Goal: Information Seeking & Learning: Learn about a topic

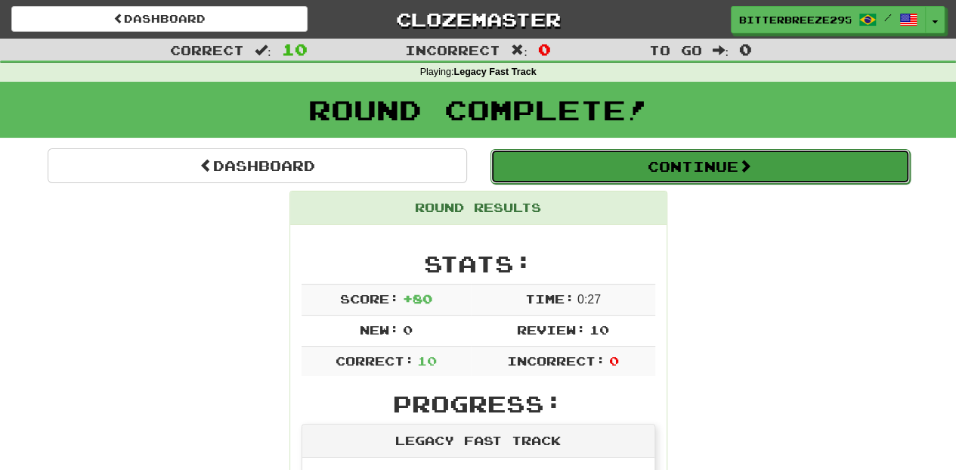
click at [591, 164] on button "Continue" at bounding box center [701, 166] width 420 height 35
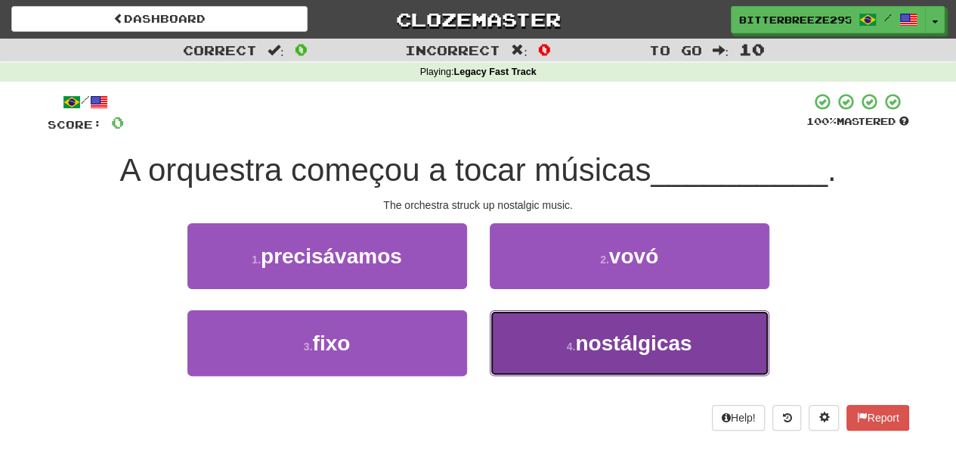
click at [526, 327] on button "4 . nostálgicas" at bounding box center [630, 343] width 280 height 66
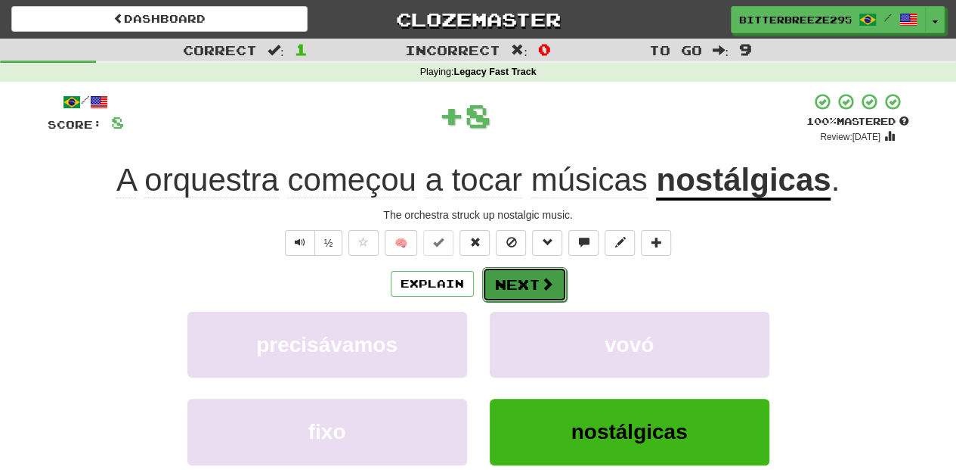
click at [513, 283] on button "Next" at bounding box center [524, 284] width 85 height 35
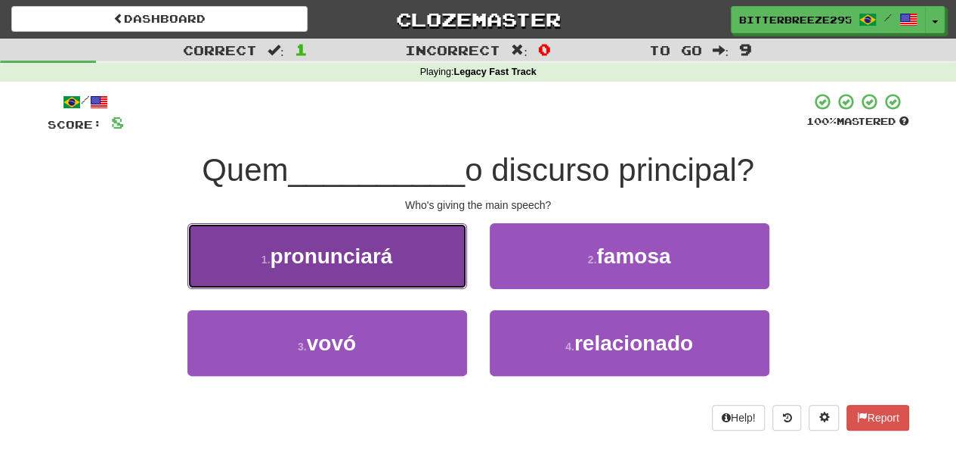
click at [395, 274] on button "1 . pronunciará" at bounding box center [328, 256] width 280 height 66
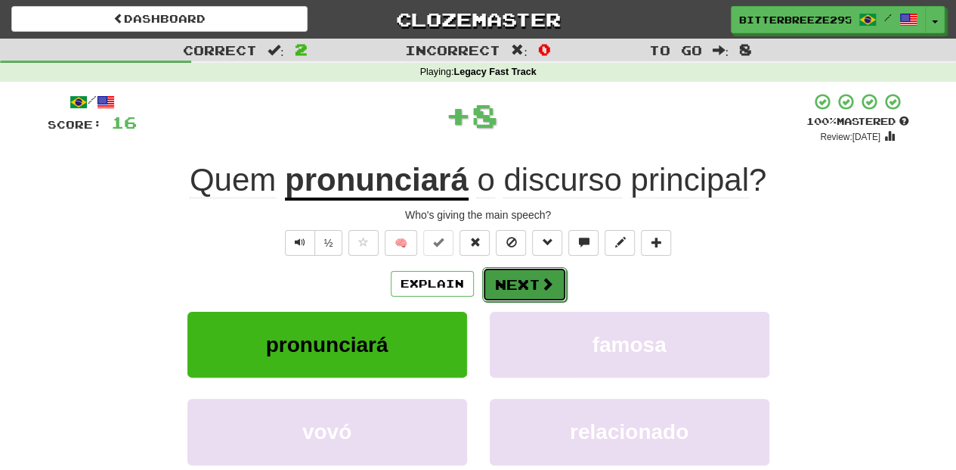
click at [500, 281] on button "Next" at bounding box center [524, 284] width 85 height 35
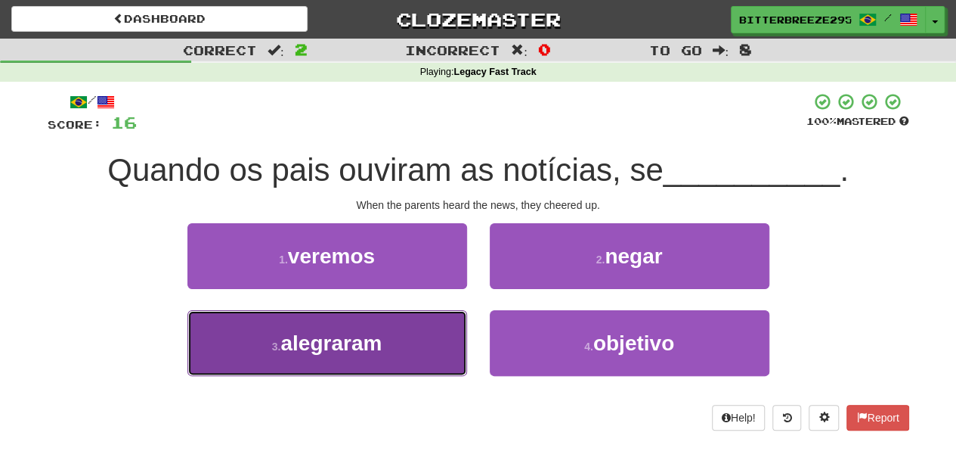
click at [419, 339] on button "3 . alegraram" at bounding box center [328, 343] width 280 height 66
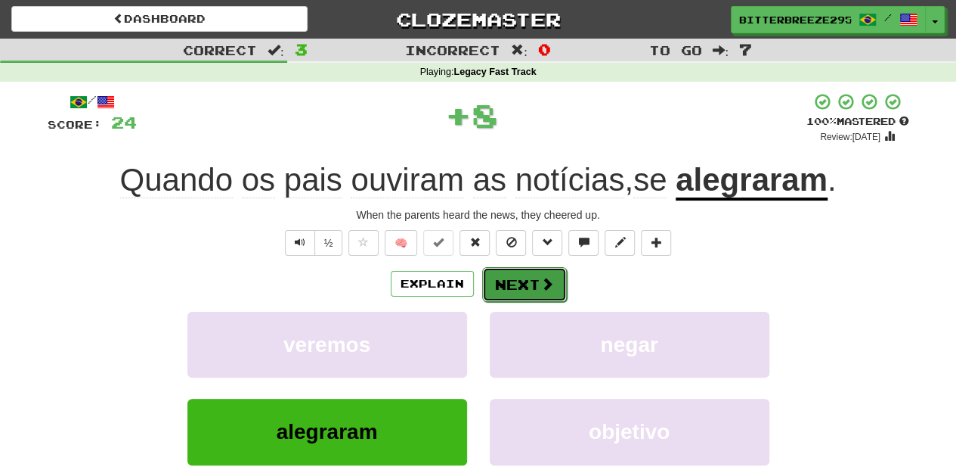
click at [502, 281] on button "Next" at bounding box center [524, 284] width 85 height 35
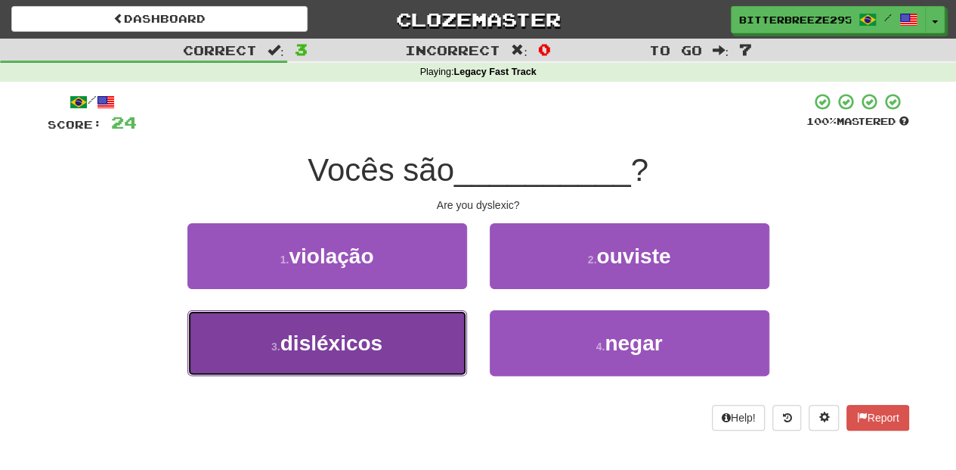
click at [429, 329] on button "3 . disléxicos" at bounding box center [328, 343] width 280 height 66
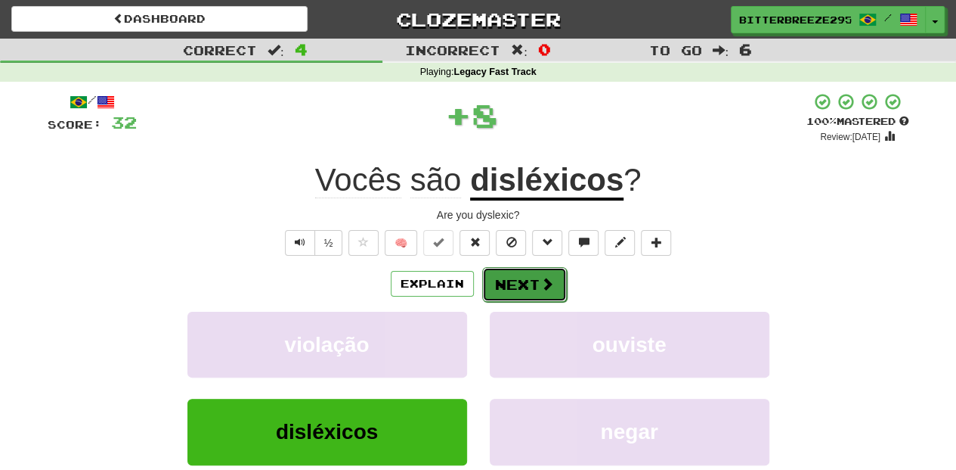
click at [511, 280] on button "Next" at bounding box center [524, 284] width 85 height 35
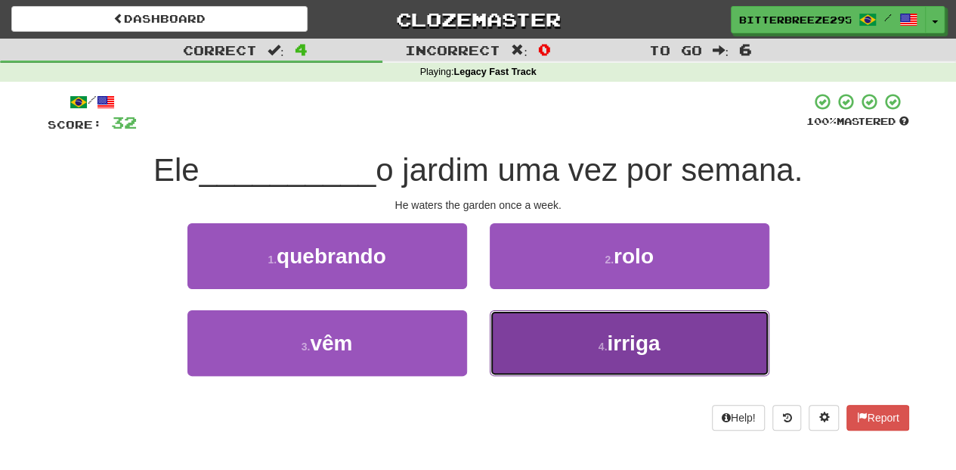
click at [513, 327] on button "4 . irriga" at bounding box center [630, 343] width 280 height 66
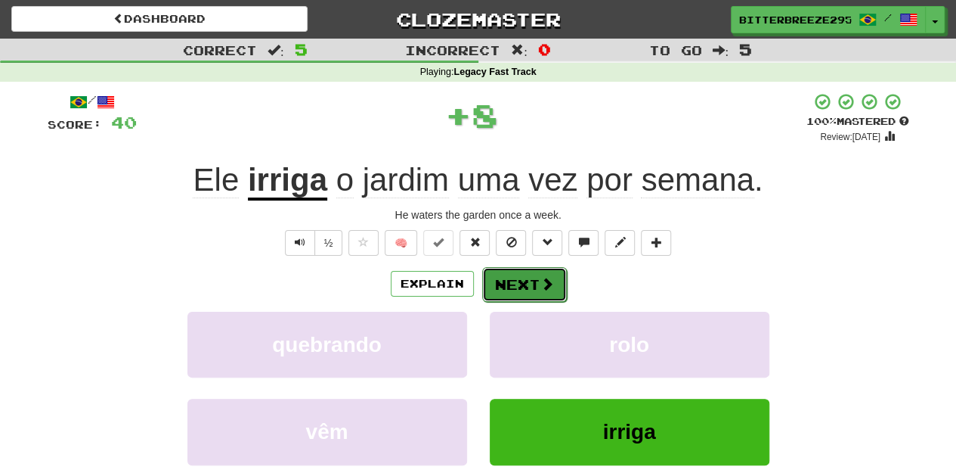
click at [501, 284] on button "Next" at bounding box center [524, 284] width 85 height 35
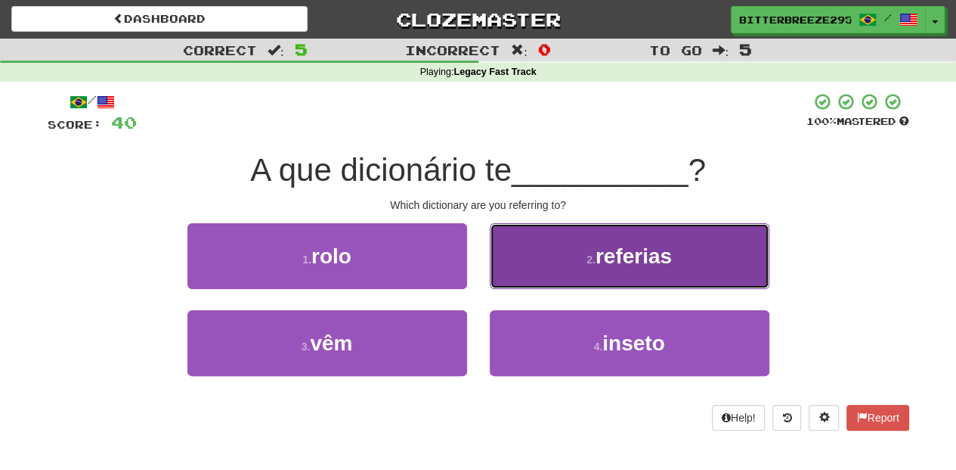
click at [522, 278] on button "2 . referias" at bounding box center [630, 256] width 280 height 66
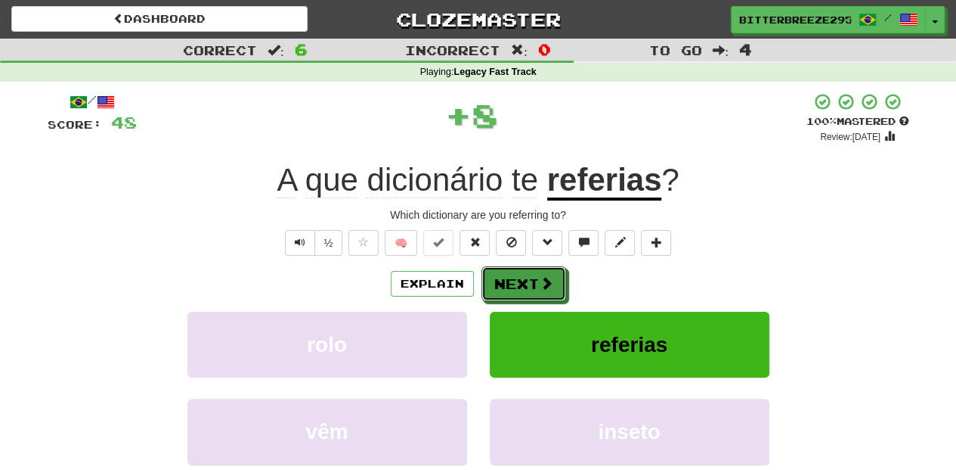
click at [522, 278] on button "Next" at bounding box center [524, 283] width 85 height 35
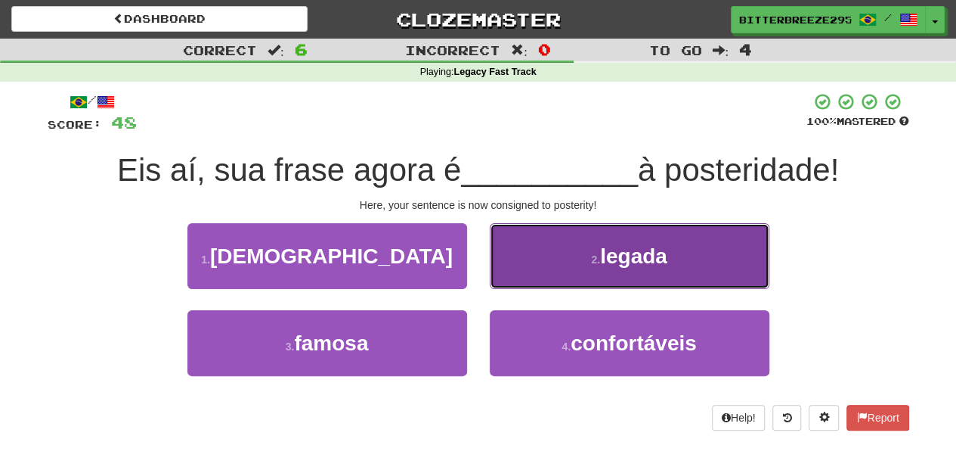
click at [520, 262] on button "2 . legada" at bounding box center [630, 256] width 280 height 66
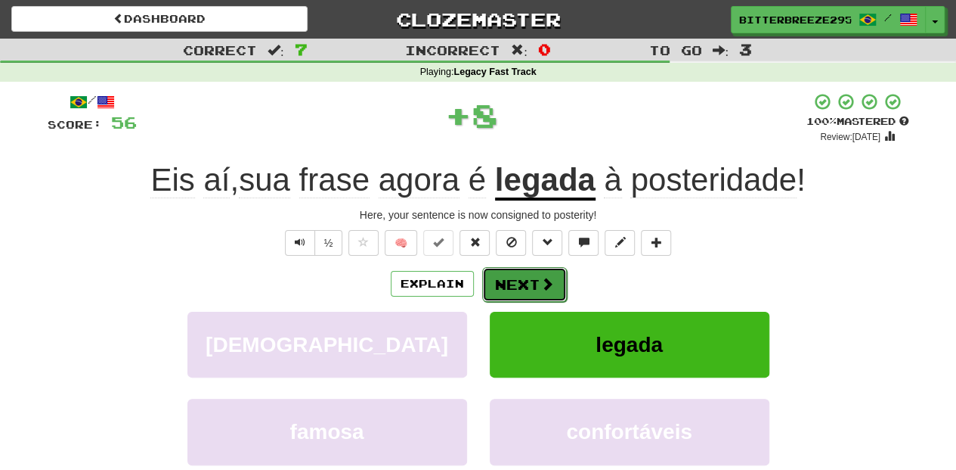
click at [494, 279] on button "Next" at bounding box center [524, 284] width 85 height 35
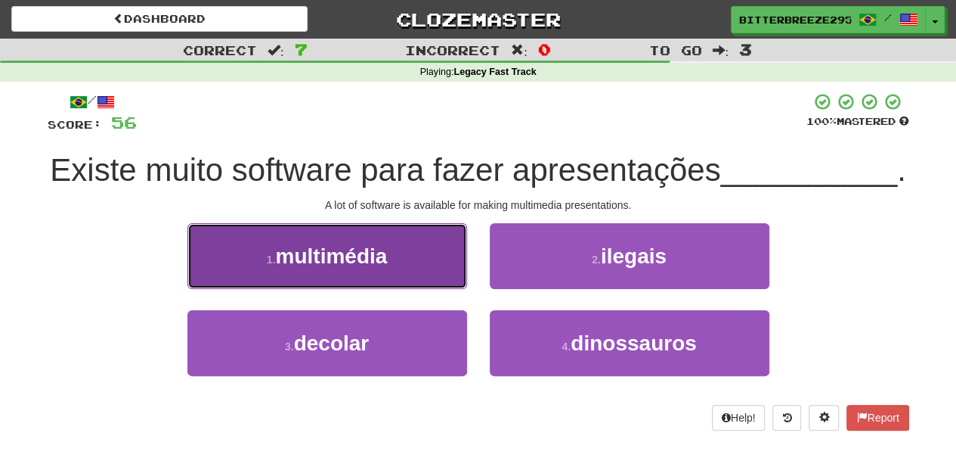
click at [430, 289] on button "1 . multimédia" at bounding box center [328, 256] width 280 height 66
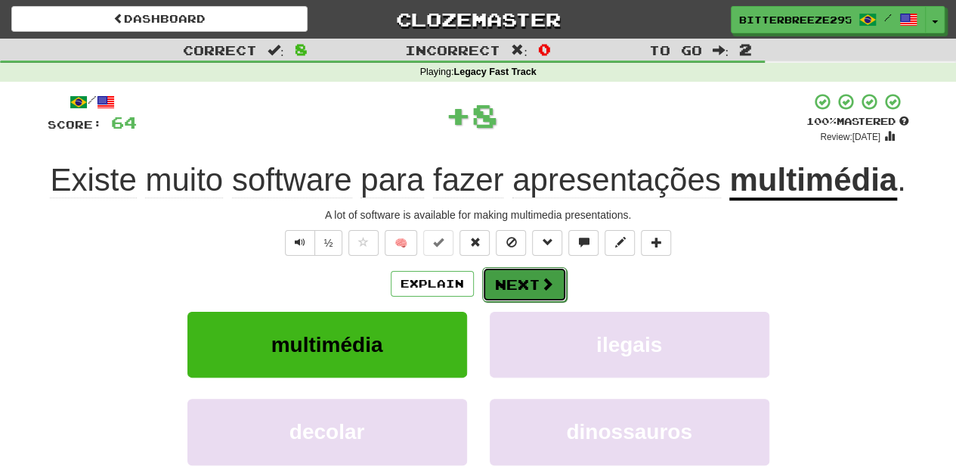
click at [494, 293] on button "Next" at bounding box center [524, 284] width 85 height 35
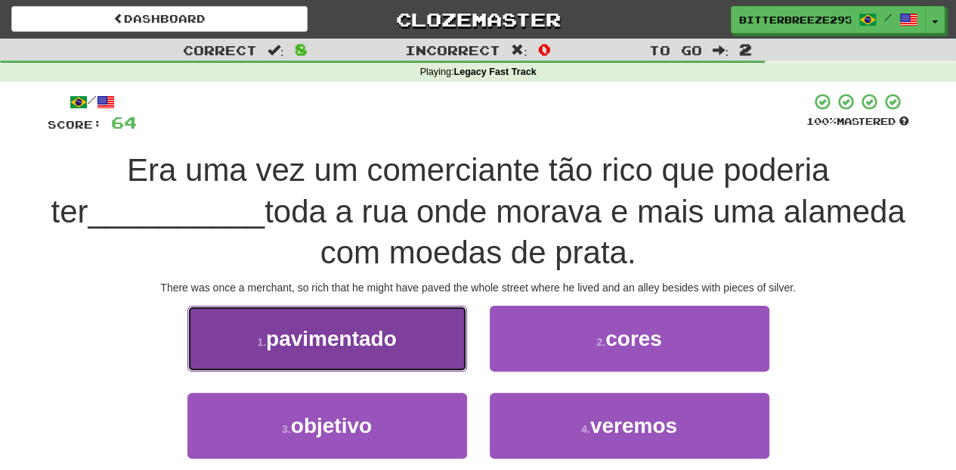
click at [417, 354] on button "1 . pavimentado" at bounding box center [328, 338] width 280 height 66
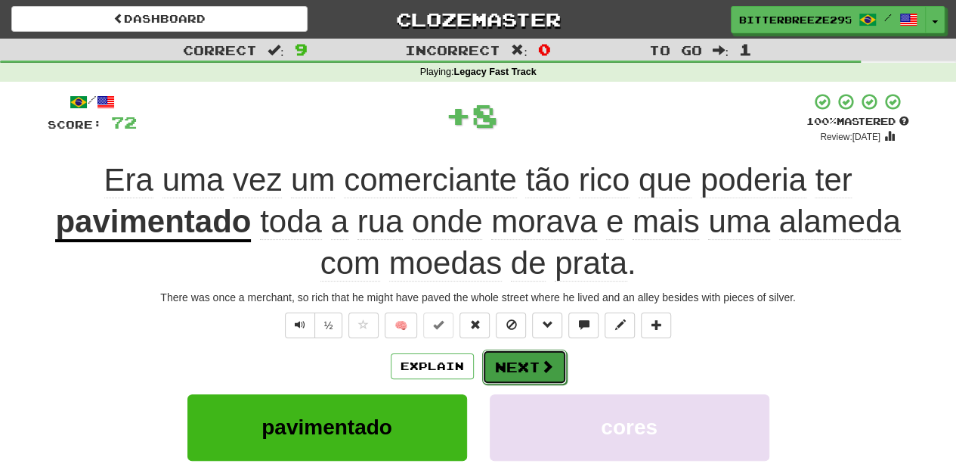
click at [509, 360] on button "Next" at bounding box center [524, 366] width 85 height 35
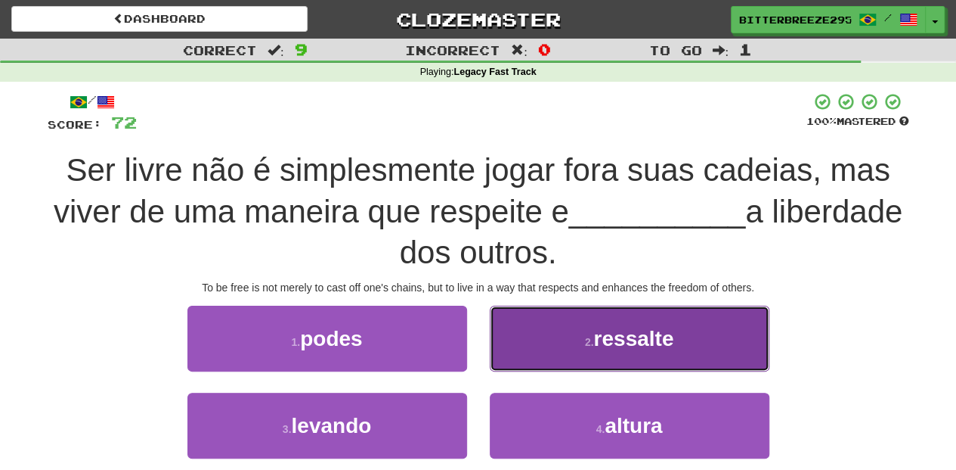
click at [517, 356] on button "2 . ressalte" at bounding box center [630, 338] width 280 height 66
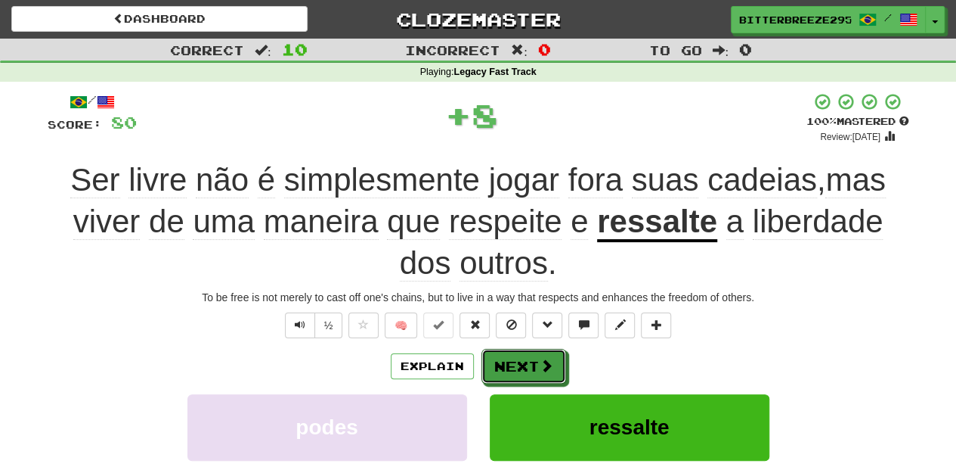
click at [517, 356] on button "Next" at bounding box center [524, 366] width 85 height 35
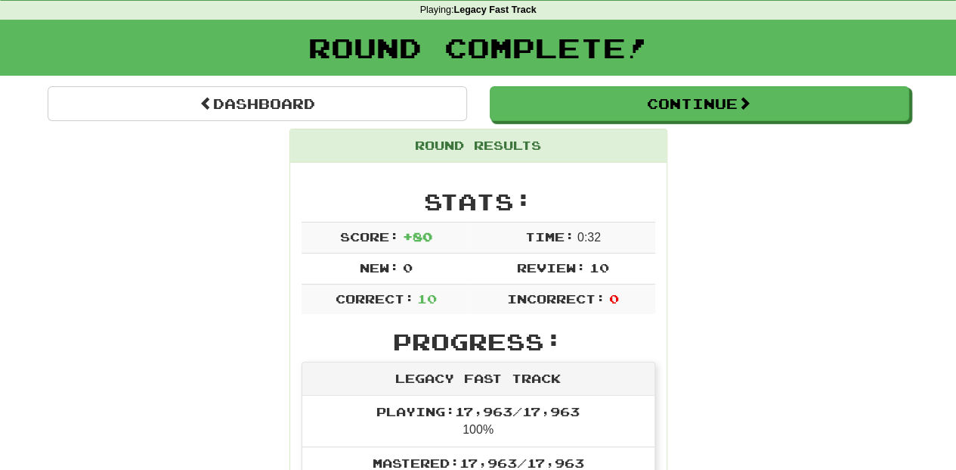
scroll to position [50, 0]
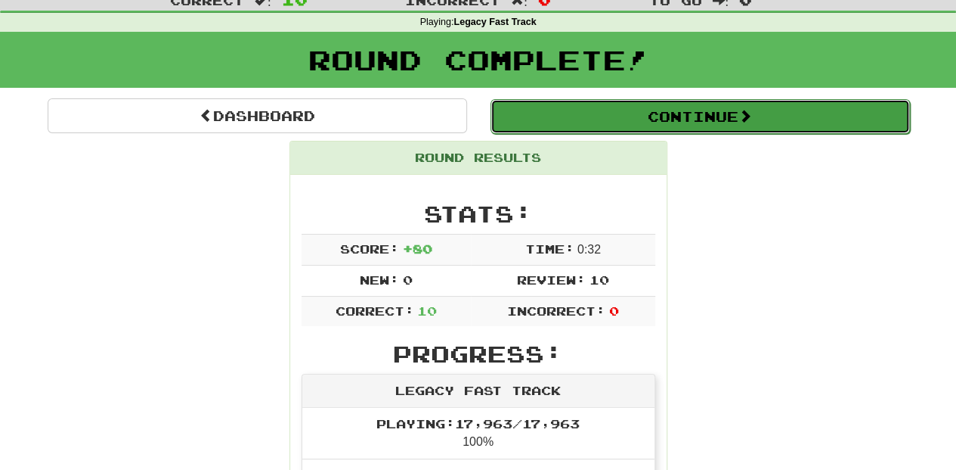
click at [579, 126] on button "Continue" at bounding box center [701, 116] width 420 height 35
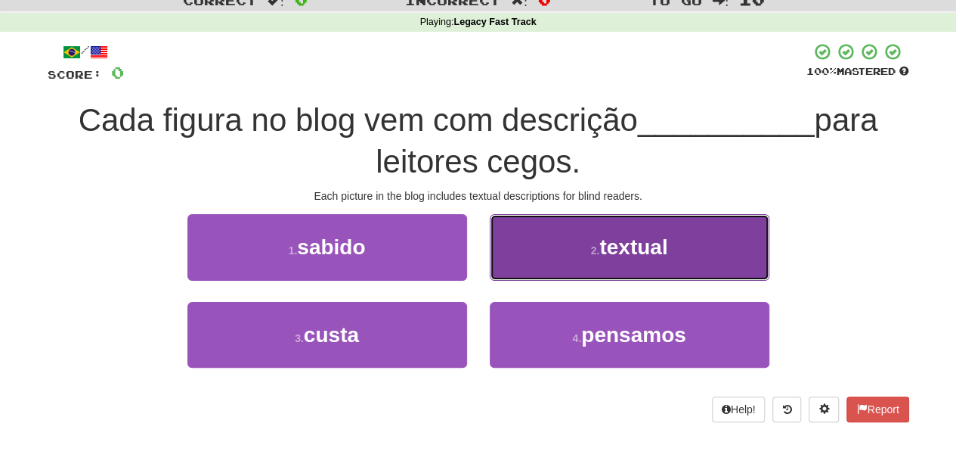
drag, startPoint x: 532, startPoint y: 240, endPoint x: 522, endPoint y: 253, distance: 16.2
click at [531, 242] on button "2 . textual" at bounding box center [630, 247] width 280 height 66
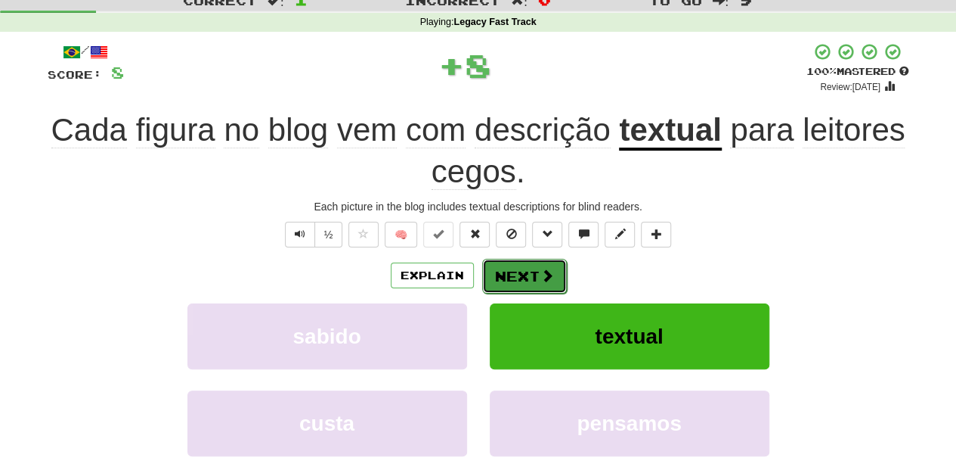
click at [520, 265] on button "Next" at bounding box center [524, 276] width 85 height 35
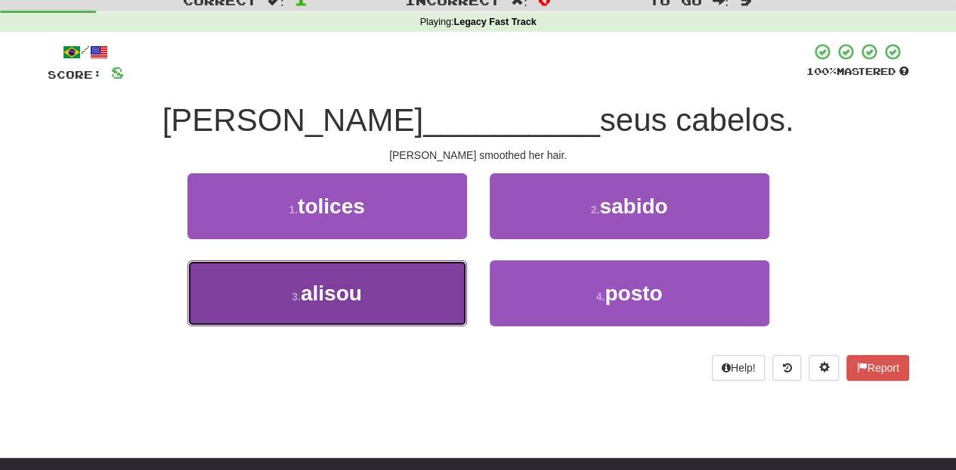
click at [420, 274] on button "3 . alisou" at bounding box center [328, 293] width 280 height 66
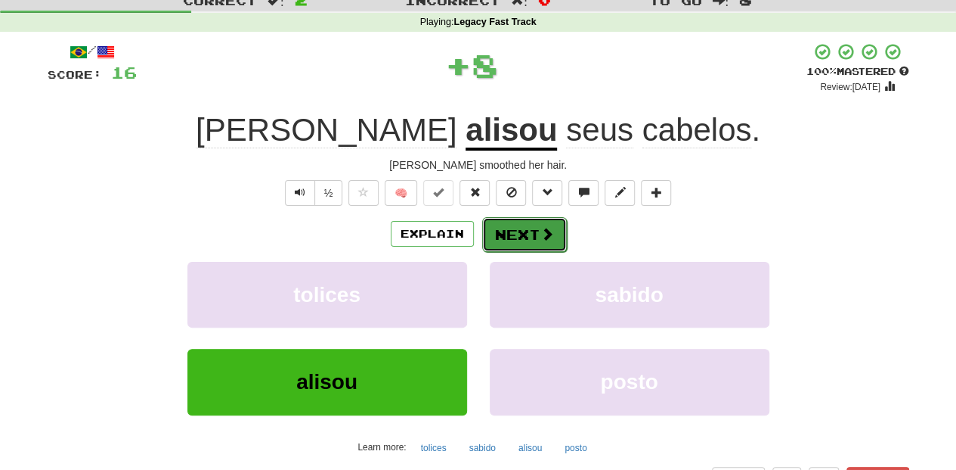
click at [504, 231] on button "Next" at bounding box center [524, 234] width 85 height 35
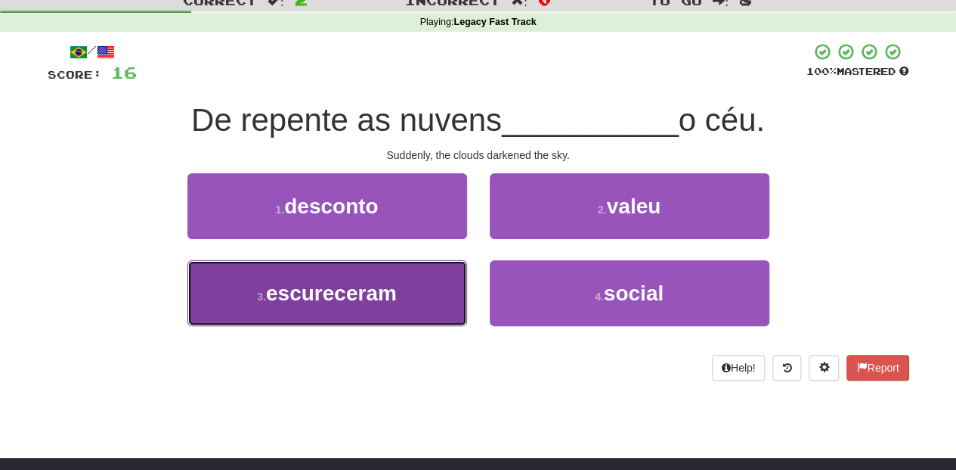
click at [445, 276] on button "3 . escureceram" at bounding box center [328, 293] width 280 height 66
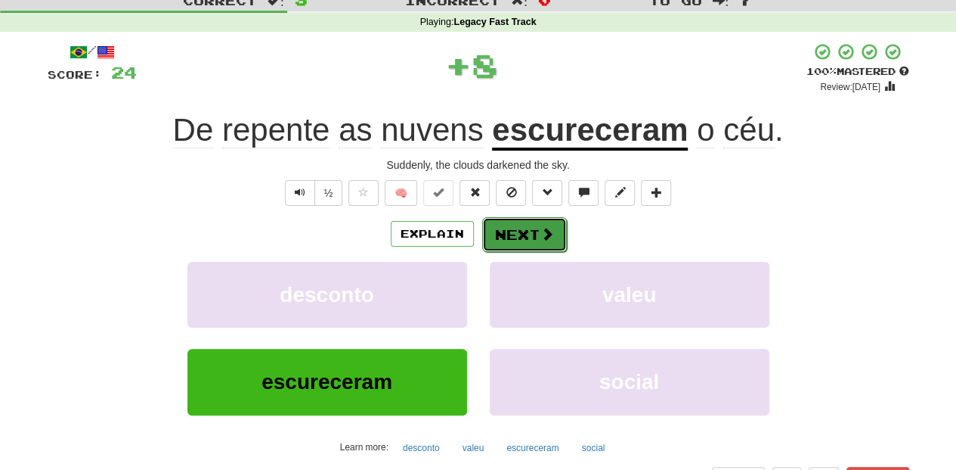
click at [524, 227] on button "Next" at bounding box center [524, 234] width 85 height 35
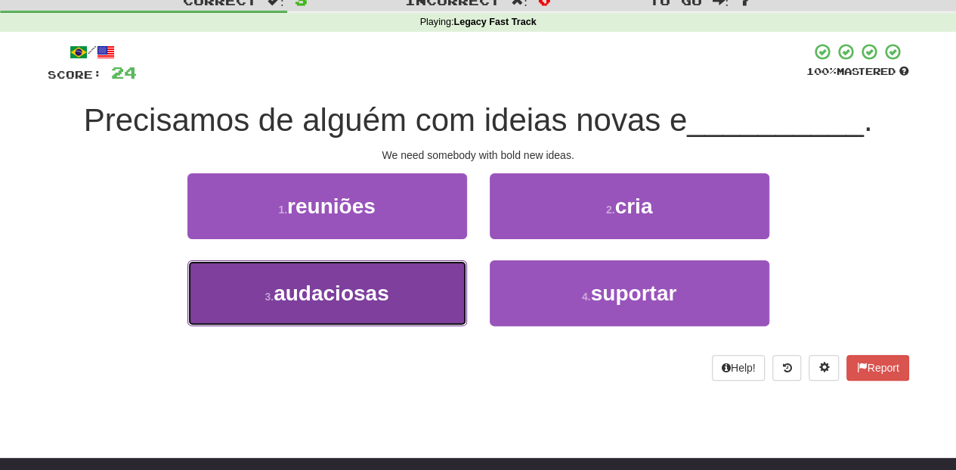
click at [443, 286] on button "3 . audaciosas" at bounding box center [328, 293] width 280 height 66
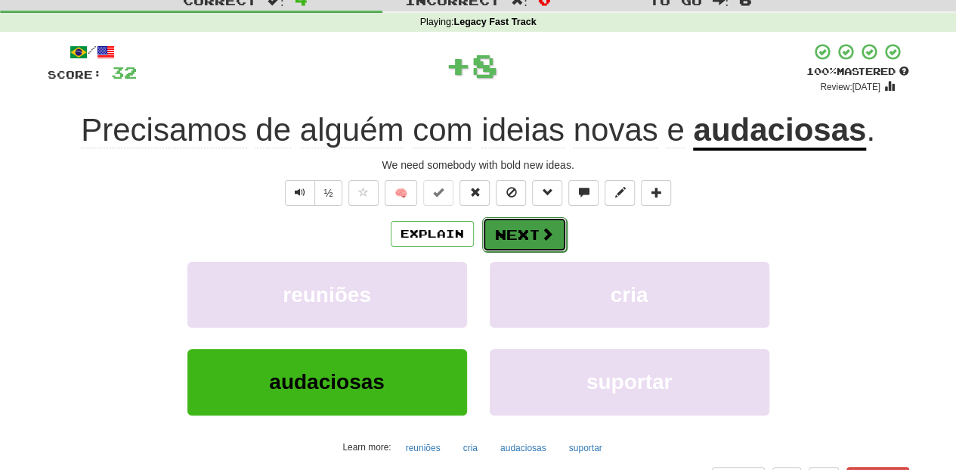
click at [512, 234] on button "Next" at bounding box center [524, 234] width 85 height 35
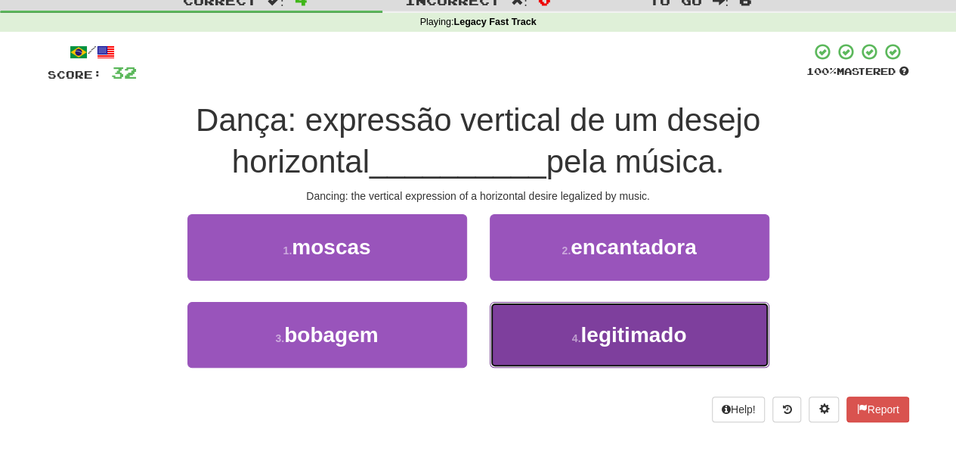
click at [522, 340] on button "4 . legitimado" at bounding box center [630, 335] width 280 height 66
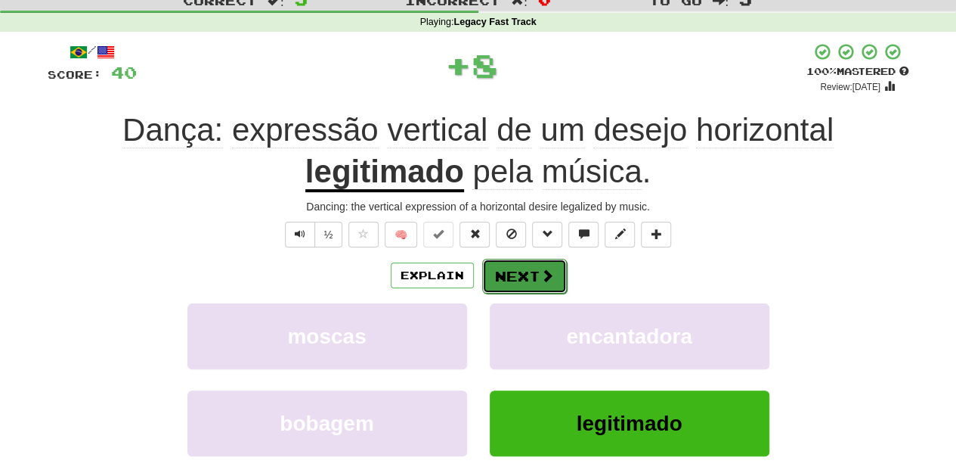
click at [491, 279] on button "Next" at bounding box center [524, 276] width 85 height 35
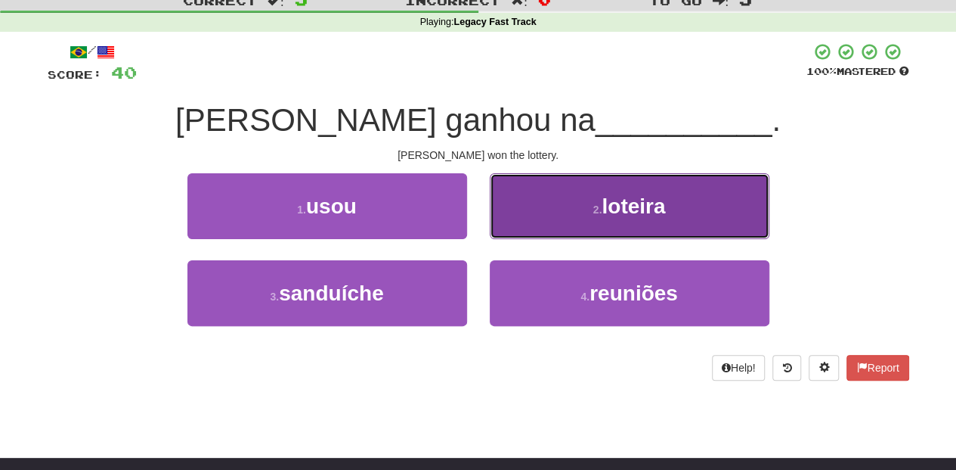
click at [513, 221] on button "2 . loteira" at bounding box center [630, 206] width 280 height 66
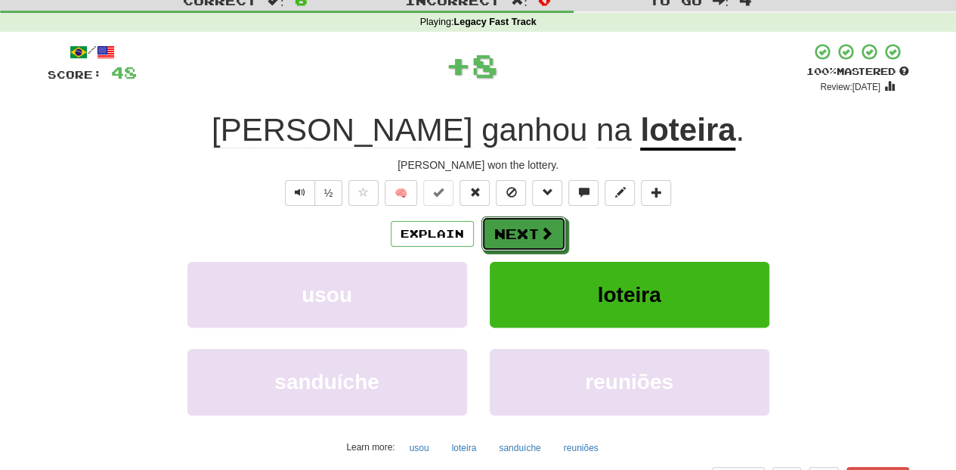
click at [513, 221] on button "Next" at bounding box center [524, 233] width 85 height 35
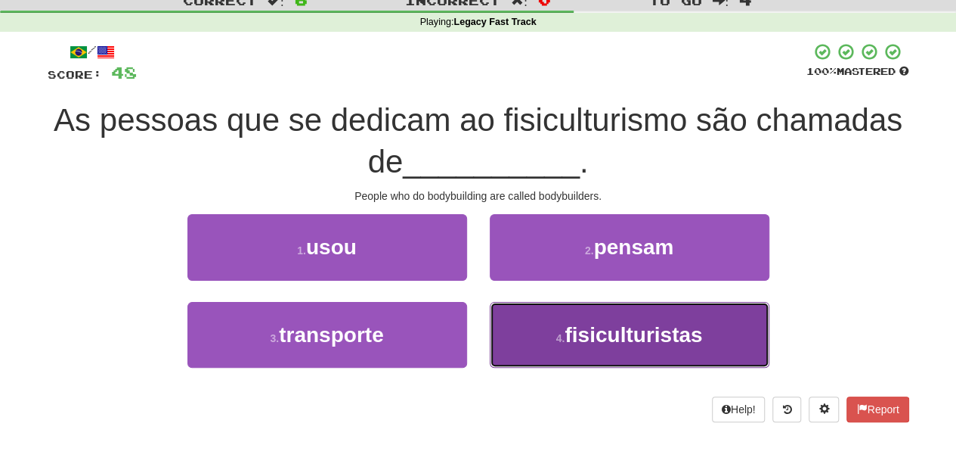
click at [517, 328] on button "4 . fisiculturistas" at bounding box center [630, 335] width 280 height 66
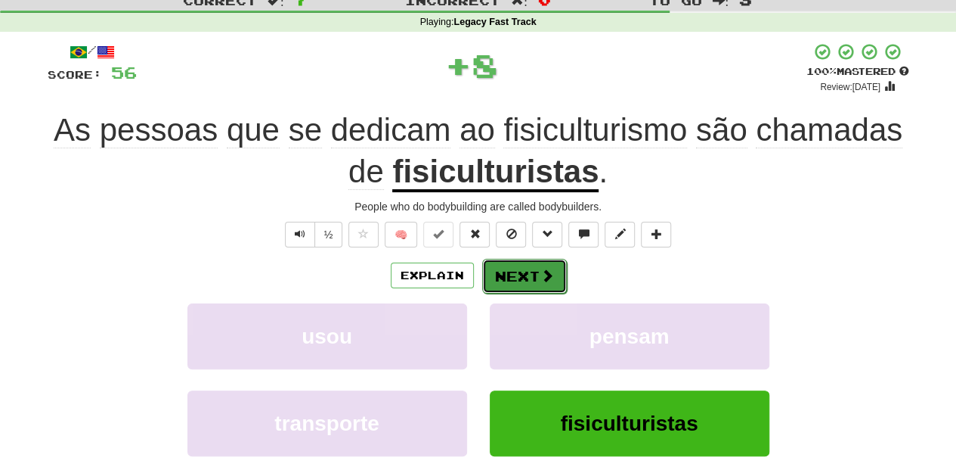
click at [507, 266] on button "Next" at bounding box center [524, 276] width 85 height 35
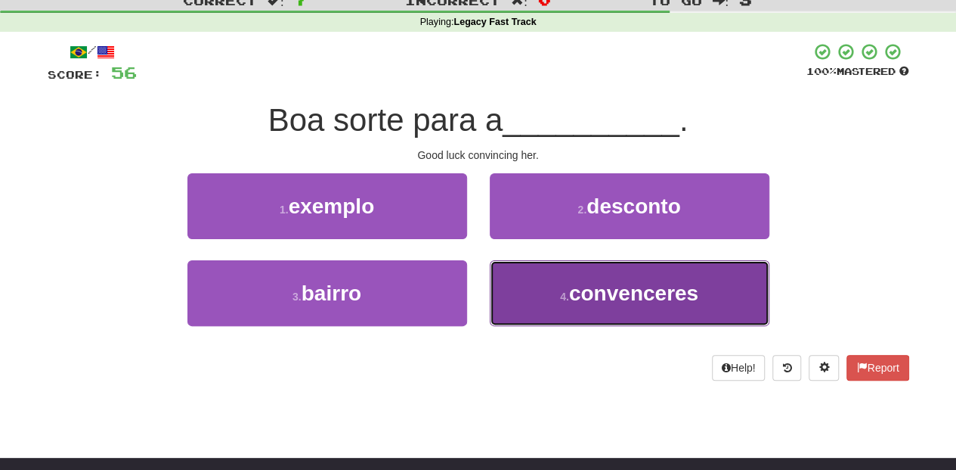
click at [517, 269] on button "4 . convenceres" at bounding box center [630, 293] width 280 height 66
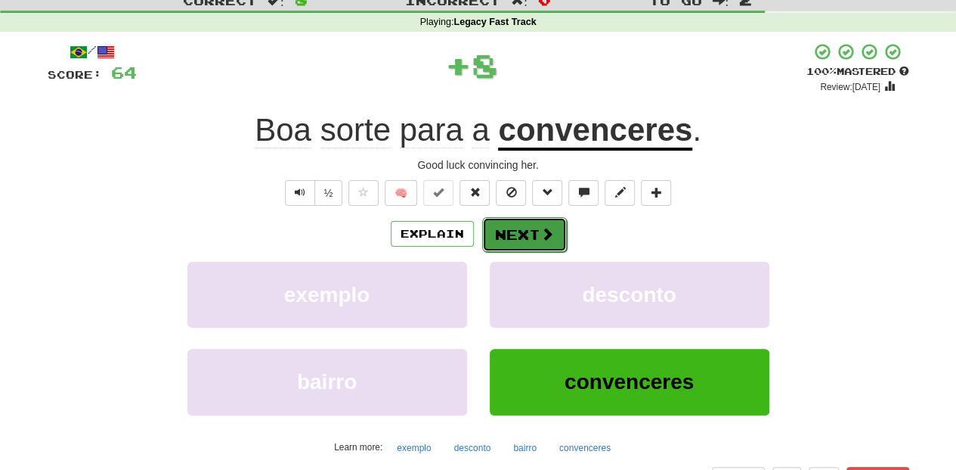
click at [516, 234] on button "Next" at bounding box center [524, 234] width 85 height 35
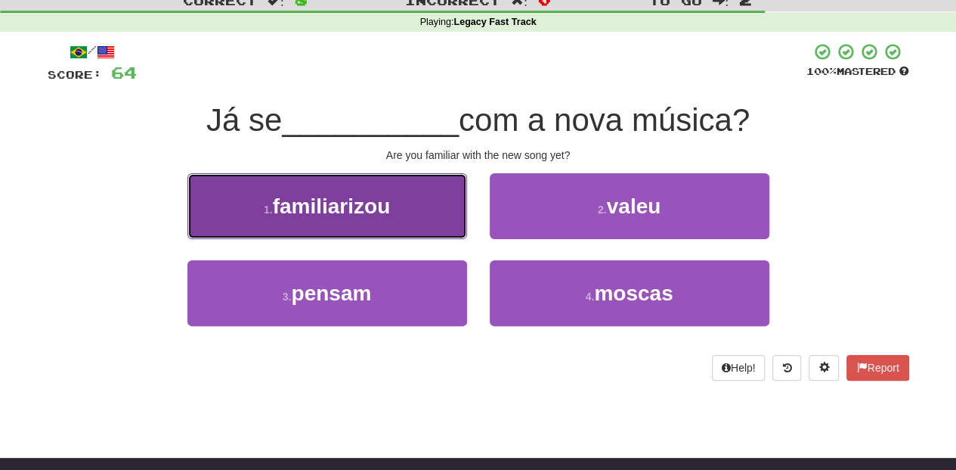
click at [413, 225] on button "1 . familiarizou" at bounding box center [328, 206] width 280 height 66
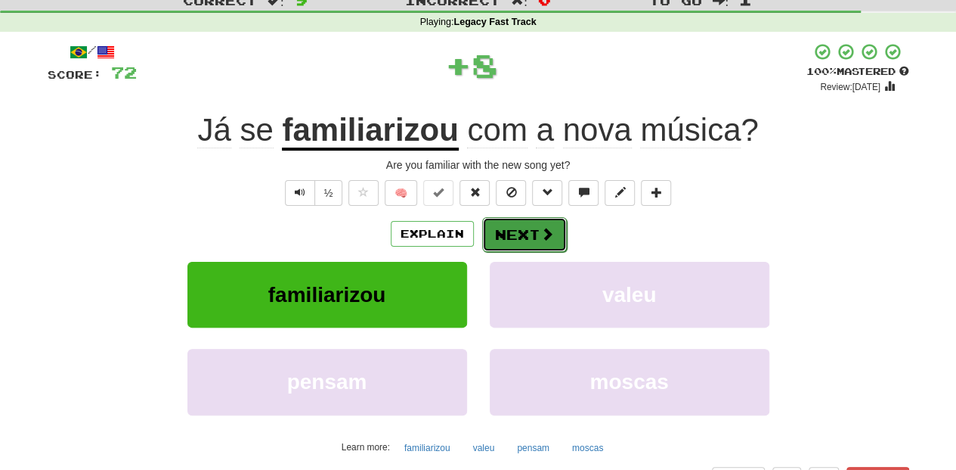
click at [510, 236] on button "Next" at bounding box center [524, 234] width 85 height 35
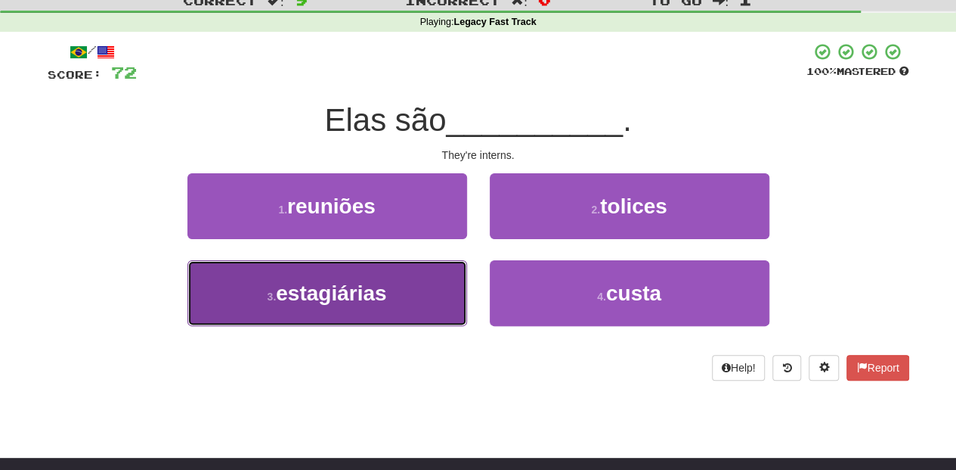
click at [414, 293] on button "3 . estagiárias" at bounding box center [328, 293] width 280 height 66
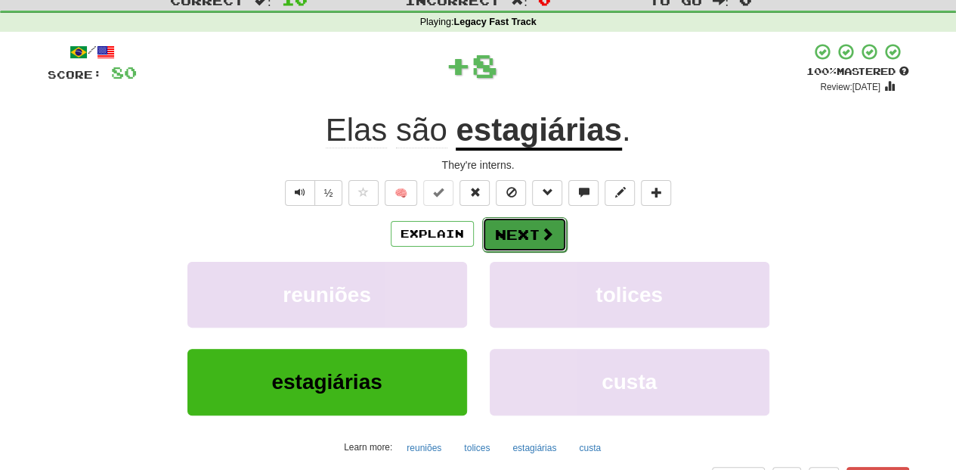
click at [516, 231] on button "Next" at bounding box center [524, 234] width 85 height 35
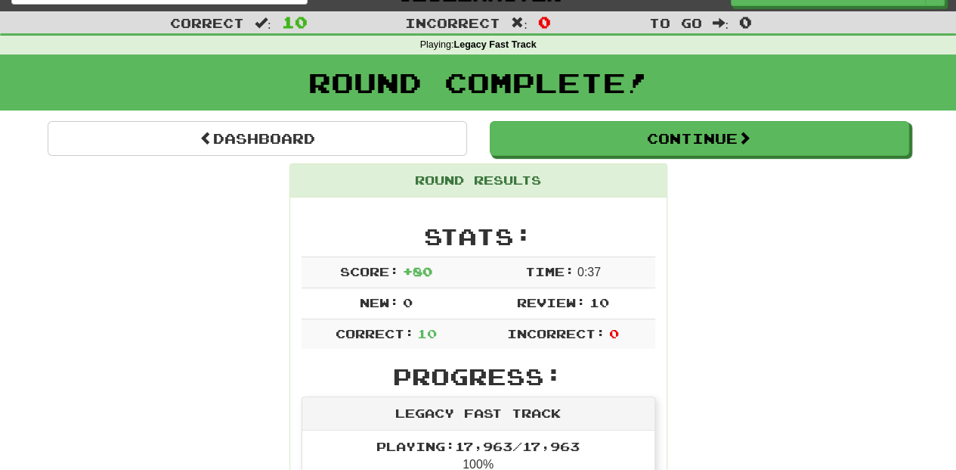
scroll to position [0, 0]
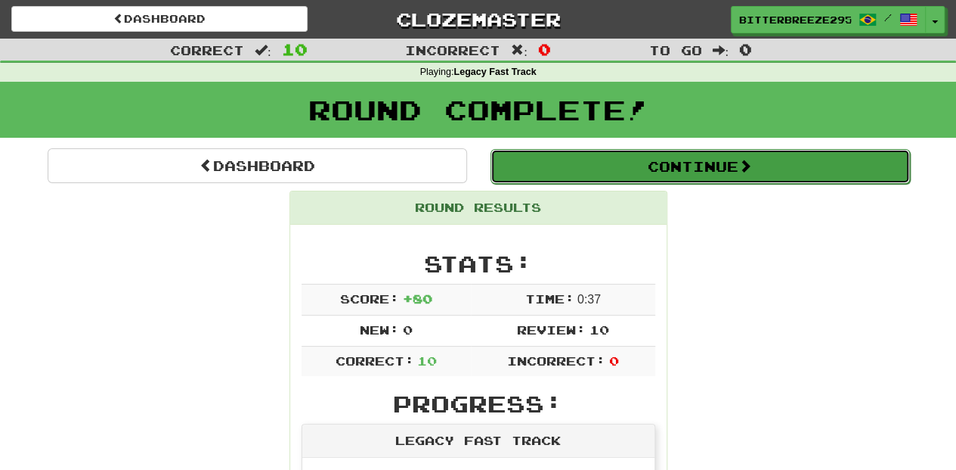
click at [558, 168] on button "Continue" at bounding box center [701, 166] width 420 height 35
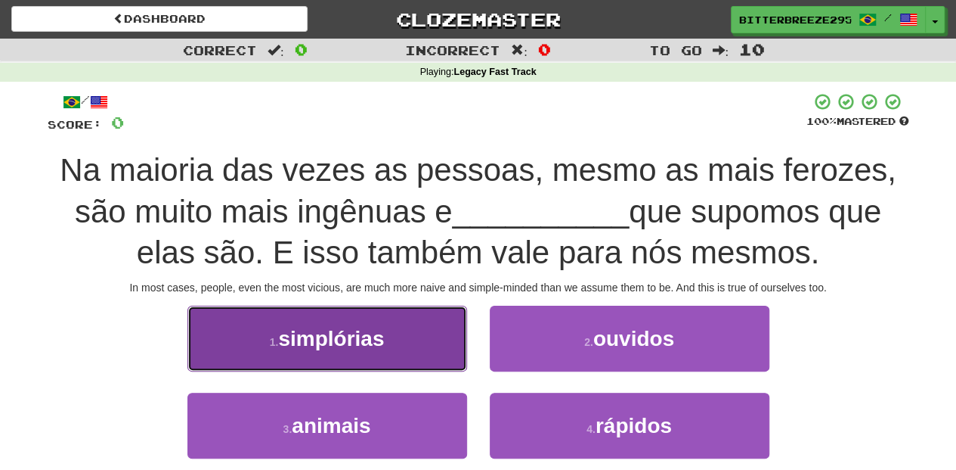
click at [418, 360] on button "1 . simplórias" at bounding box center [328, 338] width 280 height 66
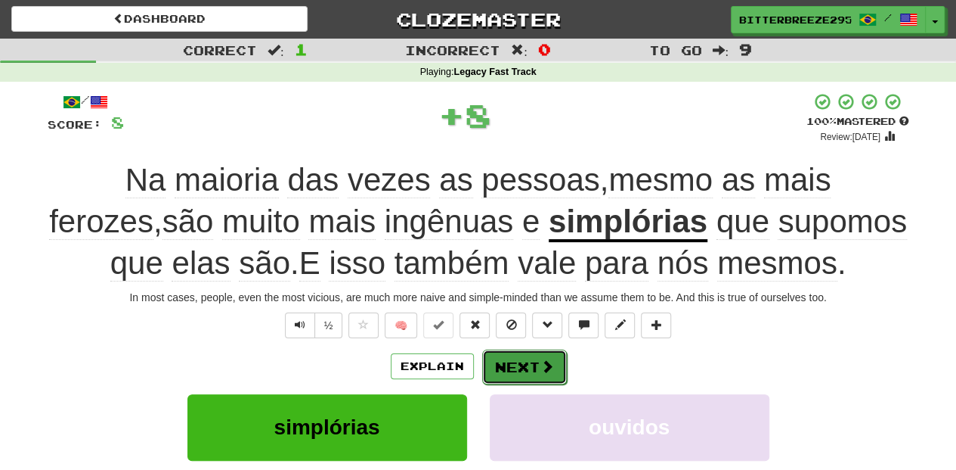
click at [493, 358] on button "Next" at bounding box center [524, 366] width 85 height 35
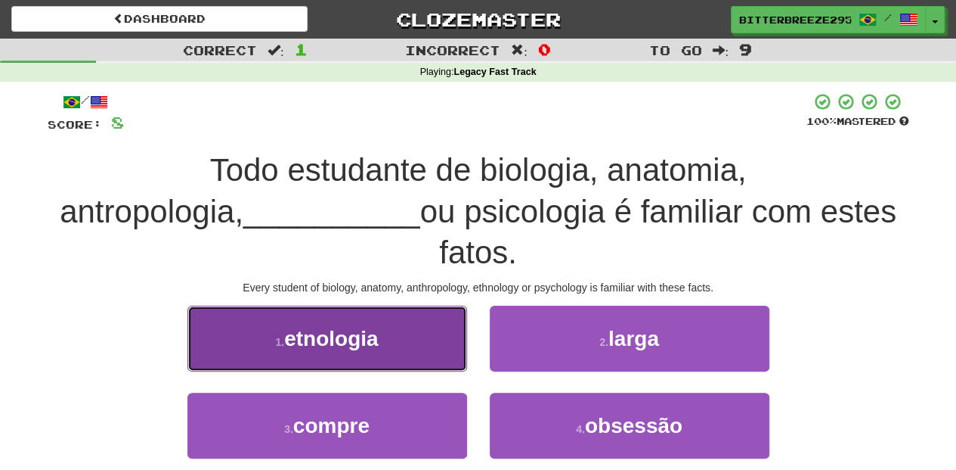
click at [423, 314] on button "1 . etnologia" at bounding box center [328, 338] width 280 height 66
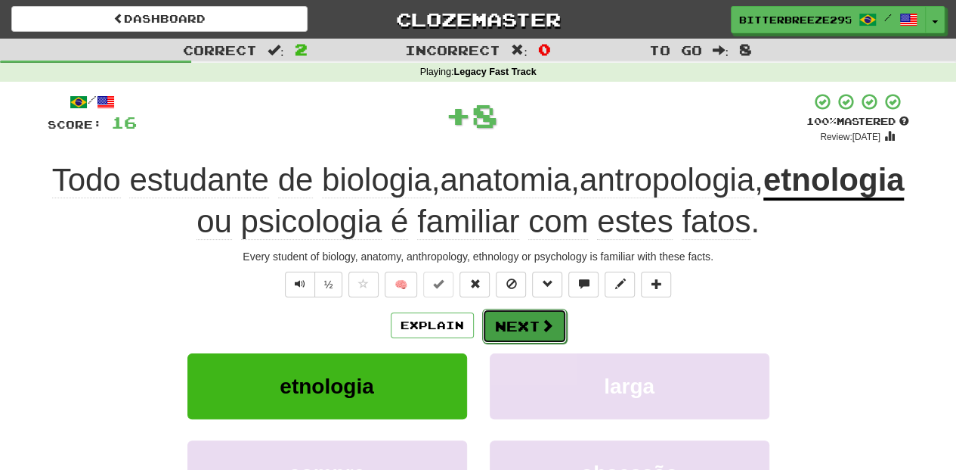
click at [540, 332] on button "Next" at bounding box center [524, 325] width 85 height 35
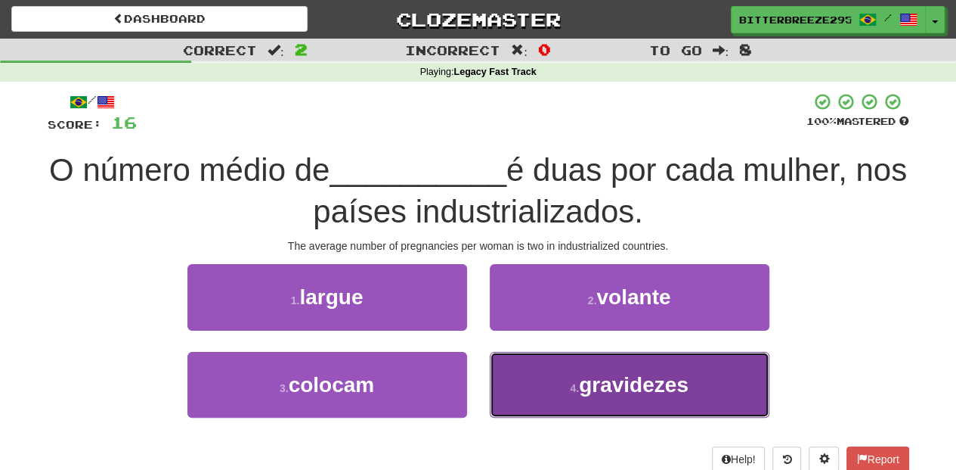
click at [512, 375] on button "4 . gravidezes" at bounding box center [630, 385] width 280 height 66
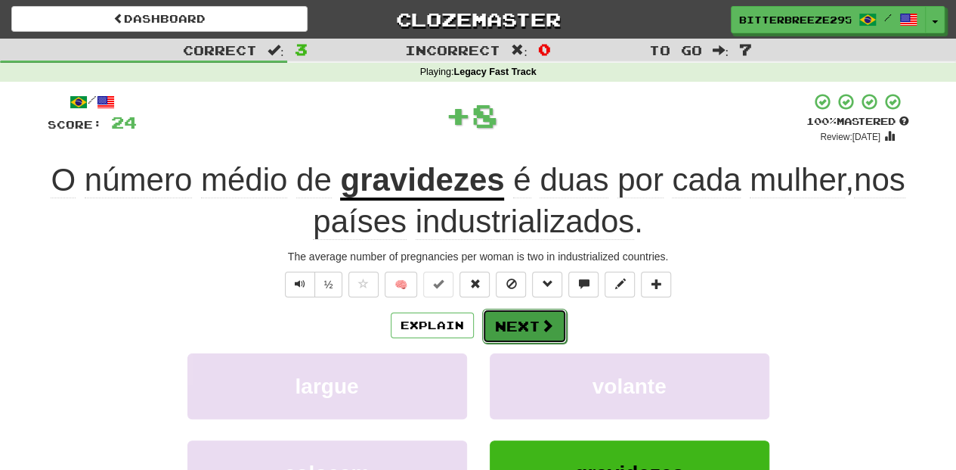
click at [504, 320] on button "Next" at bounding box center [524, 325] width 85 height 35
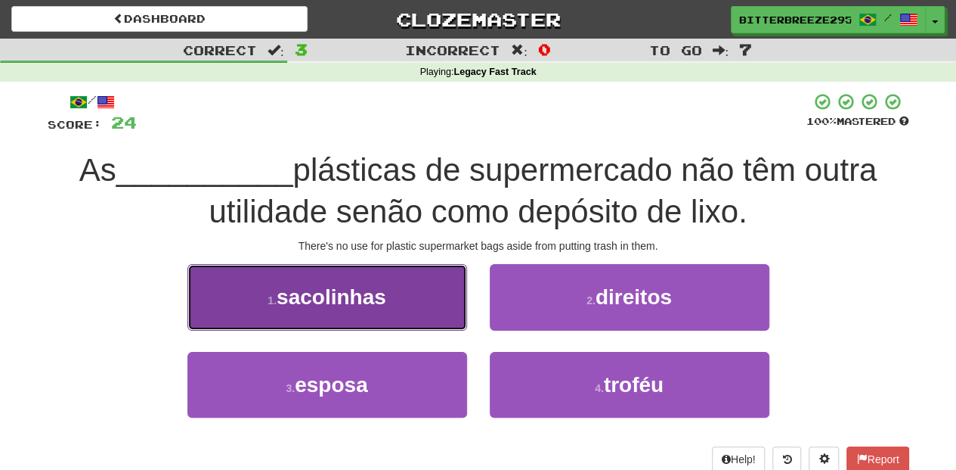
click at [428, 312] on button "1 . sacolinhas" at bounding box center [328, 297] width 280 height 66
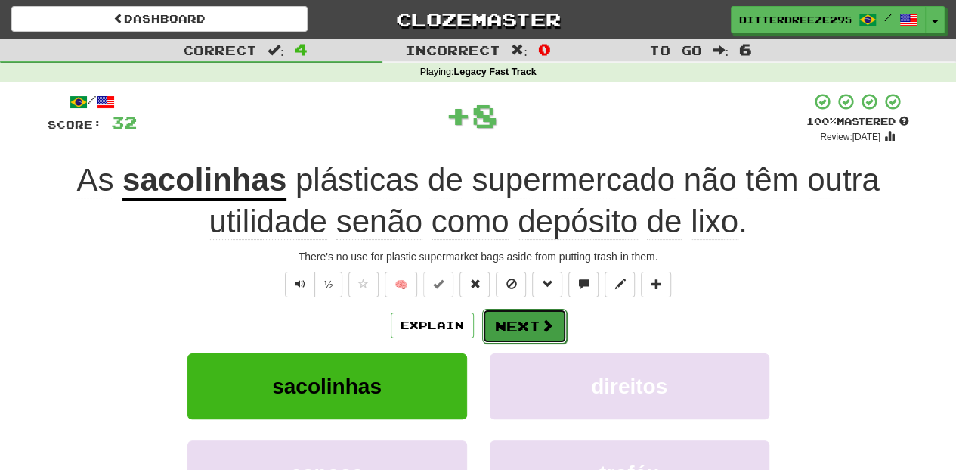
click at [490, 319] on button "Next" at bounding box center [524, 325] width 85 height 35
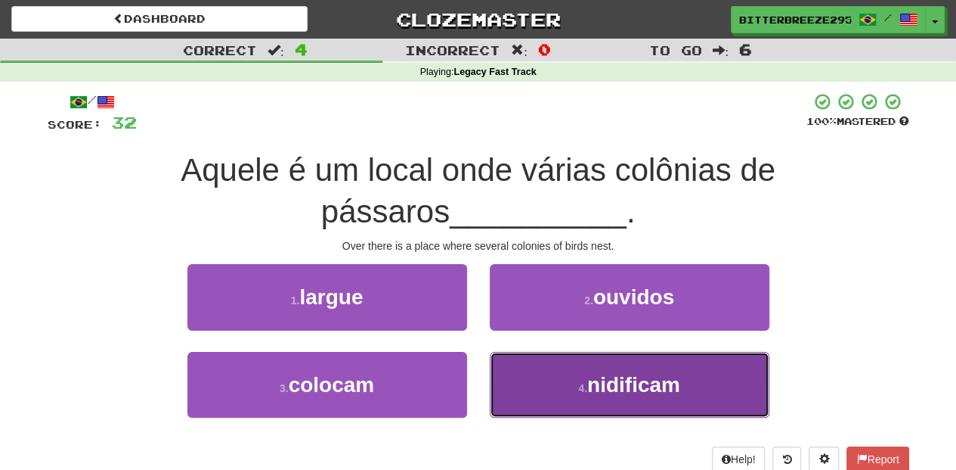
drag, startPoint x: 546, startPoint y: 381, endPoint x: 538, endPoint y: 381, distance: 8.3
click at [546, 381] on button "4 . nidificam" at bounding box center [630, 385] width 280 height 66
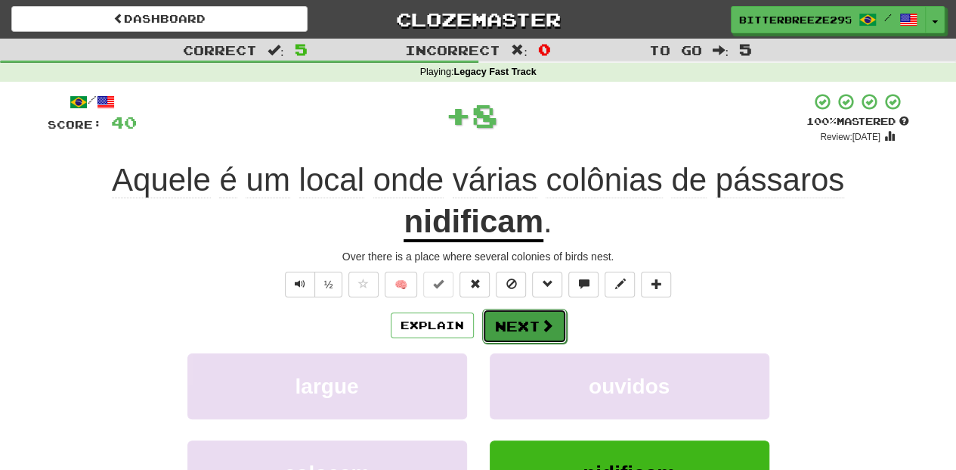
click at [524, 324] on button "Next" at bounding box center [524, 325] width 85 height 35
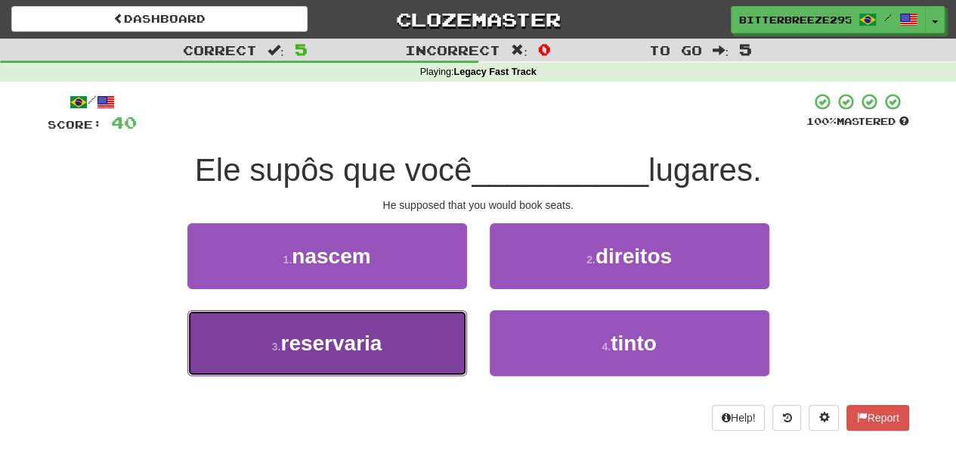
click at [422, 346] on button "3 . reservaria" at bounding box center [328, 343] width 280 height 66
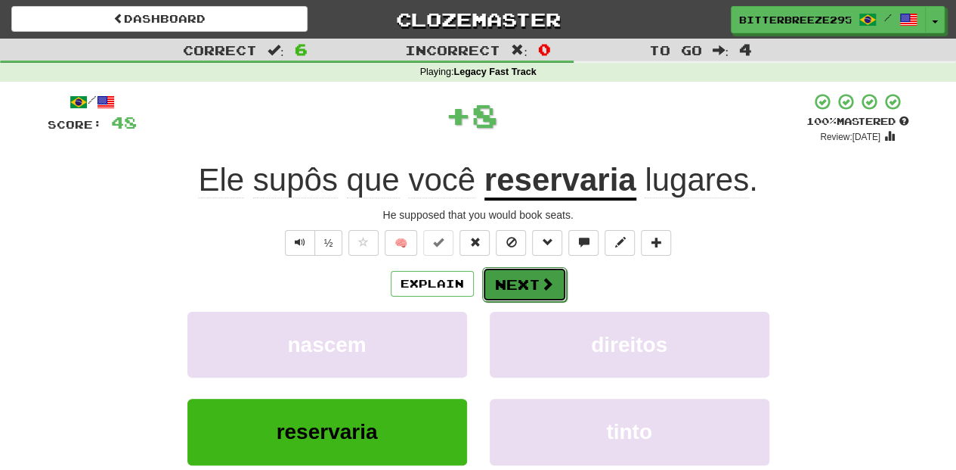
click at [514, 295] on button "Next" at bounding box center [524, 284] width 85 height 35
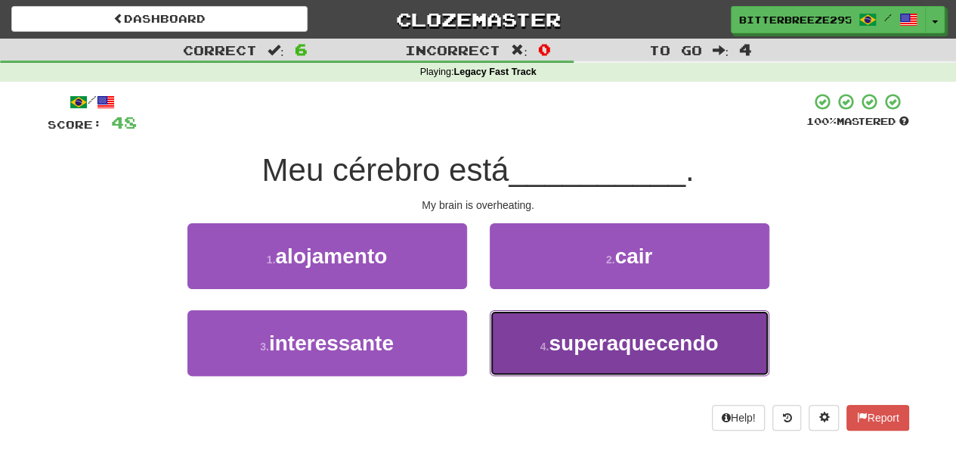
click at [539, 333] on button "4 . superaquecendo" at bounding box center [630, 343] width 280 height 66
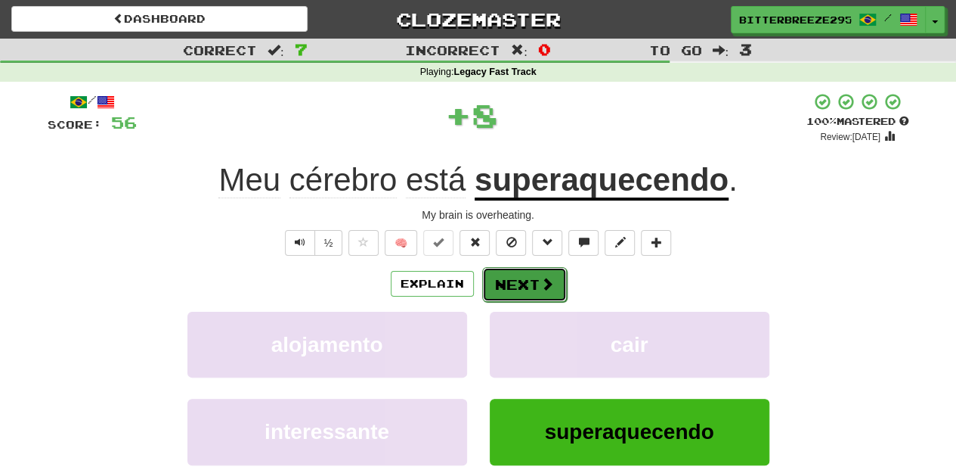
click at [525, 287] on button "Next" at bounding box center [524, 284] width 85 height 35
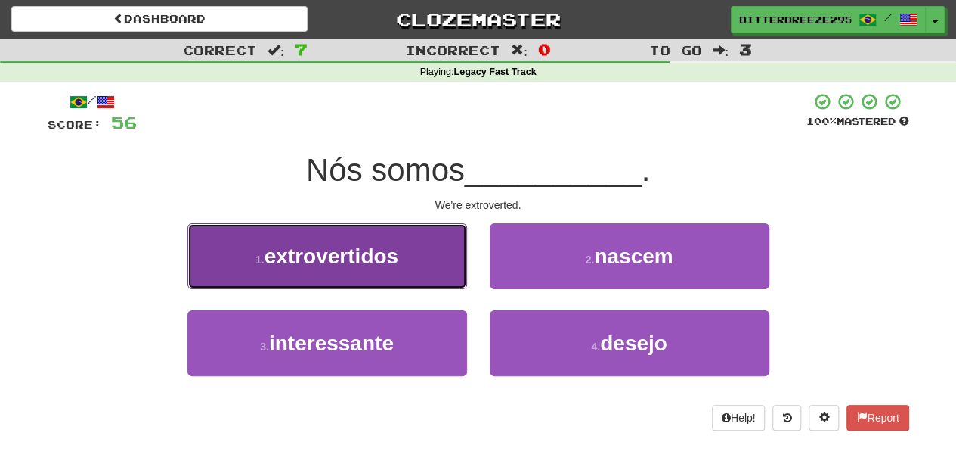
click at [399, 270] on button "1 . extrovertidos" at bounding box center [328, 256] width 280 height 66
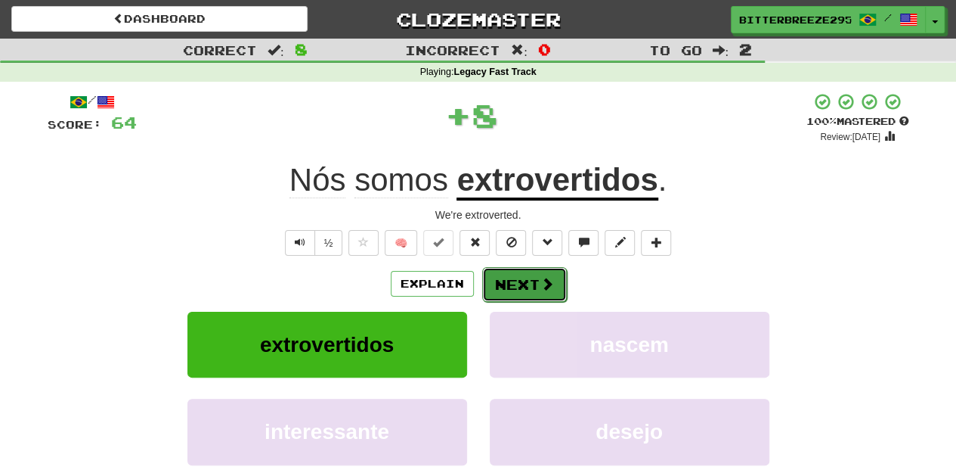
click at [516, 282] on button "Next" at bounding box center [524, 284] width 85 height 35
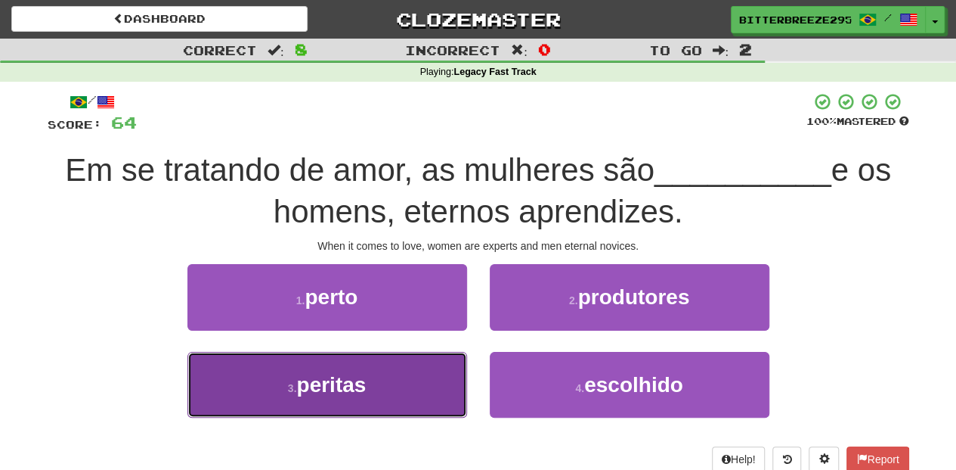
click at [402, 384] on button "3 . peritas" at bounding box center [328, 385] width 280 height 66
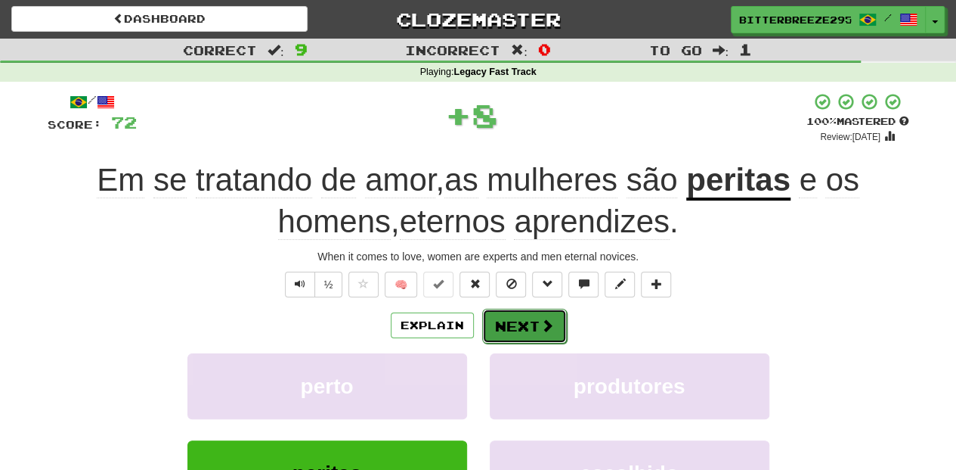
click at [507, 324] on button "Next" at bounding box center [524, 325] width 85 height 35
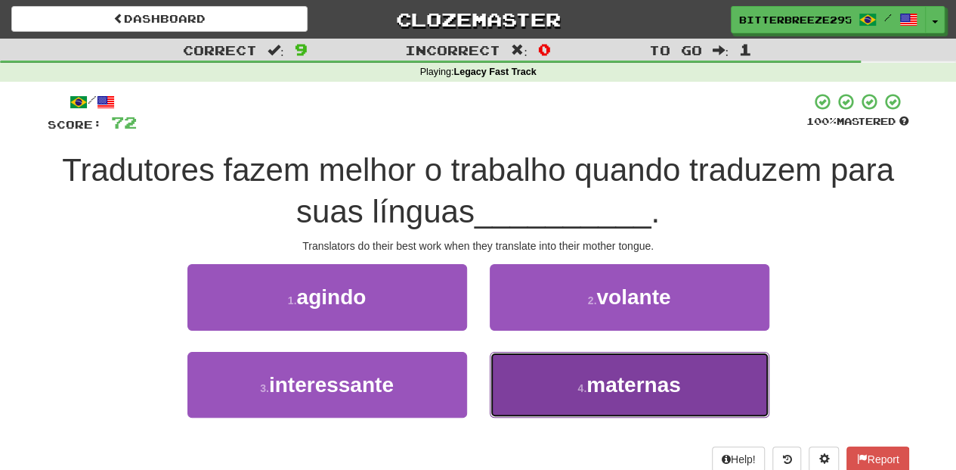
click at [516, 379] on button "4 . maternas" at bounding box center [630, 385] width 280 height 66
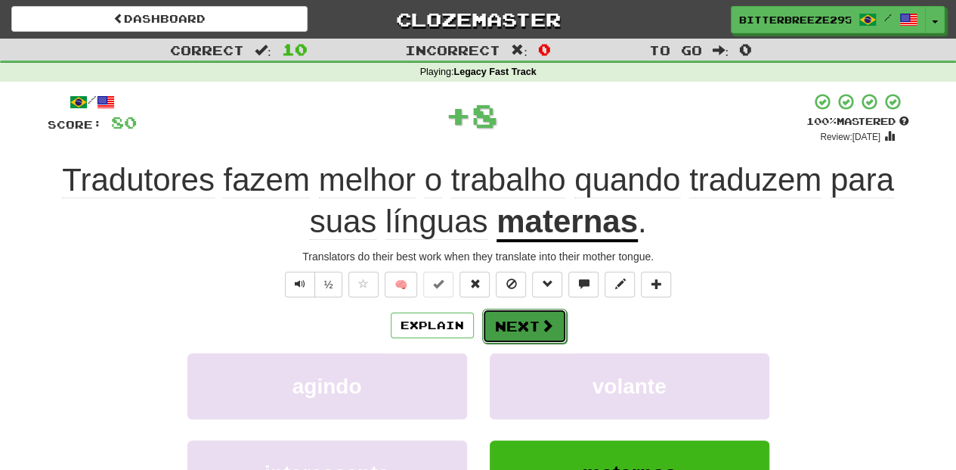
click at [516, 334] on button "Next" at bounding box center [524, 325] width 85 height 35
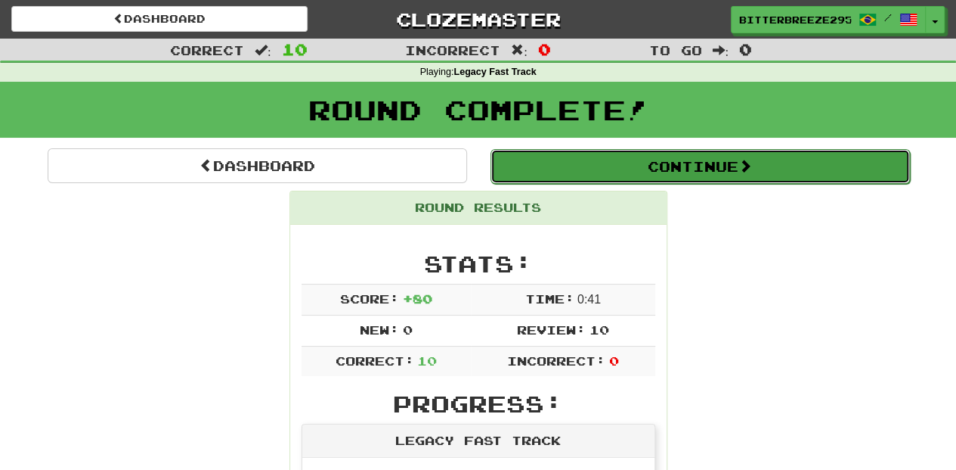
click at [615, 182] on button "Continue" at bounding box center [701, 166] width 420 height 35
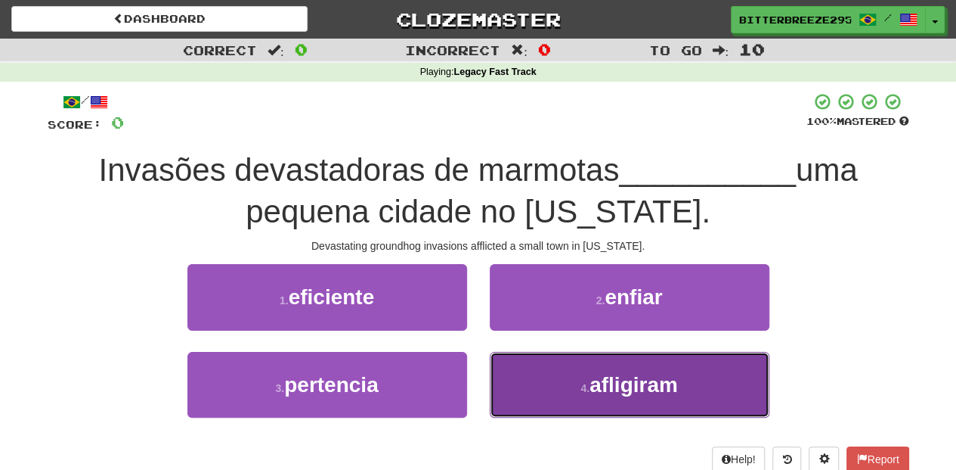
click at [518, 377] on button "4 . afligiram" at bounding box center [630, 385] width 280 height 66
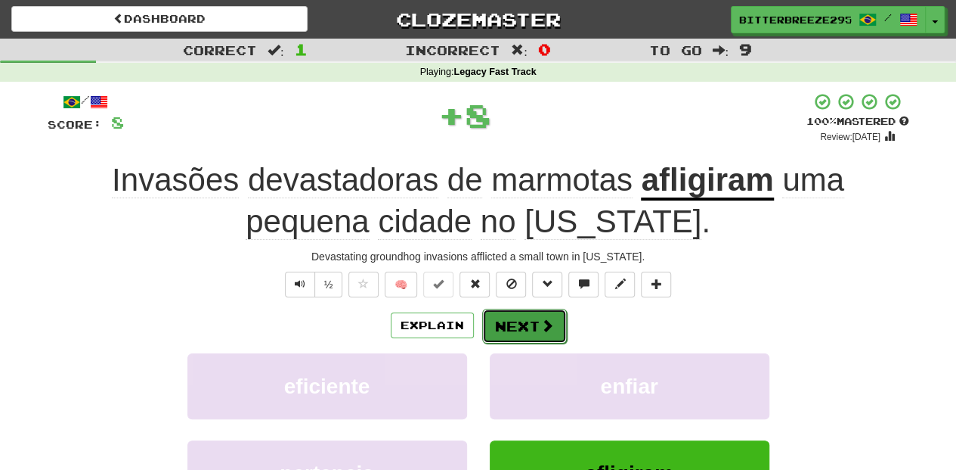
click at [522, 322] on button "Next" at bounding box center [524, 325] width 85 height 35
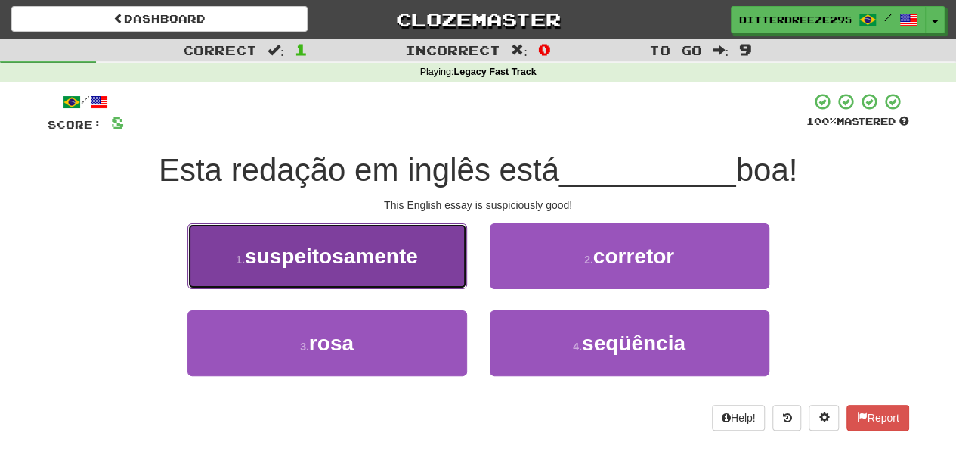
click at [439, 283] on button "1 . suspeitosamente" at bounding box center [328, 256] width 280 height 66
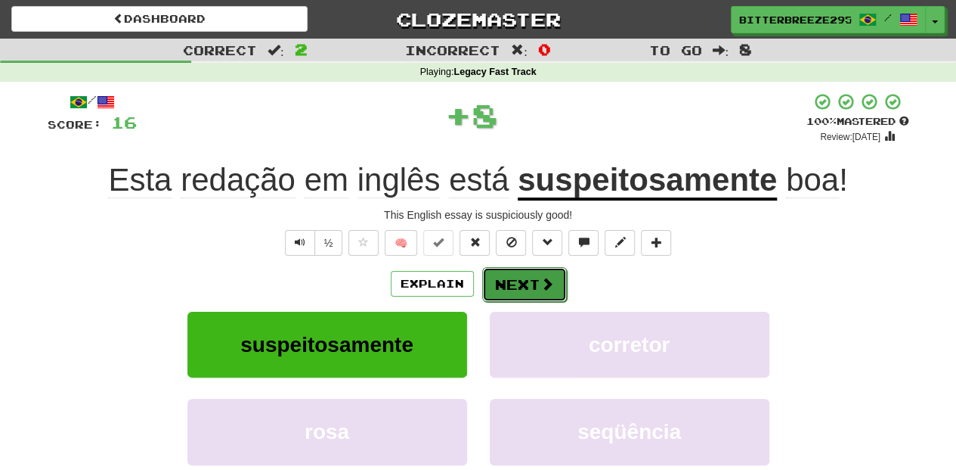
click at [522, 294] on button "Next" at bounding box center [524, 284] width 85 height 35
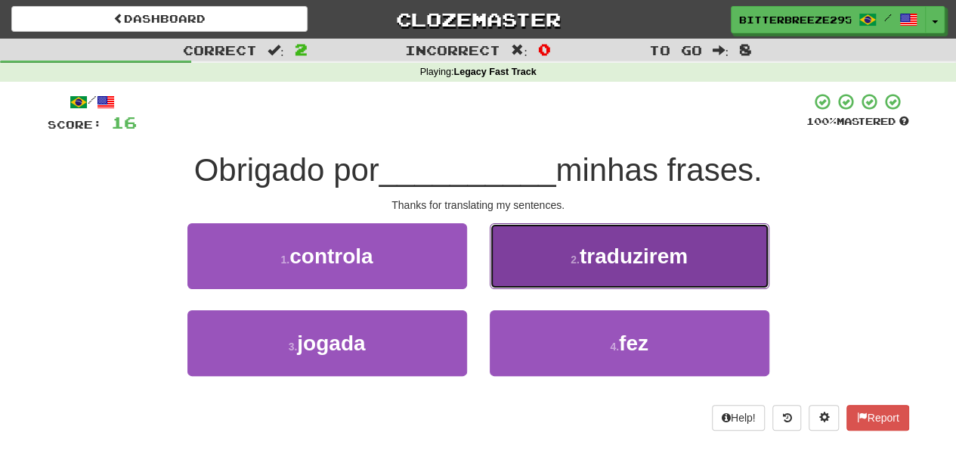
click at [526, 277] on button "2 . traduzirem" at bounding box center [630, 256] width 280 height 66
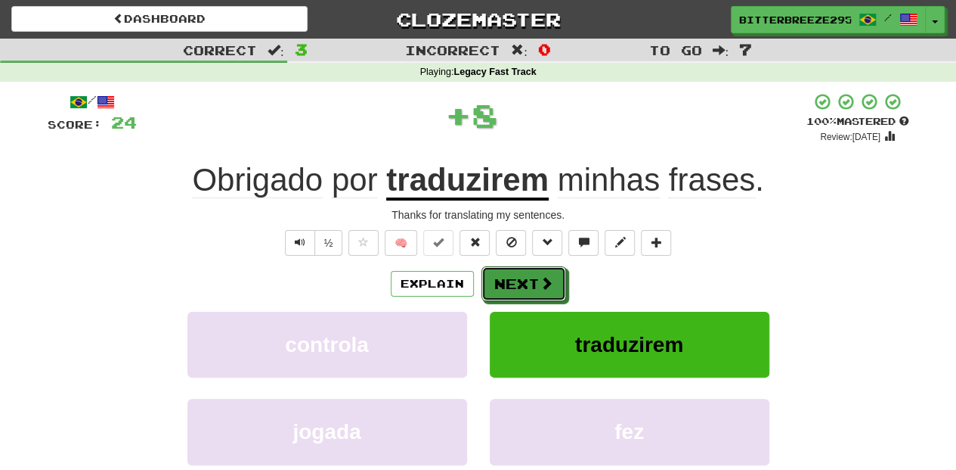
click at [526, 277] on button "Next" at bounding box center [524, 283] width 85 height 35
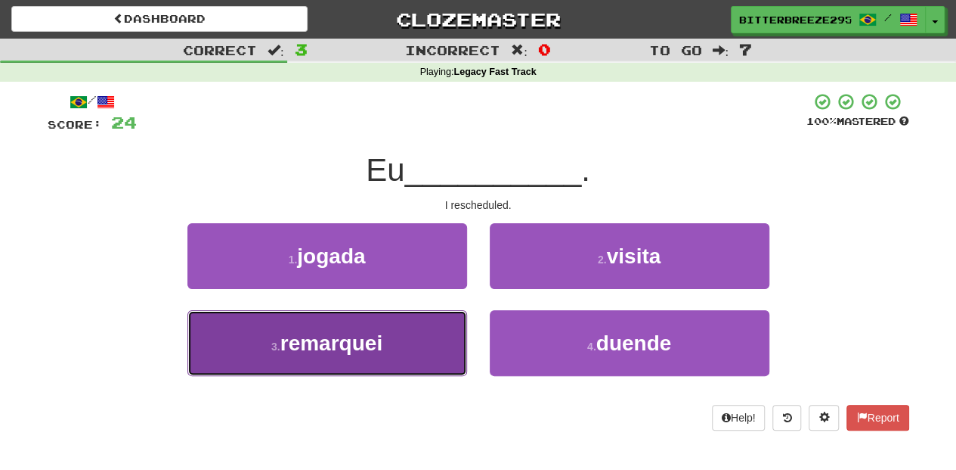
click at [416, 349] on button "3 . remarquei" at bounding box center [328, 343] width 280 height 66
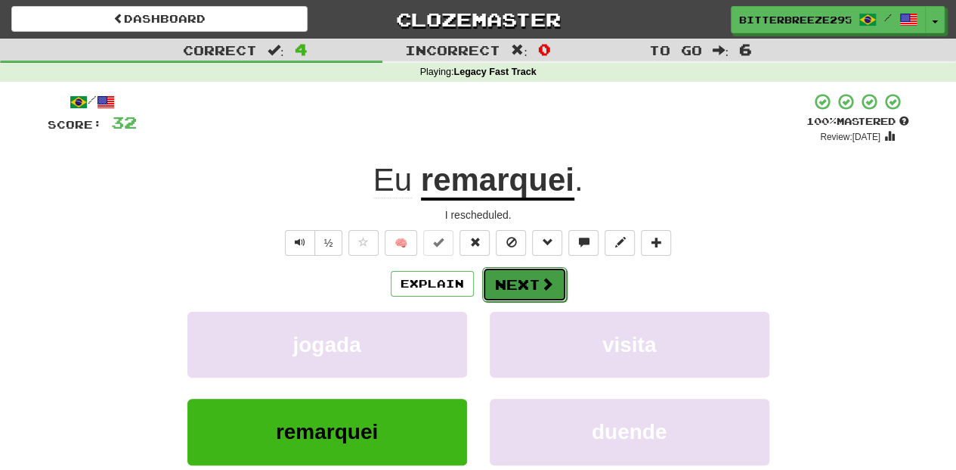
click at [507, 283] on button "Next" at bounding box center [524, 284] width 85 height 35
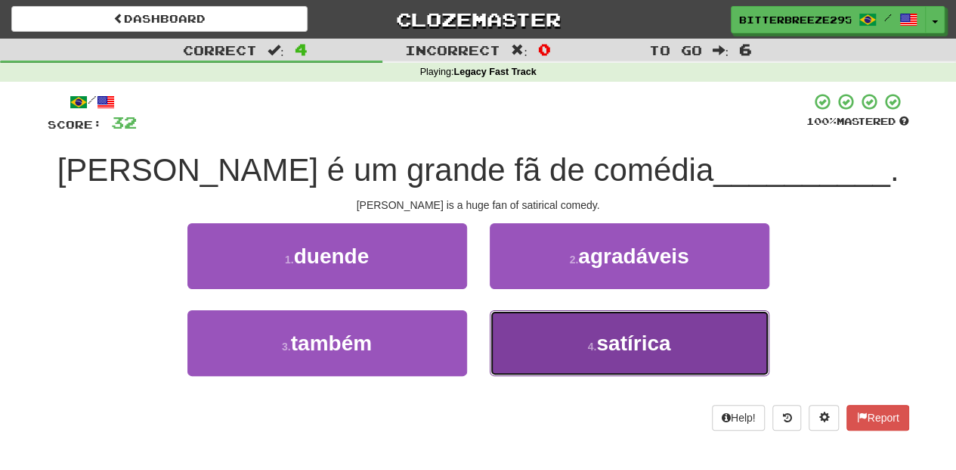
click at [588, 348] on small "4 ." at bounding box center [592, 346] width 9 height 12
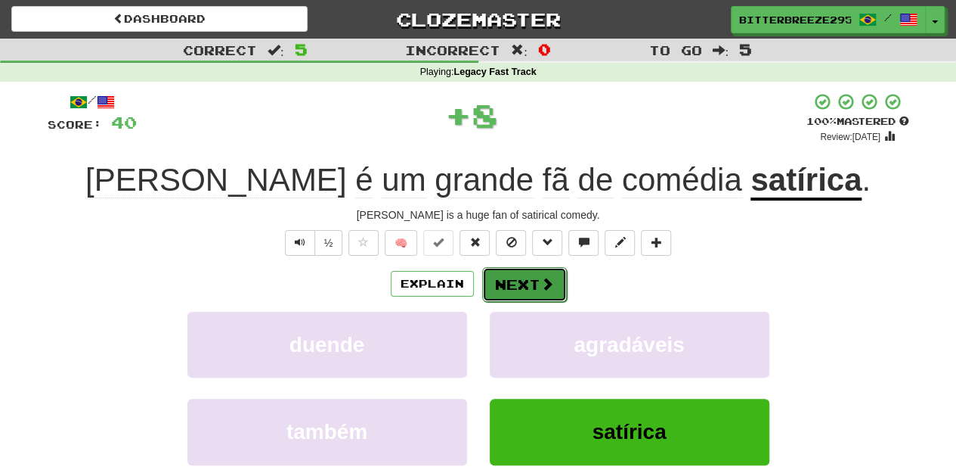
click at [524, 290] on button "Next" at bounding box center [524, 284] width 85 height 35
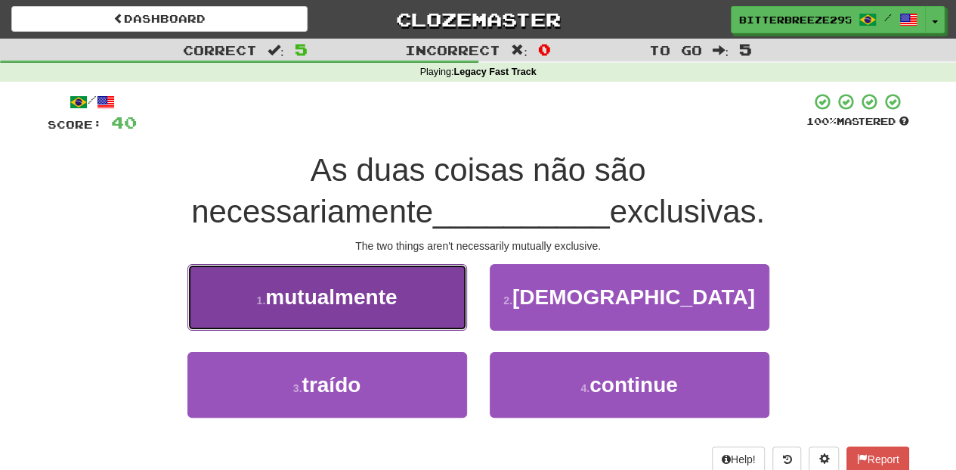
click at [404, 305] on button "1 . mutualmente" at bounding box center [328, 297] width 280 height 66
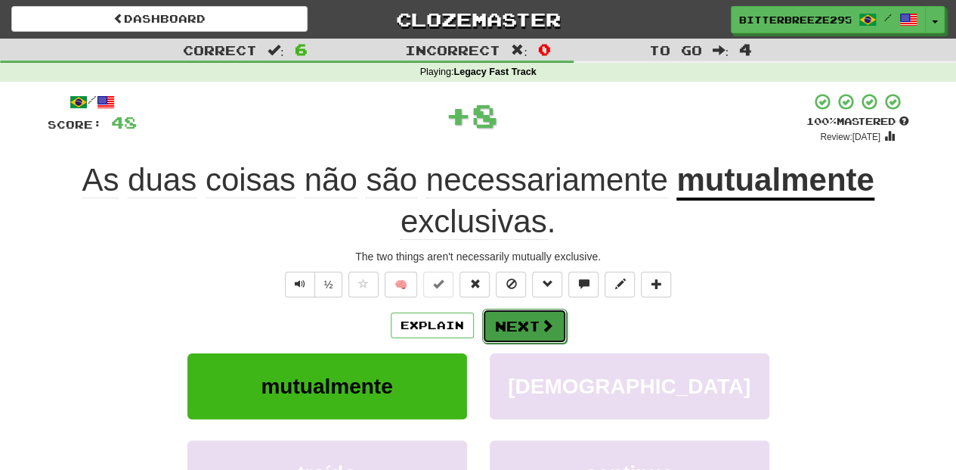
click at [516, 324] on button "Next" at bounding box center [524, 325] width 85 height 35
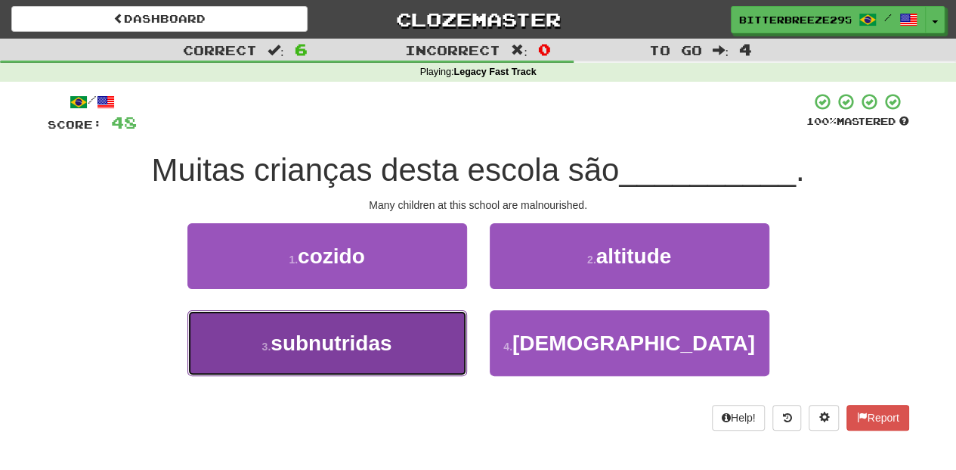
click at [420, 340] on button "3 . subnutridas" at bounding box center [328, 343] width 280 height 66
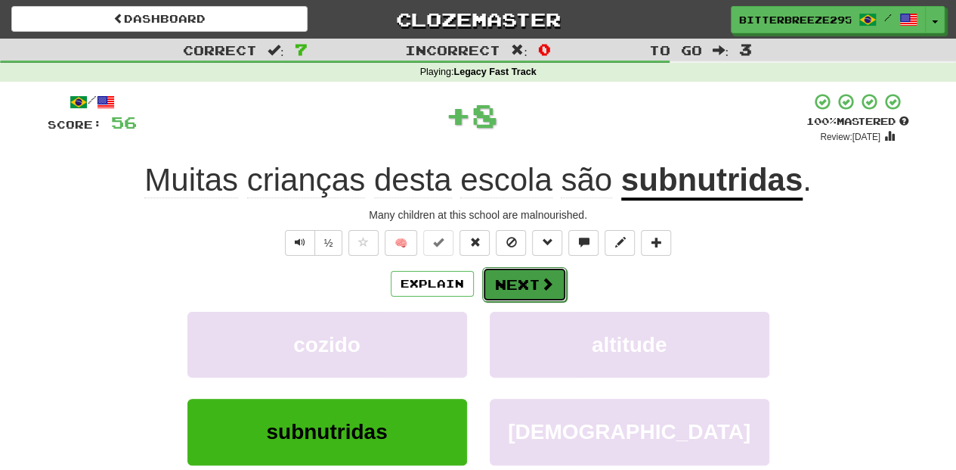
click at [502, 285] on button "Next" at bounding box center [524, 284] width 85 height 35
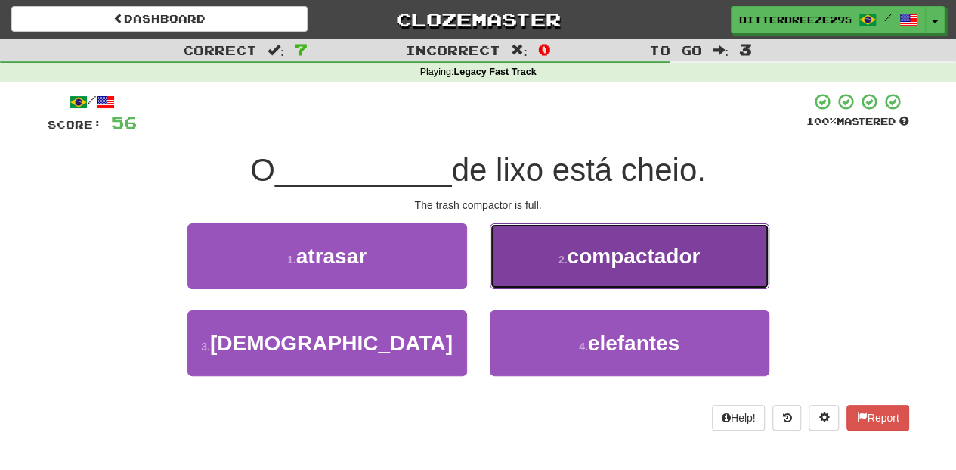
click at [514, 276] on button "2 . compactador" at bounding box center [630, 256] width 280 height 66
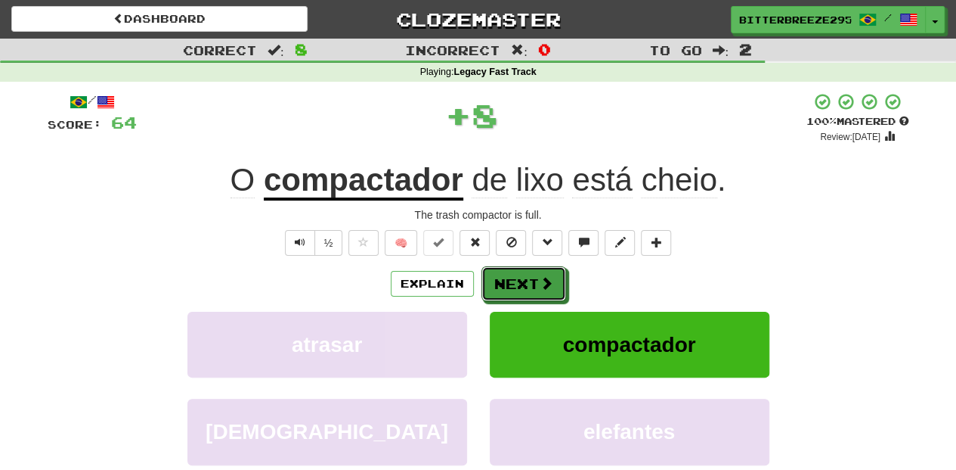
click at [514, 276] on button "Next" at bounding box center [524, 283] width 85 height 35
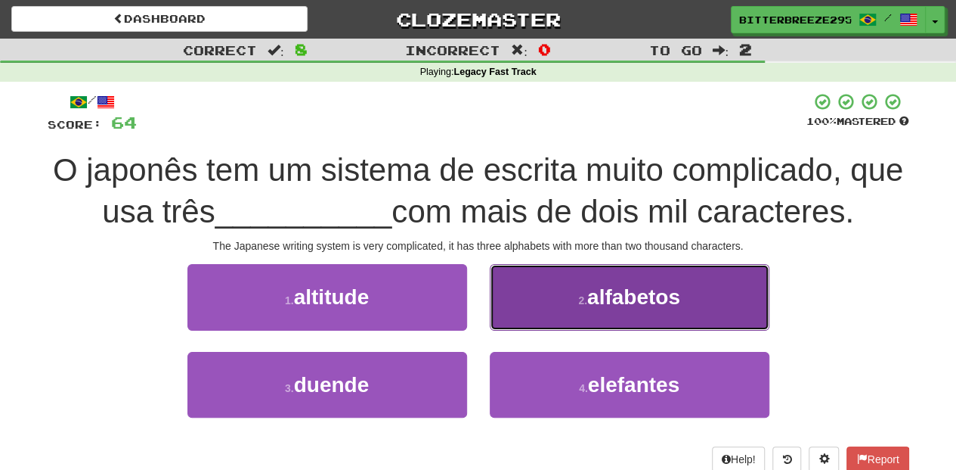
click at [499, 316] on button "2 . alfabetos" at bounding box center [630, 297] width 280 height 66
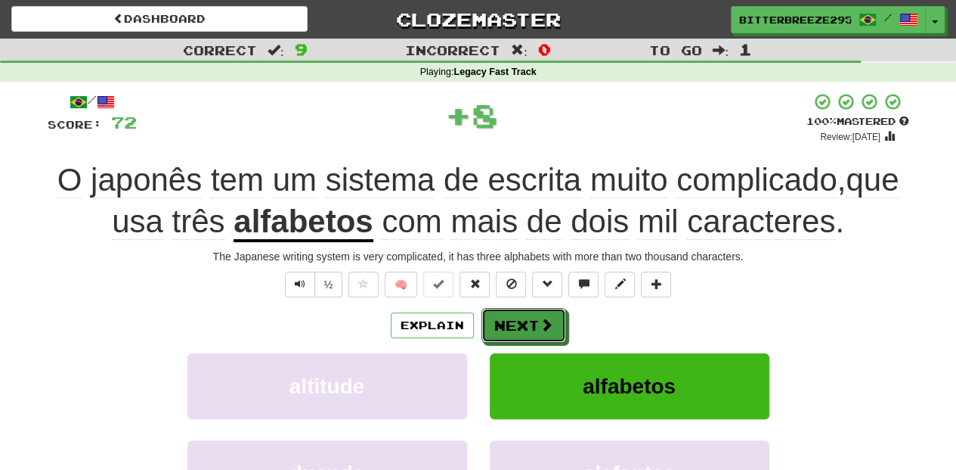
click at [499, 316] on button "Next" at bounding box center [524, 325] width 85 height 35
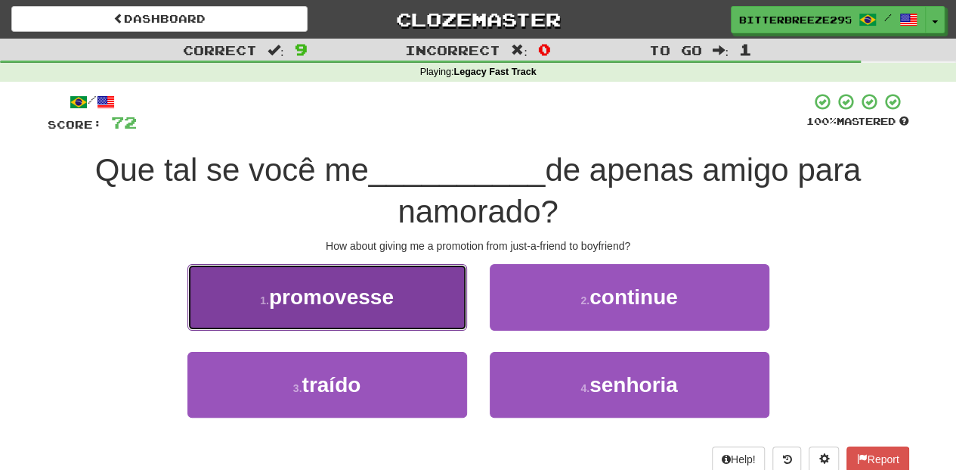
click at [416, 324] on button "1 . promovesse" at bounding box center [328, 297] width 280 height 66
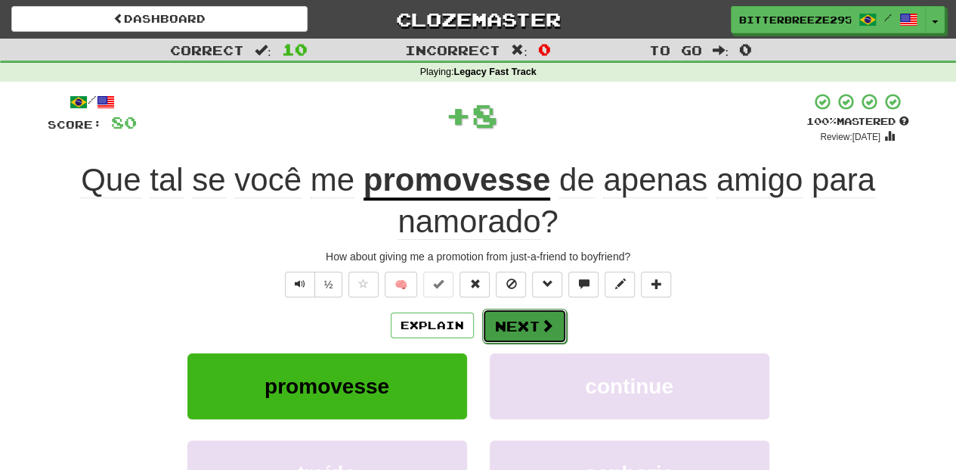
click at [503, 324] on button "Next" at bounding box center [524, 325] width 85 height 35
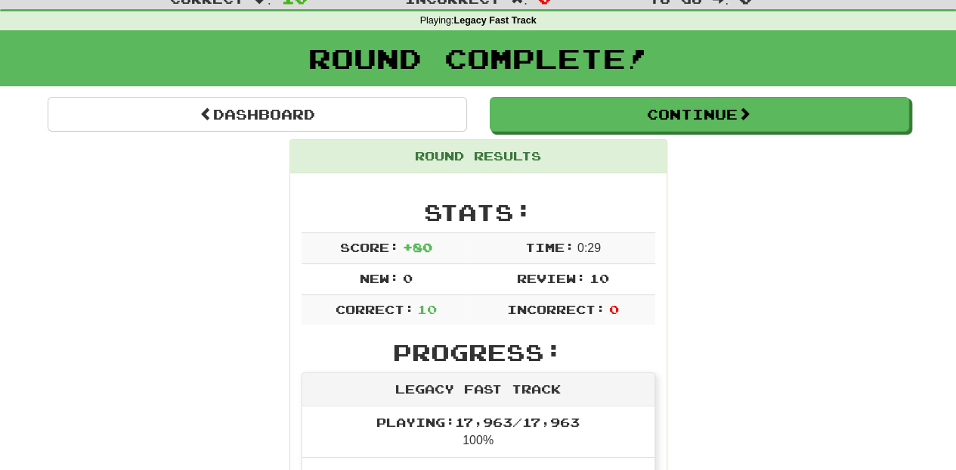
scroll to position [50, 0]
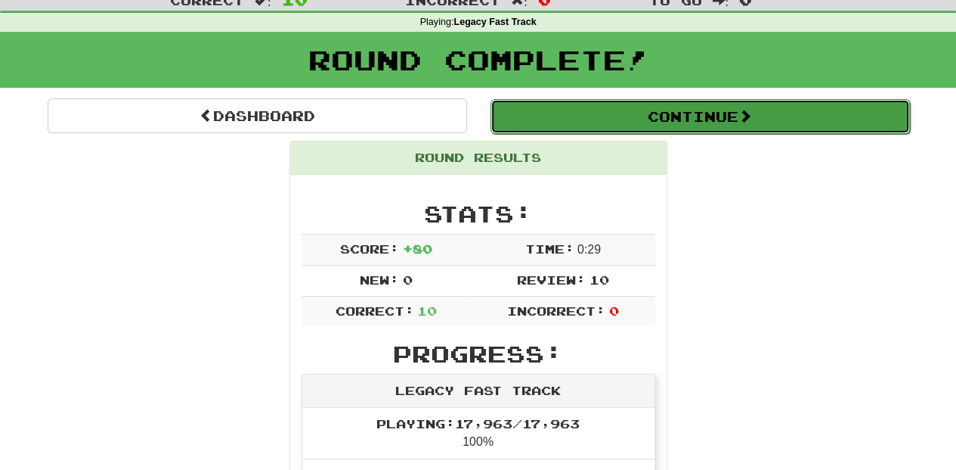
click at [575, 121] on button "Continue" at bounding box center [701, 116] width 420 height 35
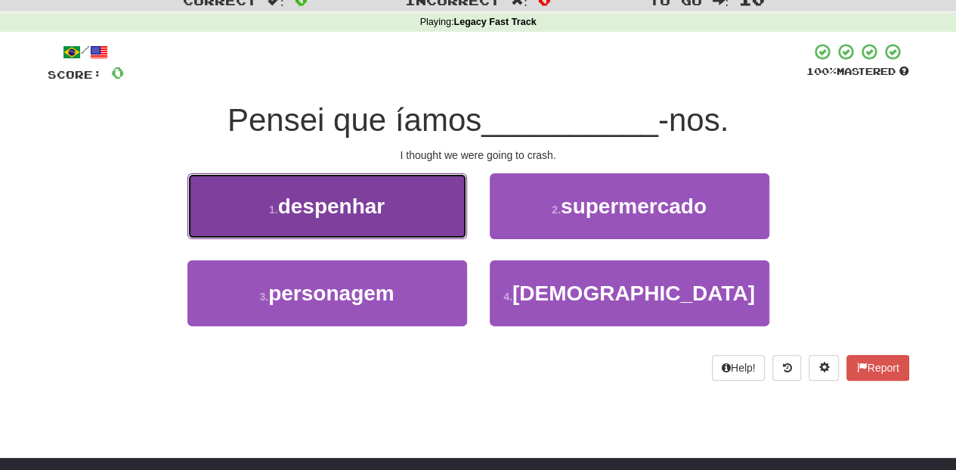
click at [439, 229] on button "1 . despenhar" at bounding box center [328, 206] width 280 height 66
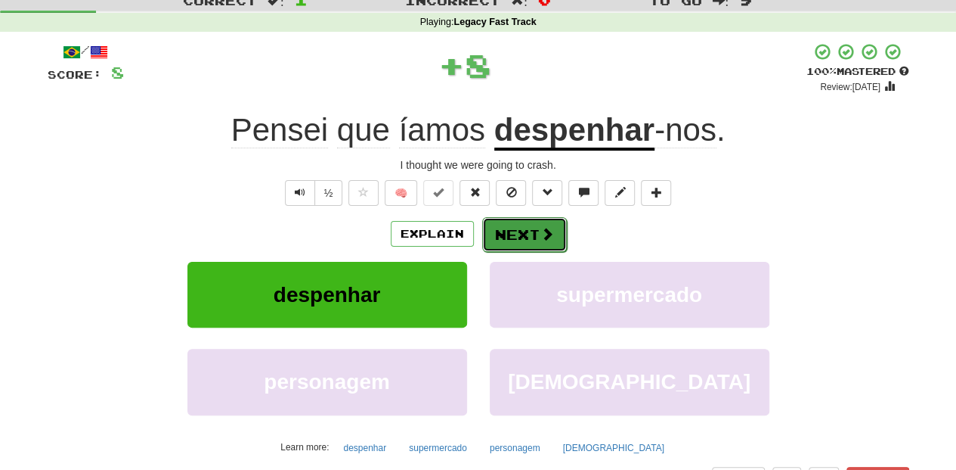
click at [494, 231] on button "Next" at bounding box center [524, 234] width 85 height 35
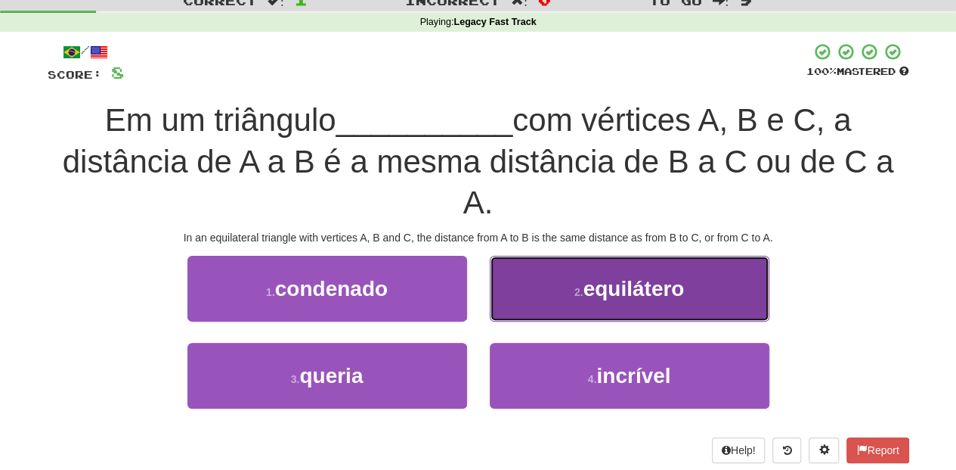
click at [517, 302] on button "2 . equilátero" at bounding box center [630, 289] width 280 height 66
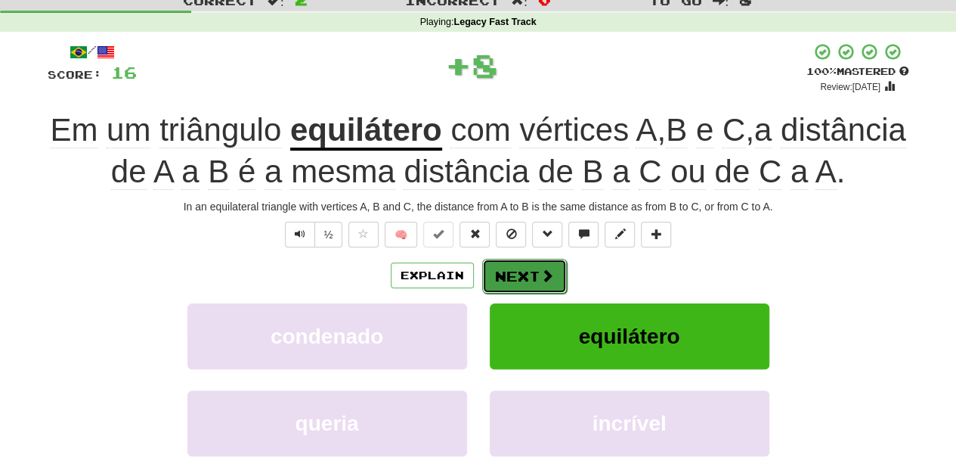
click at [517, 293] on button "Next" at bounding box center [524, 276] width 85 height 35
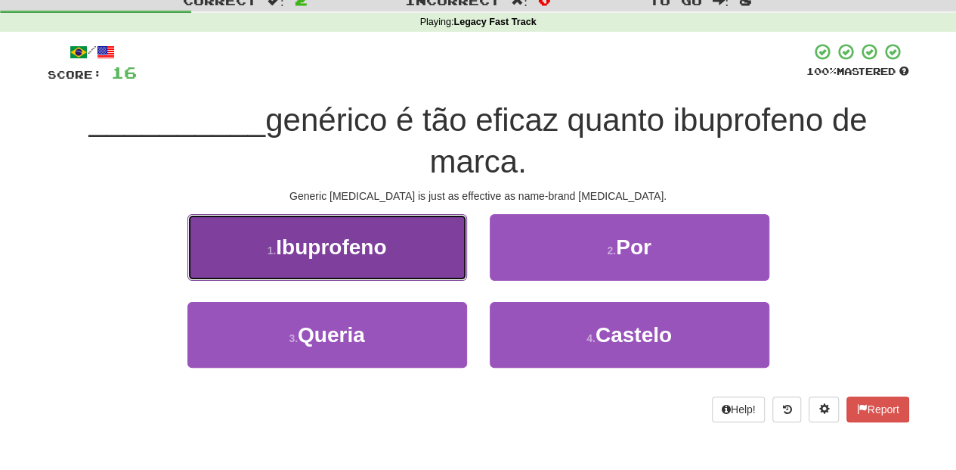
click at [380, 248] on span "Ibuprofeno" at bounding box center [331, 246] width 110 height 23
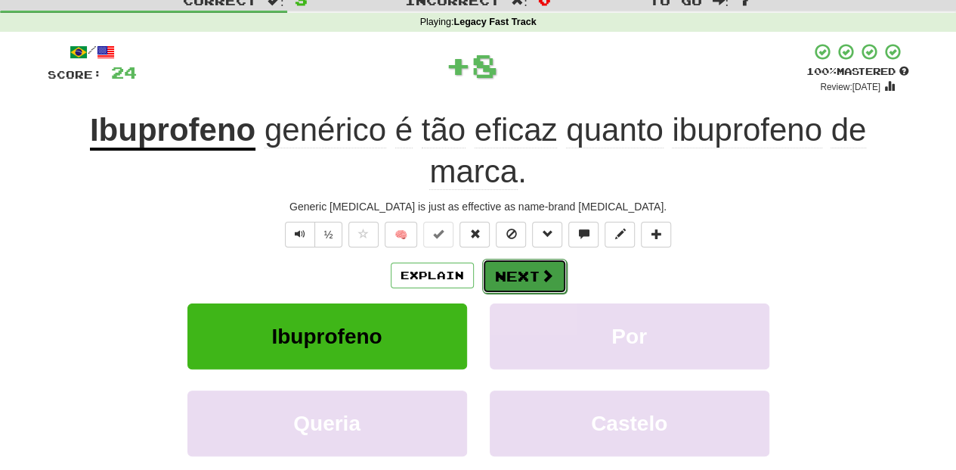
click at [535, 274] on button "Next" at bounding box center [524, 276] width 85 height 35
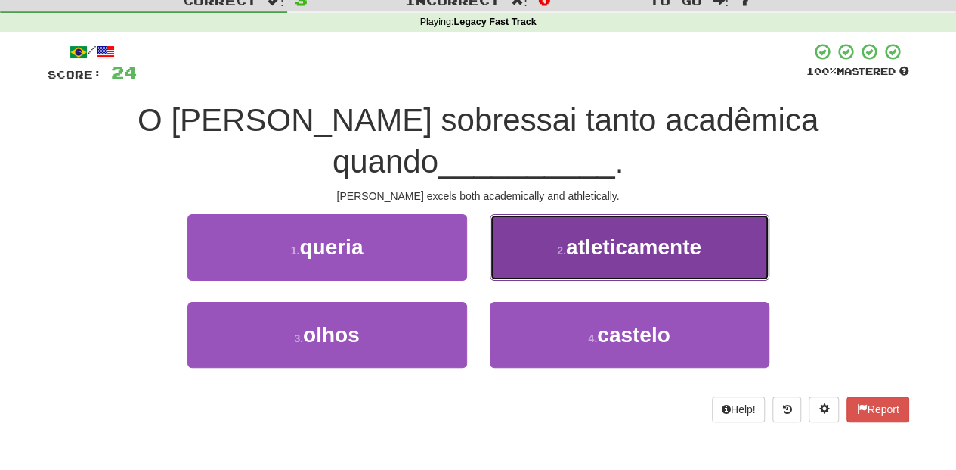
click at [534, 222] on button "2 . atleticamente" at bounding box center [630, 247] width 280 height 66
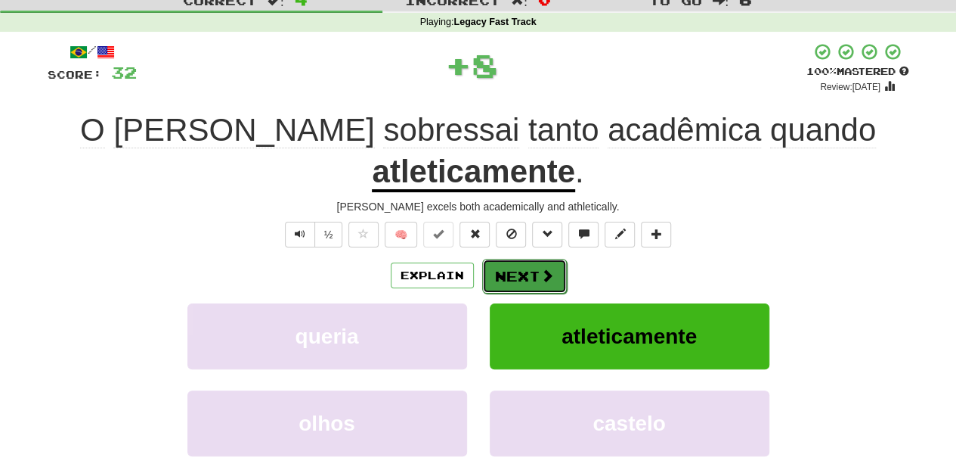
click at [531, 259] on button "Next" at bounding box center [524, 276] width 85 height 35
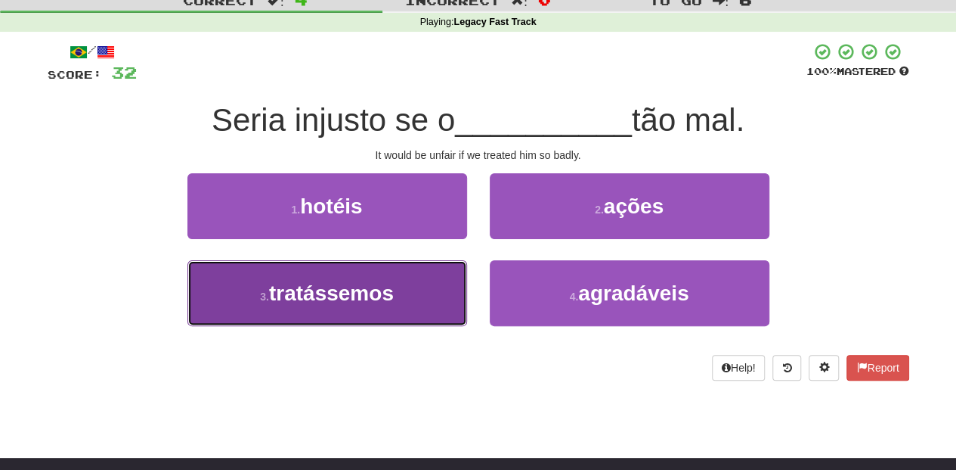
click at [430, 284] on button "3 . tratássemos" at bounding box center [328, 293] width 280 height 66
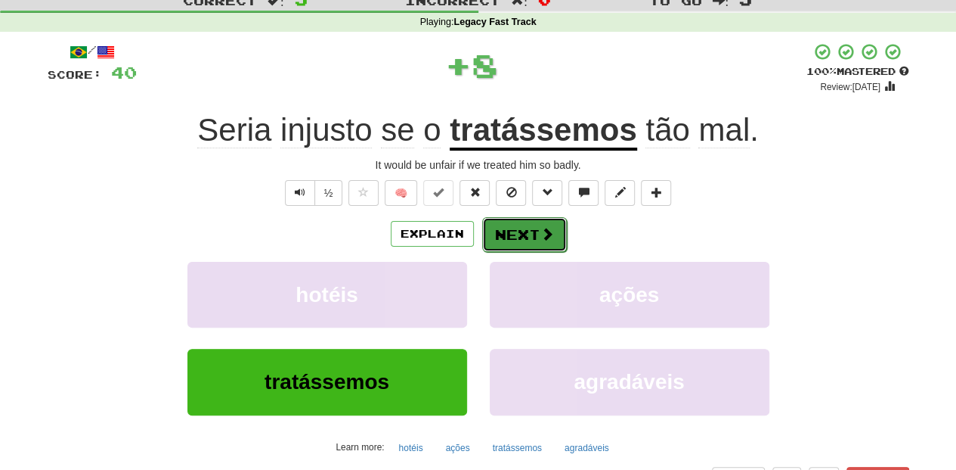
click at [502, 231] on button "Next" at bounding box center [524, 234] width 85 height 35
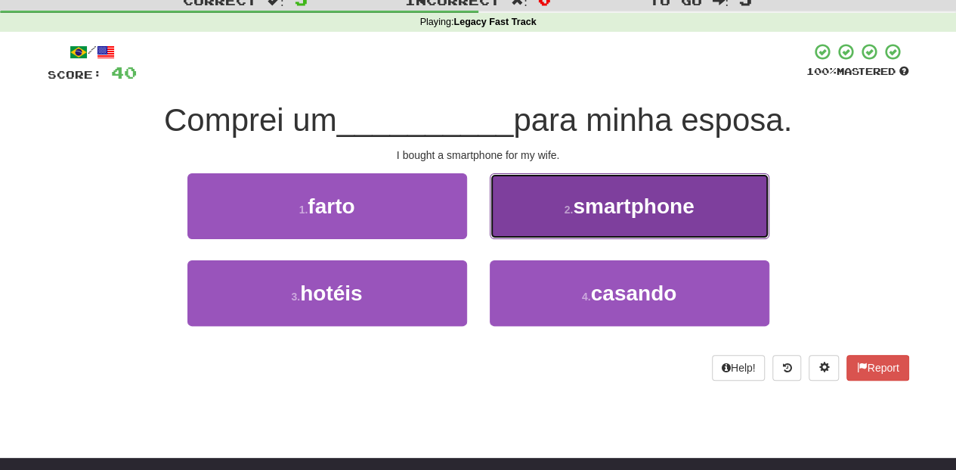
click at [527, 223] on button "2 . smartphone" at bounding box center [630, 206] width 280 height 66
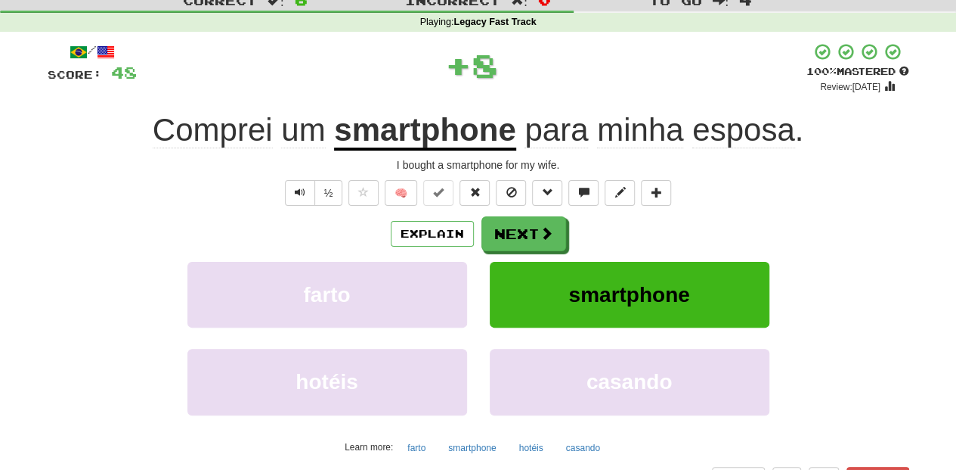
click at [527, 223] on button "Next" at bounding box center [524, 233] width 85 height 35
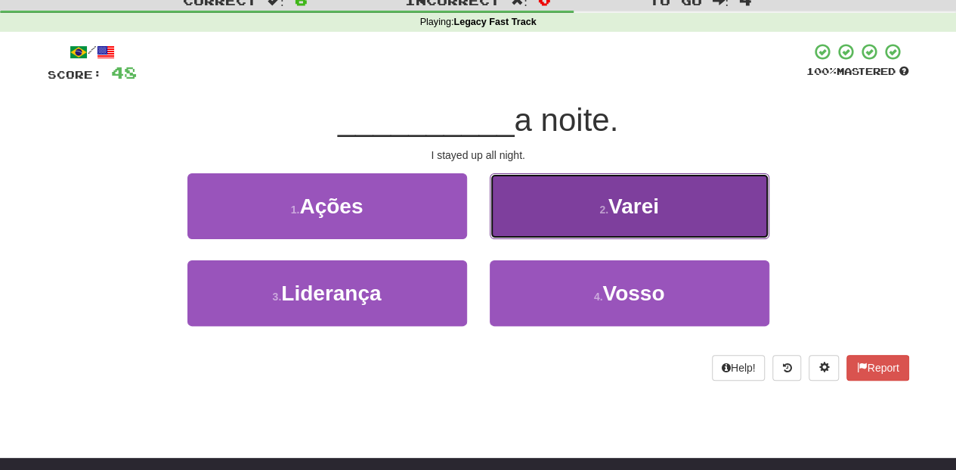
click at [532, 203] on button "2 . Varei" at bounding box center [630, 206] width 280 height 66
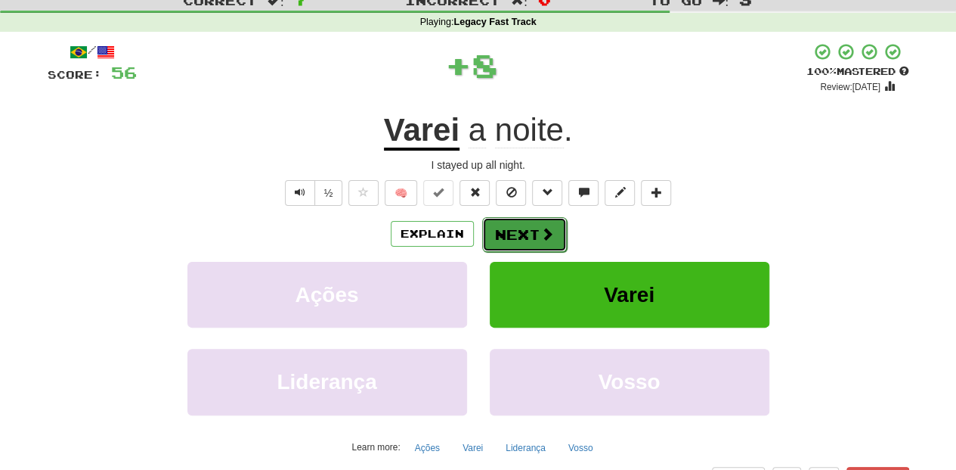
click at [515, 235] on button "Next" at bounding box center [524, 234] width 85 height 35
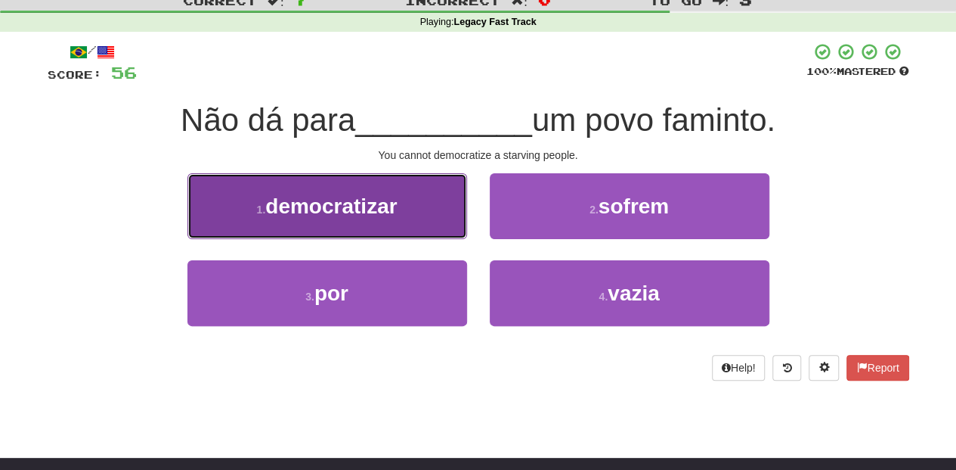
click at [420, 227] on button "1 . democratizar" at bounding box center [328, 206] width 280 height 66
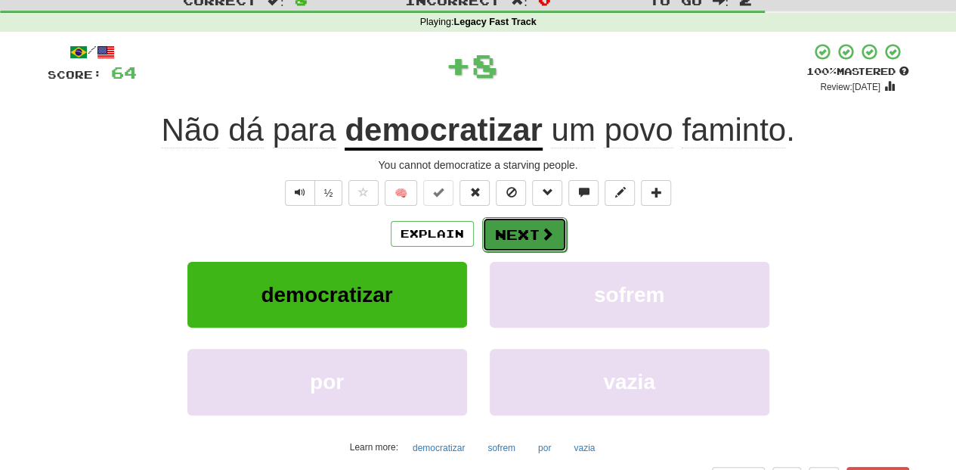
click at [504, 243] on button "Next" at bounding box center [524, 234] width 85 height 35
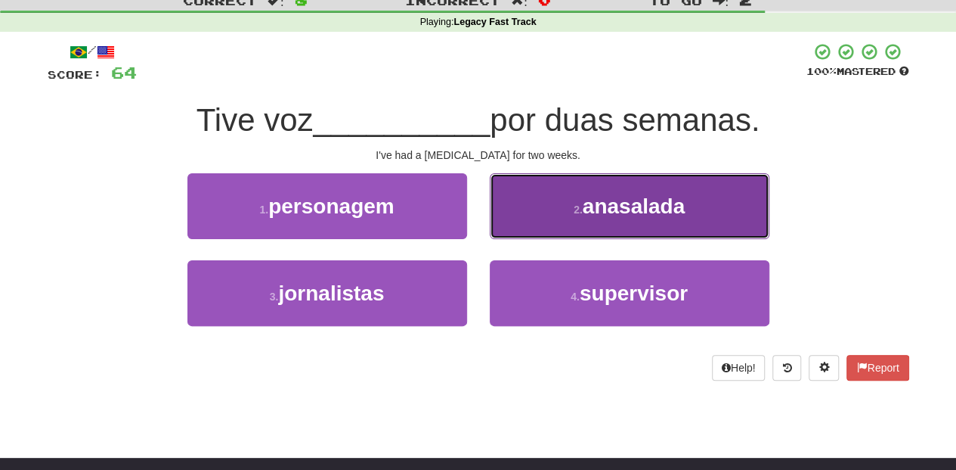
click at [542, 218] on button "2 . anasalada" at bounding box center [630, 206] width 280 height 66
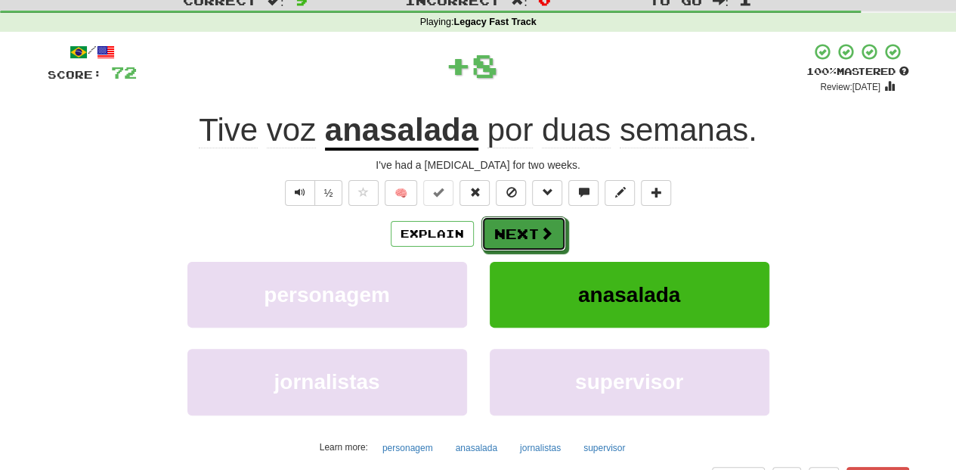
click at [542, 218] on button "Next" at bounding box center [524, 233] width 85 height 35
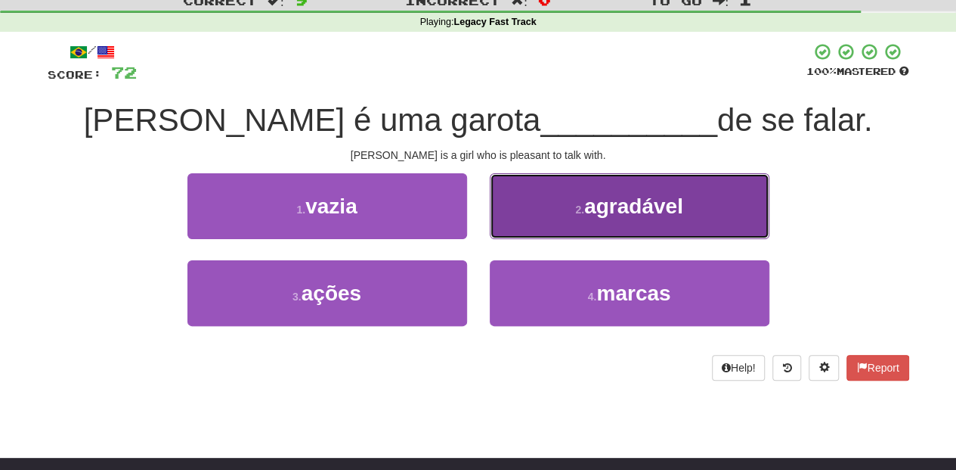
click at [540, 219] on button "2 . agradável" at bounding box center [630, 206] width 280 height 66
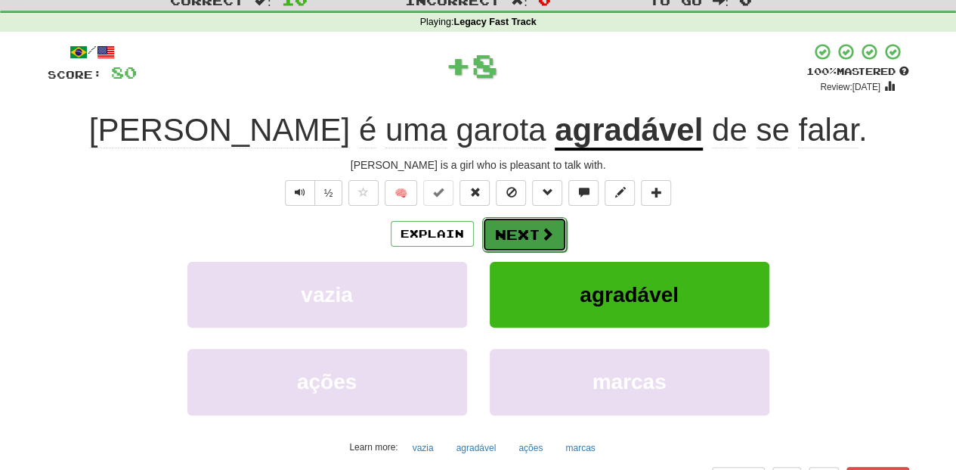
click at [538, 220] on button "Next" at bounding box center [524, 234] width 85 height 35
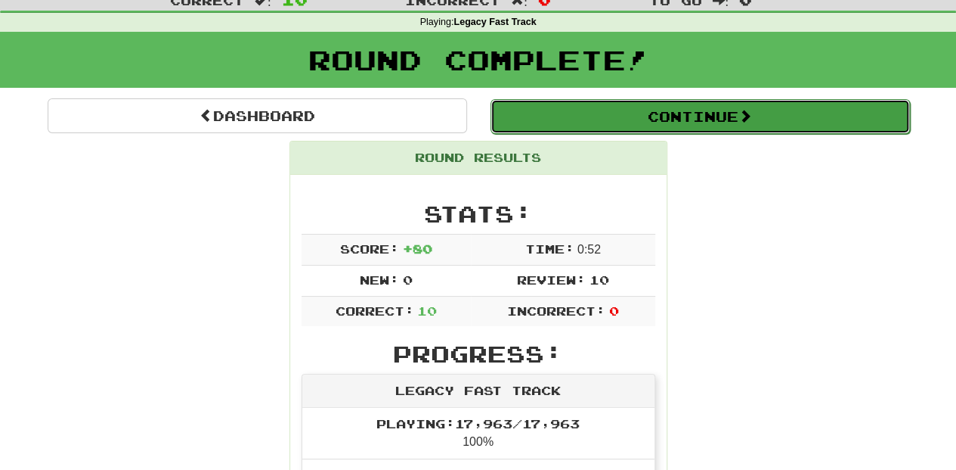
click at [606, 122] on button "Continue" at bounding box center [701, 116] width 420 height 35
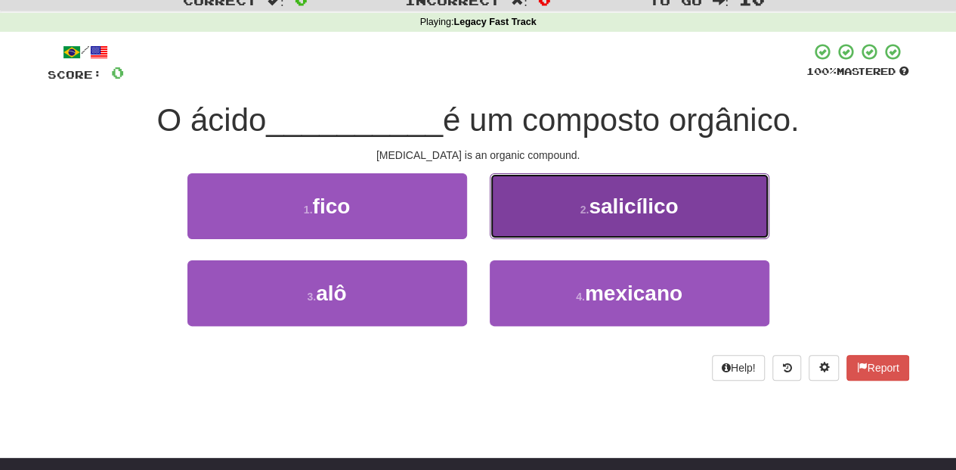
click at [534, 201] on button "2 . salicílico" at bounding box center [630, 206] width 280 height 66
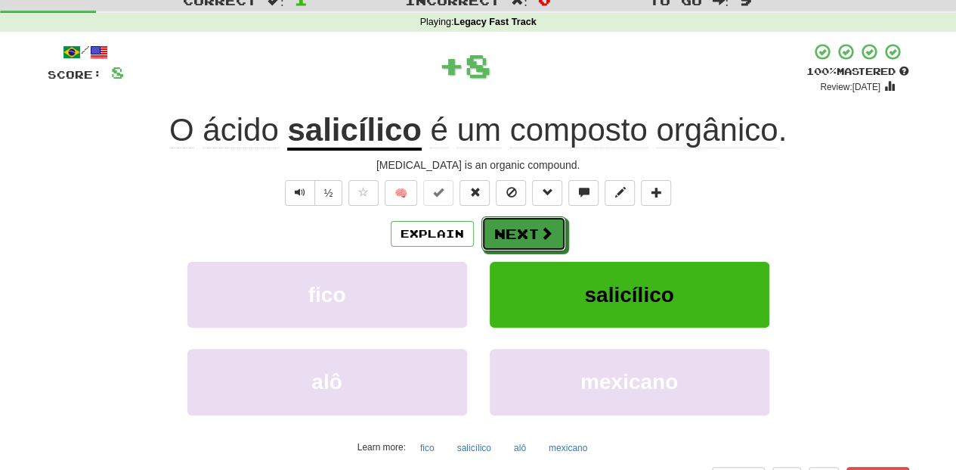
click at [526, 219] on button "Next" at bounding box center [524, 233] width 85 height 35
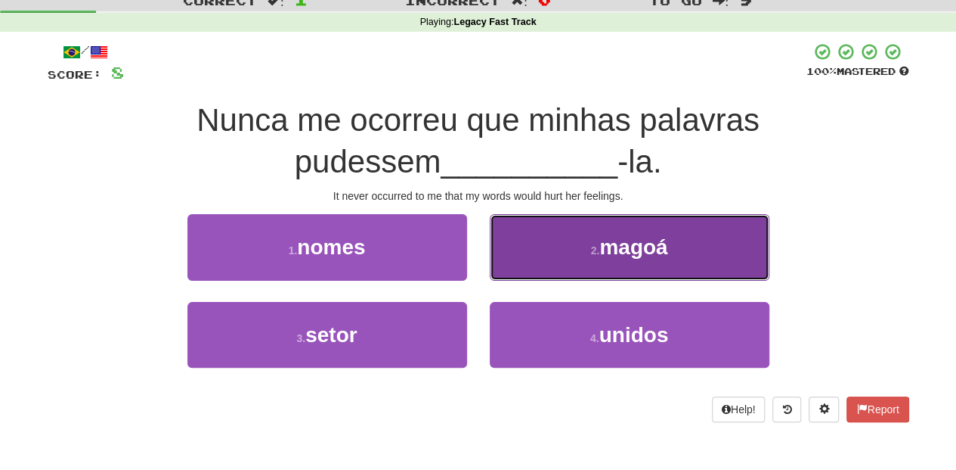
click at [513, 262] on button "2 . magoá" at bounding box center [630, 247] width 280 height 66
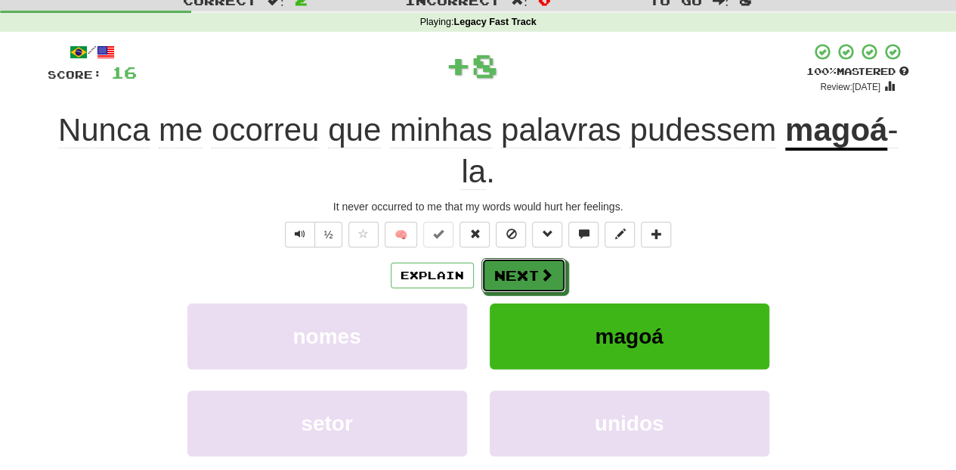
click at [513, 262] on button "Next" at bounding box center [524, 275] width 85 height 35
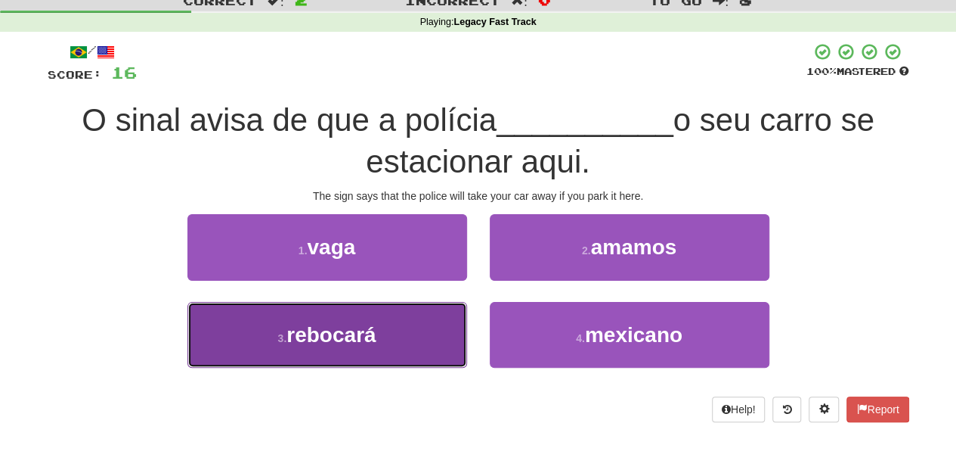
click at [426, 315] on button "3 . rebocará" at bounding box center [328, 335] width 280 height 66
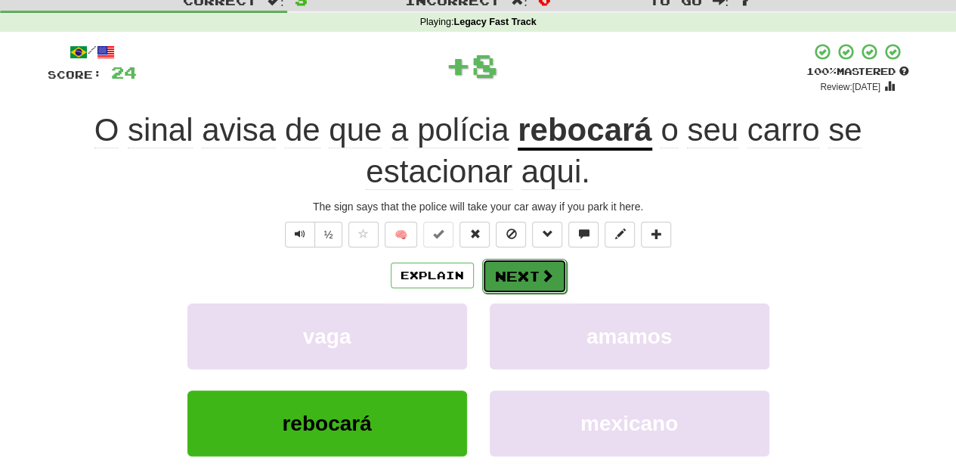
click at [510, 265] on button "Next" at bounding box center [524, 276] width 85 height 35
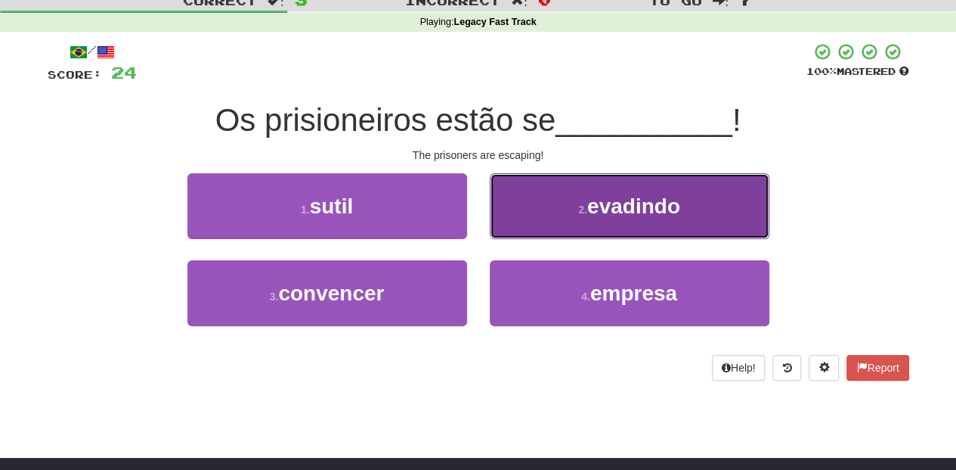
click at [513, 225] on button "2 . evadindo" at bounding box center [630, 206] width 280 height 66
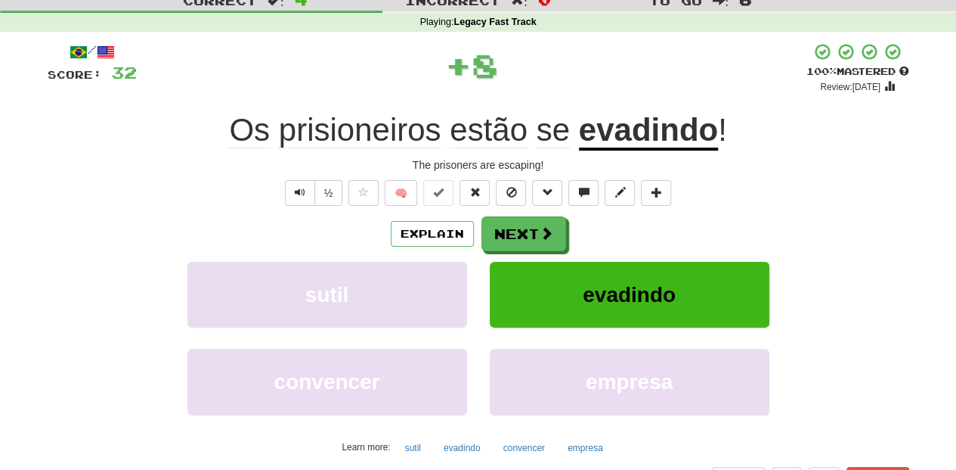
click at [513, 225] on button "Next" at bounding box center [524, 233] width 85 height 35
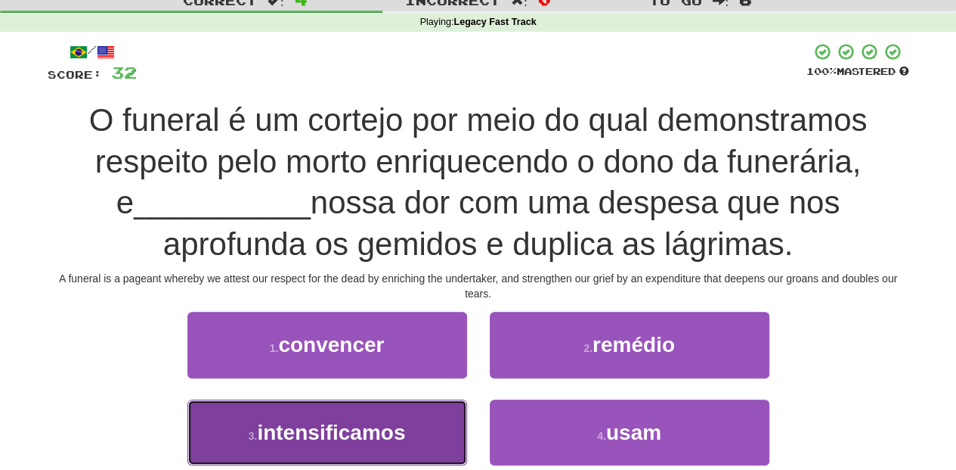
click at [411, 426] on button "3 . intensificamos" at bounding box center [328, 432] width 280 height 66
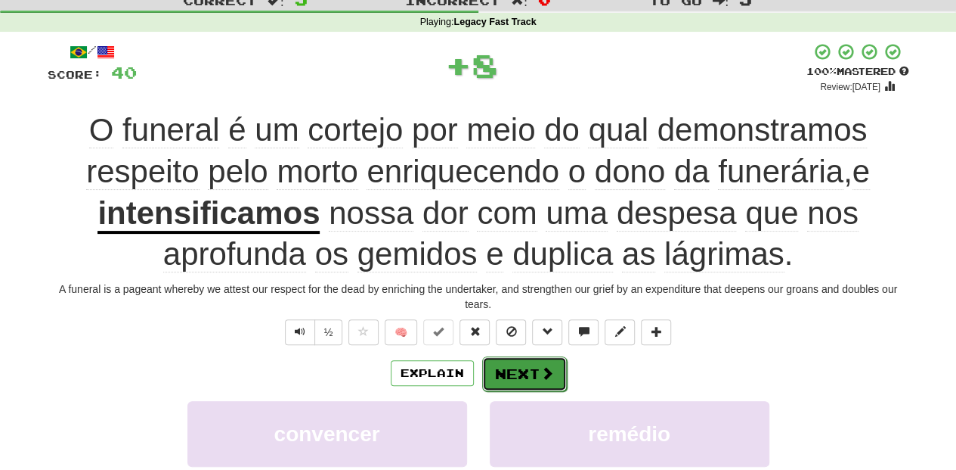
click at [501, 370] on button "Next" at bounding box center [524, 373] width 85 height 35
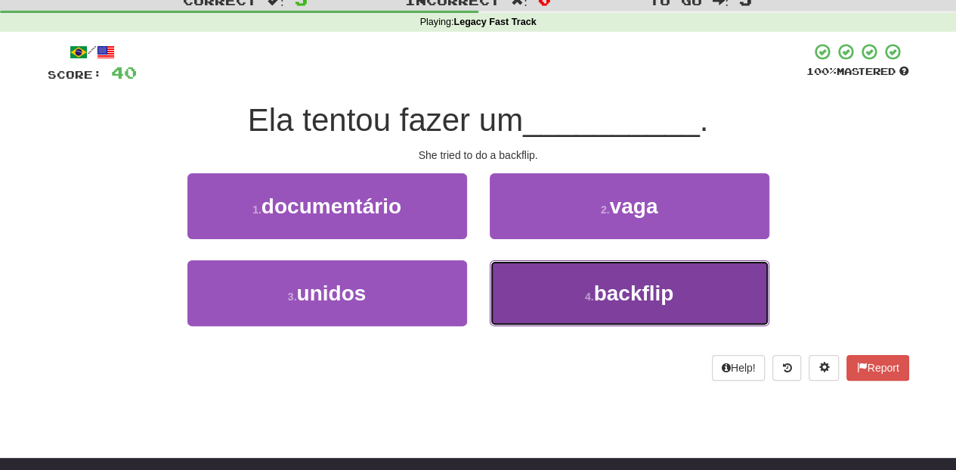
click at [517, 277] on button "4 . backflip" at bounding box center [630, 293] width 280 height 66
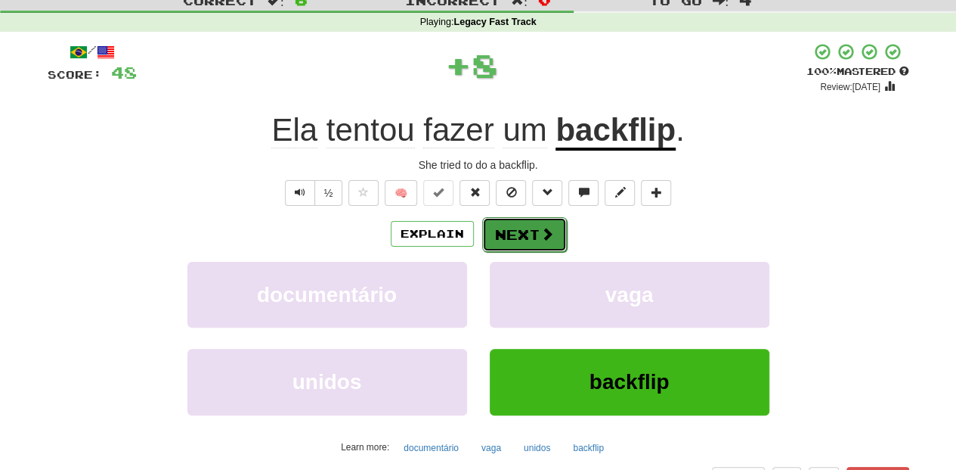
click at [508, 230] on button "Next" at bounding box center [524, 234] width 85 height 35
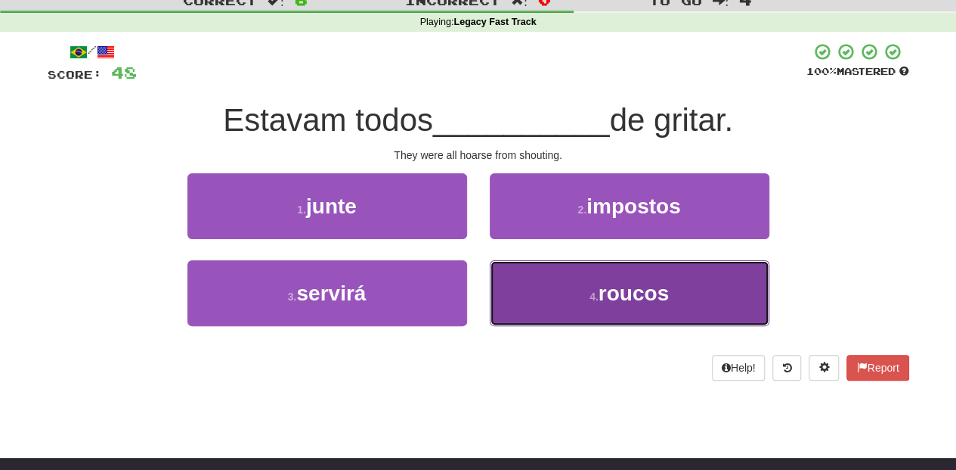
click at [547, 302] on button "4 . roucos" at bounding box center [630, 293] width 280 height 66
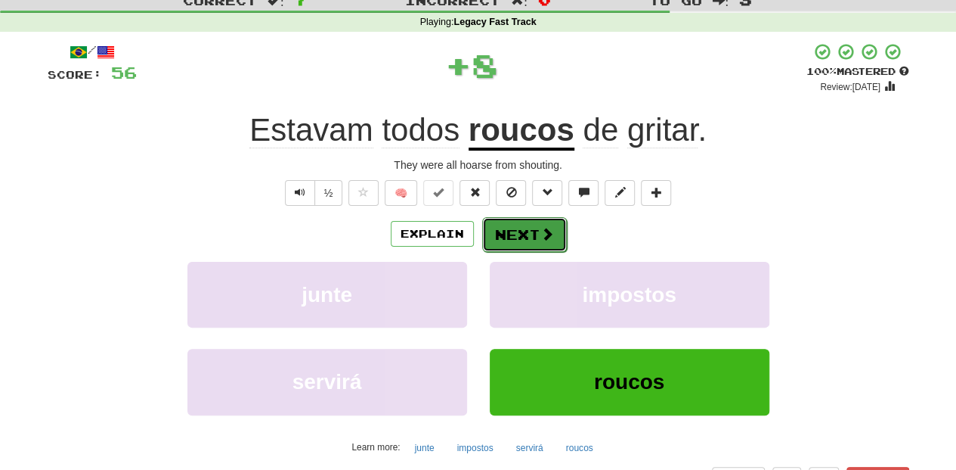
click at [512, 237] on button "Next" at bounding box center [524, 234] width 85 height 35
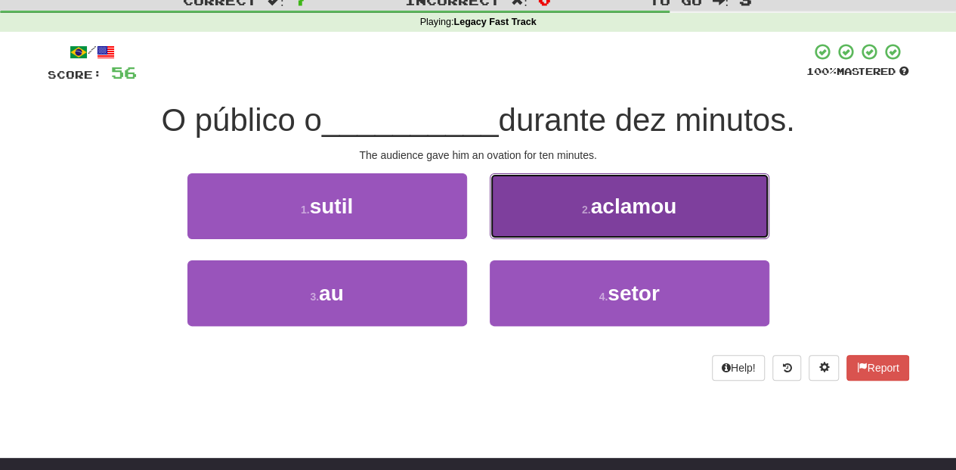
click at [531, 211] on button "2 . aclamou" at bounding box center [630, 206] width 280 height 66
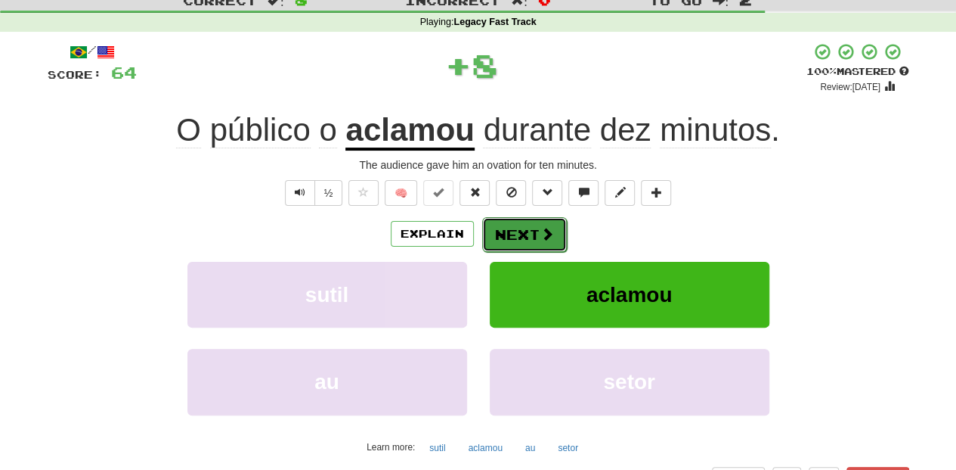
click at [519, 224] on button "Next" at bounding box center [524, 234] width 85 height 35
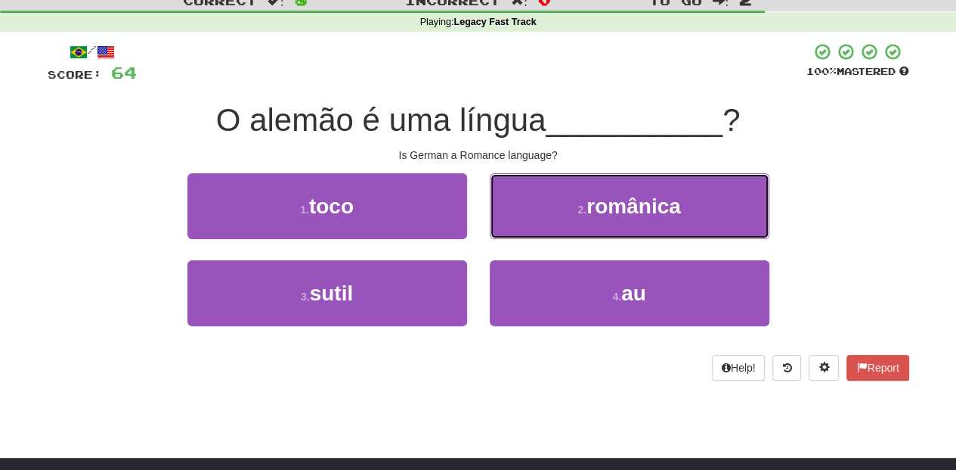
click at [519, 224] on button "2 . românica" at bounding box center [630, 206] width 280 height 66
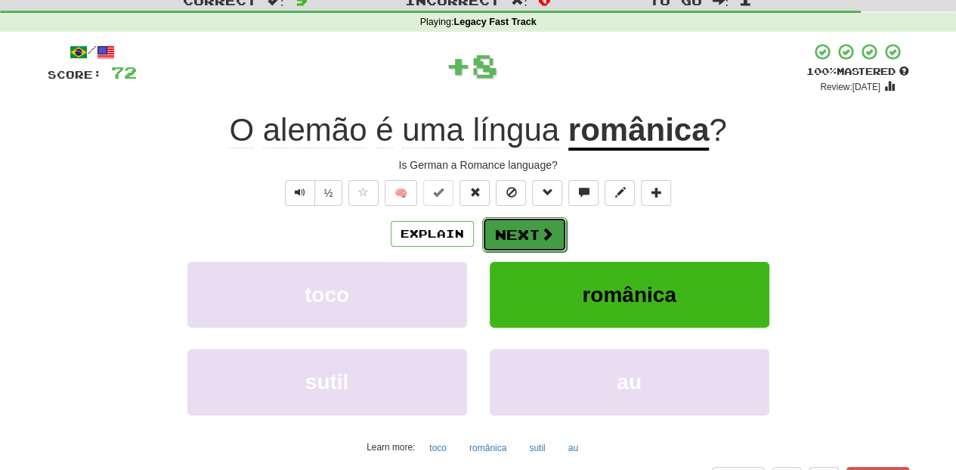
click at [483, 225] on button "Next" at bounding box center [524, 234] width 85 height 35
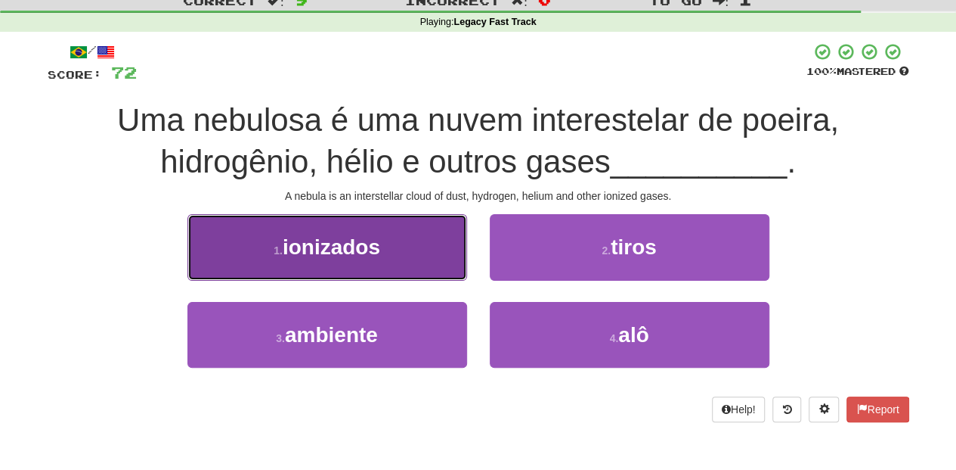
click at [413, 253] on button "1 . ionizados" at bounding box center [328, 247] width 280 height 66
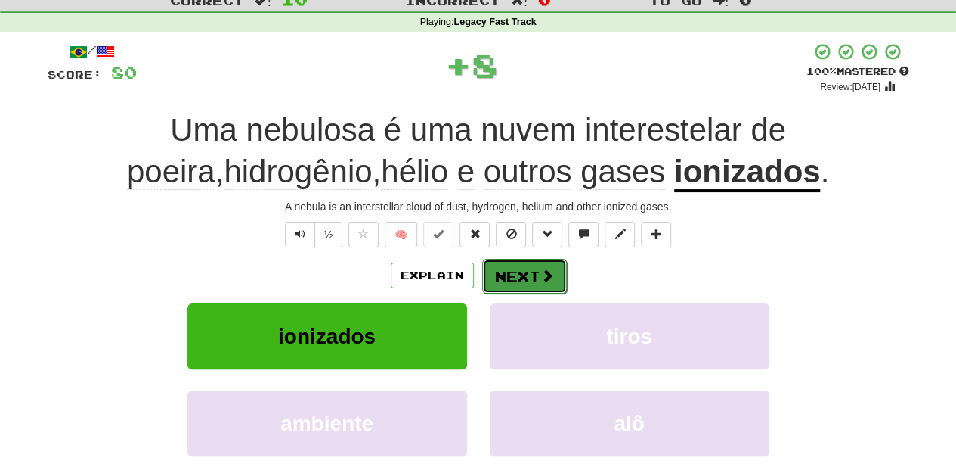
click at [499, 280] on button "Next" at bounding box center [524, 276] width 85 height 35
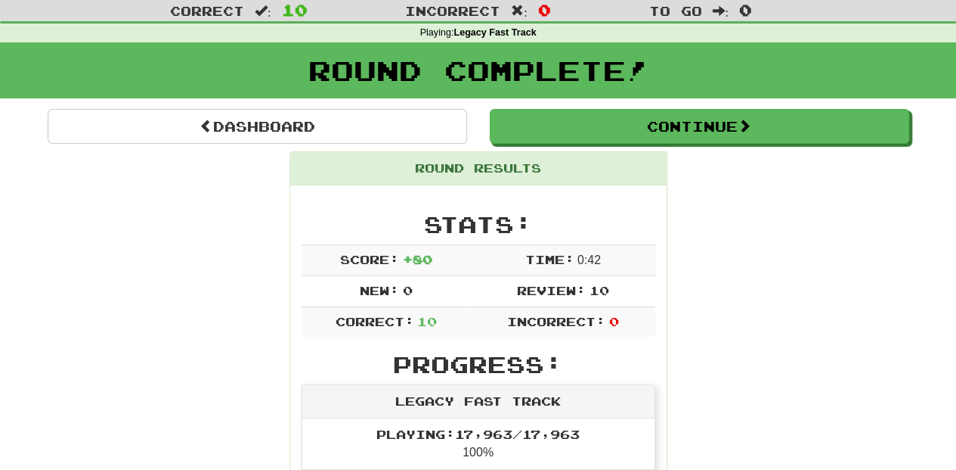
scroll to position [0, 0]
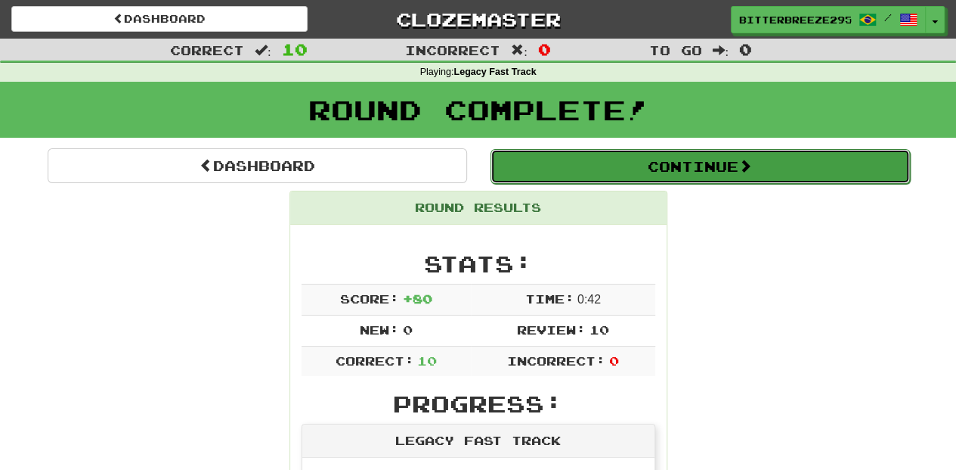
click at [584, 177] on button "Continue" at bounding box center [701, 166] width 420 height 35
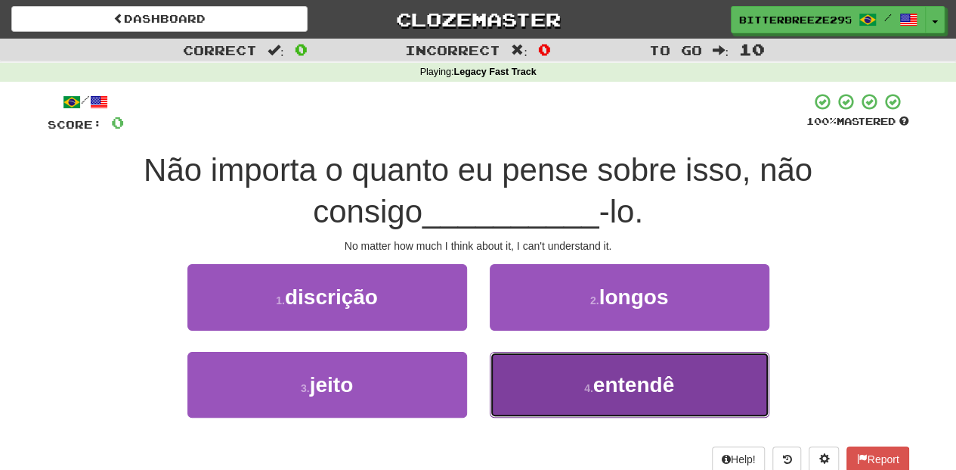
click at [594, 387] on span "entendê" at bounding box center [634, 384] width 81 height 23
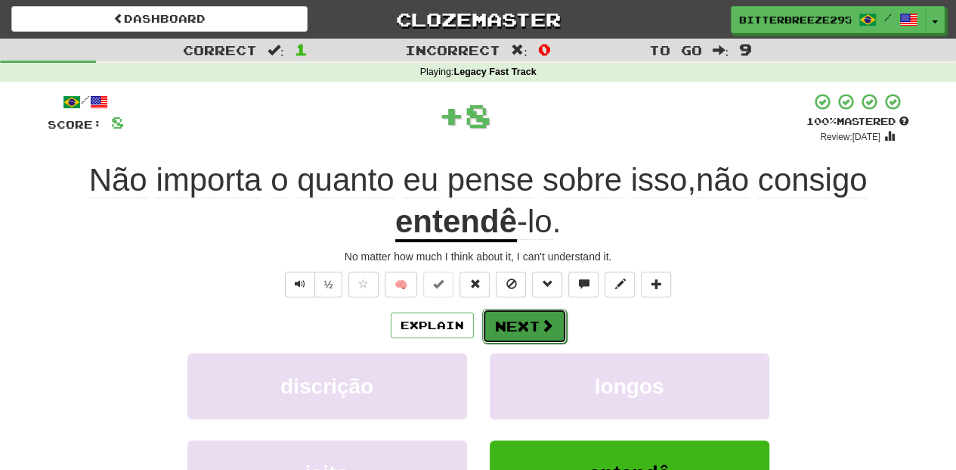
click at [527, 321] on button "Next" at bounding box center [524, 325] width 85 height 35
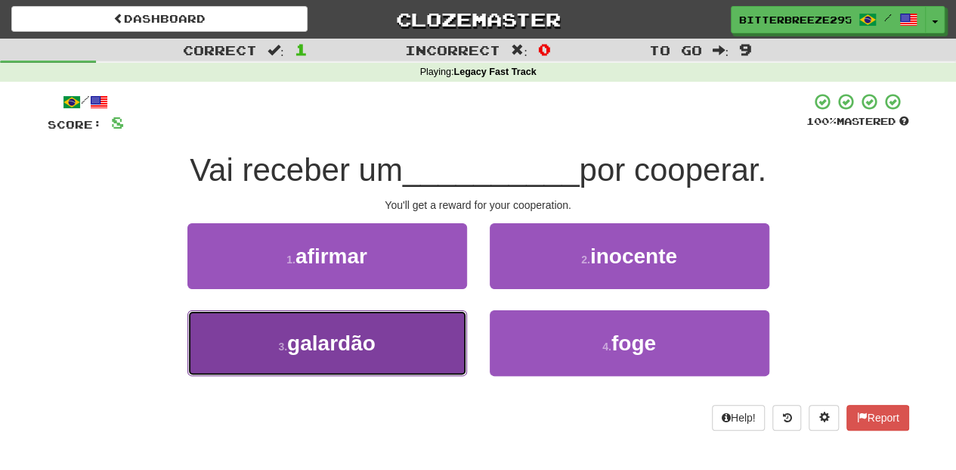
click at [430, 352] on button "3 . galardão" at bounding box center [328, 343] width 280 height 66
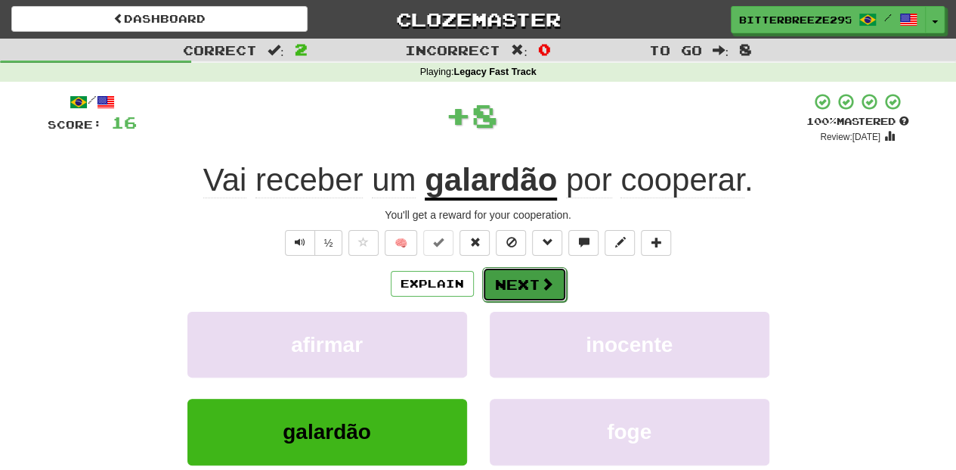
click at [532, 286] on button "Next" at bounding box center [524, 284] width 85 height 35
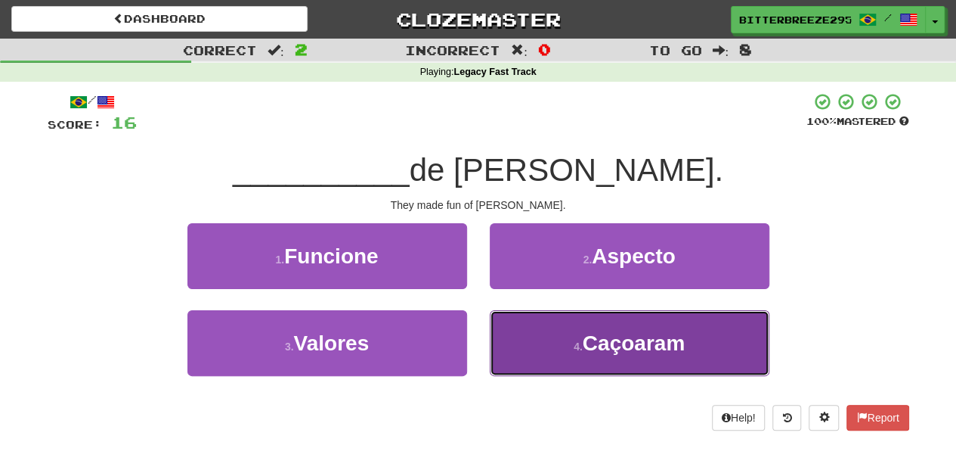
click at [556, 343] on button "4 . Caçoaram" at bounding box center [630, 343] width 280 height 66
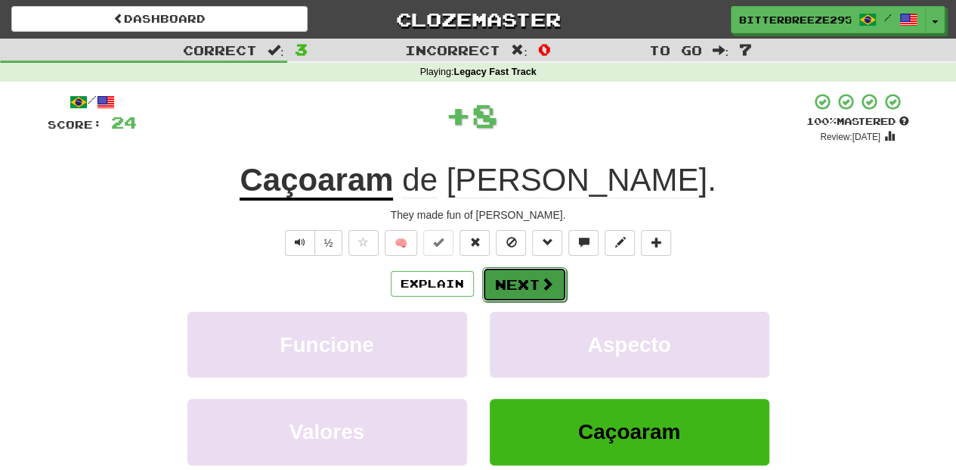
click at [531, 289] on button "Next" at bounding box center [524, 284] width 85 height 35
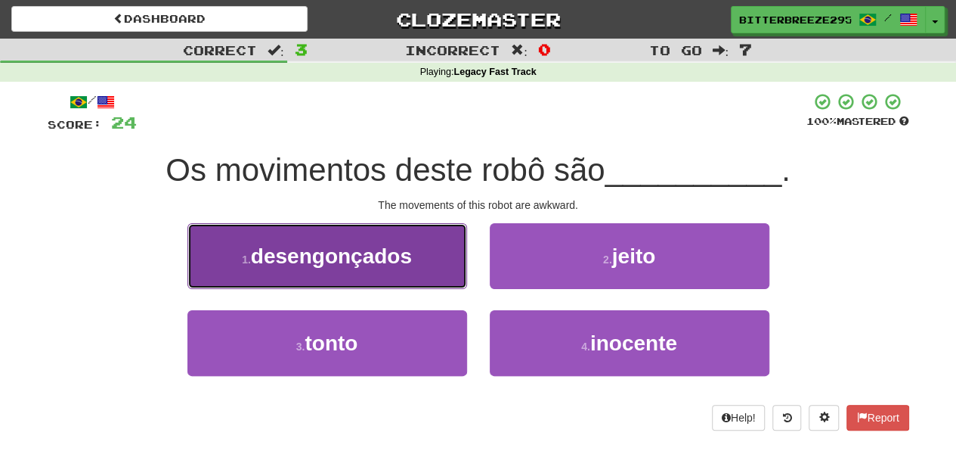
click at [417, 281] on button "1 . desengonçados" at bounding box center [328, 256] width 280 height 66
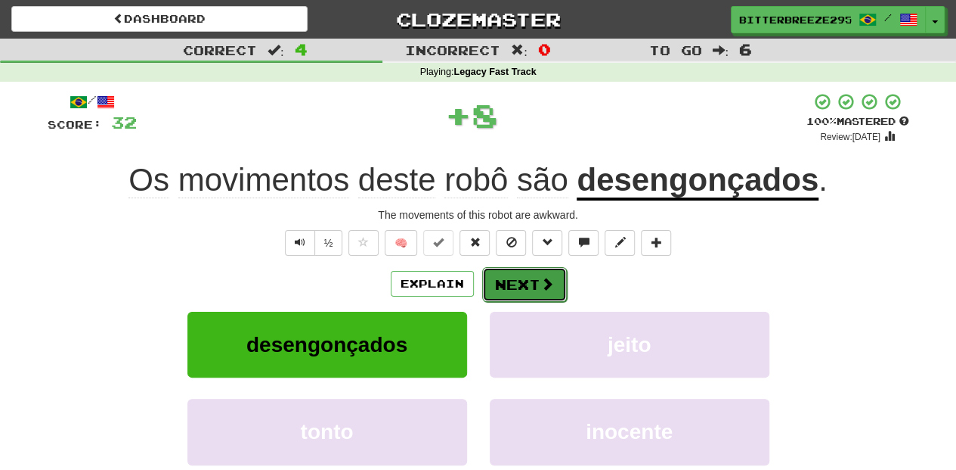
click at [523, 290] on button "Next" at bounding box center [524, 284] width 85 height 35
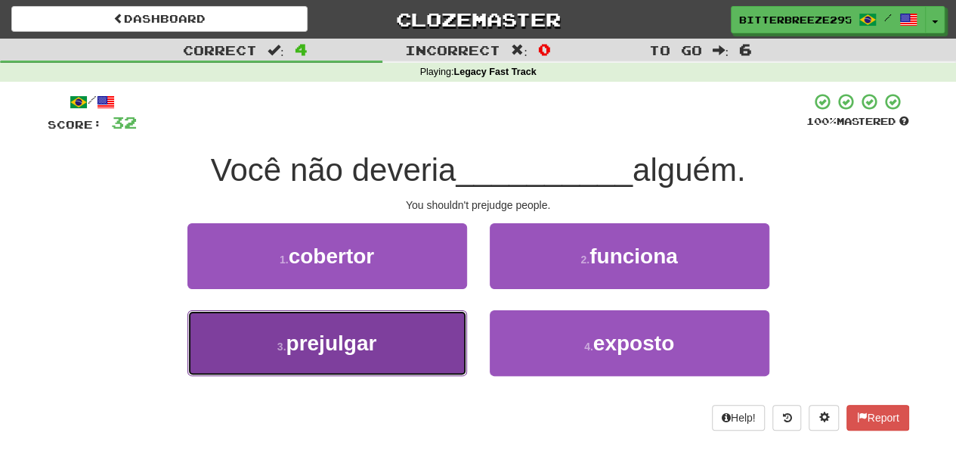
click at [414, 356] on button "3 . prejulgar" at bounding box center [328, 343] width 280 height 66
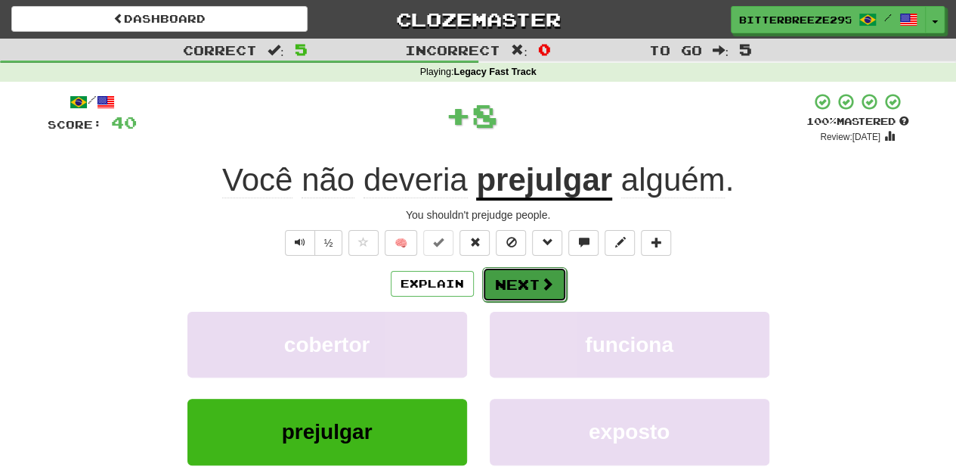
click at [501, 290] on button "Next" at bounding box center [524, 284] width 85 height 35
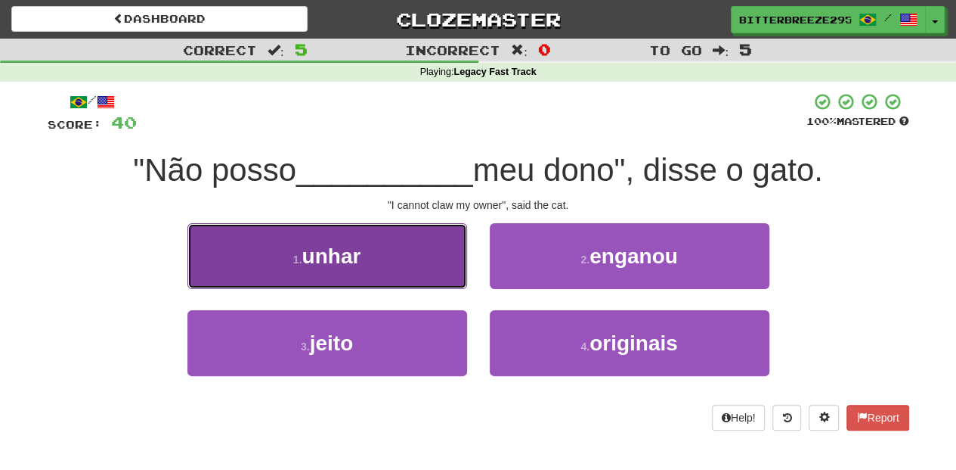
click at [415, 268] on button "1 . unhar" at bounding box center [328, 256] width 280 height 66
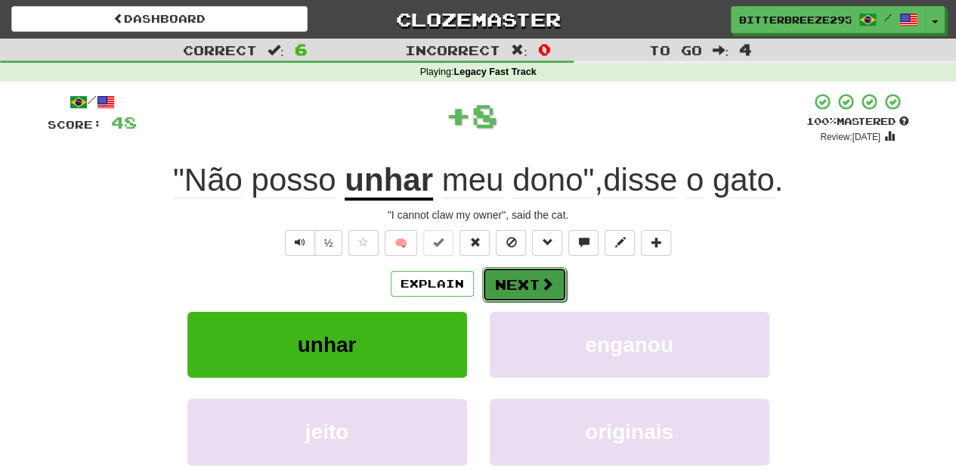
click at [535, 284] on button "Next" at bounding box center [524, 284] width 85 height 35
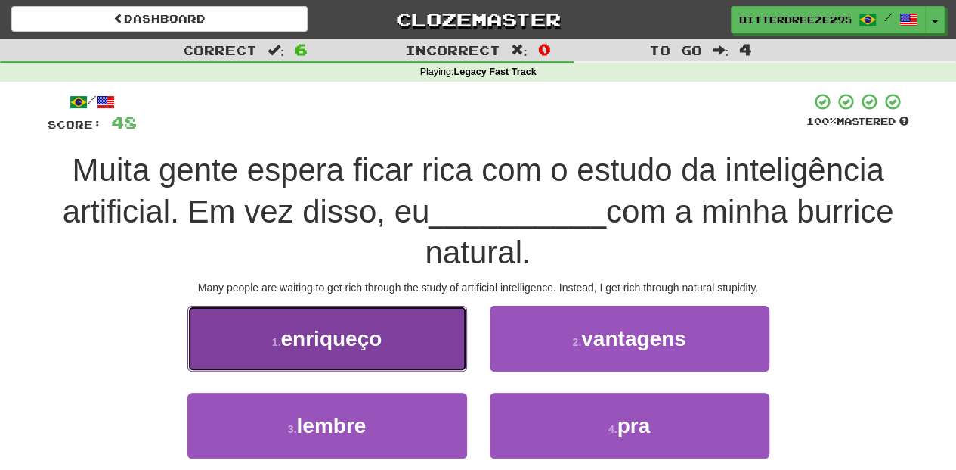
click at [426, 366] on button "1 . enriqueço" at bounding box center [328, 338] width 280 height 66
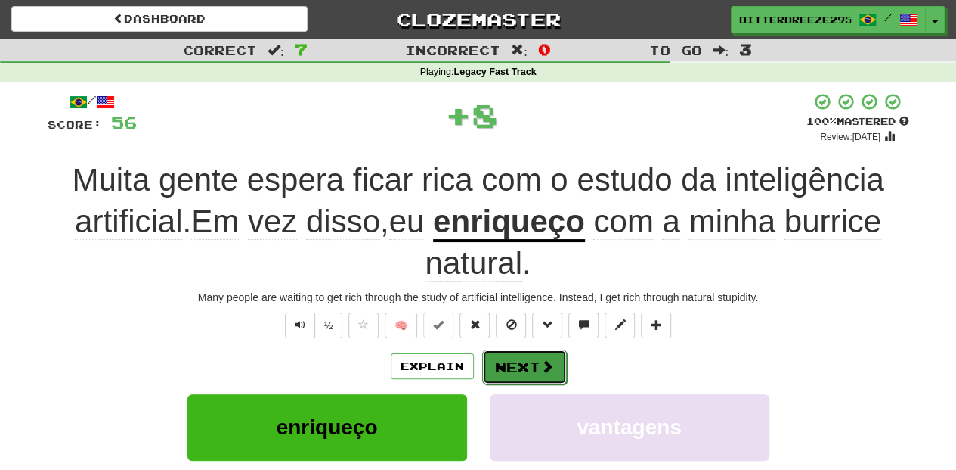
click at [511, 363] on button "Next" at bounding box center [524, 366] width 85 height 35
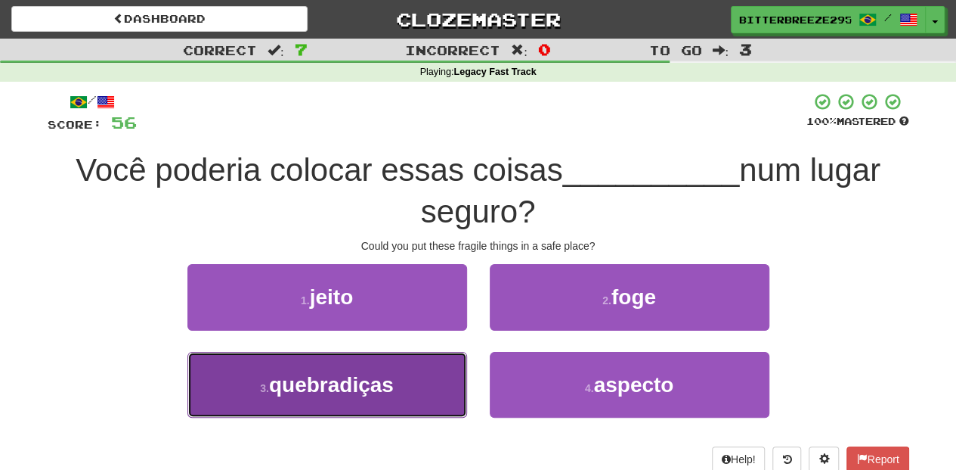
click at [414, 388] on button "3 . quebradiças" at bounding box center [328, 385] width 280 height 66
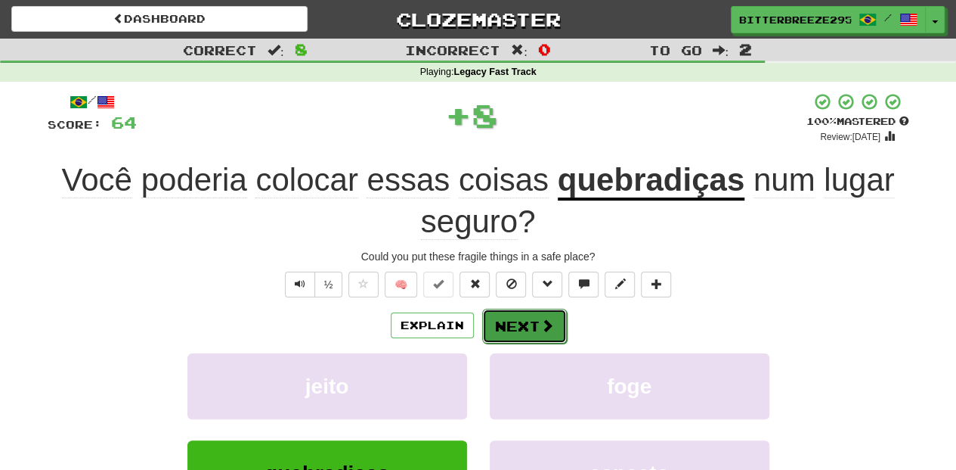
click at [517, 330] on button "Next" at bounding box center [524, 325] width 85 height 35
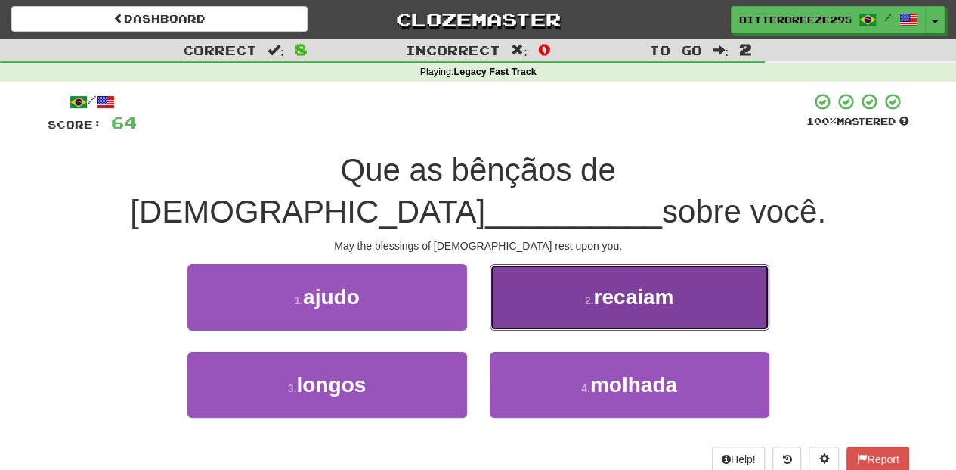
click at [517, 275] on button "2 . recaiam" at bounding box center [630, 297] width 280 height 66
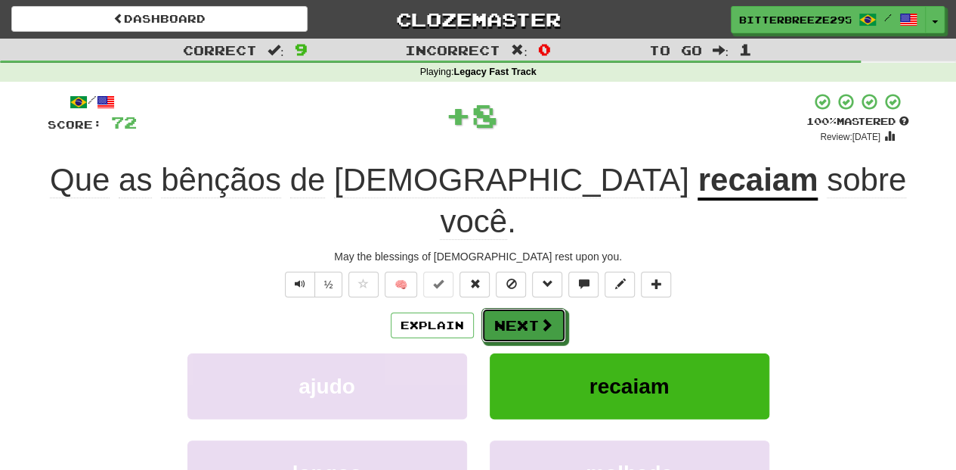
click at [517, 308] on button "Next" at bounding box center [524, 325] width 85 height 35
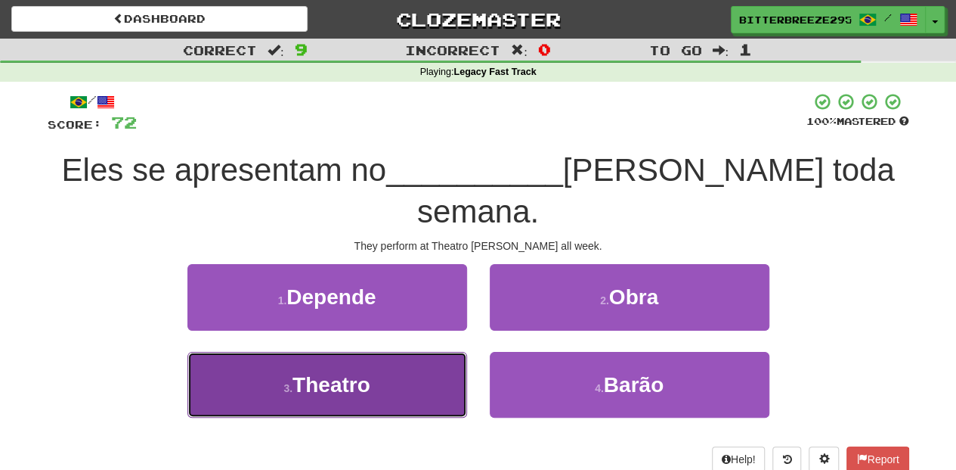
click at [417, 385] on button "3 . Theatro" at bounding box center [328, 385] width 280 height 66
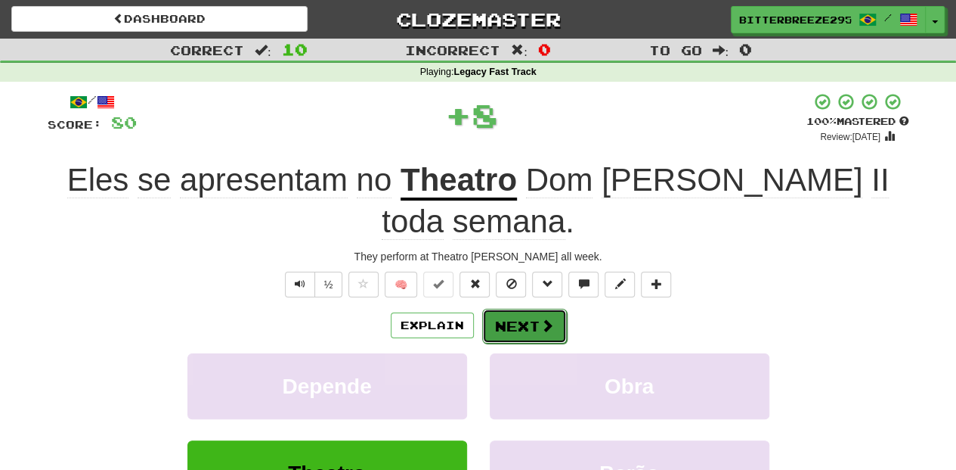
click at [529, 308] on button "Next" at bounding box center [524, 325] width 85 height 35
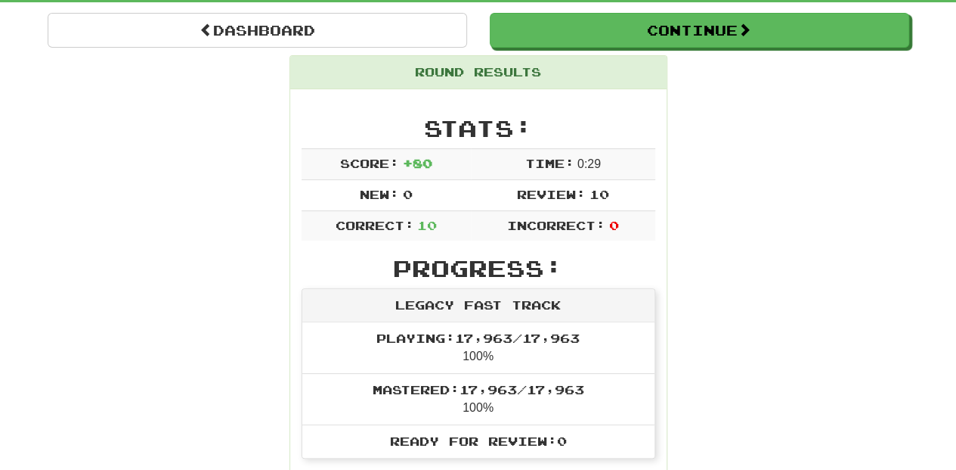
scroll to position [50, 0]
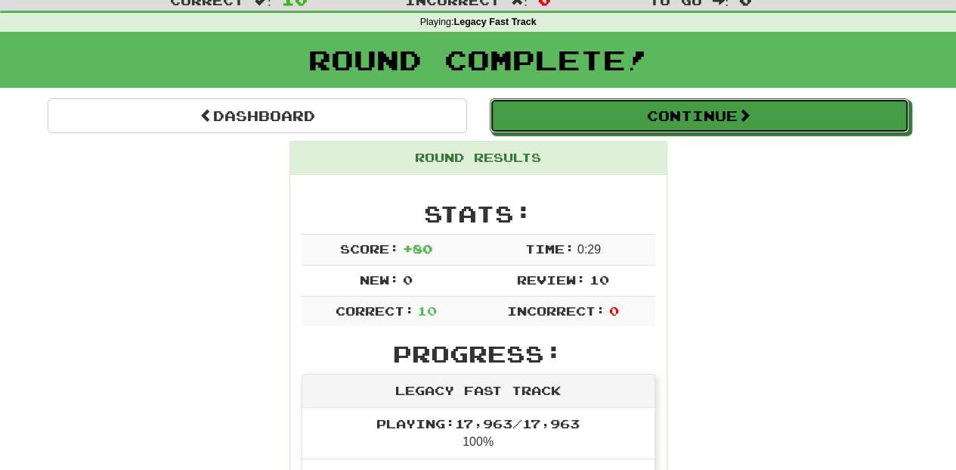
click at [600, 110] on button "Continue" at bounding box center [700, 115] width 420 height 35
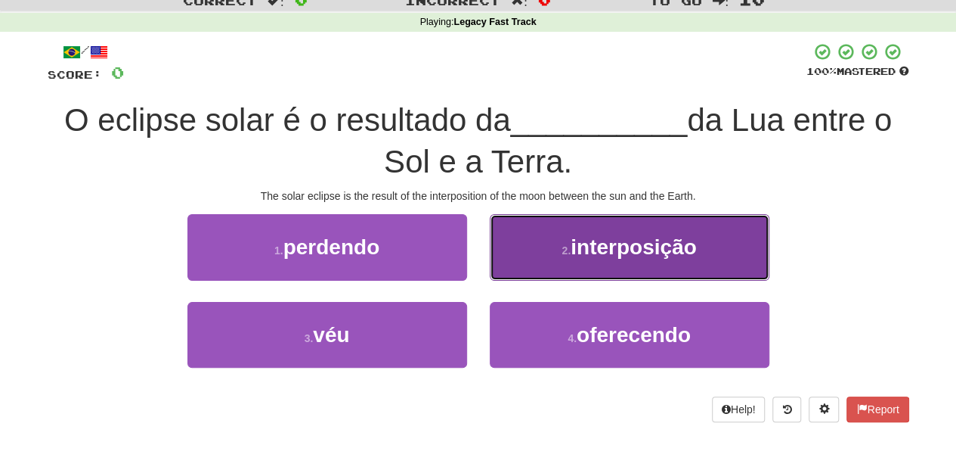
click at [519, 265] on button "2 . interposição" at bounding box center [630, 247] width 280 height 66
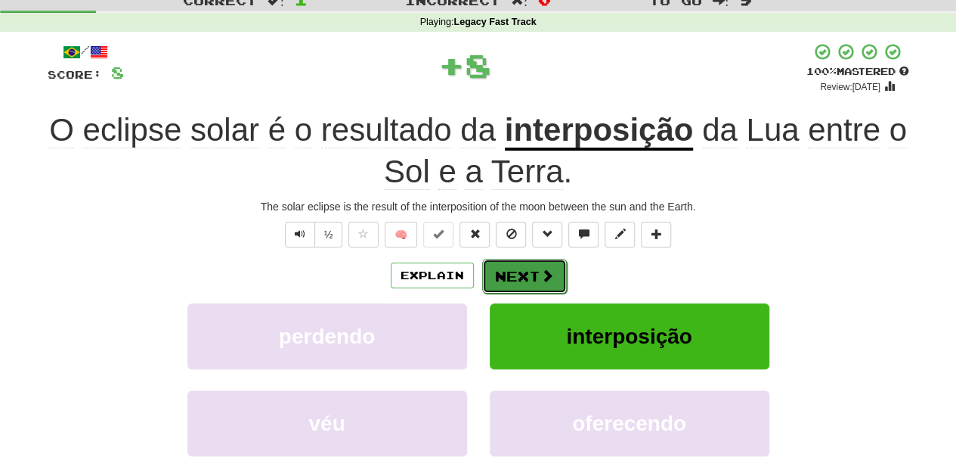
click at [516, 266] on button "Next" at bounding box center [524, 276] width 85 height 35
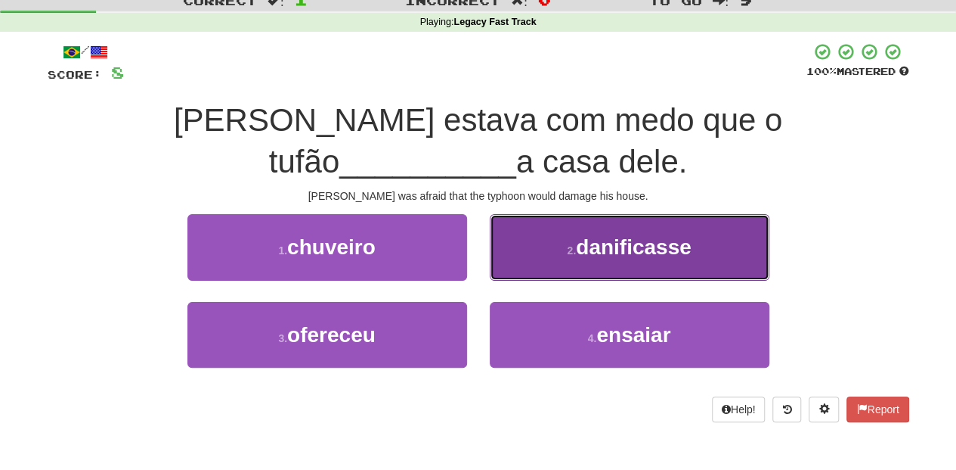
click at [525, 221] on button "2 . danificasse" at bounding box center [630, 247] width 280 height 66
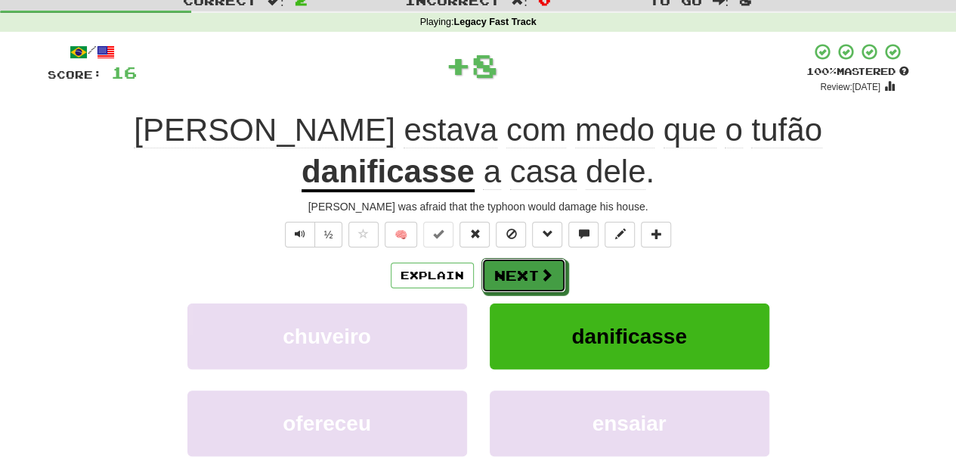
click at [522, 258] on button "Next" at bounding box center [524, 275] width 85 height 35
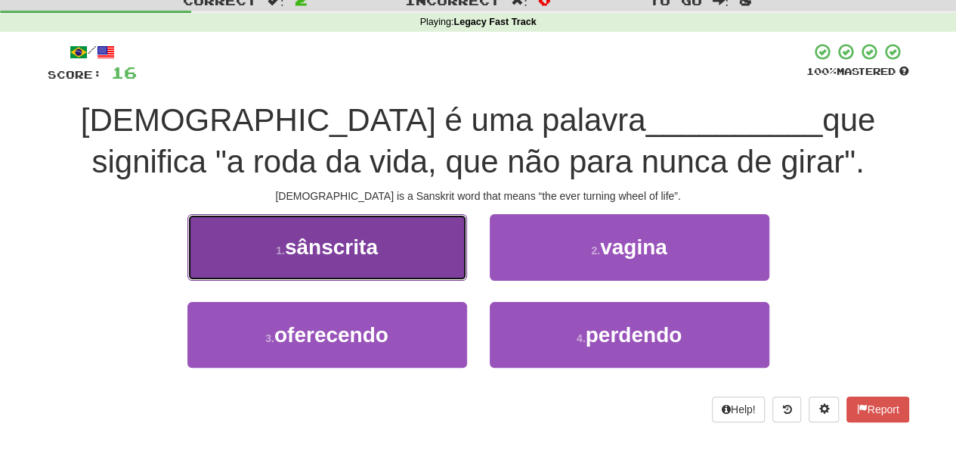
click at [426, 271] on button "1 . sânscrita" at bounding box center [328, 247] width 280 height 66
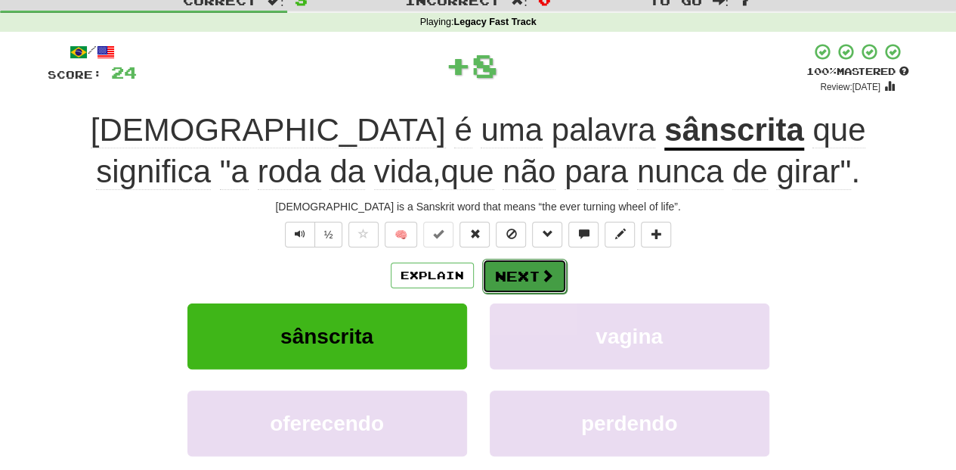
click at [511, 267] on button "Next" at bounding box center [524, 276] width 85 height 35
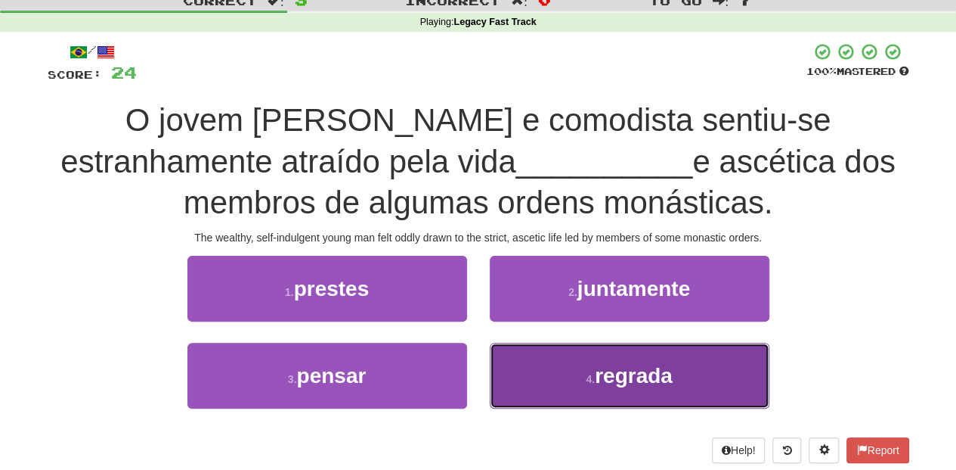
click at [534, 358] on button "4 . regrada" at bounding box center [630, 376] width 280 height 66
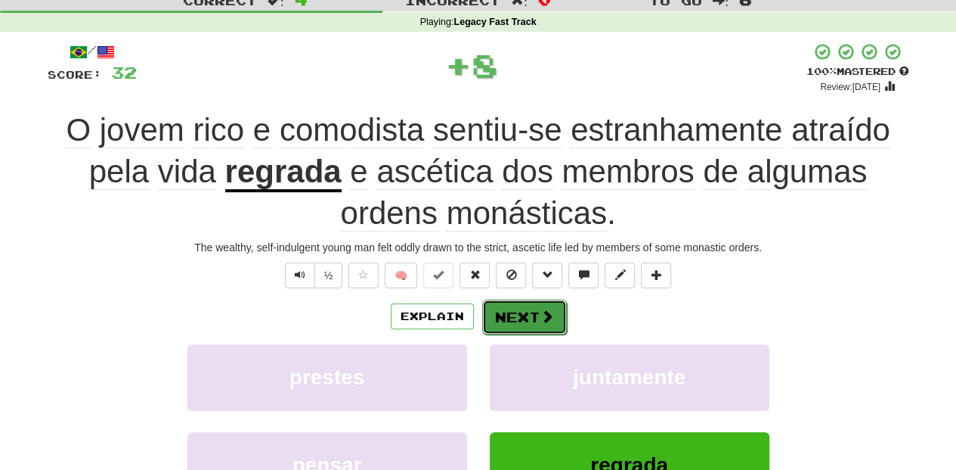
click at [519, 315] on button "Next" at bounding box center [524, 316] width 85 height 35
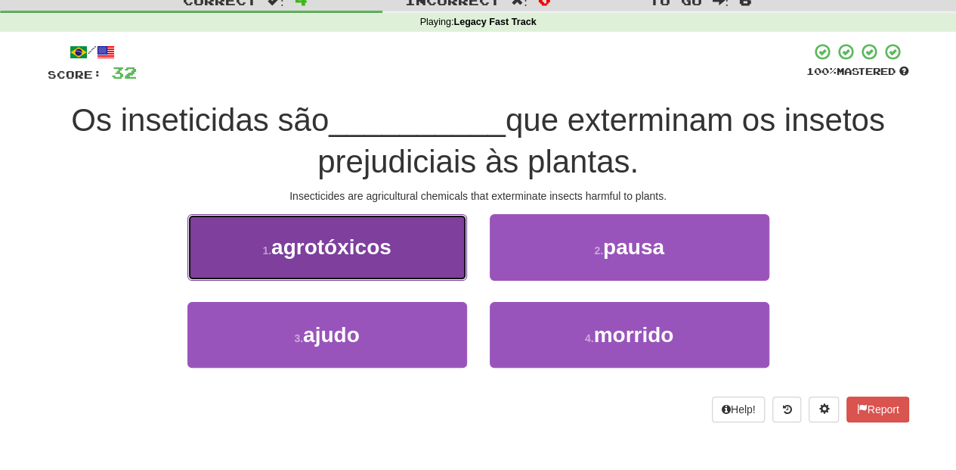
click at [420, 262] on button "1 . agrotóxicos" at bounding box center [328, 247] width 280 height 66
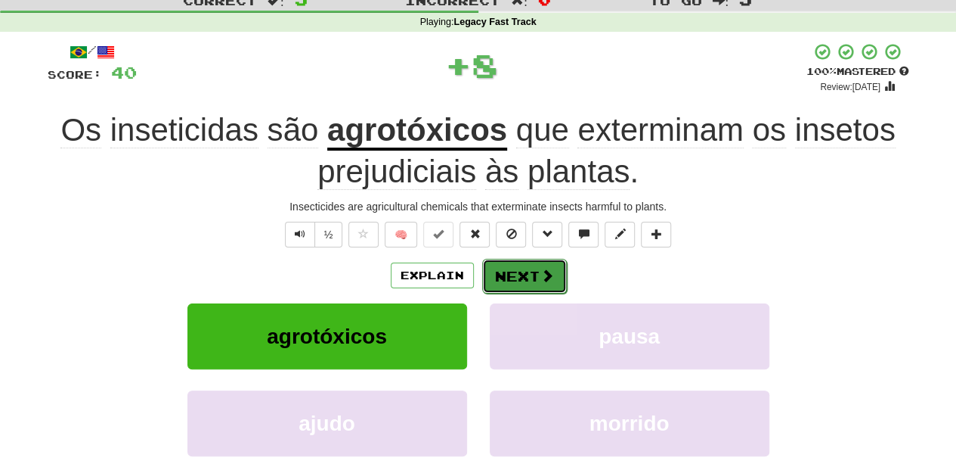
click at [511, 274] on button "Next" at bounding box center [524, 276] width 85 height 35
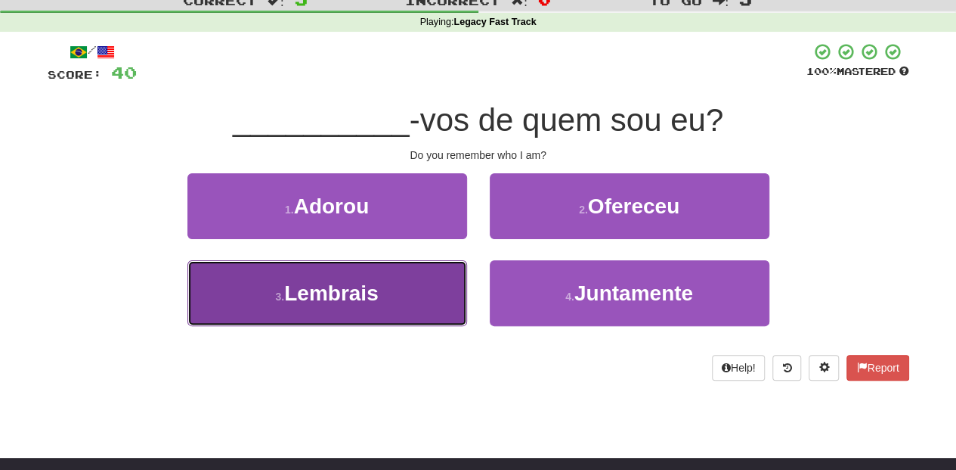
click at [410, 289] on button "3 . Lembrais" at bounding box center [328, 293] width 280 height 66
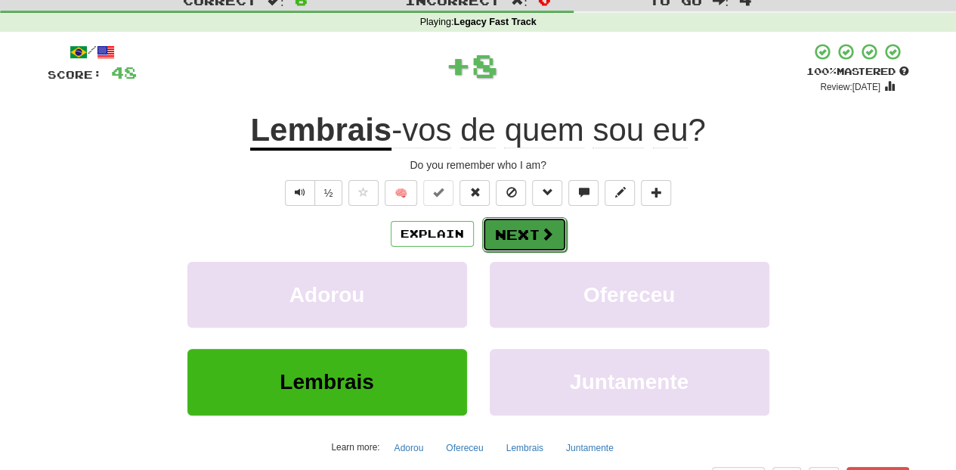
click at [529, 228] on button "Next" at bounding box center [524, 234] width 85 height 35
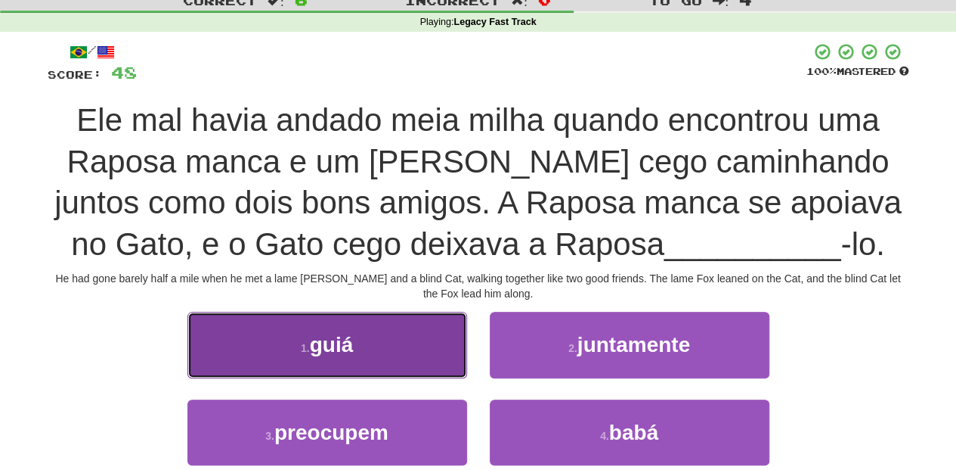
click at [425, 349] on button "1 . guiá" at bounding box center [328, 345] width 280 height 66
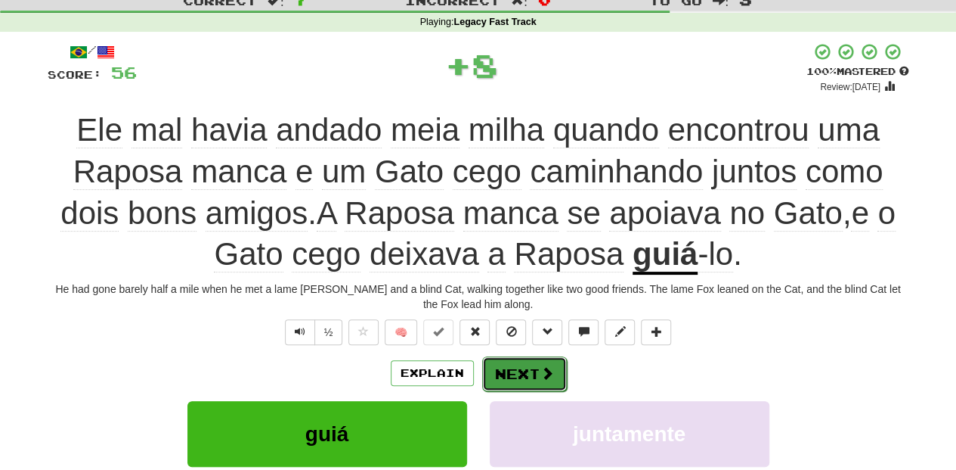
click at [522, 374] on button "Next" at bounding box center [524, 373] width 85 height 35
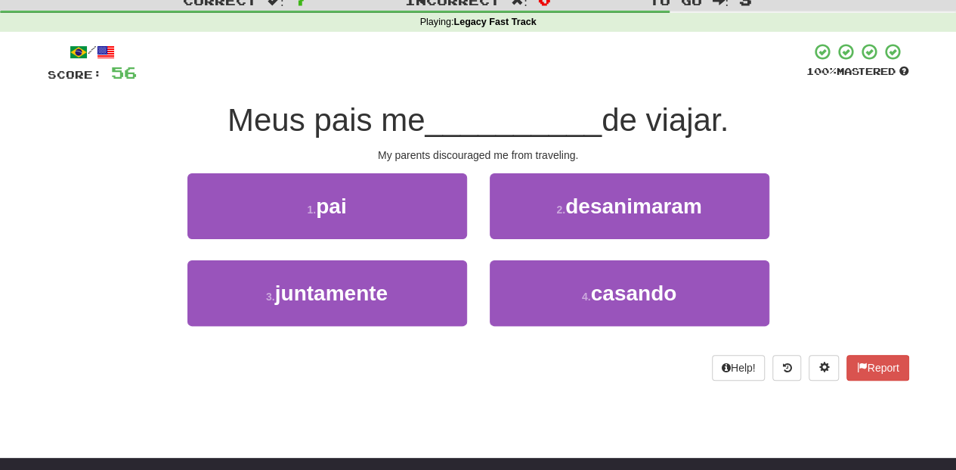
click at [531, 239] on div "2 . desanimaram" at bounding box center [630, 216] width 302 height 87
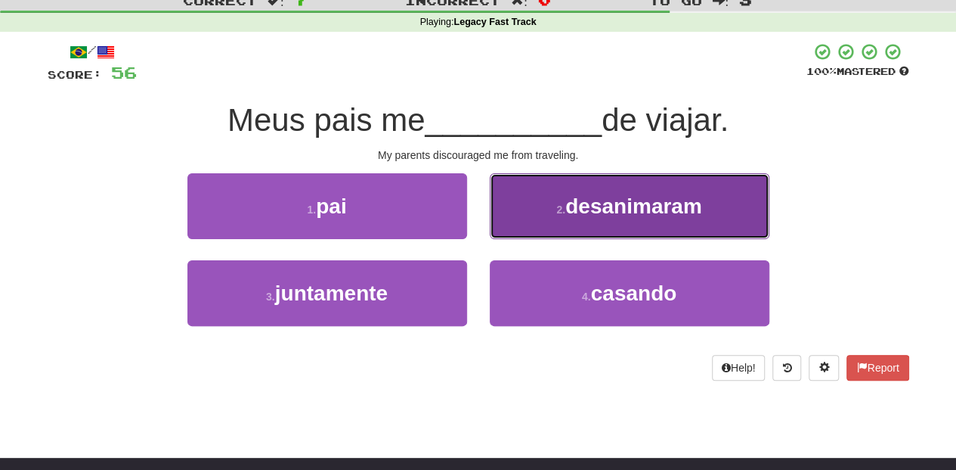
click at [537, 224] on button "2 . desanimaram" at bounding box center [630, 206] width 280 height 66
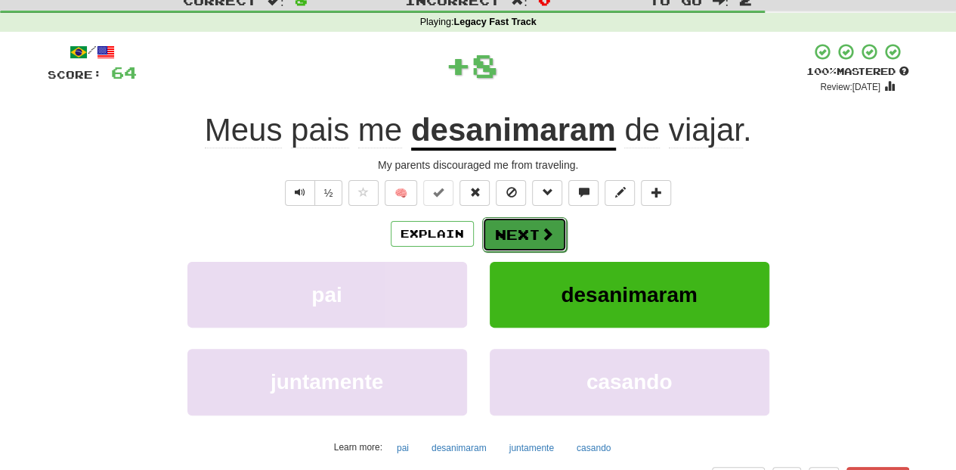
click at [535, 224] on button "Next" at bounding box center [524, 234] width 85 height 35
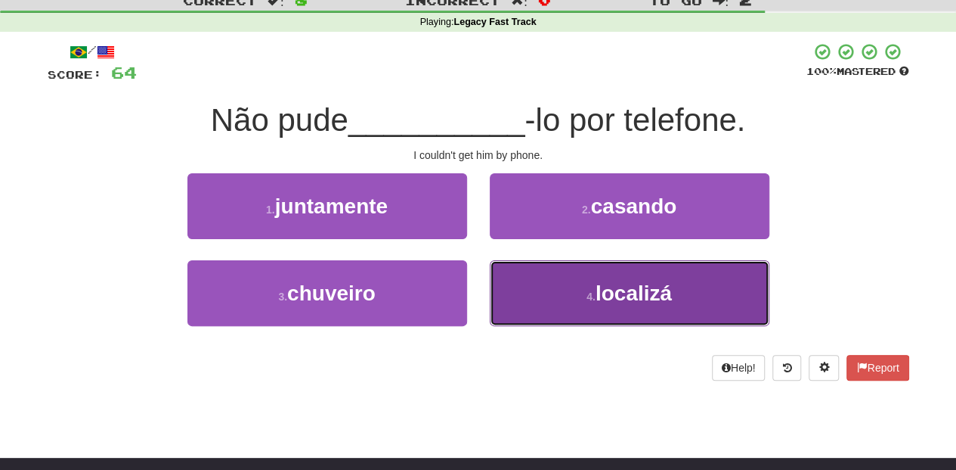
click at [526, 284] on button "4 . localizá" at bounding box center [630, 293] width 280 height 66
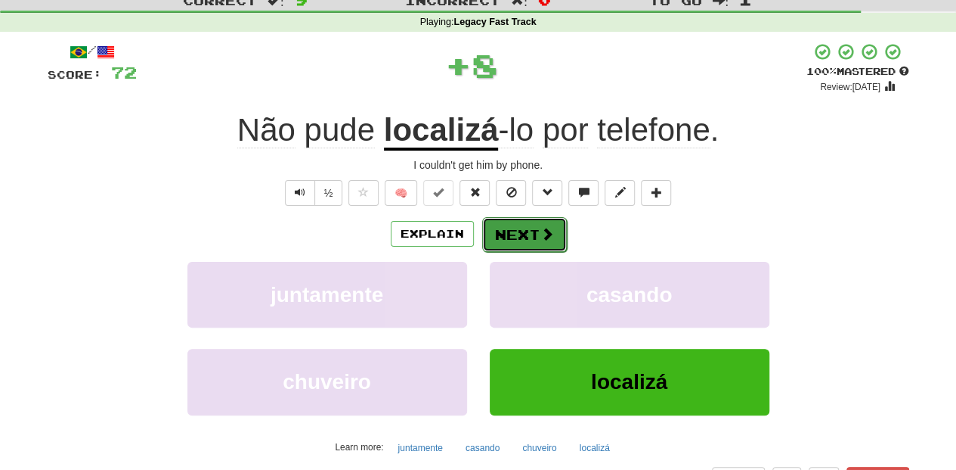
click at [521, 223] on button "Next" at bounding box center [524, 234] width 85 height 35
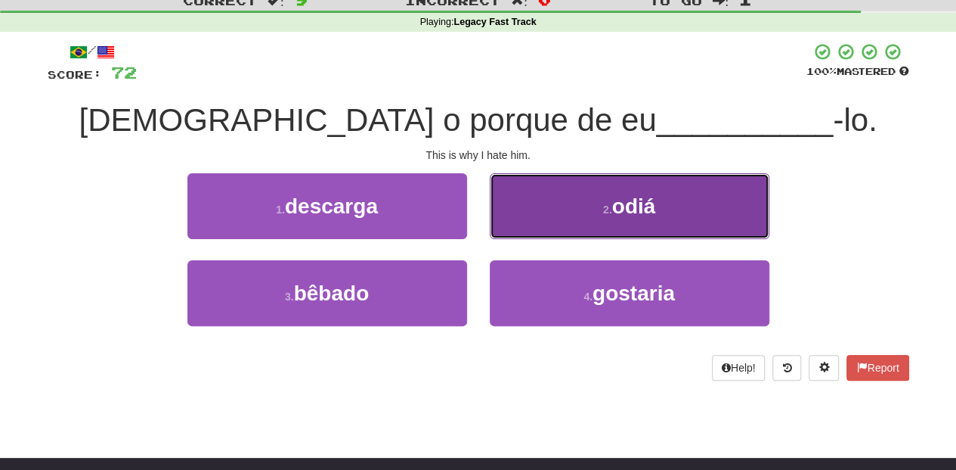
click at [536, 219] on button "2 . odiá" at bounding box center [630, 206] width 280 height 66
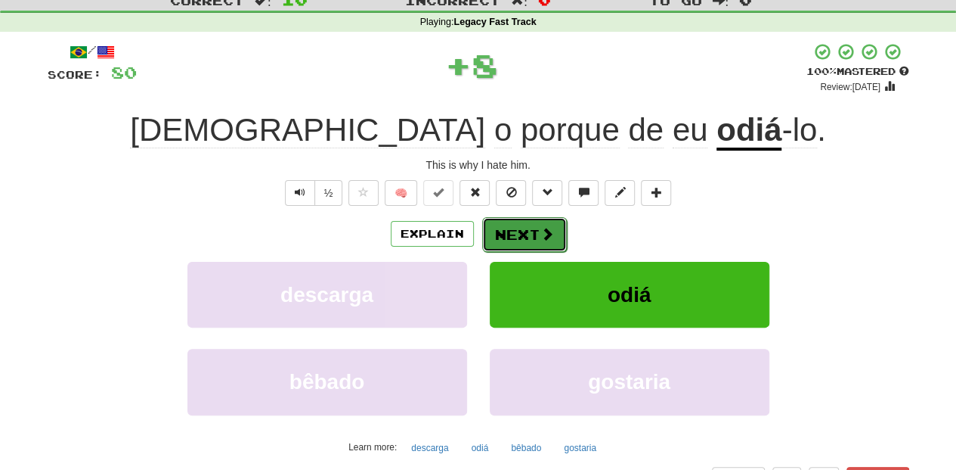
click at [533, 223] on button "Next" at bounding box center [524, 234] width 85 height 35
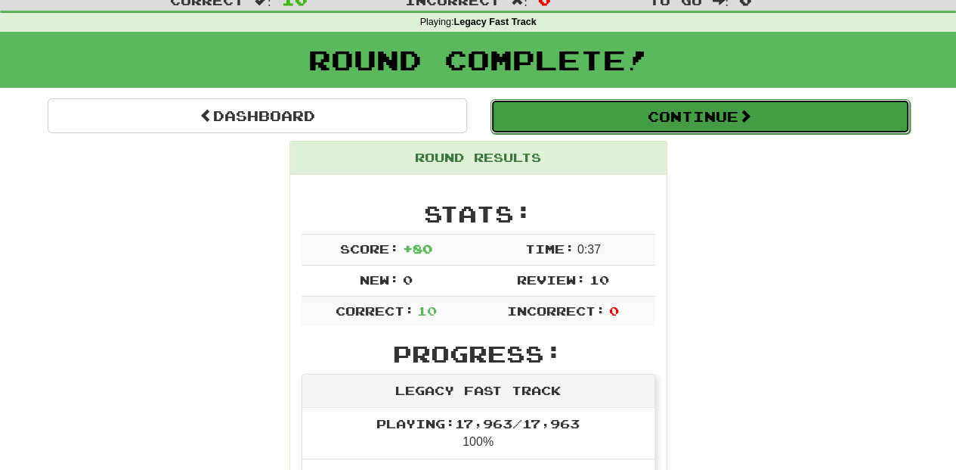
click at [547, 107] on button "Continue" at bounding box center [701, 116] width 420 height 35
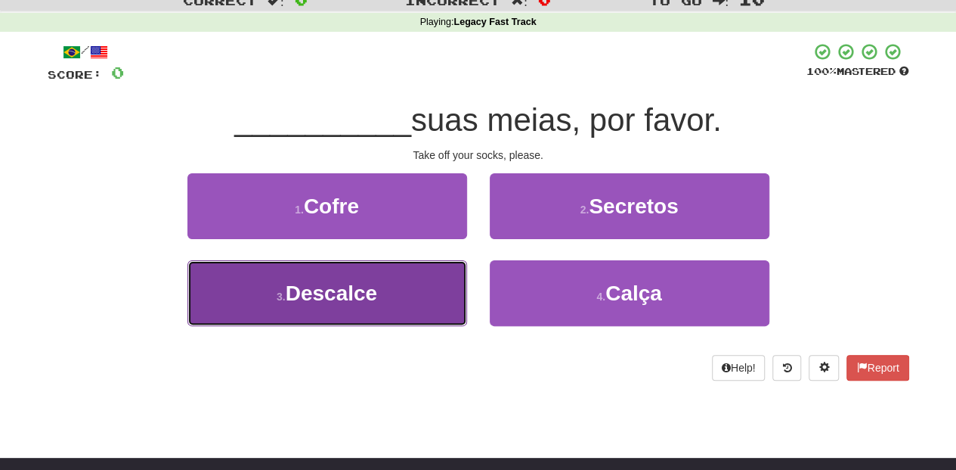
click at [426, 278] on button "3 . Descalce" at bounding box center [328, 293] width 280 height 66
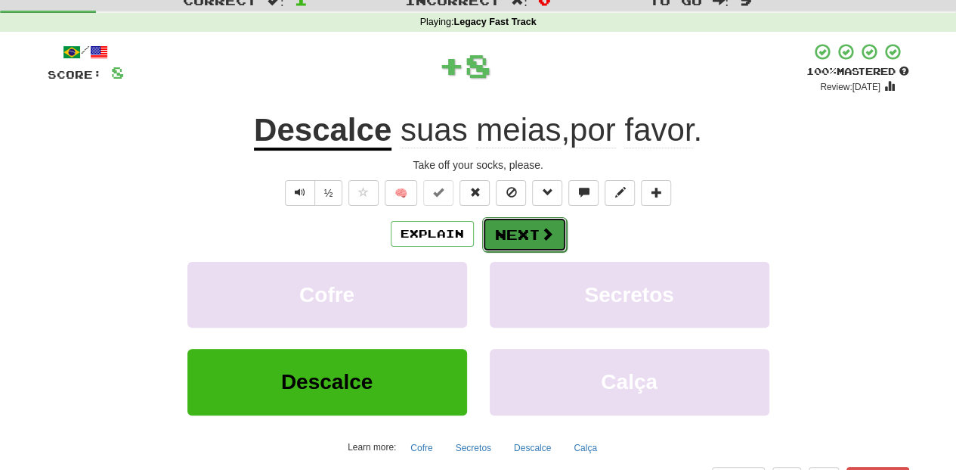
click at [518, 223] on button "Next" at bounding box center [524, 234] width 85 height 35
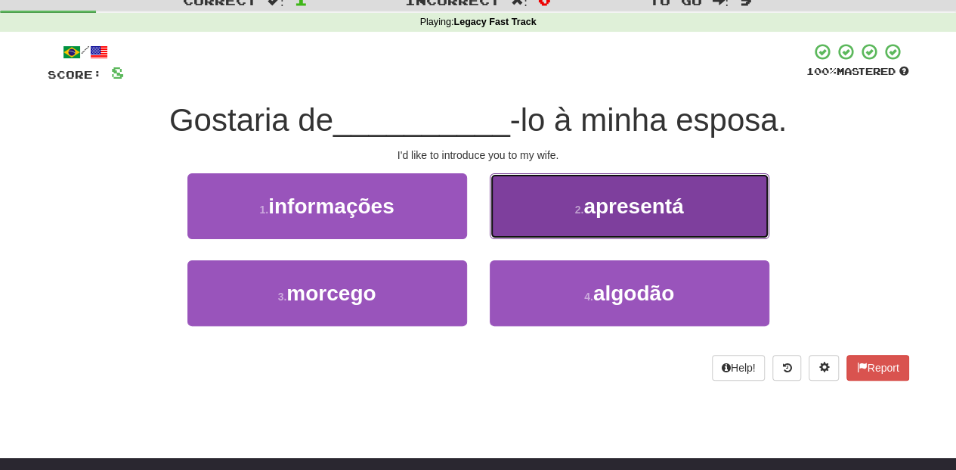
click at [517, 209] on button "2 . apresentá" at bounding box center [630, 206] width 280 height 66
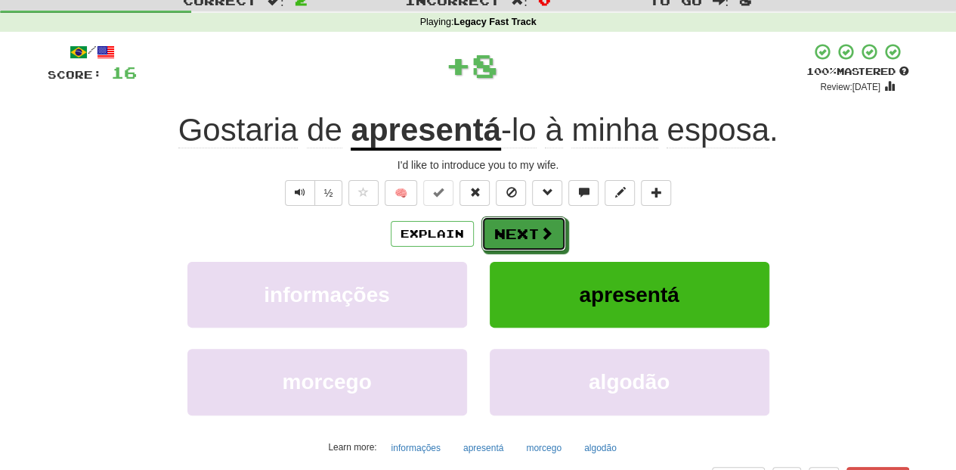
click at [514, 219] on button "Next" at bounding box center [524, 233] width 85 height 35
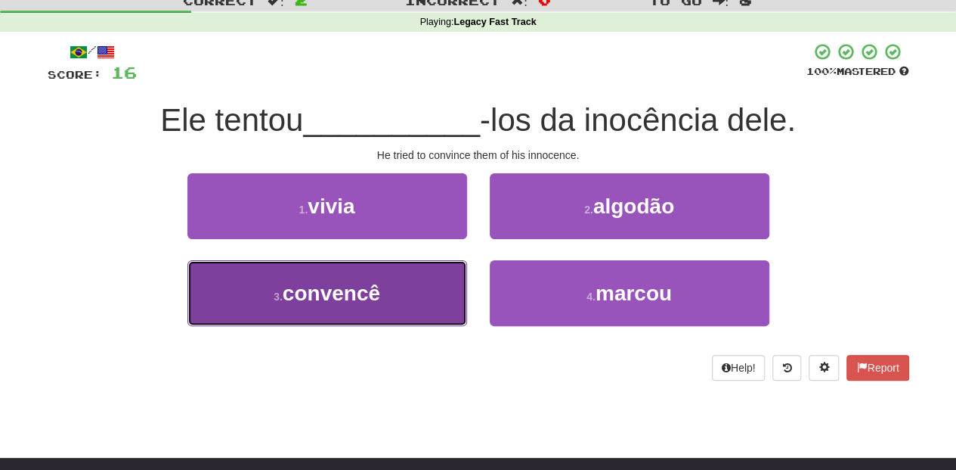
click at [429, 291] on button "3 . convencê" at bounding box center [328, 293] width 280 height 66
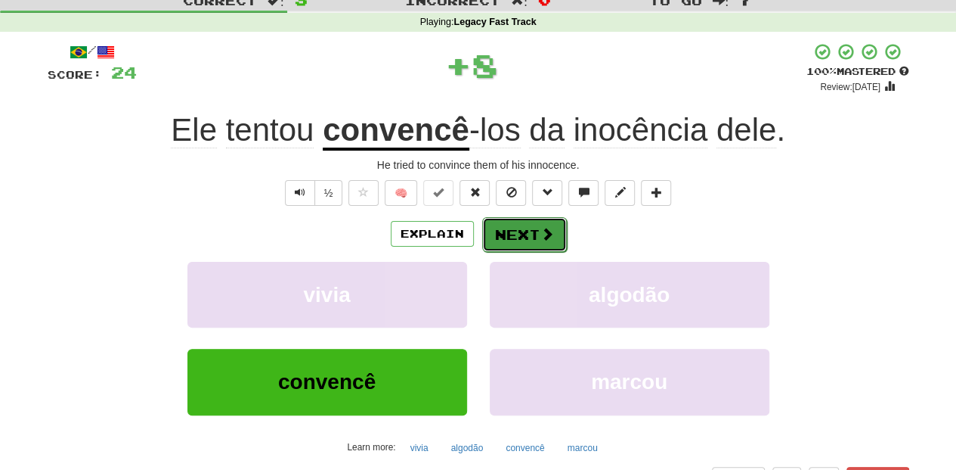
click at [504, 234] on button "Next" at bounding box center [524, 234] width 85 height 35
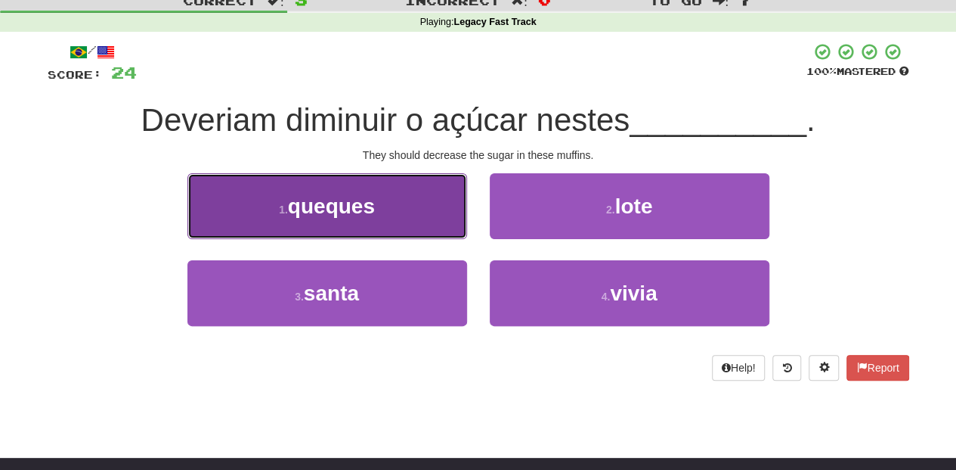
click at [389, 224] on button "1 . queques" at bounding box center [328, 206] width 280 height 66
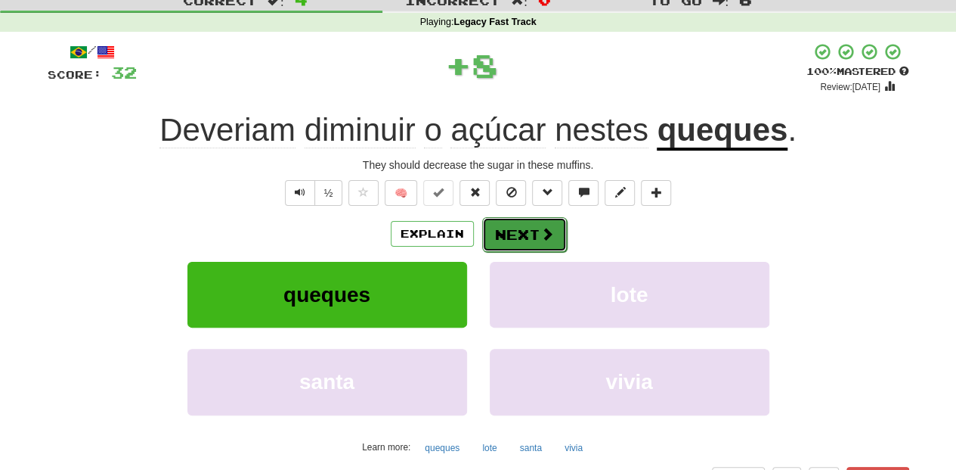
click at [482, 225] on button "Next" at bounding box center [524, 234] width 85 height 35
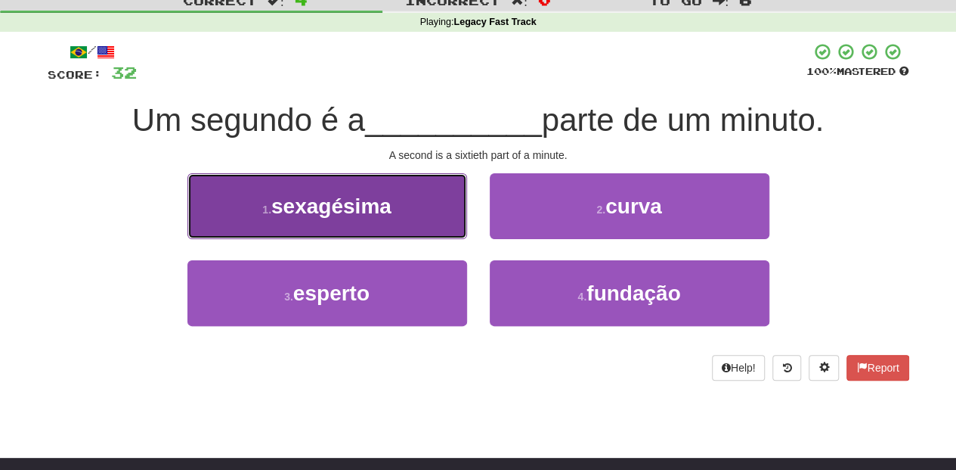
click at [440, 221] on button "1 . sexagésima" at bounding box center [328, 206] width 280 height 66
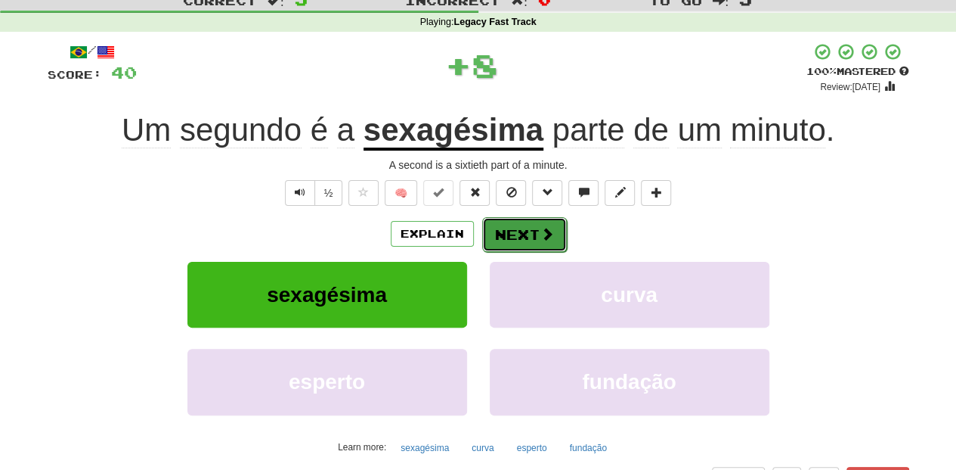
click at [513, 235] on button "Next" at bounding box center [524, 234] width 85 height 35
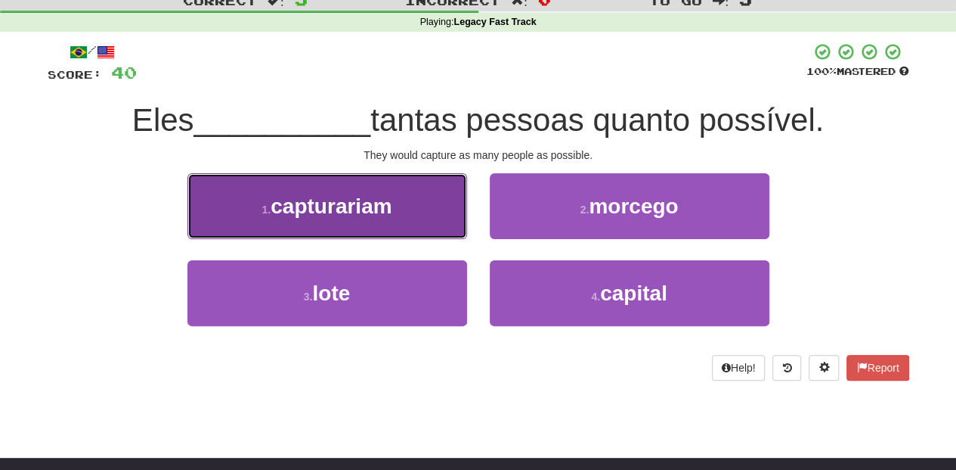
click at [398, 218] on button "1 . capturariam" at bounding box center [328, 206] width 280 height 66
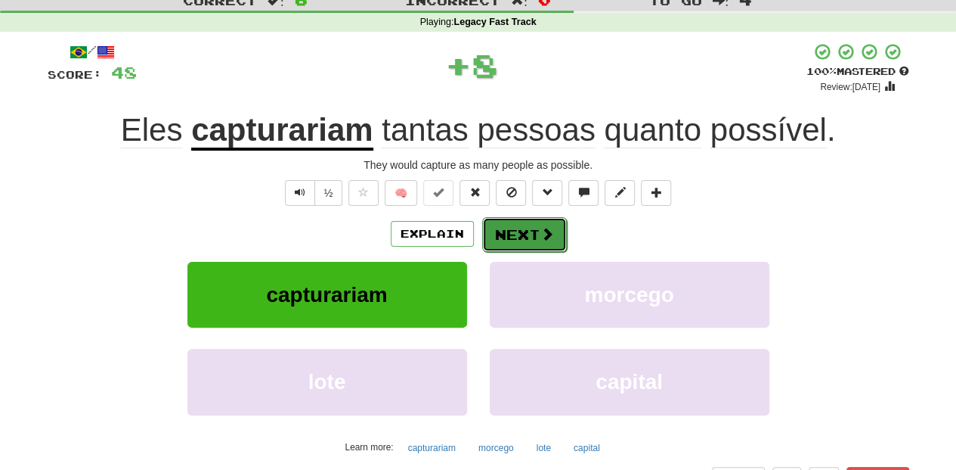
click at [498, 231] on button "Next" at bounding box center [524, 234] width 85 height 35
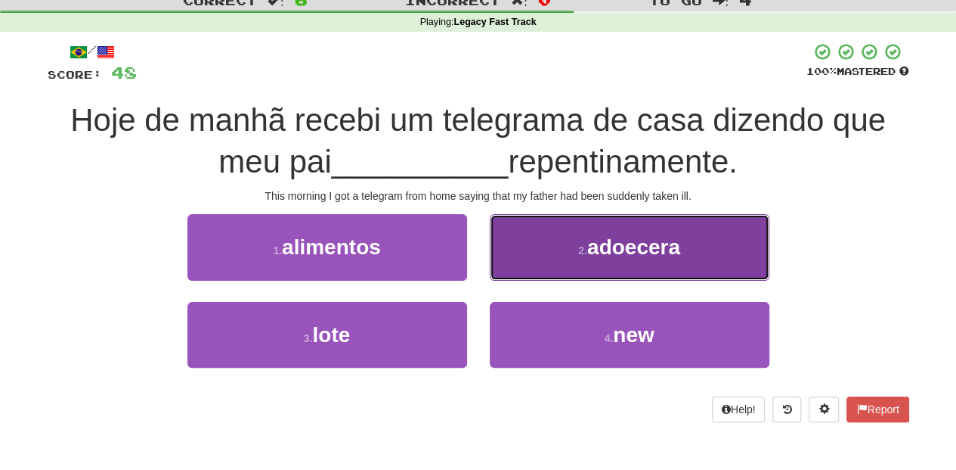
click at [500, 275] on button "2 . adoecera" at bounding box center [630, 247] width 280 height 66
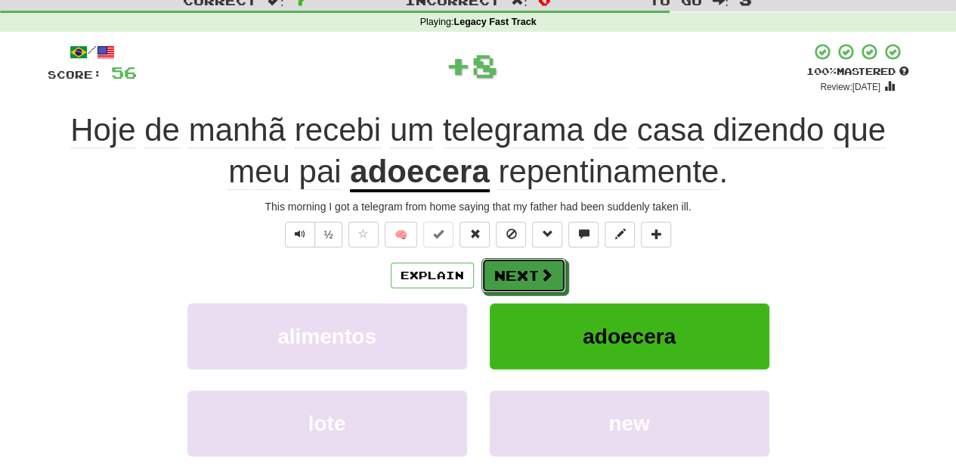
click at [500, 275] on button "Next" at bounding box center [524, 275] width 85 height 35
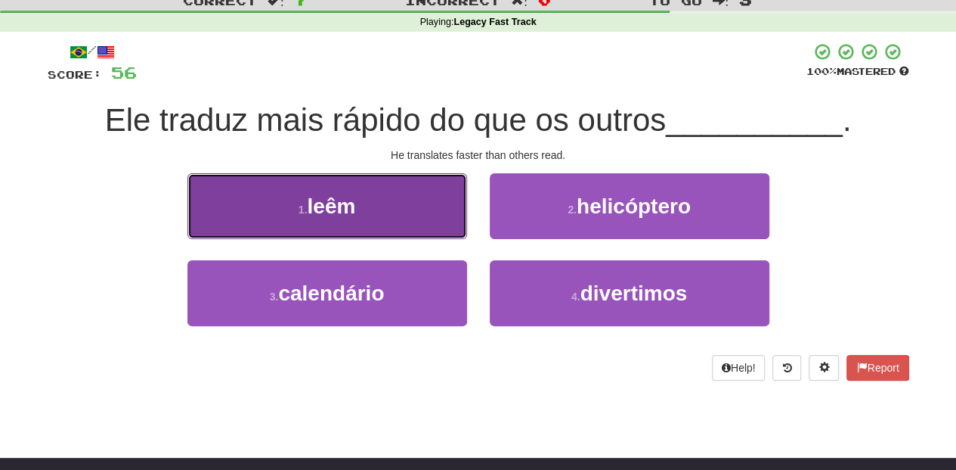
click at [410, 230] on button "1 . leêm" at bounding box center [328, 206] width 280 height 66
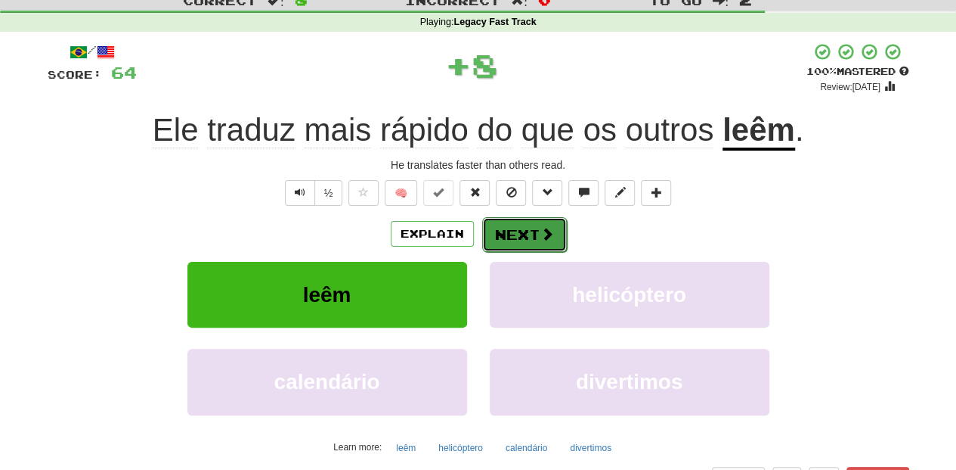
click at [513, 234] on button "Next" at bounding box center [524, 234] width 85 height 35
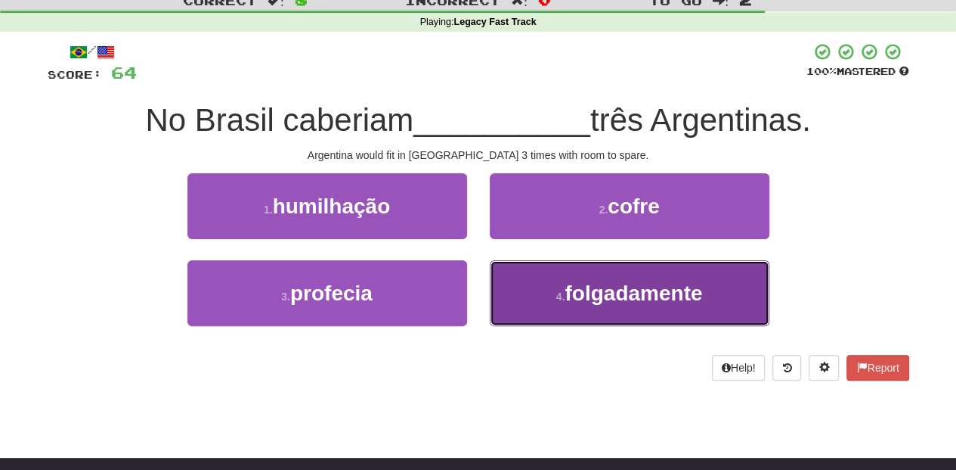
click at [514, 281] on button "4 . folgadamente" at bounding box center [630, 293] width 280 height 66
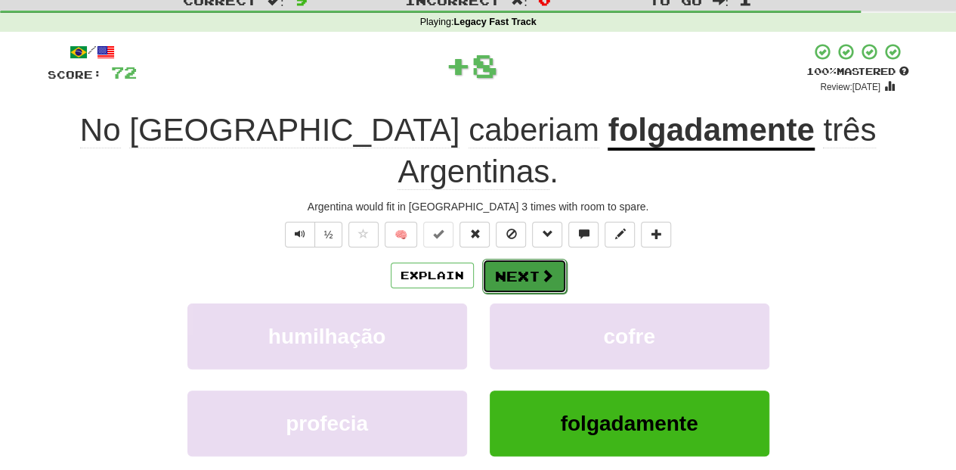
click at [488, 259] on button "Next" at bounding box center [524, 276] width 85 height 35
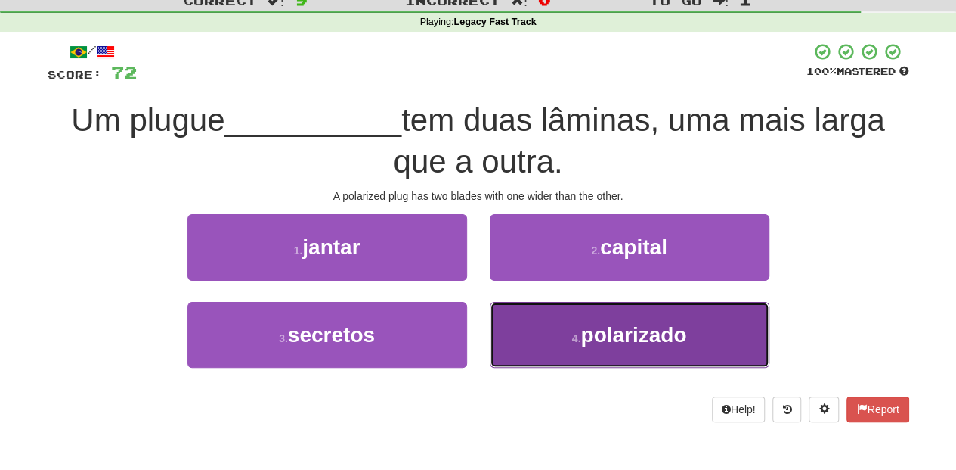
click at [524, 304] on button "4 . polarizado" at bounding box center [630, 335] width 280 height 66
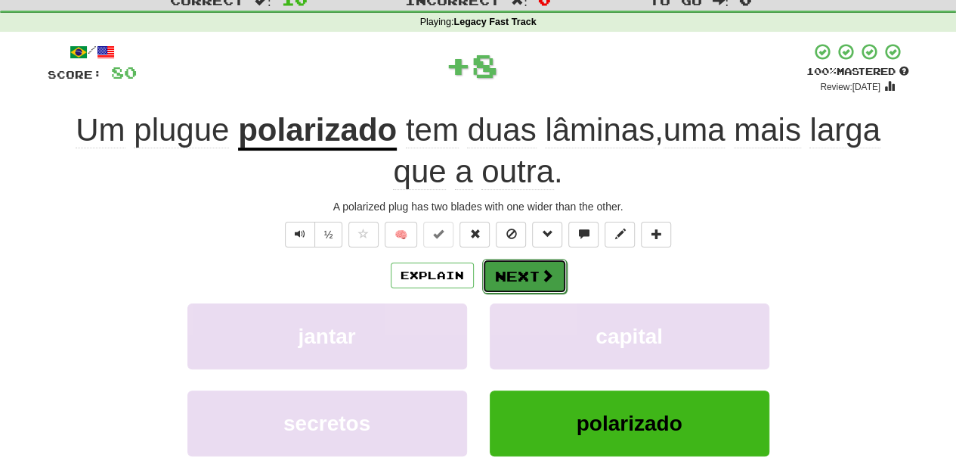
click at [520, 278] on button "Next" at bounding box center [524, 276] width 85 height 35
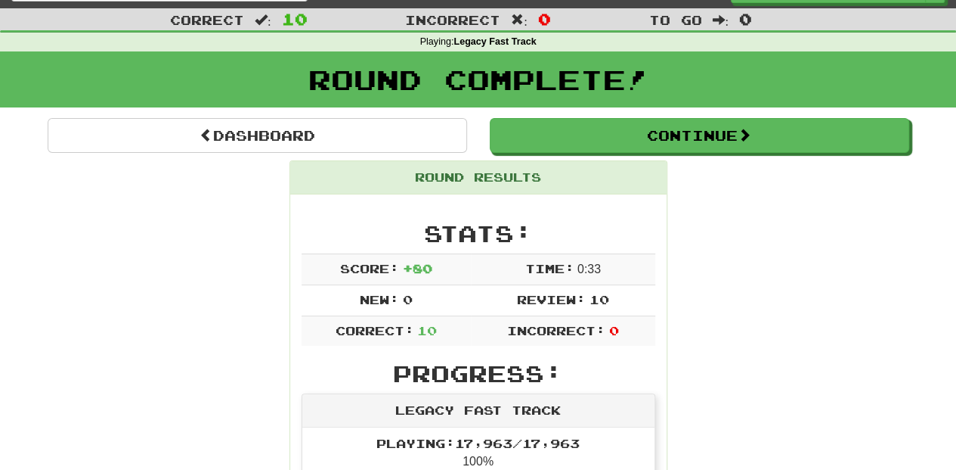
scroll to position [0, 0]
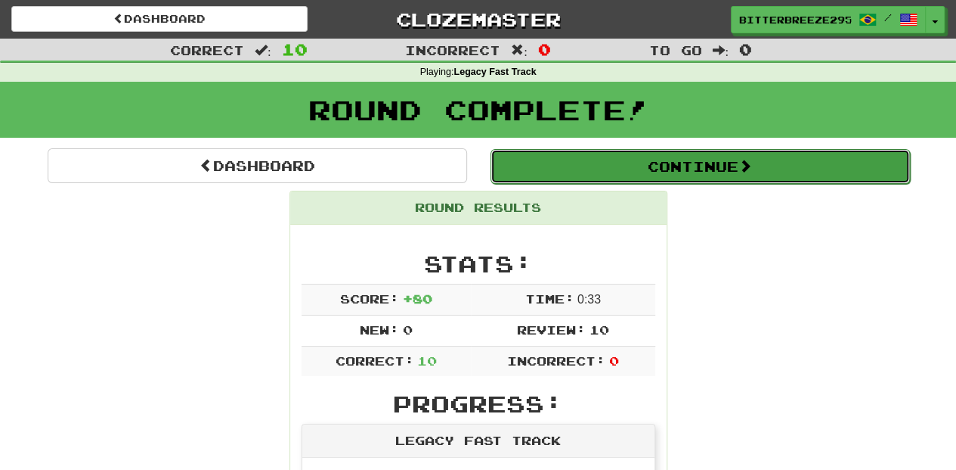
click at [611, 162] on button "Continue" at bounding box center [701, 166] width 420 height 35
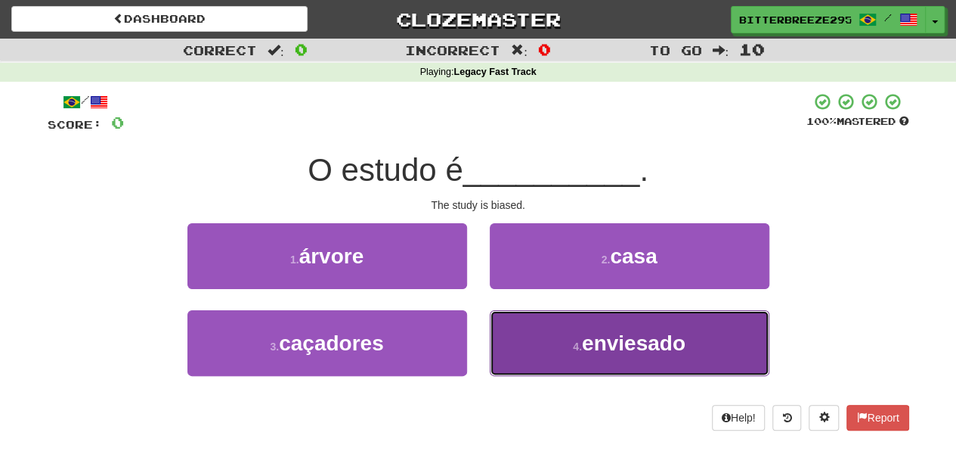
click at [556, 345] on button "4 . enviesado" at bounding box center [630, 343] width 280 height 66
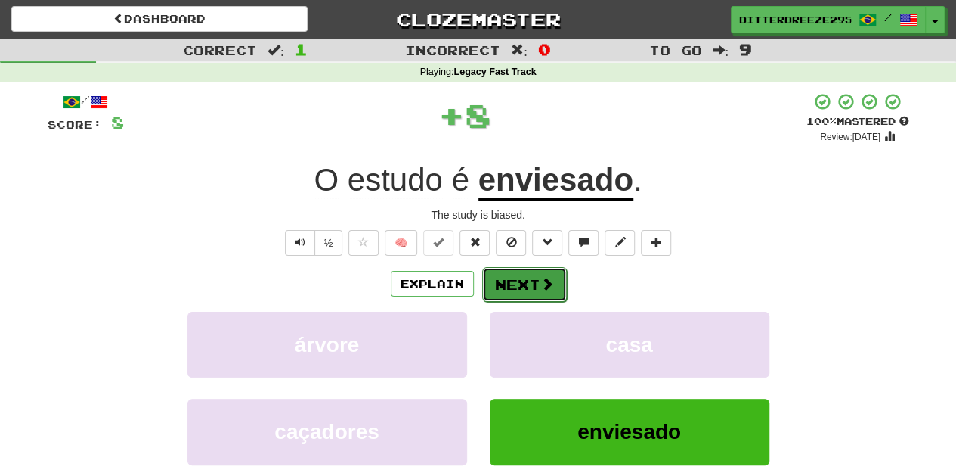
click at [507, 271] on button "Next" at bounding box center [524, 284] width 85 height 35
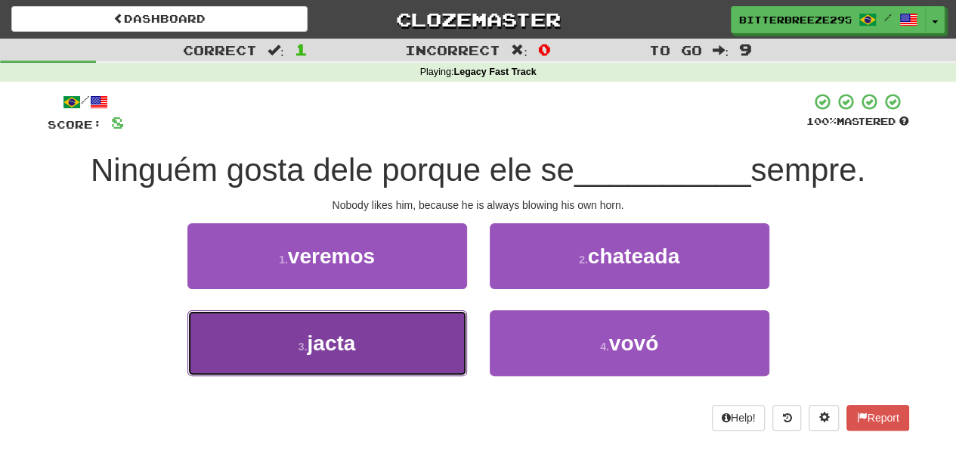
click at [421, 327] on button "3 . jacta" at bounding box center [328, 343] width 280 height 66
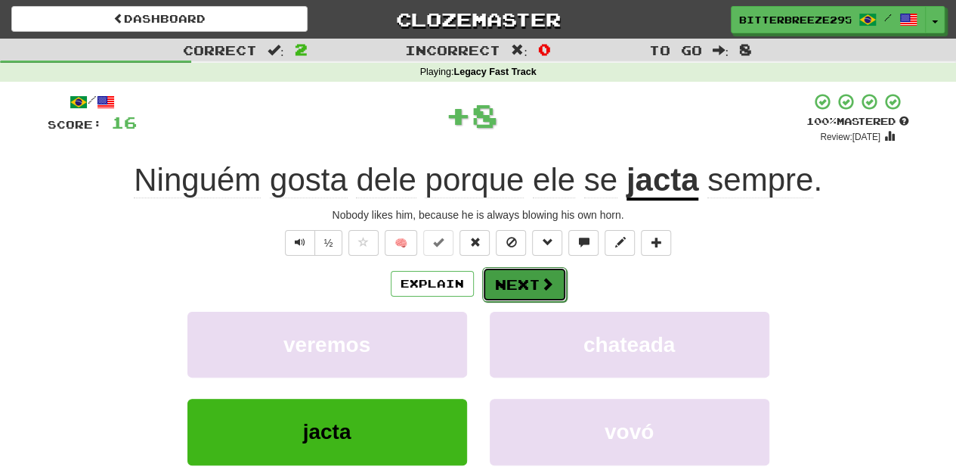
click at [510, 281] on button "Next" at bounding box center [524, 284] width 85 height 35
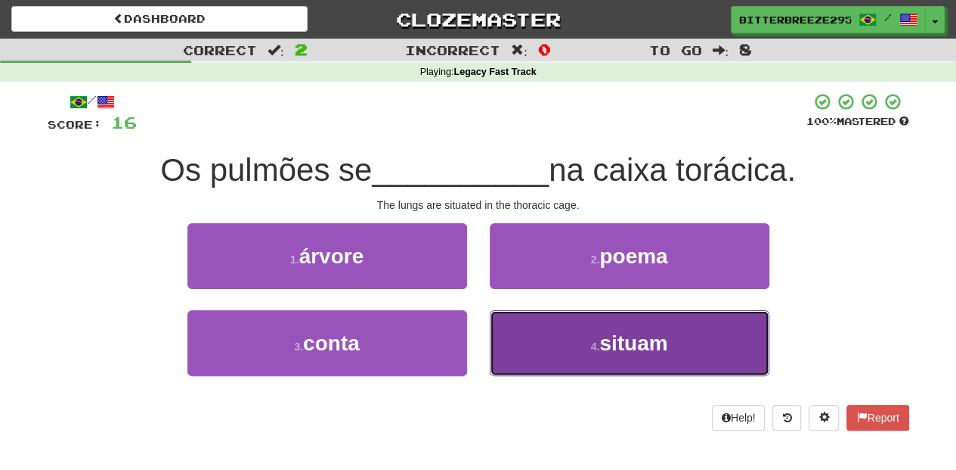
click at [528, 340] on button "4 . situam" at bounding box center [630, 343] width 280 height 66
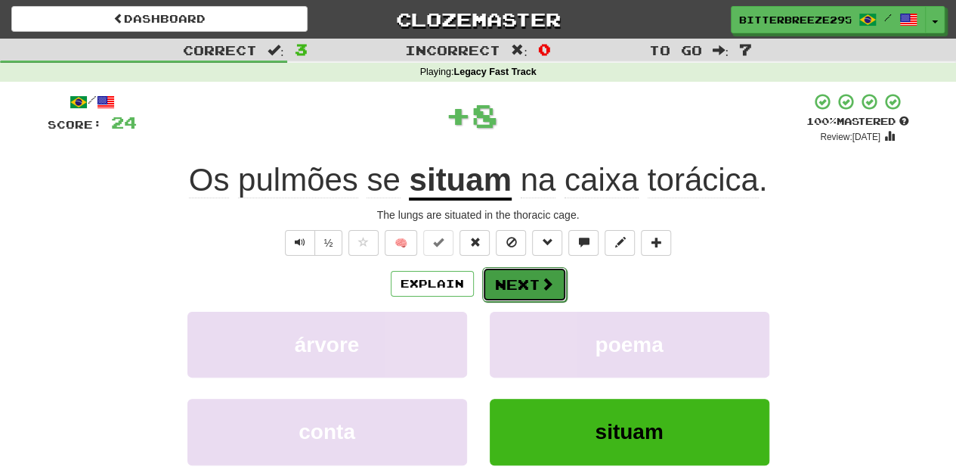
click at [521, 287] on button "Next" at bounding box center [524, 284] width 85 height 35
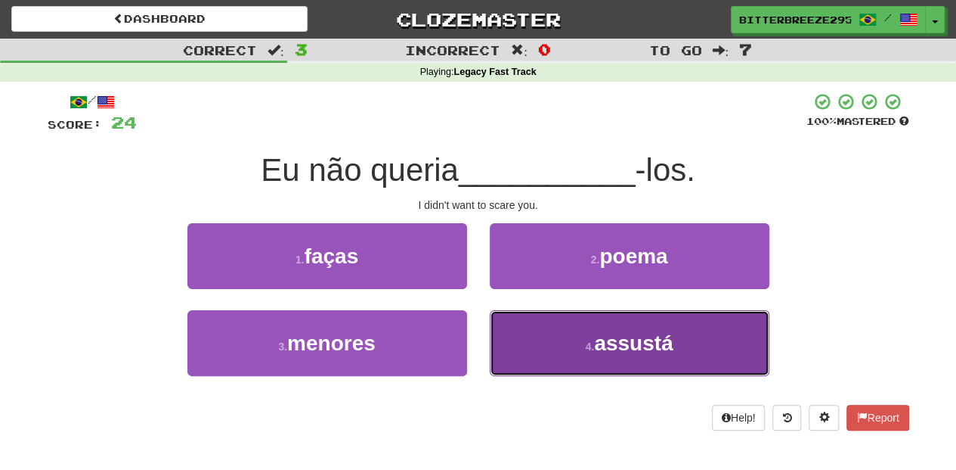
click at [525, 330] on button "4 . assustá" at bounding box center [630, 343] width 280 height 66
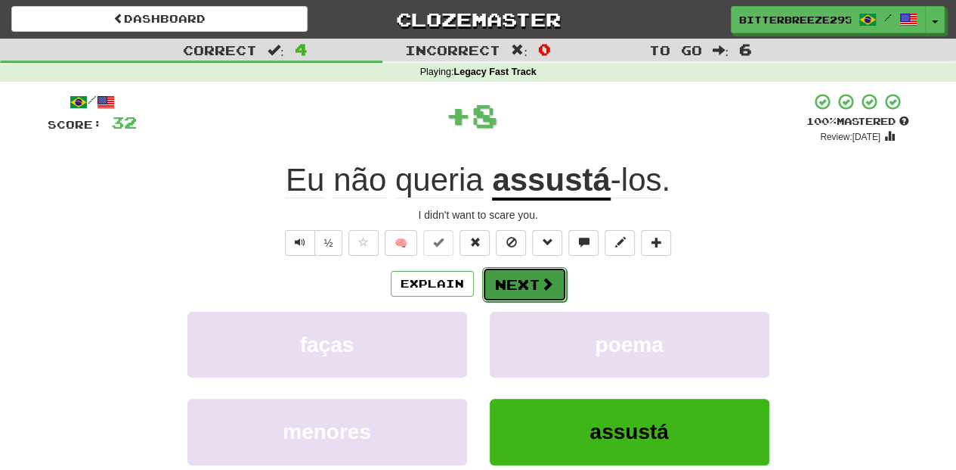
click at [515, 284] on button "Next" at bounding box center [524, 284] width 85 height 35
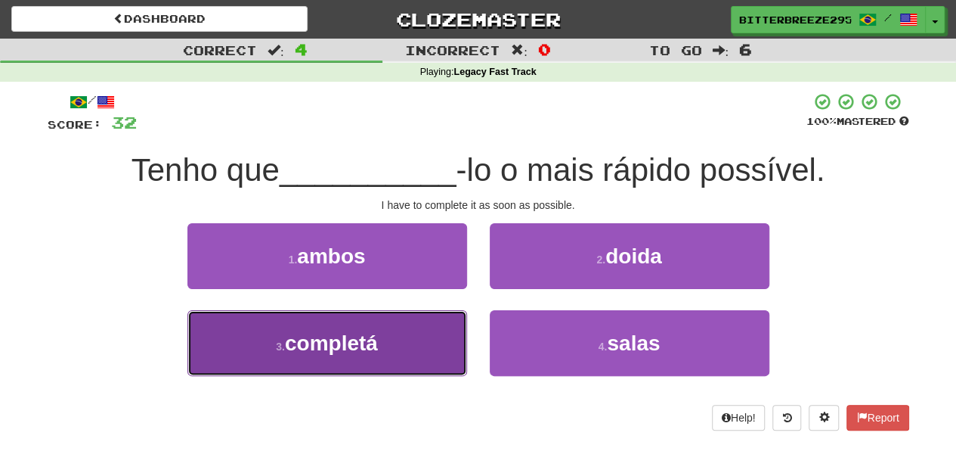
click at [432, 343] on button "3 . completá" at bounding box center [328, 343] width 280 height 66
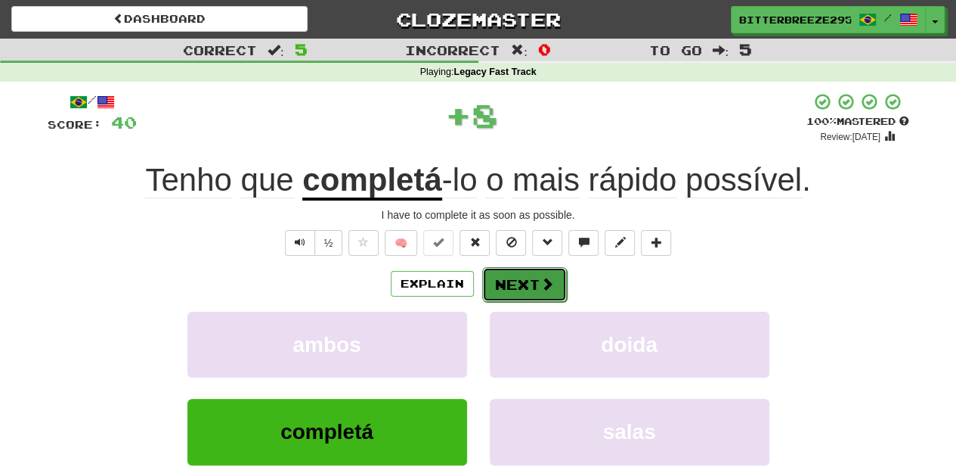
click at [516, 293] on button "Next" at bounding box center [524, 284] width 85 height 35
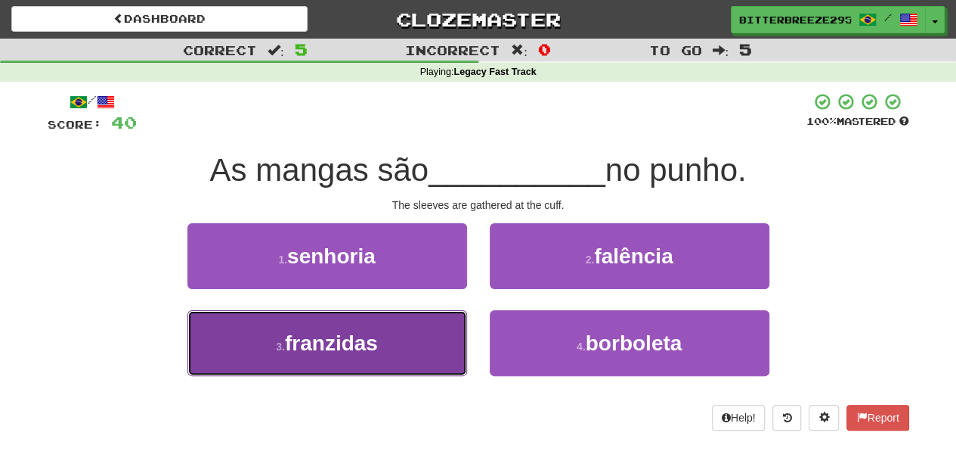
click at [448, 333] on button "3 . franzidas" at bounding box center [328, 343] width 280 height 66
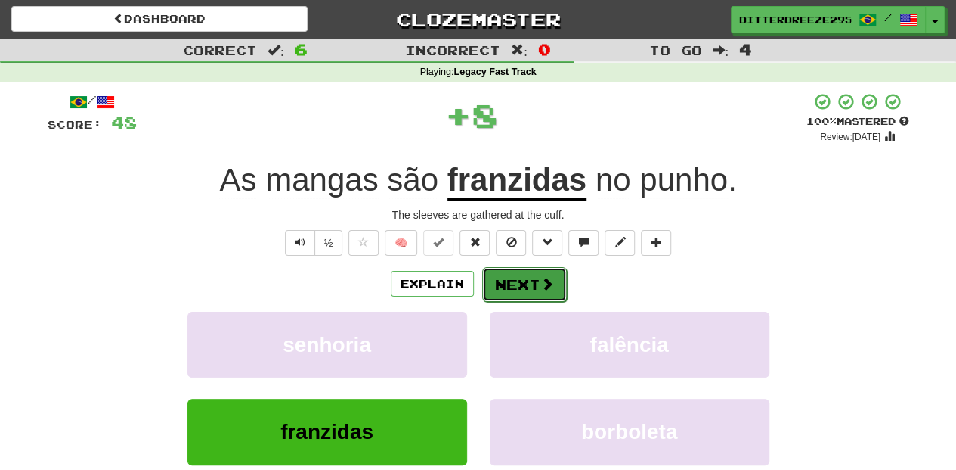
click at [510, 284] on button "Next" at bounding box center [524, 284] width 85 height 35
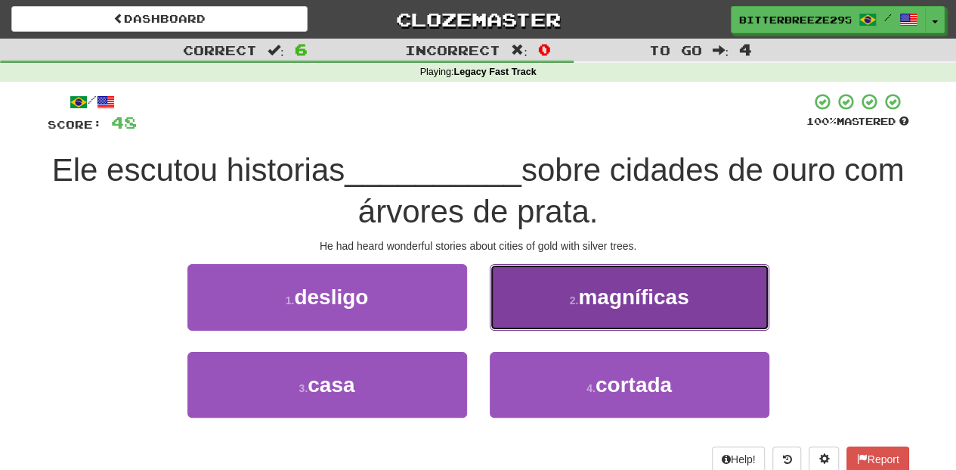
click at [504, 315] on button "2 . magníficas" at bounding box center [630, 297] width 280 height 66
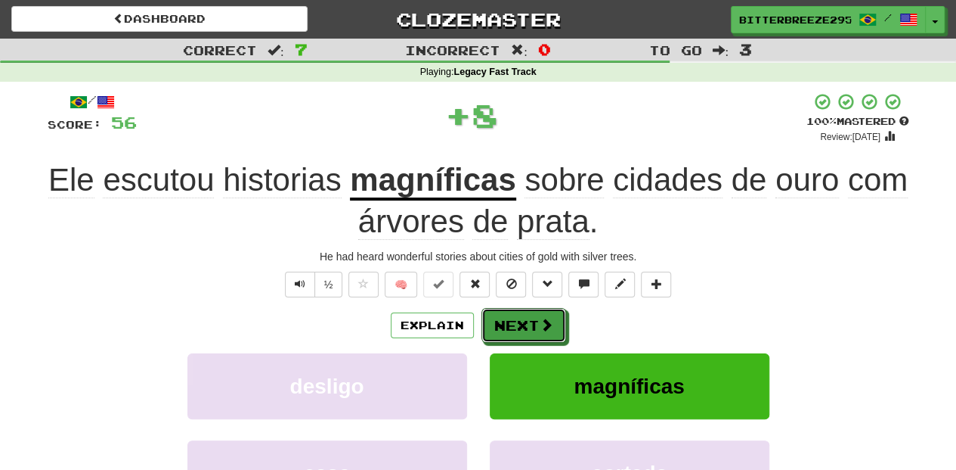
click at [504, 315] on button "Next" at bounding box center [524, 325] width 85 height 35
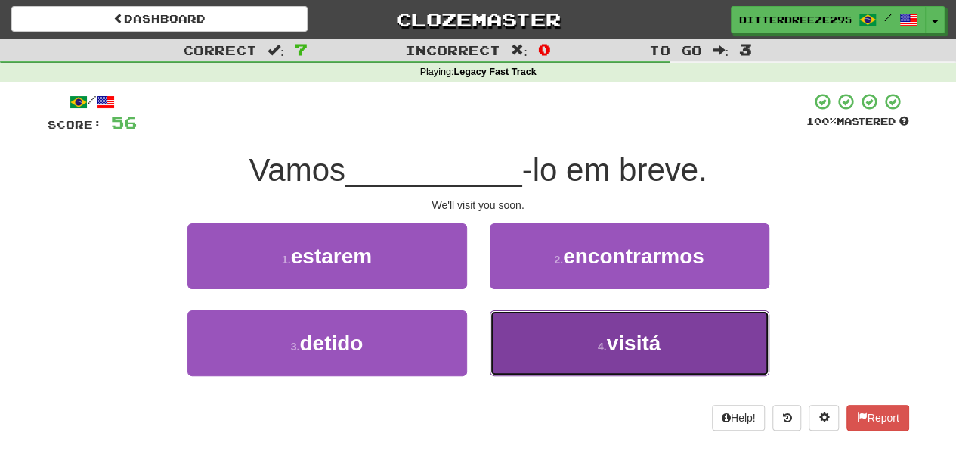
click at [522, 337] on button "4 . visitá" at bounding box center [630, 343] width 280 height 66
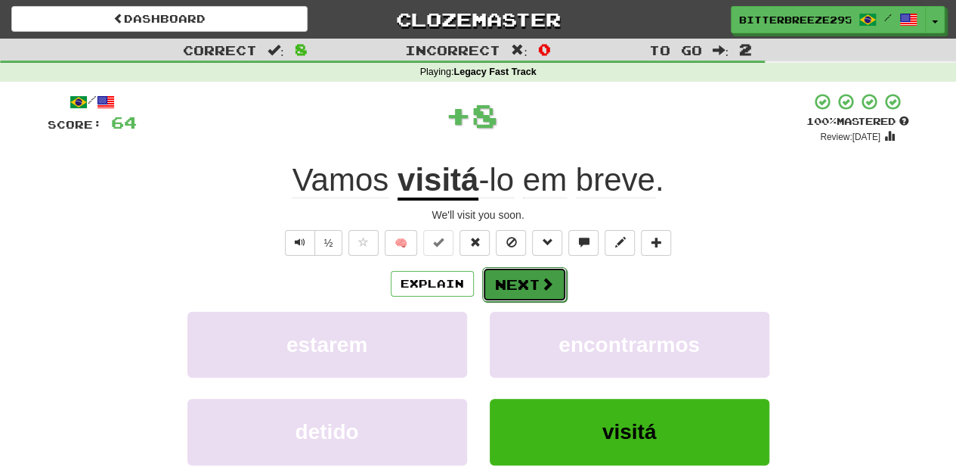
click at [517, 276] on button "Next" at bounding box center [524, 284] width 85 height 35
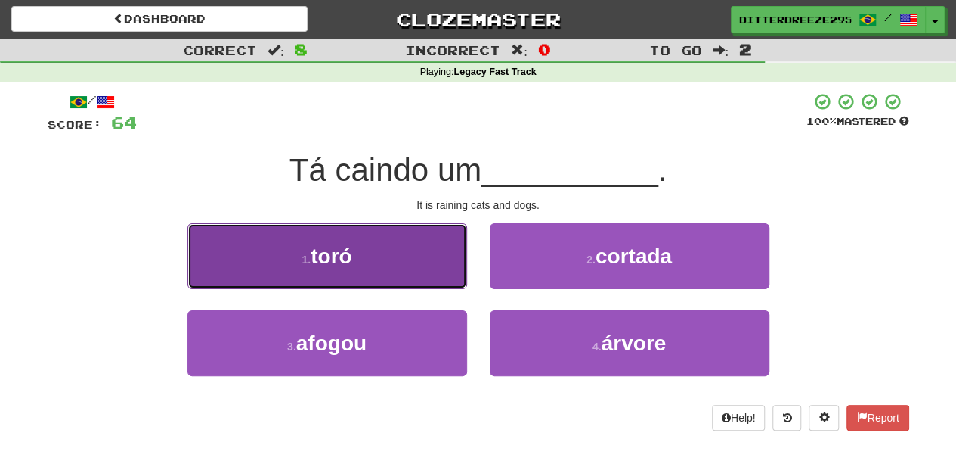
click at [423, 274] on button "1 . toró" at bounding box center [328, 256] width 280 height 66
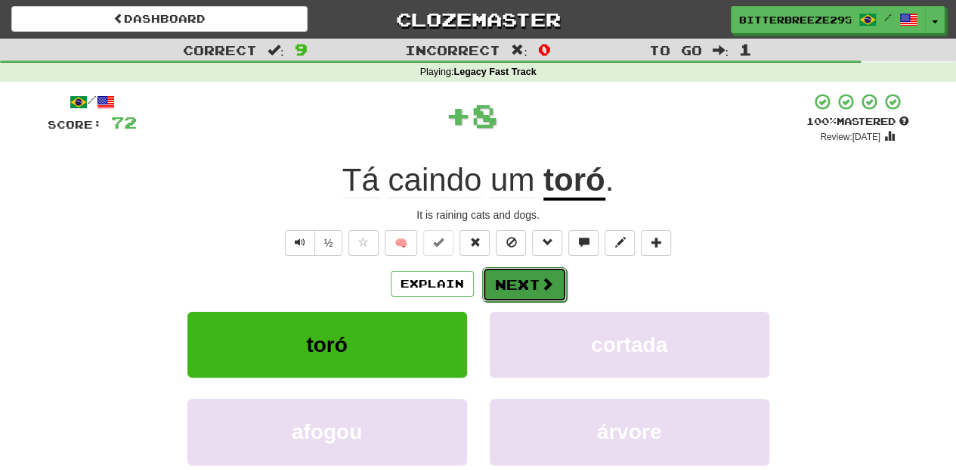
click at [532, 284] on button "Next" at bounding box center [524, 284] width 85 height 35
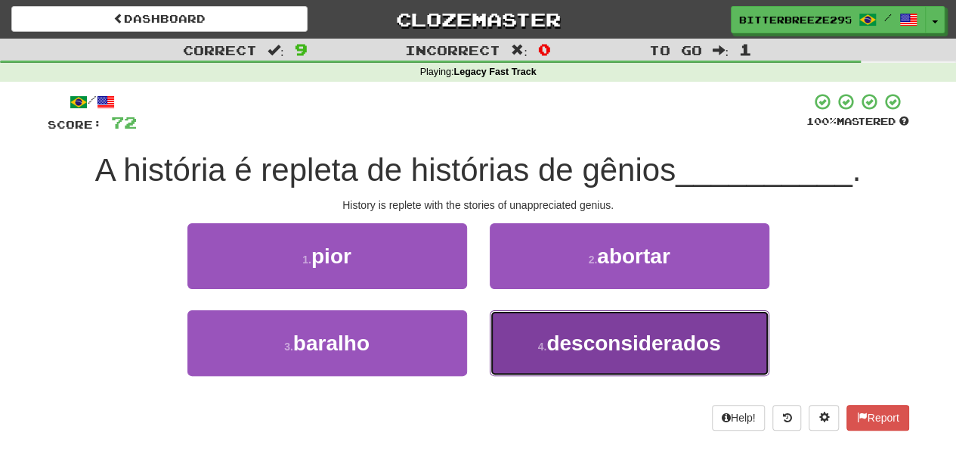
click at [521, 329] on button "4 . desconsiderados" at bounding box center [630, 343] width 280 height 66
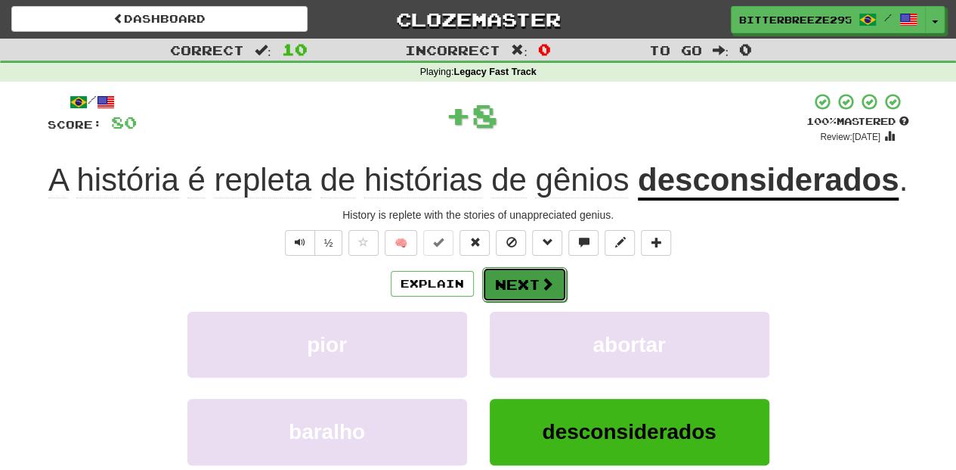
click at [516, 291] on button "Next" at bounding box center [524, 284] width 85 height 35
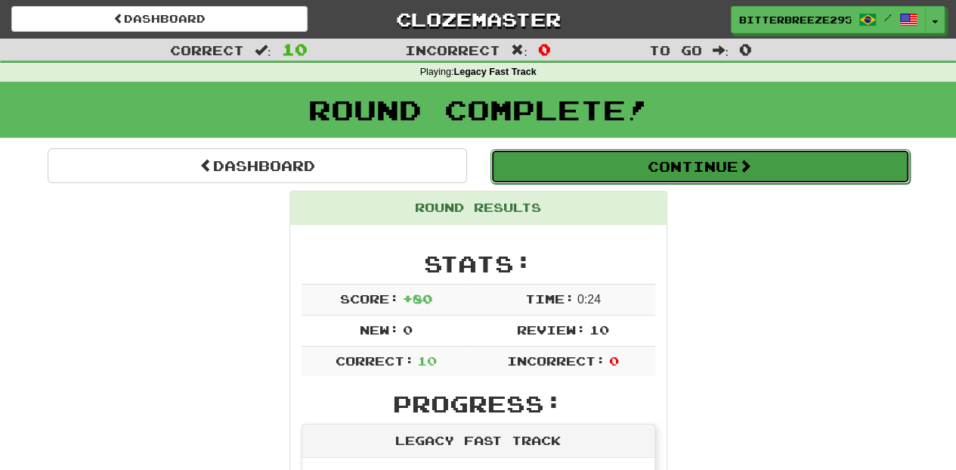
click at [560, 160] on button "Continue" at bounding box center [701, 166] width 420 height 35
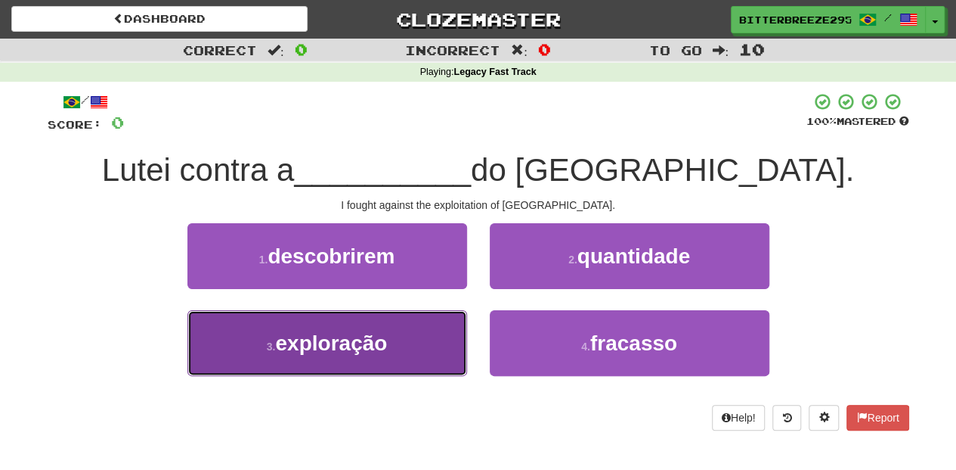
click at [414, 339] on button "3 . exploração" at bounding box center [328, 343] width 280 height 66
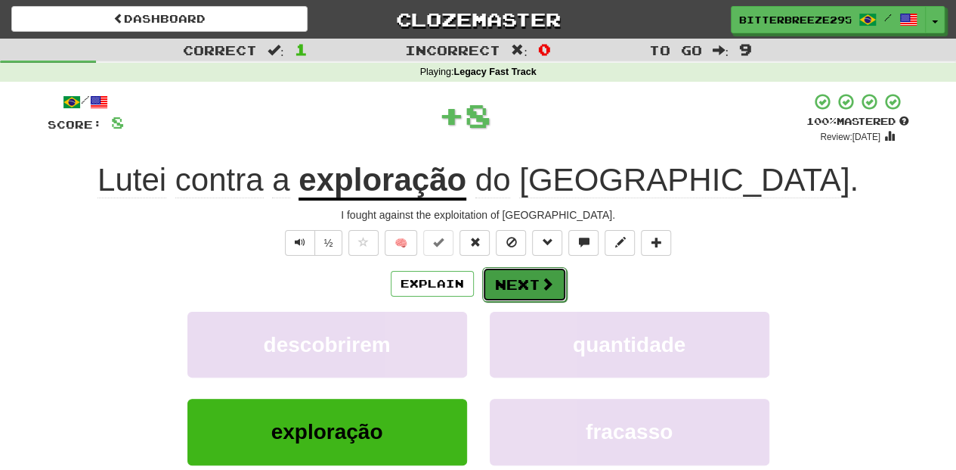
click at [522, 284] on button "Next" at bounding box center [524, 284] width 85 height 35
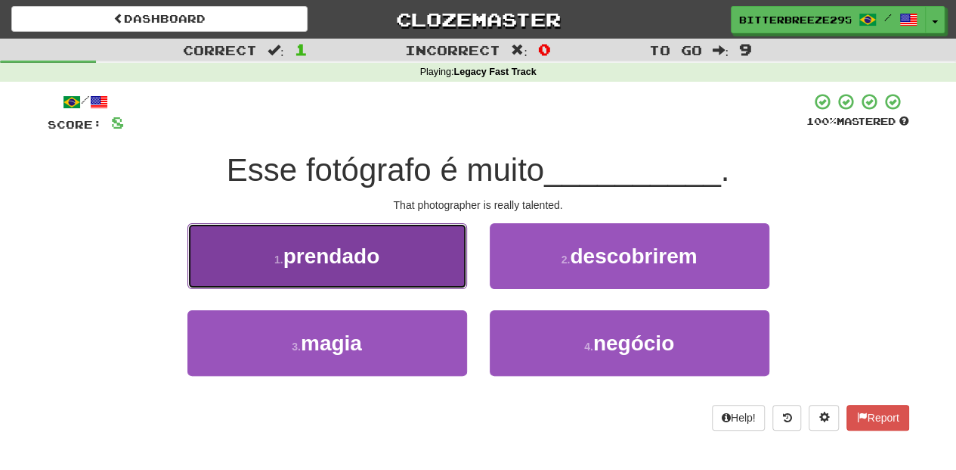
click at [418, 268] on button "1 . prendado" at bounding box center [328, 256] width 280 height 66
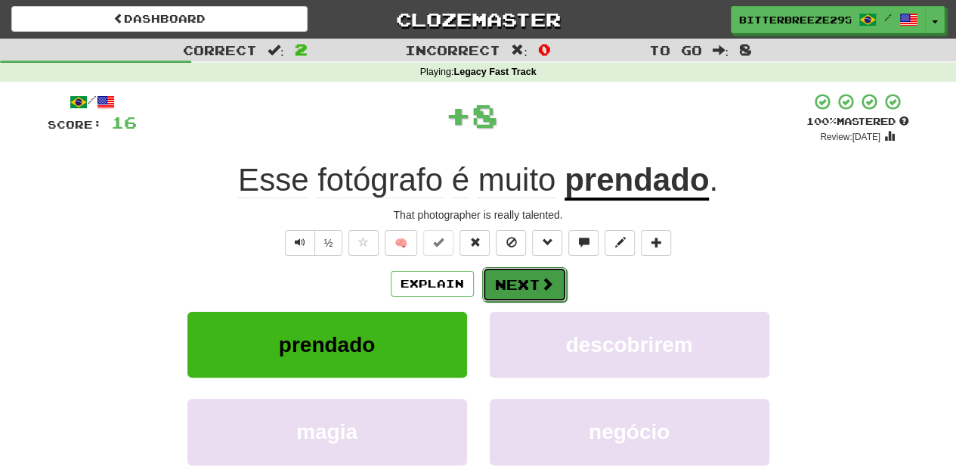
click at [516, 279] on button "Next" at bounding box center [524, 284] width 85 height 35
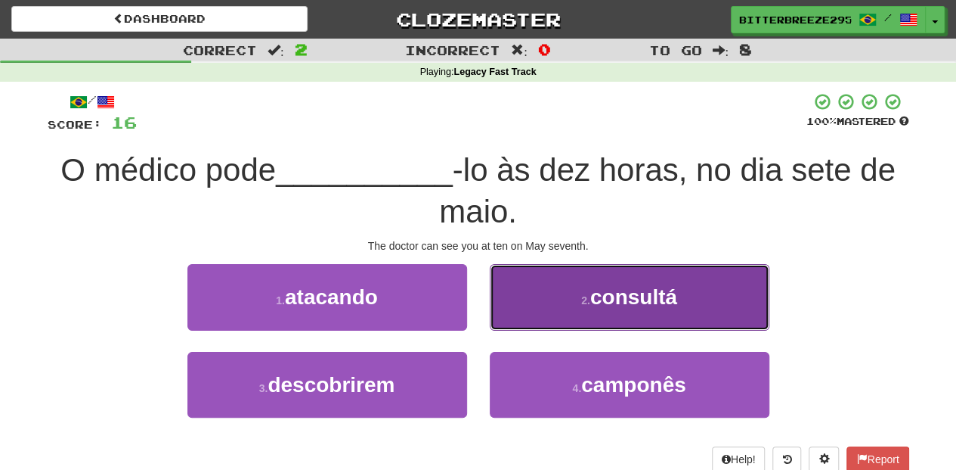
click at [529, 316] on button "2 . consultá" at bounding box center [630, 297] width 280 height 66
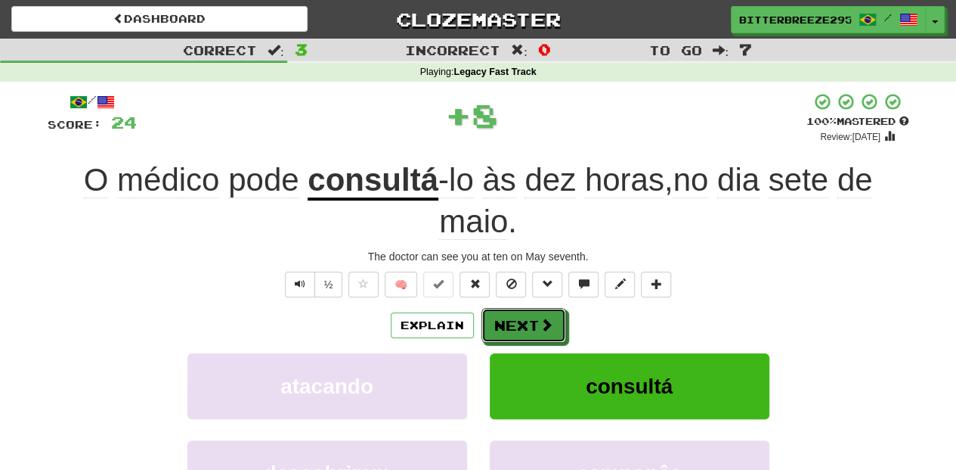
click at [529, 316] on button "Next" at bounding box center [524, 325] width 85 height 35
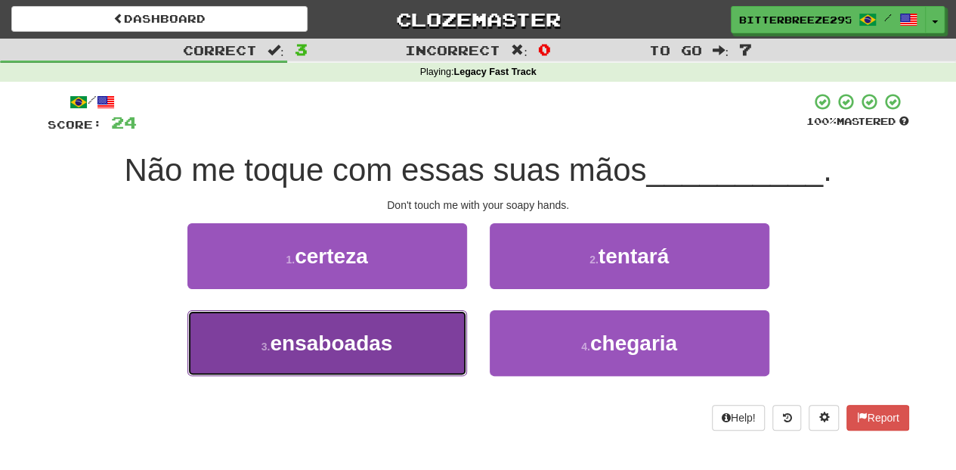
click at [426, 340] on button "3 . ensaboadas" at bounding box center [328, 343] width 280 height 66
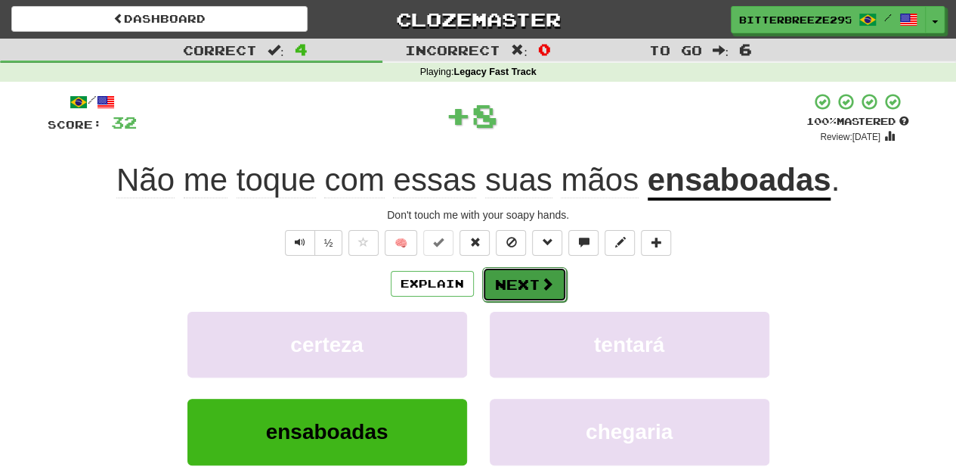
click at [508, 286] on button "Next" at bounding box center [524, 284] width 85 height 35
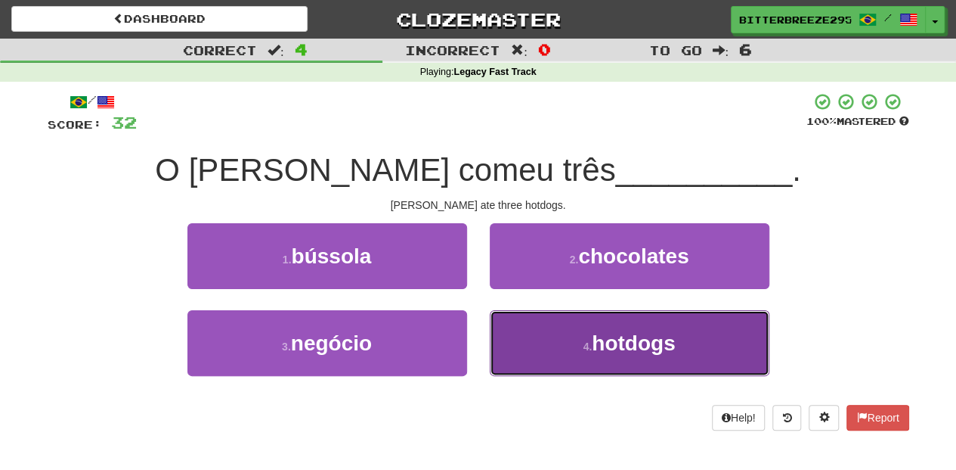
click at [530, 318] on button "4 . hotdogs" at bounding box center [630, 343] width 280 height 66
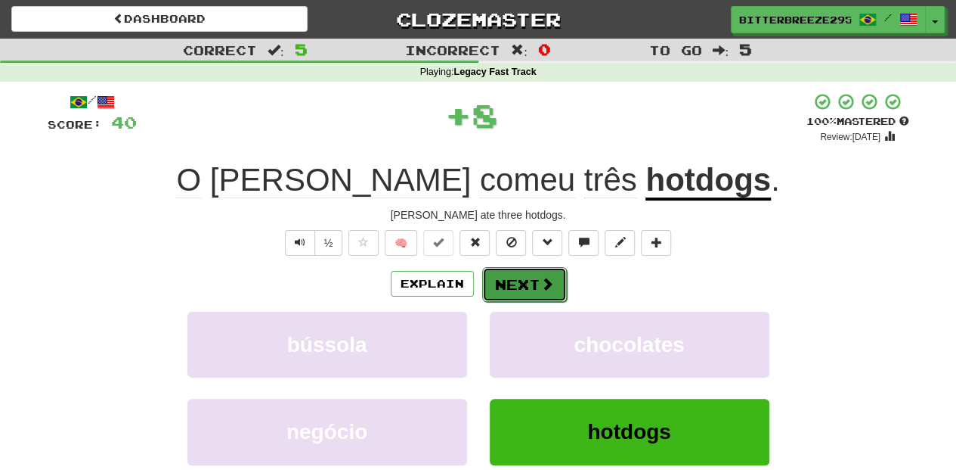
click at [513, 285] on button "Next" at bounding box center [524, 284] width 85 height 35
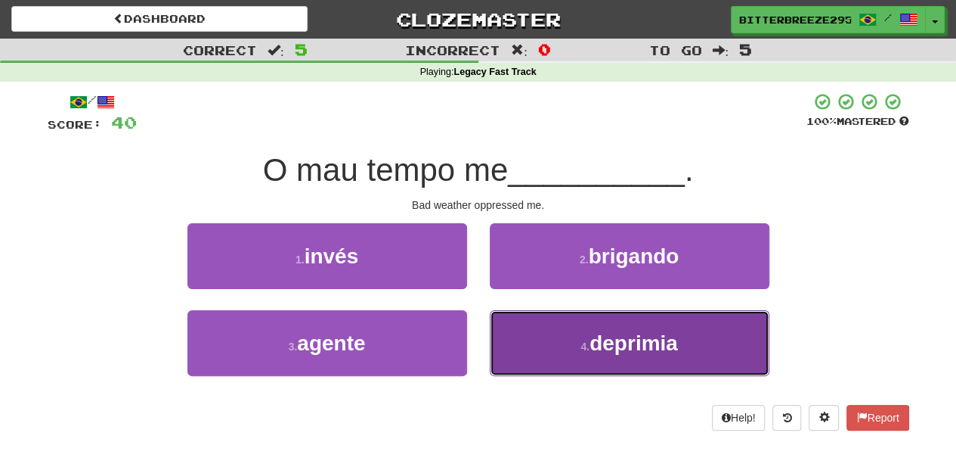
click at [543, 330] on button "4 . deprimia" at bounding box center [630, 343] width 280 height 66
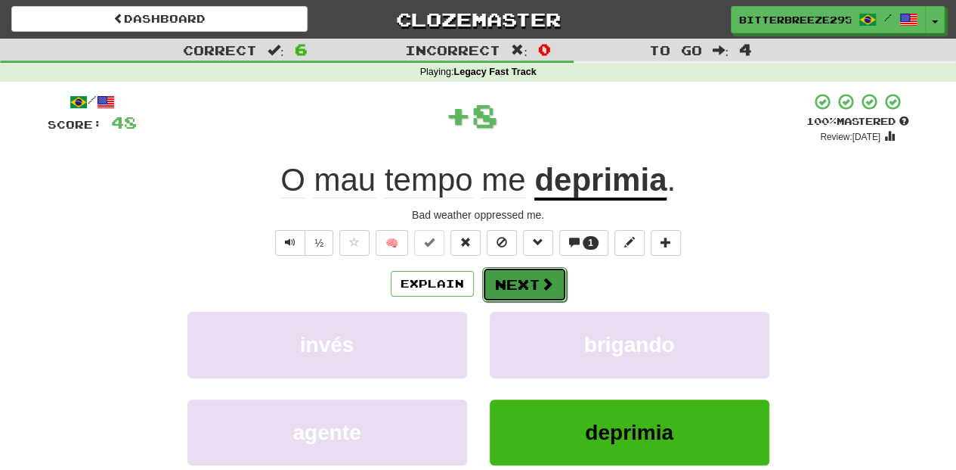
click at [522, 284] on button "Next" at bounding box center [524, 284] width 85 height 35
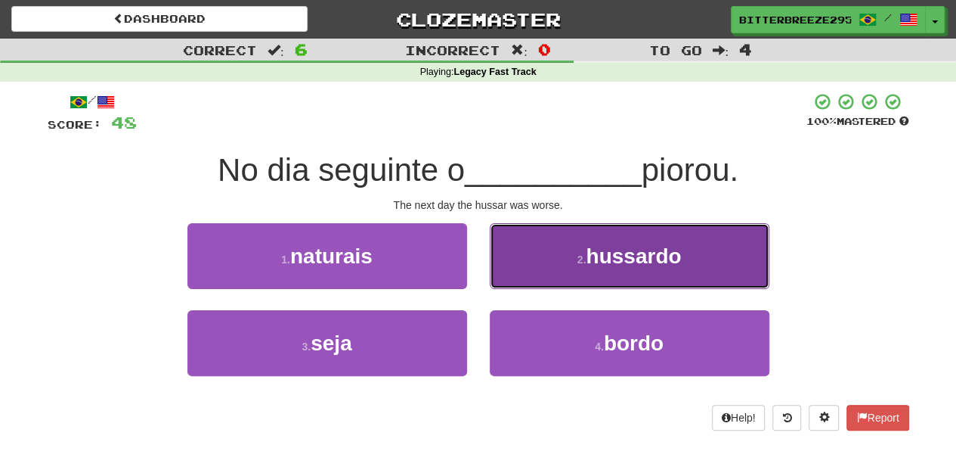
click at [534, 284] on button "2 . hussardo" at bounding box center [630, 256] width 280 height 66
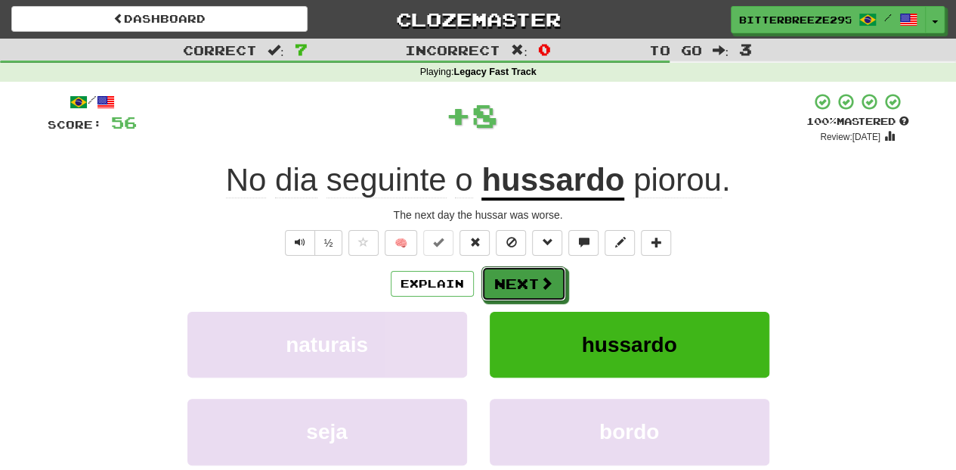
click at [534, 284] on button "Next" at bounding box center [524, 283] width 85 height 35
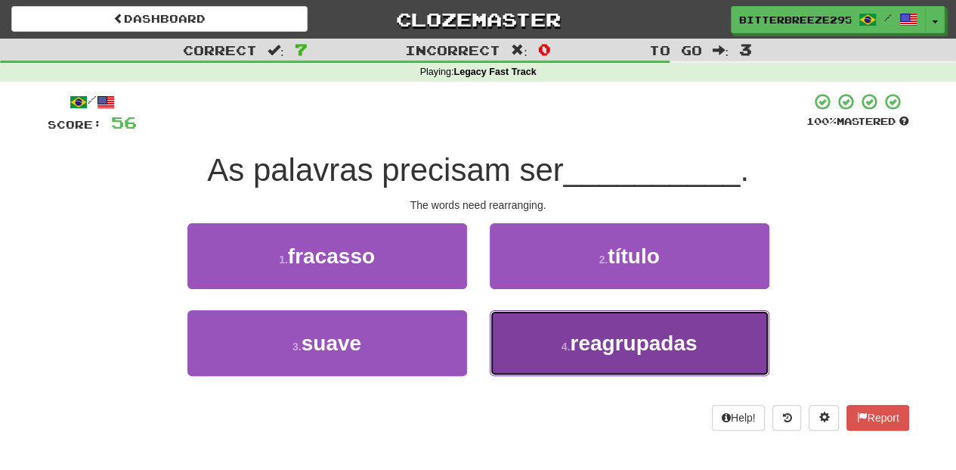
click at [558, 327] on button "4 . reagrupadas" at bounding box center [630, 343] width 280 height 66
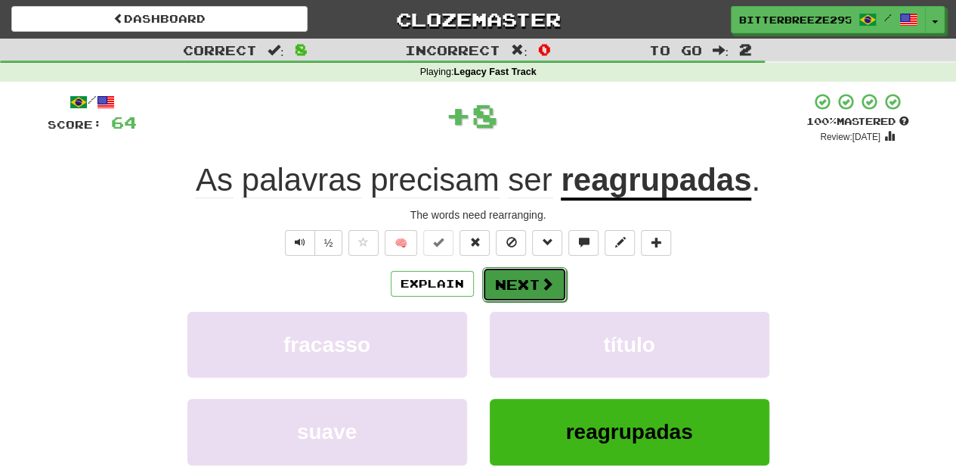
click at [516, 274] on button "Next" at bounding box center [524, 284] width 85 height 35
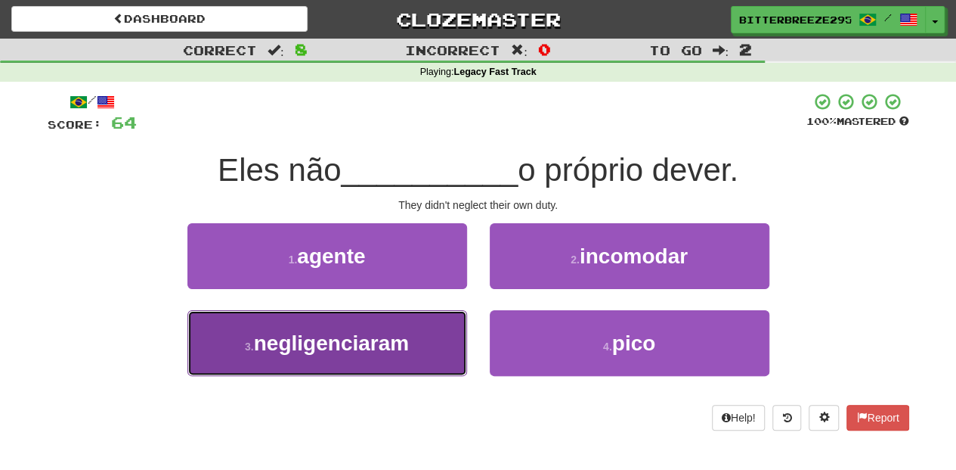
click at [434, 325] on button "3 . negligenciaram" at bounding box center [328, 343] width 280 height 66
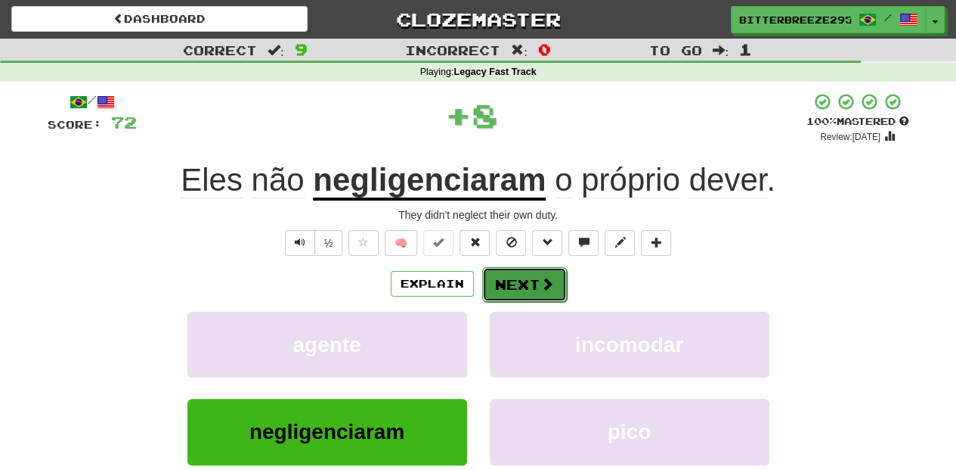
click at [511, 287] on button "Next" at bounding box center [524, 284] width 85 height 35
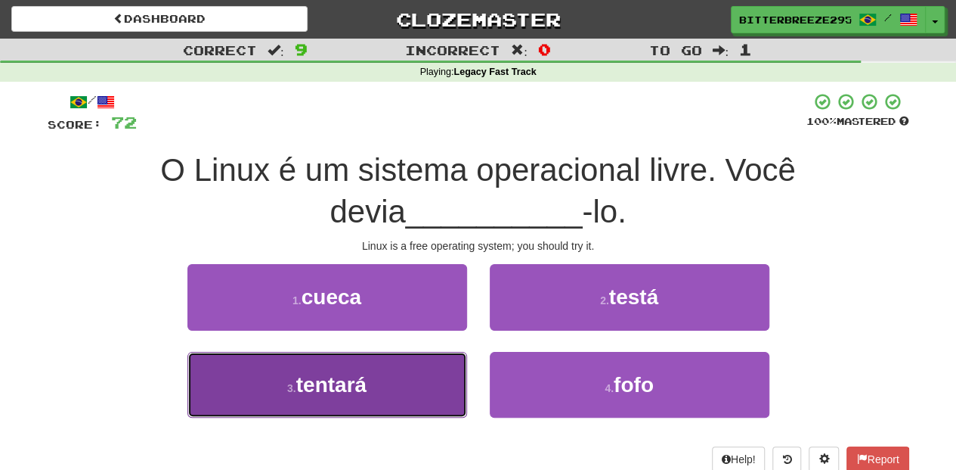
click at [432, 367] on button "3 . tentará" at bounding box center [328, 385] width 280 height 66
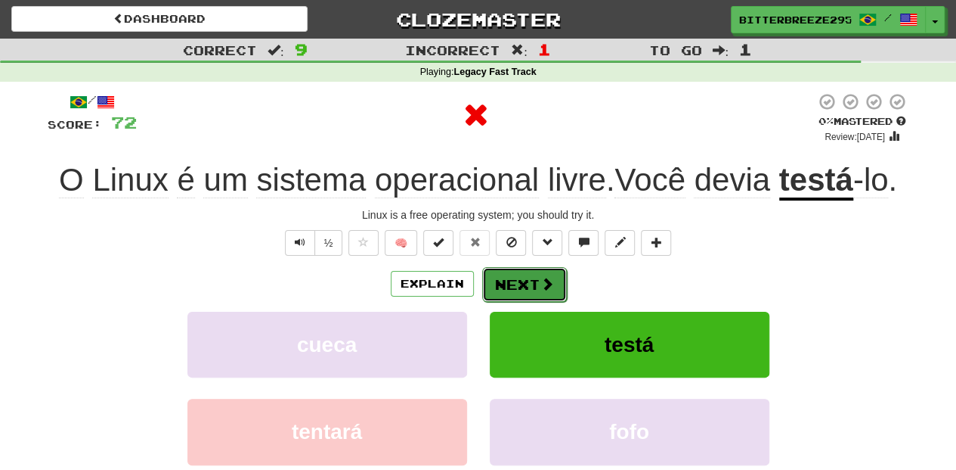
click at [508, 285] on button "Next" at bounding box center [524, 284] width 85 height 35
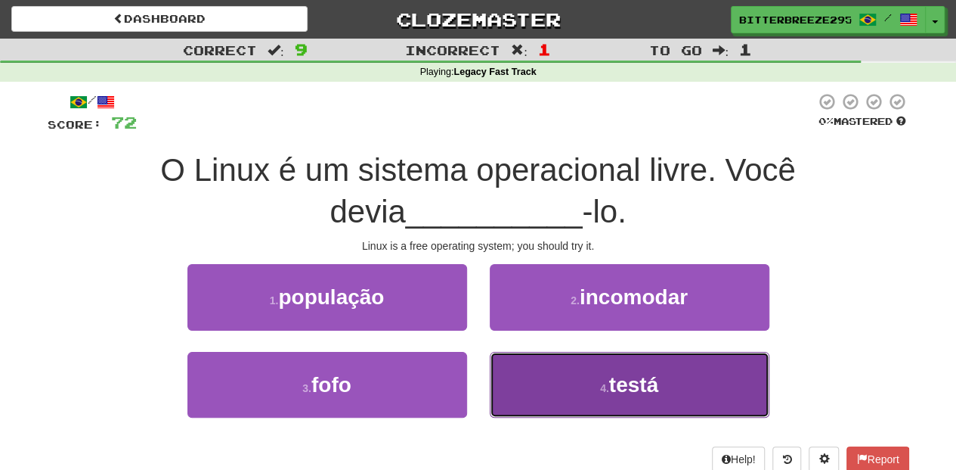
click at [526, 378] on button "4 . testá" at bounding box center [630, 385] width 280 height 66
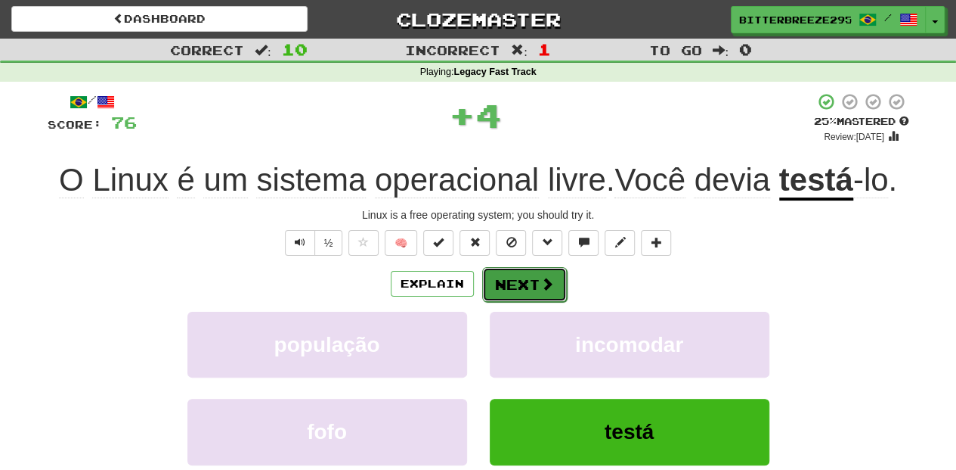
click at [516, 286] on button "Next" at bounding box center [524, 284] width 85 height 35
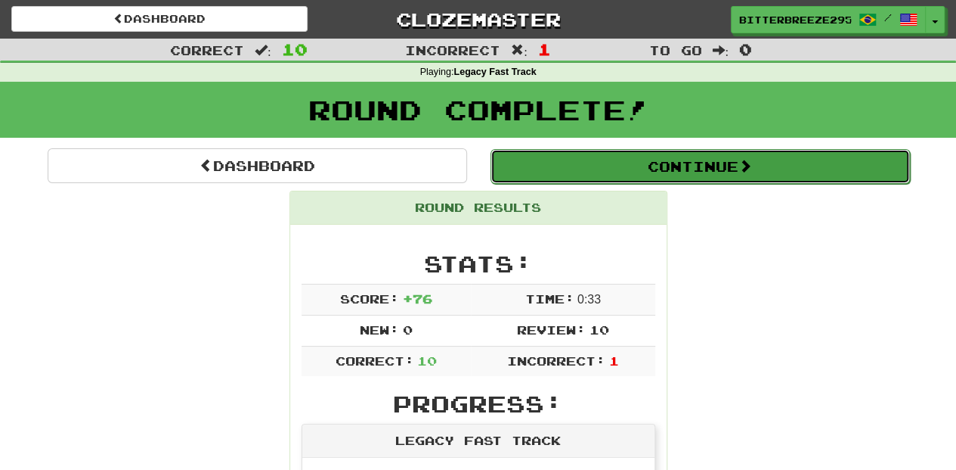
click at [639, 165] on button "Continue" at bounding box center [701, 166] width 420 height 35
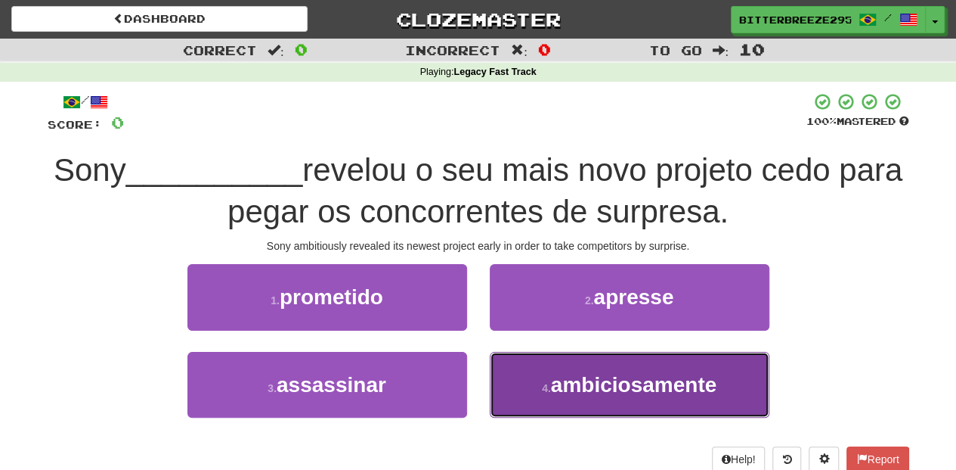
click at [550, 382] on small "4 ." at bounding box center [546, 388] width 9 height 12
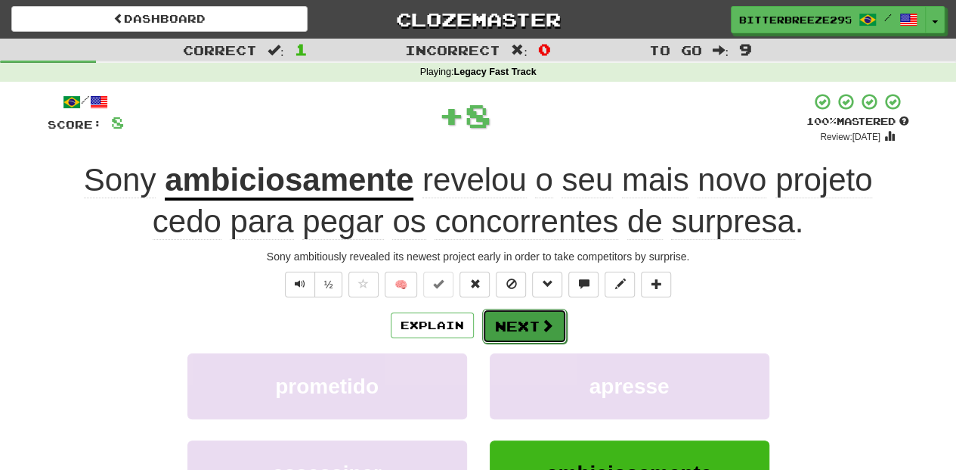
click at [511, 328] on button "Next" at bounding box center [524, 325] width 85 height 35
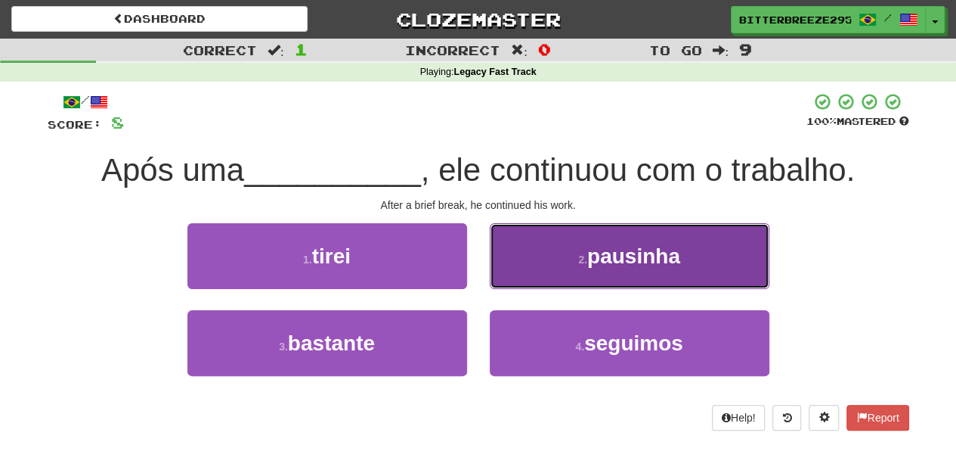
click at [538, 281] on button "2 . pausinha" at bounding box center [630, 256] width 280 height 66
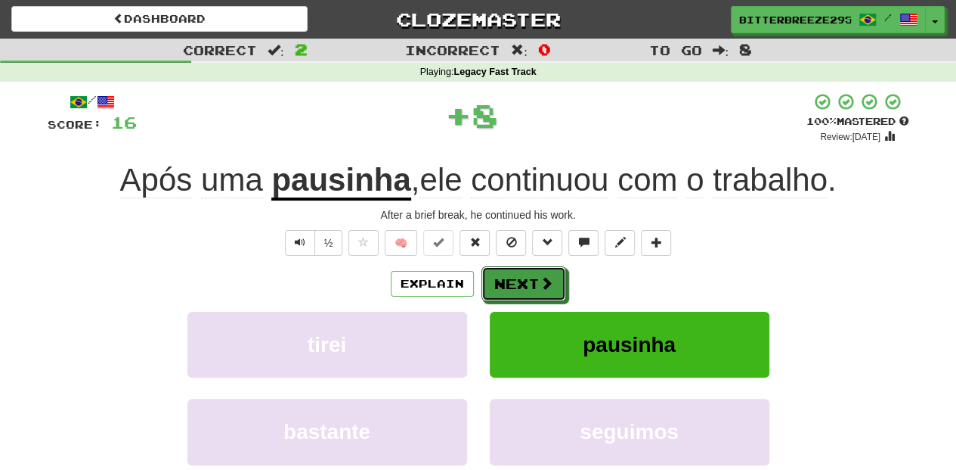
click at [540, 281] on span at bounding box center [547, 283] width 14 height 14
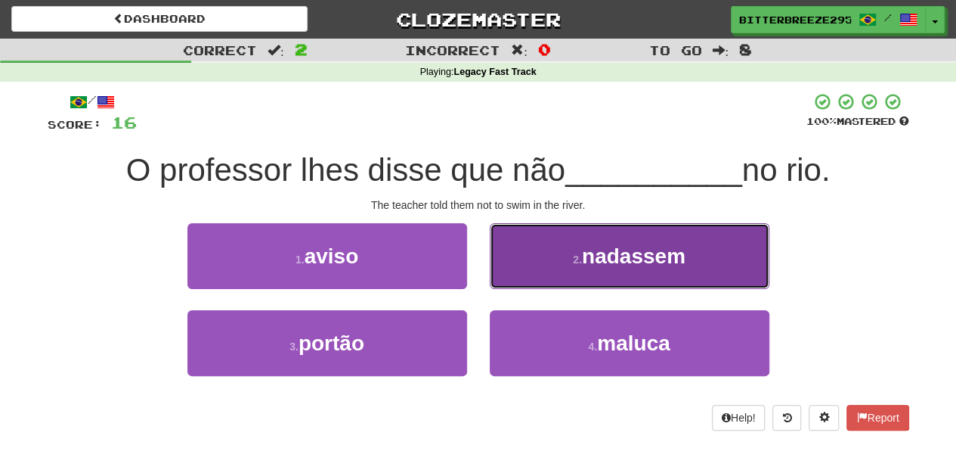
click at [525, 271] on button "2 . nadassem" at bounding box center [630, 256] width 280 height 66
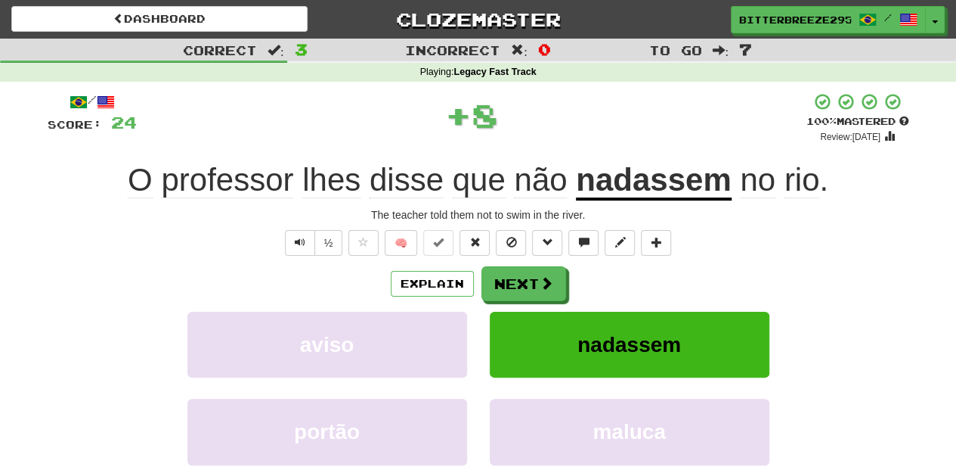
click at [525, 271] on button "Next" at bounding box center [524, 283] width 85 height 35
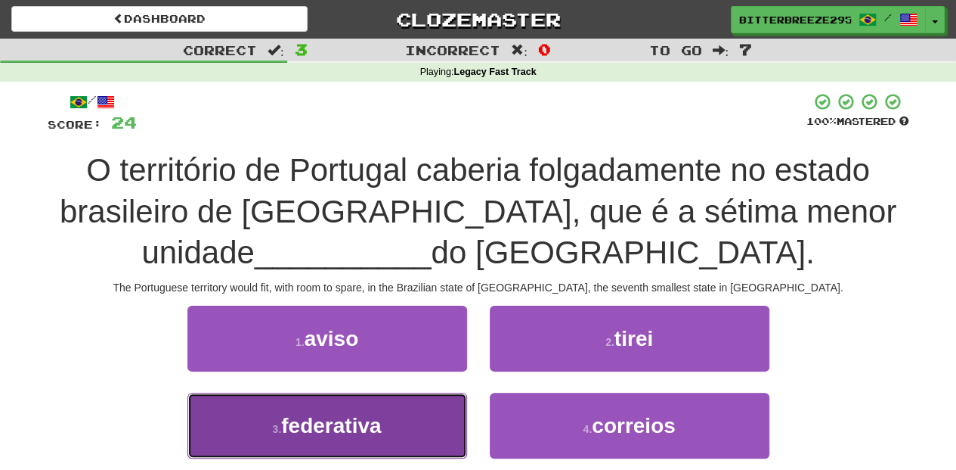
click at [403, 423] on button "3 . federativa" at bounding box center [328, 425] width 280 height 66
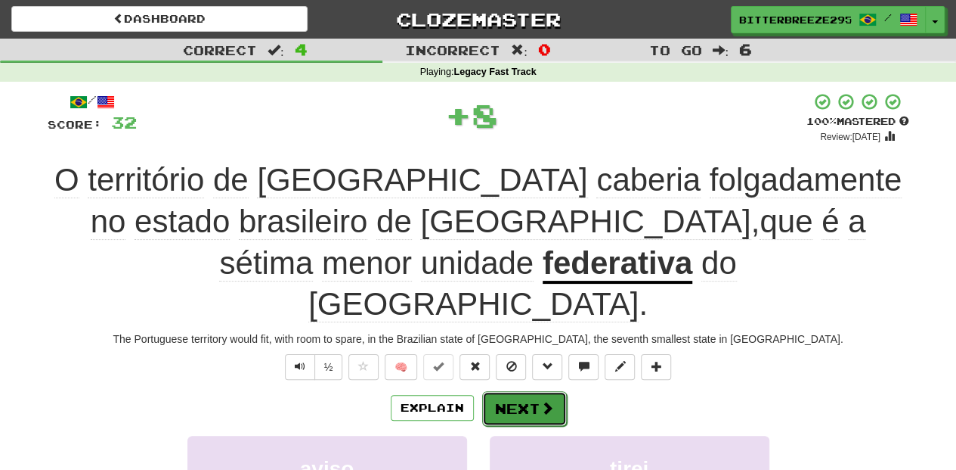
click at [526, 391] on button "Next" at bounding box center [524, 408] width 85 height 35
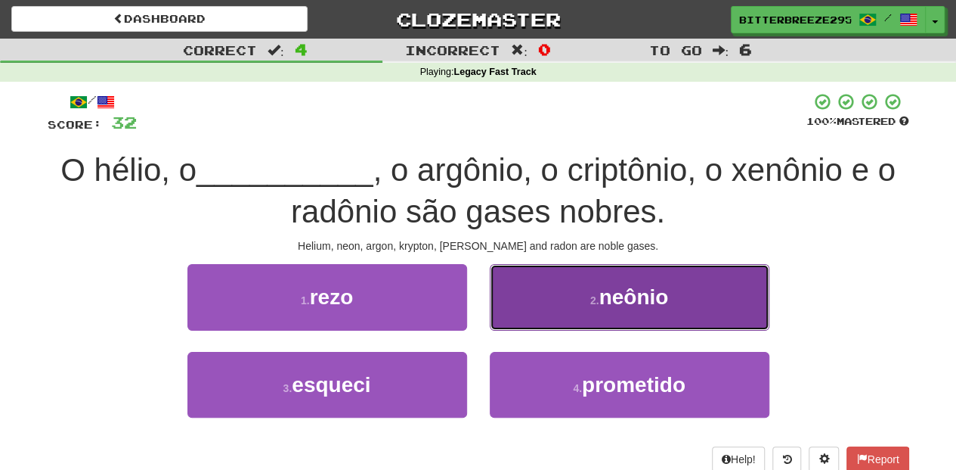
click at [541, 323] on button "2 . neônio" at bounding box center [630, 297] width 280 height 66
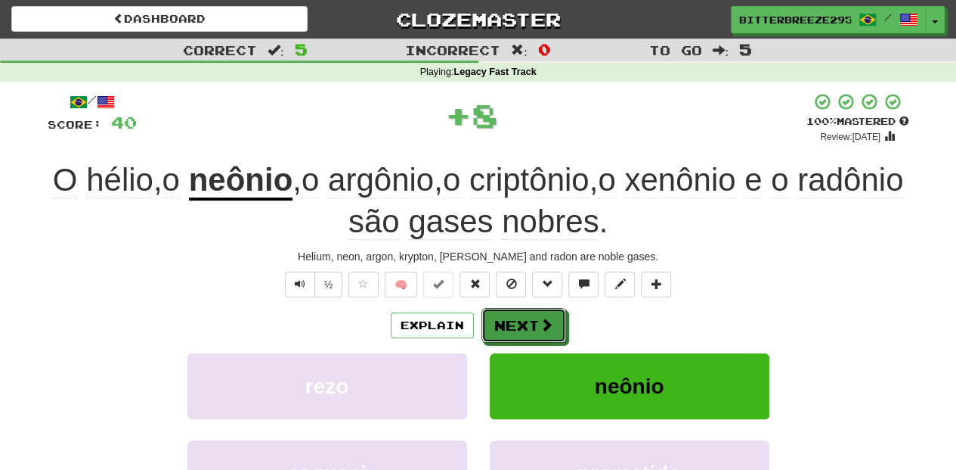
click at [541, 323] on span at bounding box center [547, 325] width 14 height 14
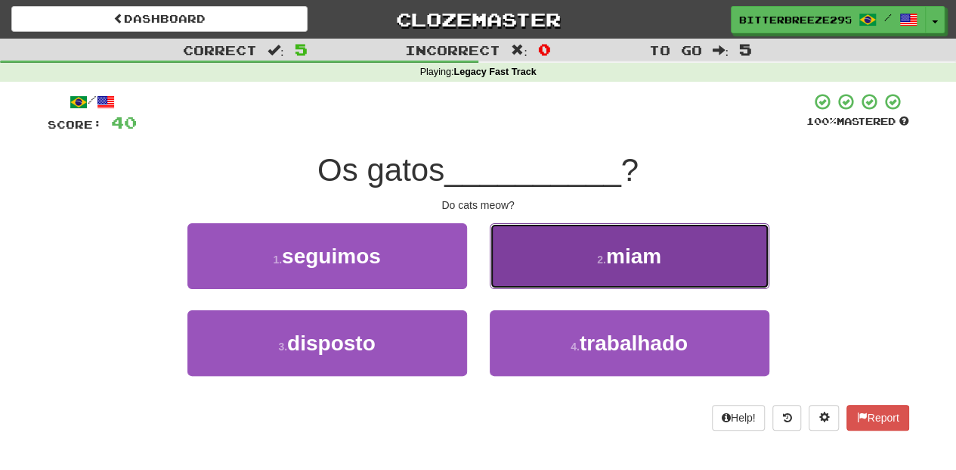
click at [559, 283] on button "2 . miam" at bounding box center [630, 256] width 280 height 66
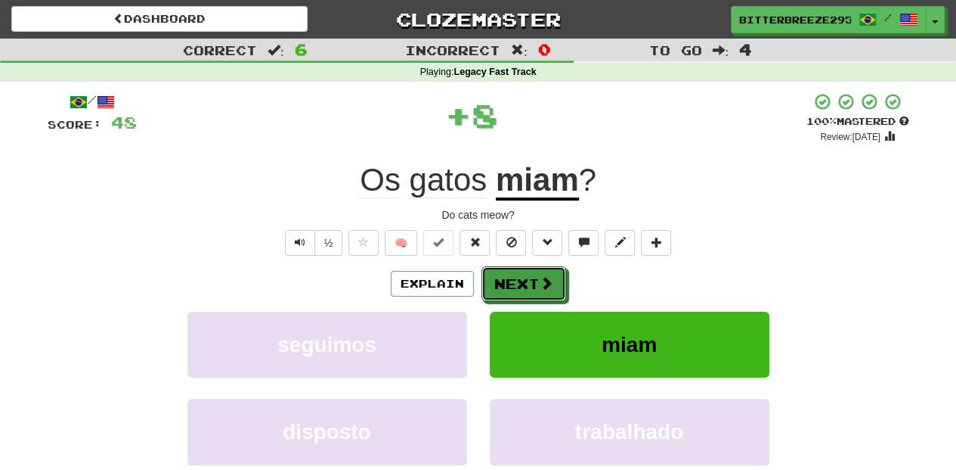
click at [559, 283] on button "Next" at bounding box center [524, 283] width 85 height 35
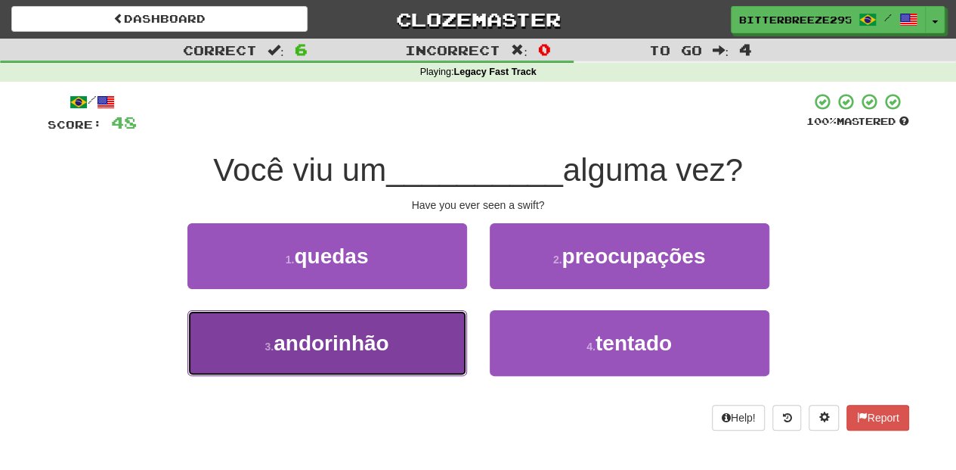
click at [448, 330] on button "3 . andorinhão" at bounding box center [328, 343] width 280 height 66
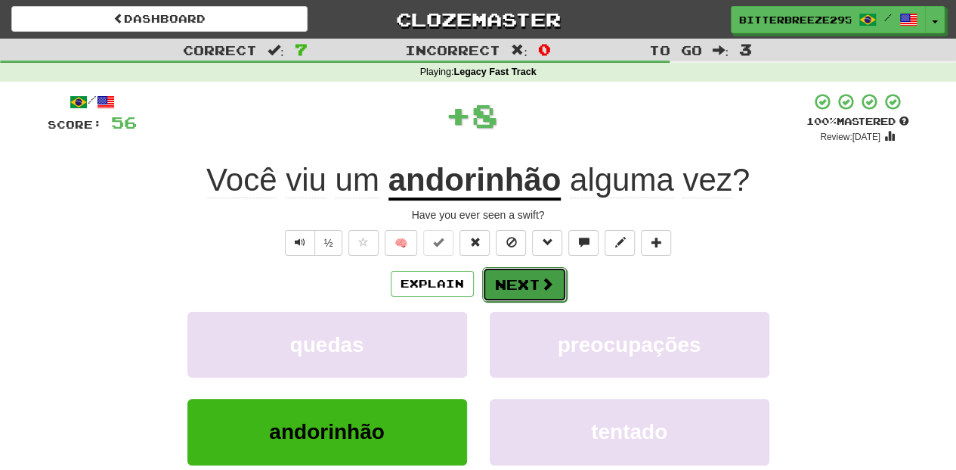
click at [514, 289] on button "Next" at bounding box center [524, 284] width 85 height 35
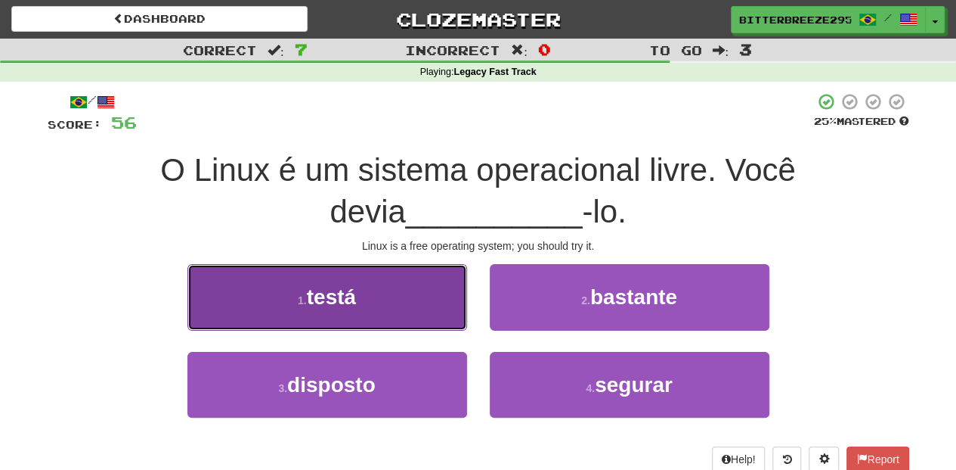
click at [392, 313] on button "1 . testá" at bounding box center [328, 297] width 280 height 66
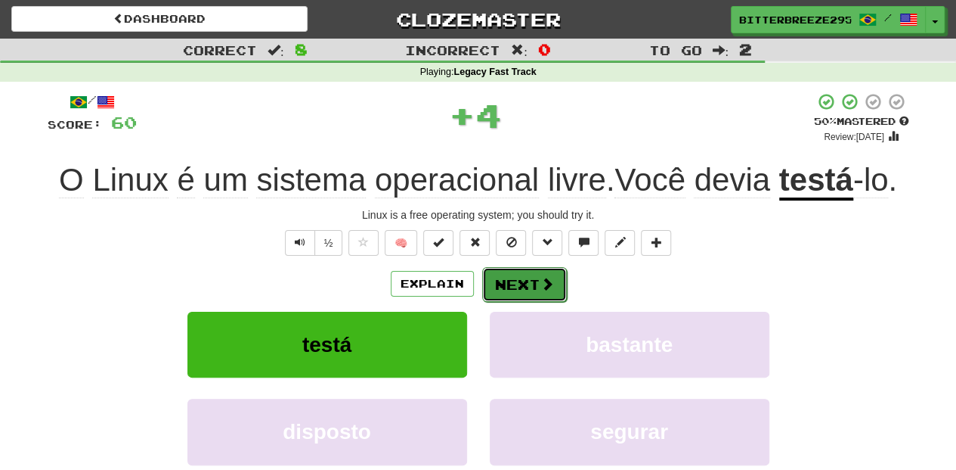
click at [501, 284] on button "Next" at bounding box center [524, 284] width 85 height 35
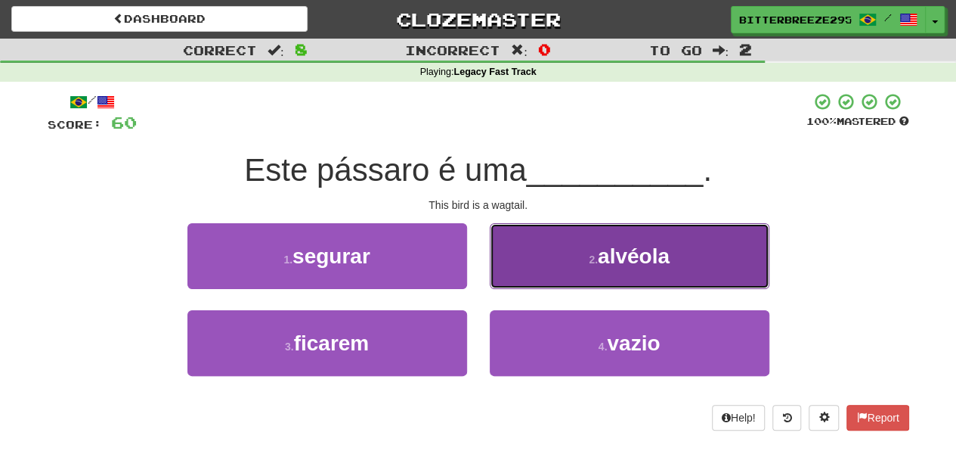
click at [544, 276] on button "2 . alvéola" at bounding box center [630, 256] width 280 height 66
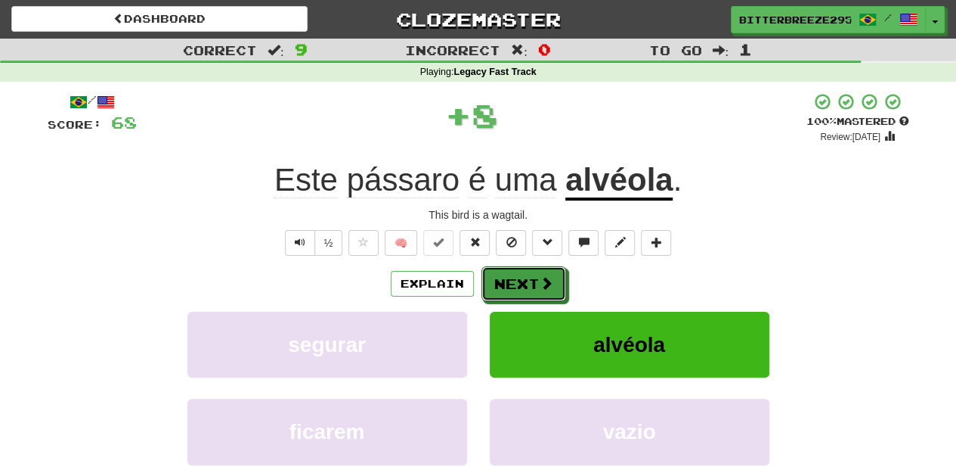
click at [544, 276] on span at bounding box center [547, 283] width 14 height 14
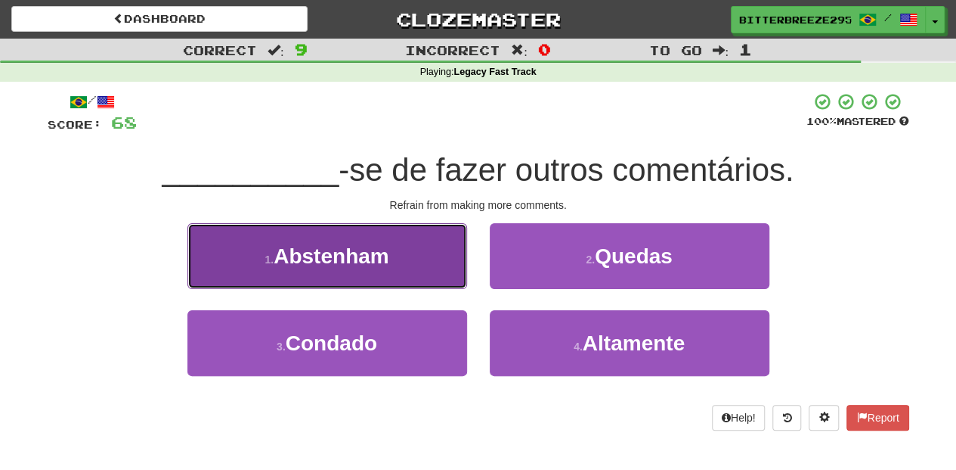
click at [436, 270] on button "1 . Abstenham" at bounding box center [328, 256] width 280 height 66
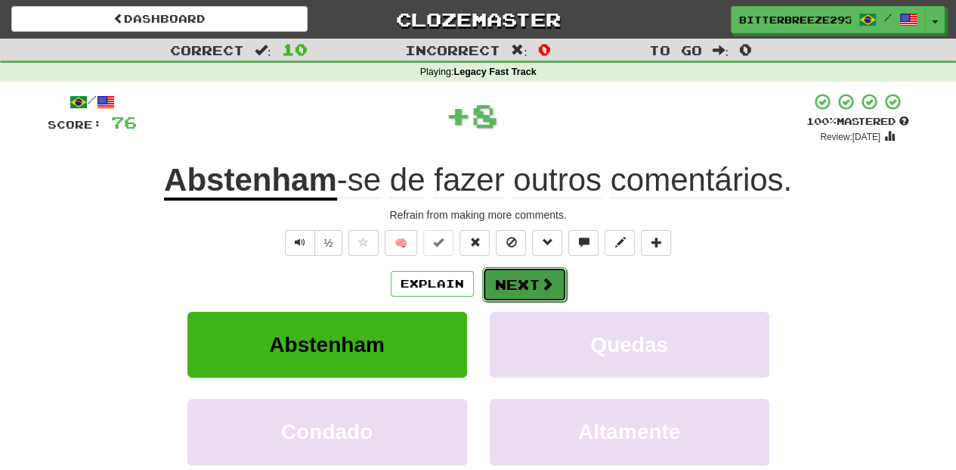
click at [516, 271] on button "Next" at bounding box center [524, 284] width 85 height 35
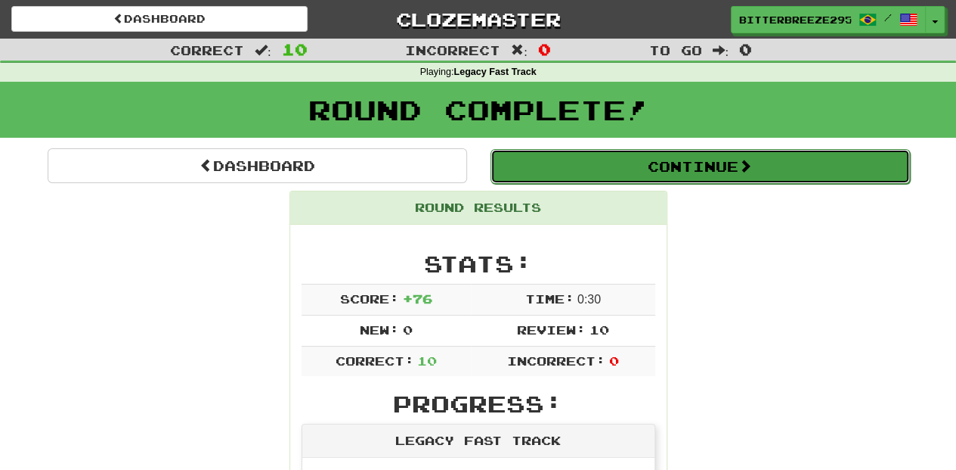
click at [647, 164] on button "Continue" at bounding box center [701, 166] width 420 height 35
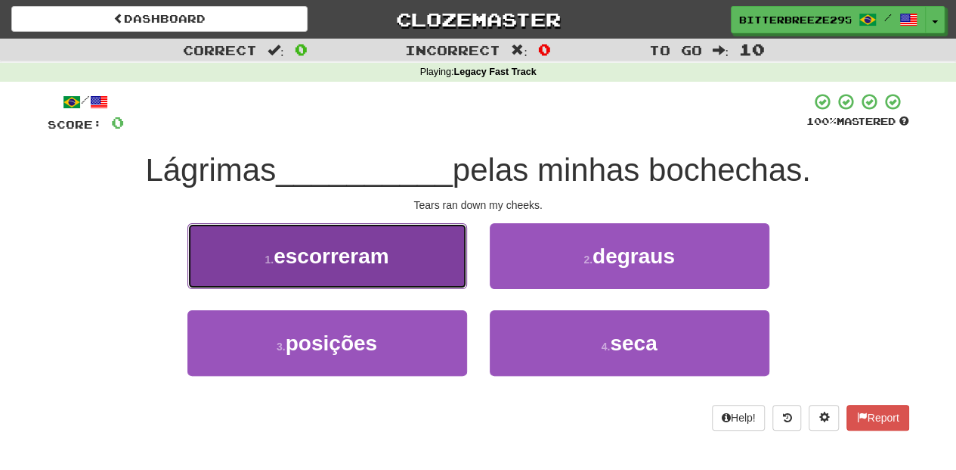
click at [402, 269] on button "1 . escorreram" at bounding box center [328, 256] width 280 height 66
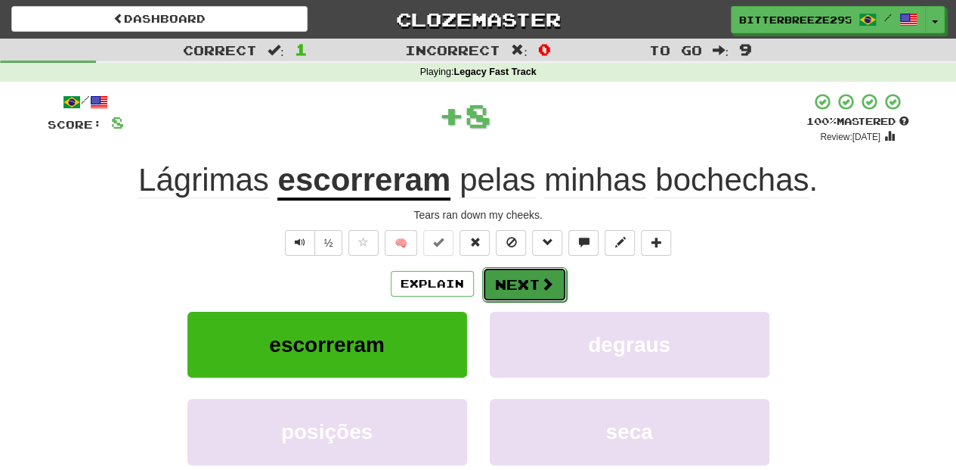
click at [515, 284] on button "Next" at bounding box center [524, 284] width 85 height 35
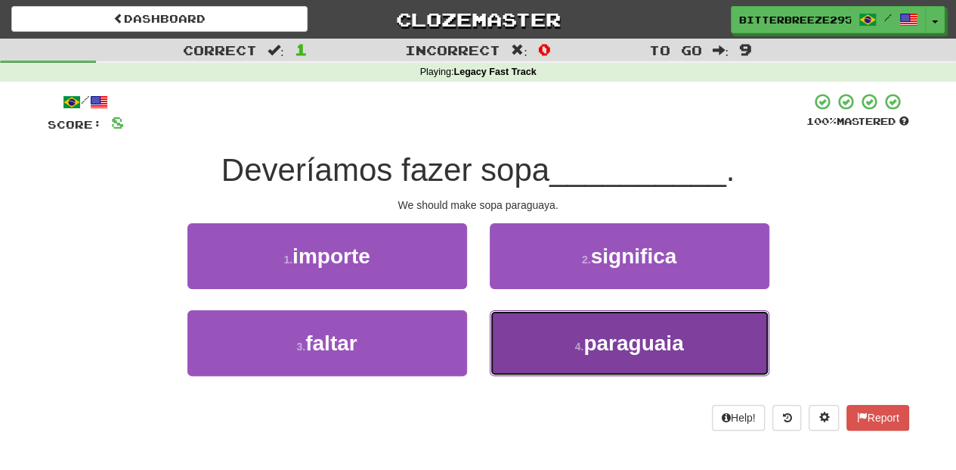
click at [540, 327] on button "4 . paraguaia" at bounding box center [630, 343] width 280 height 66
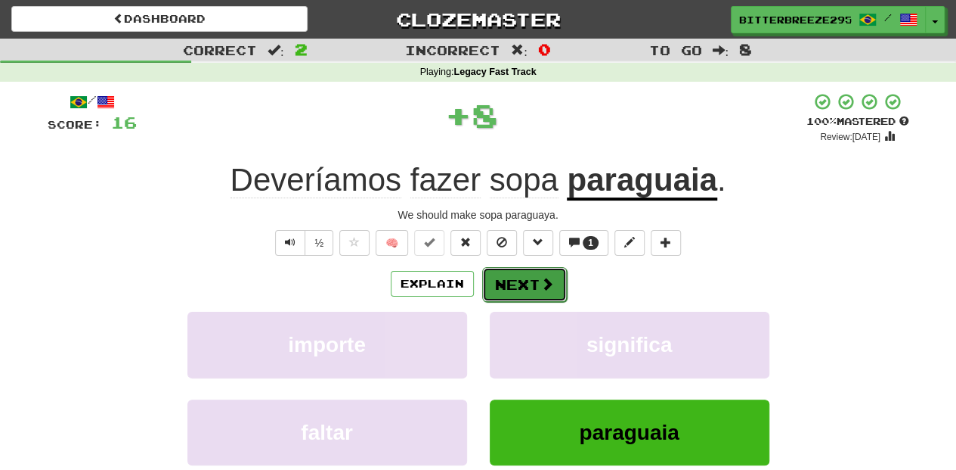
click at [517, 269] on button "Next" at bounding box center [524, 284] width 85 height 35
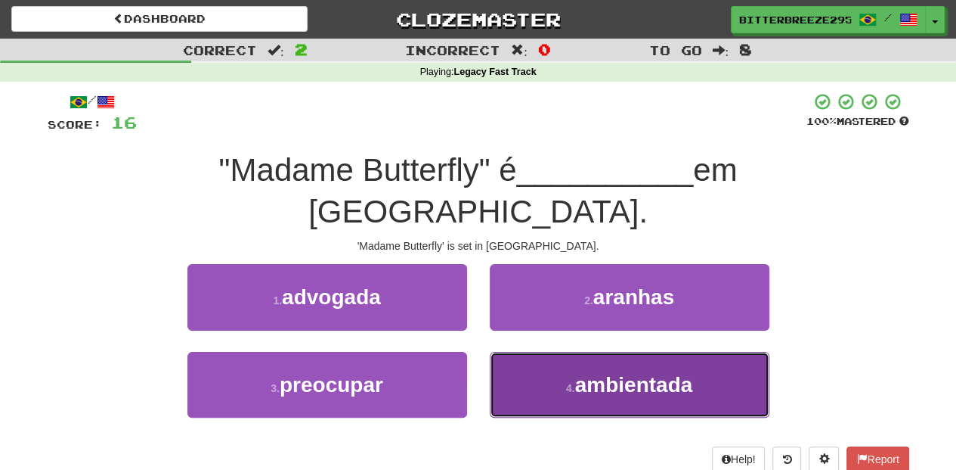
click at [535, 352] on button "4 . ambientada" at bounding box center [630, 385] width 280 height 66
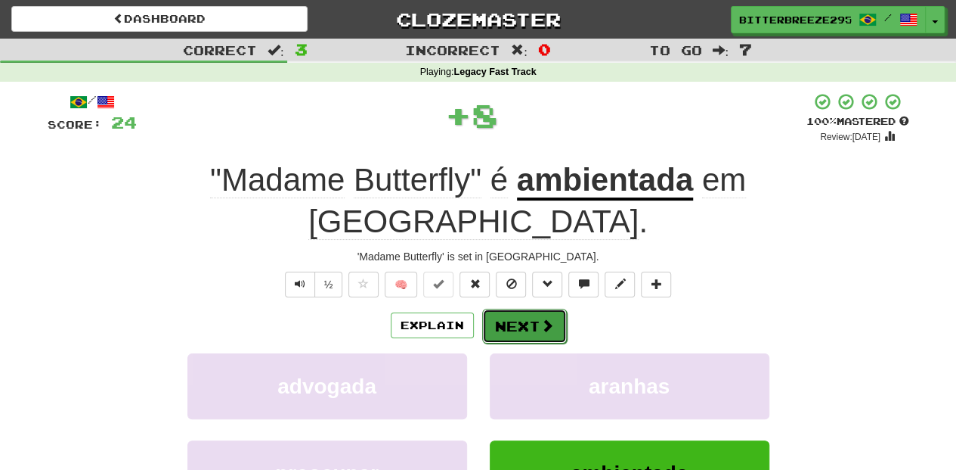
click at [522, 308] on button "Next" at bounding box center [524, 325] width 85 height 35
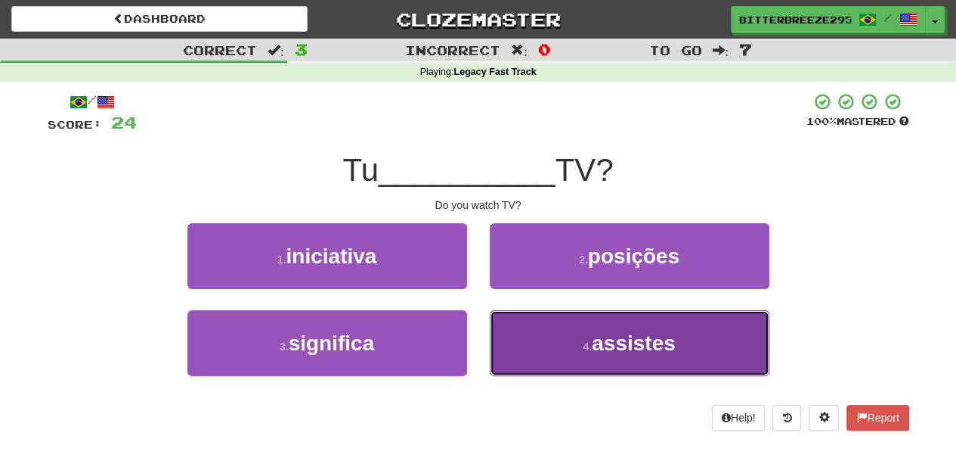
click at [543, 354] on button "4 . assistes" at bounding box center [630, 343] width 280 height 66
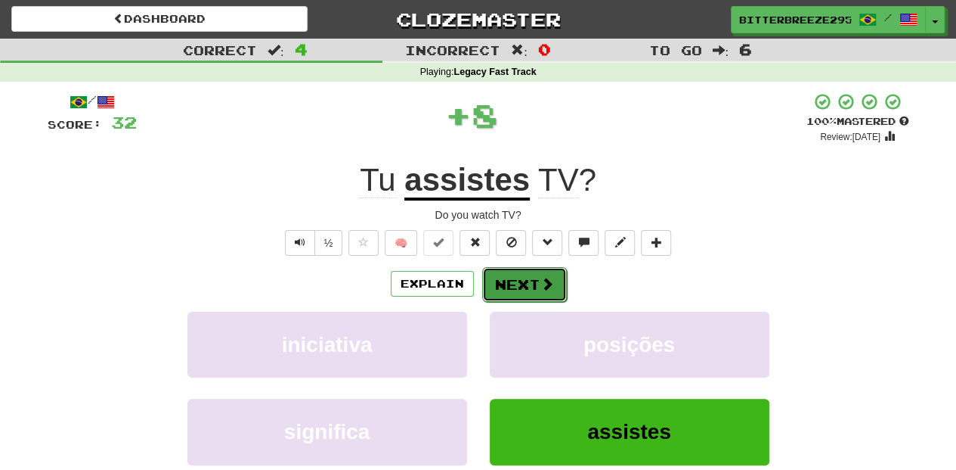
click at [504, 272] on button "Next" at bounding box center [524, 284] width 85 height 35
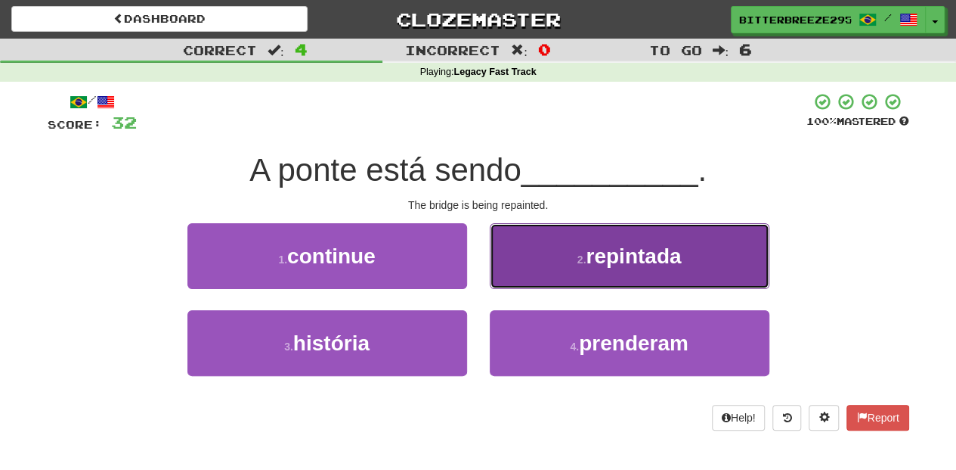
click at [521, 278] on button "2 . repintada" at bounding box center [630, 256] width 280 height 66
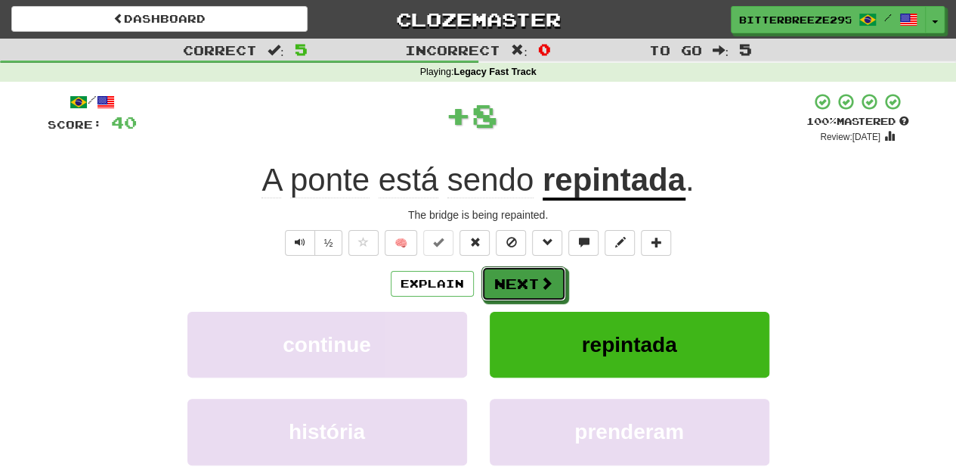
click at [521, 278] on button "Next" at bounding box center [524, 283] width 85 height 35
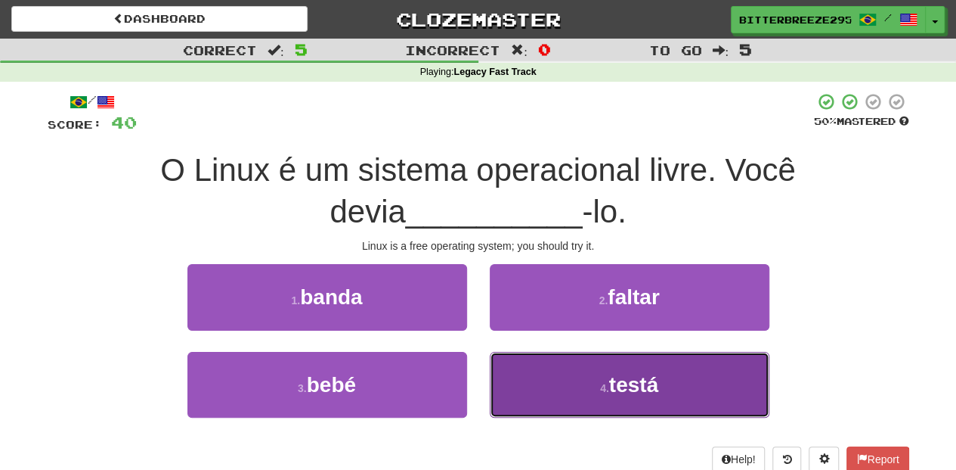
click at [526, 378] on button "4 . testá" at bounding box center [630, 385] width 280 height 66
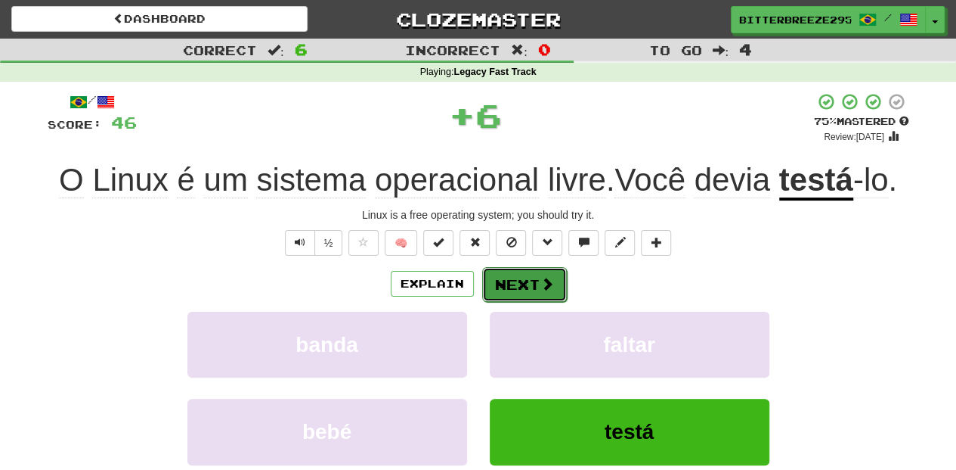
click at [516, 287] on button "Next" at bounding box center [524, 284] width 85 height 35
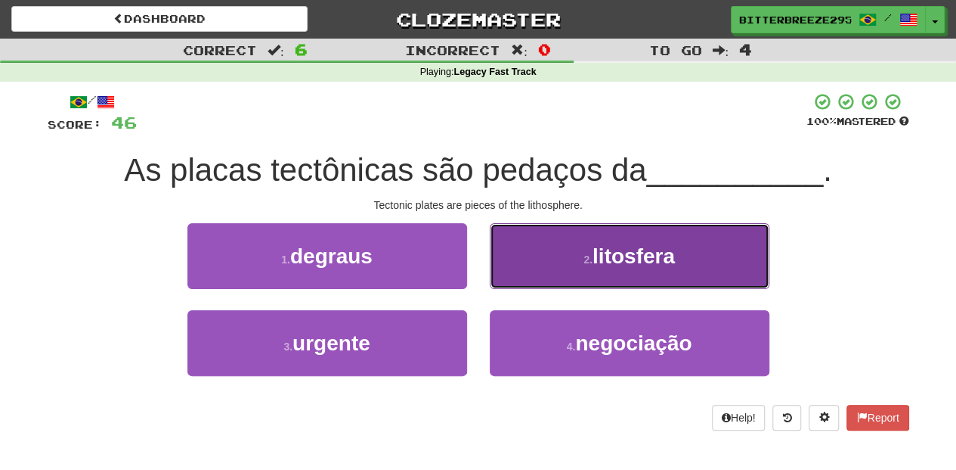
click at [536, 281] on button "2 . litosfera" at bounding box center [630, 256] width 280 height 66
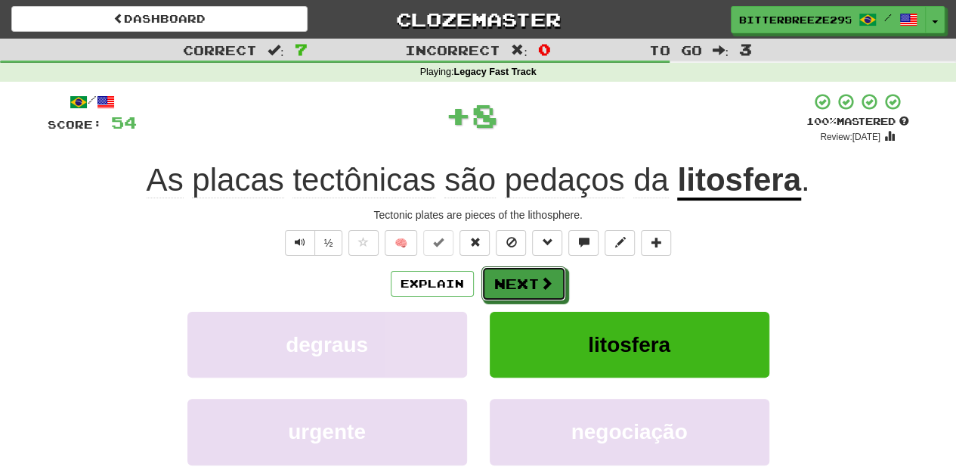
click at [536, 281] on button "Next" at bounding box center [524, 283] width 85 height 35
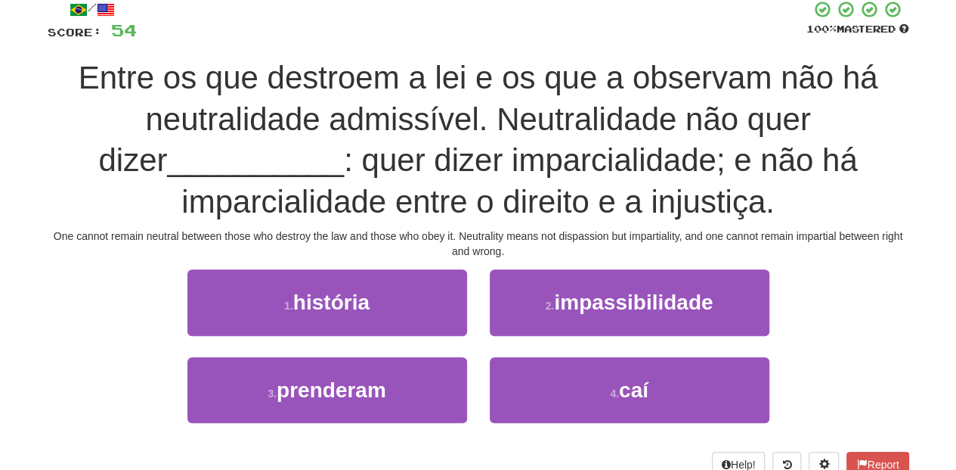
scroll to position [101, 0]
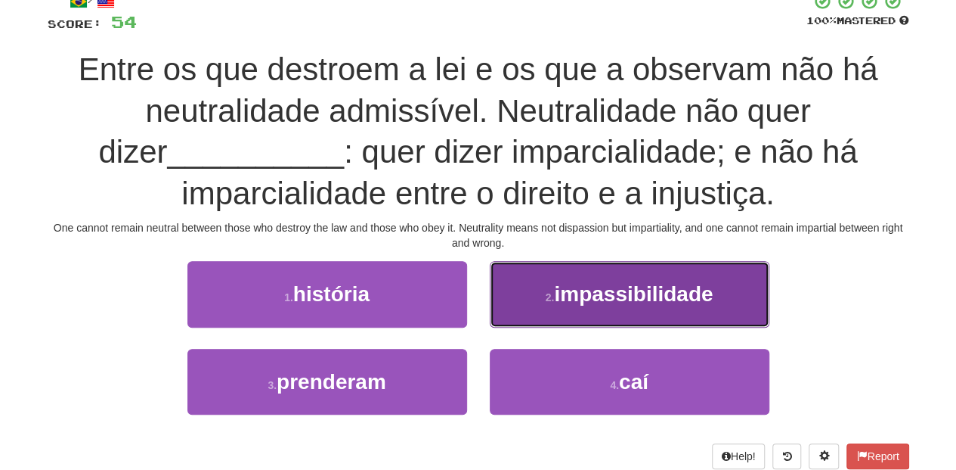
click at [557, 295] on span "impassibilidade" at bounding box center [633, 293] width 159 height 23
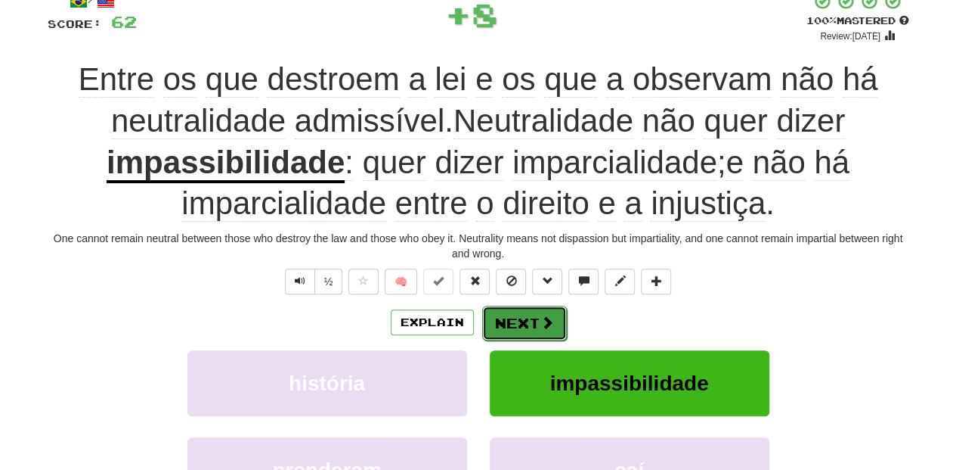
click at [530, 308] on button "Next" at bounding box center [524, 322] width 85 height 35
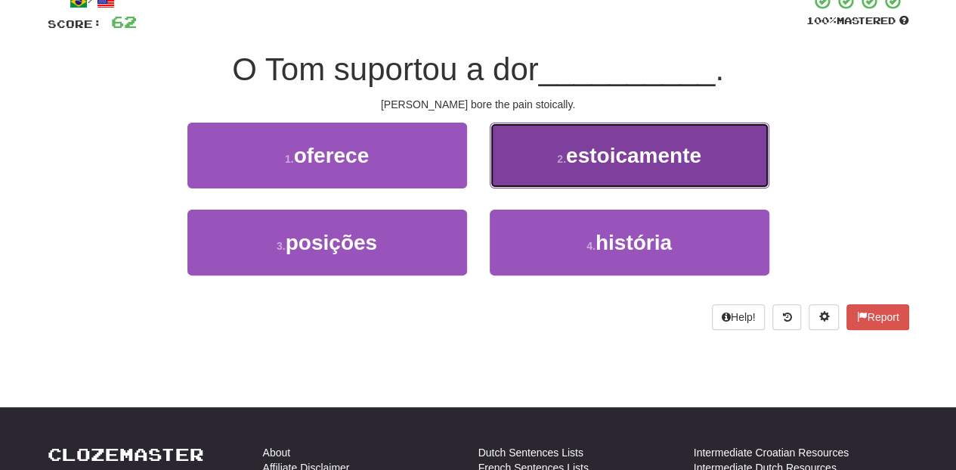
click at [530, 165] on button "2 . estoicamente" at bounding box center [630, 155] width 280 height 66
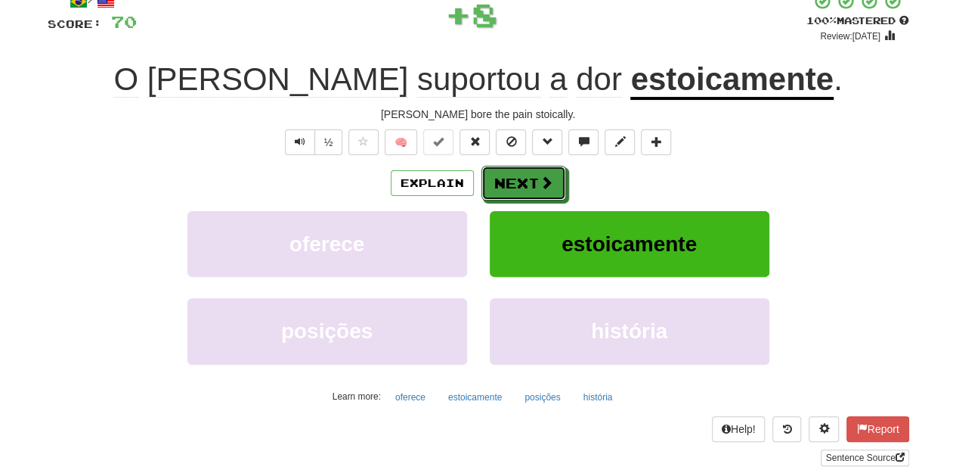
click at [530, 166] on button "Next" at bounding box center [524, 183] width 85 height 35
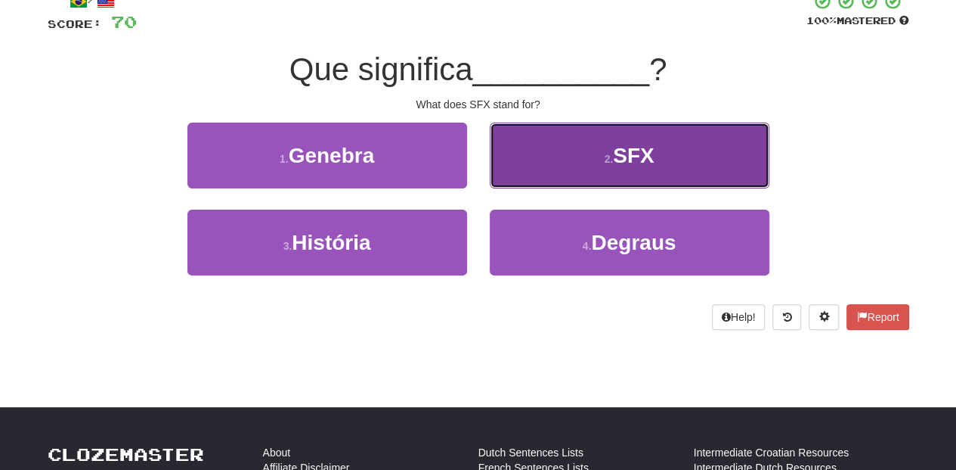
click at [529, 165] on button "2 . SFX" at bounding box center [630, 155] width 280 height 66
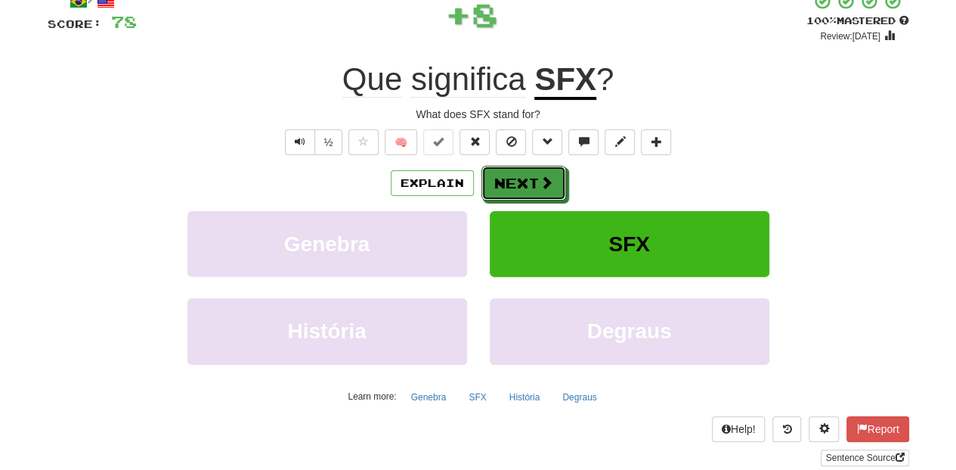
click at [529, 166] on button "Next" at bounding box center [524, 183] width 85 height 35
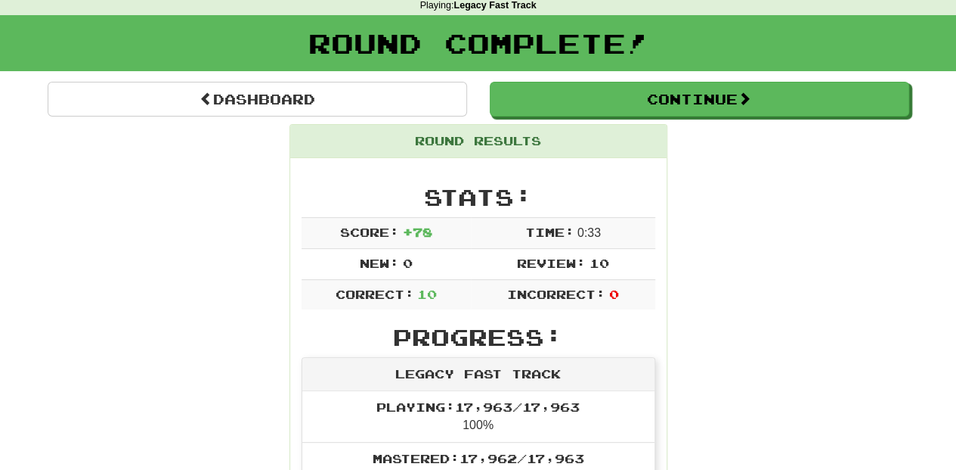
scroll to position [66, 0]
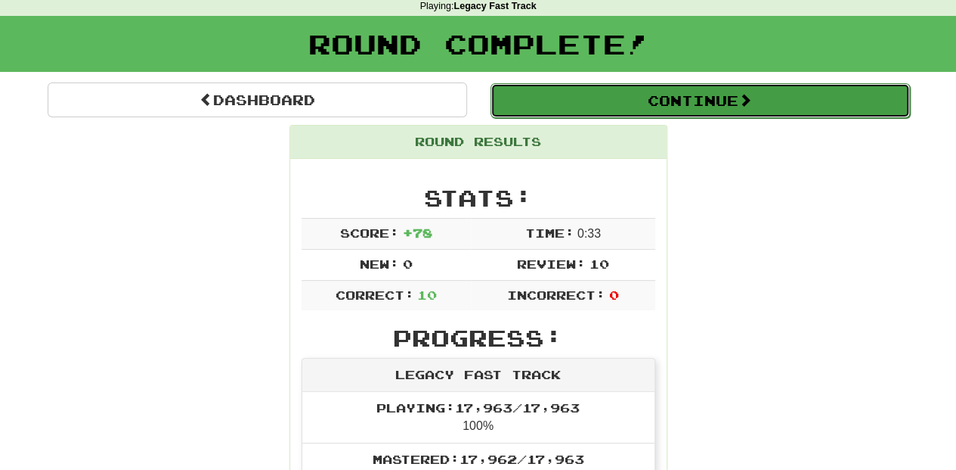
click at [594, 98] on button "Continue" at bounding box center [701, 100] width 420 height 35
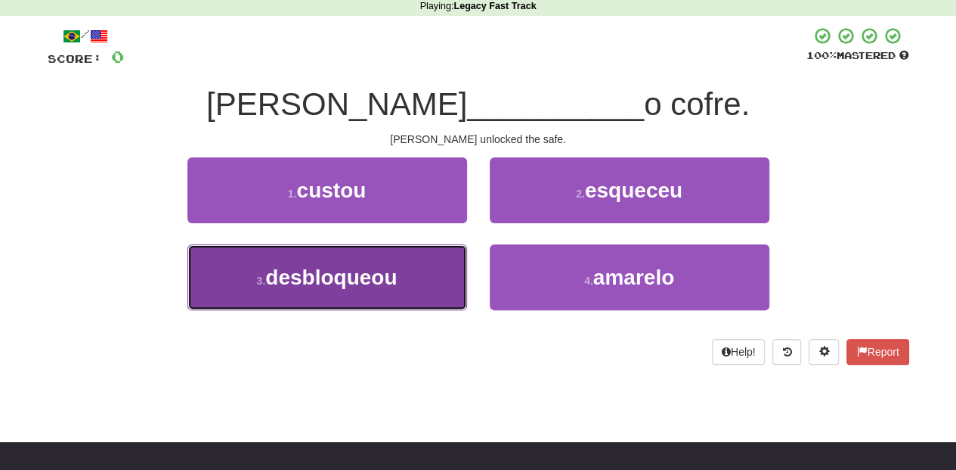
click at [421, 286] on button "3 . desbloqueou" at bounding box center [328, 277] width 280 height 66
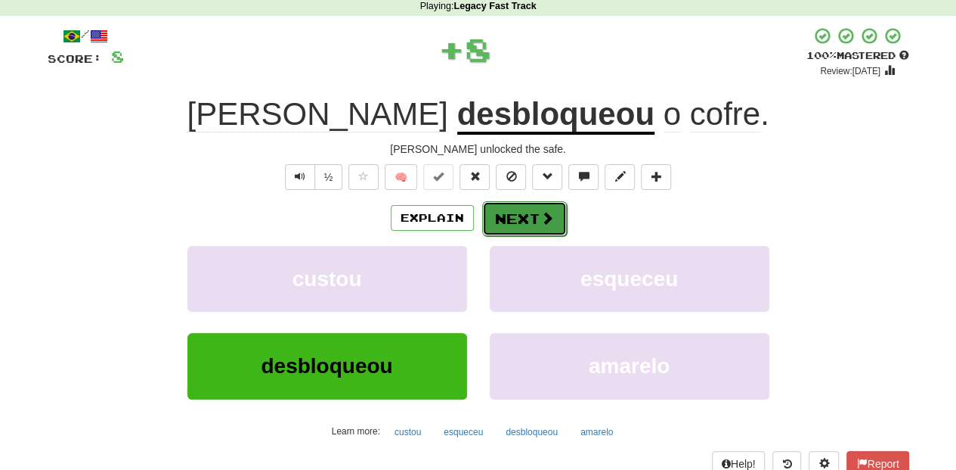
click at [525, 224] on button "Next" at bounding box center [524, 218] width 85 height 35
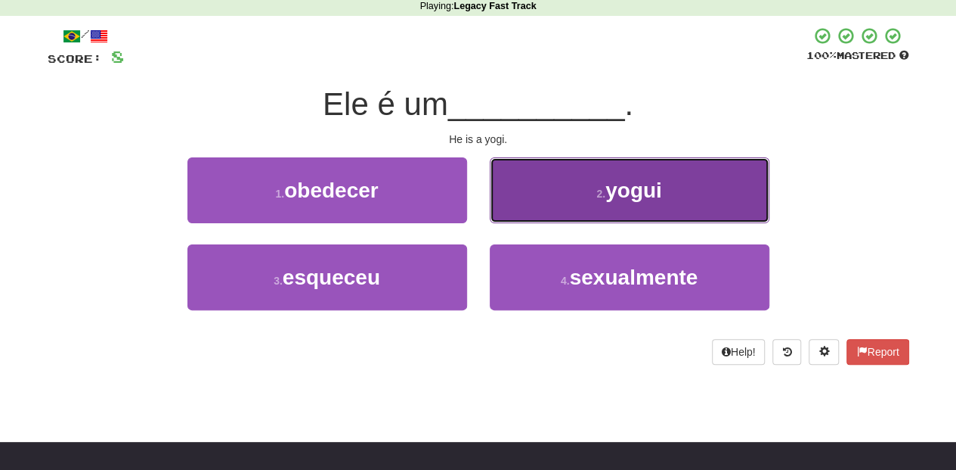
click at [541, 207] on button "2 . yogui" at bounding box center [630, 190] width 280 height 66
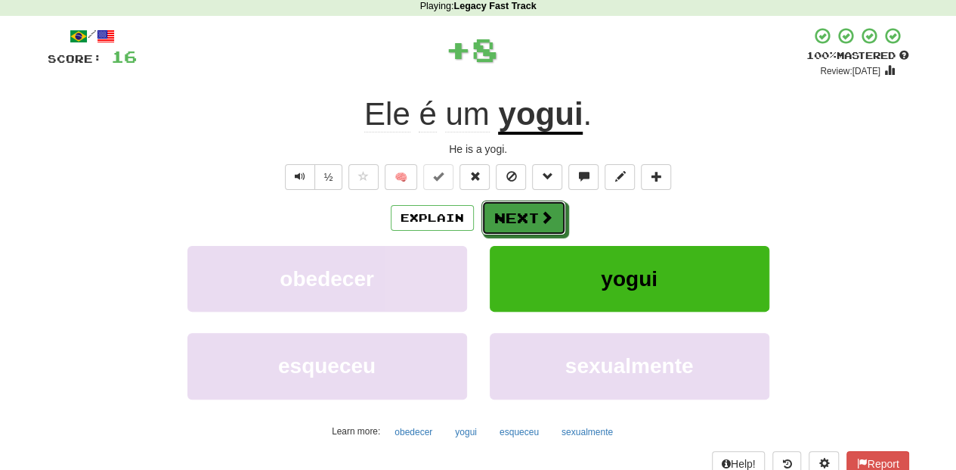
click at [541, 207] on button "Next" at bounding box center [524, 217] width 85 height 35
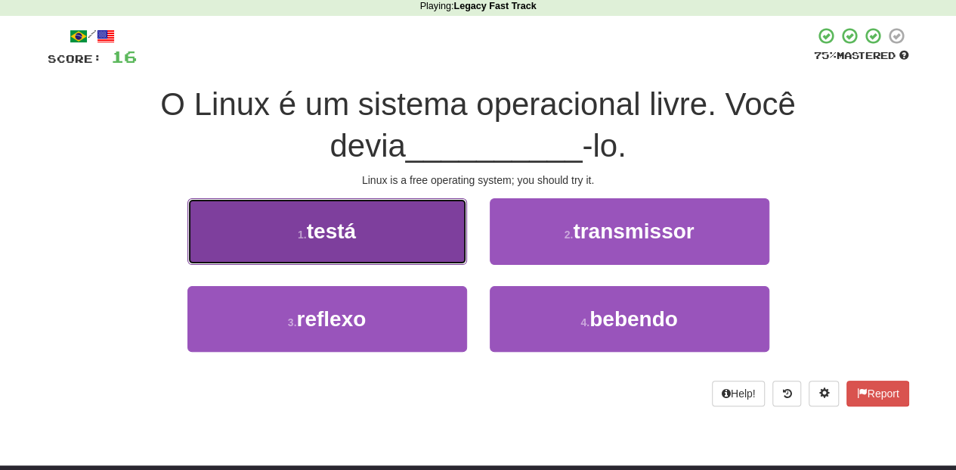
click at [426, 260] on button "1 . testá" at bounding box center [328, 231] width 280 height 66
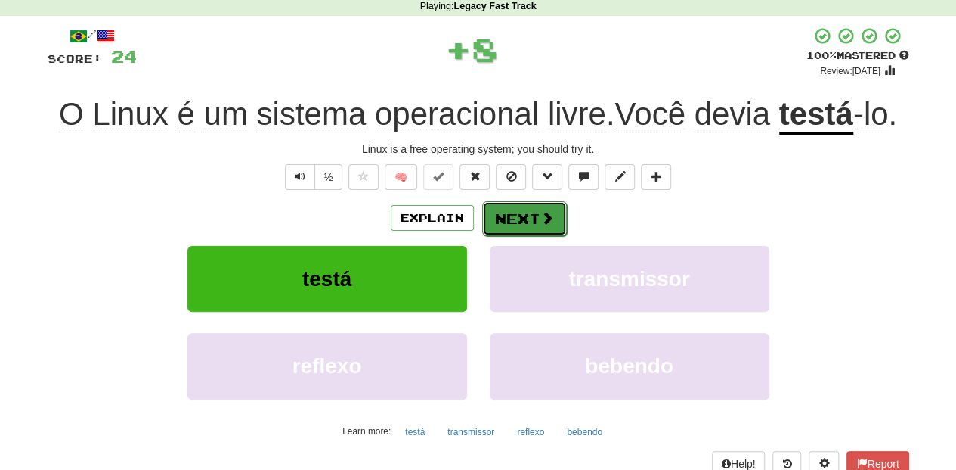
click at [529, 223] on button "Next" at bounding box center [524, 218] width 85 height 35
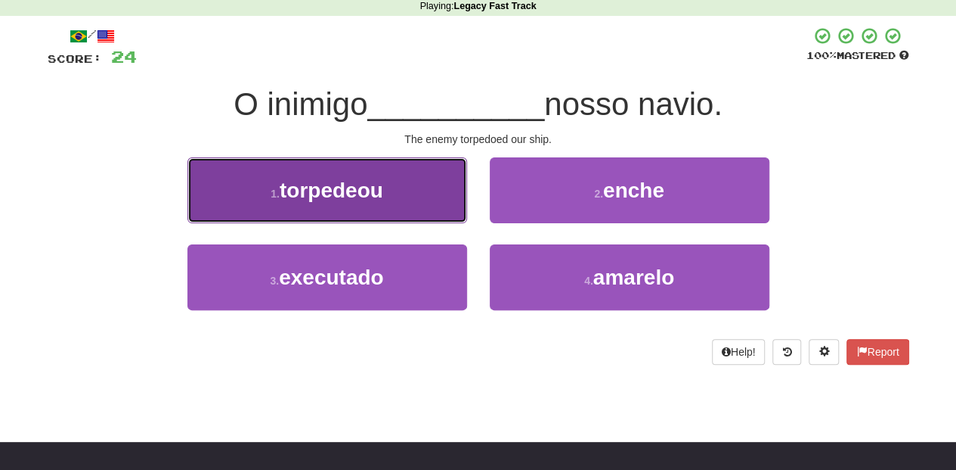
click at [442, 212] on button "1 . torpedeou" at bounding box center [328, 190] width 280 height 66
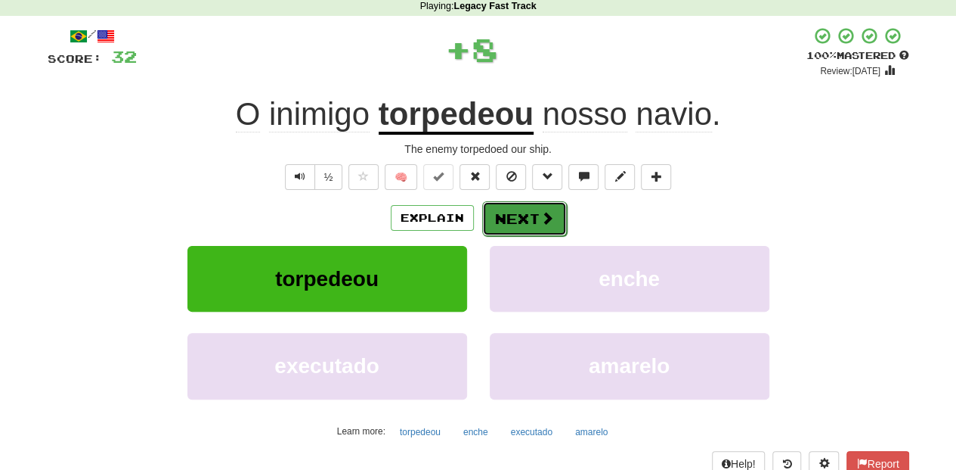
click at [500, 213] on button "Next" at bounding box center [524, 218] width 85 height 35
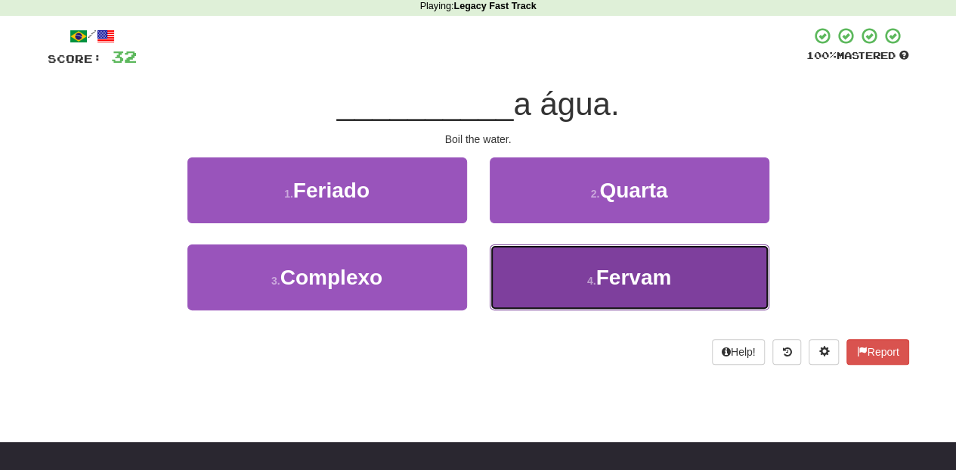
click at [552, 268] on button "4 . Fervam" at bounding box center [630, 277] width 280 height 66
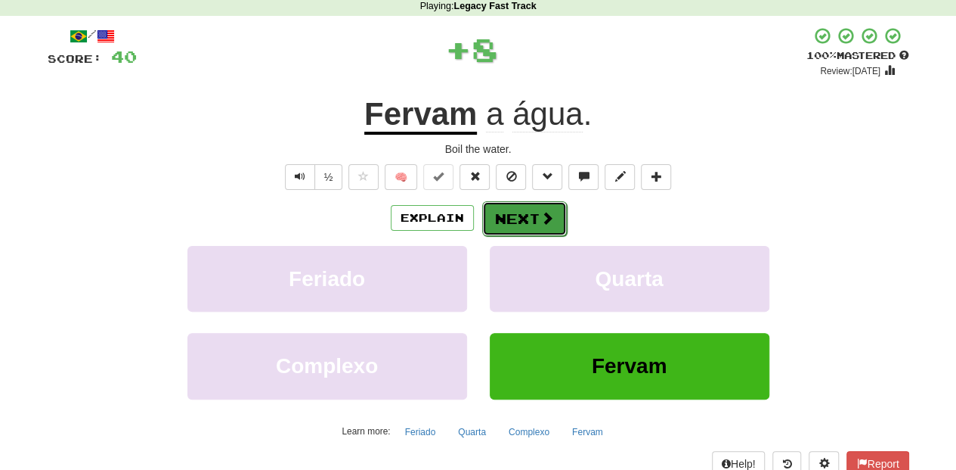
click at [531, 219] on button "Next" at bounding box center [524, 218] width 85 height 35
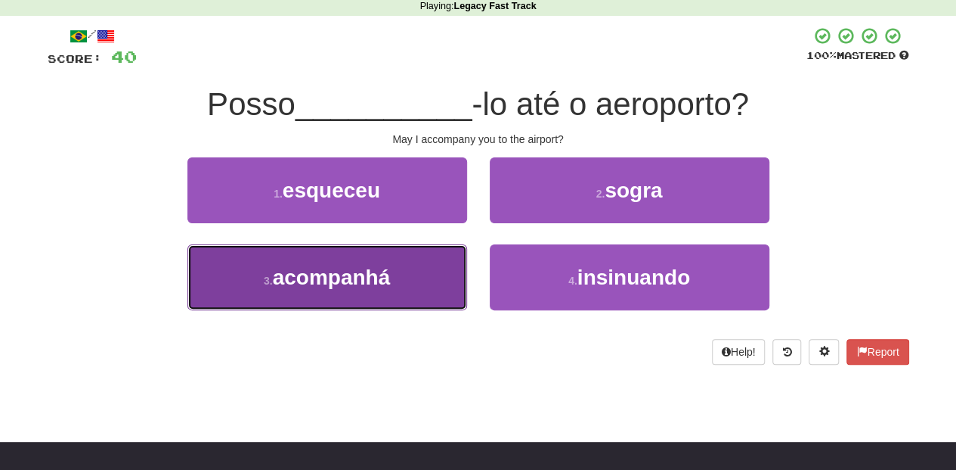
click at [432, 274] on button "3 . acompanhá" at bounding box center [328, 277] width 280 height 66
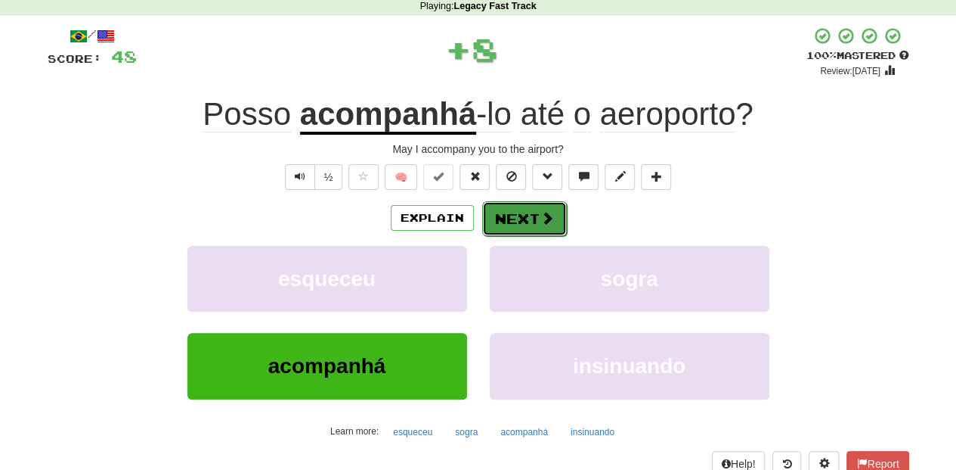
click at [505, 222] on button "Next" at bounding box center [524, 218] width 85 height 35
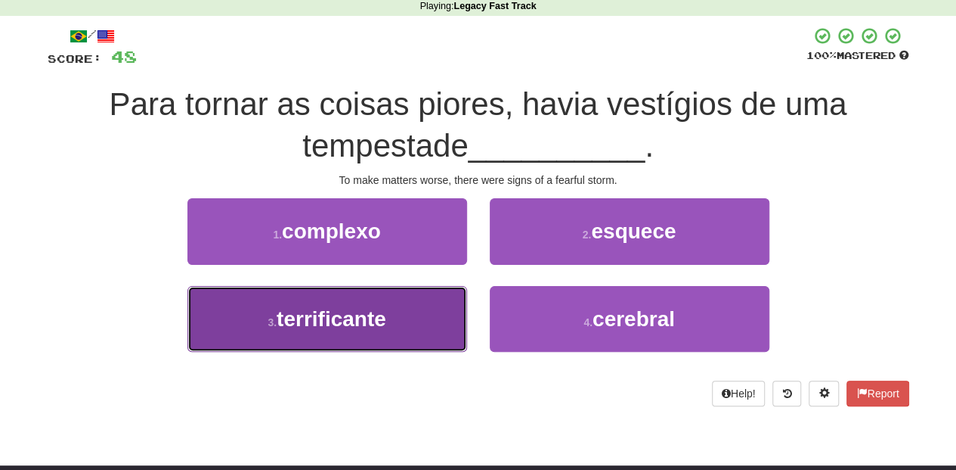
click at [428, 301] on button "3 . terrificante" at bounding box center [328, 319] width 280 height 66
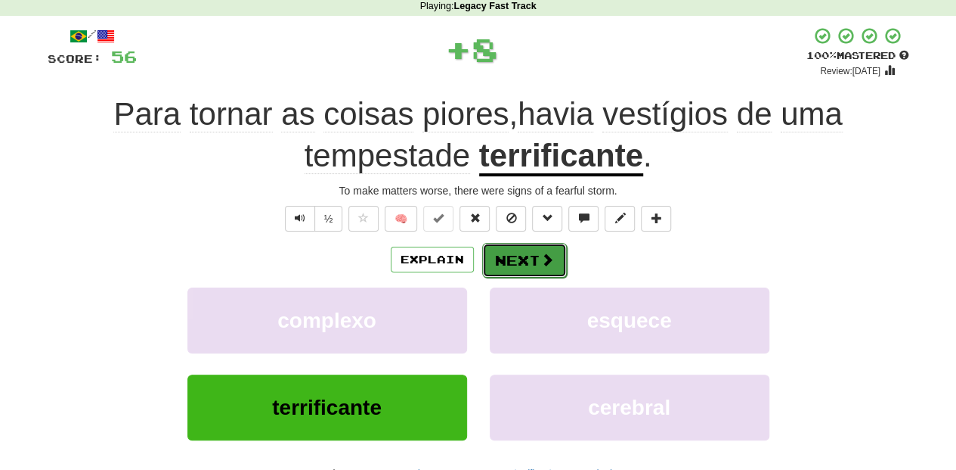
click at [495, 253] on button "Next" at bounding box center [524, 260] width 85 height 35
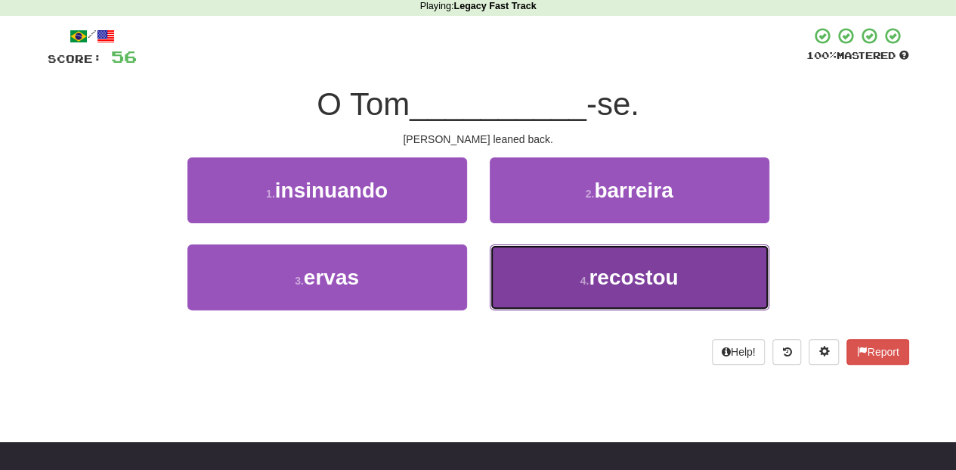
click at [528, 272] on button "4 . recostou" at bounding box center [630, 277] width 280 height 66
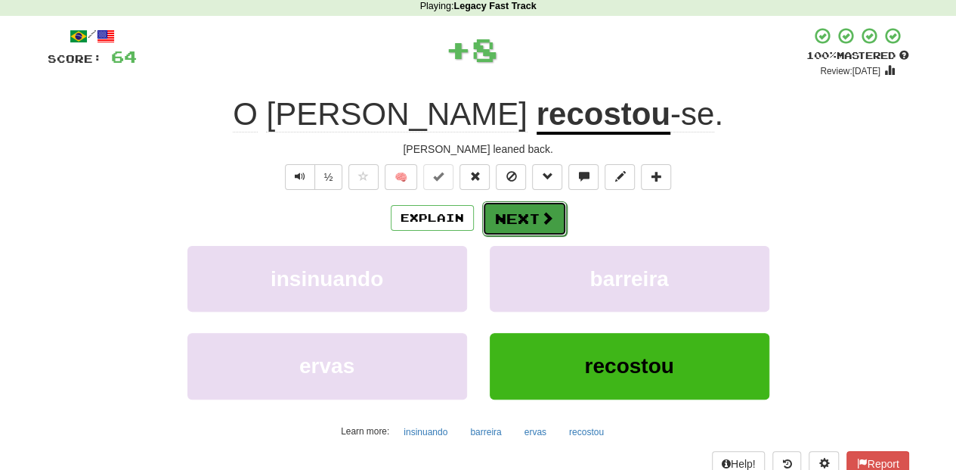
click at [528, 219] on button "Next" at bounding box center [524, 218] width 85 height 35
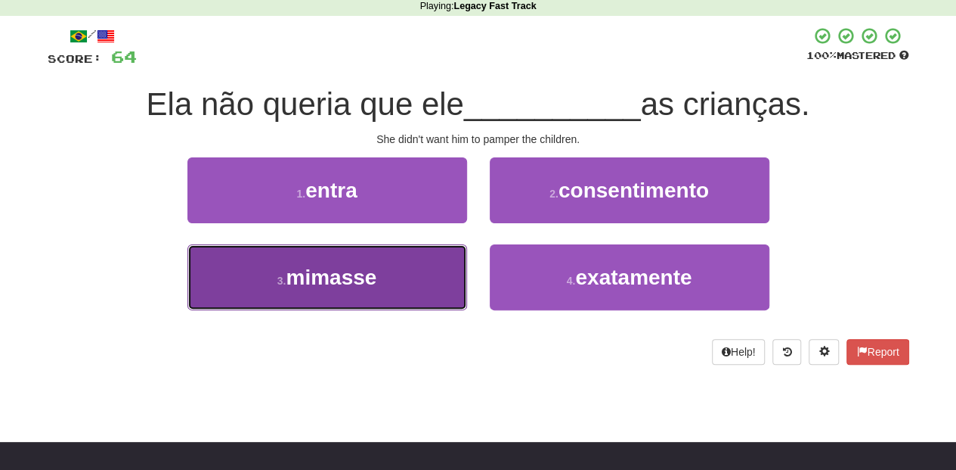
click at [440, 272] on button "3 . mimasse" at bounding box center [328, 277] width 280 height 66
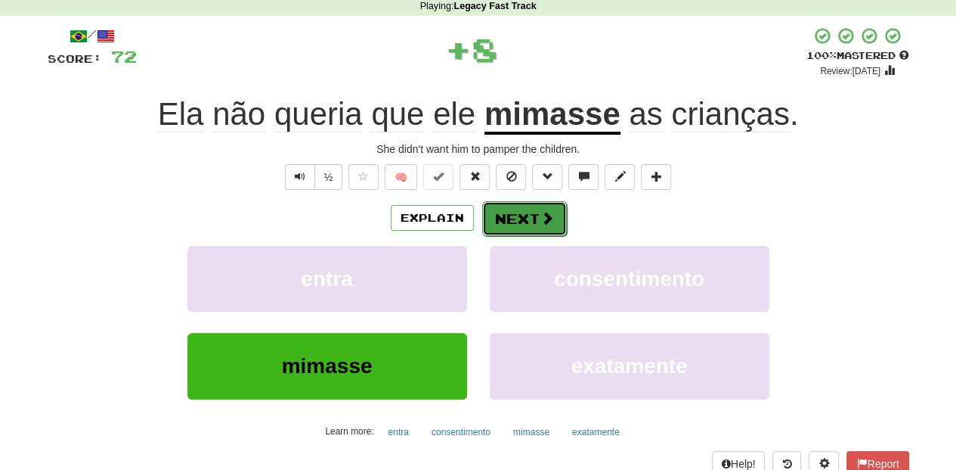
click at [537, 209] on button "Next" at bounding box center [524, 218] width 85 height 35
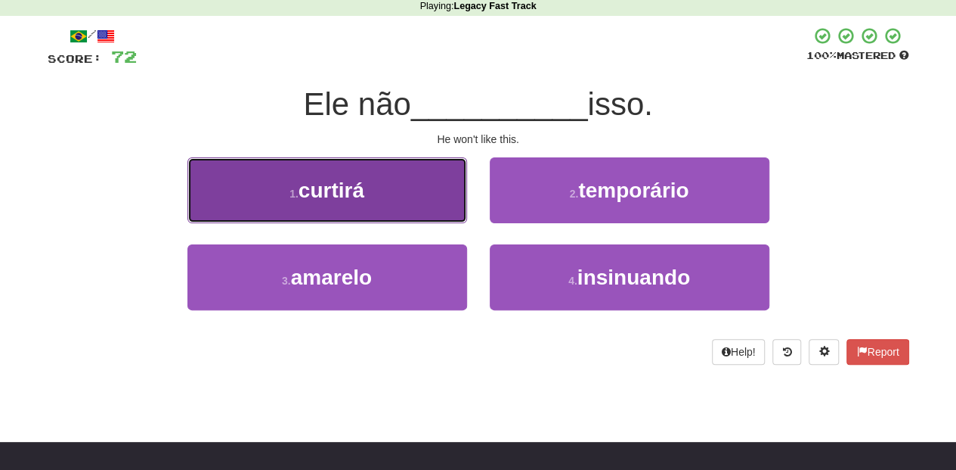
click at [433, 208] on button "1 . curtirá" at bounding box center [328, 190] width 280 height 66
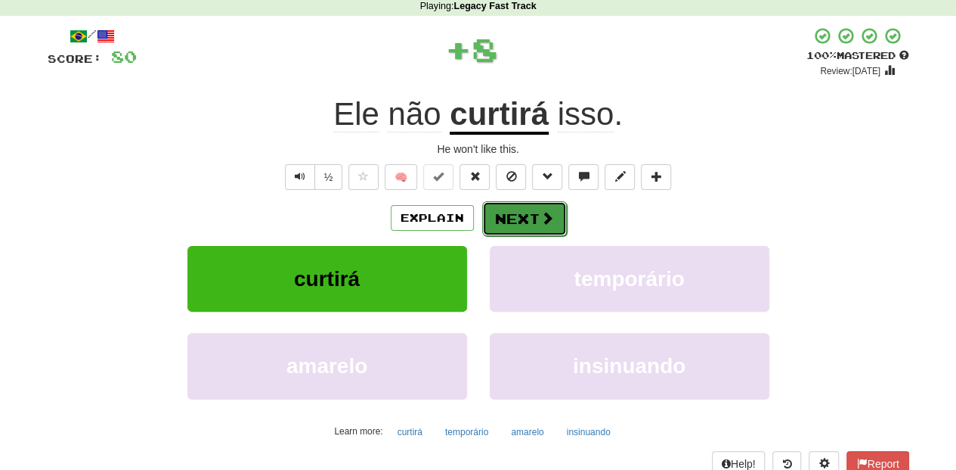
click at [498, 209] on button "Next" at bounding box center [524, 218] width 85 height 35
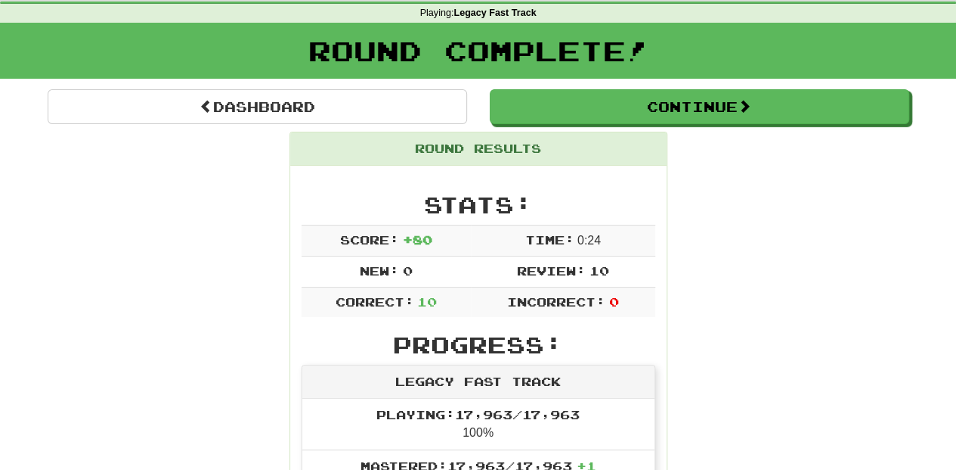
scroll to position [15, 0]
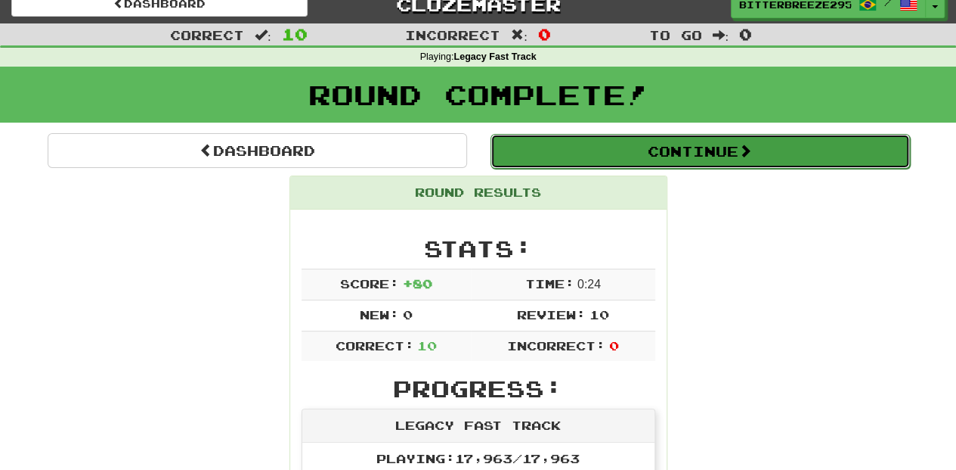
click at [626, 141] on button "Continue" at bounding box center [701, 151] width 420 height 35
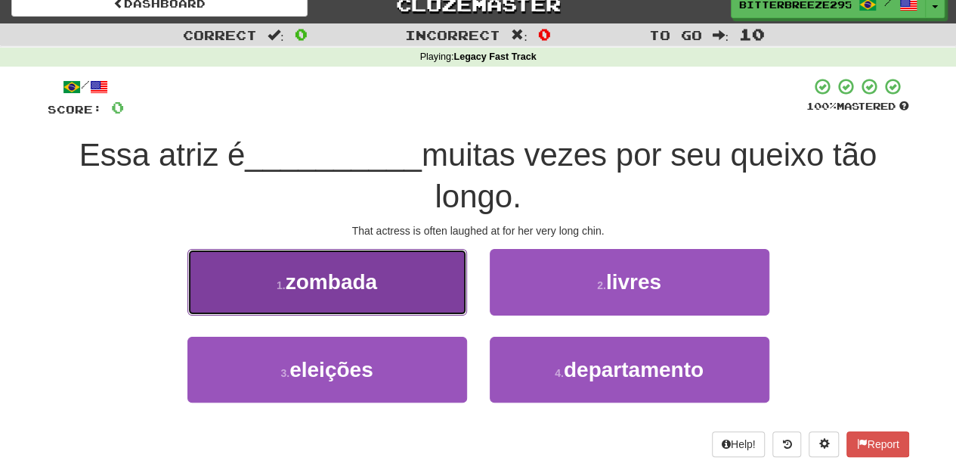
click at [387, 299] on button "1 . zombada" at bounding box center [328, 282] width 280 height 66
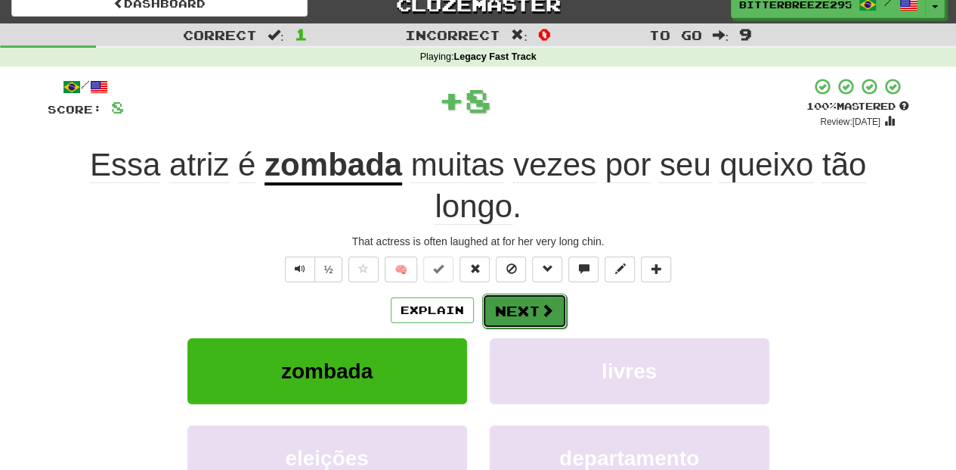
click at [484, 293] on button "Next" at bounding box center [524, 310] width 85 height 35
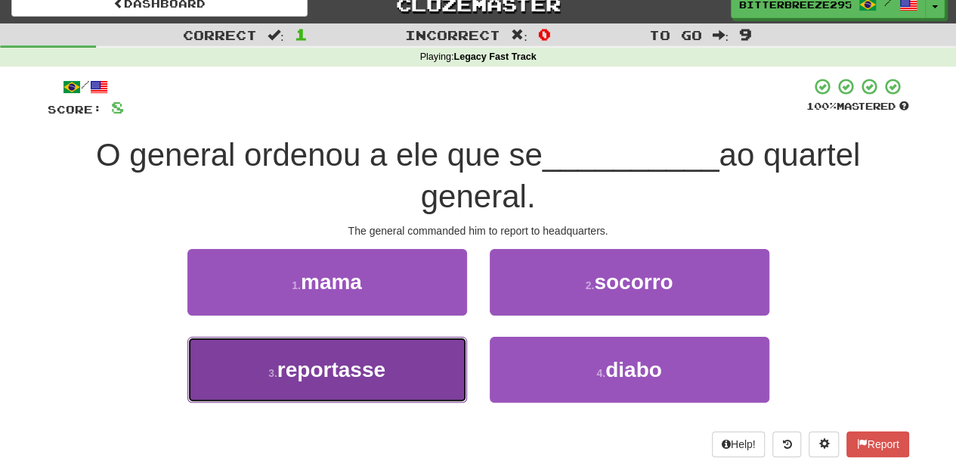
click at [383, 375] on span "reportasse" at bounding box center [331, 369] width 108 height 23
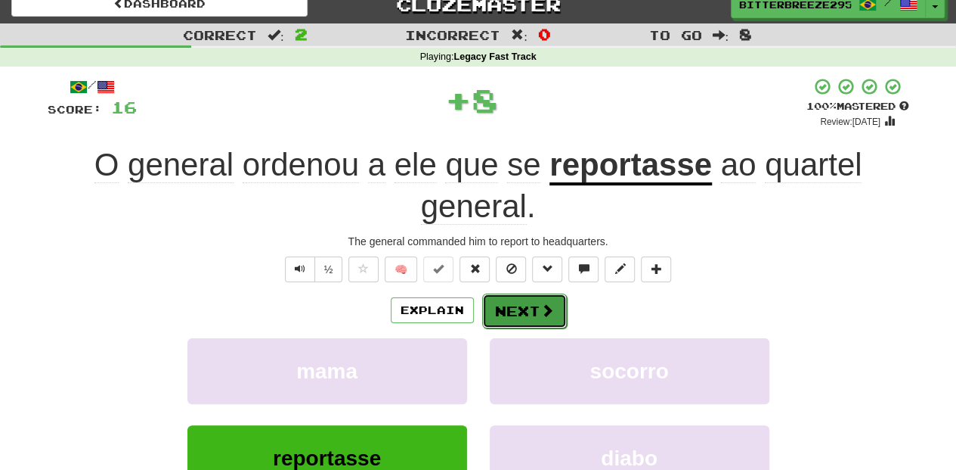
click at [500, 295] on button "Next" at bounding box center [524, 310] width 85 height 35
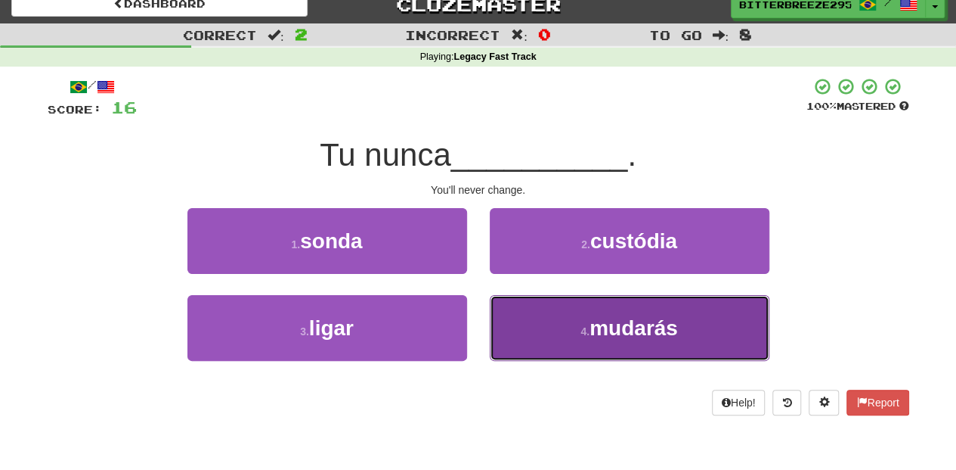
click at [546, 321] on button "4 . mudarás" at bounding box center [630, 328] width 280 height 66
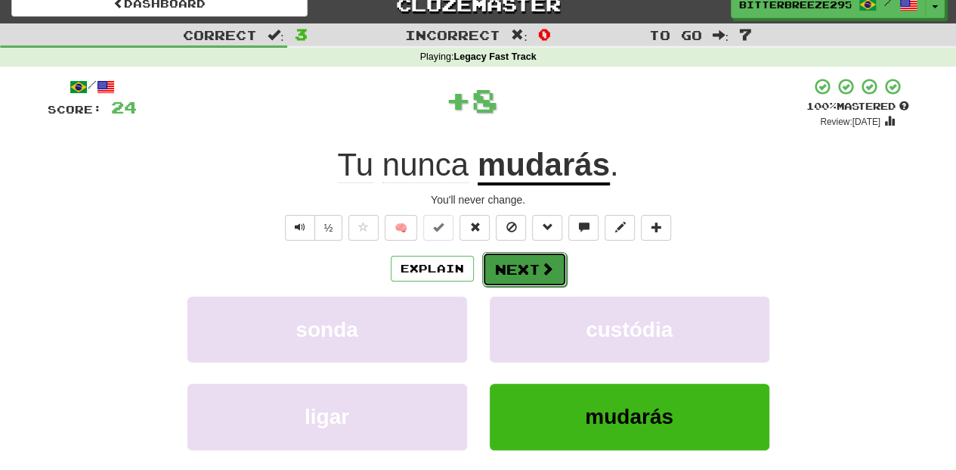
click at [537, 281] on button "Next" at bounding box center [524, 269] width 85 height 35
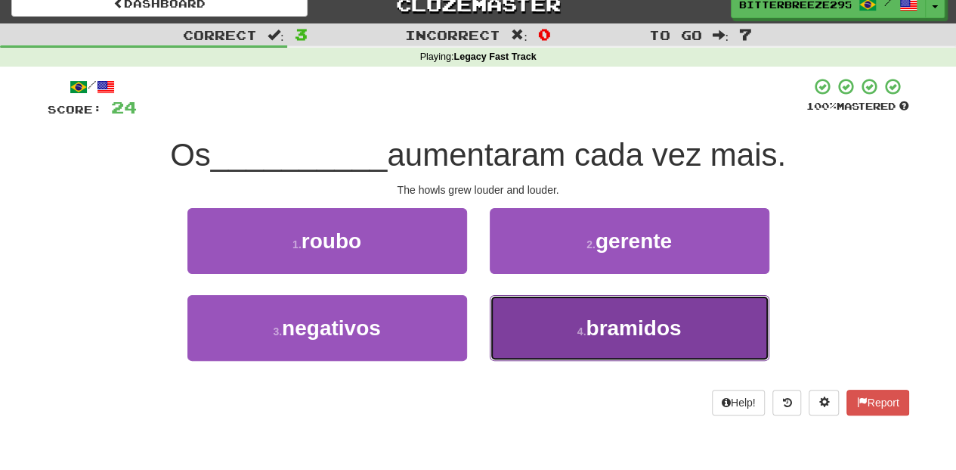
click at [540, 333] on button "4 . bramidos" at bounding box center [630, 328] width 280 height 66
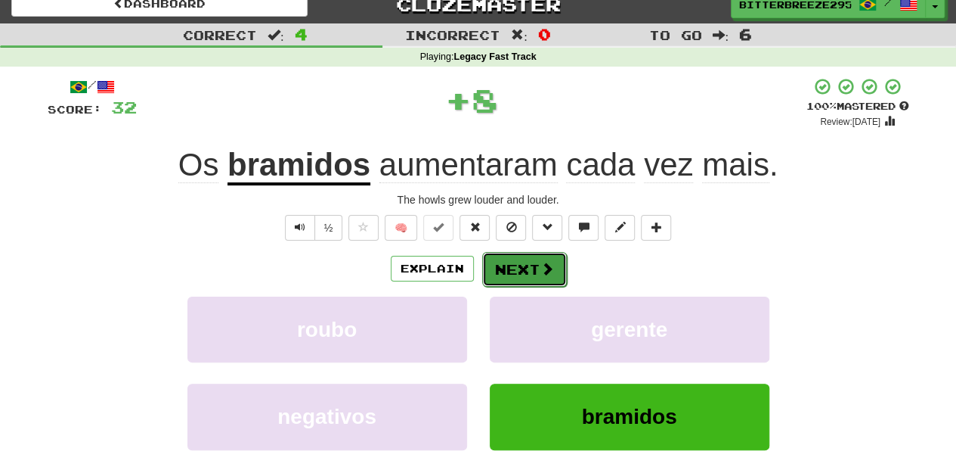
click at [516, 275] on button "Next" at bounding box center [524, 269] width 85 height 35
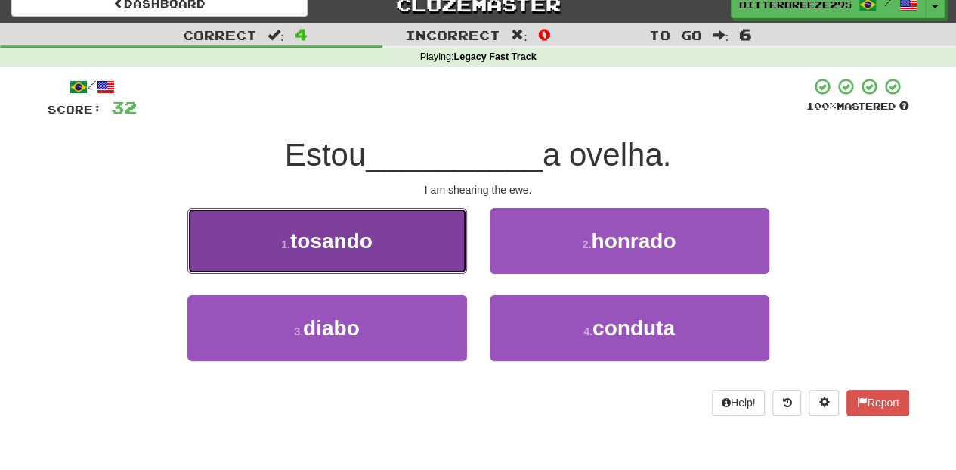
click at [419, 259] on button "1 . tosando" at bounding box center [328, 241] width 280 height 66
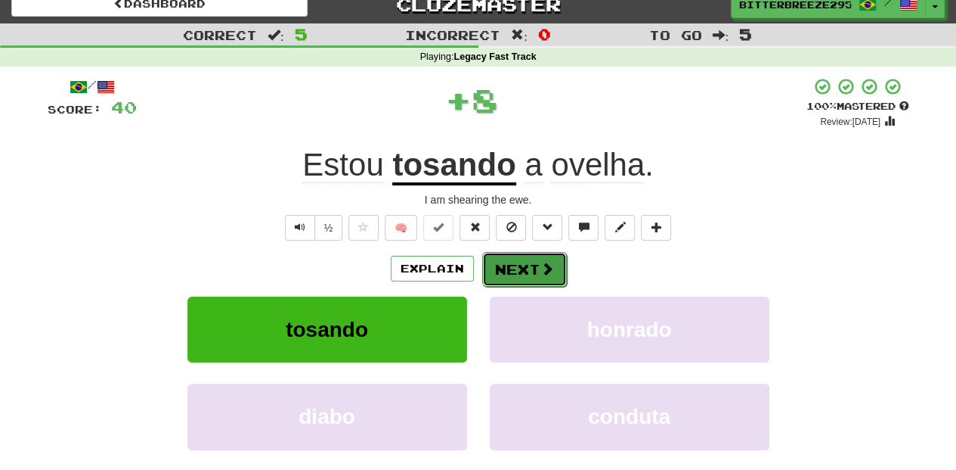
click at [485, 259] on button "Next" at bounding box center [524, 269] width 85 height 35
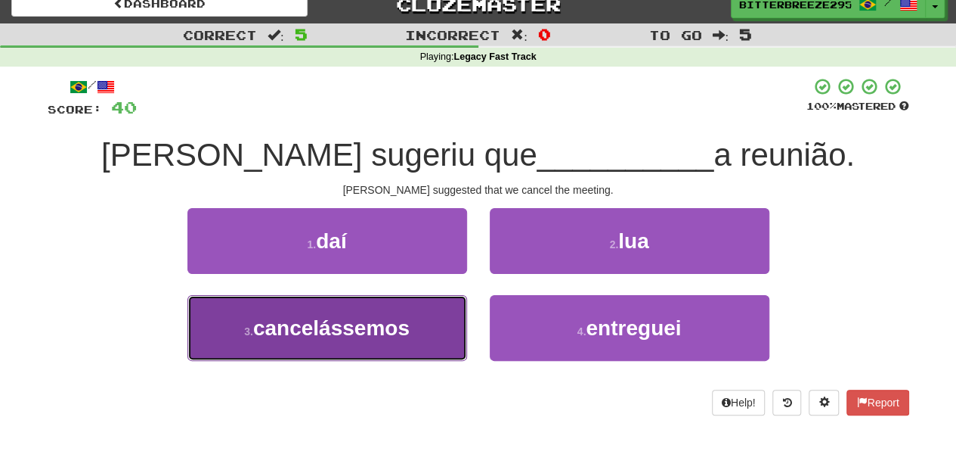
click at [383, 326] on span "cancelássemos" at bounding box center [331, 327] width 157 height 23
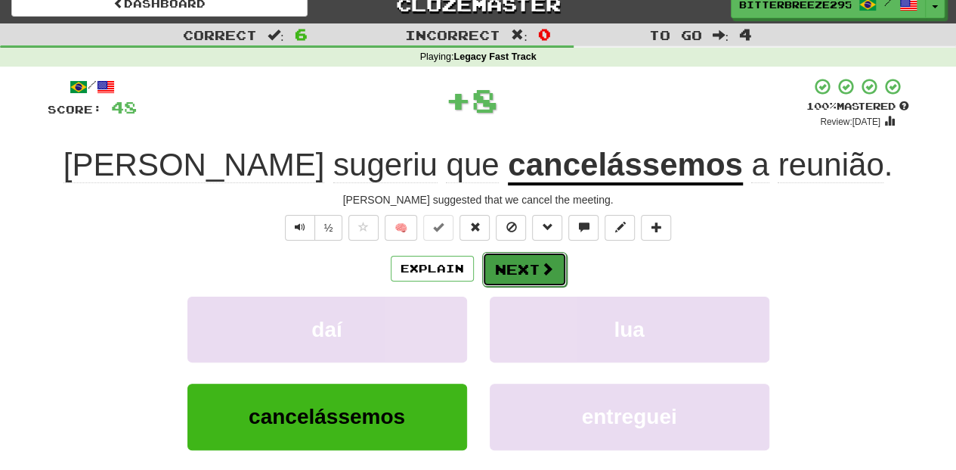
click at [519, 269] on button "Next" at bounding box center [524, 269] width 85 height 35
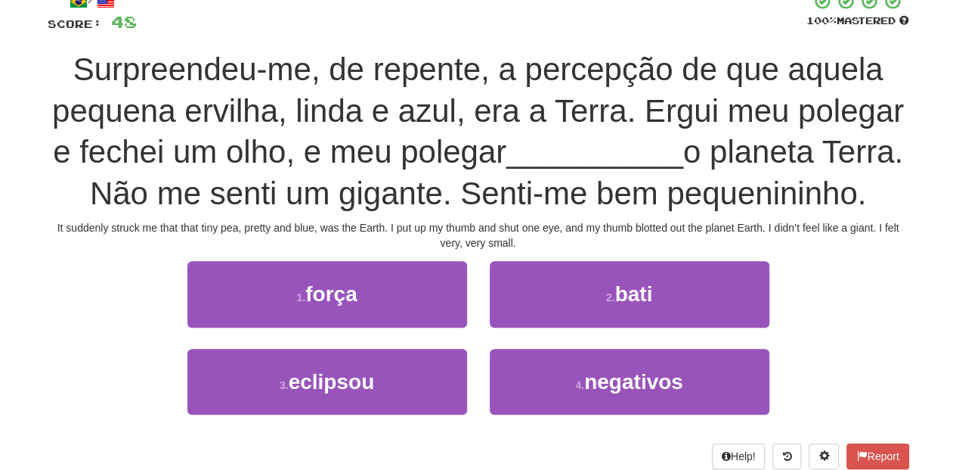
scroll to position [116, 0]
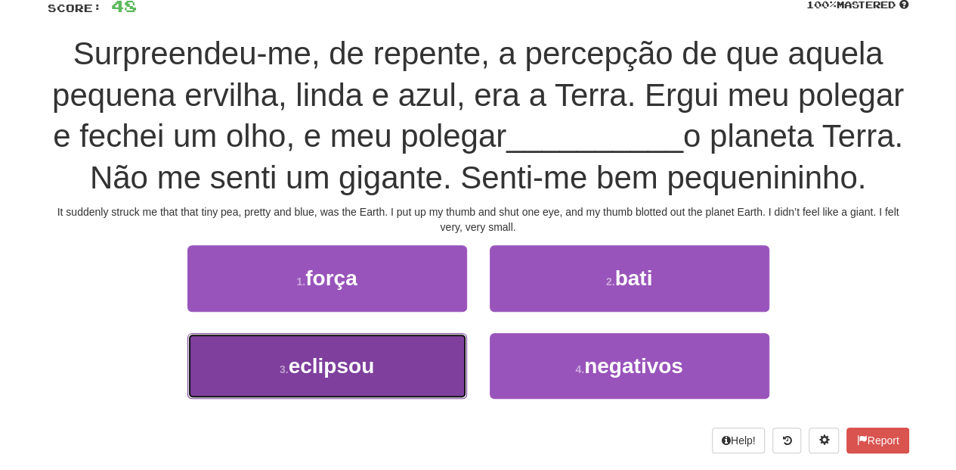
click at [376, 398] on button "3 . eclipsou" at bounding box center [328, 366] width 280 height 66
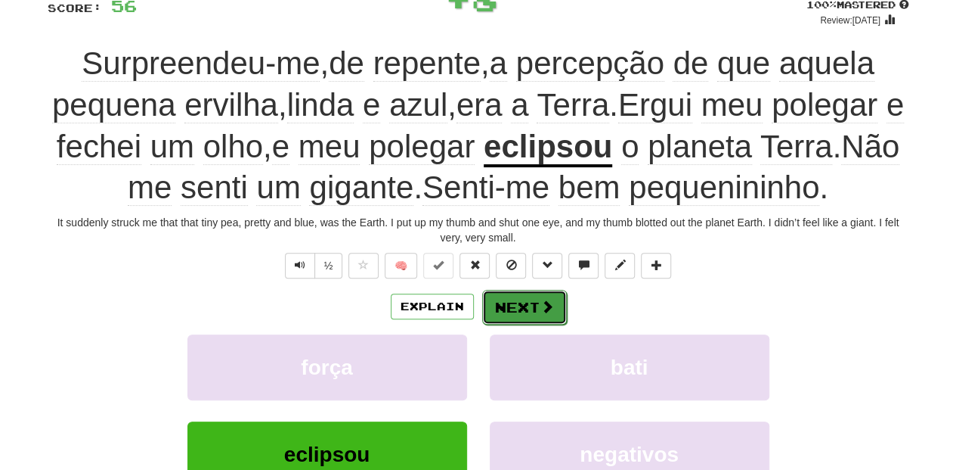
click at [513, 313] on button "Next" at bounding box center [524, 307] width 85 height 35
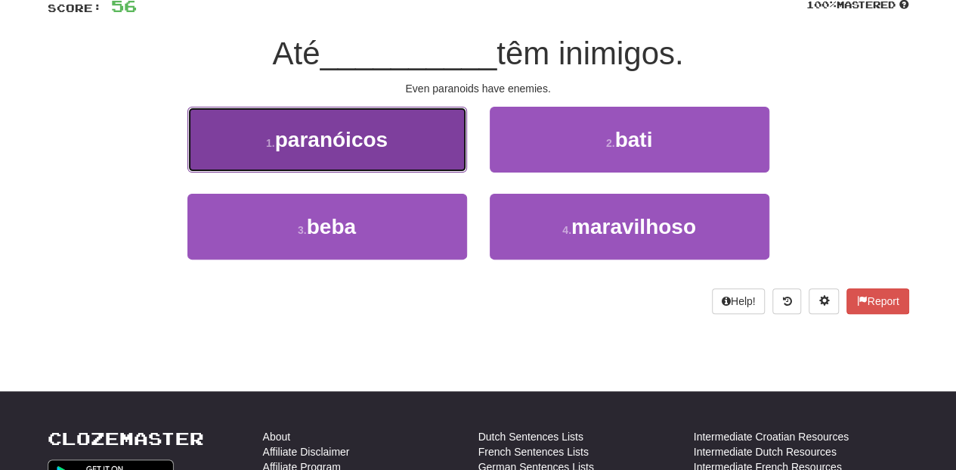
click at [438, 159] on button "1 . paranóicos" at bounding box center [328, 140] width 280 height 66
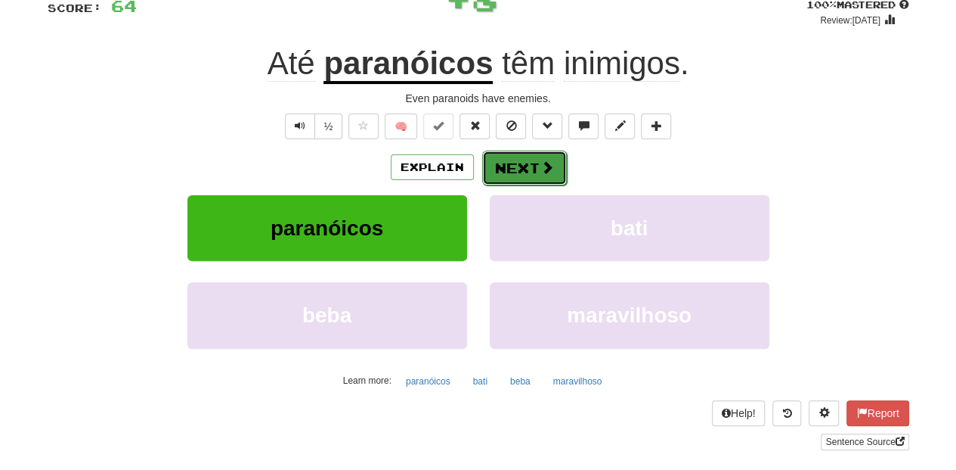
click at [528, 171] on button "Next" at bounding box center [524, 167] width 85 height 35
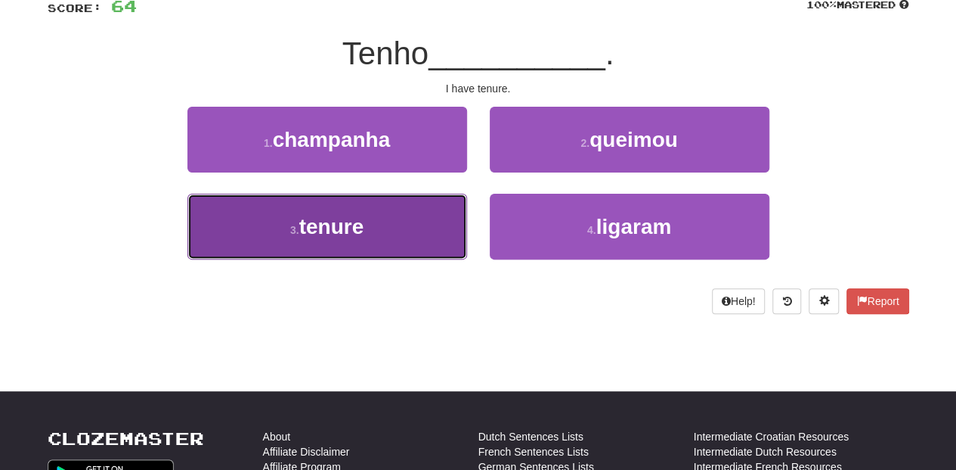
click at [383, 216] on button "3 . tenure" at bounding box center [328, 227] width 280 height 66
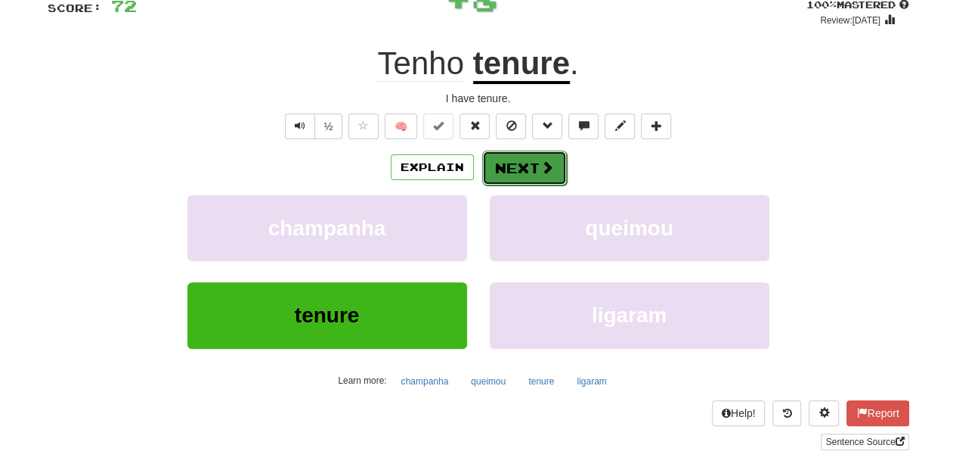
click at [510, 162] on button "Next" at bounding box center [524, 167] width 85 height 35
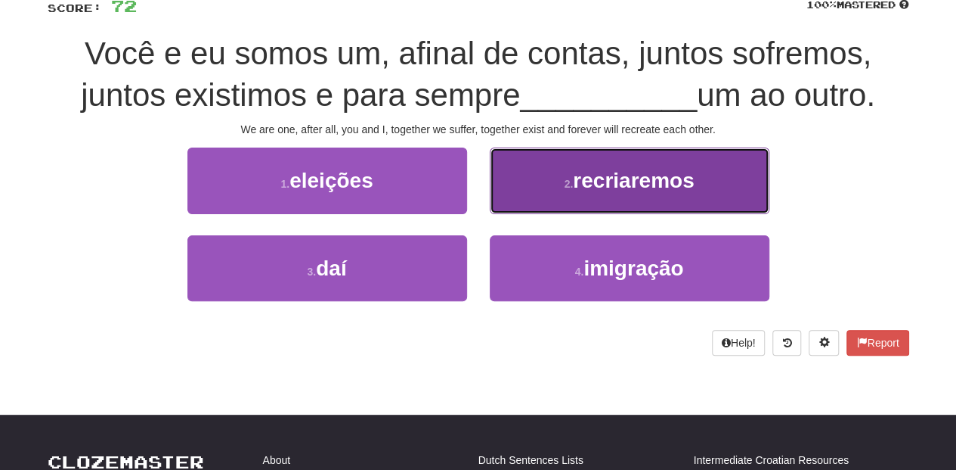
click at [514, 193] on button "2 . recriaremos" at bounding box center [630, 180] width 280 height 66
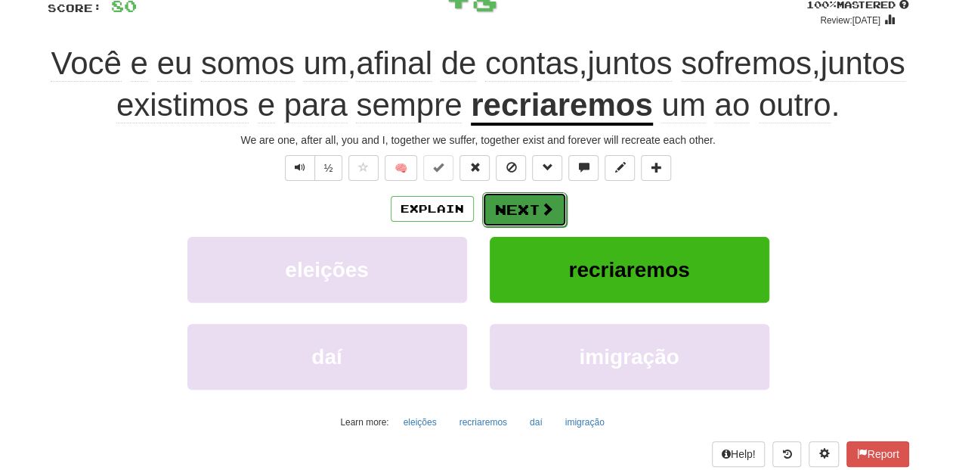
click at [511, 199] on button "Next" at bounding box center [524, 209] width 85 height 35
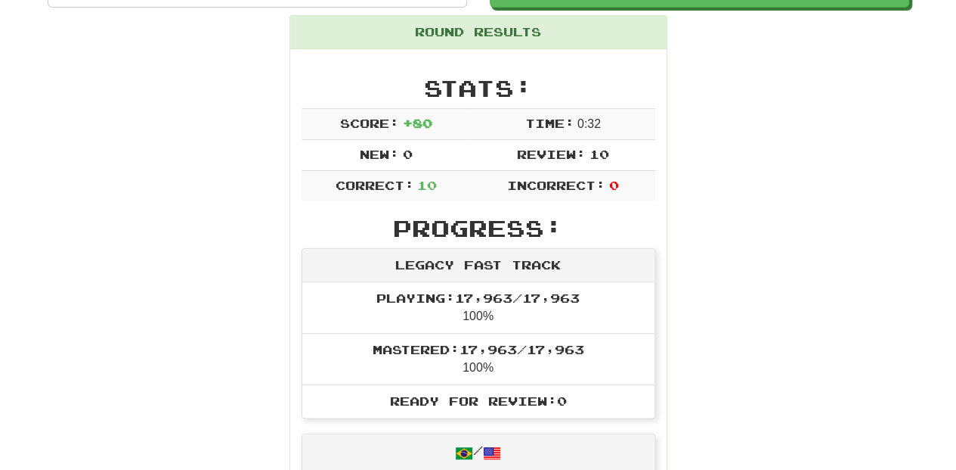
scroll to position [132, 0]
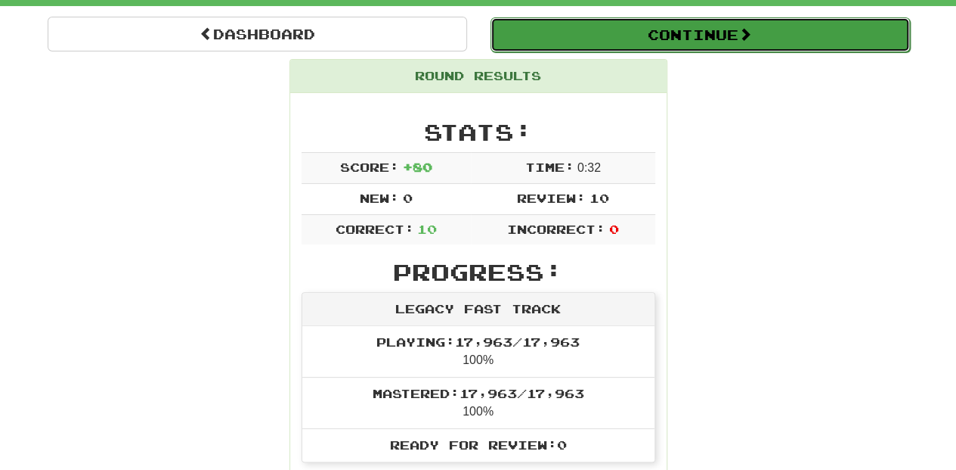
click at [597, 36] on button "Continue" at bounding box center [701, 34] width 420 height 35
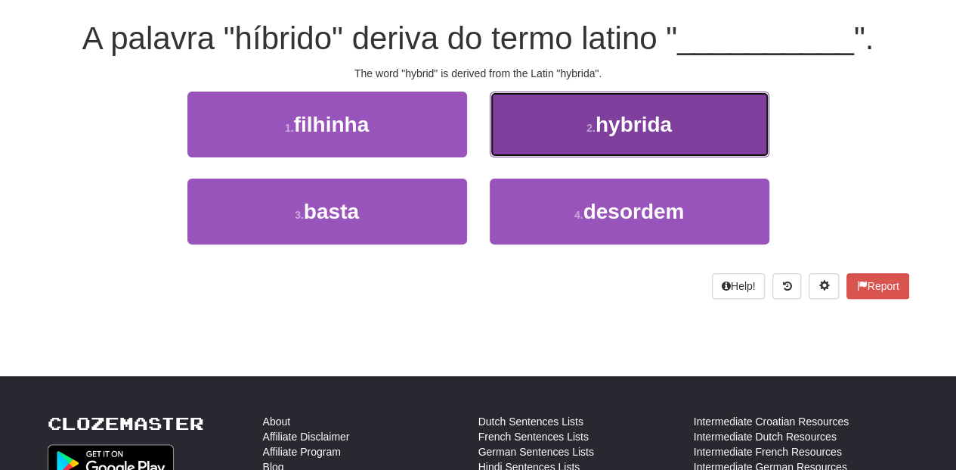
click at [523, 145] on button "2 . hybrida" at bounding box center [630, 124] width 280 height 66
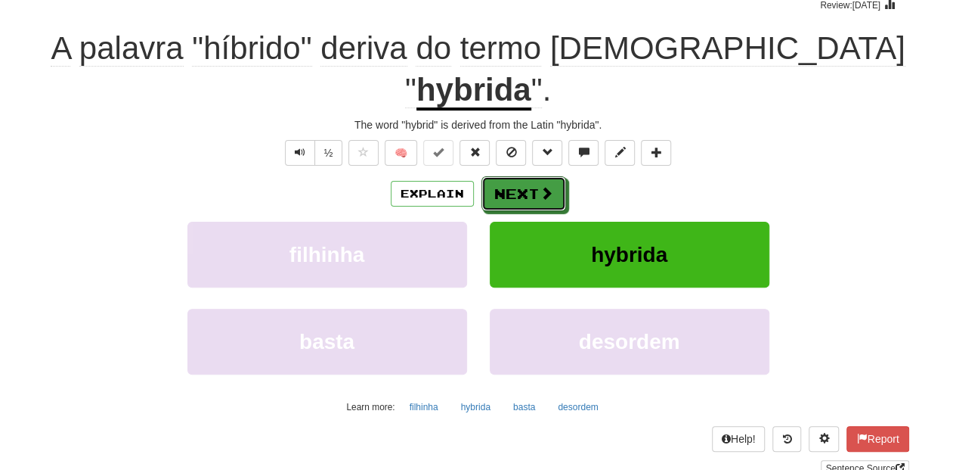
click at [523, 176] on button "Next" at bounding box center [524, 193] width 85 height 35
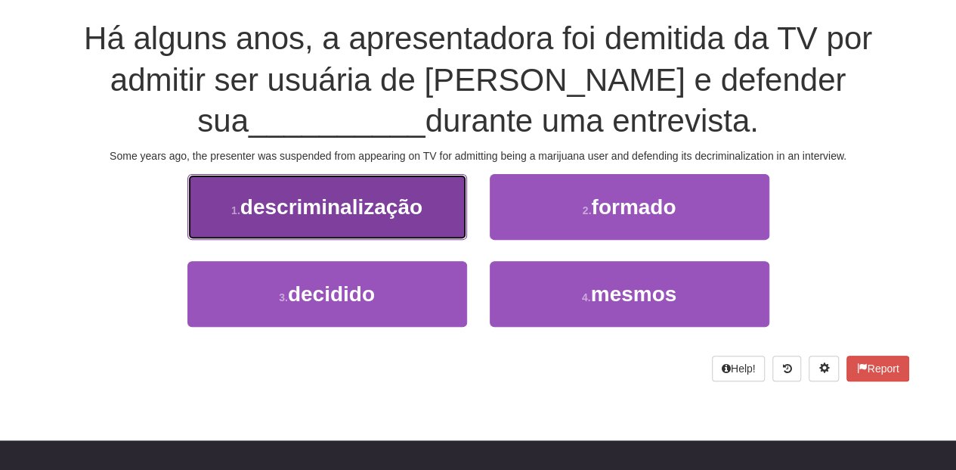
click at [432, 206] on button "1 . descriminalização" at bounding box center [328, 207] width 280 height 66
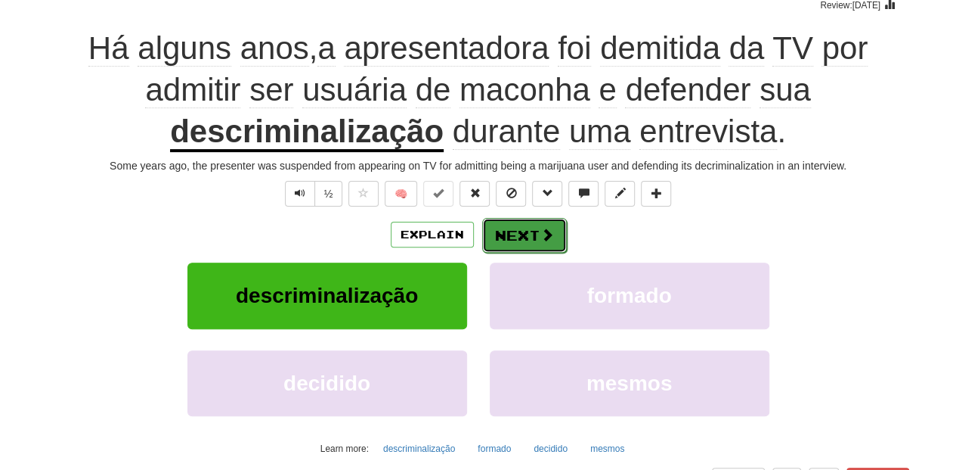
click at [553, 239] on button "Next" at bounding box center [524, 235] width 85 height 35
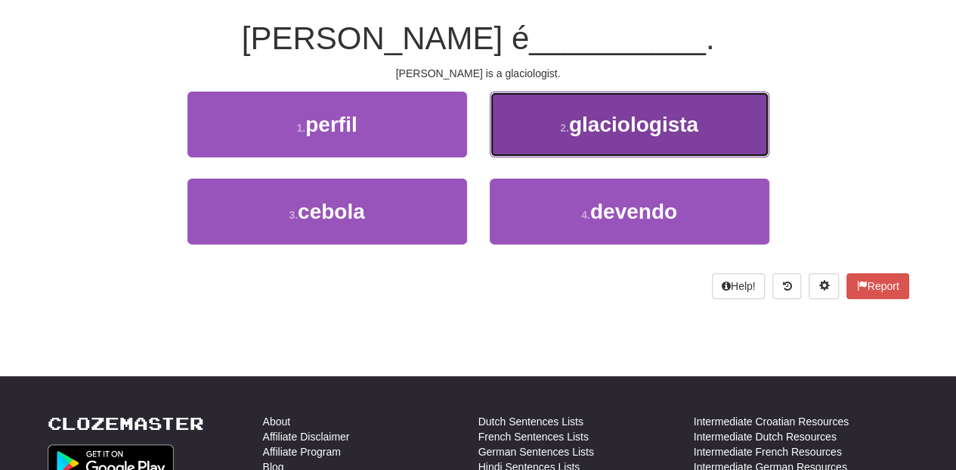
click at [561, 150] on button "2 . glaciologista" at bounding box center [630, 124] width 280 height 66
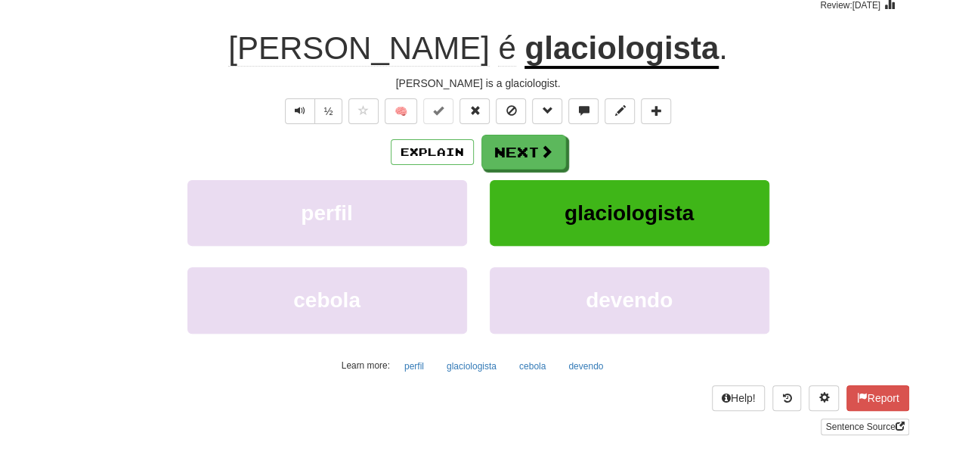
click at [561, 150] on button "Next" at bounding box center [524, 152] width 85 height 35
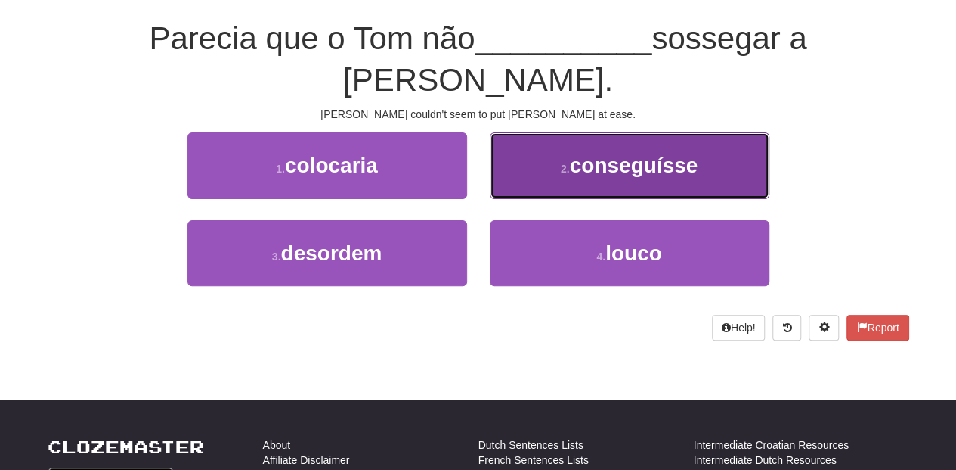
click at [519, 138] on button "2 . conseguísse" at bounding box center [630, 165] width 280 height 66
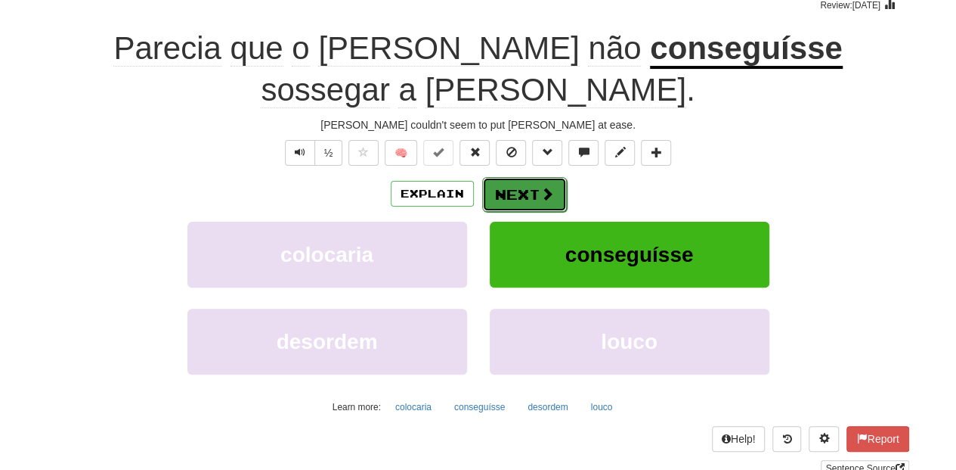
click at [516, 177] on button "Next" at bounding box center [524, 194] width 85 height 35
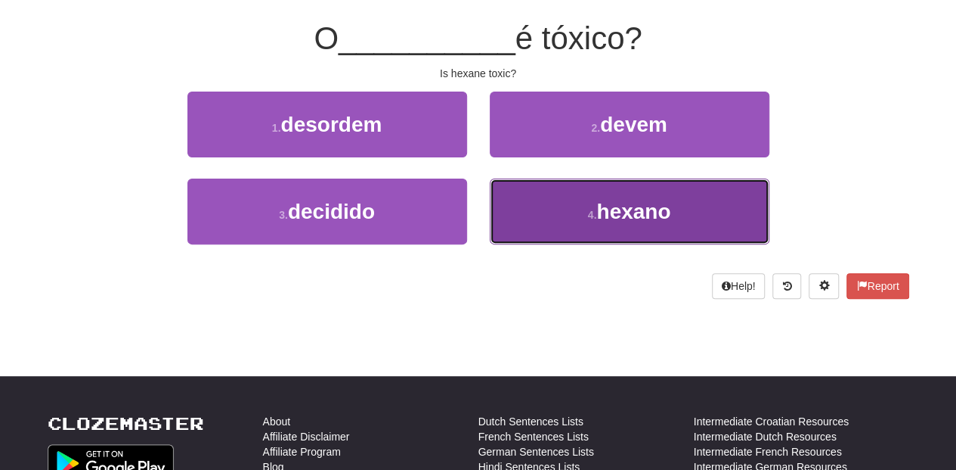
click at [540, 201] on button "4 . hexano" at bounding box center [630, 211] width 280 height 66
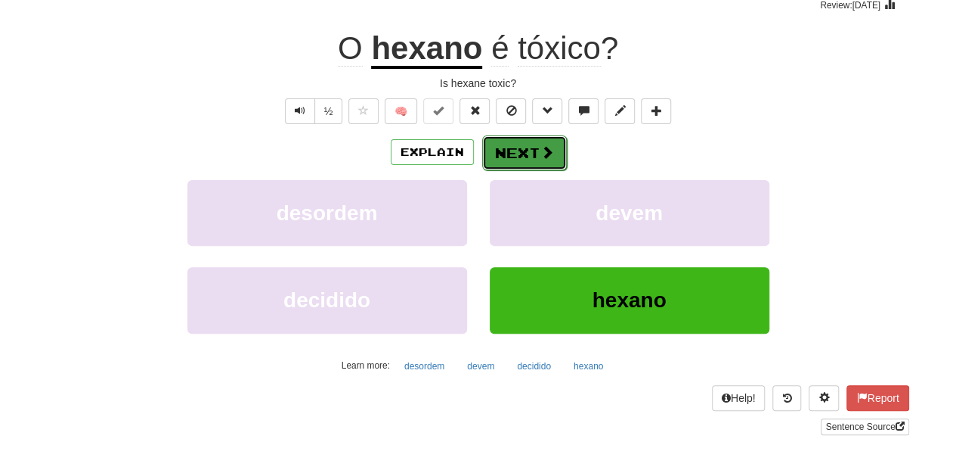
click at [524, 156] on button "Next" at bounding box center [524, 152] width 85 height 35
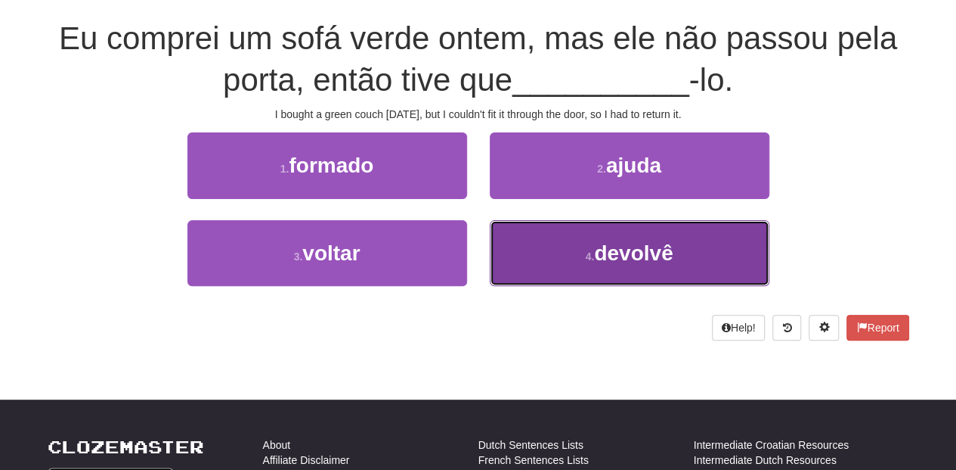
click at [562, 250] on button "4 . devolvê" at bounding box center [630, 253] width 280 height 66
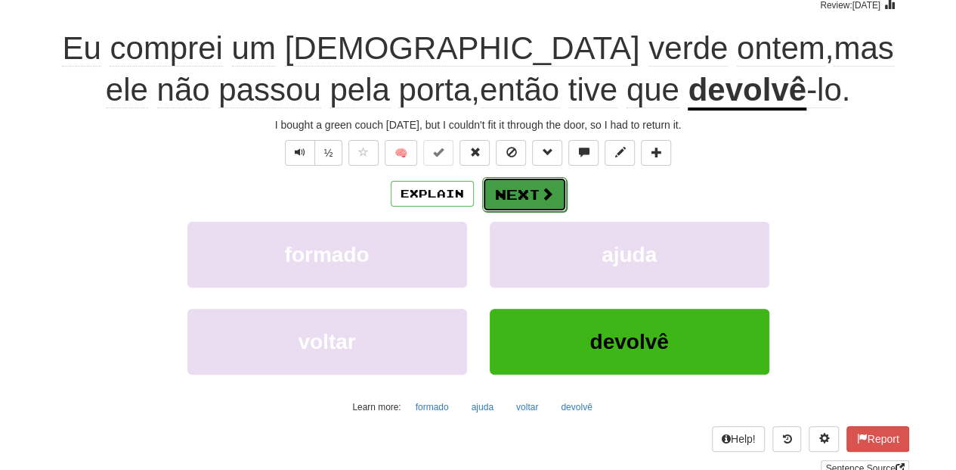
click at [534, 201] on button "Next" at bounding box center [524, 194] width 85 height 35
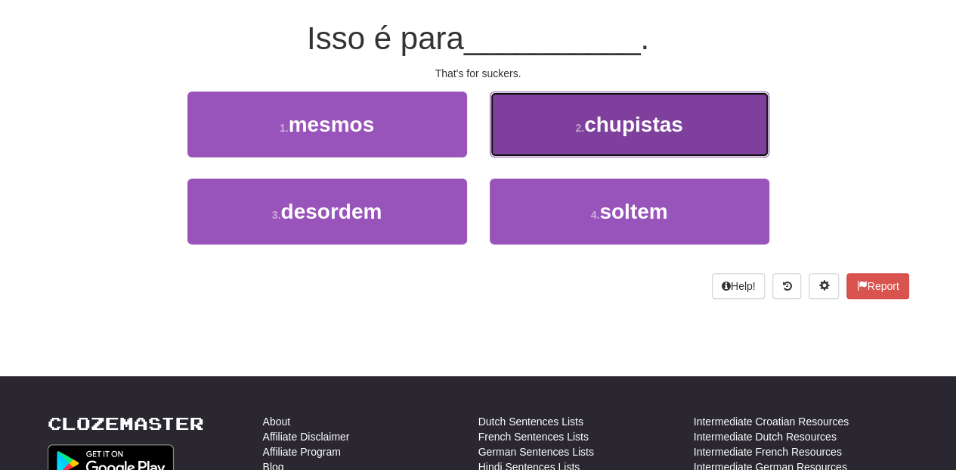
click at [534, 140] on button "2 . chupistas" at bounding box center [630, 124] width 280 height 66
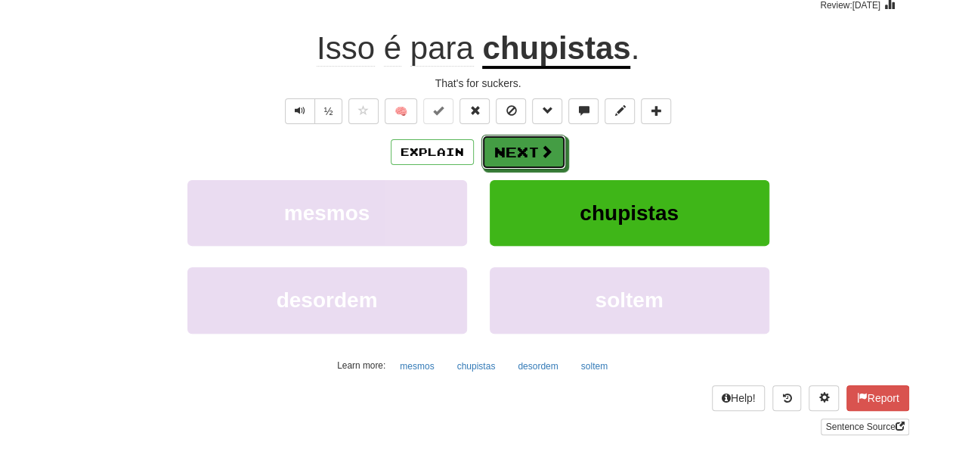
click at [534, 140] on button "Next" at bounding box center [524, 152] width 85 height 35
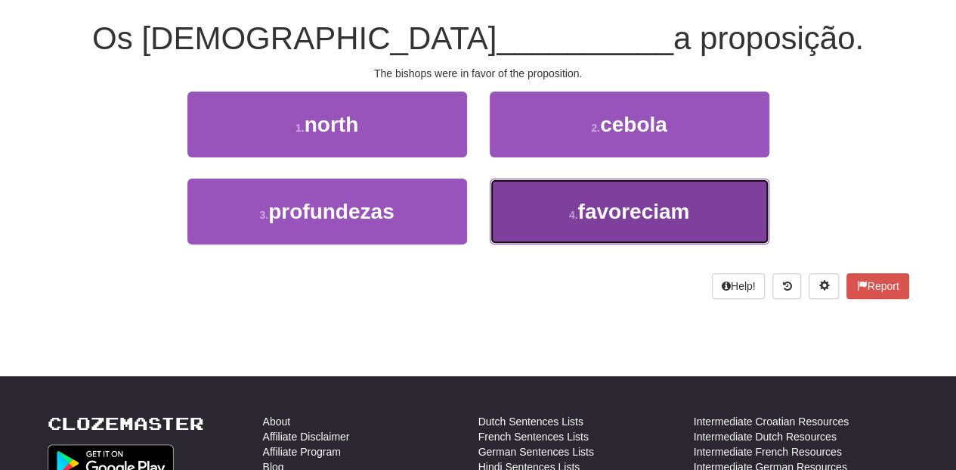
click at [533, 200] on button "4 . favoreciam" at bounding box center [630, 211] width 280 height 66
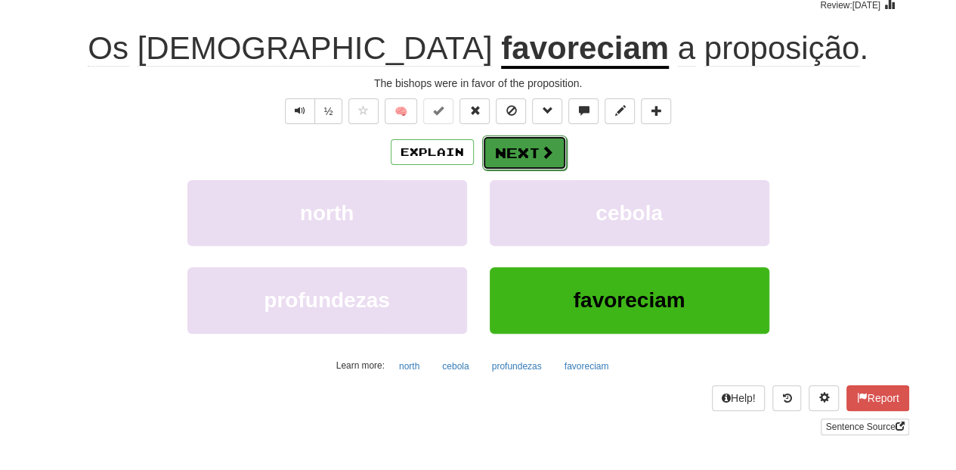
click at [534, 142] on button "Next" at bounding box center [524, 152] width 85 height 35
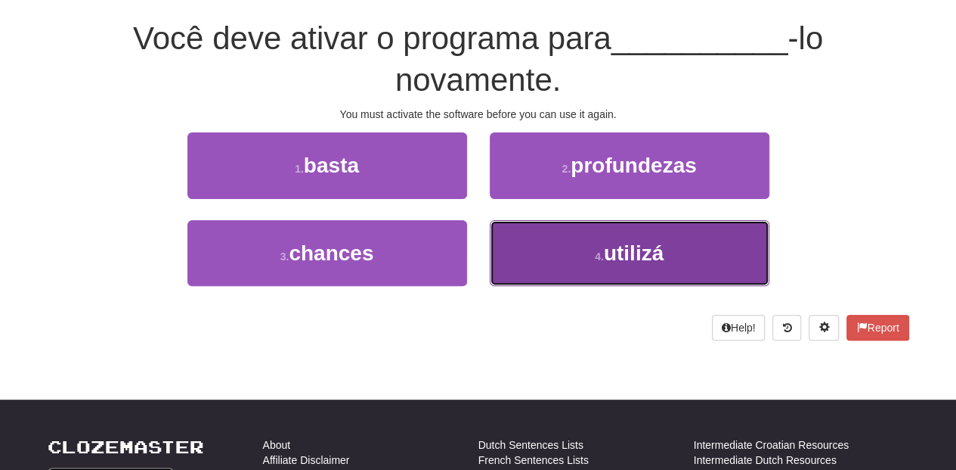
click at [578, 251] on button "4 . utilizá" at bounding box center [630, 253] width 280 height 66
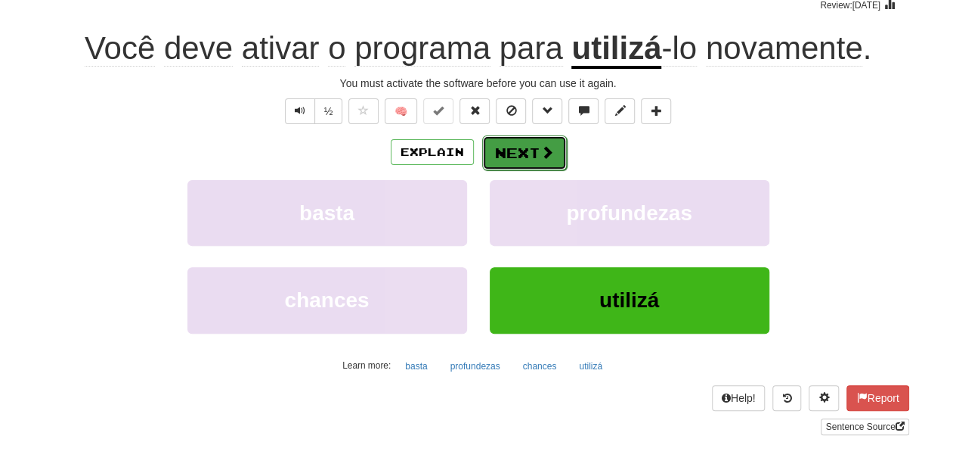
click at [511, 153] on button "Next" at bounding box center [524, 152] width 85 height 35
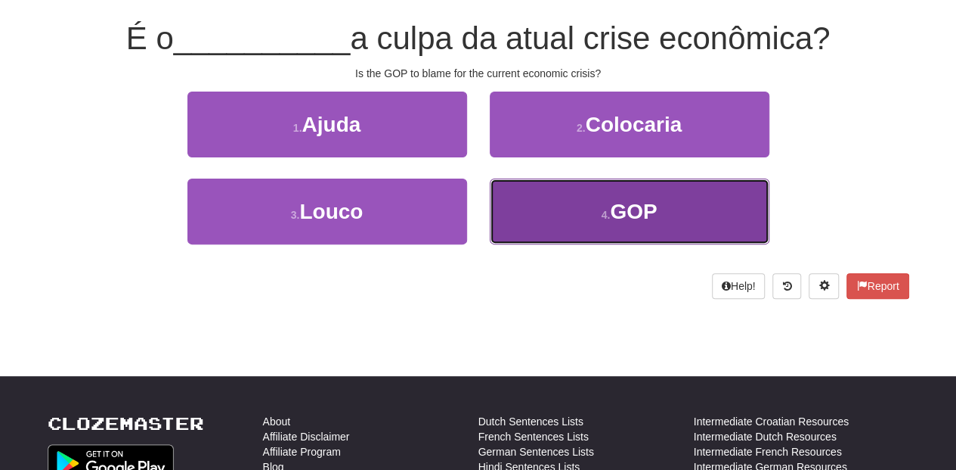
click at [566, 198] on button "4 . GOP" at bounding box center [630, 211] width 280 height 66
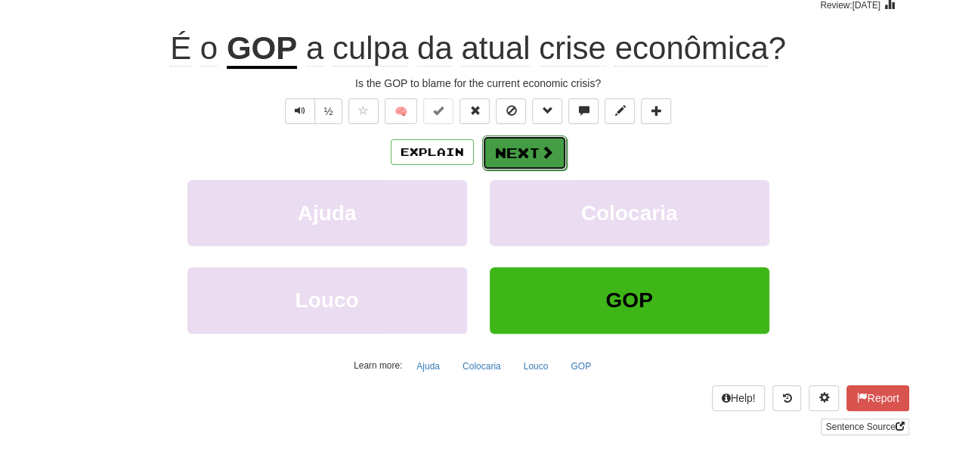
click at [541, 147] on span at bounding box center [548, 152] width 14 height 14
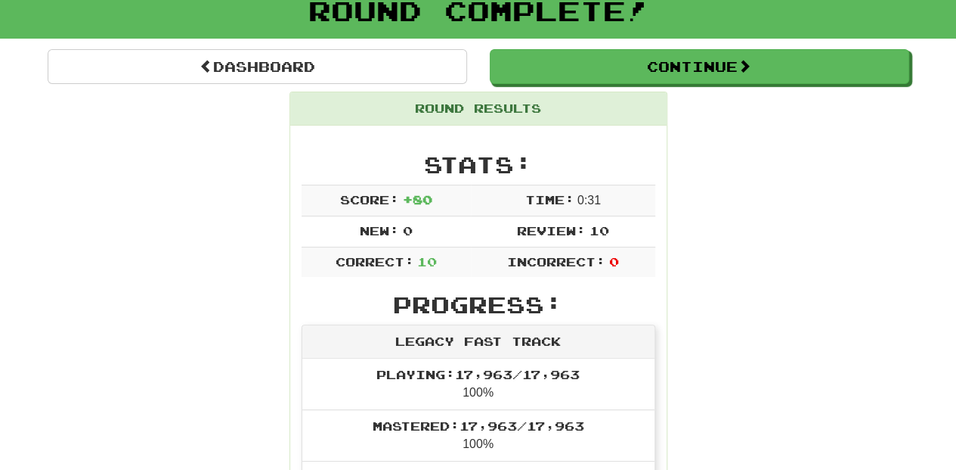
scroll to position [97, 0]
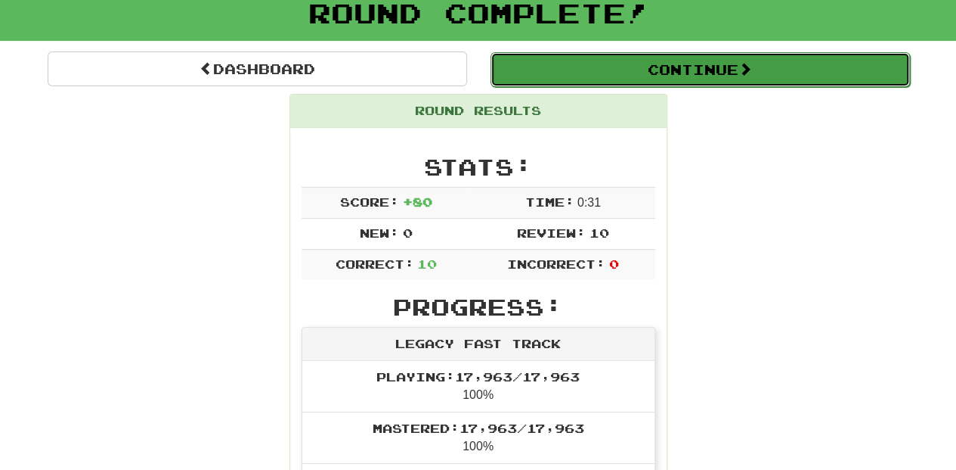
click at [603, 68] on button "Continue" at bounding box center [701, 69] width 420 height 35
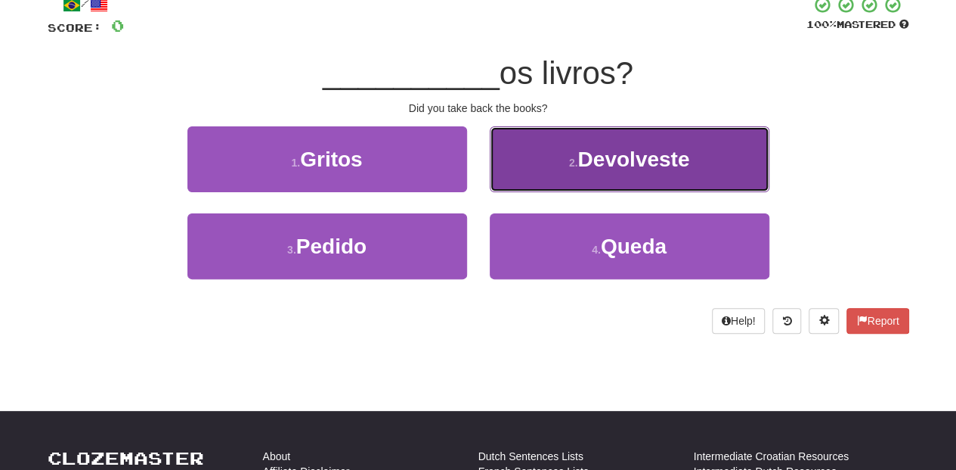
click at [553, 176] on button "2 . Devolveste" at bounding box center [630, 159] width 280 height 66
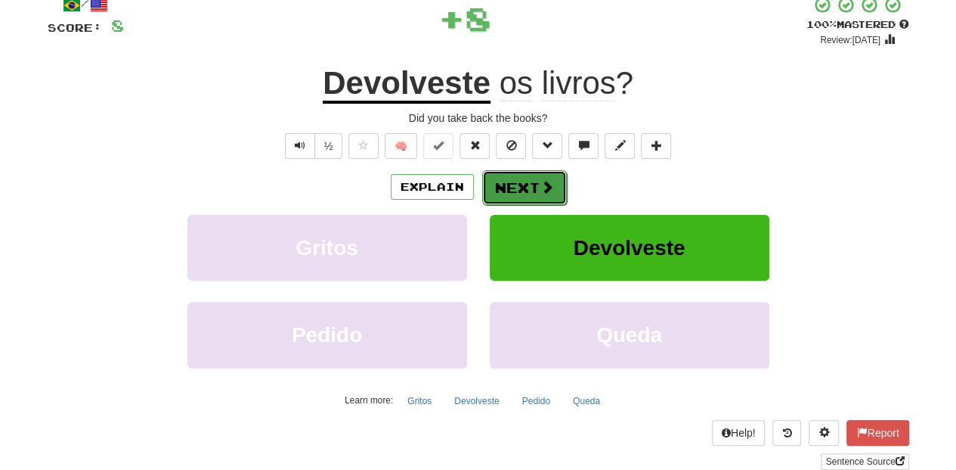
click at [544, 183] on span at bounding box center [548, 187] width 14 height 14
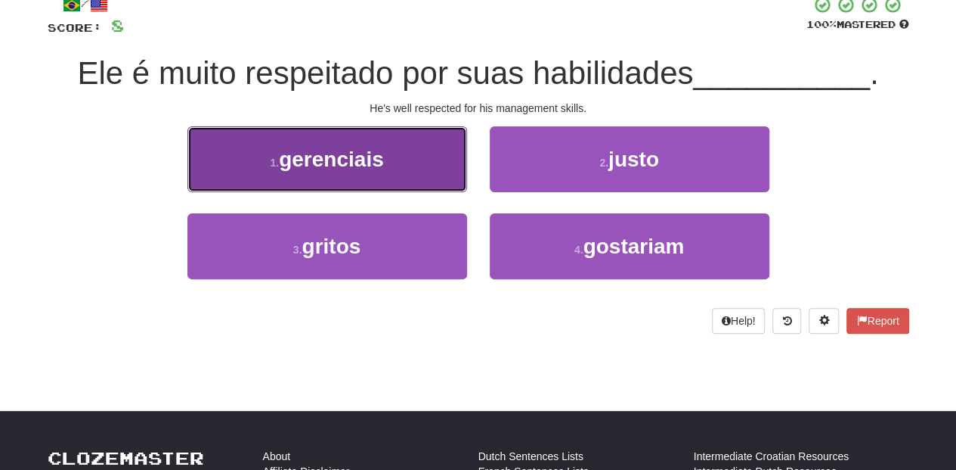
click at [455, 168] on button "1 . gerenciais" at bounding box center [328, 159] width 280 height 66
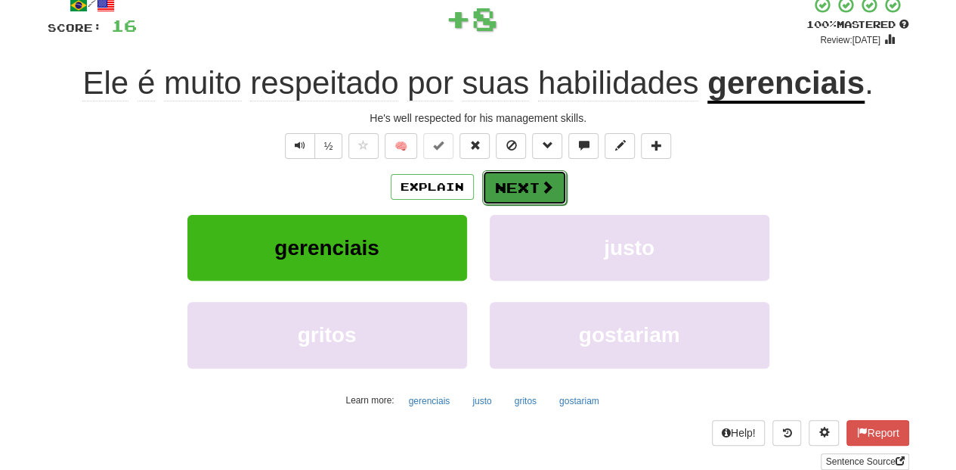
click at [506, 187] on button "Next" at bounding box center [524, 187] width 85 height 35
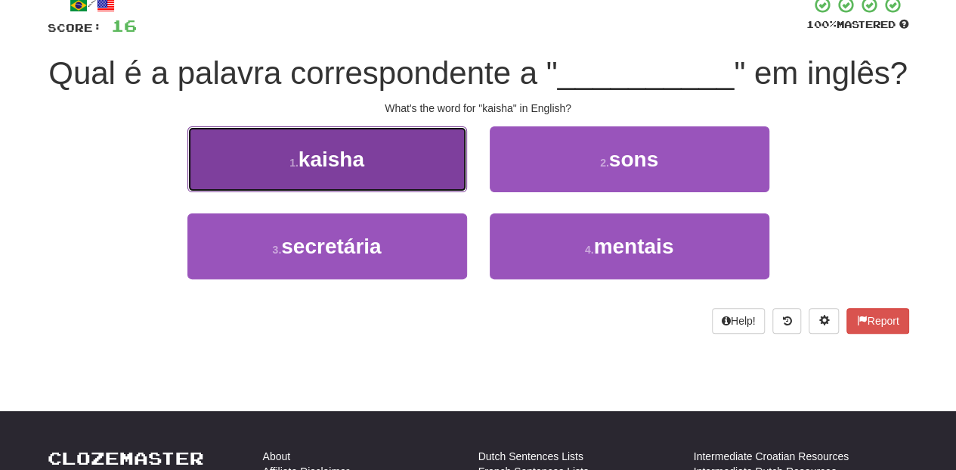
click at [387, 168] on button "1 . kaisha" at bounding box center [328, 159] width 280 height 66
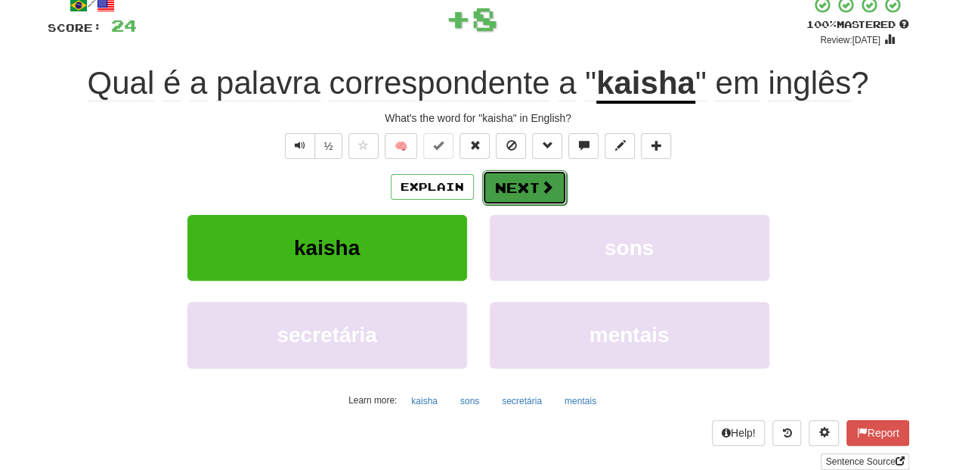
click at [510, 185] on button "Next" at bounding box center [524, 187] width 85 height 35
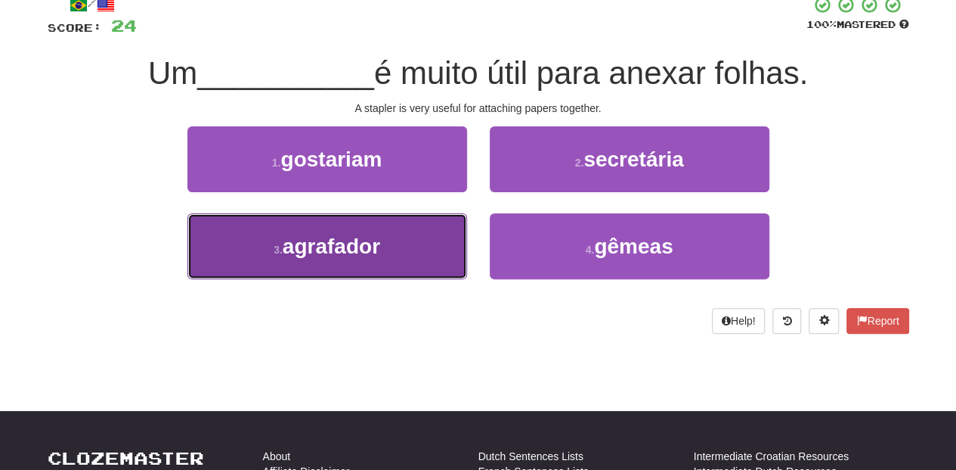
click at [437, 227] on button "3 . agrafador" at bounding box center [328, 246] width 280 height 66
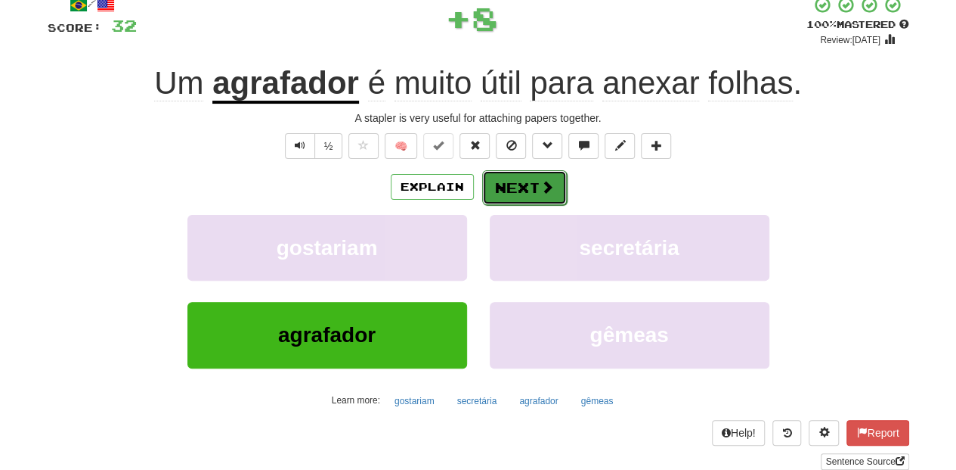
click at [519, 175] on button "Next" at bounding box center [524, 187] width 85 height 35
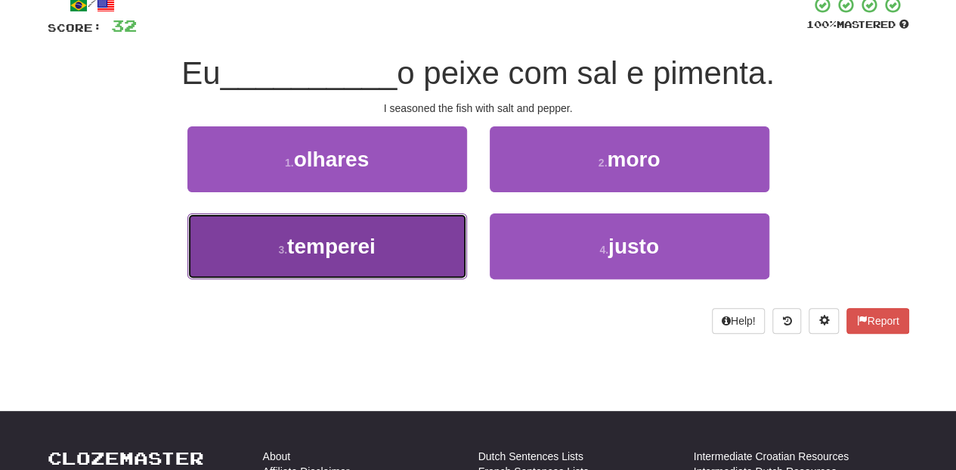
click at [394, 246] on button "3 . temperei" at bounding box center [328, 246] width 280 height 66
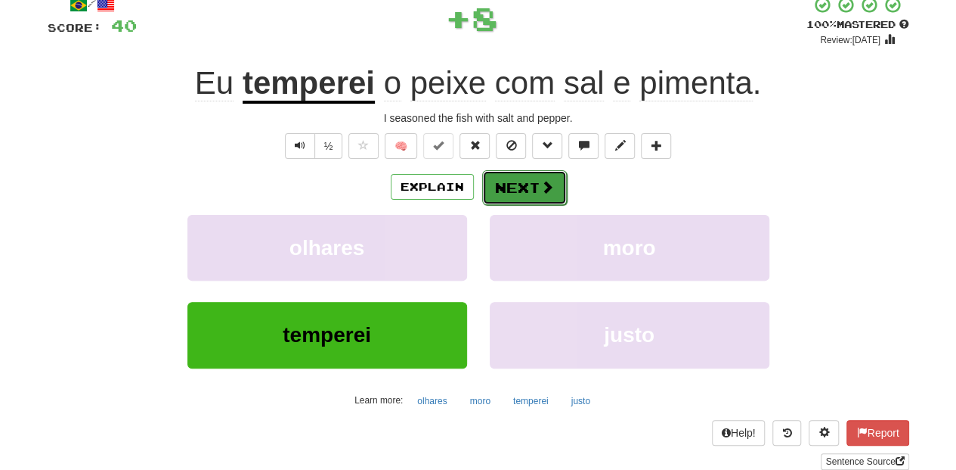
click at [508, 182] on button "Next" at bounding box center [524, 187] width 85 height 35
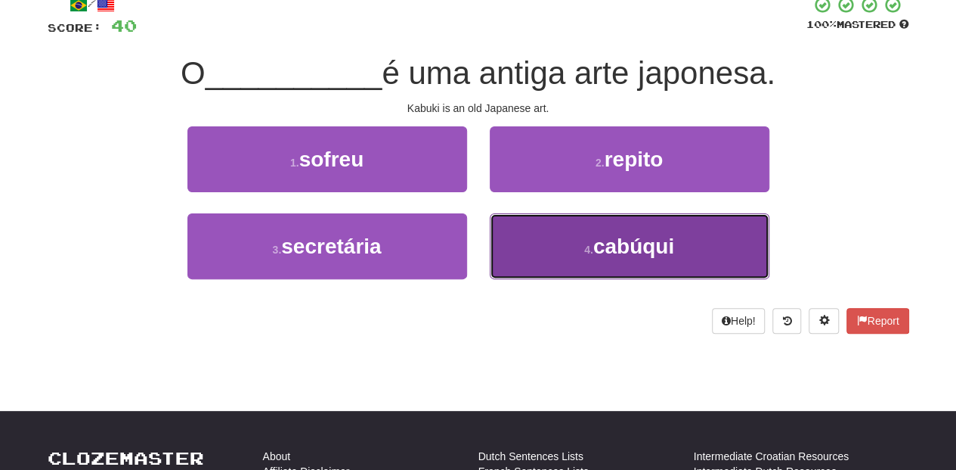
click at [516, 231] on button "4 . cabúqui" at bounding box center [630, 246] width 280 height 66
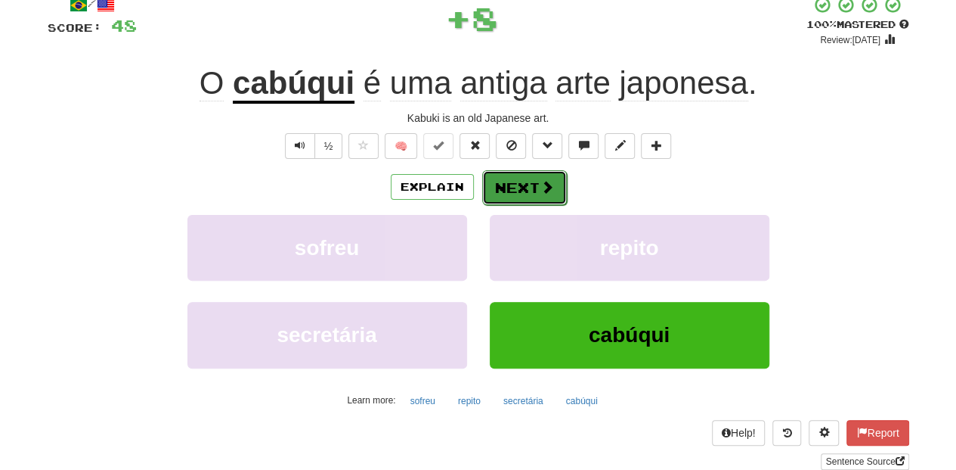
click at [513, 194] on button "Next" at bounding box center [524, 187] width 85 height 35
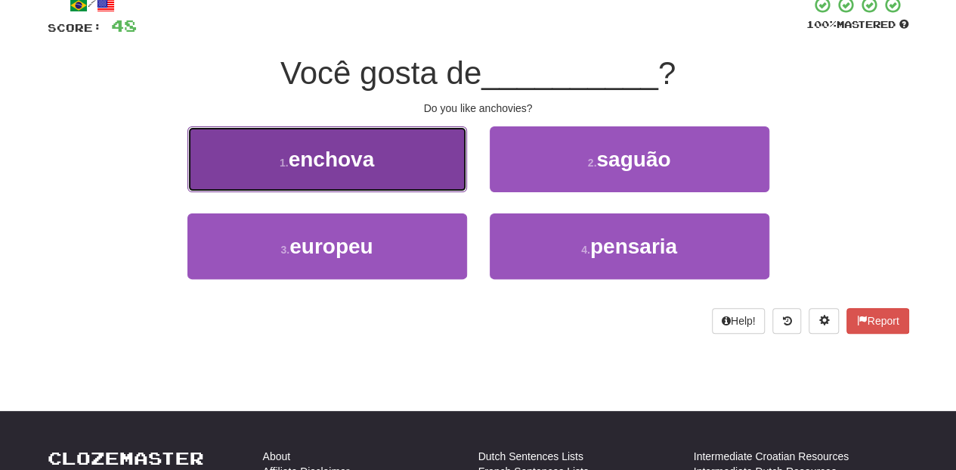
click at [392, 176] on button "1 . enchova" at bounding box center [328, 159] width 280 height 66
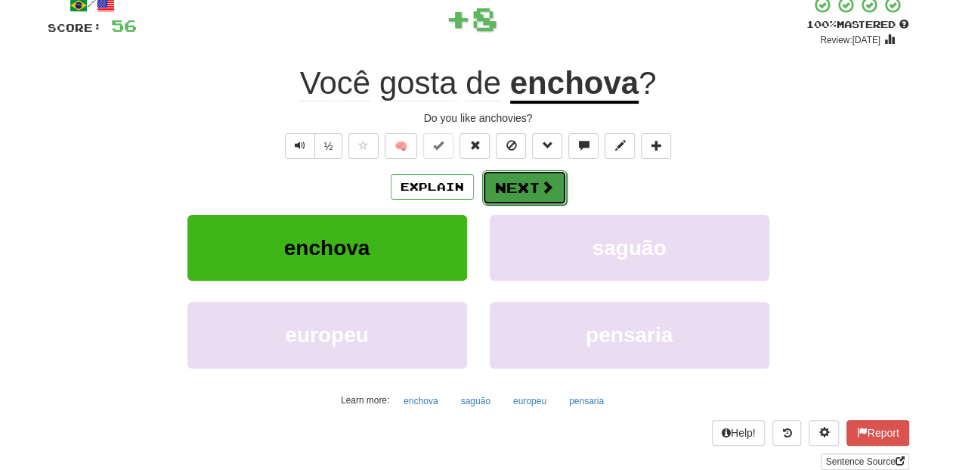
click at [490, 183] on button "Next" at bounding box center [524, 187] width 85 height 35
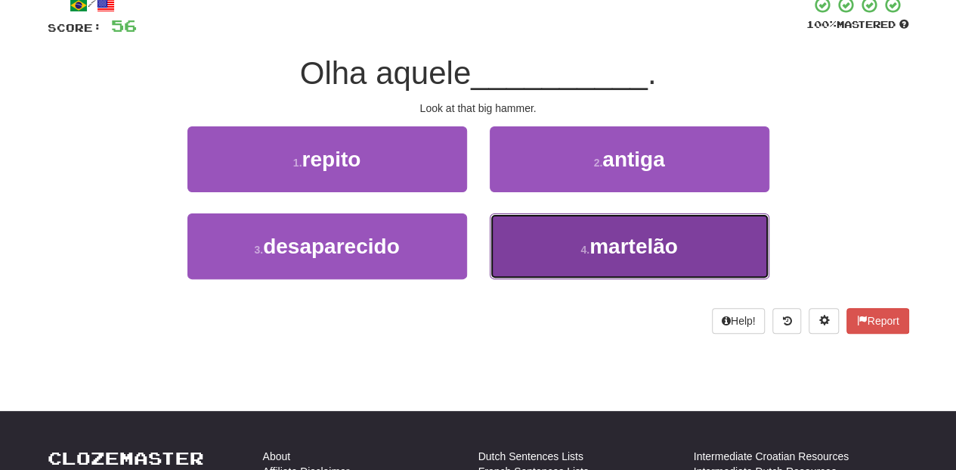
click at [581, 251] on small "4 ." at bounding box center [585, 249] width 9 height 12
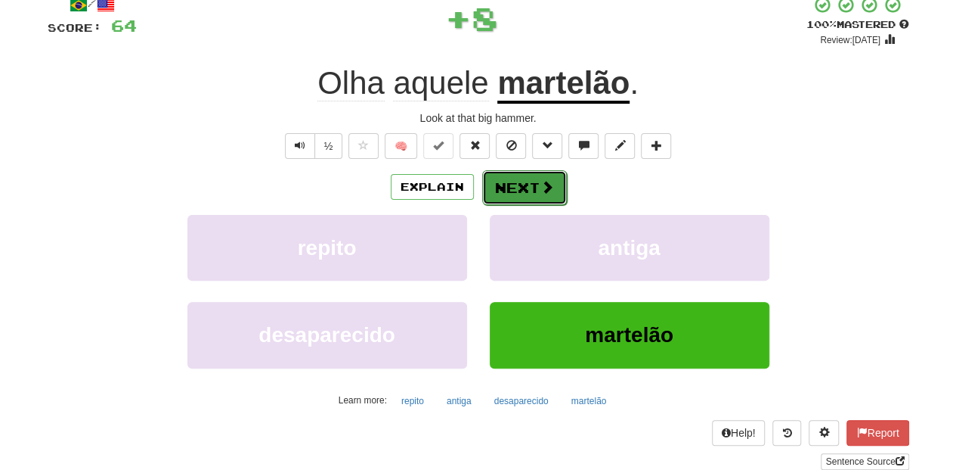
click at [491, 189] on button "Next" at bounding box center [524, 187] width 85 height 35
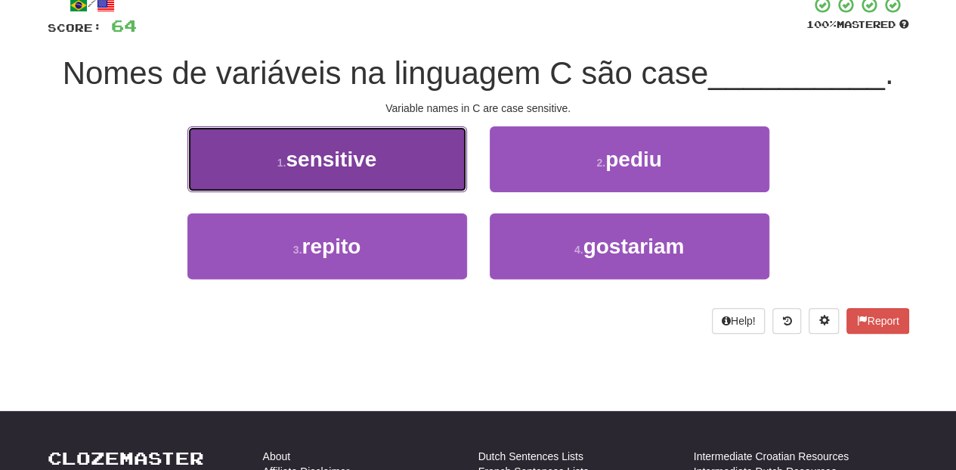
click at [414, 177] on button "1 . sensitive" at bounding box center [328, 159] width 280 height 66
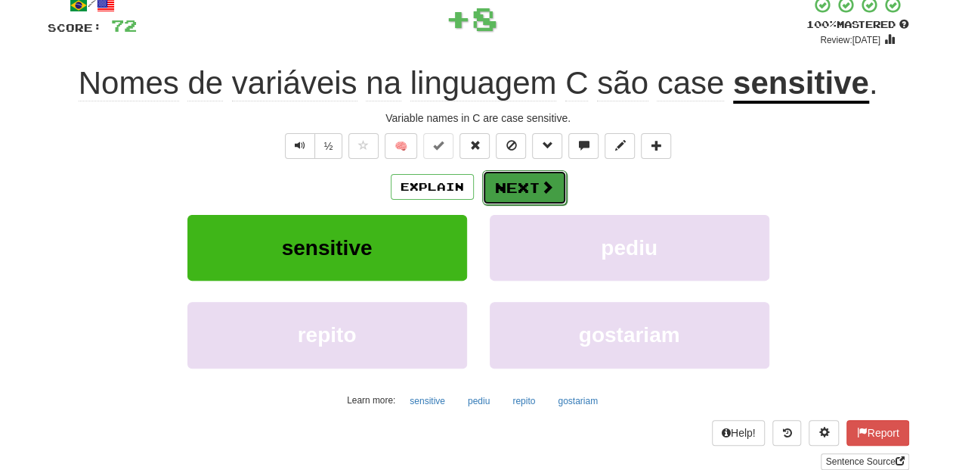
click at [517, 188] on button "Next" at bounding box center [524, 187] width 85 height 35
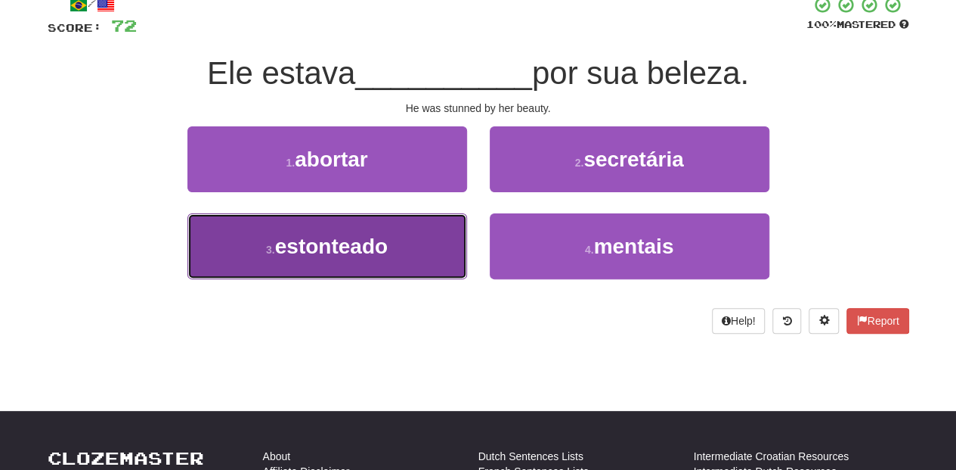
click at [420, 228] on button "3 . estonteado" at bounding box center [328, 246] width 280 height 66
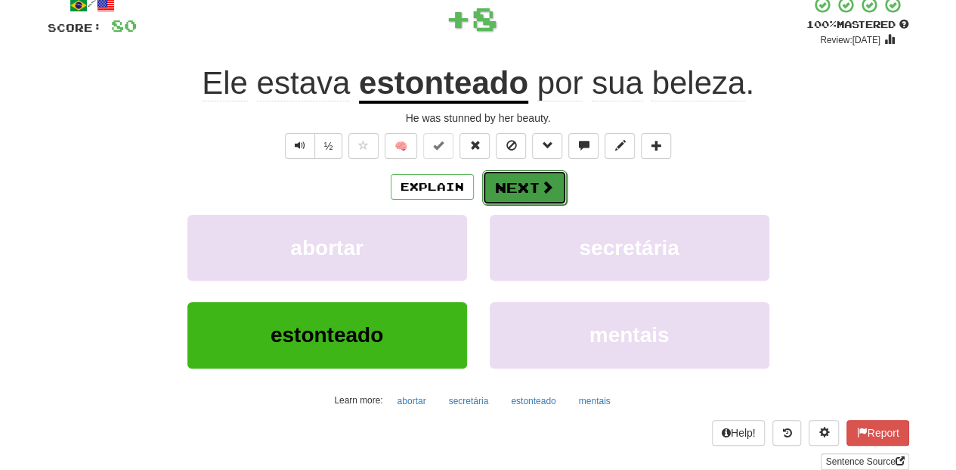
click at [519, 189] on button "Next" at bounding box center [524, 187] width 85 height 35
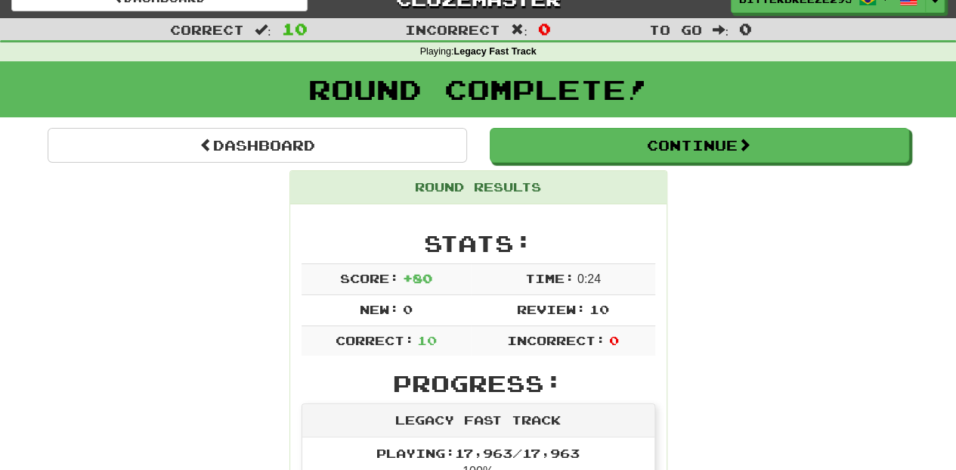
scroll to position [12, 0]
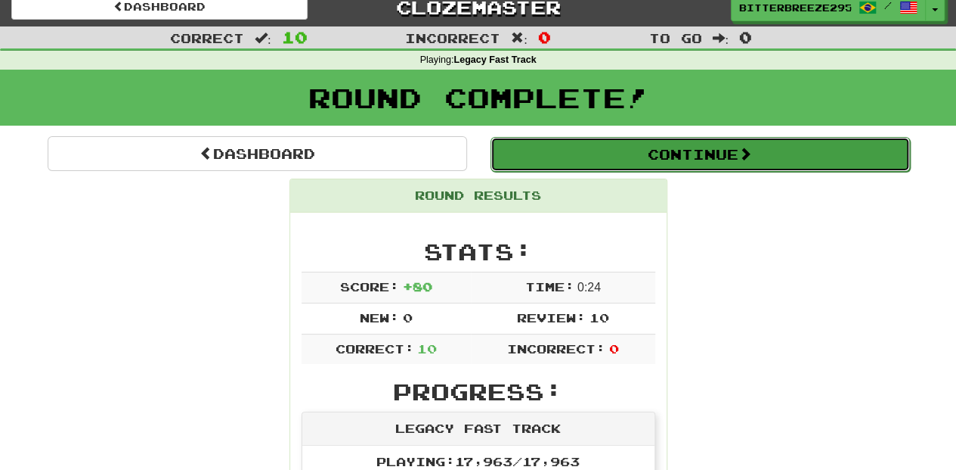
click at [606, 147] on button "Continue" at bounding box center [701, 154] width 420 height 35
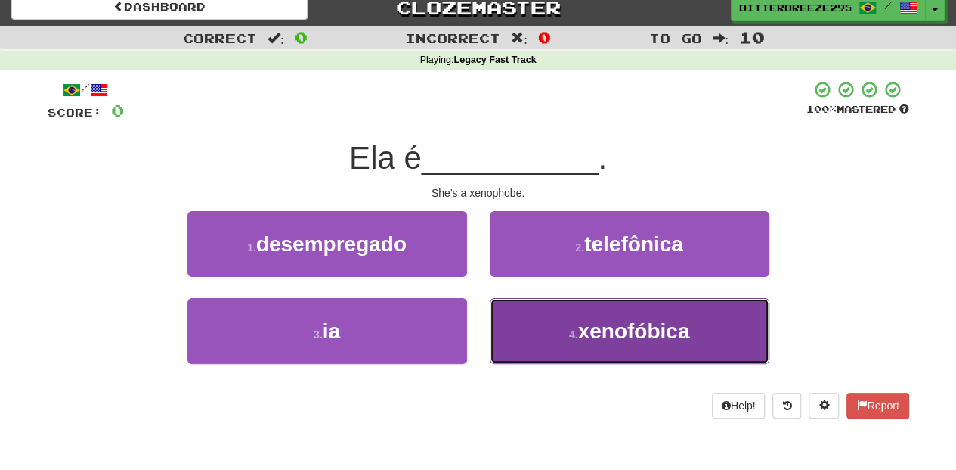
click at [564, 321] on button "4 . xenofóbica" at bounding box center [630, 331] width 280 height 66
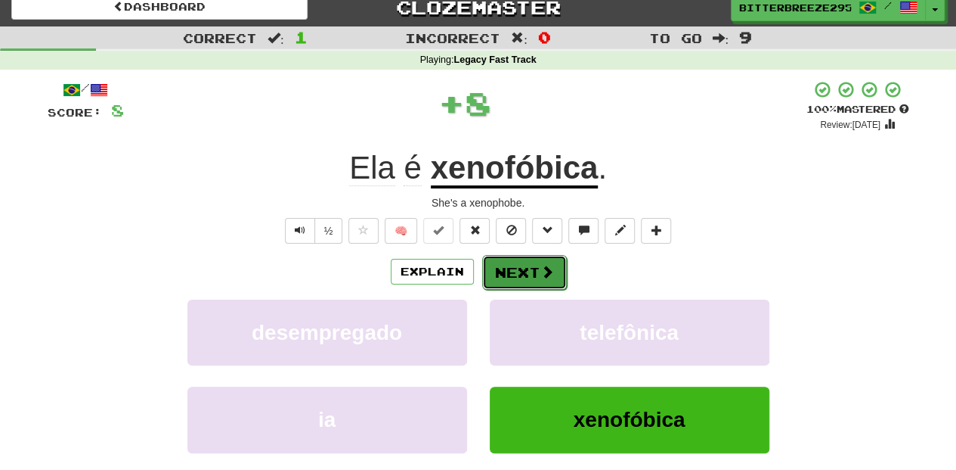
click at [510, 268] on button "Next" at bounding box center [524, 272] width 85 height 35
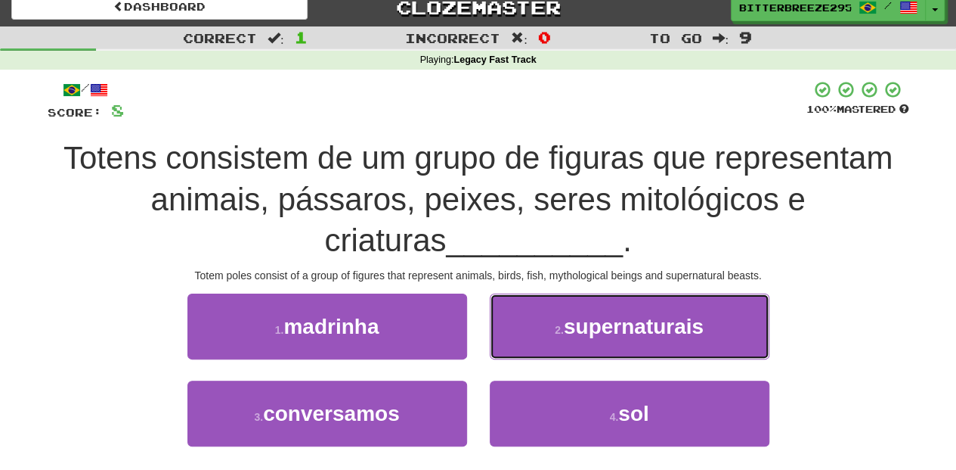
click at [597, 325] on span "supernaturais" at bounding box center [634, 326] width 140 height 23
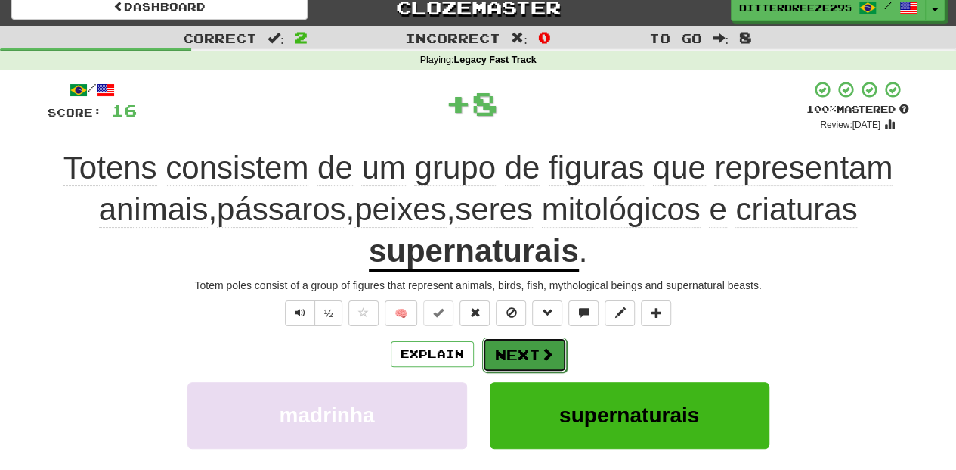
click at [507, 338] on button "Next" at bounding box center [524, 354] width 85 height 35
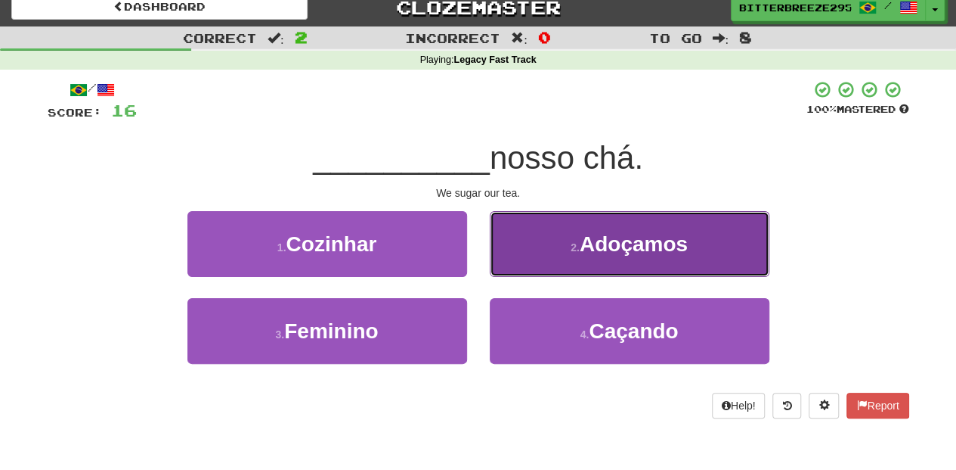
click at [541, 269] on button "2 . Adoçamos" at bounding box center [630, 244] width 280 height 66
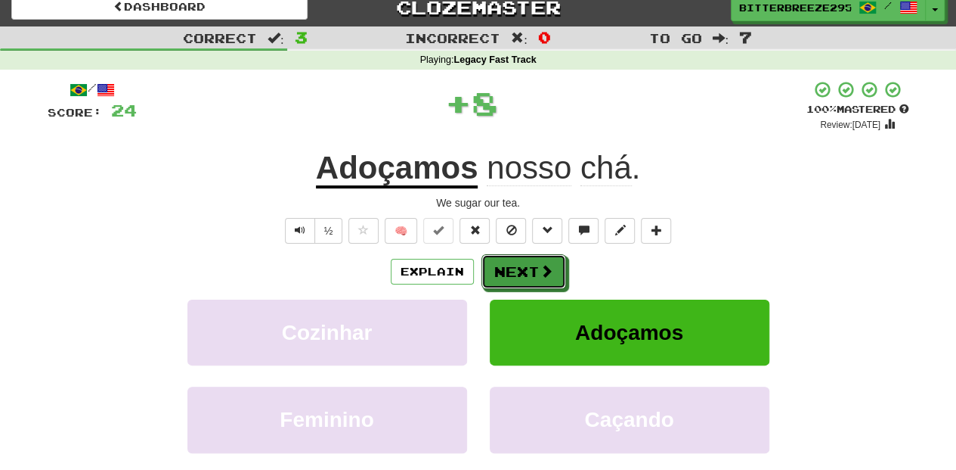
click at [541, 269] on span at bounding box center [547, 271] width 14 height 14
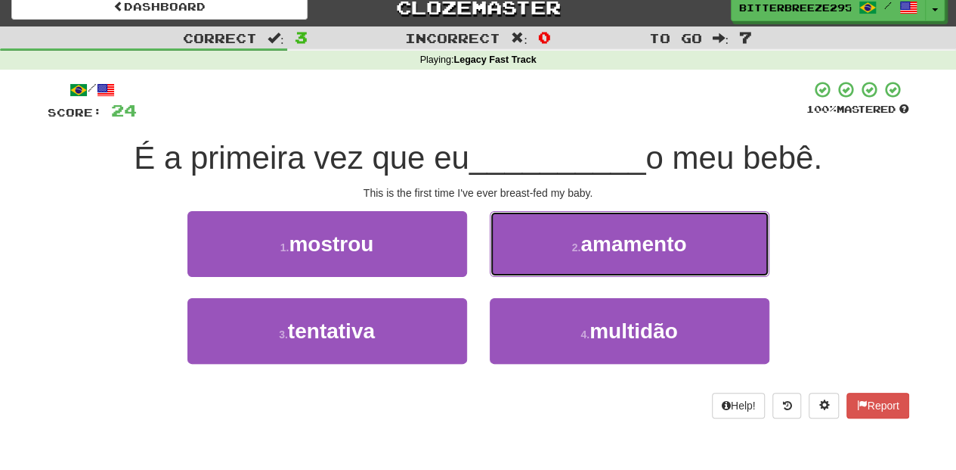
click at [541, 269] on button "2 . amamento" at bounding box center [630, 244] width 280 height 66
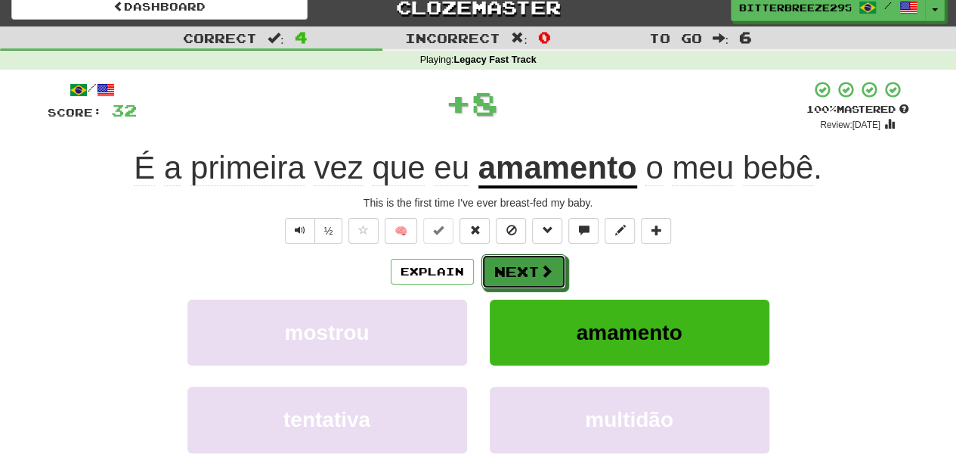
click at [541, 269] on span at bounding box center [547, 271] width 14 height 14
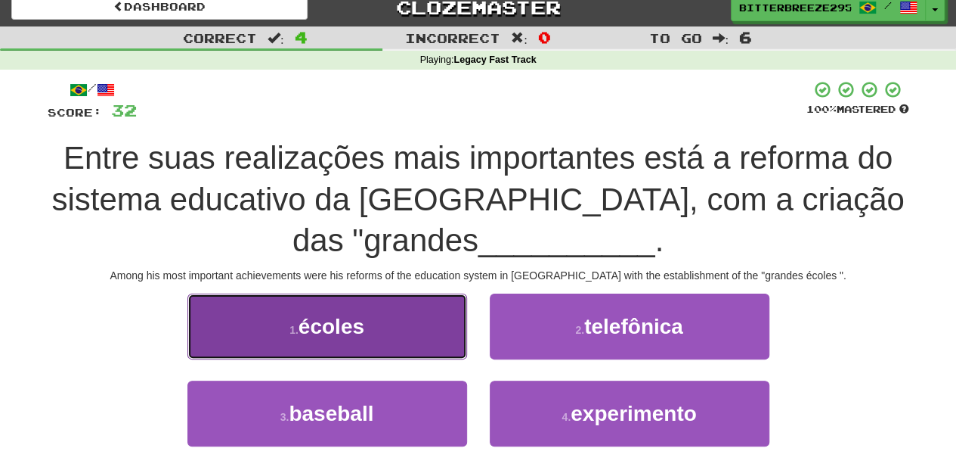
click at [395, 327] on button "1 . écoles" at bounding box center [328, 326] width 280 height 66
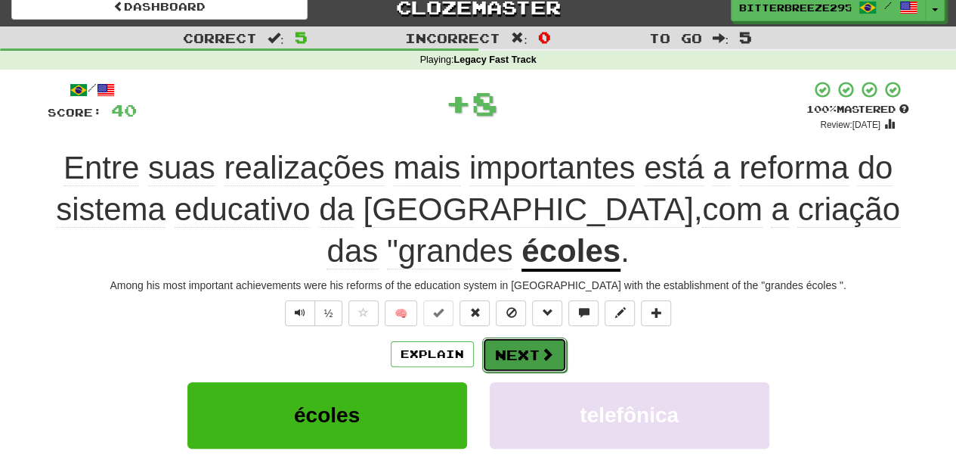
click at [520, 348] on button "Next" at bounding box center [524, 354] width 85 height 35
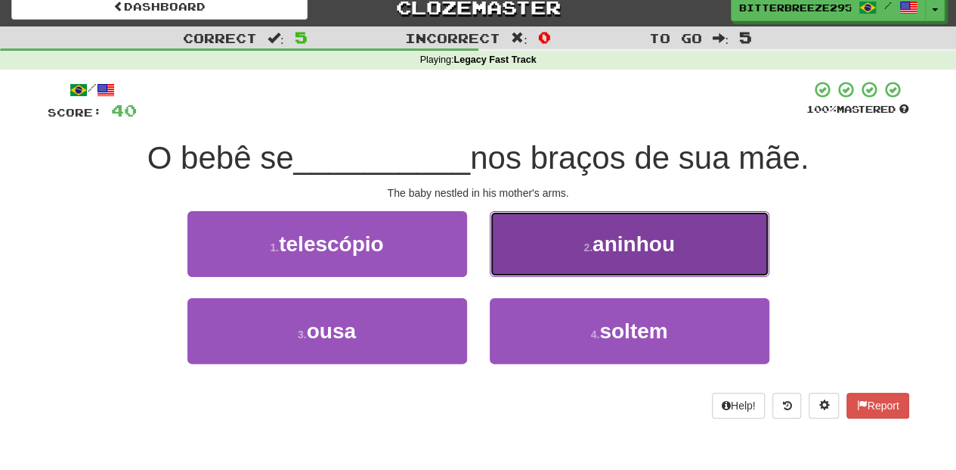
click at [543, 263] on button "2 . aninhou" at bounding box center [630, 244] width 280 height 66
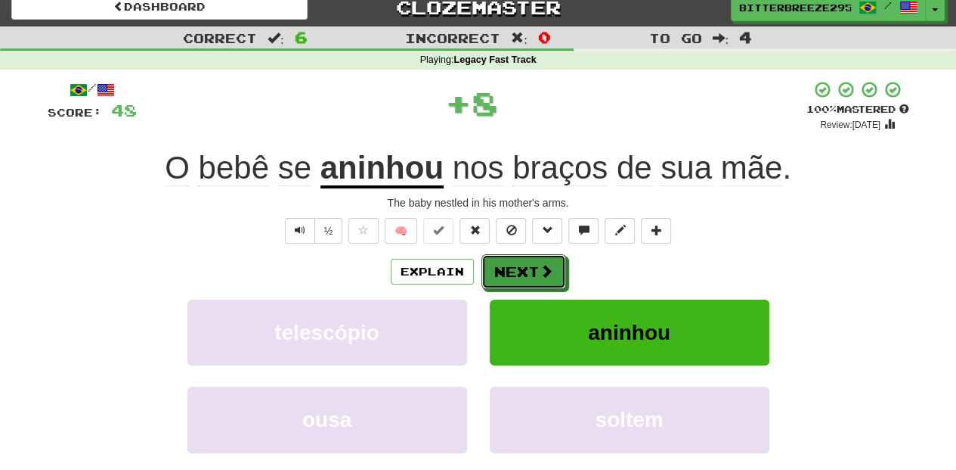
click at [543, 264] on span at bounding box center [547, 271] width 14 height 14
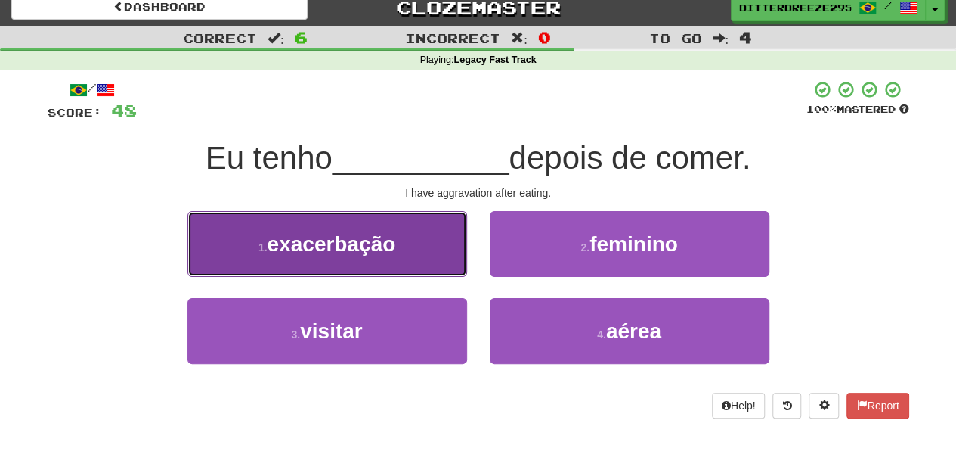
click at [379, 243] on span "exacerbação" at bounding box center [332, 243] width 129 height 23
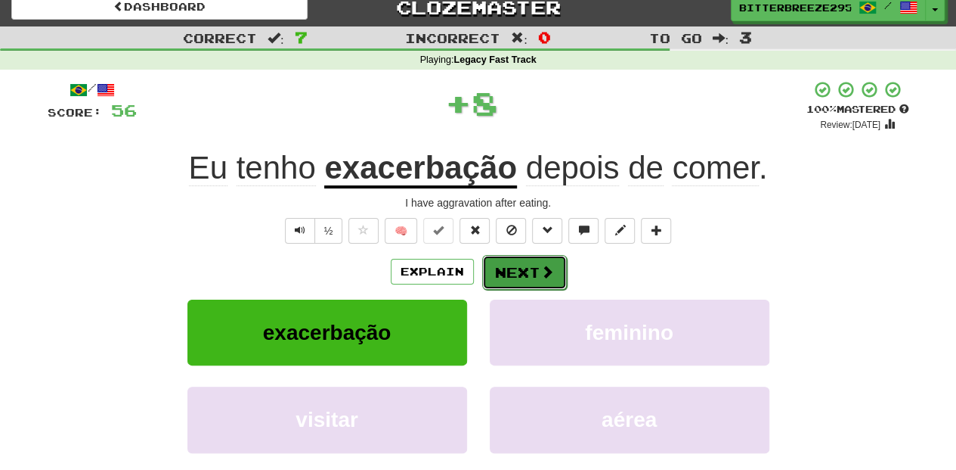
click at [528, 270] on button "Next" at bounding box center [524, 272] width 85 height 35
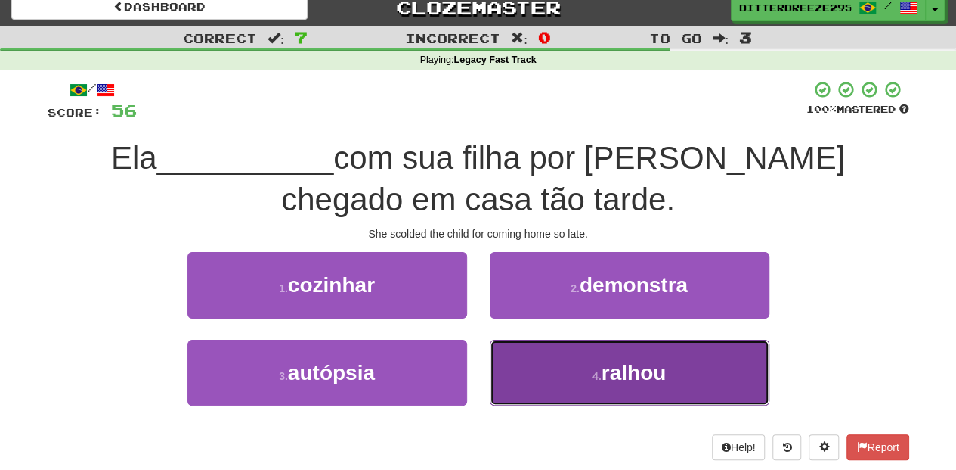
click at [550, 363] on button "4 . ralhou" at bounding box center [630, 372] width 280 height 66
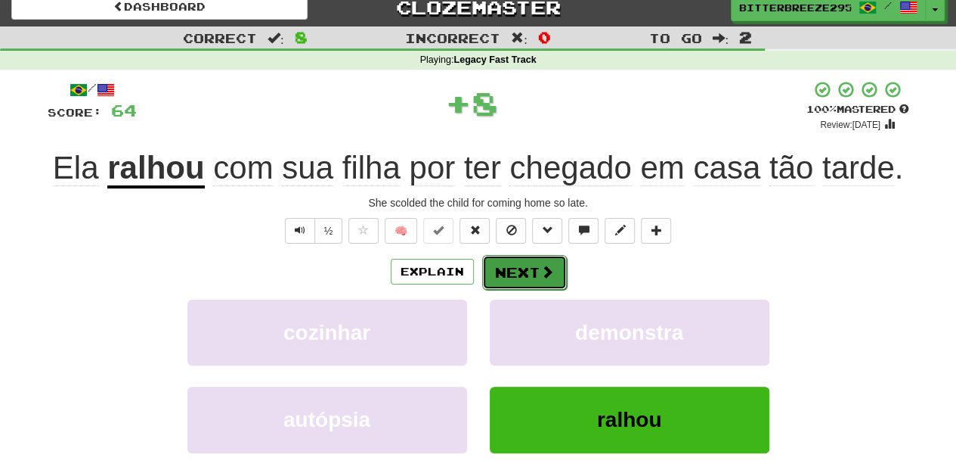
click at [525, 267] on button "Next" at bounding box center [524, 272] width 85 height 35
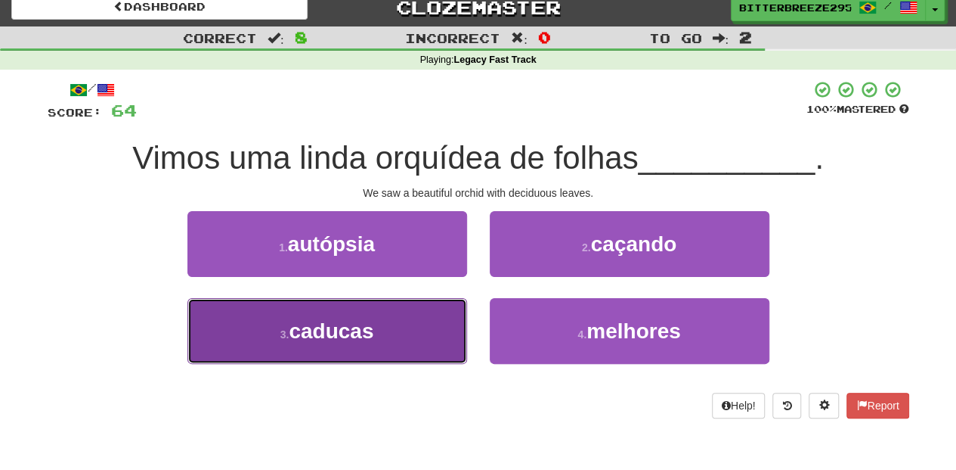
click at [417, 313] on button "3 . caducas" at bounding box center [328, 331] width 280 height 66
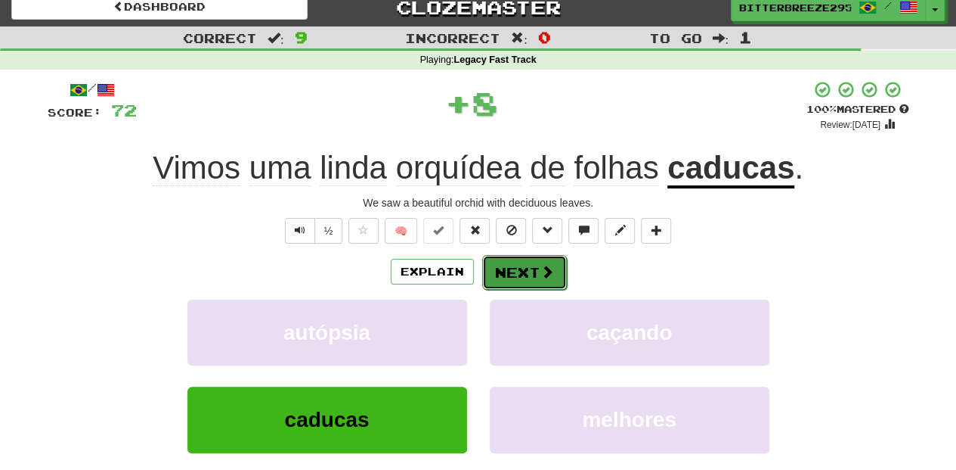
click at [519, 265] on button "Next" at bounding box center [524, 272] width 85 height 35
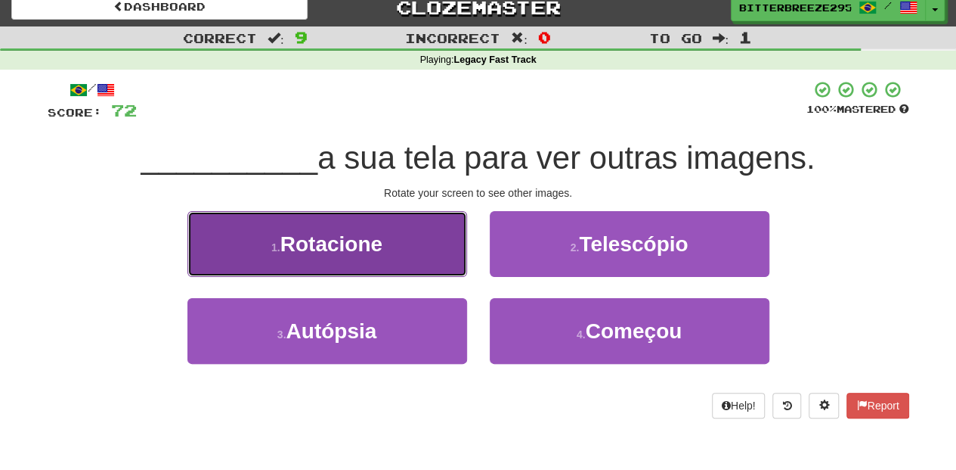
click at [408, 250] on button "1 . Rotacione" at bounding box center [328, 244] width 280 height 66
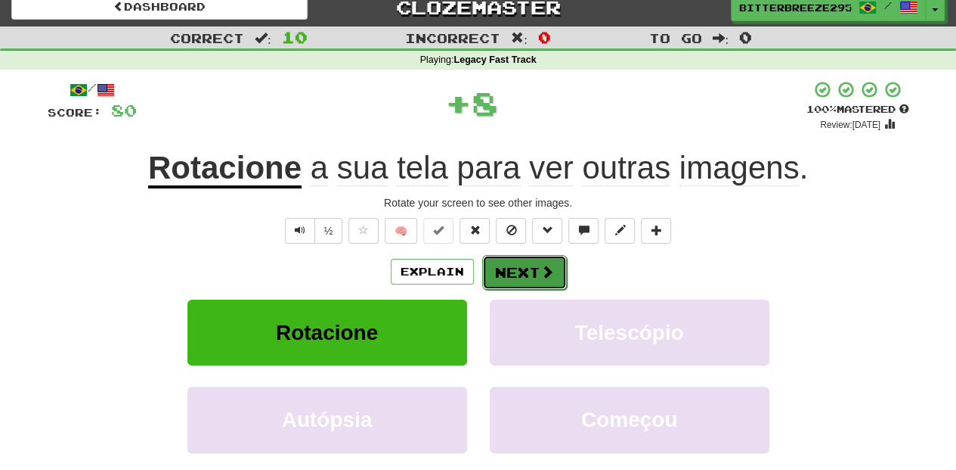
click at [514, 269] on button "Next" at bounding box center [524, 272] width 85 height 35
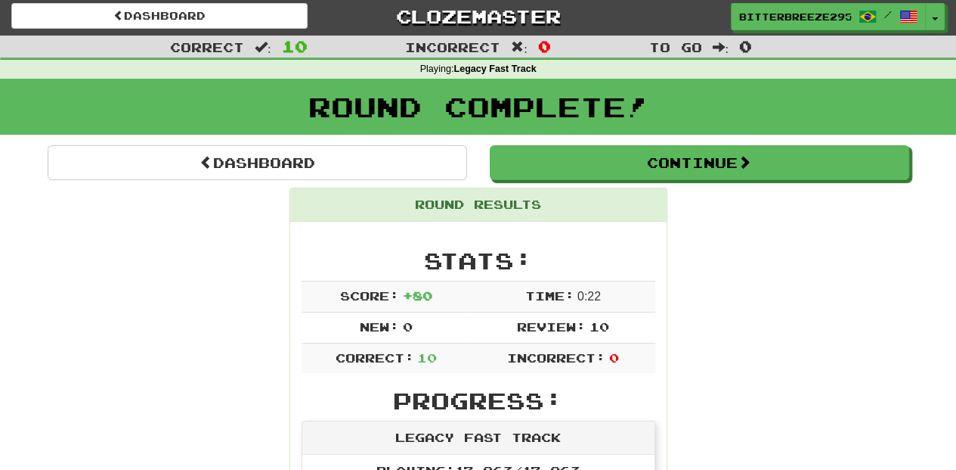
scroll to position [0, 0]
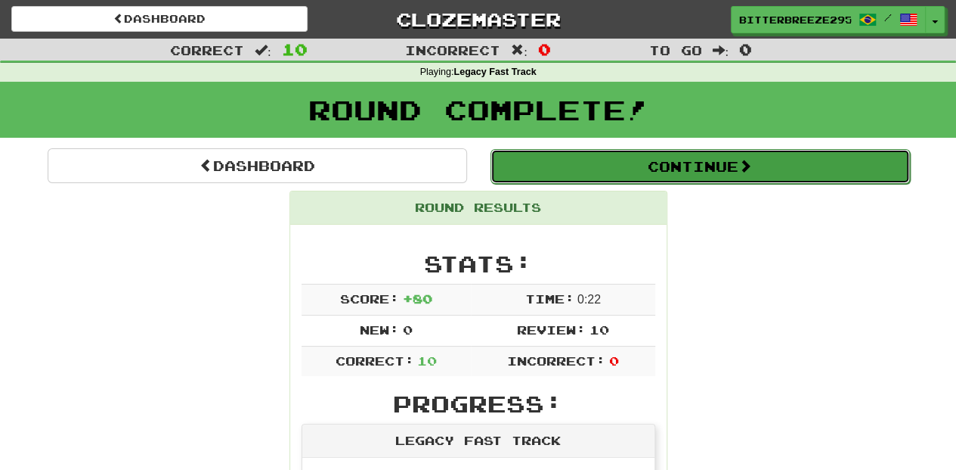
click at [597, 175] on button "Continue" at bounding box center [701, 166] width 420 height 35
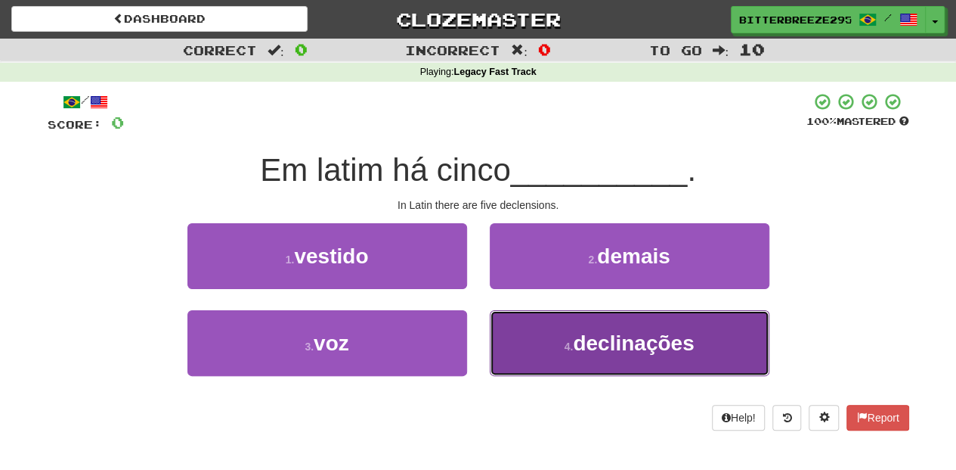
click at [543, 348] on button "4 . declinações" at bounding box center [630, 343] width 280 height 66
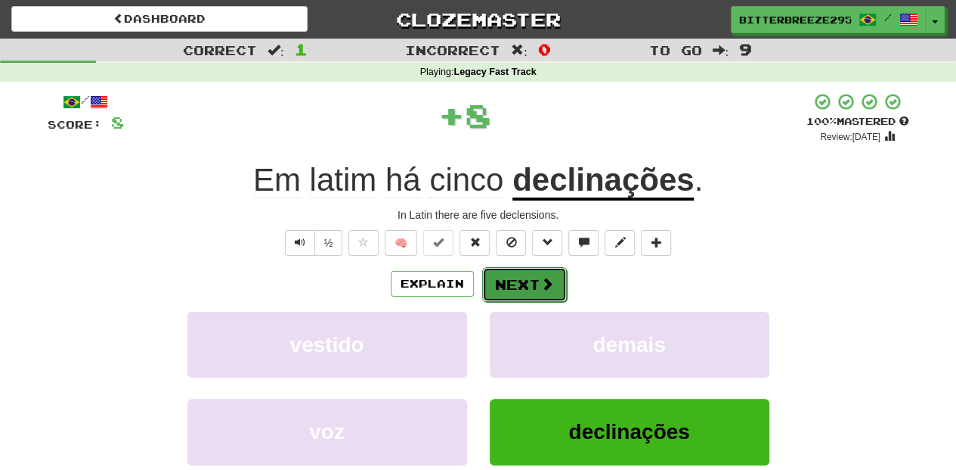
click at [494, 267] on button "Next" at bounding box center [524, 284] width 85 height 35
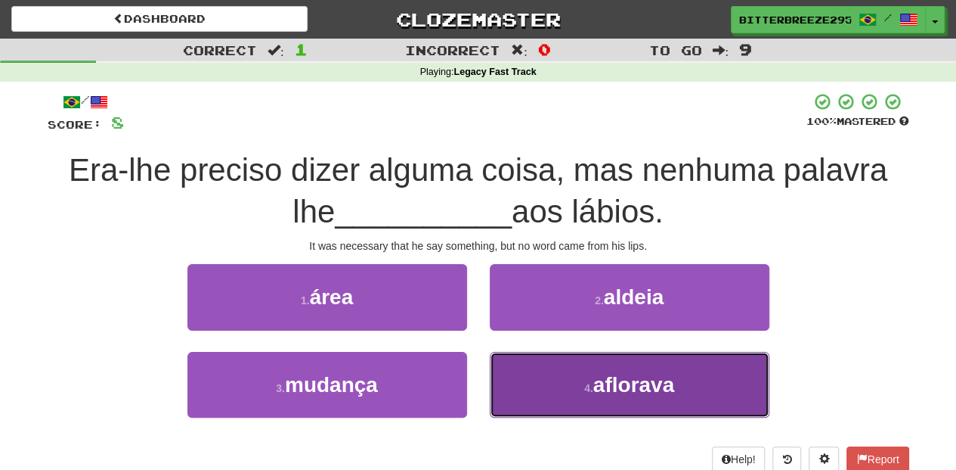
click at [507, 366] on button "4 . aflorava" at bounding box center [630, 385] width 280 height 66
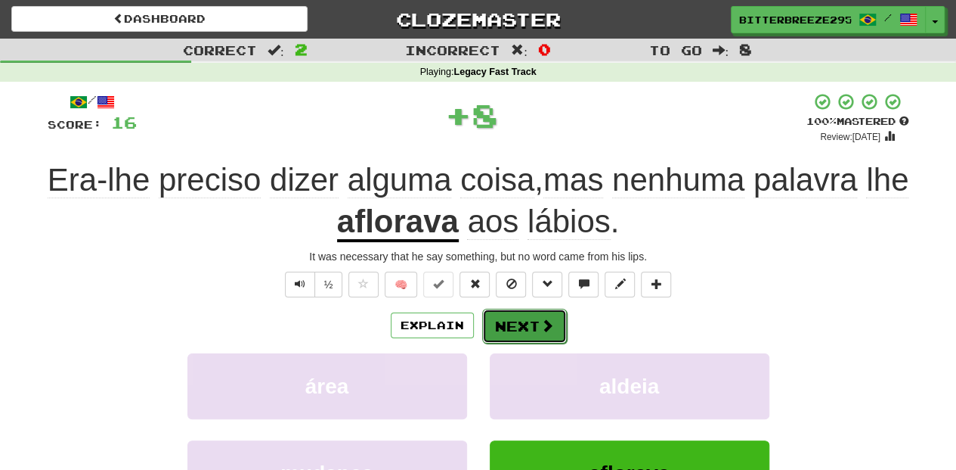
click at [501, 317] on button "Next" at bounding box center [524, 325] width 85 height 35
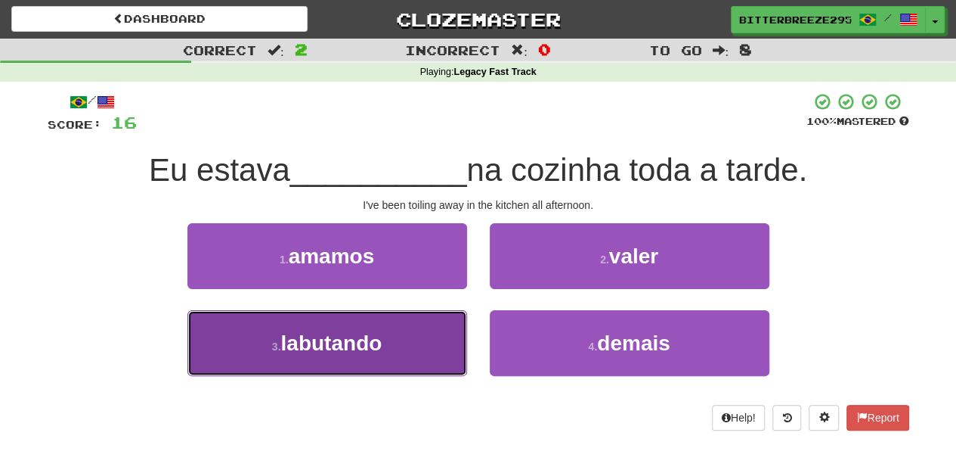
click at [429, 351] on button "3 . labutando" at bounding box center [328, 343] width 280 height 66
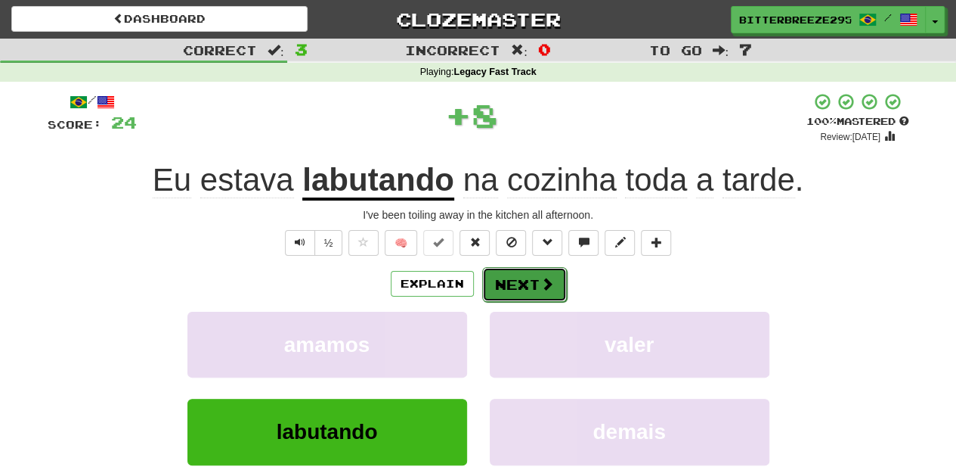
click at [523, 292] on button "Next" at bounding box center [524, 284] width 85 height 35
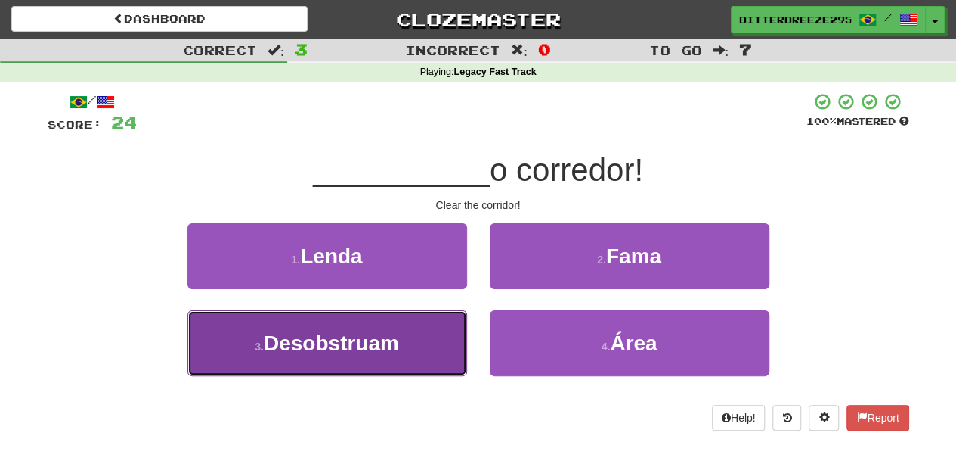
click at [426, 343] on button "3 . Desobstruam" at bounding box center [328, 343] width 280 height 66
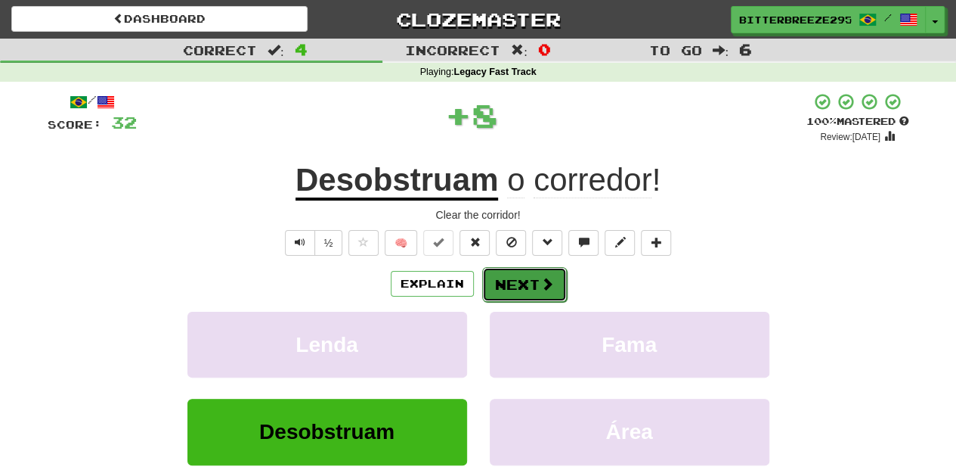
click at [531, 278] on button "Next" at bounding box center [524, 284] width 85 height 35
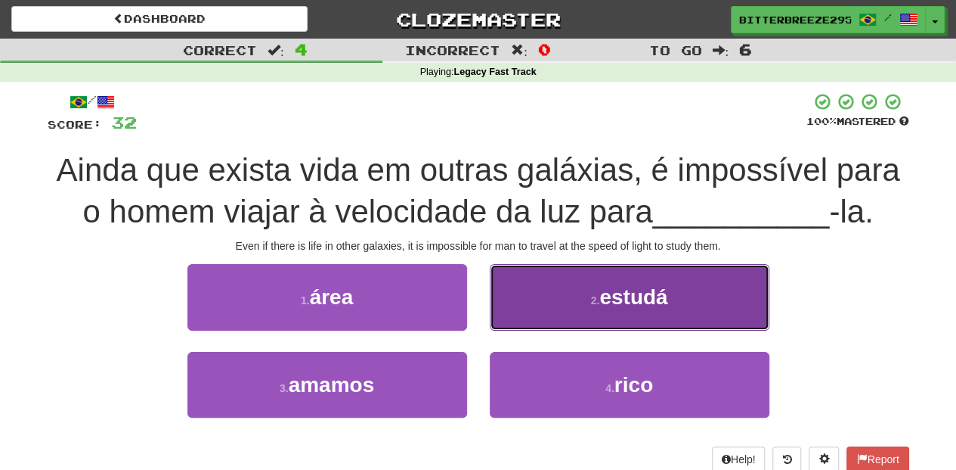
click at [525, 325] on button "2 . estudá" at bounding box center [630, 297] width 280 height 66
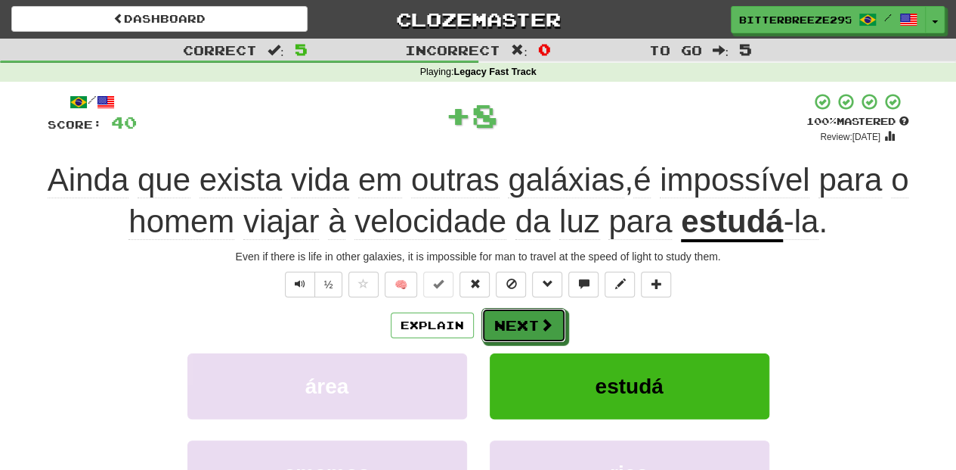
click at [525, 325] on button "Next" at bounding box center [524, 325] width 85 height 35
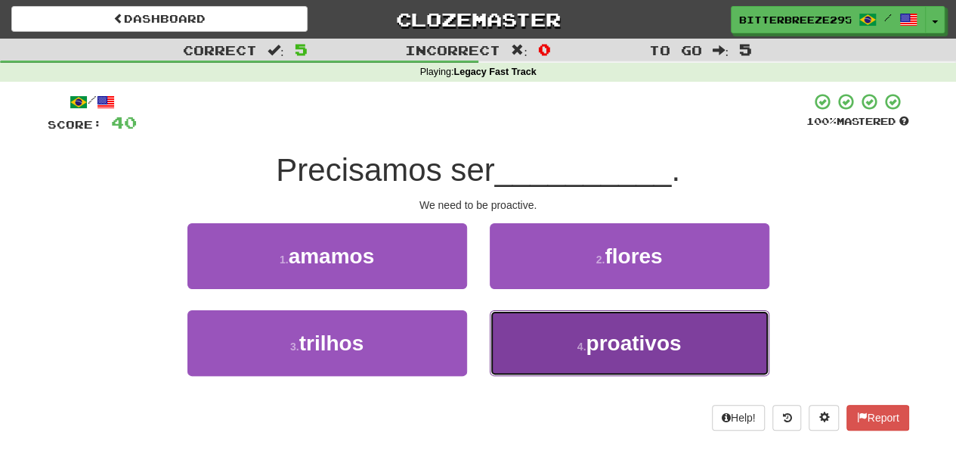
click at [534, 334] on button "4 . proativos" at bounding box center [630, 343] width 280 height 66
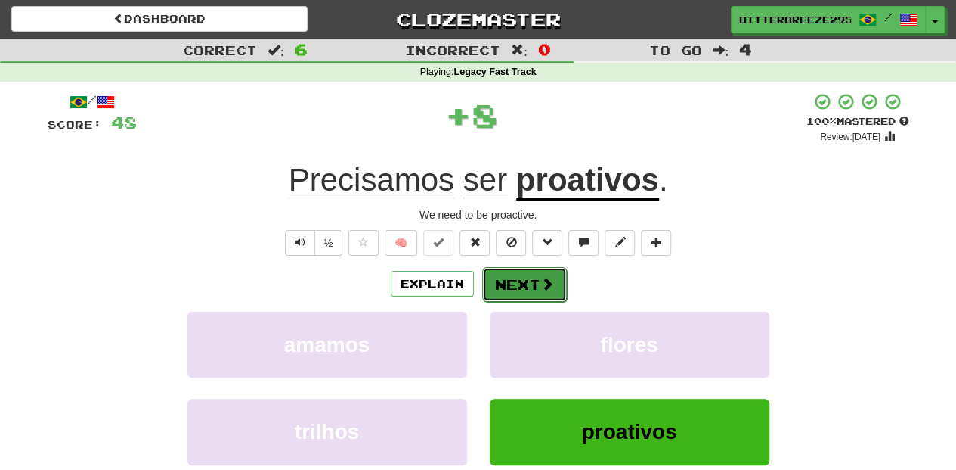
click at [513, 278] on button "Next" at bounding box center [524, 284] width 85 height 35
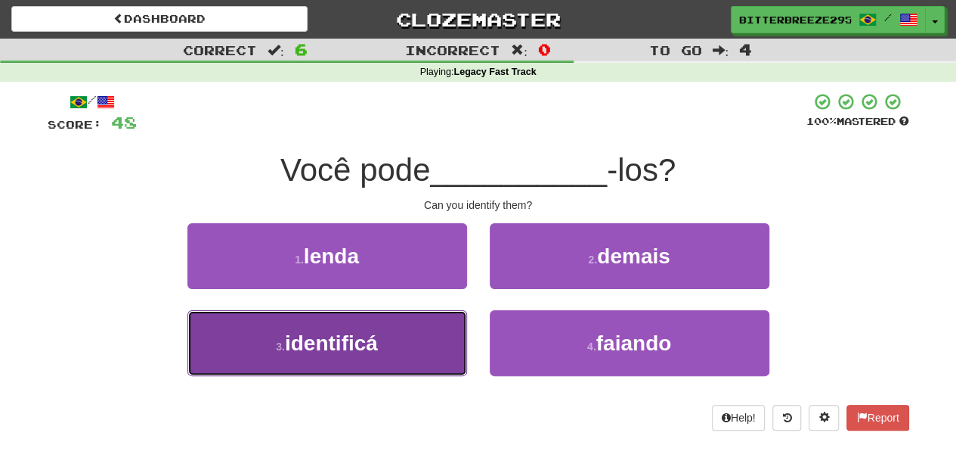
click at [423, 328] on button "3 . identificá" at bounding box center [328, 343] width 280 height 66
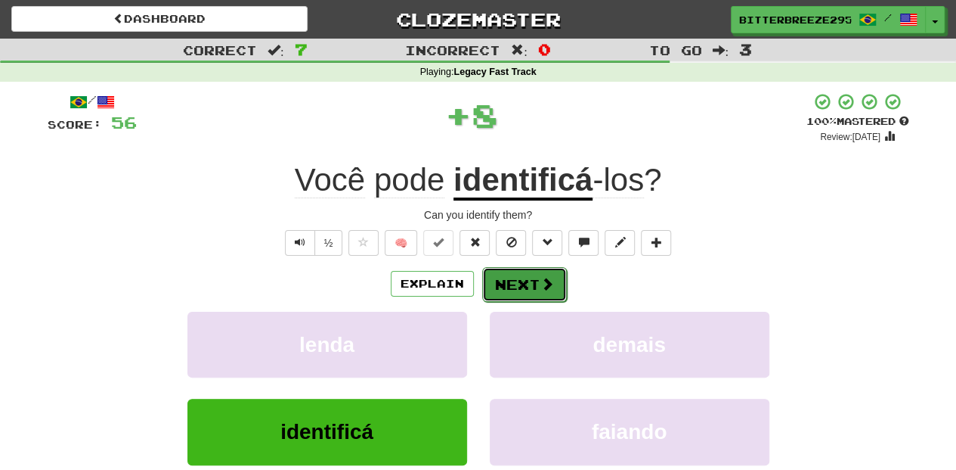
click at [507, 291] on button "Next" at bounding box center [524, 284] width 85 height 35
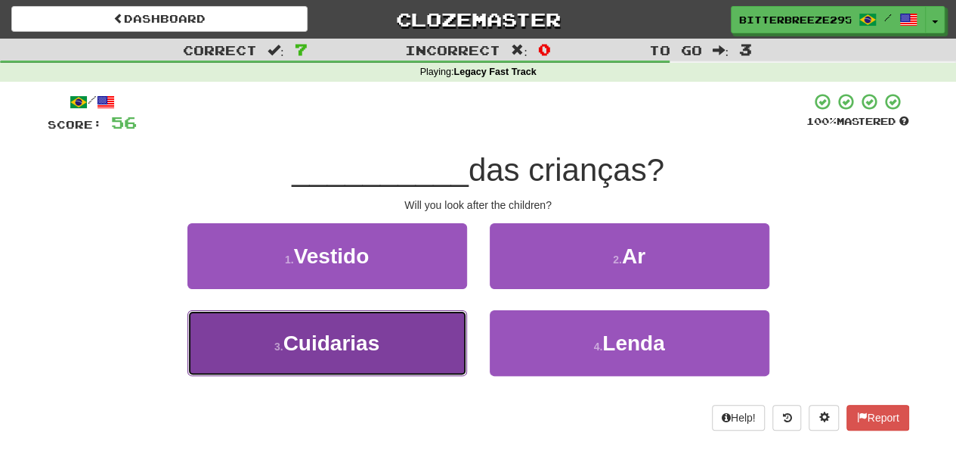
click at [405, 349] on button "3 . Cuidarias" at bounding box center [328, 343] width 280 height 66
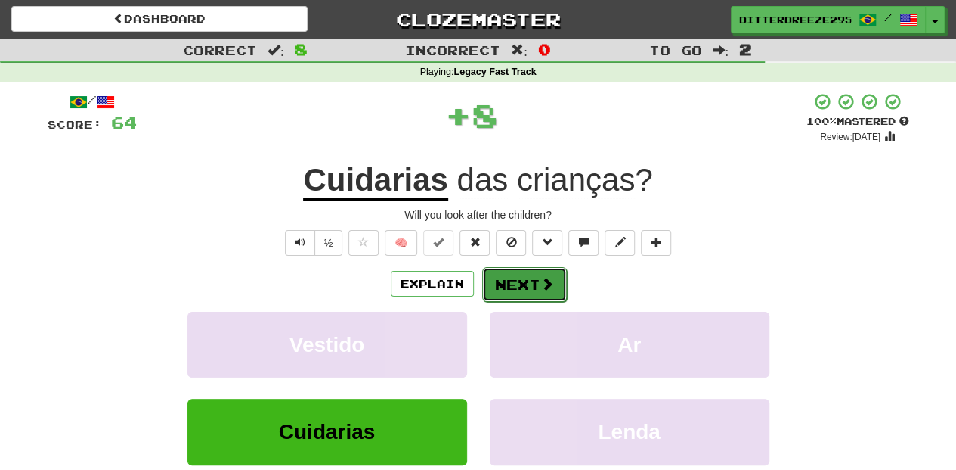
click at [502, 295] on button "Next" at bounding box center [524, 284] width 85 height 35
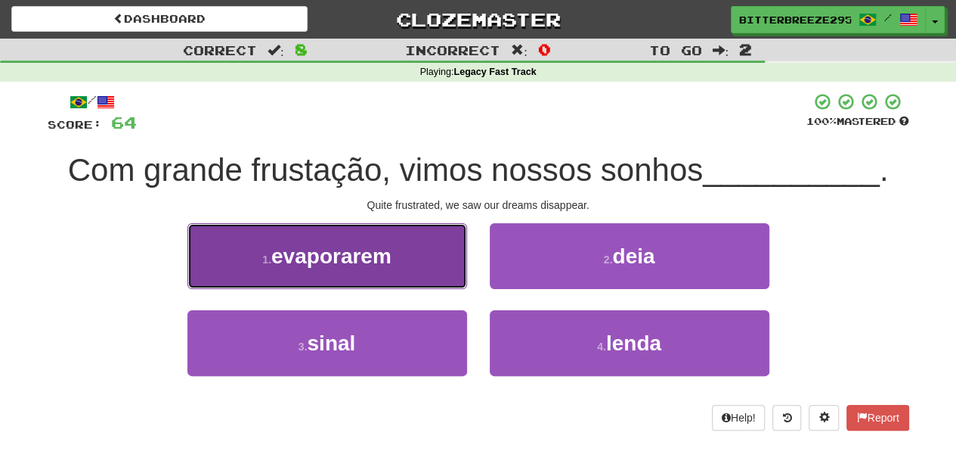
click at [435, 281] on button "1 . evaporarem" at bounding box center [328, 256] width 280 height 66
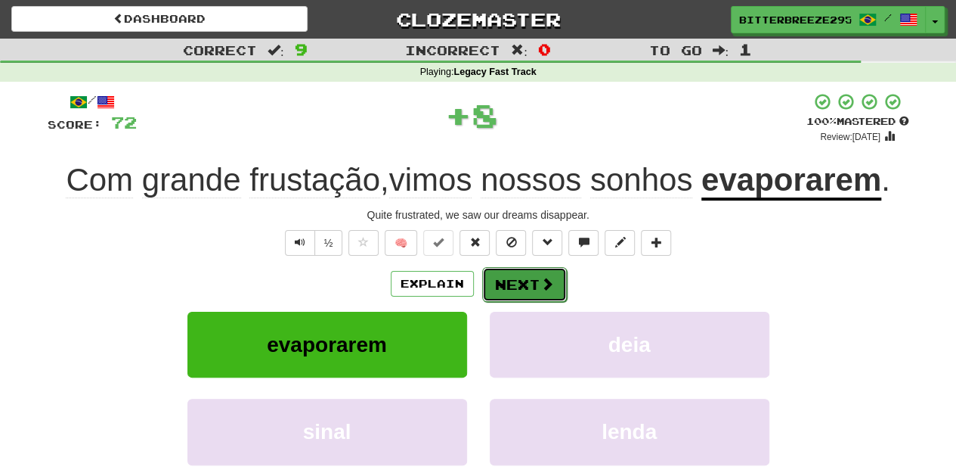
click at [510, 286] on button "Next" at bounding box center [524, 284] width 85 height 35
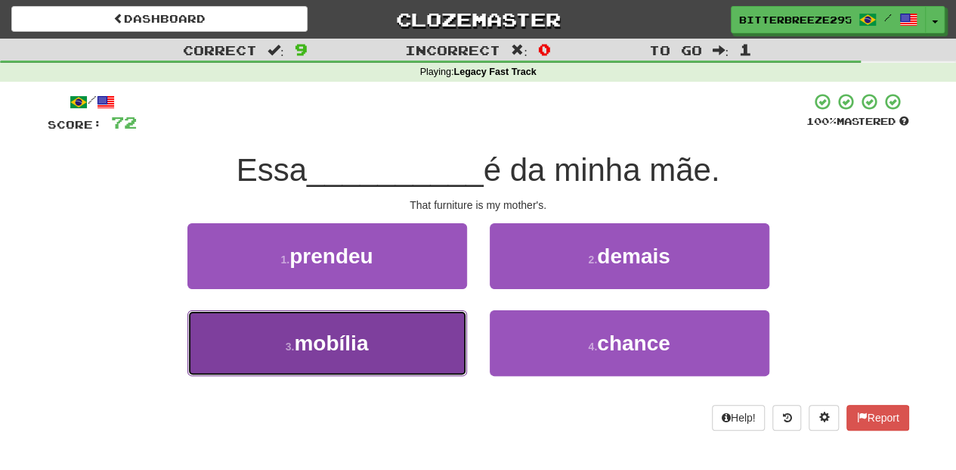
click at [435, 327] on button "3 . mobília" at bounding box center [328, 343] width 280 height 66
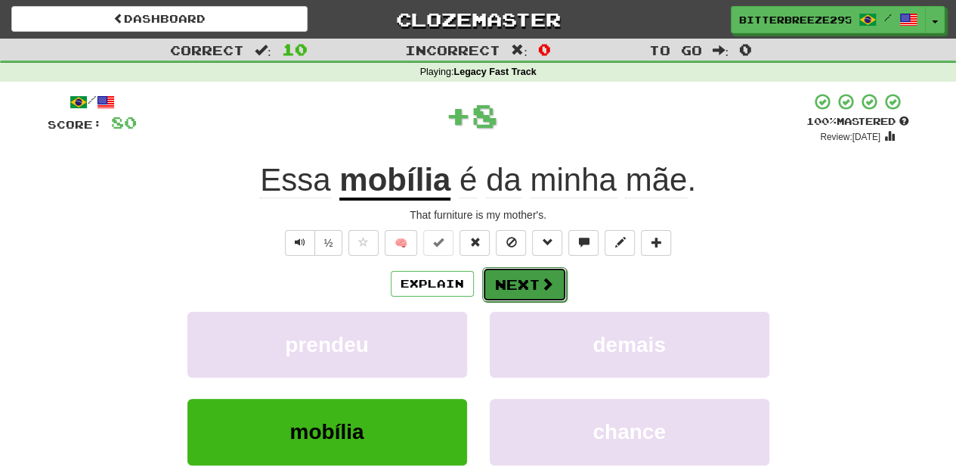
click at [520, 281] on button "Next" at bounding box center [524, 284] width 85 height 35
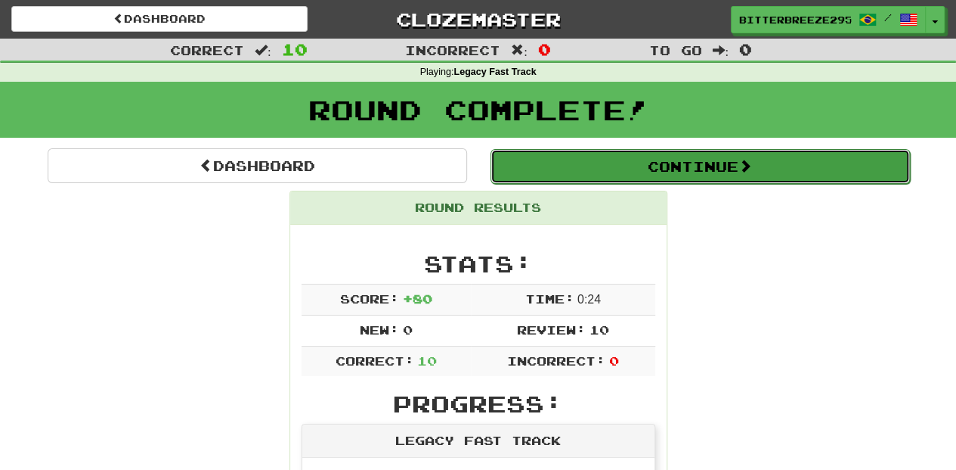
click at [573, 163] on button "Continue" at bounding box center [701, 166] width 420 height 35
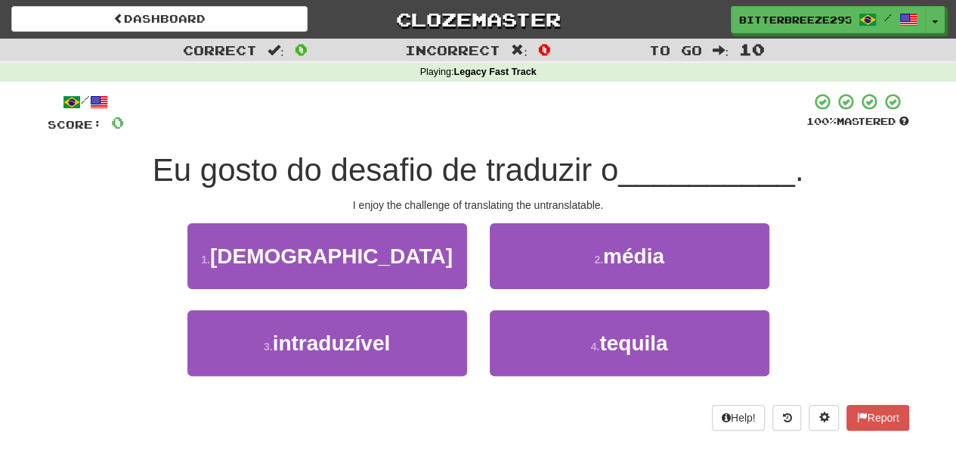
drag, startPoint x: 454, startPoint y: 298, endPoint x: 445, endPoint y: 302, distance: 9.1
click at [445, 302] on div "1 . árabes" at bounding box center [327, 266] width 302 height 87
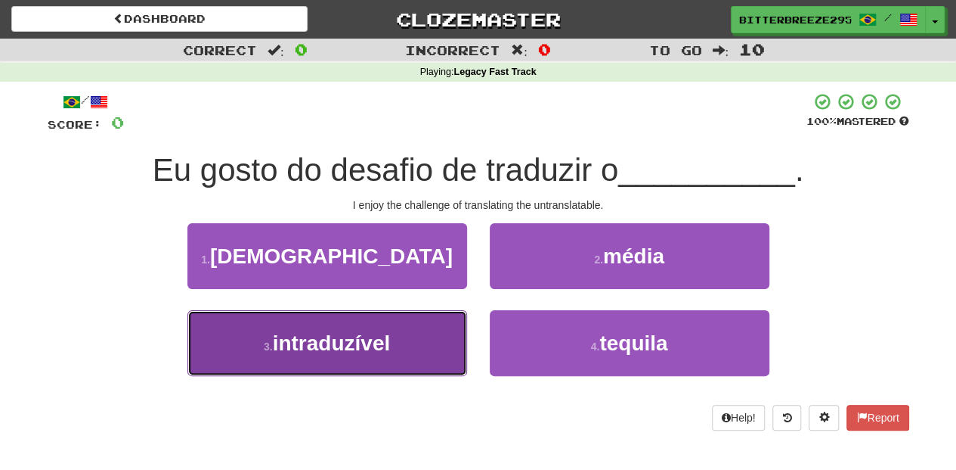
click at [457, 349] on button "3 . intraduzível" at bounding box center [328, 343] width 280 height 66
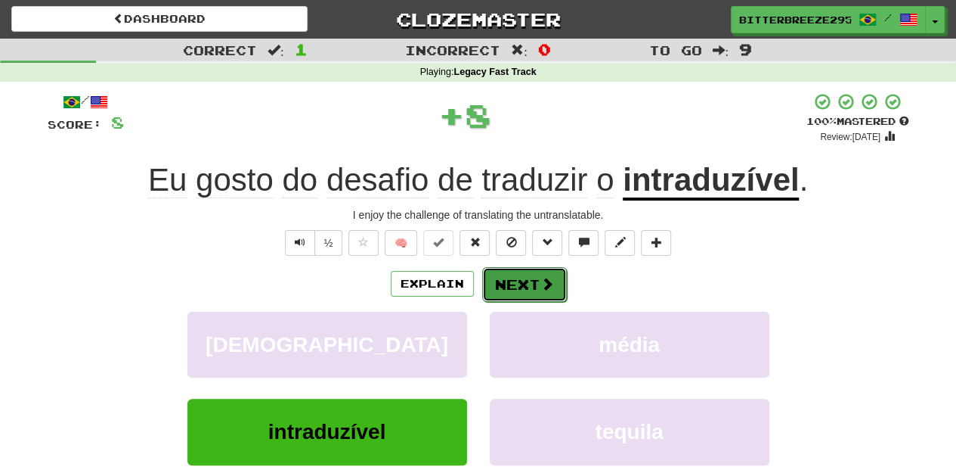
click at [520, 285] on button "Next" at bounding box center [524, 284] width 85 height 35
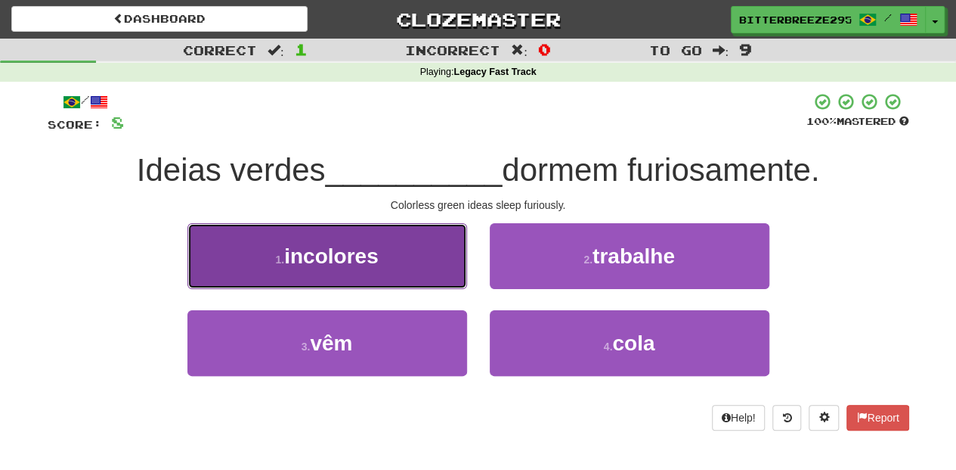
click at [426, 265] on button "1 . incolores" at bounding box center [328, 256] width 280 height 66
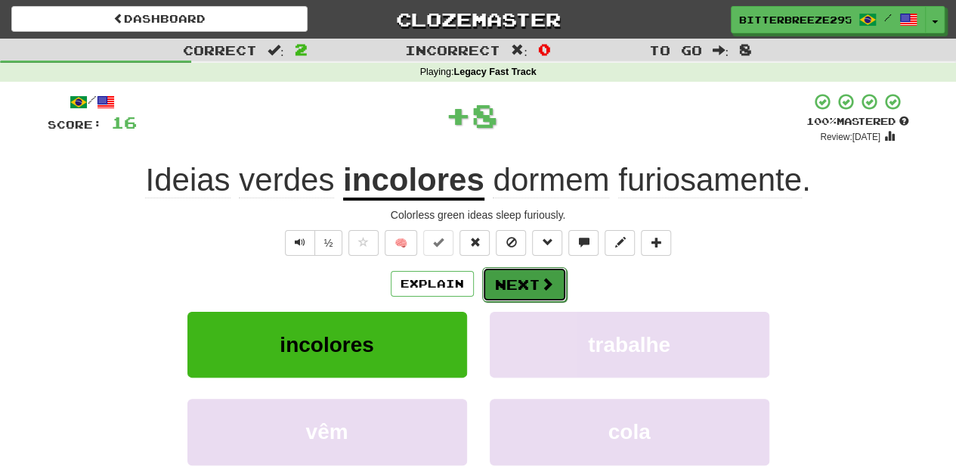
click at [499, 287] on button "Next" at bounding box center [524, 284] width 85 height 35
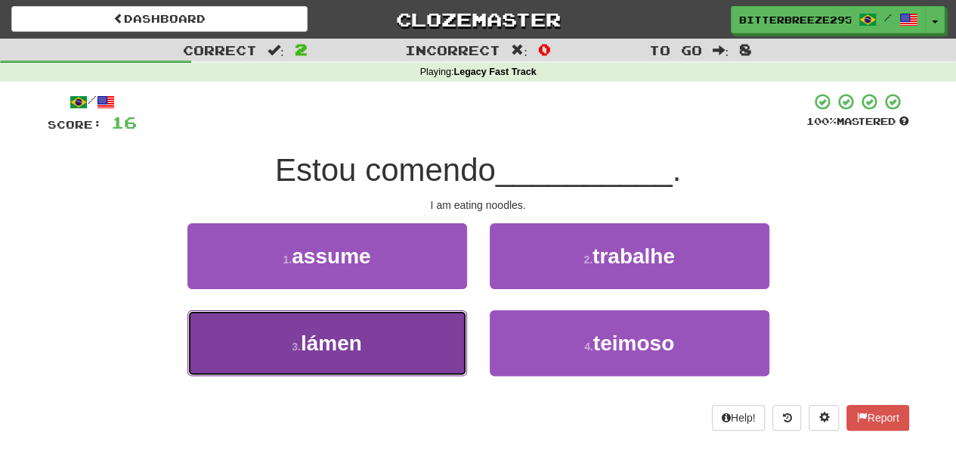
click at [426, 338] on button "3 . lámen" at bounding box center [328, 343] width 280 height 66
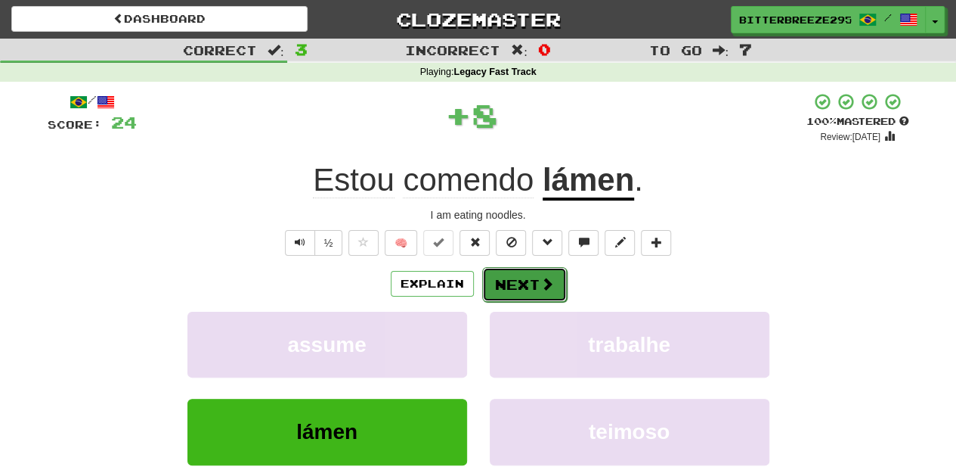
click at [529, 281] on button "Next" at bounding box center [524, 284] width 85 height 35
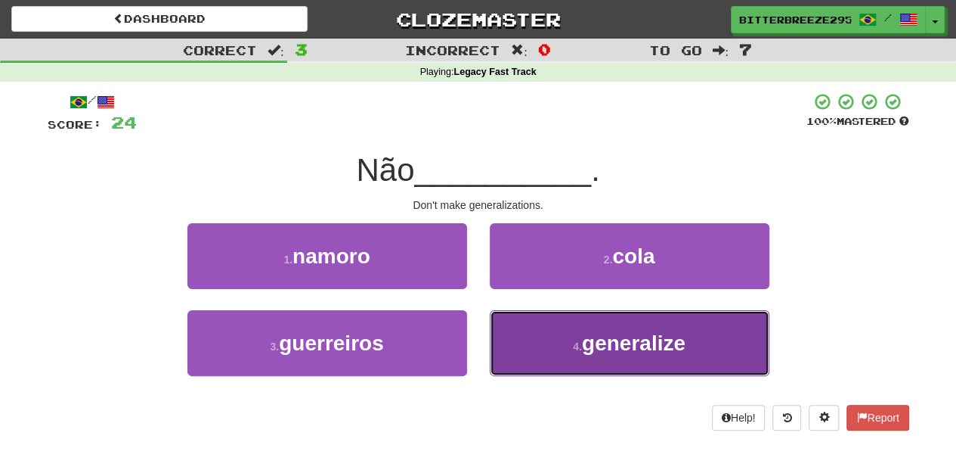
click at [550, 338] on button "4 . generalize" at bounding box center [630, 343] width 280 height 66
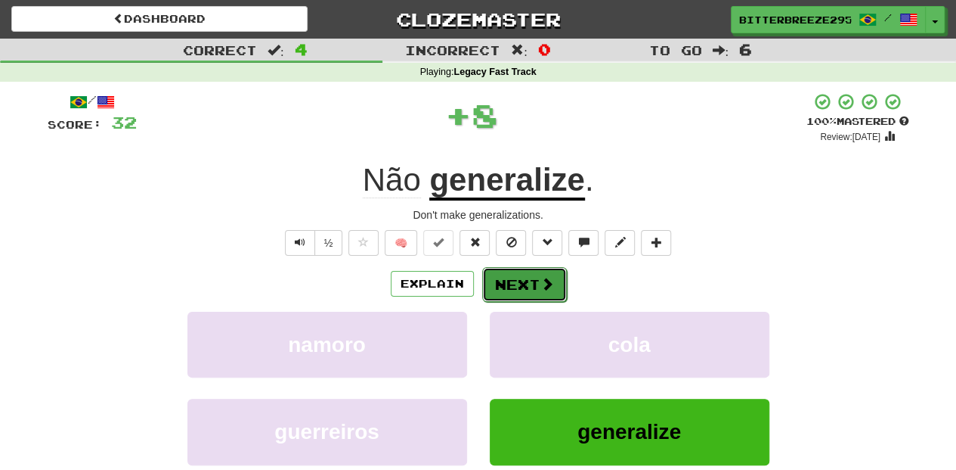
click at [510, 286] on button "Next" at bounding box center [524, 284] width 85 height 35
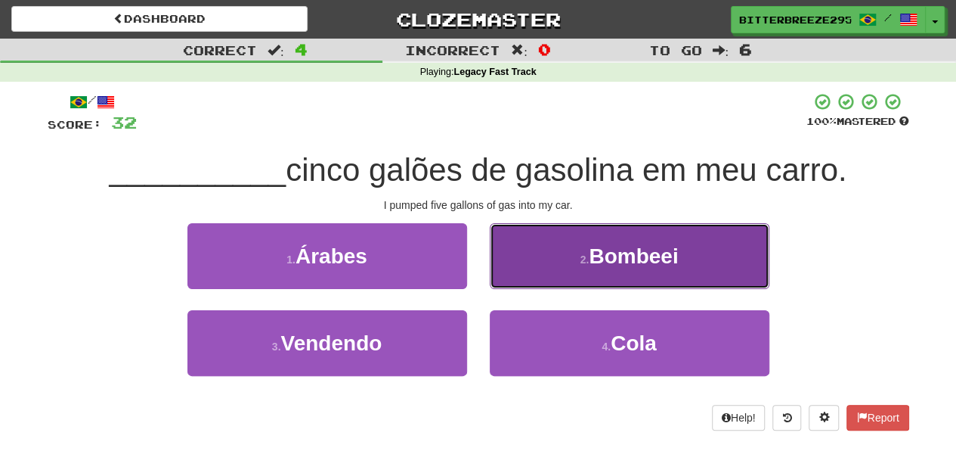
click at [534, 278] on button "2 . Bombeei" at bounding box center [630, 256] width 280 height 66
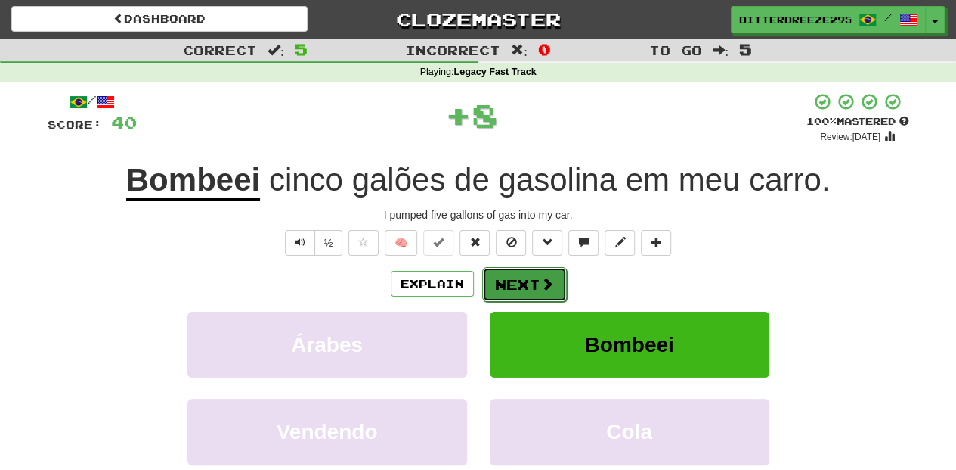
click at [521, 281] on button "Next" at bounding box center [524, 284] width 85 height 35
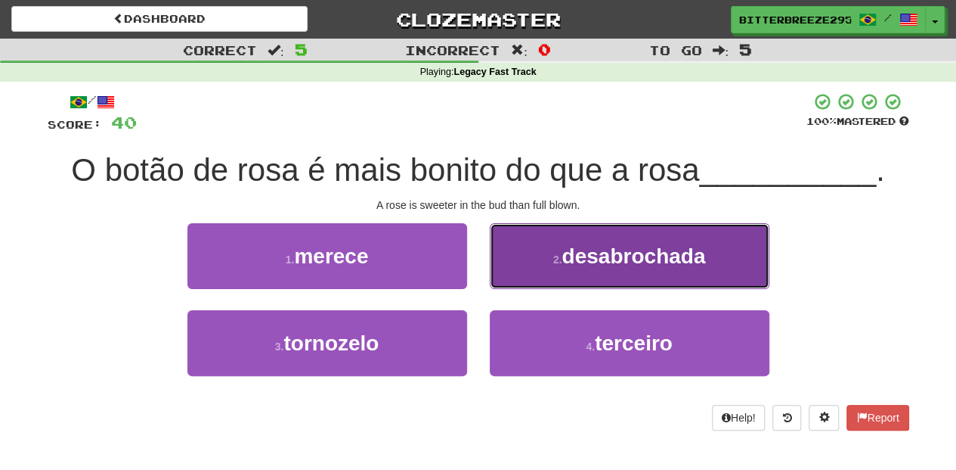
click at [546, 274] on button "2 . desabrochada" at bounding box center [630, 256] width 280 height 66
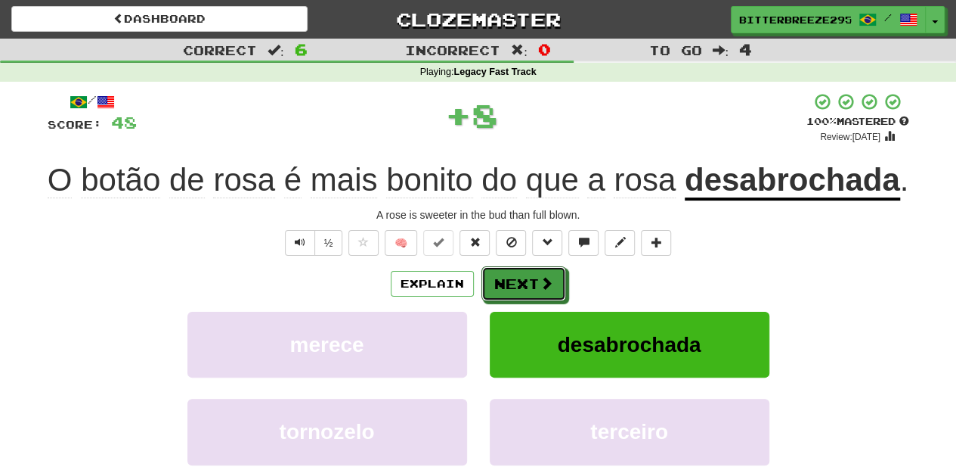
click at [546, 274] on button "Next" at bounding box center [524, 283] width 85 height 35
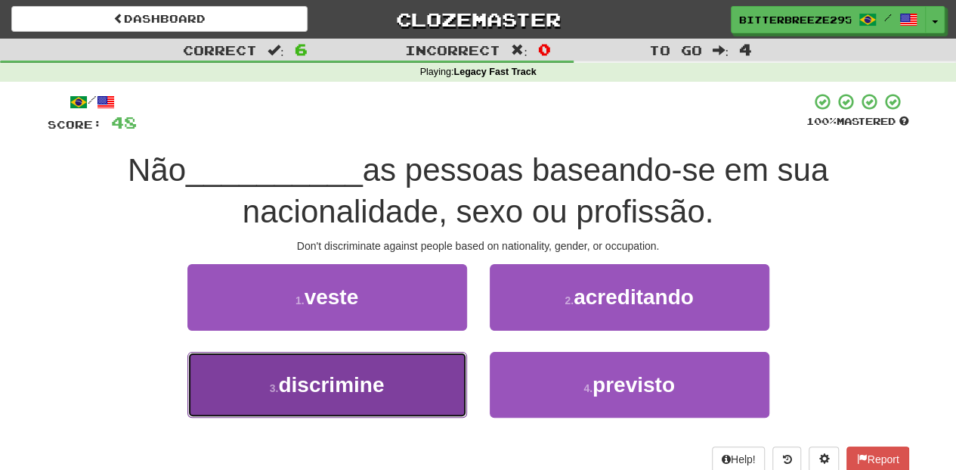
click at [386, 379] on button "3 . discrimine" at bounding box center [328, 385] width 280 height 66
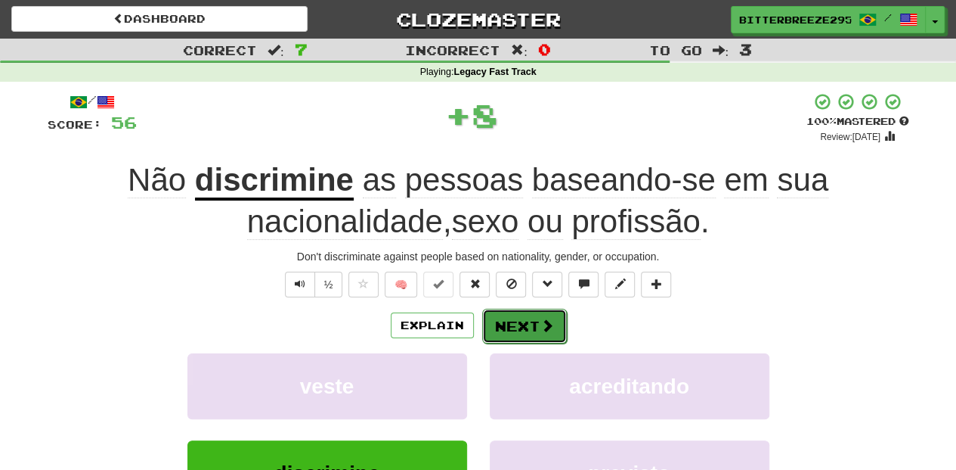
click at [523, 321] on button "Next" at bounding box center [524, 325] width 85 height 35
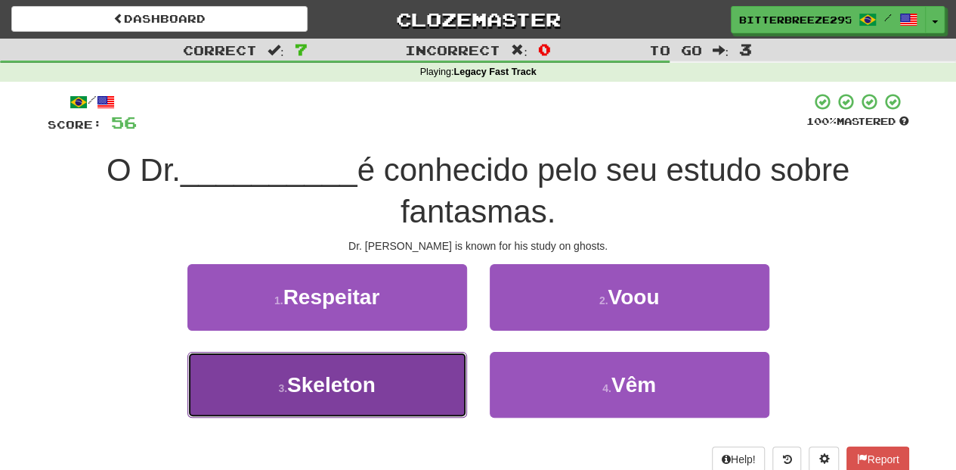
click at [403, 374] on button "3 . Skeleton" at bounding box center [328, 385] width 280 height 66
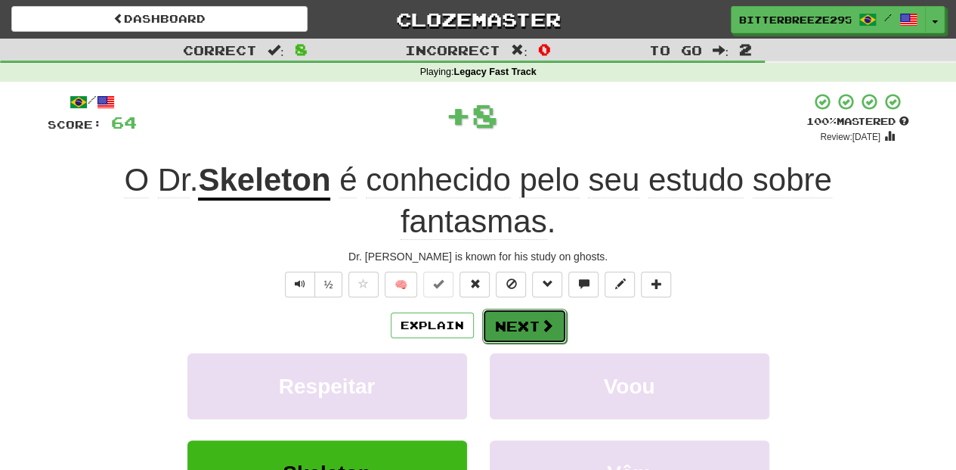
click at [519, 328] on button "Next" at bounding box center [524, 325] width 85 height 35
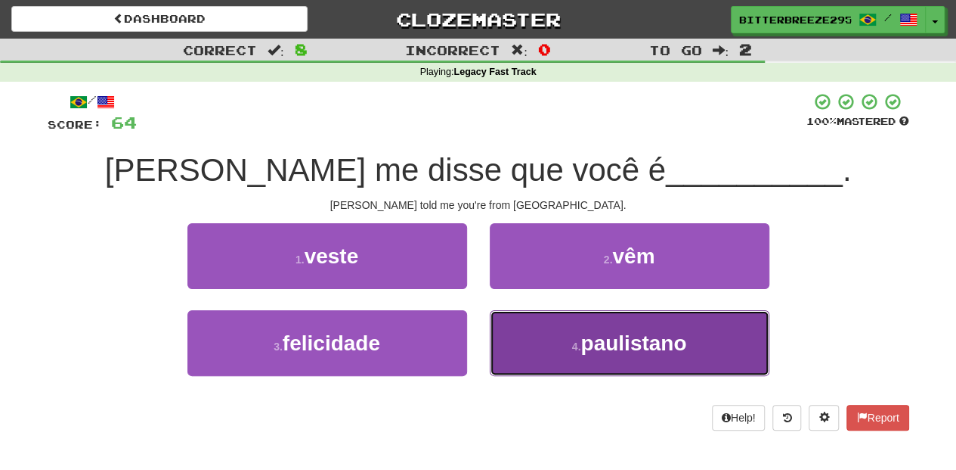
click at [555, 339] on button "4 . paulistano" at bounding box center [630, 343] width 280 height 66
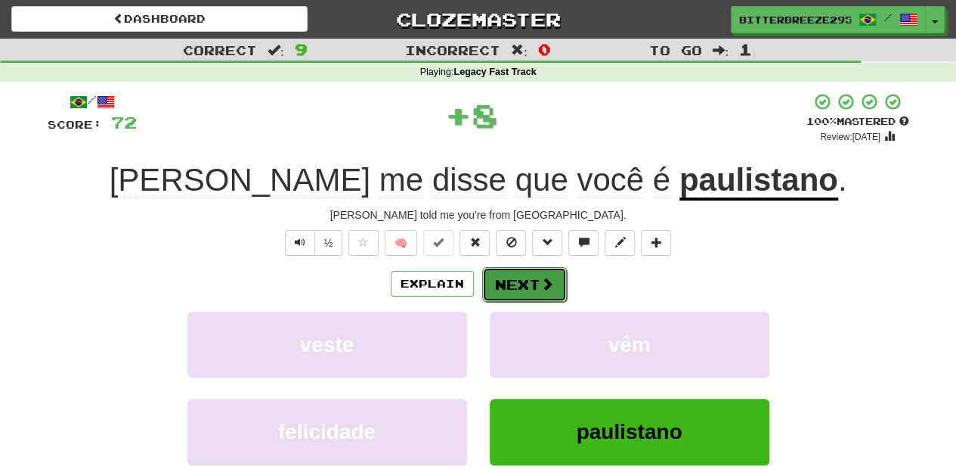
click at [529, 290] on button "Next" at bounding box center [524, 284] width 85 height 35
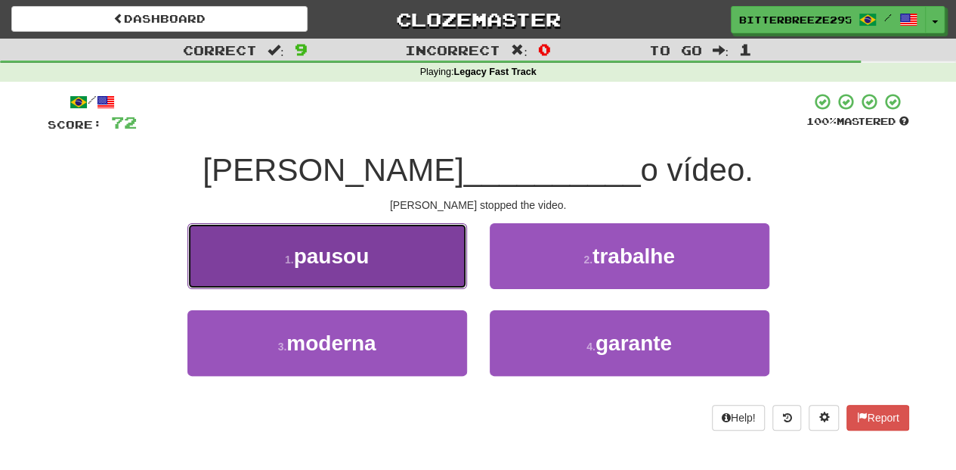
click at [427, 270] on button "1 . pausou" at bounding box center [328, 256] width 280 height 66
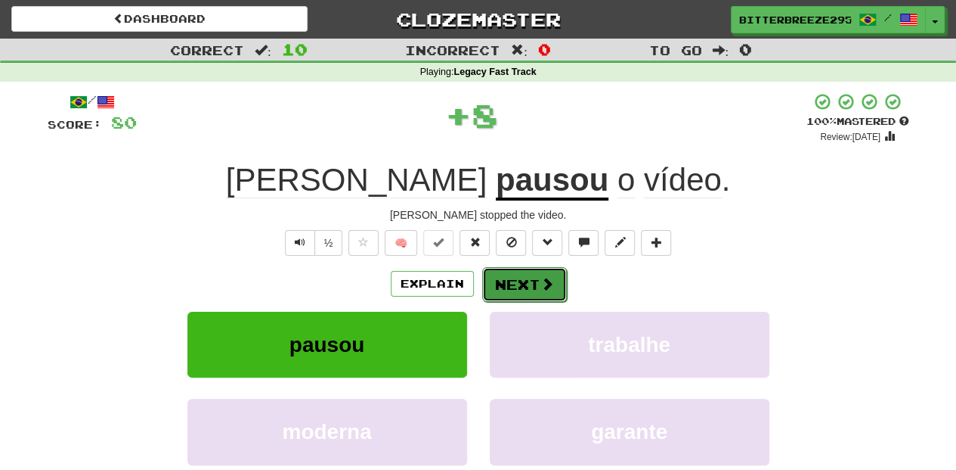
click at [501, 281] on button "Next" at bounding box center [524, 284] width 85 height 35
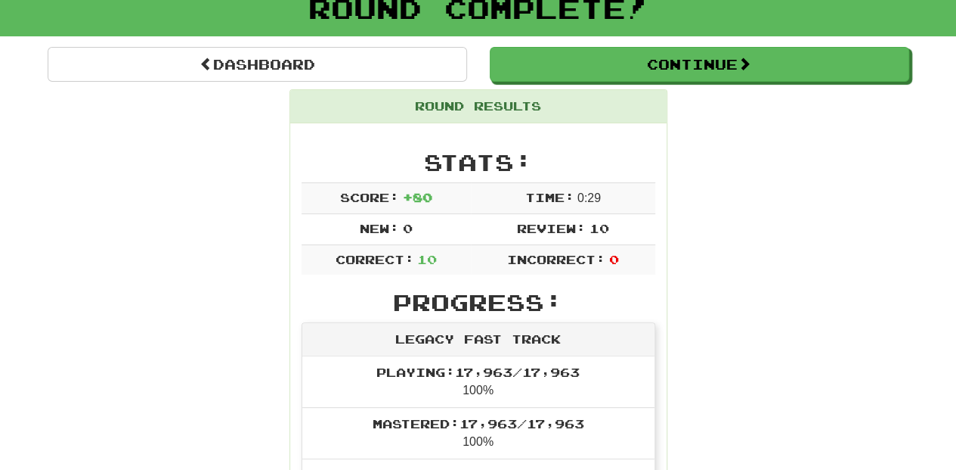
scroll to position [101, 0]
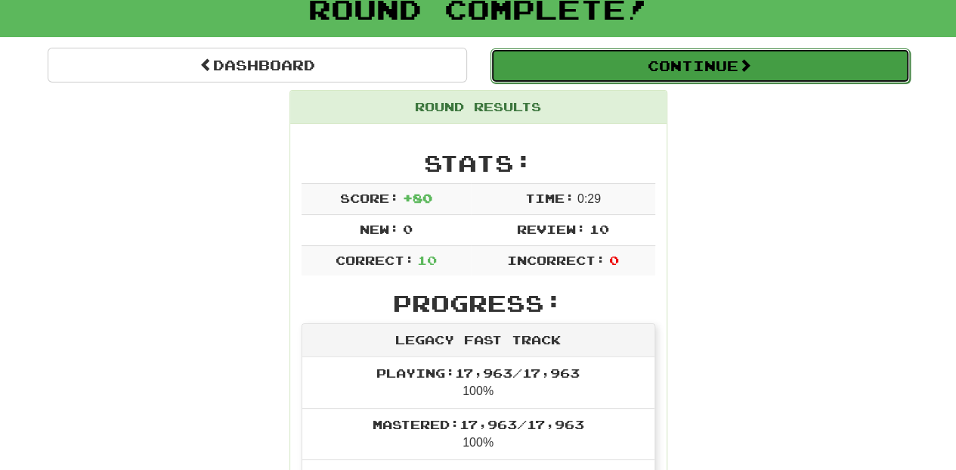
click at [616, 71] on button "Continue" at bounding box center [701, 65] width 420 height 35
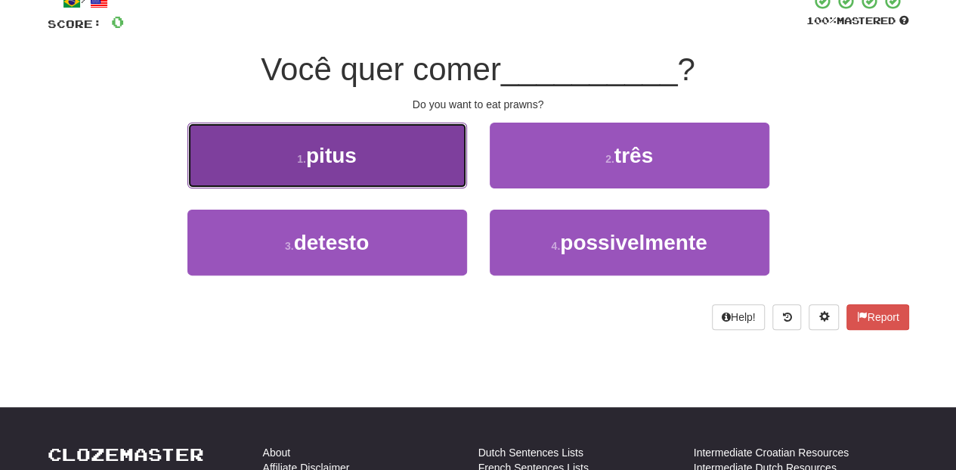
click at [387, 160] on button "1 . pitus" at bounding box center [328, 155] width 280 height 66
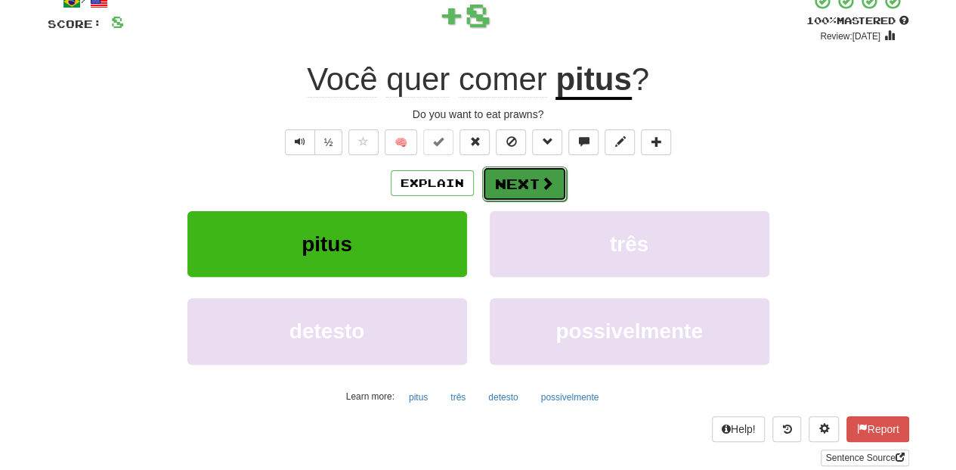
click at [513, 178] on button "Next" at bounding box center [524, 183] width 85 height 35
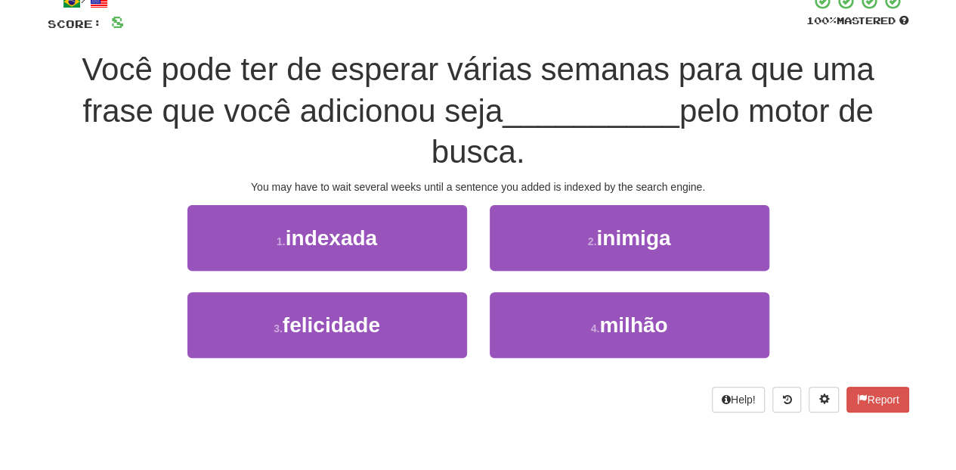
click at [431, 271] on div "1 . indexada" at bounding box center [327, 248] width 302 height 87
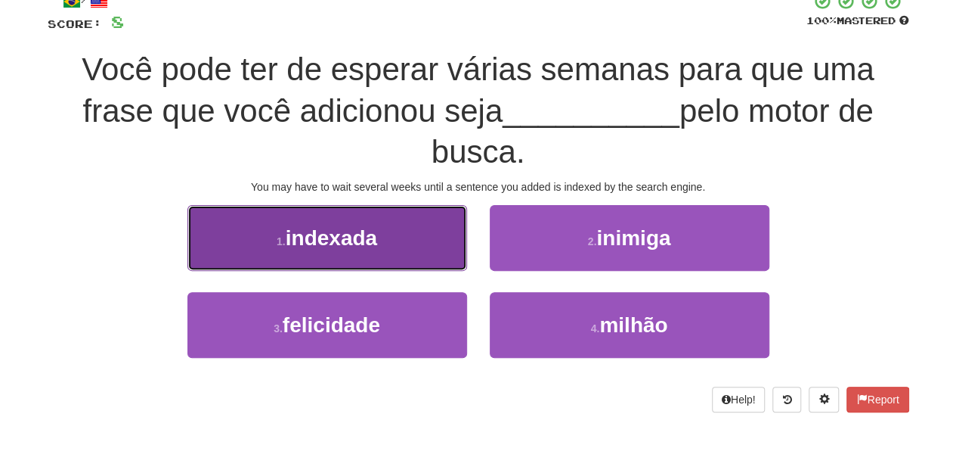
click at [452, 254] on button "1 . indexada" at bounding box center [328, 238] width 280 height 66
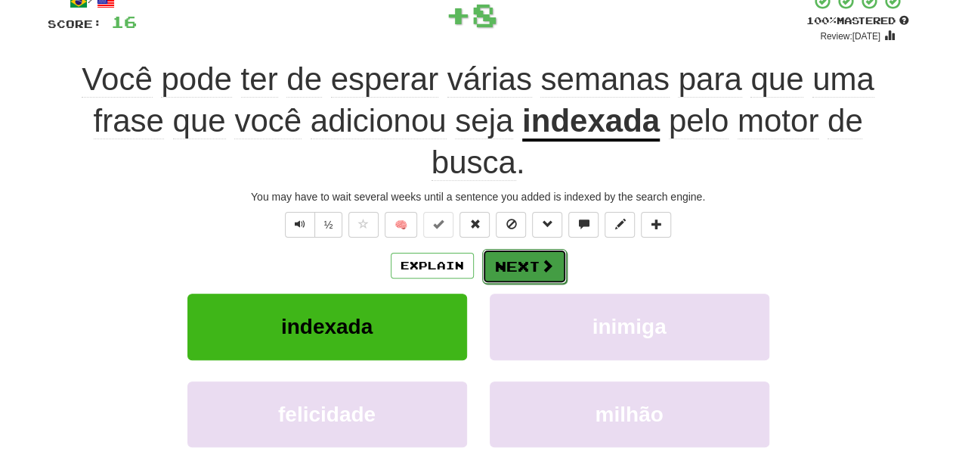
click at [532, 254] on button "Next" at bounding box center [524, 266] width 85 height 35
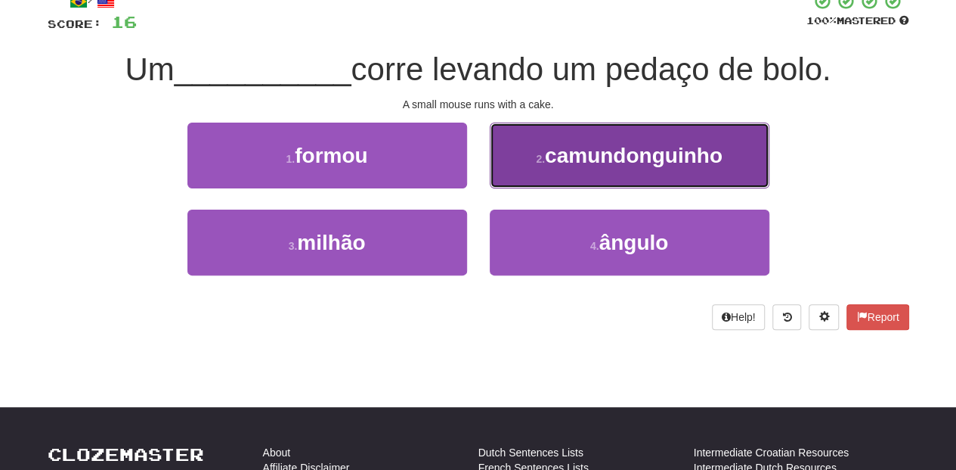
click at [541, 178] on button "2 . camundonguinho" at bounding box center [630, 155] width 280 height 66
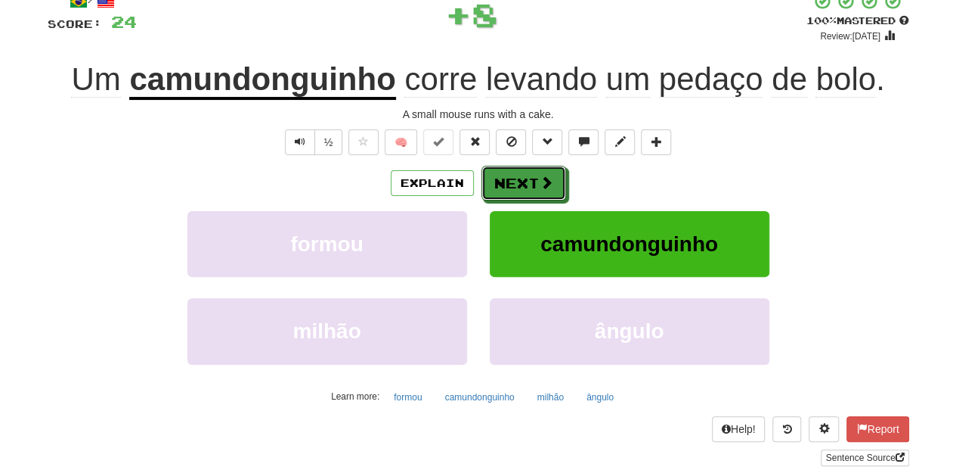
click at [541, 178] on span at bounding box center [547, 182] width 14 height 14
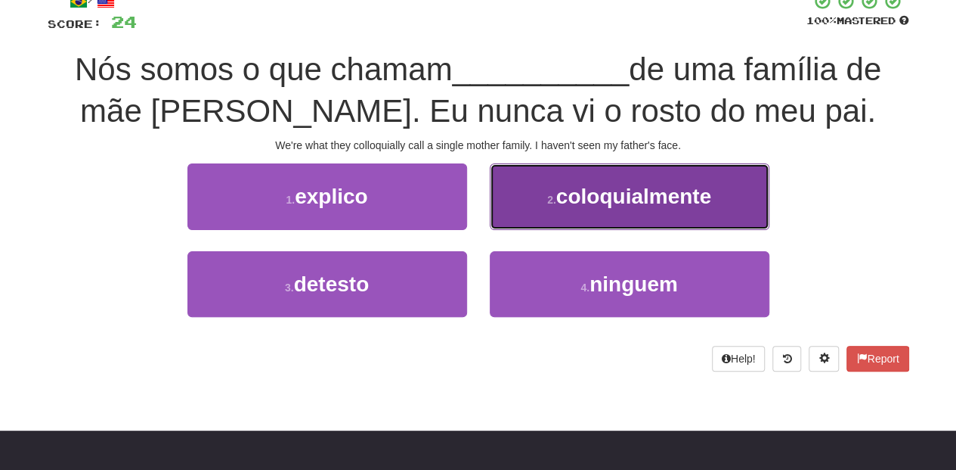
click at [547, 188] on button "2 . coloquialmente" at bounding box center [630, 196] width 280 height 66
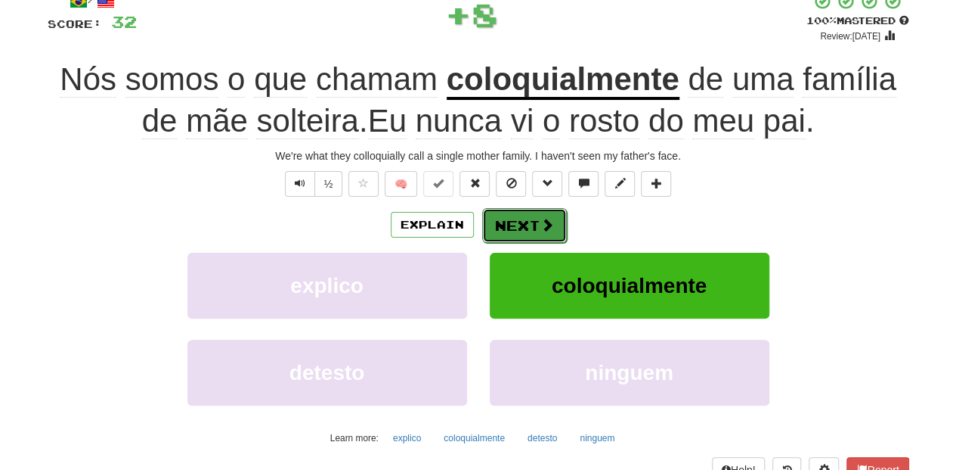
click at [541, 218] on span at bounding box center [548, 225] width 14 height 14
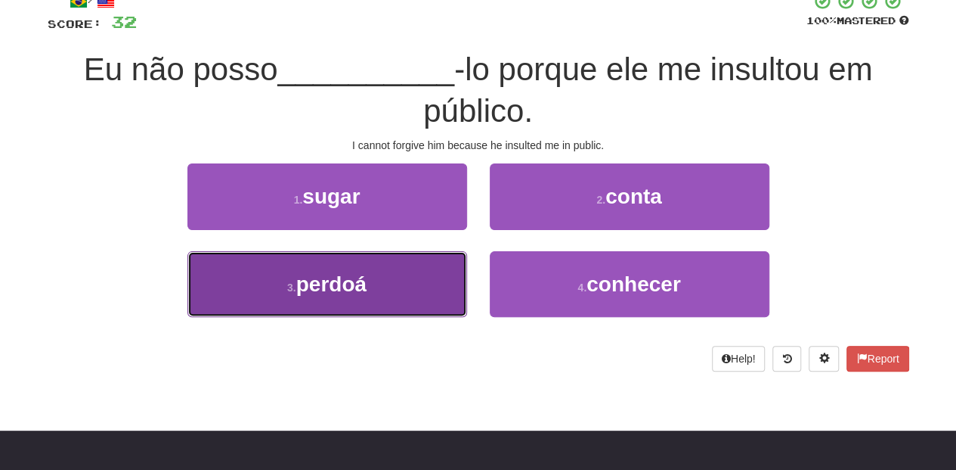
click at [414, 287] on button "3 . perdoá" at bounding box center [328, 284] width 280 height 66
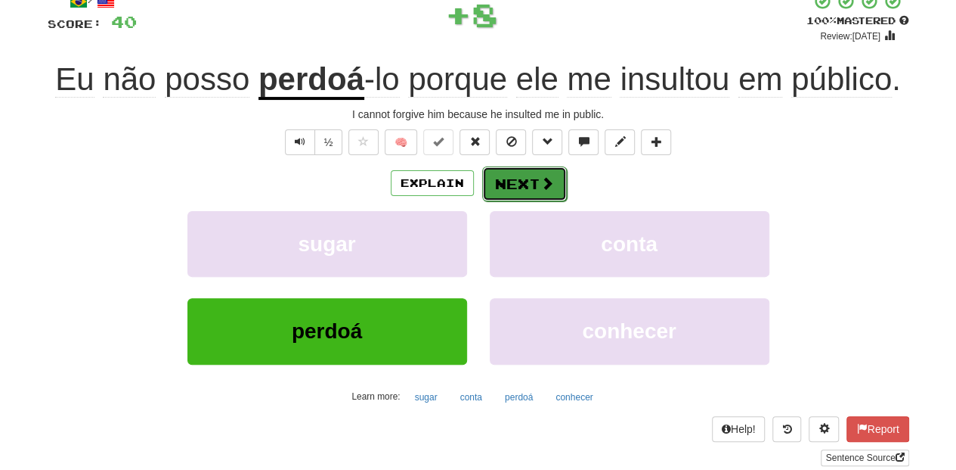
click at [522, 195] on button "Next" at bounding box center [524, 183] width 85 height 35
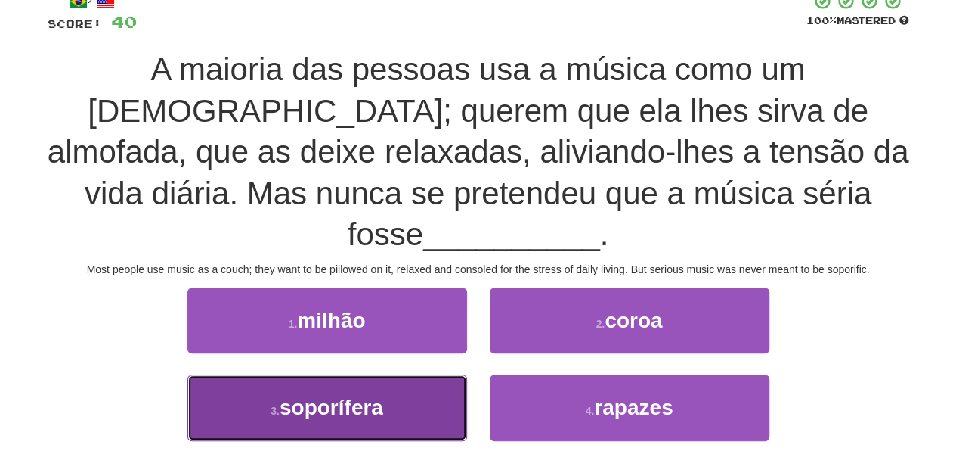
click at [376, 391] on button "3 . soporífera" at bounding box center [328, 407] width 280 height 66
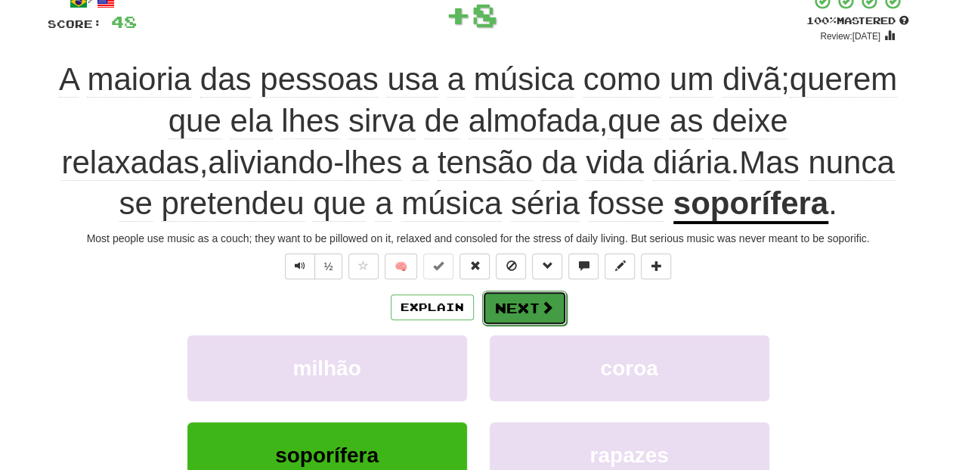
click at [516, 307] on button "Next" at bounding box center [524, 307] width 85 height 35
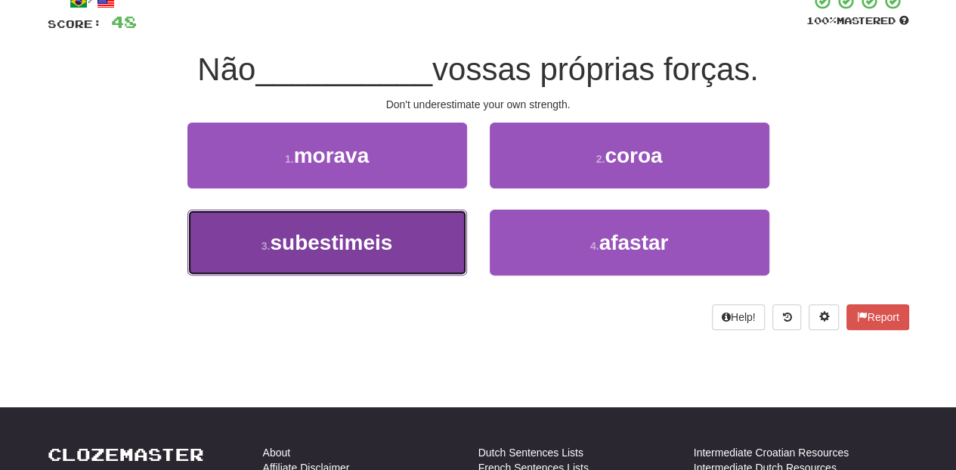
click at [422, 236] on button "3 . subestimeis" at bounding box center [328, 242] width 280 height 66
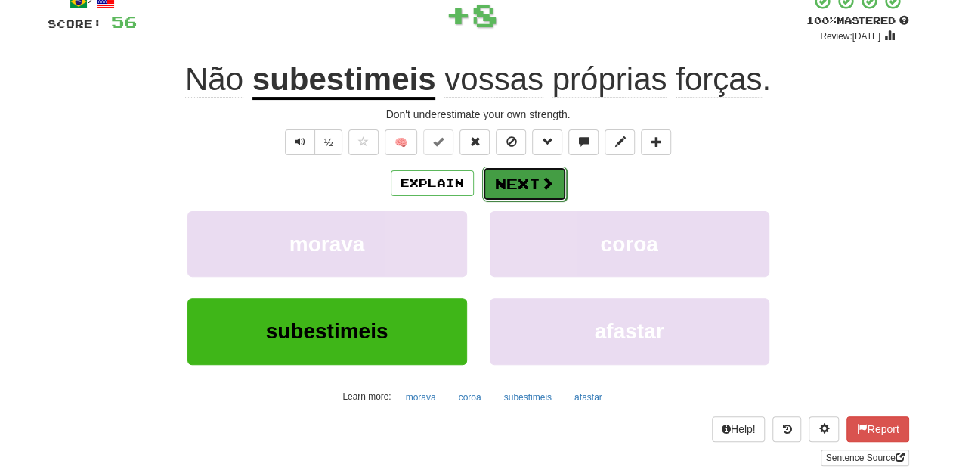
click at [514, 183] on button "Next" at bounding box center [524, 183] width 85 height 35
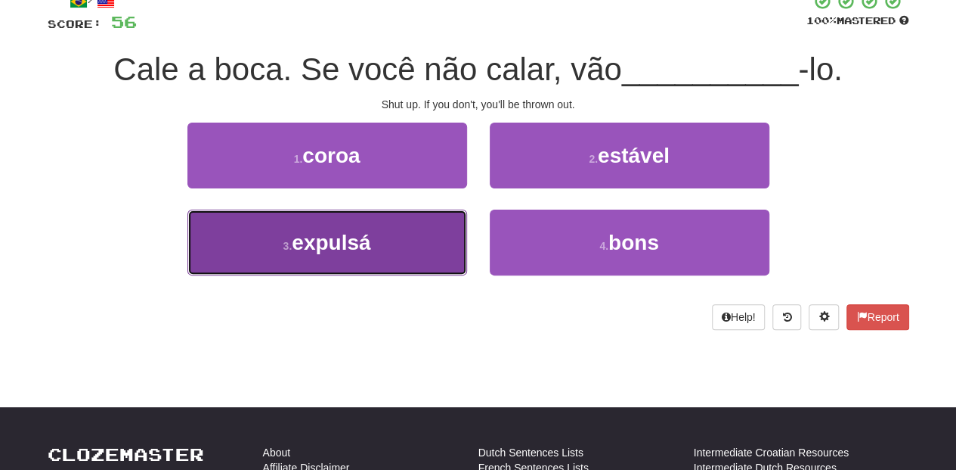
click at [439, 227] on button "3 . expulsá" at bounding box center [328, 242] width 280 height 66
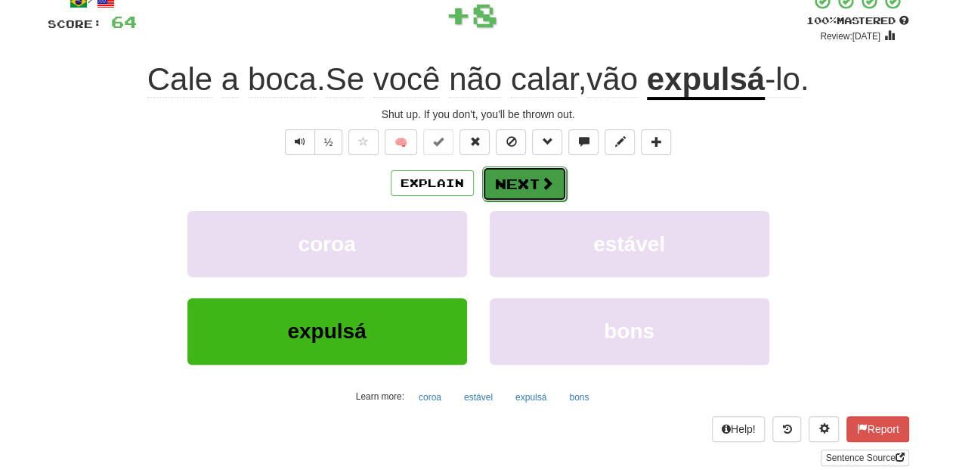
click at [498, 187] on button "Next" at bounding box center [524, 183] width 85 height 35
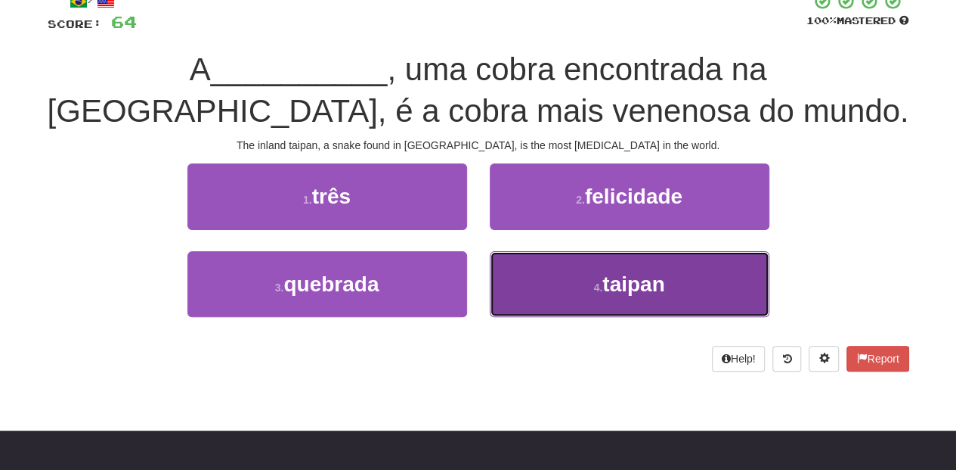
click at [511, 262] on button "4 . taipan" at bounding box center [630, 284] width 280 height 66
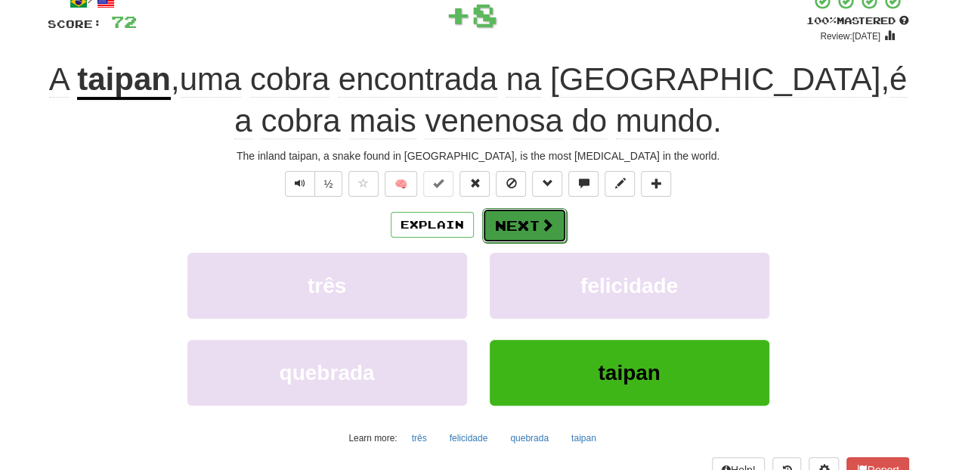
click at [502, 228] on button "Next" at bounding box center [524, 225] width 85 height 35
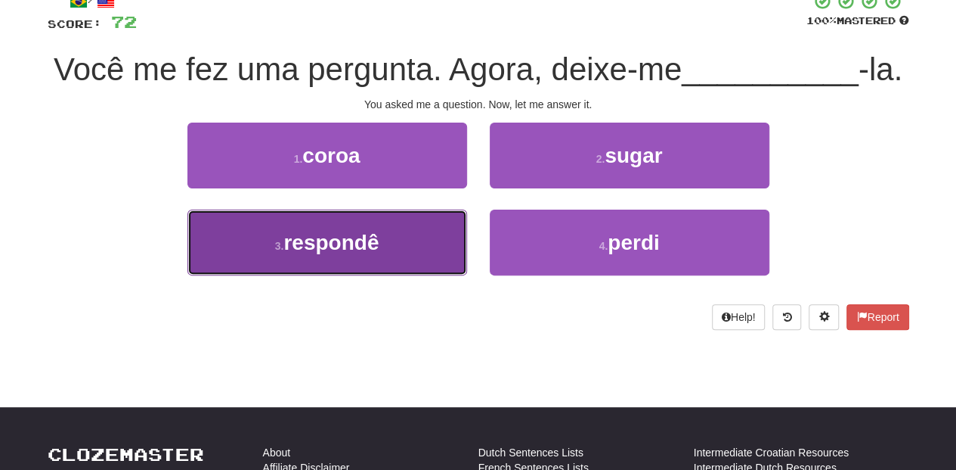
click at [414, 241] on button "3 . respondê" at bounding box center [328, 242] width 280 height 66
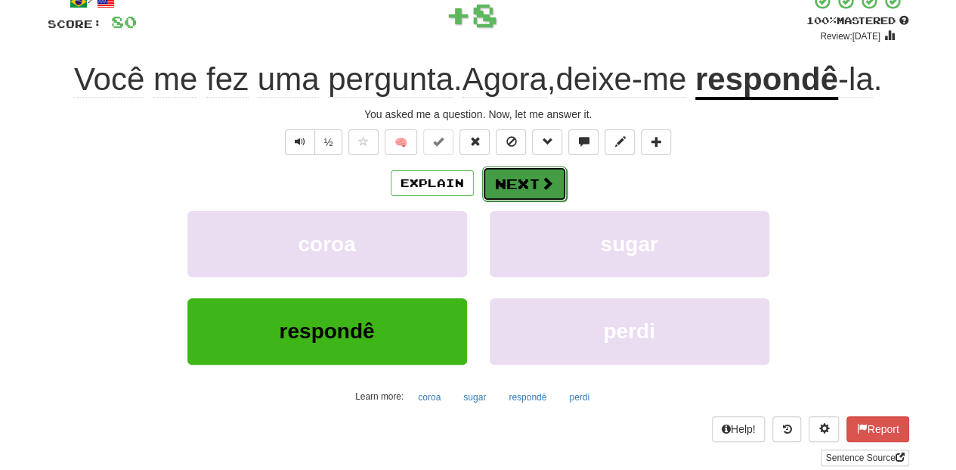
click at [525, 183] on button "Next" at bounding box center [524, 183] width 85 height 35
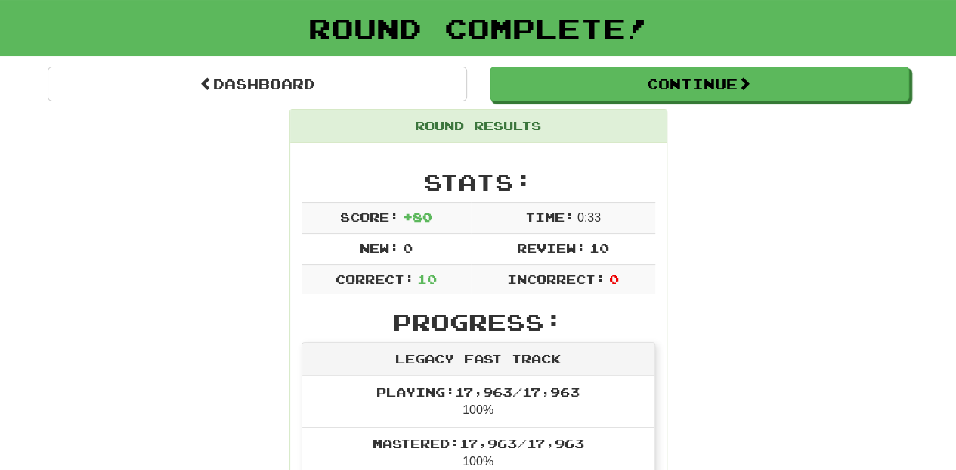
scroll to position [66, 0]
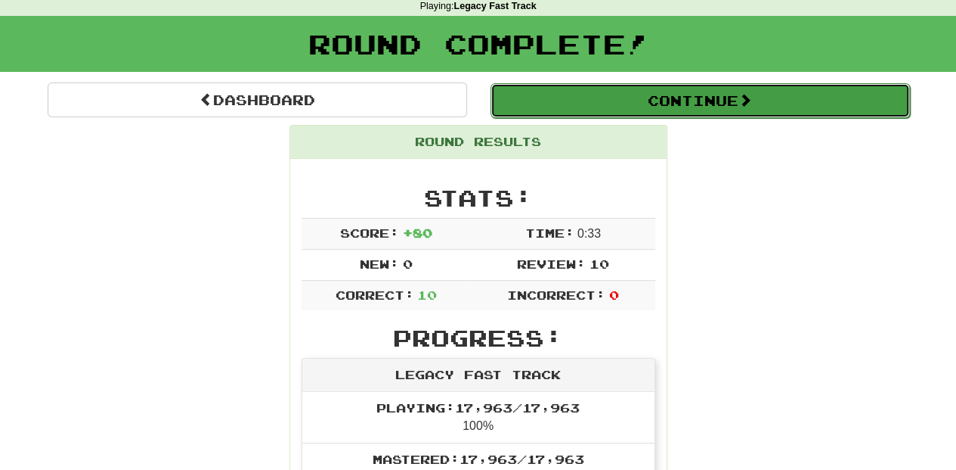
click at [574, 106] on button "Continue" at bounding box center [701, 100] width 420 height 35
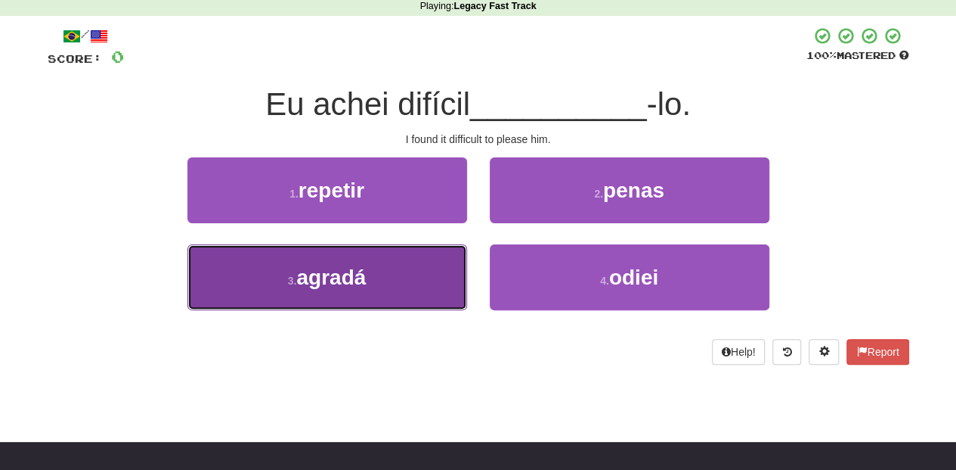
click at [417, 275] on button "3 . agradá" at bounding box center [328, 277] width 280 height 66
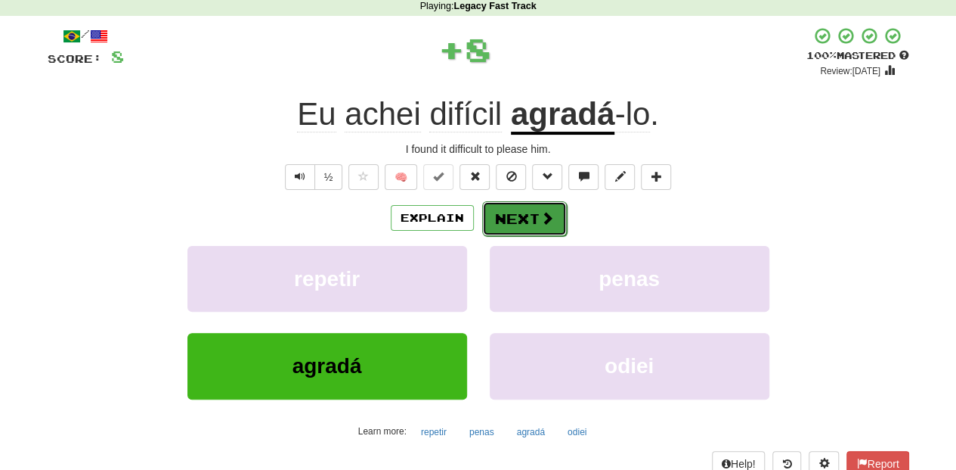
click at [529, 214] on button "Next" at bounding box center [524, 218] width 85 height 35
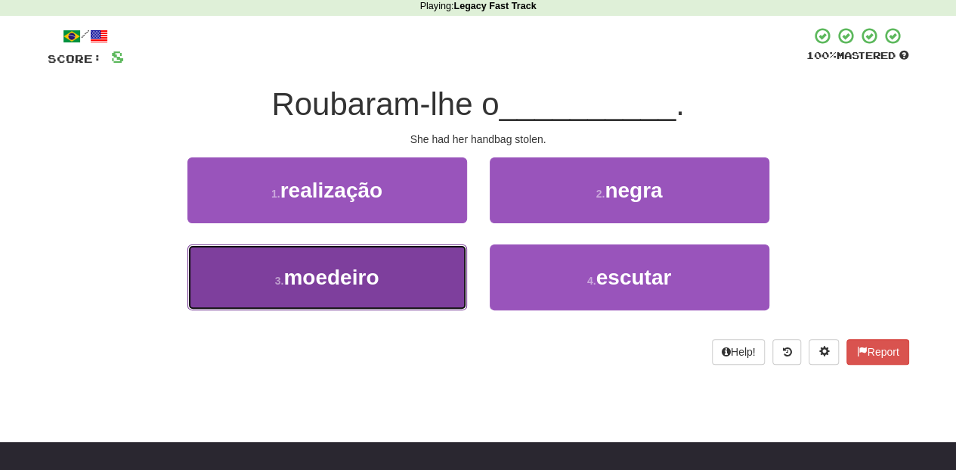
click at [434, 271] on button "3 . moedeiro" at bounding box center [328, 277] width 280 height 66
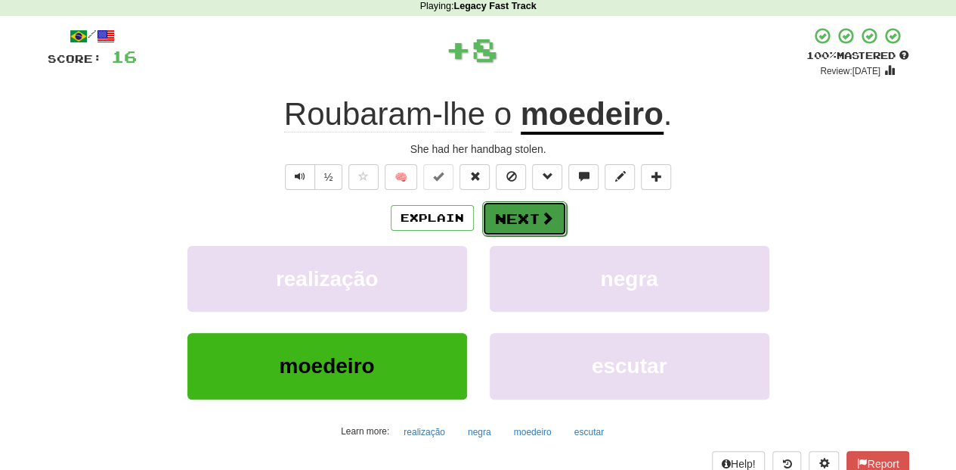
click at [523, 221] on button "Next" at bounding box center [524, 218] width 85 height 35
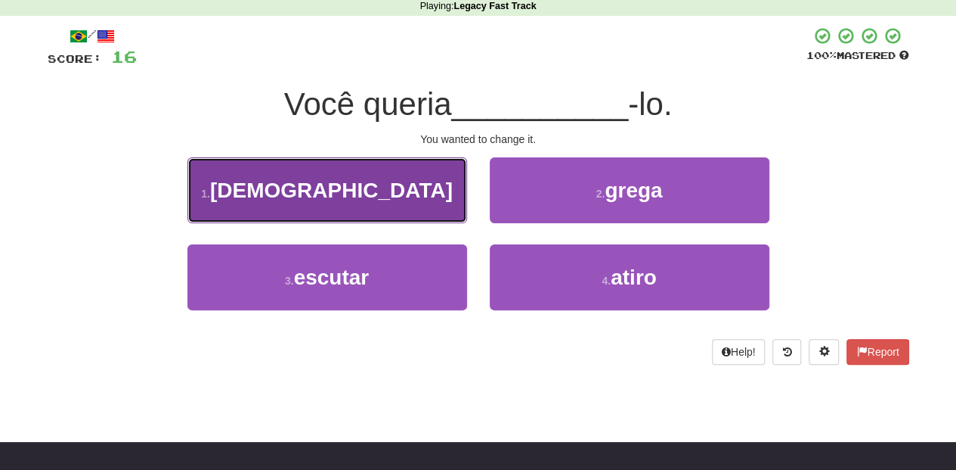
click at [386, 213] on button "1 . mudá" at bounding box center [328, 190] width 280 height 66
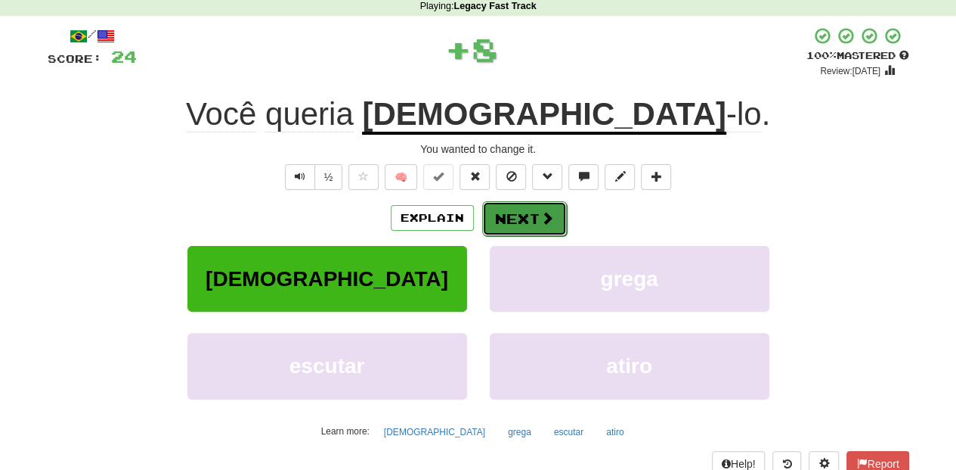
click at [501, 213] on button "Next" at bounding box center [524, 218] width 85 height 35
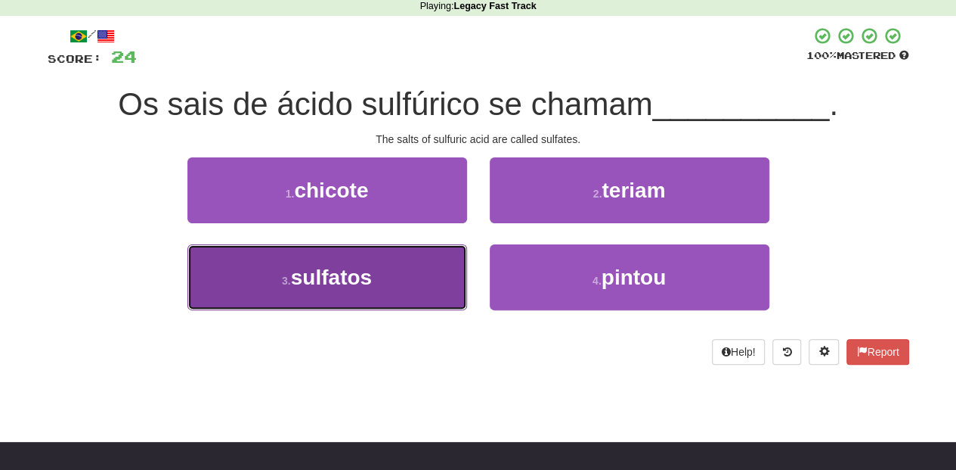
click at [395, 277] on button "3 . sulfatos" at bounding box center [328, 277] width 280 height 66
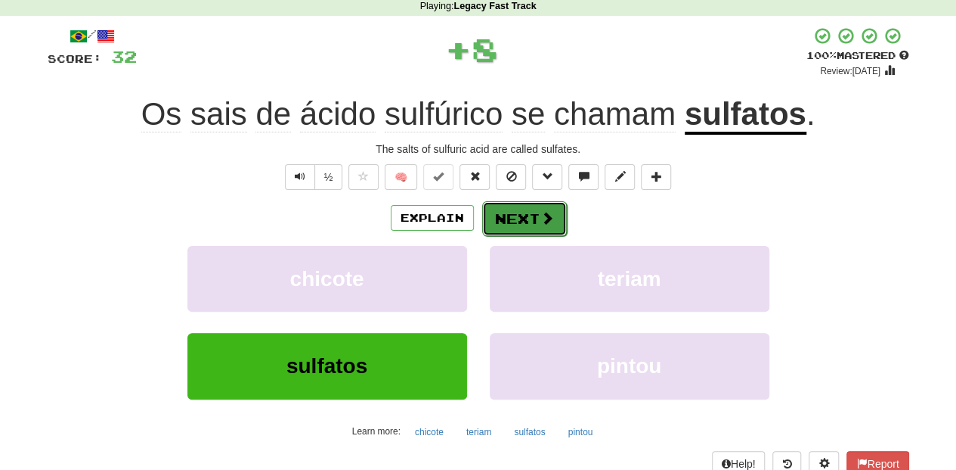
click at [513, 222] on button "Next" at bounding box center [524, 218] width 85 height 35
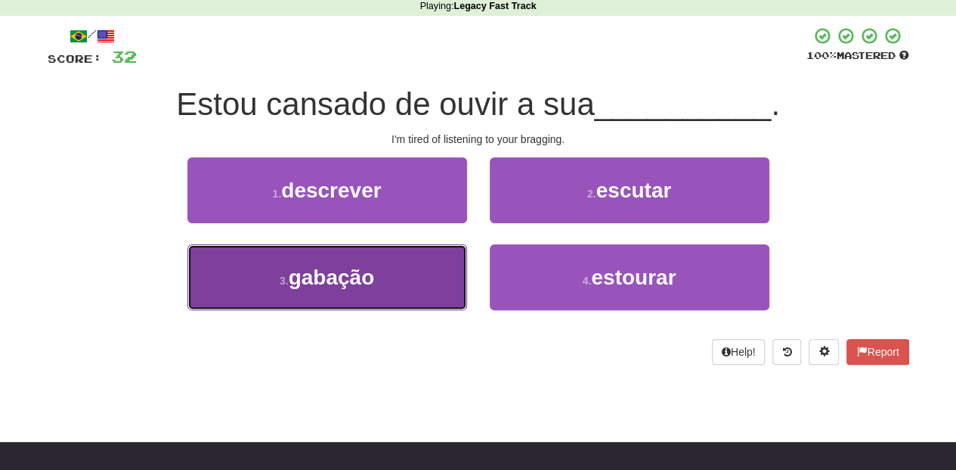
click at [407, 263] on button "3 . gabação" at bounding box center [328, 277] width 280 height 66
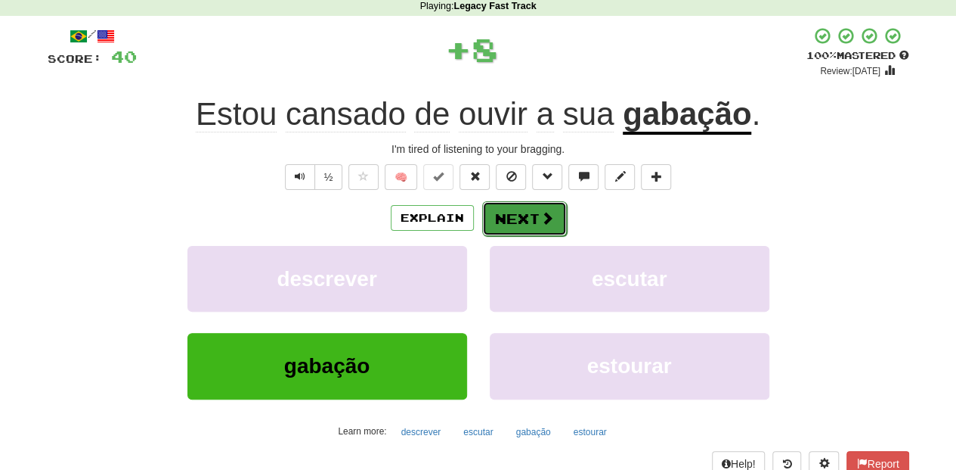
click at [528, 224] on button "Next" at bounding box center [524, 218] width 85 height 35
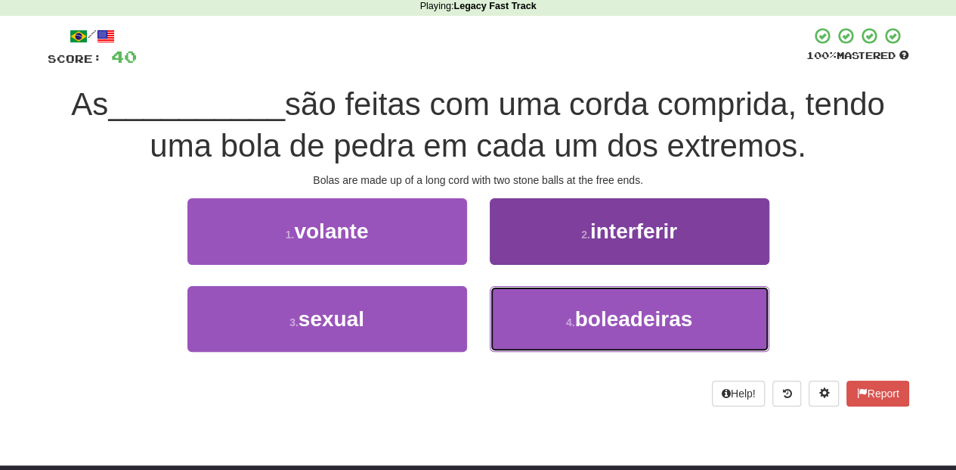
click at [532, 293] on button "4 . boleadeiras" at bounding box center [630, 319] width 280 height 66
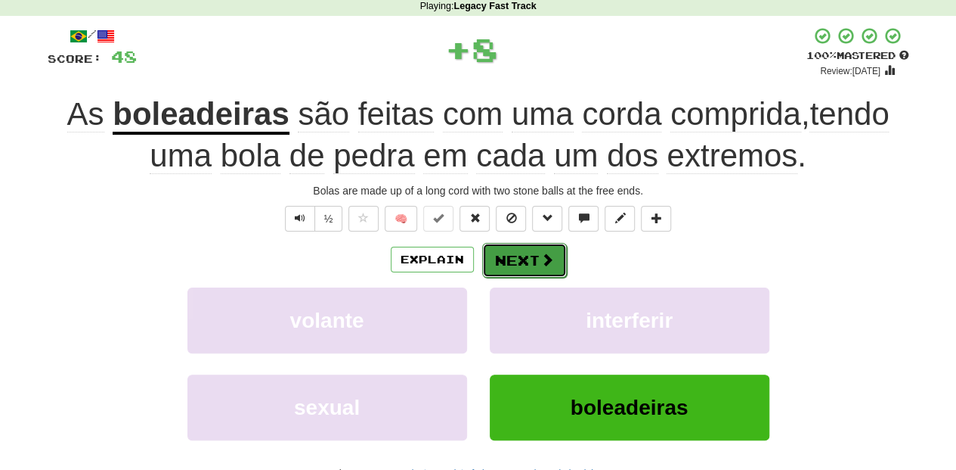
click at [523, 262] on button "Next" at bounding box center [524, 260] width 85 height 35
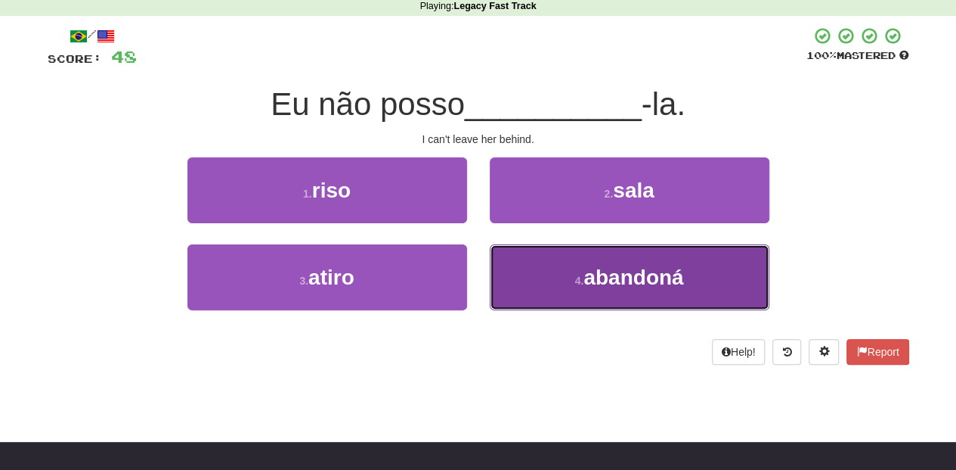
click at [524, 262] on button "4 . abandoná" at bounding box center [630, 277] width 280 height 66
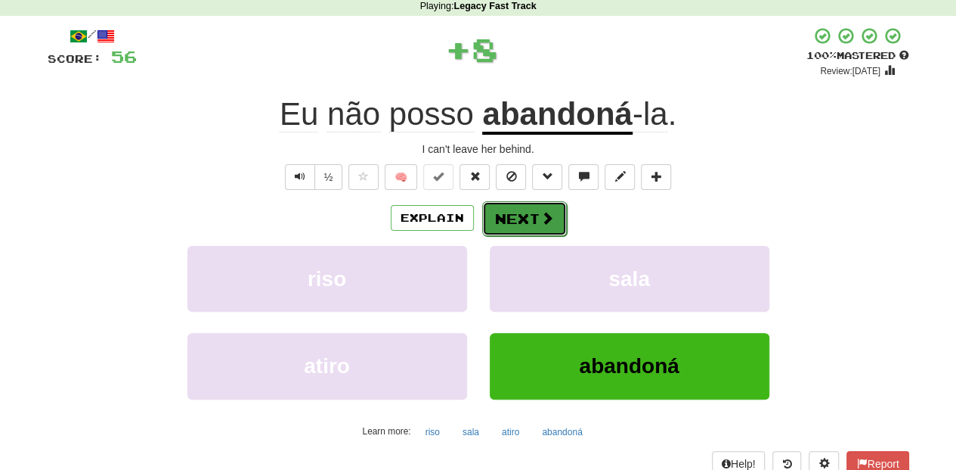
click at [518, 230] on button "Next" at bounding box center [524, 218] width 85 height 35
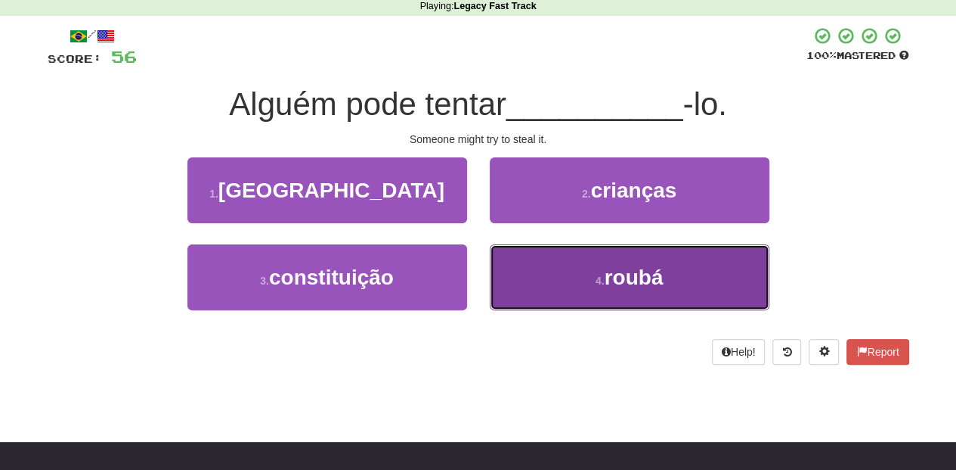
click at [557, 268] on button "4 . roubá" at bounding box center [630, 277] width 280 height 66
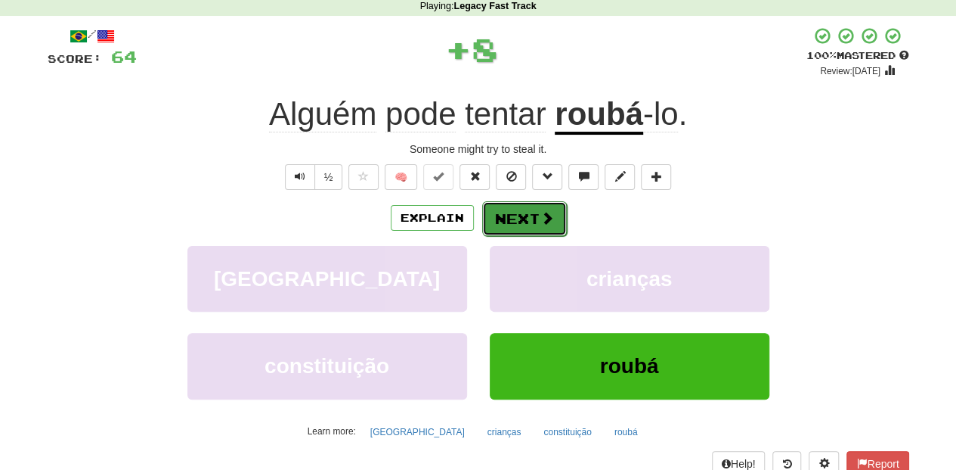
click at [514, 216] on button "Next" at bounding box center [524, 218] width 85 height 35
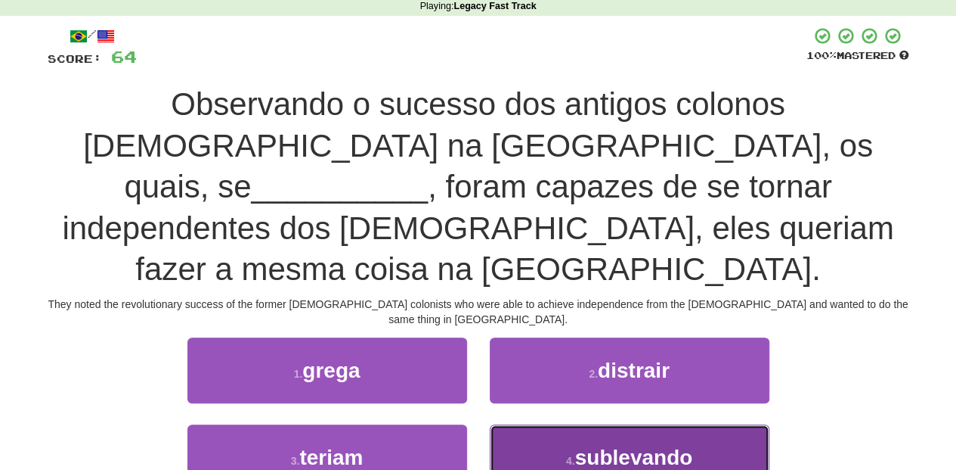
click at [513, 424] on button "4 . sublevando" at bounding box center [630, 457] width 280 height 66
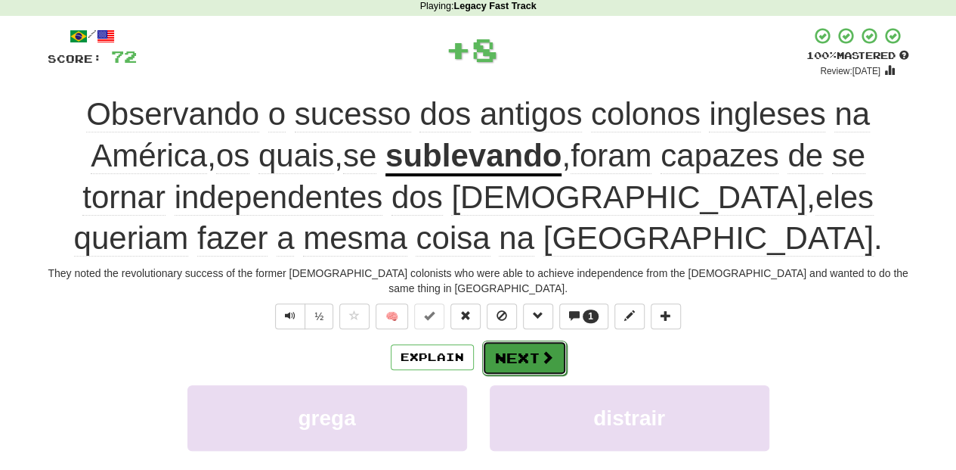
click at [507, 348] on button "Next" at bounding box center [524, 357] width 85 height 35
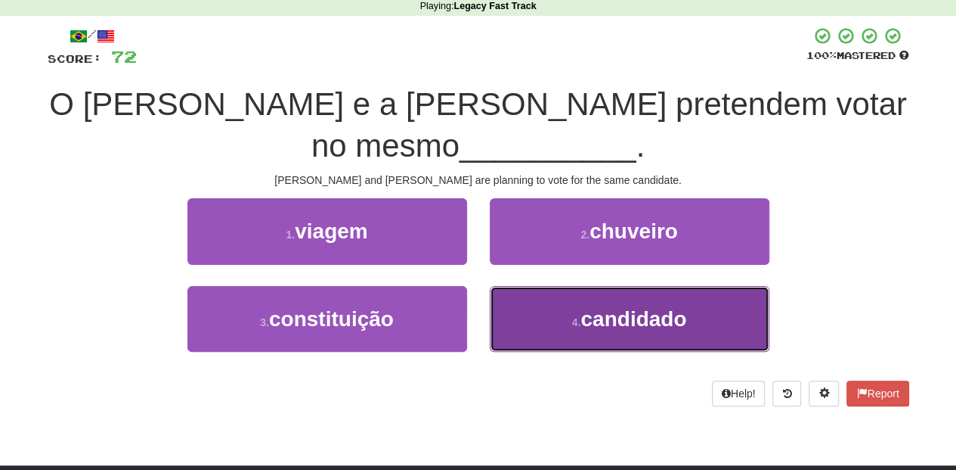
click at [546, 286] on button "4 . candidado" at bounding box center [630, 319] width 280 height 66
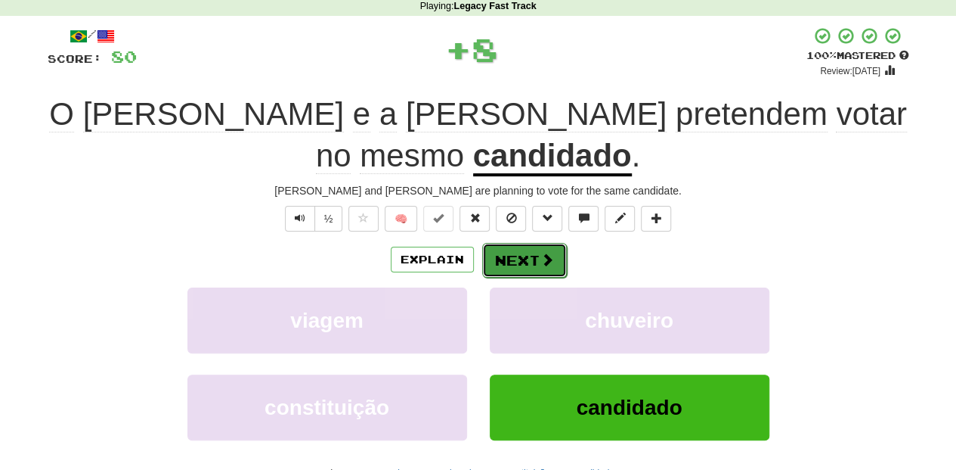
click at [521, 243] on button "Next" at bounding box center [524, 260] width 85 height 35
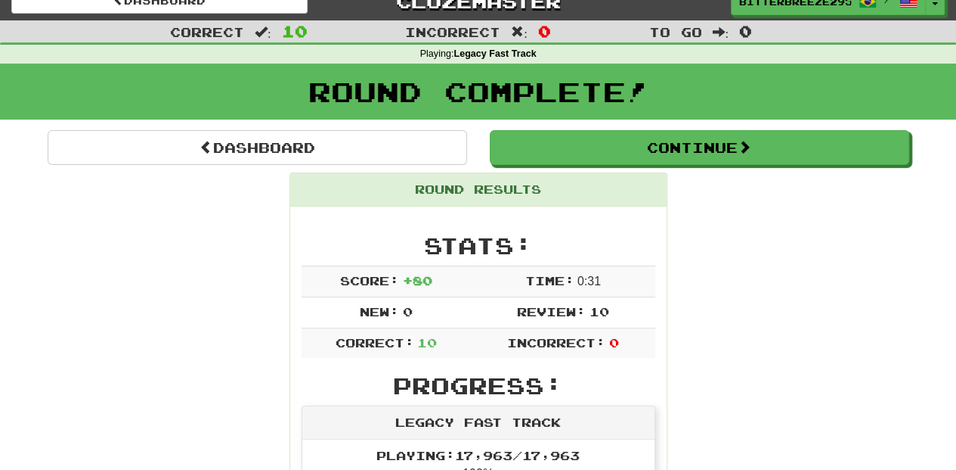
scroll to position [15, 0]
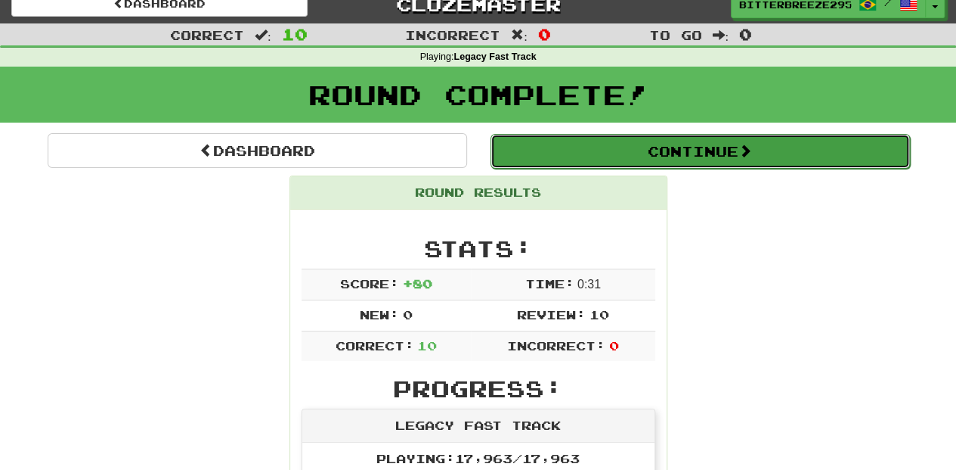
click at [561, 143] on button "Continue" at bounding box center [701, 151] width 420 height 35
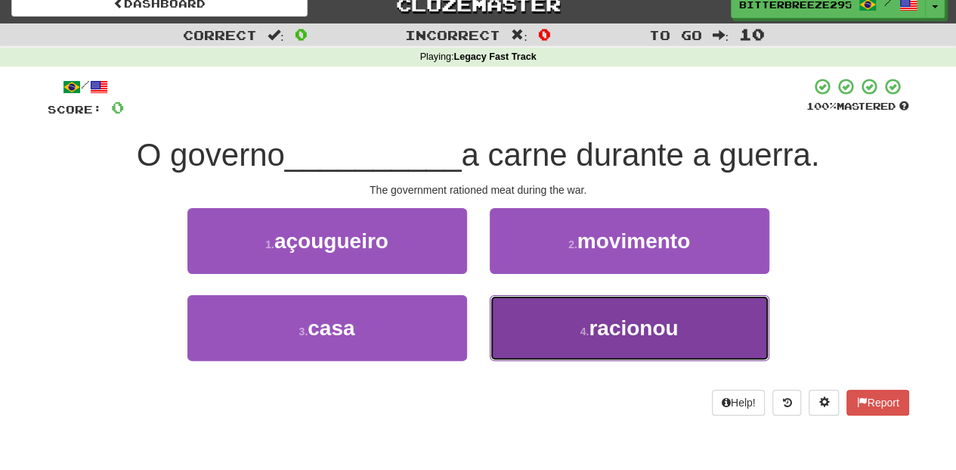
click at [550, 327] on button "4 . racionou" at bounding box center [630, 328] width 280 height 66
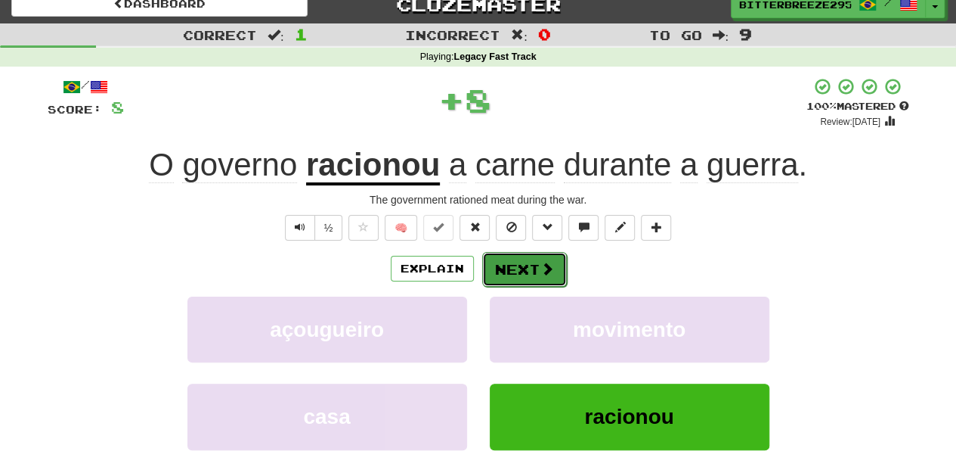
click at [509, 266] on button "Next" at bounding box center [524, 269] width 85 height 35
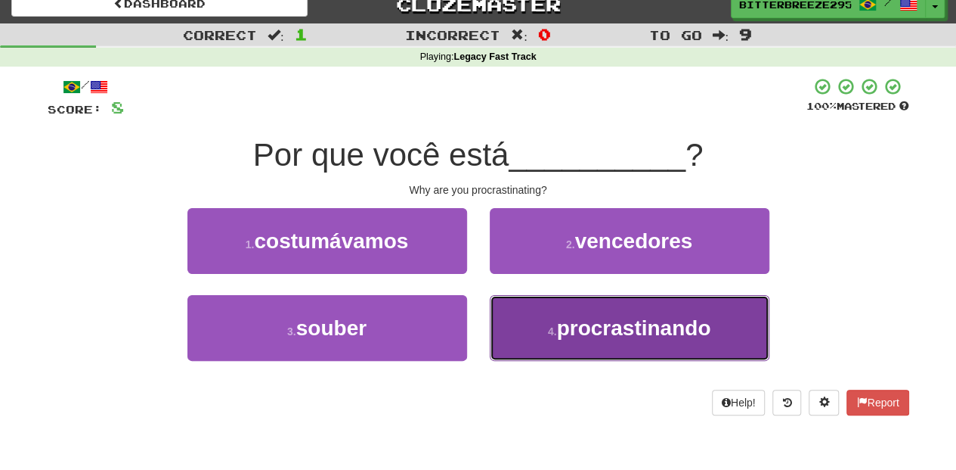
click at [532, 313] on button "4 . procrastinando" at bounding box center [630, 328] width 280 height 66
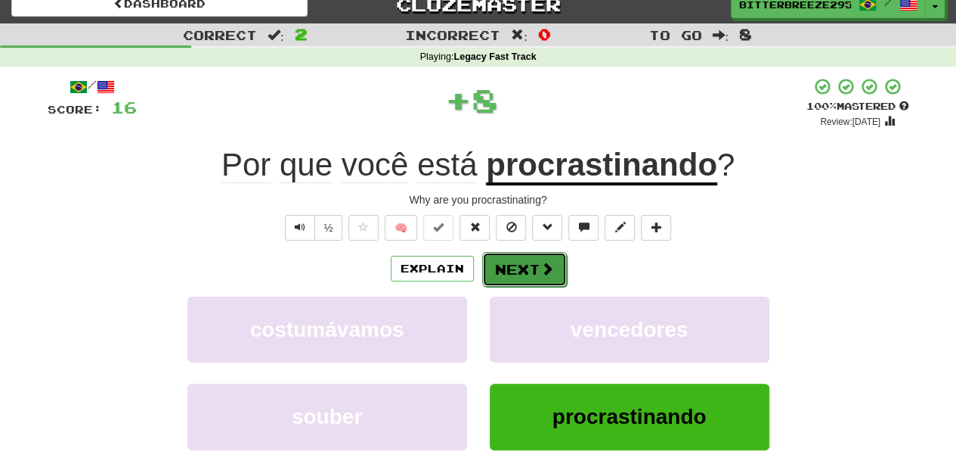
click at [505, 257] on button "Next" at bounding box center [524, 269] width 85 height 35
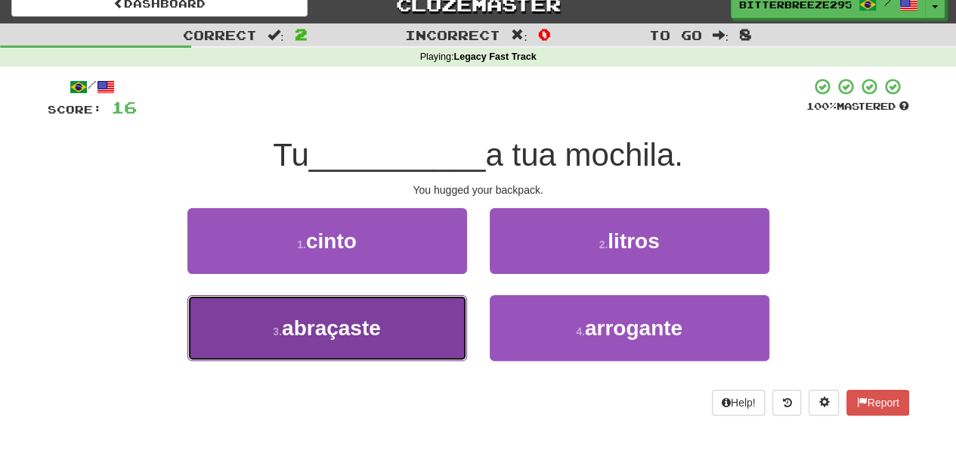
click at [447, 330] on button "3 . abraçaste" at bounding box center [328, 328] width 280 height 66
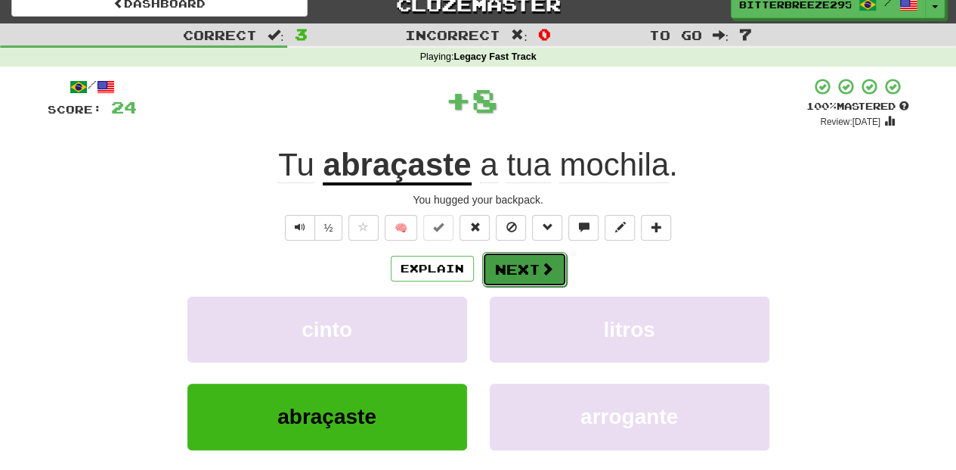
click at [510, 267] on button "Next" at bounding box center [524, 269] width 85 height 35
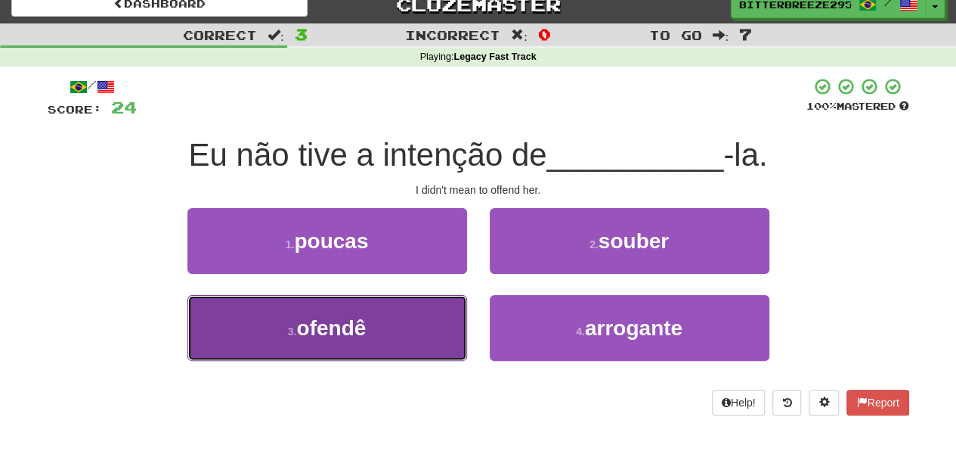
click at [423, 336] on button "3 . ofendê" at bounding box center [328, 328] width 280 height 66
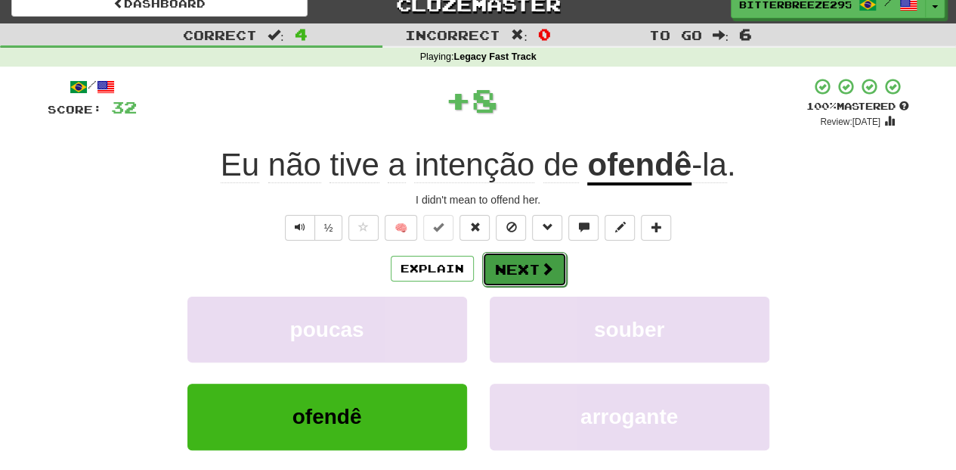
click at [509, 261] on button "Next" at bounding box center [524, 269] width 85 height 35
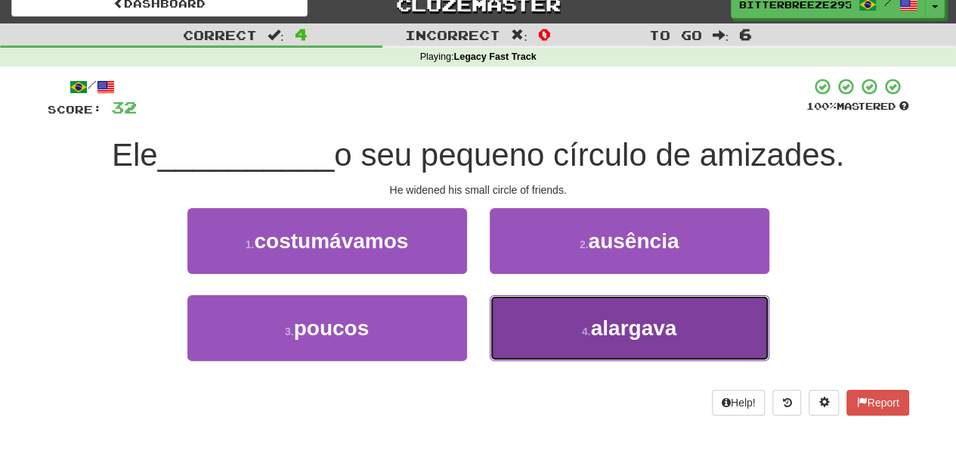
click at [531, 305] on button "4 . alargava" at bounding box center [630, 328] width 280 height 66
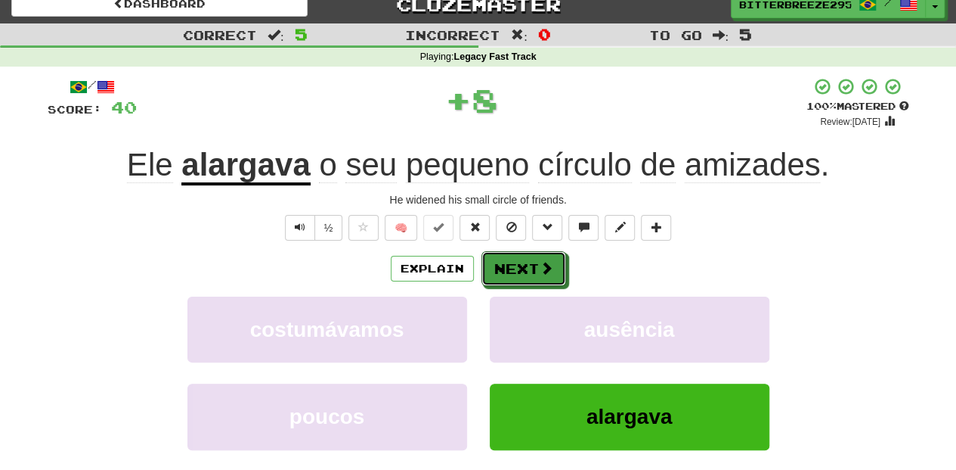
click at [519, 268] on button "Next" at bounding box center [524, 268] width 85 height 35
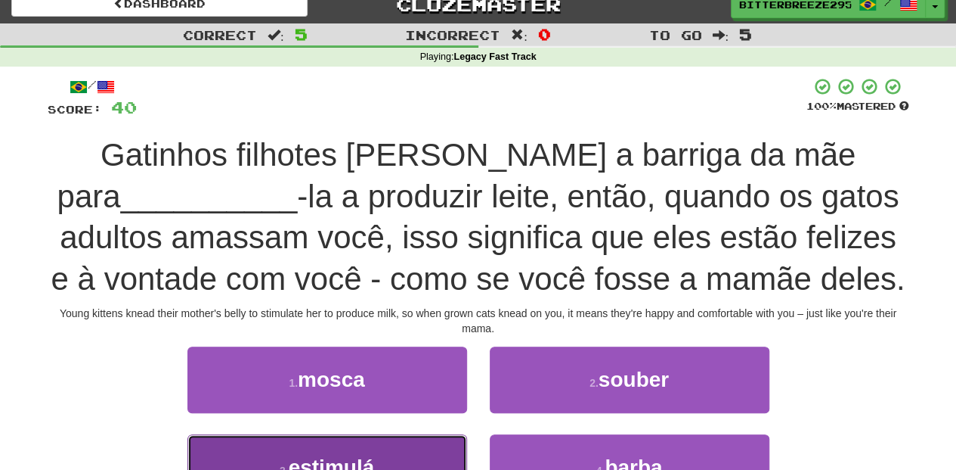
click at [414, 451] on button "3 . estimulá" at bounding box center [328, 467] width 280 height 66
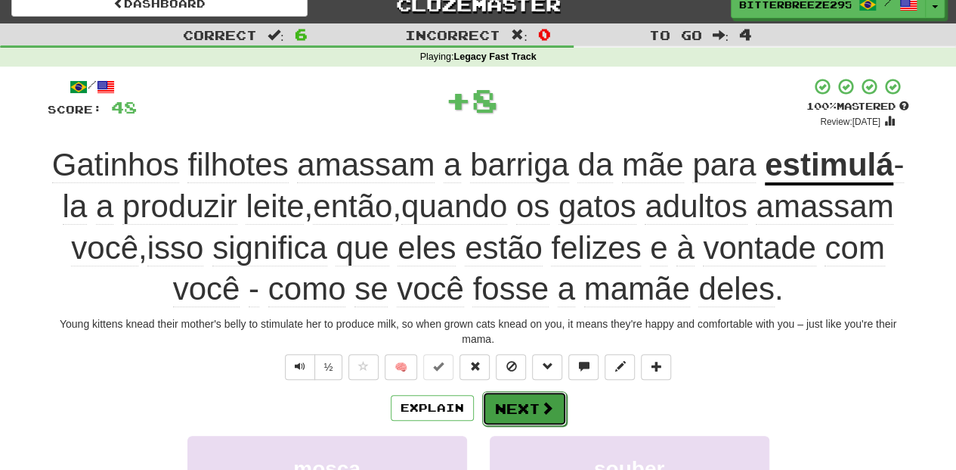
click at [488, 398] on button "Next" at bounding box center [524, 408] width 85 height 35
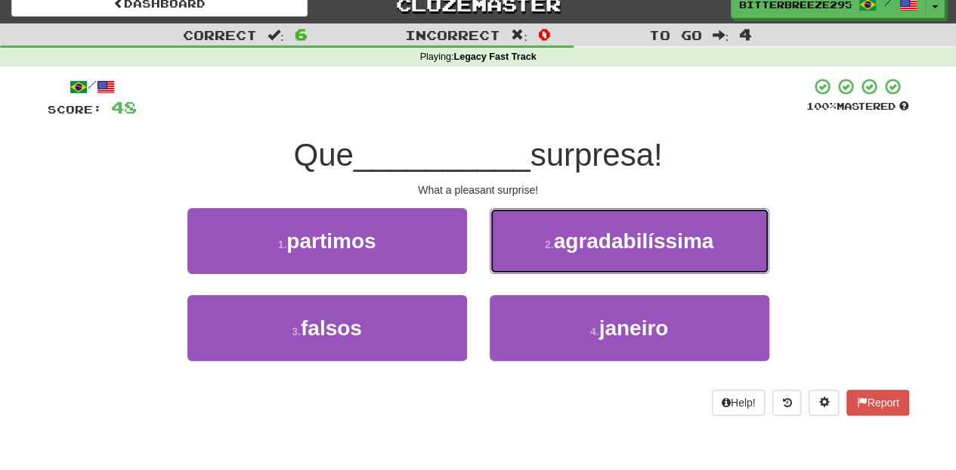
click at [525, 246] on button "2 . agradabilíssima" at bounding box center [630, 241] width 280 height 66
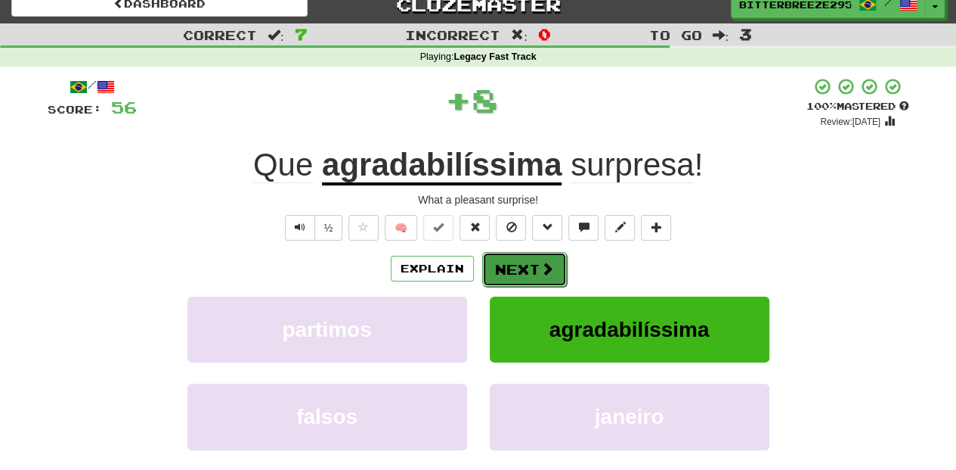
click at [502, 268] on button "Next" at bounding box center [524, 269] width 85 height 35
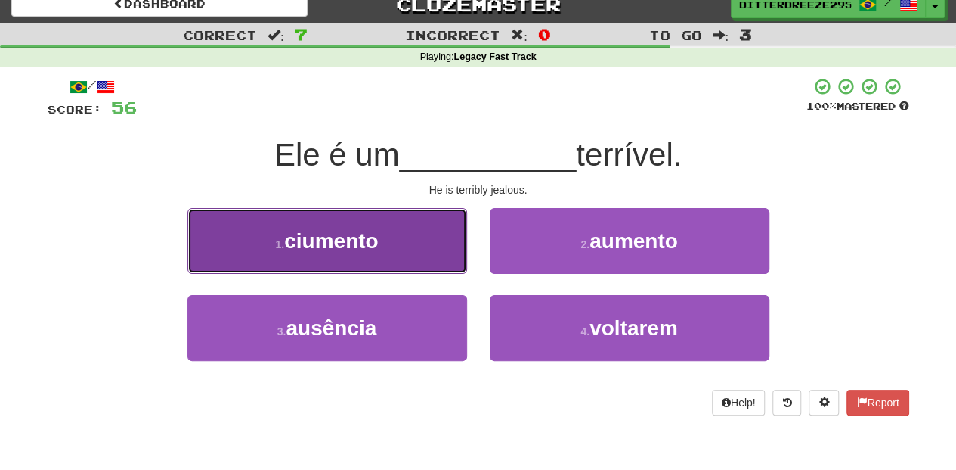
click at [440, 258] on button "1 . ciumento" at bounding box center [328, 241] width 280 height 66
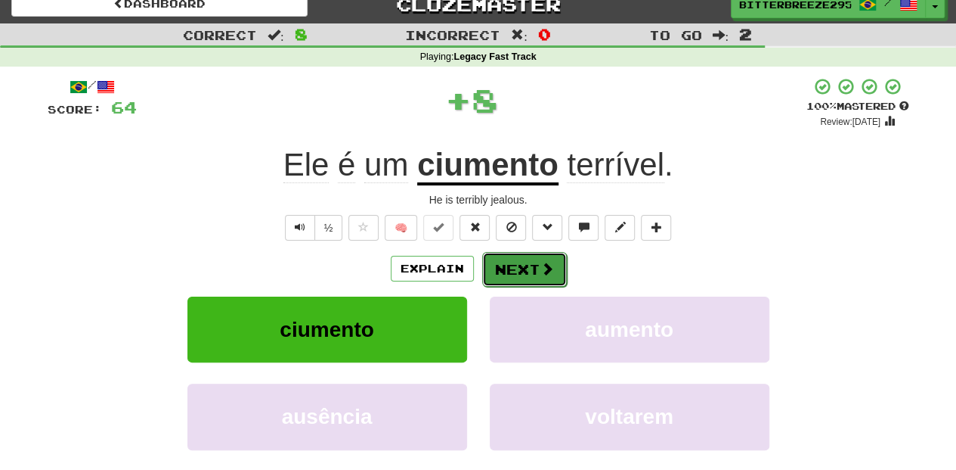
click at [510, 259] on button "Next" at bounding box center [524, 269] width 85 height 35
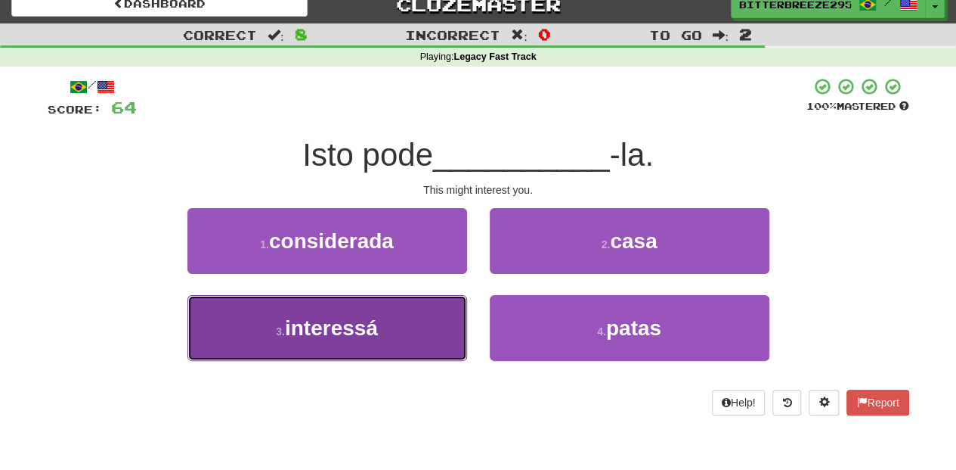
click at [406, 315] on button "3 . interessá" at bounding box center [328, 328] width 280 height 66
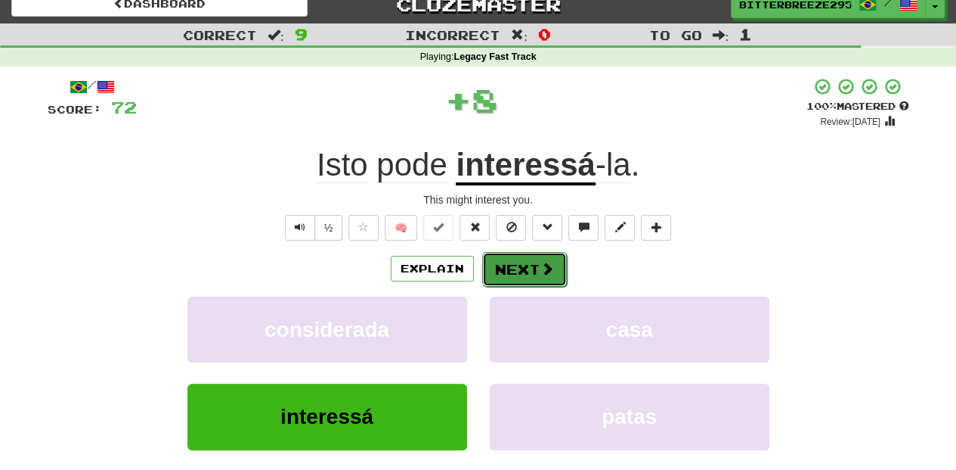
click at [517, 261] on button "Next" at bounding box center [524, 269] width 85 height 35
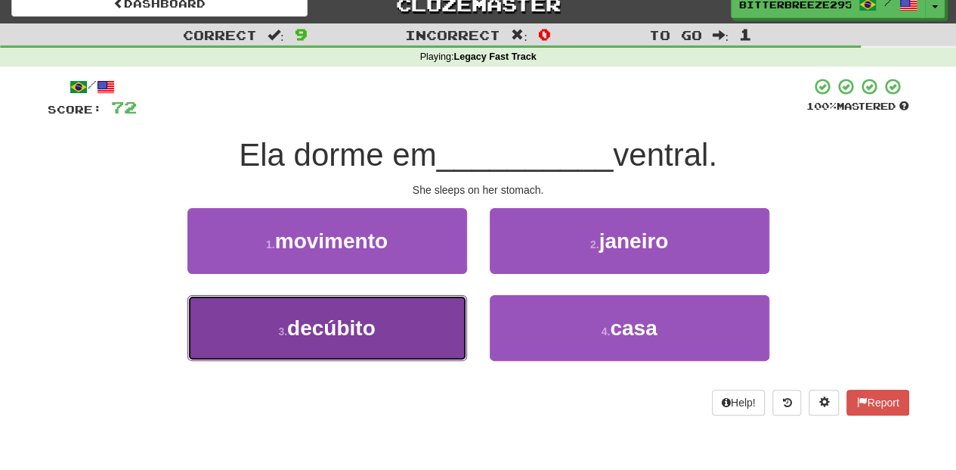
click at [426, 324] on button "3 . decúbito" at bounding box center [328, 328] width 280 height 66
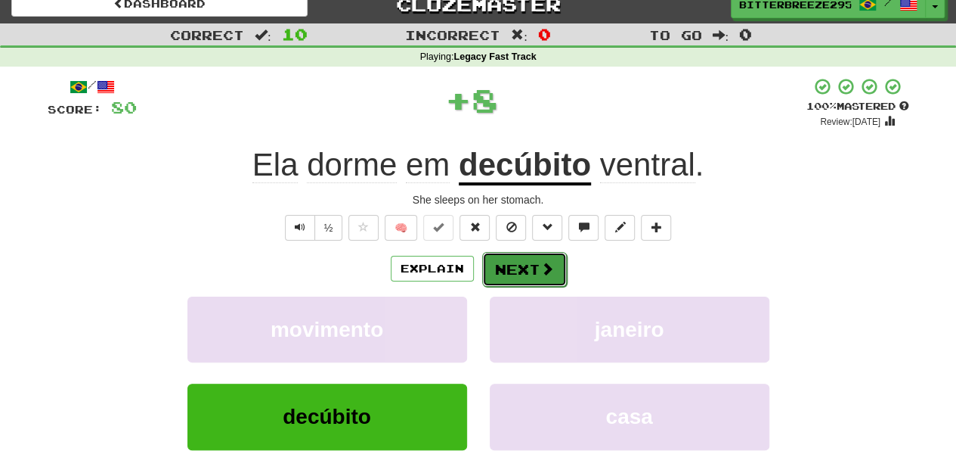
click at [514, 271] on button "Next" at bounding box center [524, 269] width 85 height 35
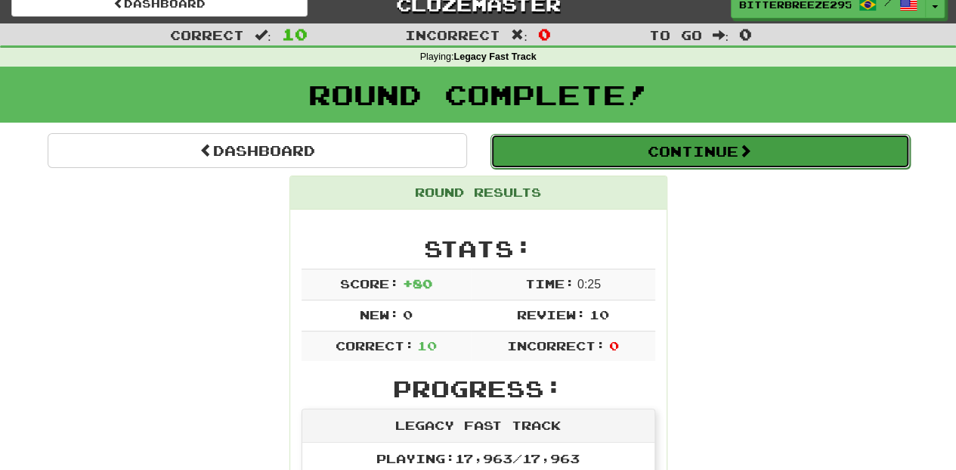
click at [572, 145] on button "Continue" at bounding box center [701, 151] width 420 height 35
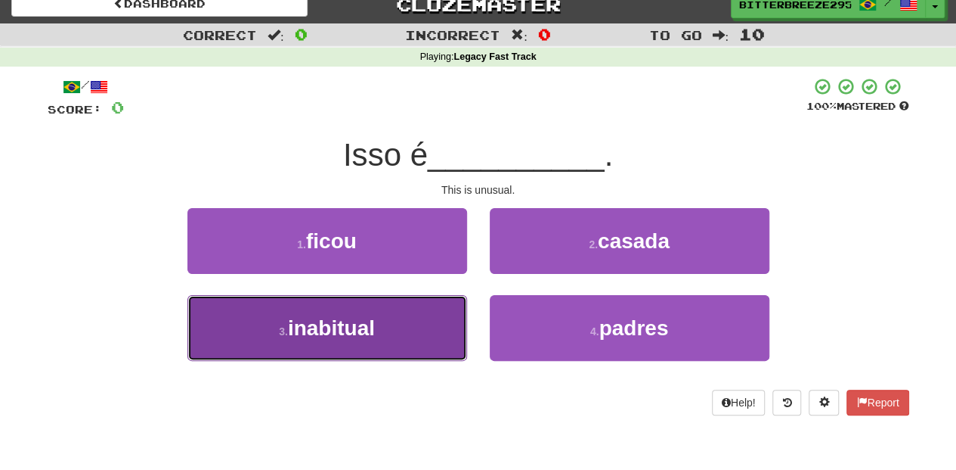
click at [398, 338] on button "3 . inabitual" at bounding box center [328, 328] width 280 height 66
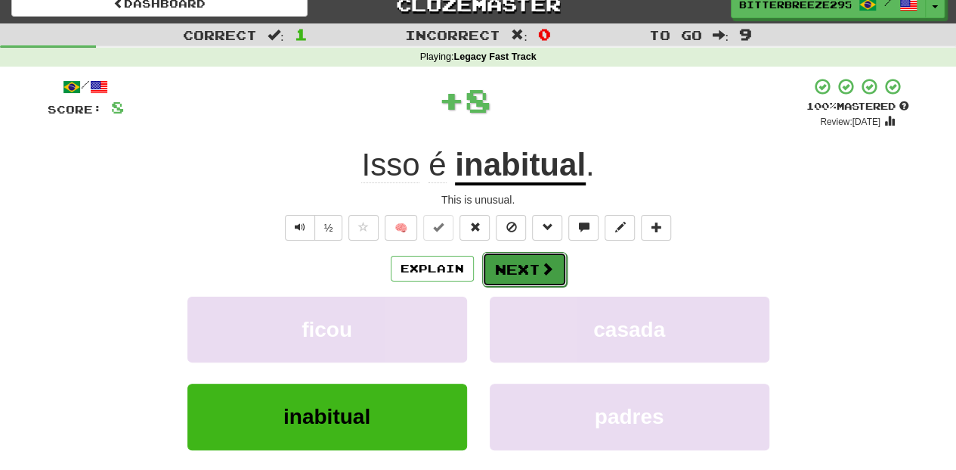
click at [509, 269] on button "Next" at bounding box center [524, 269] width 85 height 35
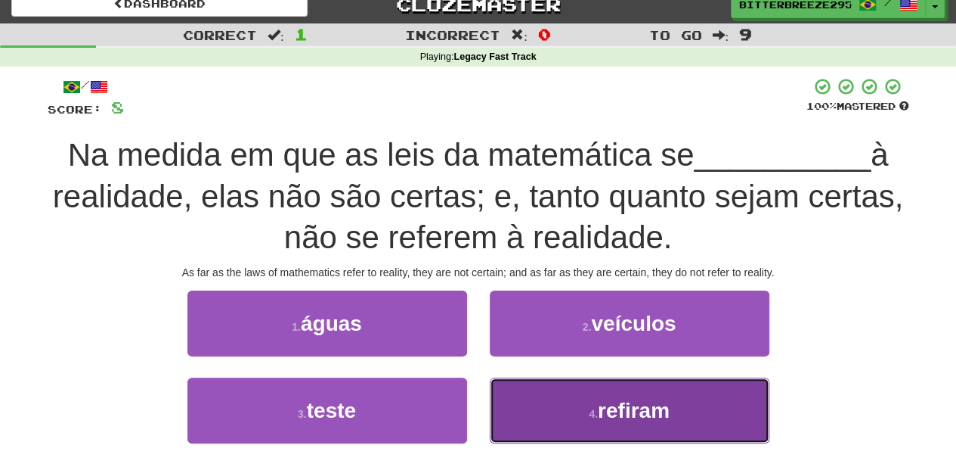
click at [550, 407] on button "4 . refiram" at bounding box center [630, 410] width 280 height 66
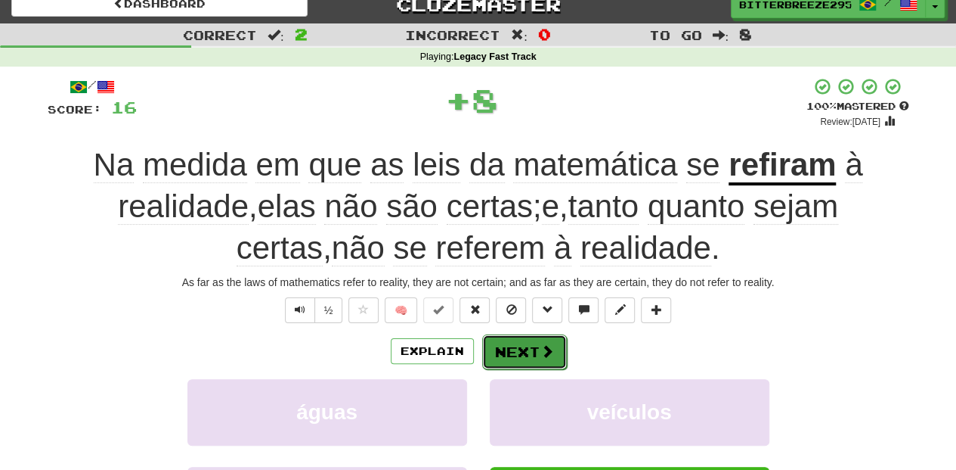
click at [504, 345] on button "Next" at bounding box center [524, 351] width 85 height 35
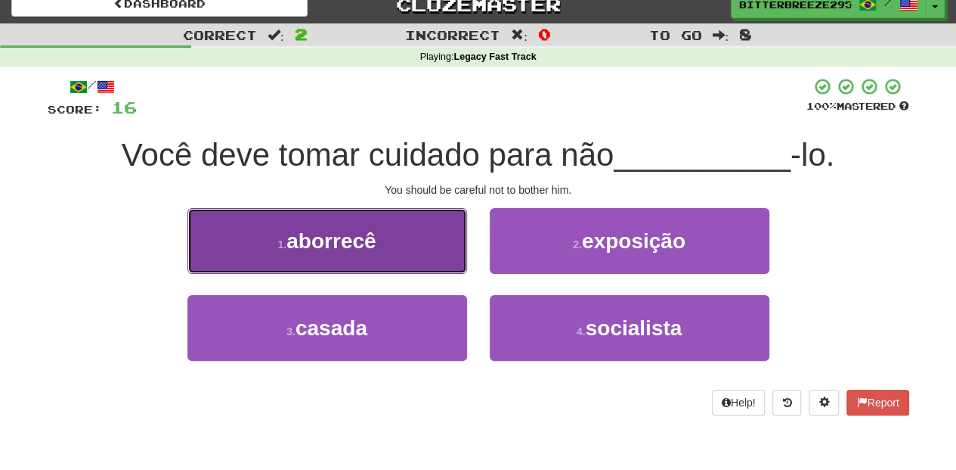
click at [408, 253] on button "1 . aborrecê" at bounding box center [328, 241] width 280 height 66
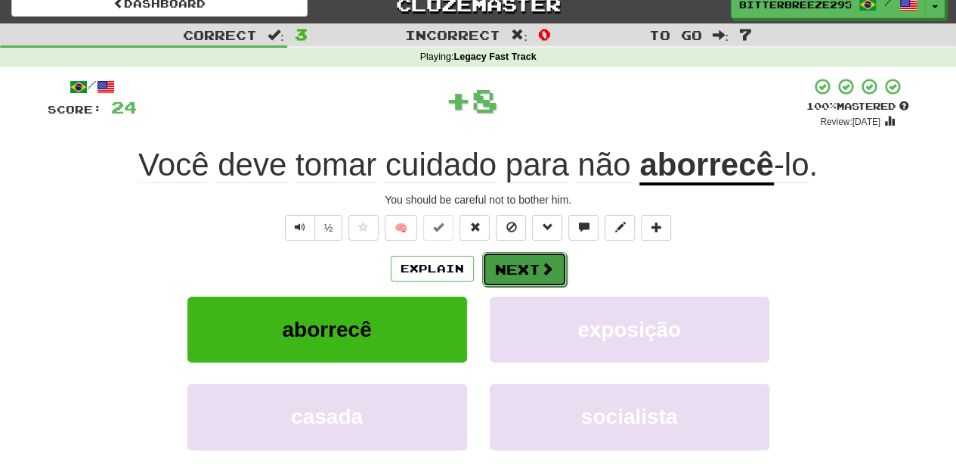
click at [507, 265] on button "Next" at bounding box center [524, 269] width 85 height 35
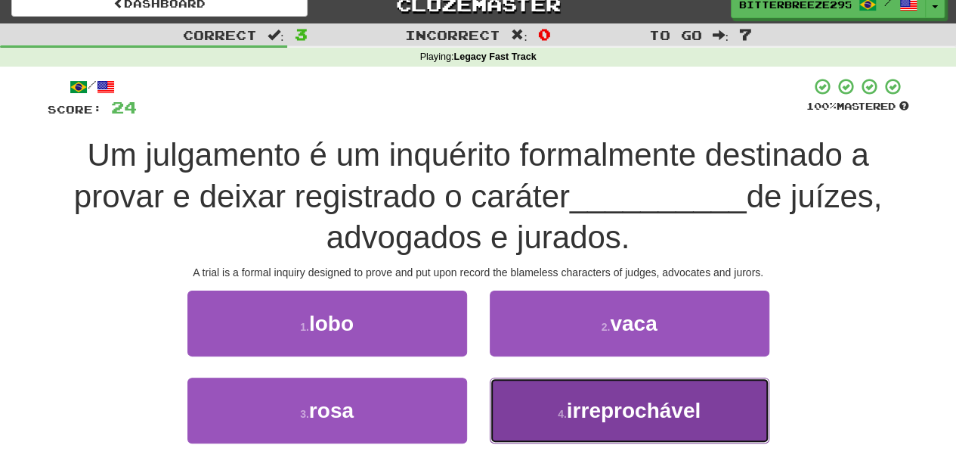
click at [534, 398] on button "4 . irreprochável" at bounding box center [630, 410] width 280 height 66
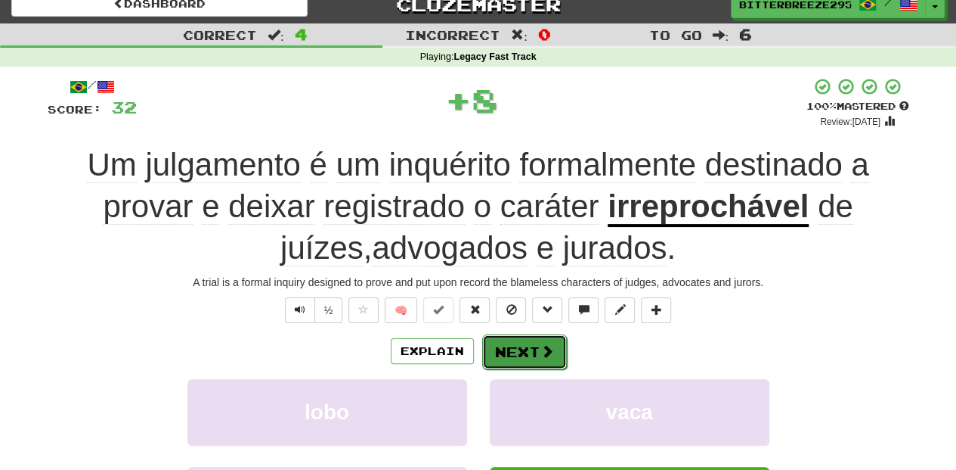
click at [507, 349] on button "Next" at bounding box center [524, 351] width 85 height 35
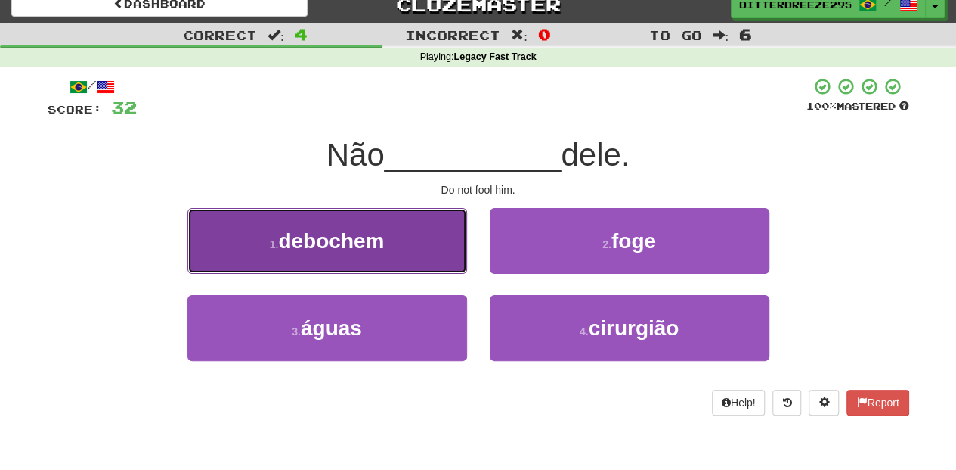
click at [417, 263] on button "1 . debochem" at bounding box center [328, 241] width 280 height 66
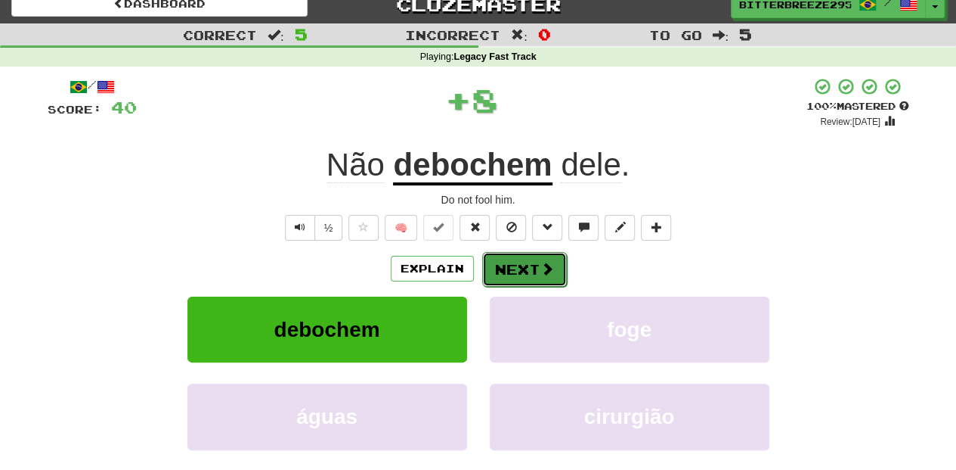
click at [520, 265] on button "Next" at bounding box center [524, 269] width 85 height 35
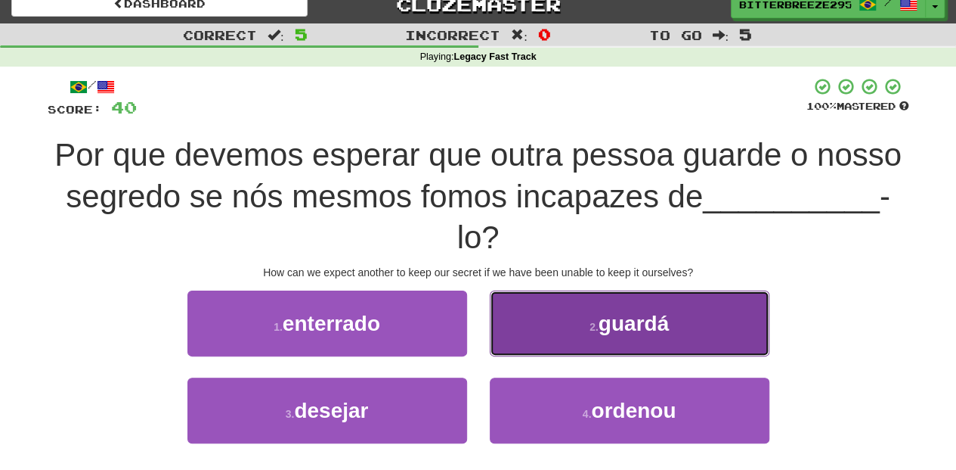
click at [573, 319] on button "2 . guardá" at bounding box center [630, 323] width 280 height 66
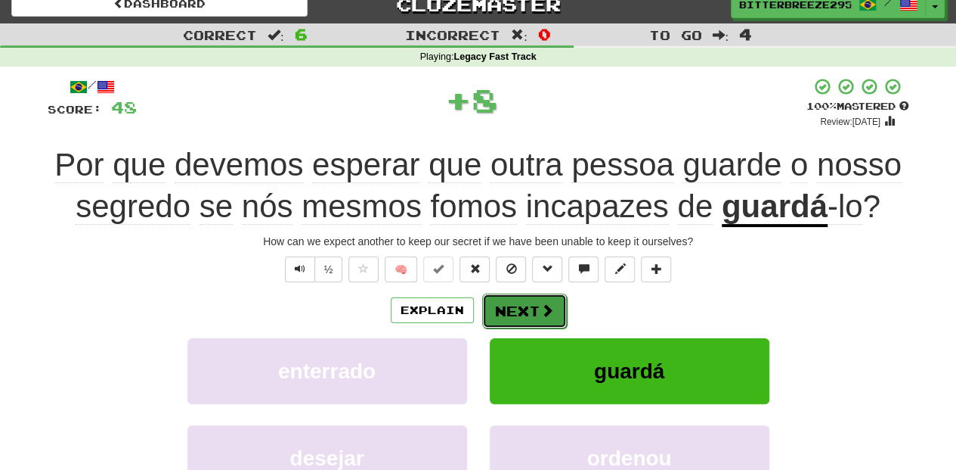
click at [513, 299] on button "Next" at bounding box center [524, 310] width 85 height 35
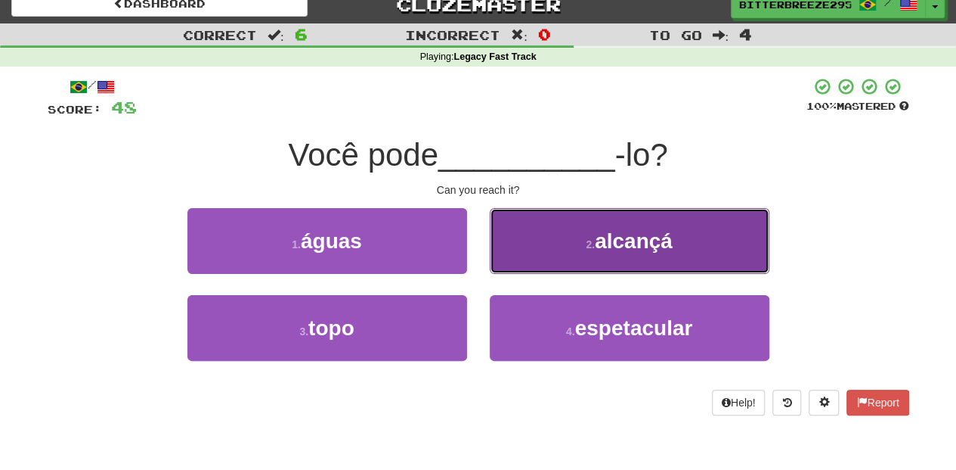
click at [526, 265] on button "2 . alcançá" at bounding box center [630, 241] width 280 height 66
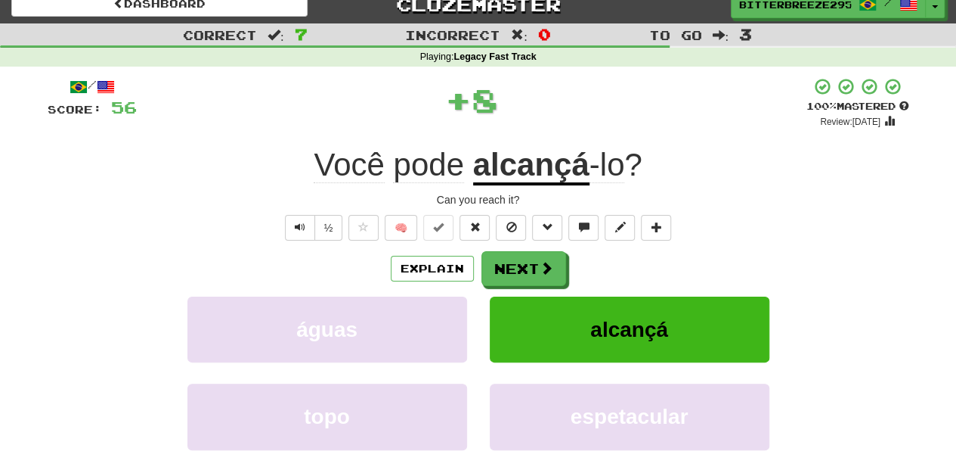
click at [526, 265] on button "Next" at bounding box center [524, 268] width 85 height 35
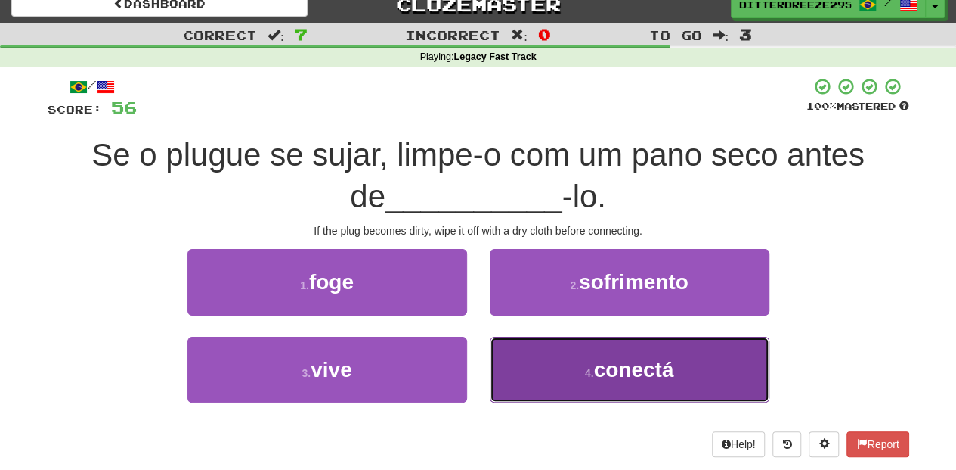
click at [534, 364] on button "4 . conectá" at bounding box center [630, 369] width 280 height 66
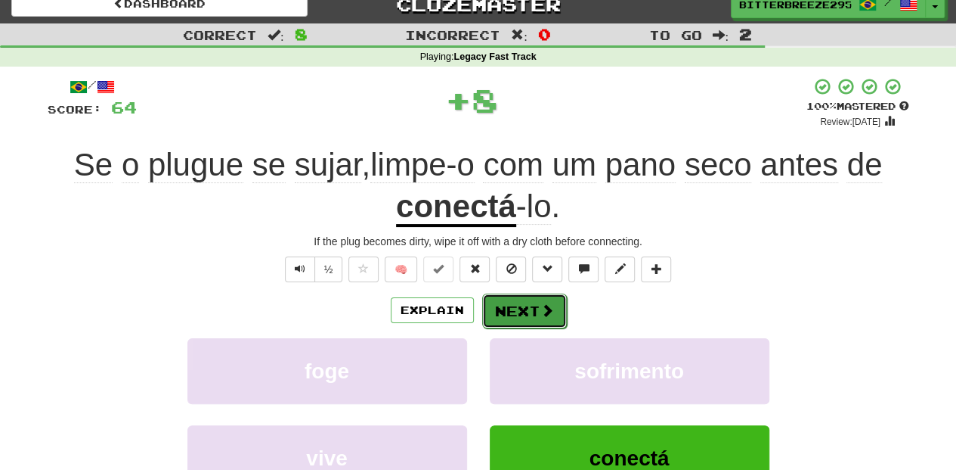
click at [517, 316] on button "Next" at bounding box center [524, 310] width 85 height 35
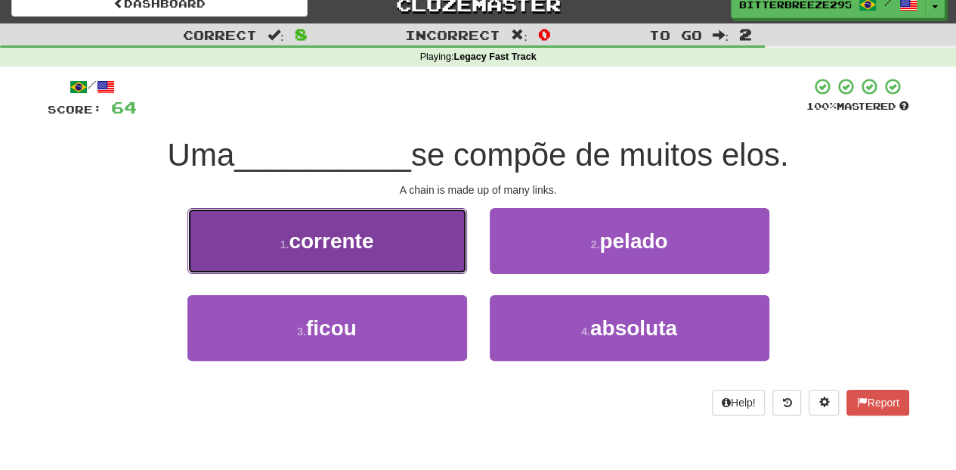
click at [423, 255] on button "1 . corrente" at bounding box center [328, 241] width 280 height 66
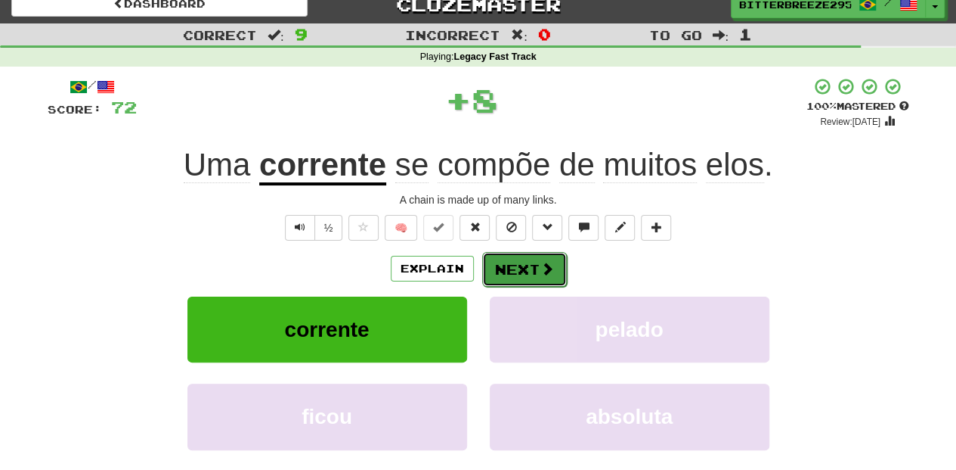
click at [504, 274] on button "Next" at bounding box center [524, 269] width 85 height 35
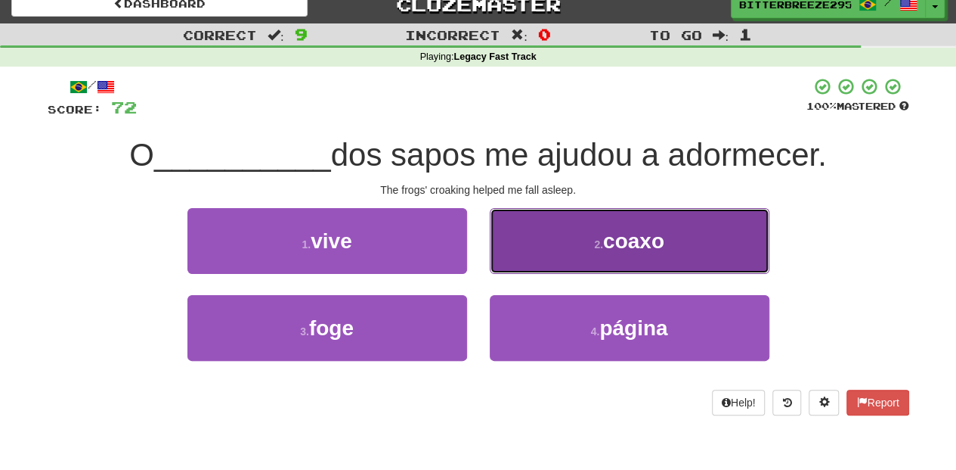
click at [533, 245] on button "2 . coaxo" at bounding box center [630, 241] width 280 height 66
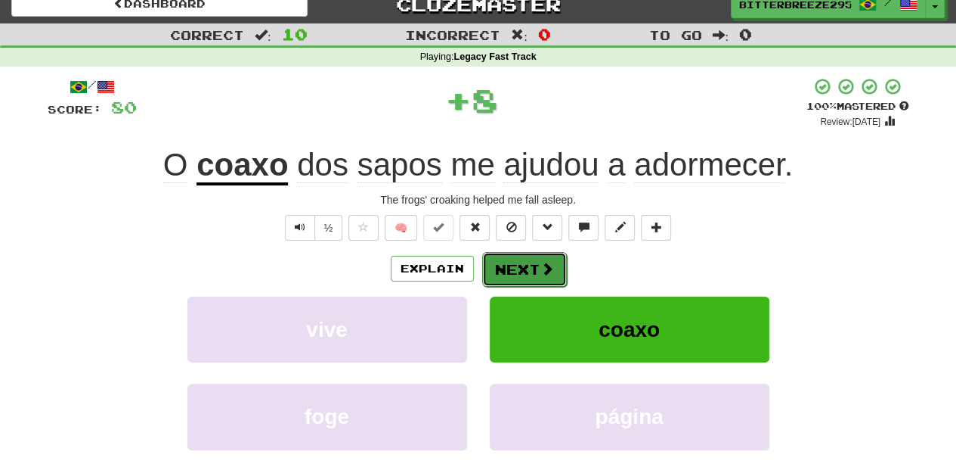
click at [504, 263] on button "Next" at bounding box center [524, 269] width 85 height 35
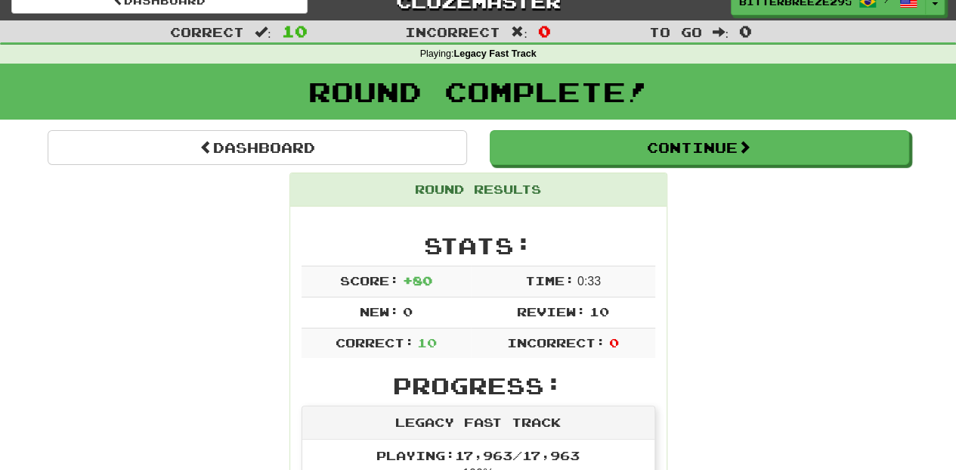
scroll to position [0, 0]
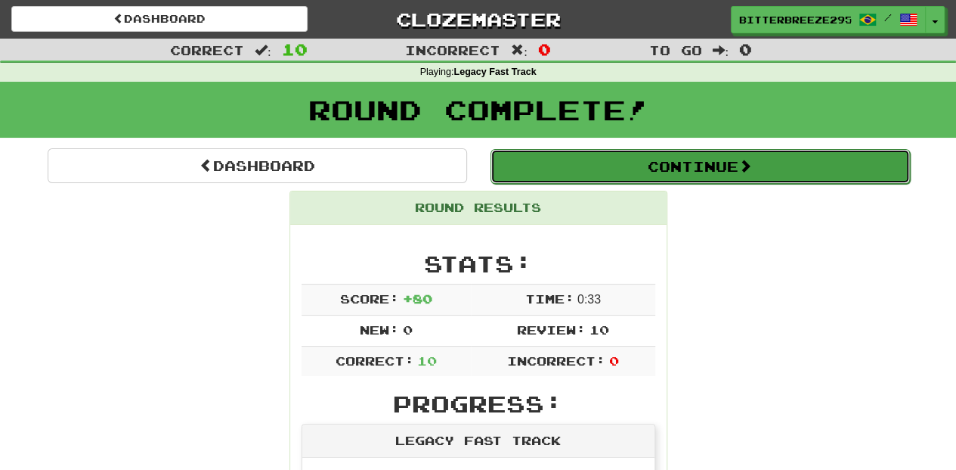
click at [587, 166] on button "Continue" at bounding box center [701, 166] width 420 height 35
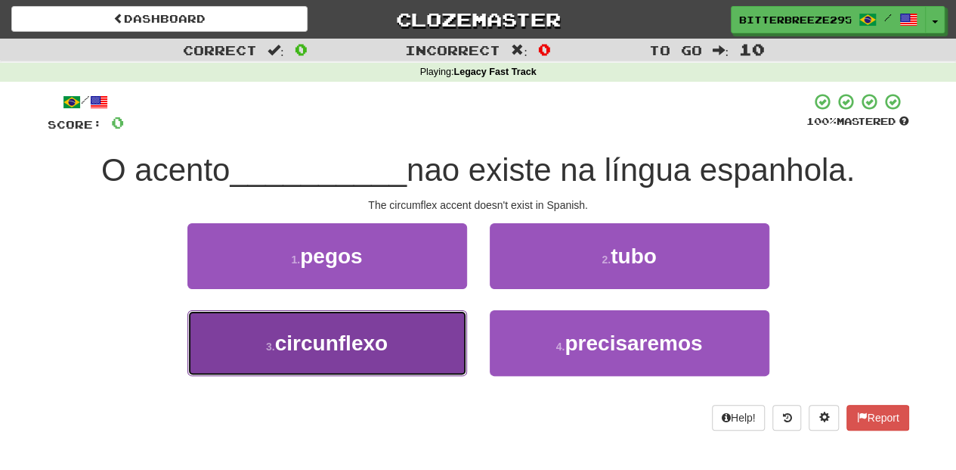
click at [401, 349] on button "3 . circunflexo" at bounding box center [328, 343] width 280 height 66
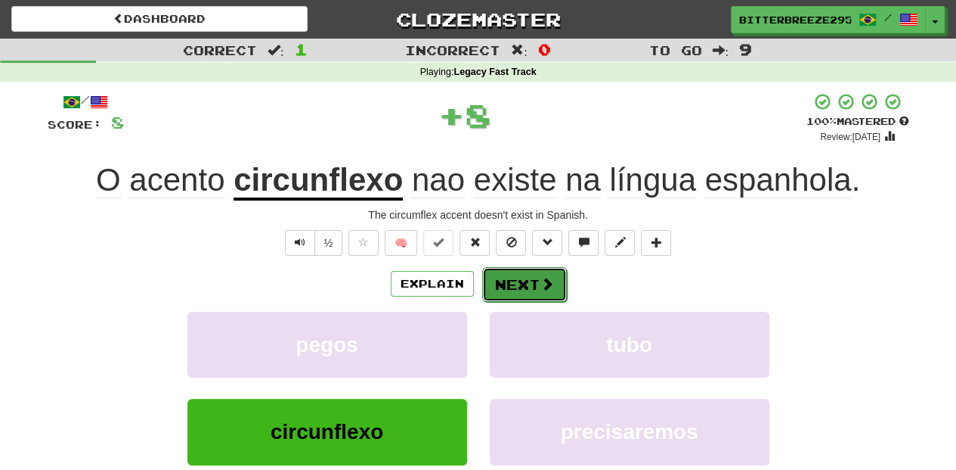
click at [516, 284] on button "Next" at bounding box center [524, 284] width 85 height 35
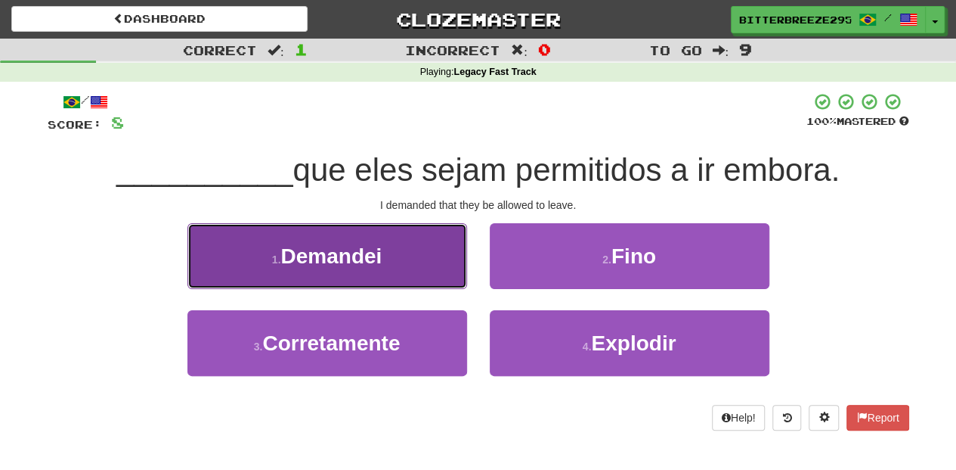
click at [375, 266] on span "Demandei" at bounding box center [331, 255] width 101 height 23
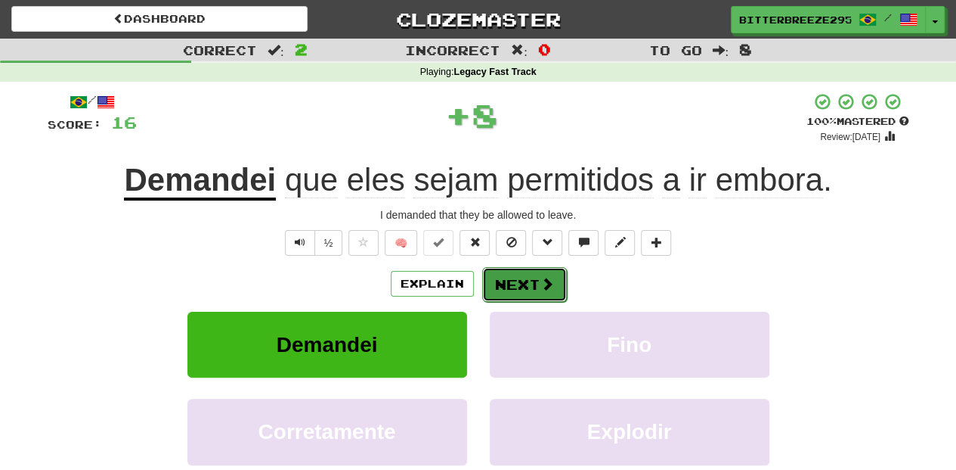
click at [522, 277] on button "Next" at bounding box center [524, 284] width 85 height 35
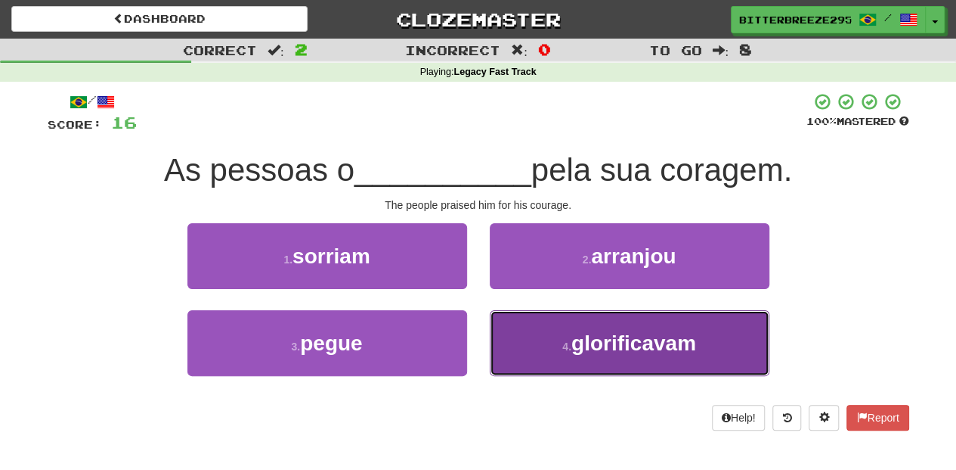
click at [556, 344] on button "4 . glorificavam" at bounding box center [630, 343] width 280 height 66
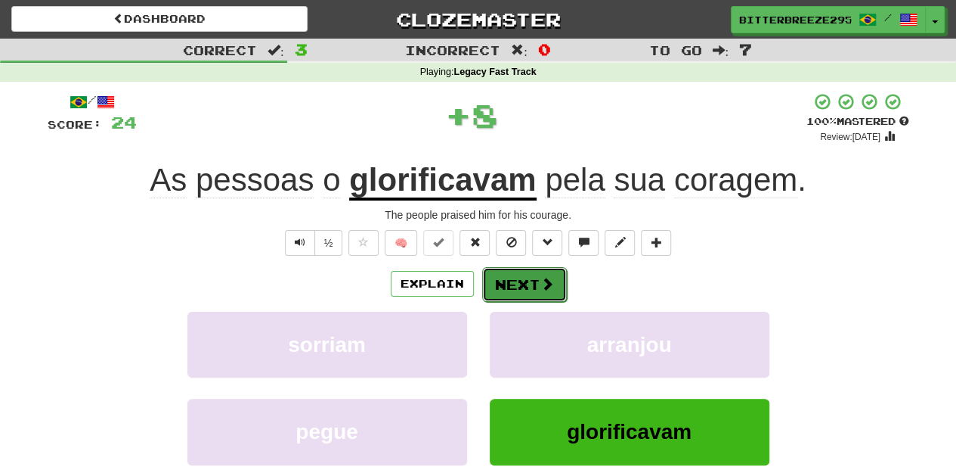
click at [522, 274] on button "Next" at bounding box center [524, 284] width 85 height 35
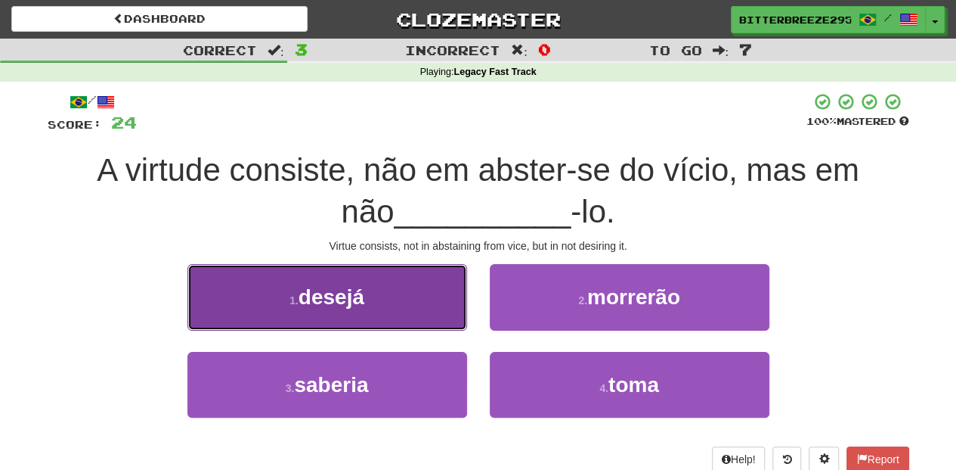
click at [399, 295] on button "1 . desejá" at bounding box center [328, 297] width 280 height 66
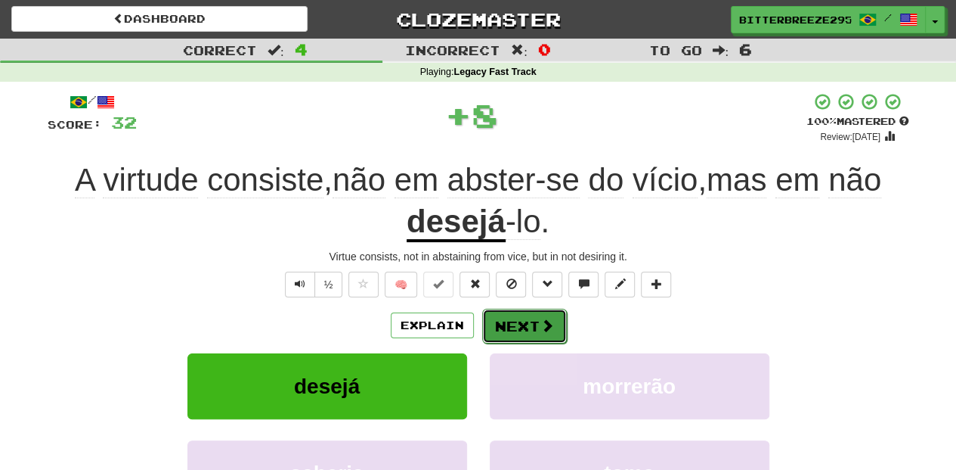
click at [508, 332] on button "Next" at bounding box center [524, 325] width 85 height 35
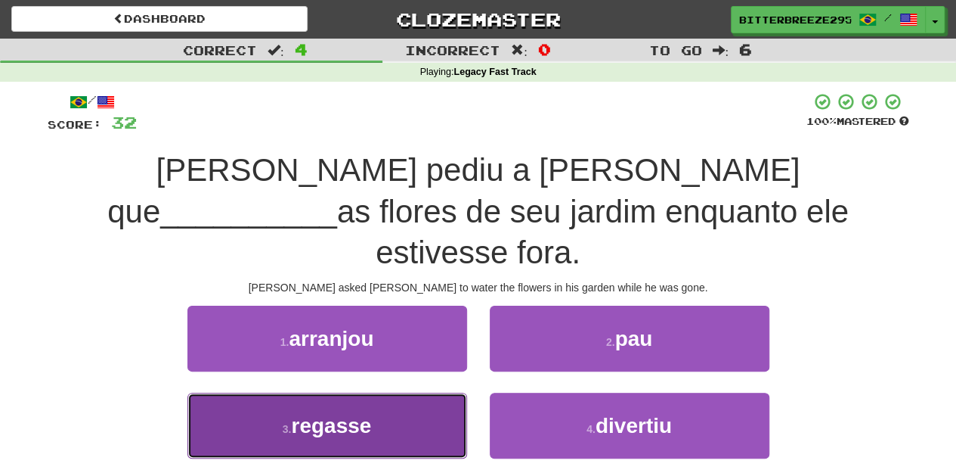
click at [425, 392] on button "3 . regasse" at bounding box center [328, 425] width 280 height 66
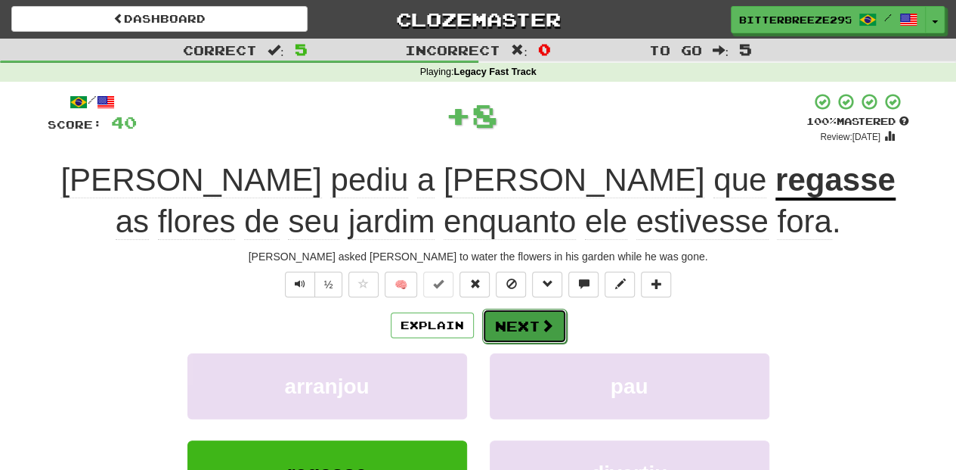
click at [513, 323] on button "Next" at bounding box center [524, 325] width 85 height 35
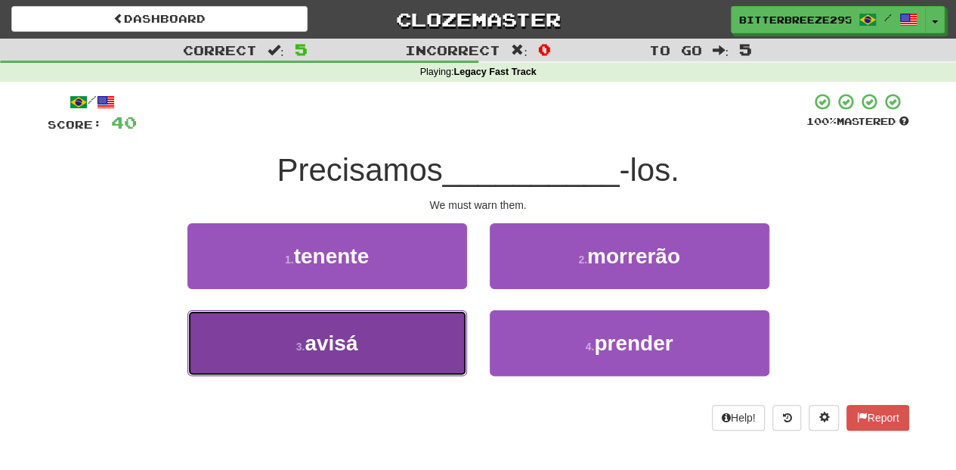
click at [389, 340] on button "3 . avisá" at bounding box center [328, 343] width 280 height 66
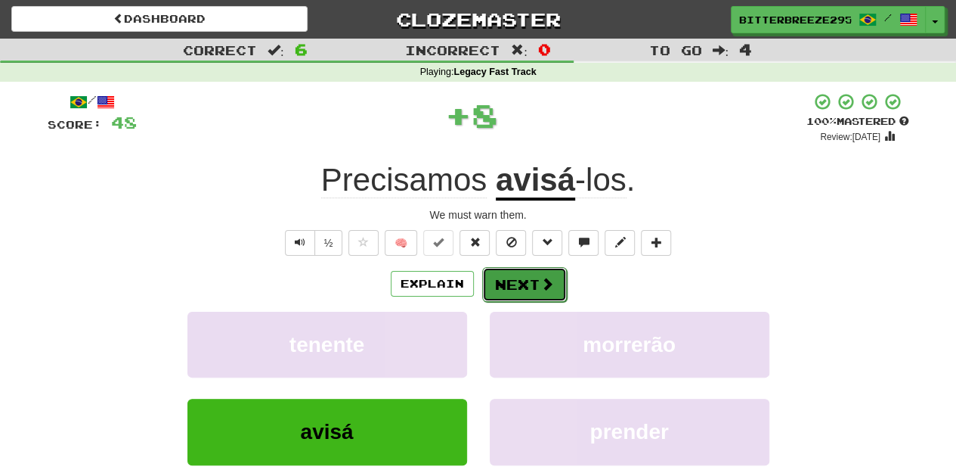
click at [507, 283] on button "Next" at bounding box center [524, 284] width 85 height 35
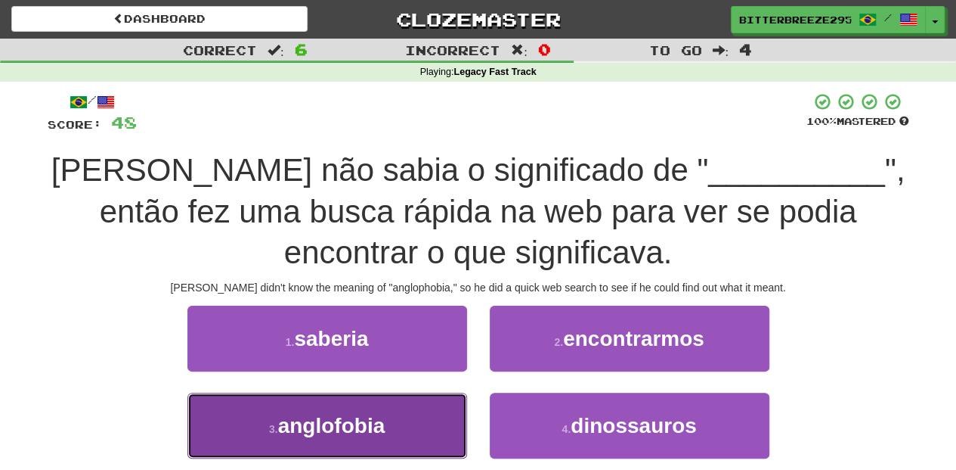
click at [445, 416] on button "3 . anglofobia" at bounding box center [328, 425] width 280 height 66
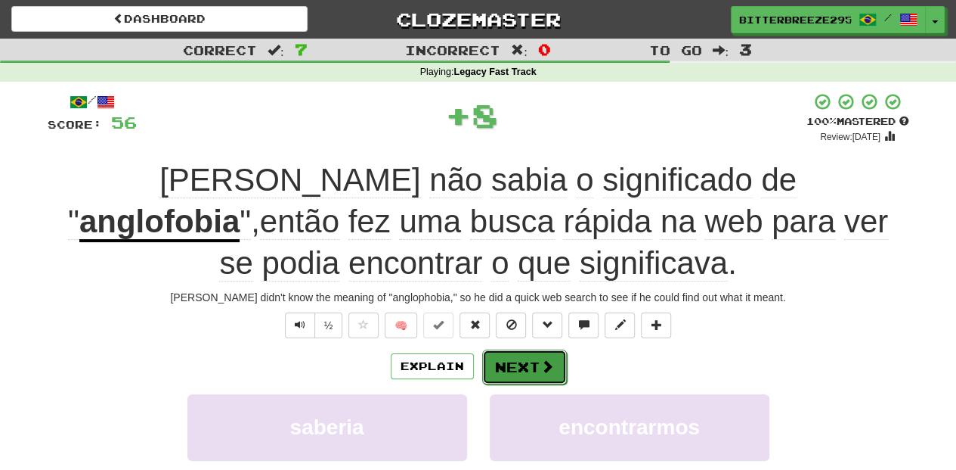
click at [501, 365] on button "Next" at bounding box center [524, 366] width 85 height 35
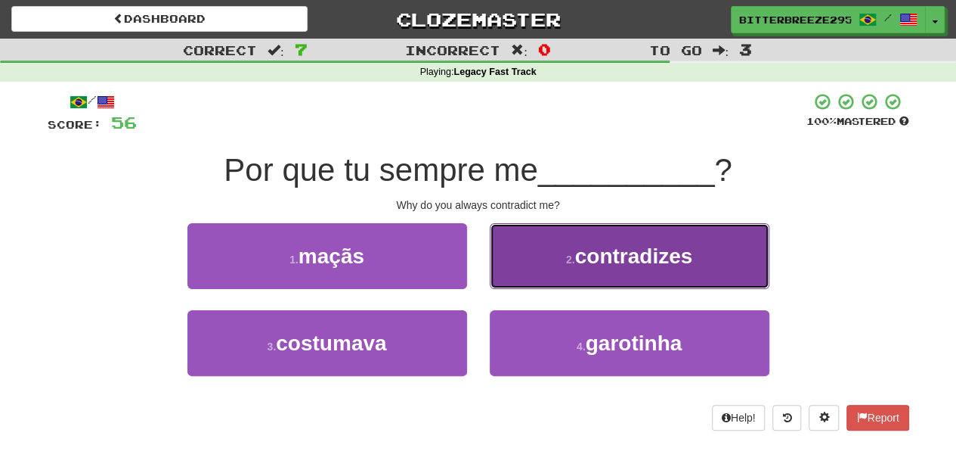
click at [532, 277] on button "2 . contradizes" at bounding box center [630, 256] width 280 height 66
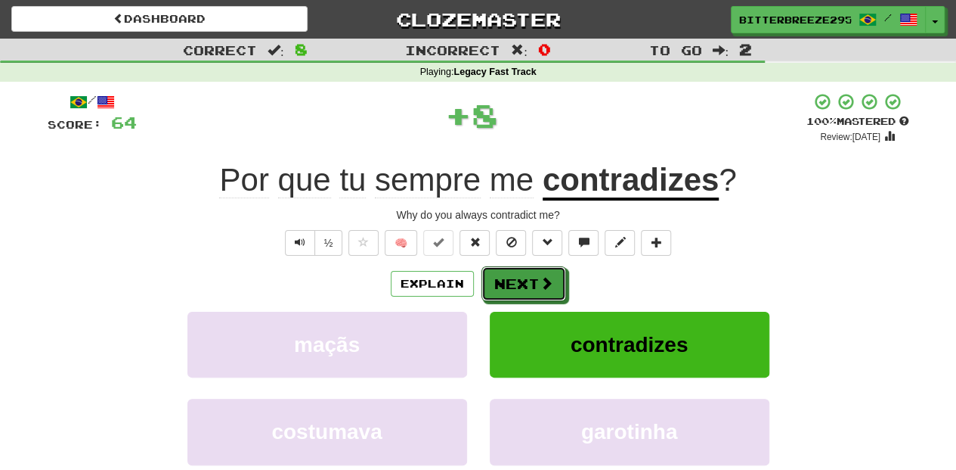
click at [532, 277] on button "Next" at bounding box center [524, 283] width 85 height 35
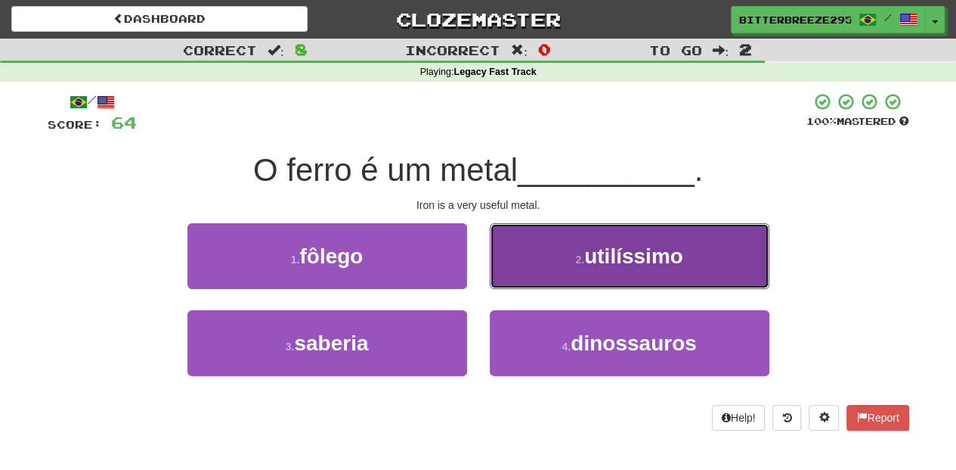
click at [524, 275] on button "2 . utilíssimo" at bounding box center [630, 256] width 280 height 66
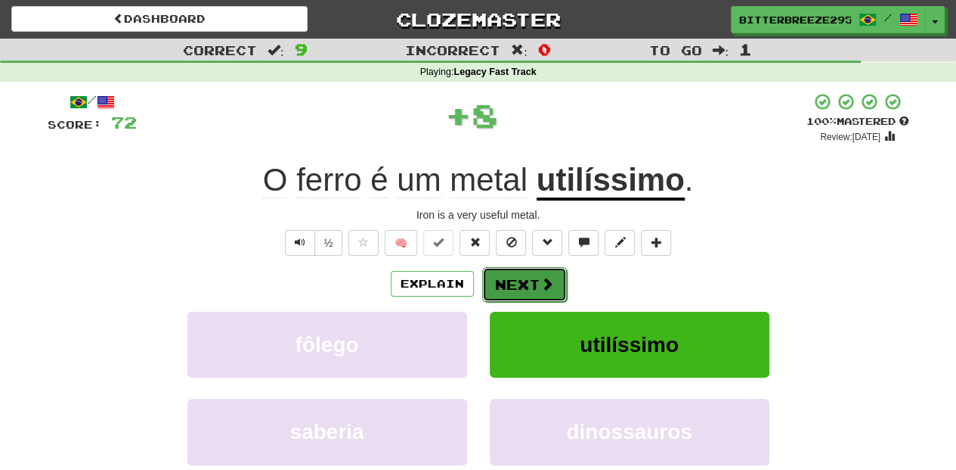
click at [520, 280] on button "Next" at bounding box center [524, 284] width 85 height 35
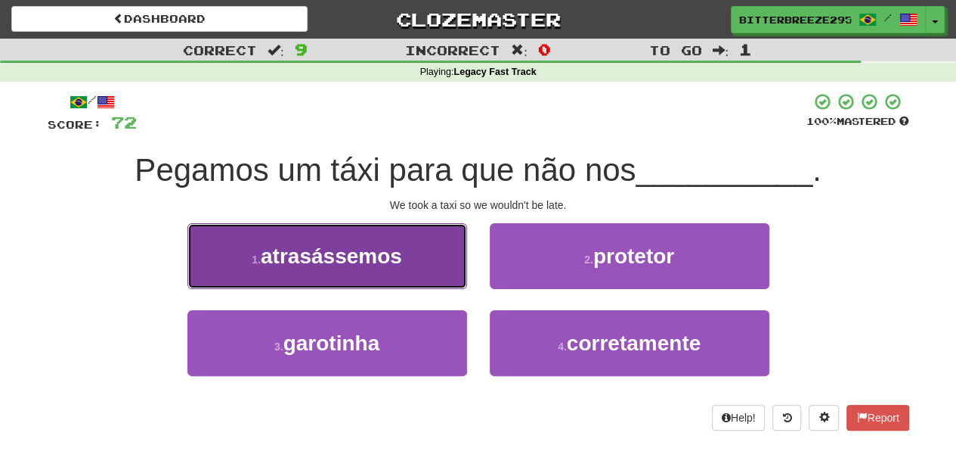
click at [409, 259] on button "1 . atrasássemos" at bounding box center [328, 256] width 280 height 66
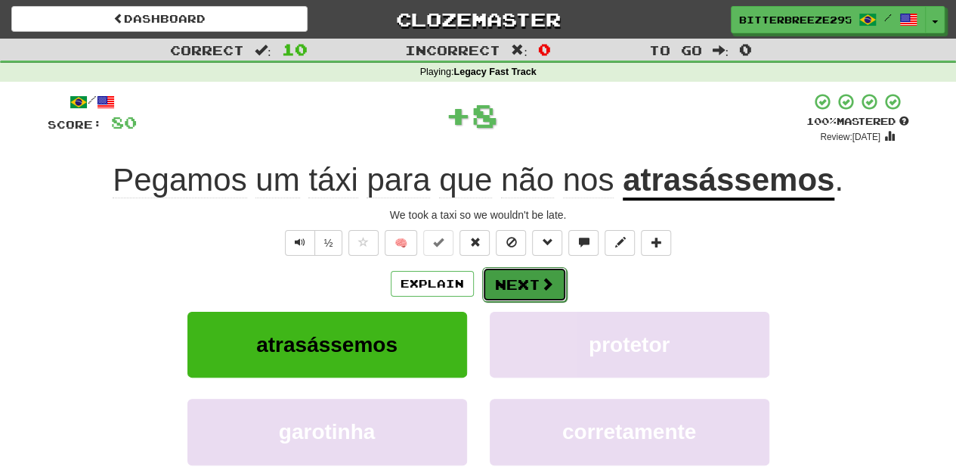
click at [491, 281] on button "Next" at bounding box center [524, 284] width 85 height 35
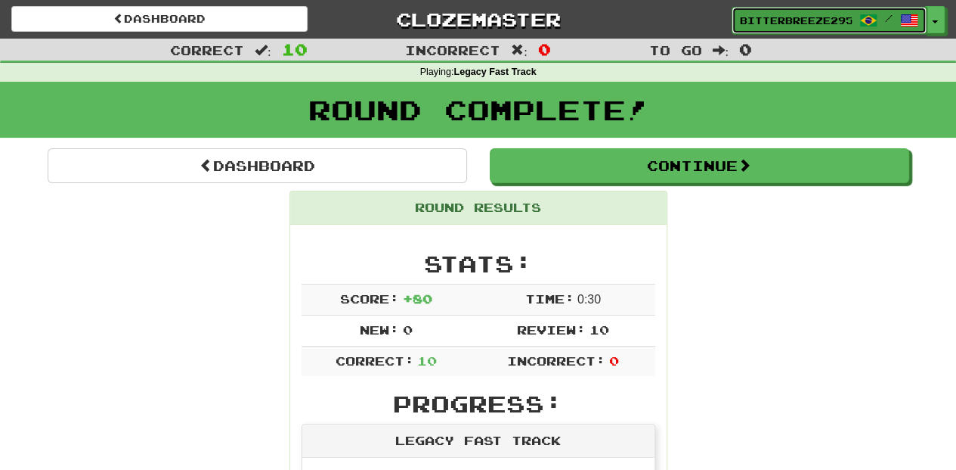
click at [808, 18] on span "BitterBreeze2956" at bounding box center [796, 21] width 112 height 14
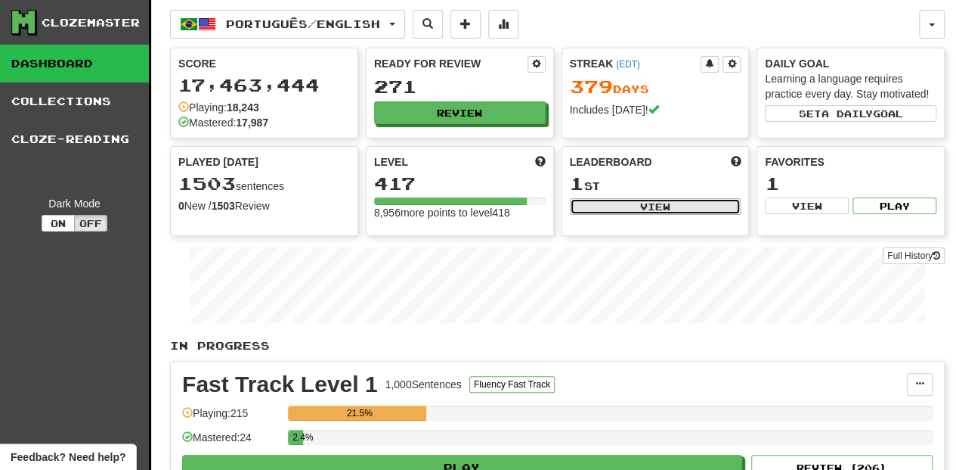
click at [671, 207] on button "View" at bounding box center [656, 206] width 172 height 17
select select "**********"
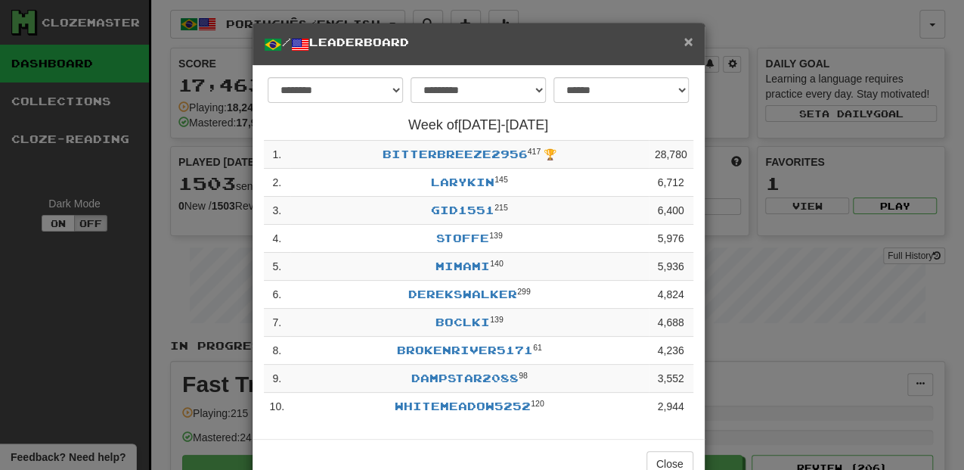
click at [684, 41] on span "×" at bounding box center [688, 41] width 9 height 17
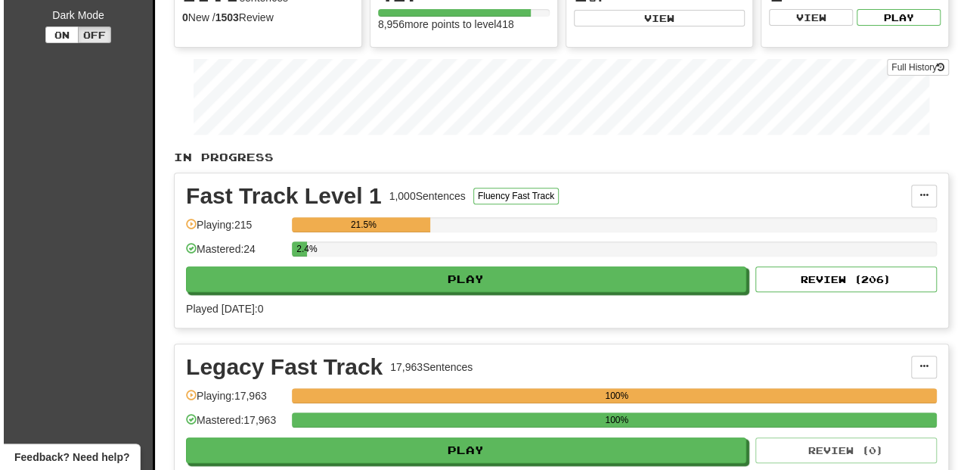
scroll to position [252, 0]
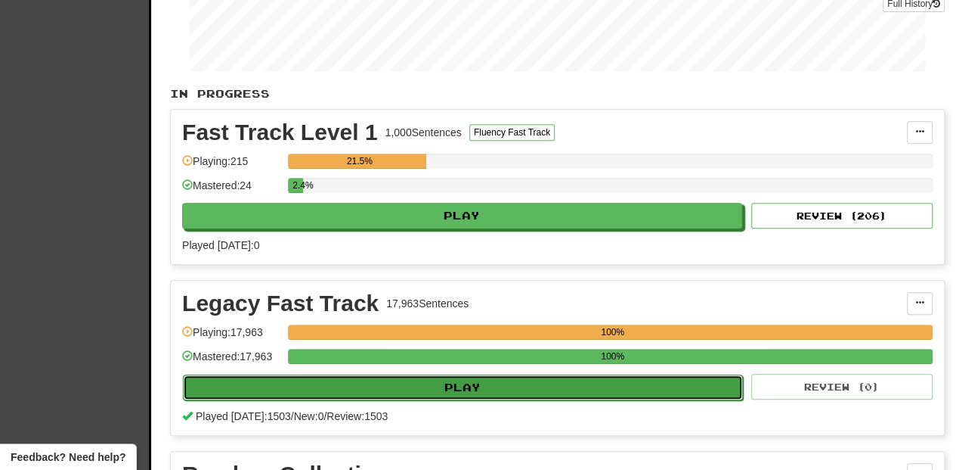
click at [395, 385] on button "Play" at bounding box center [463, 387] width 560 height 26
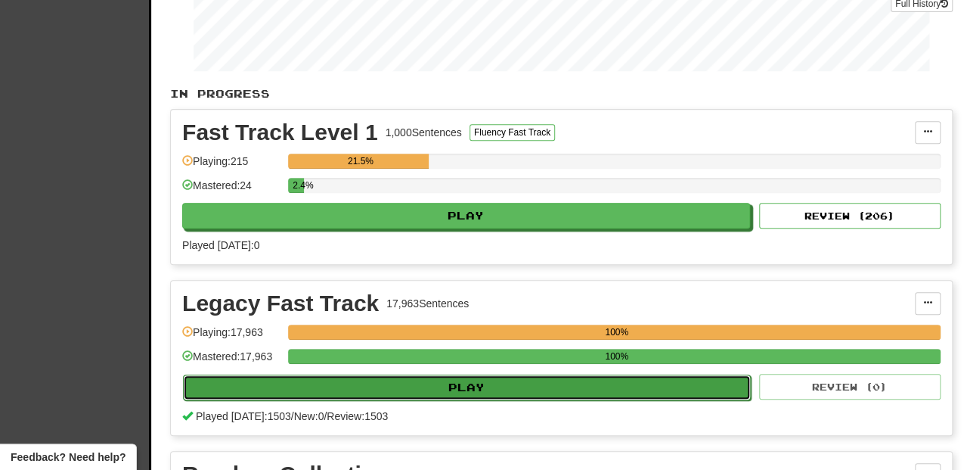
select select "**"
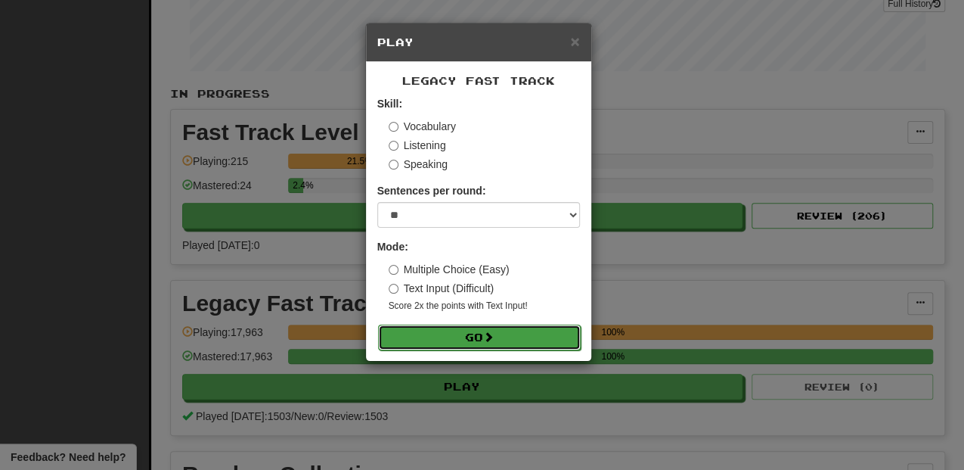
click at [432, 336] on button "Go" at bounding box center [479, 337] width 203 height 26
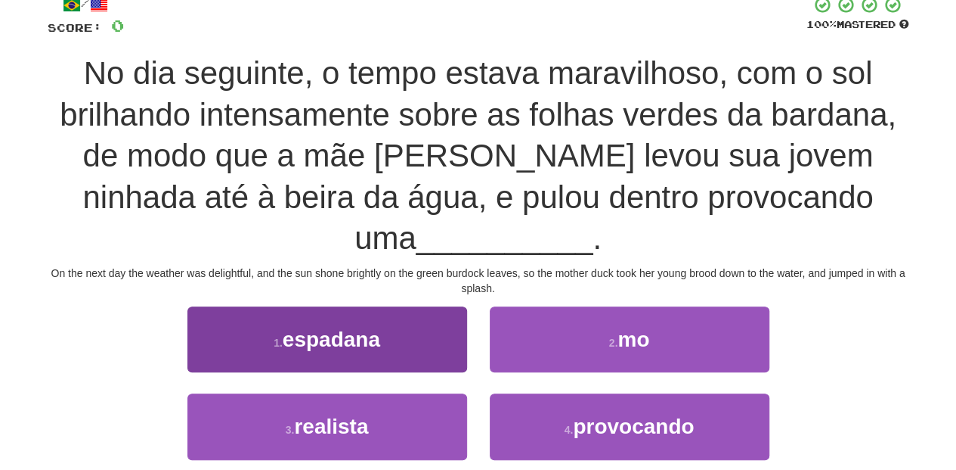
scroll to position [101, 0]
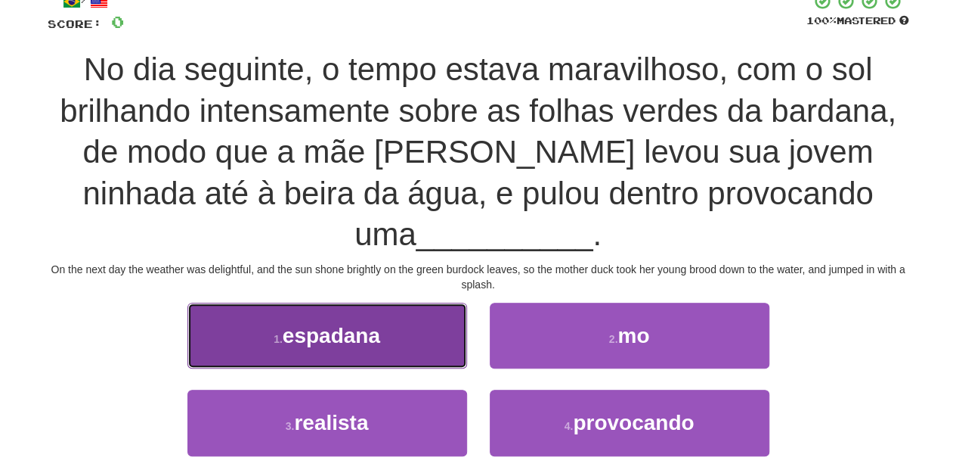
click at [416, 313] on button "1 . espadana" at bounding box center [328, 335] width 280 height 66
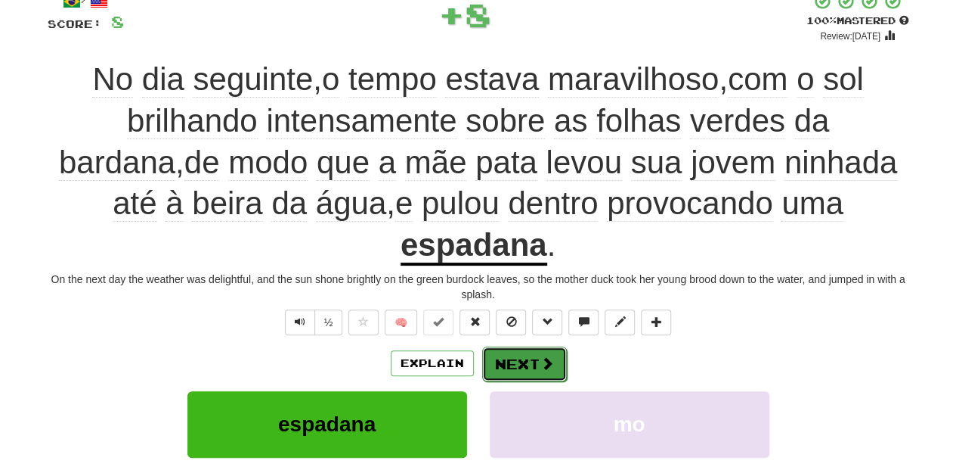
click at [508, 346] on button "Next" at bounding box center [524, 363] width 85 height 35
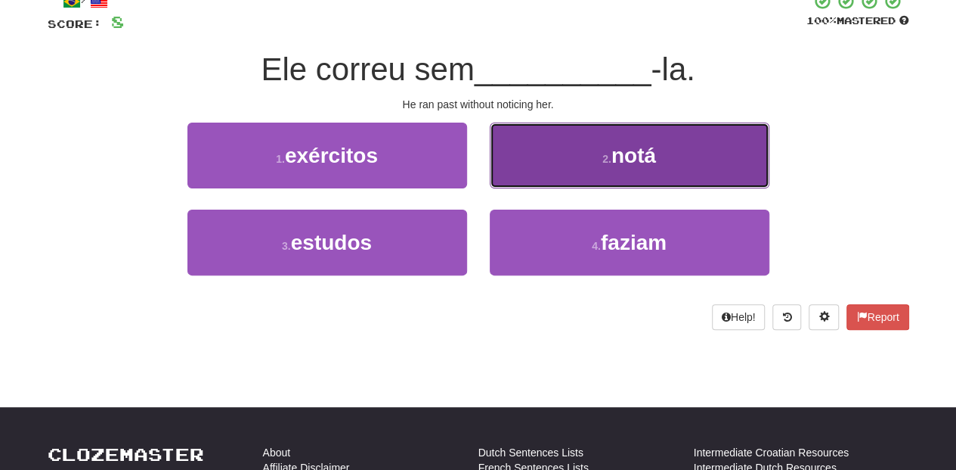
click at [522, 175] on button "2 . notá" at bounding box center [630, 155] width 280 height 66
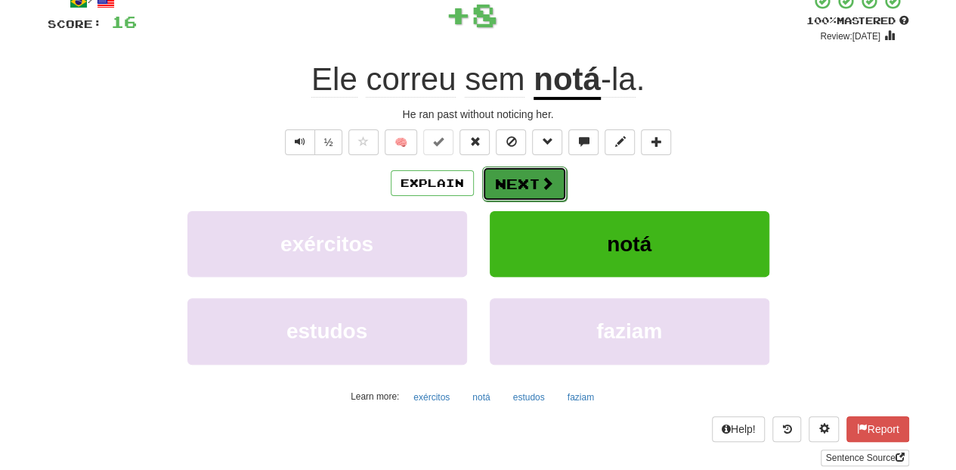
click at [520, 177] on button "Next" at bounding box center [524, 183] width 85 height 35
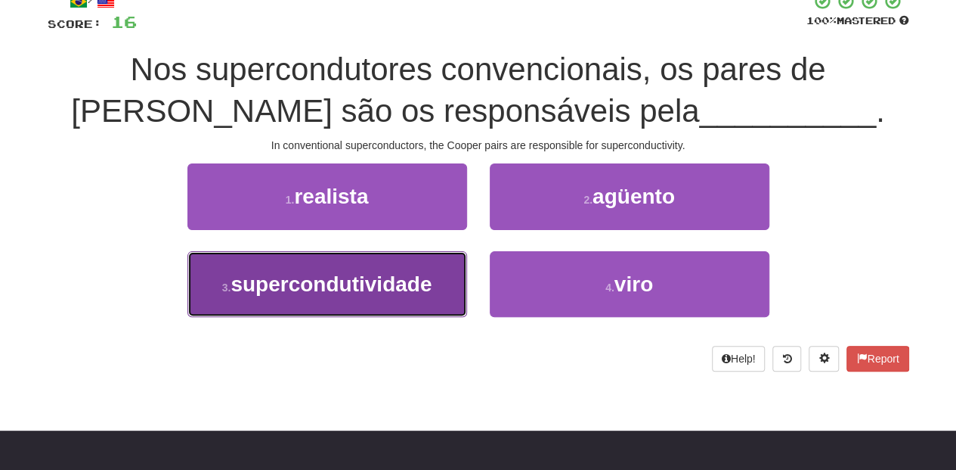
click at [399, 280] on span "supercondutividade" at bounding box center [331, 283] width 201 height 23
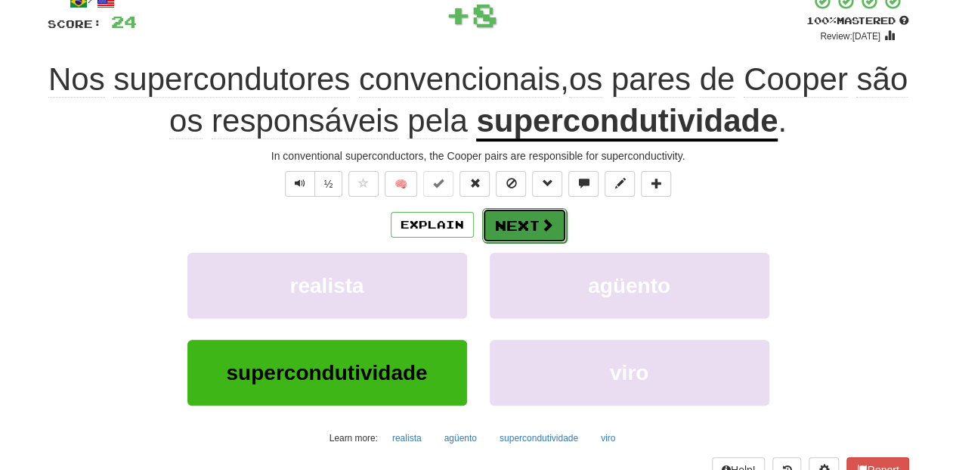
click at [488, 222] on button "Next" at bounding box center [524, 225] width 85 height 35
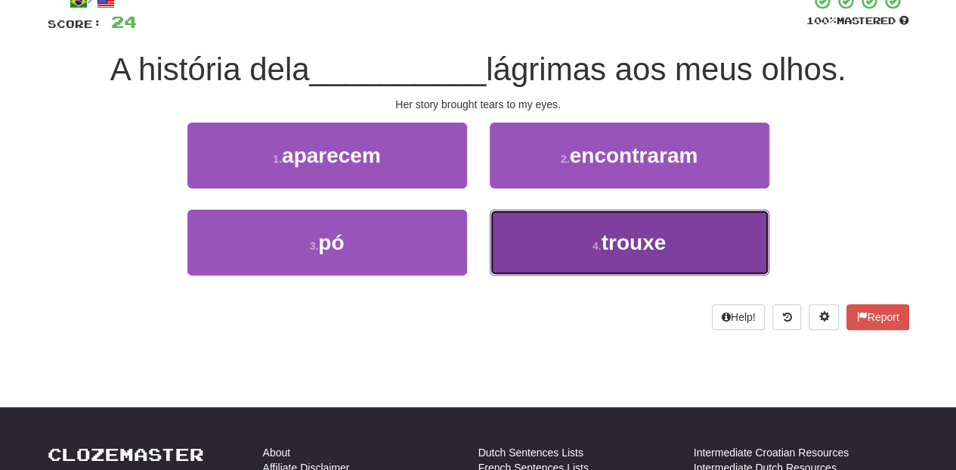
click at [541, 244] on button "4 . trouxe" at bounding box center [630, 242] width 280 height 66
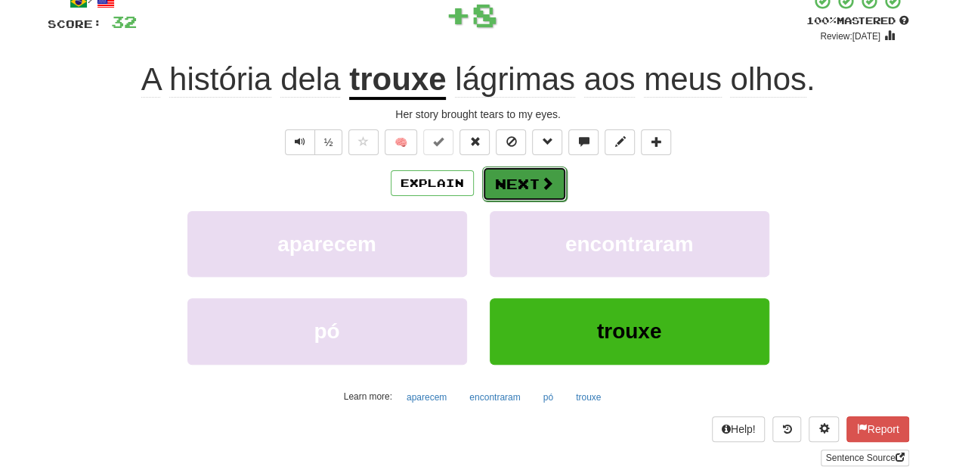
click at [522, 191] on button "Next" at bounding box center [524, 183] width 85 height 35
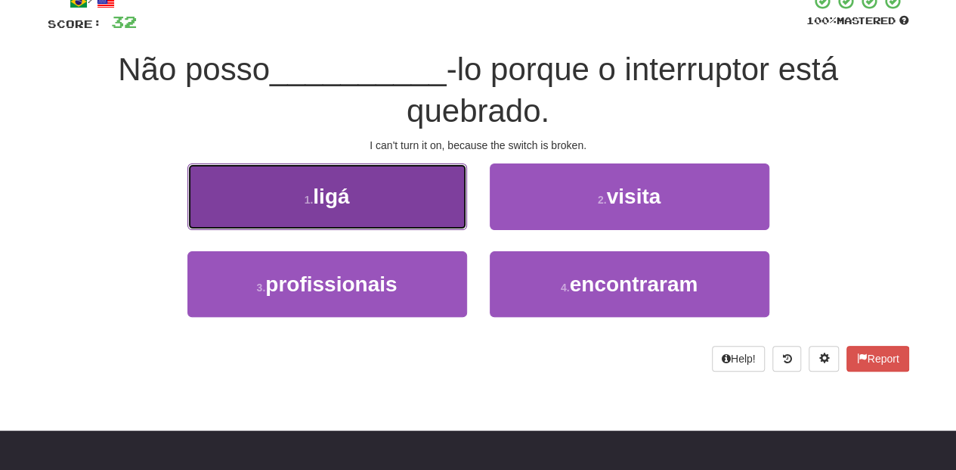
click at [389, 212] on button "1 . ligá" at bounding box center [328, 196] width 280 height 66
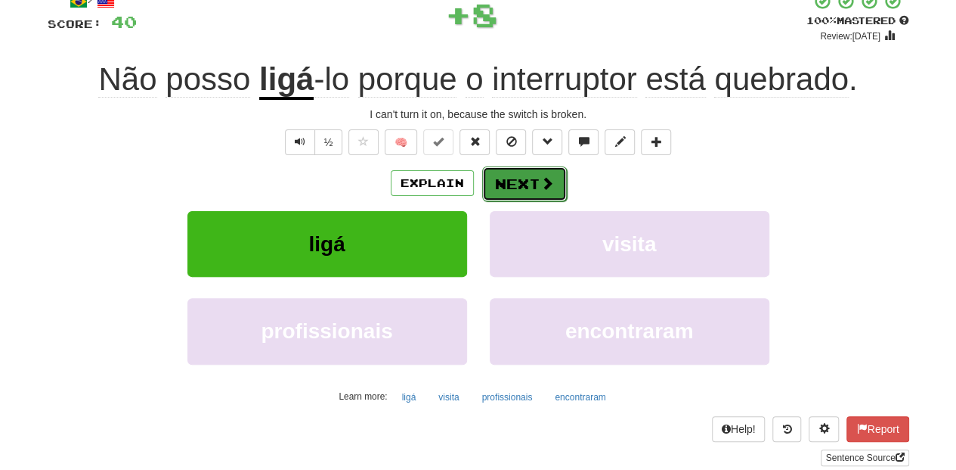
click at [505, 181] on button "Next" at bounding box center [524, 183] width 85 height 35
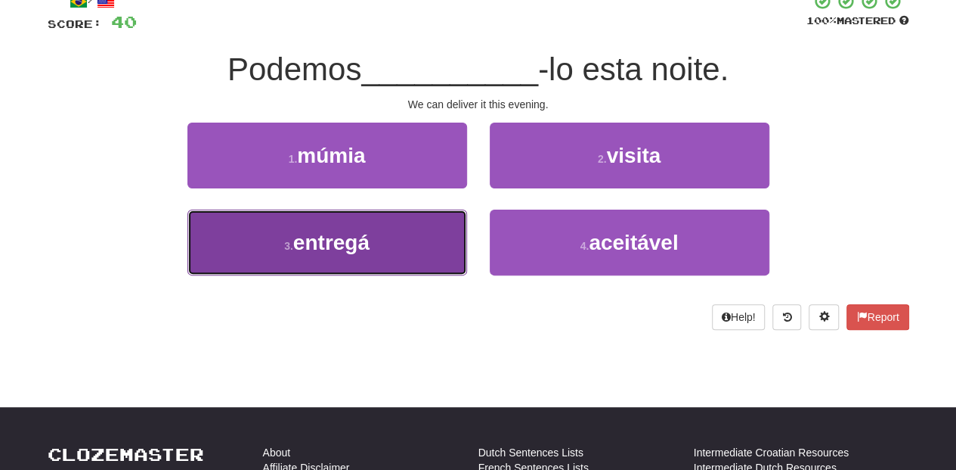
click at [428, 240] on button "3 . entregá" at bounding box center [328, 242] width 280 height 66
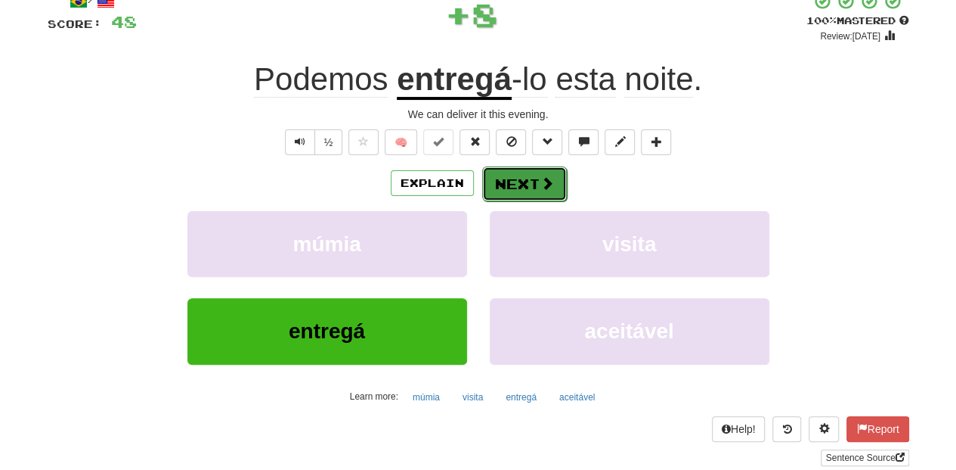
click at [496, 177] on button "Next" at bounding box center [524, 183] width 85 height 35
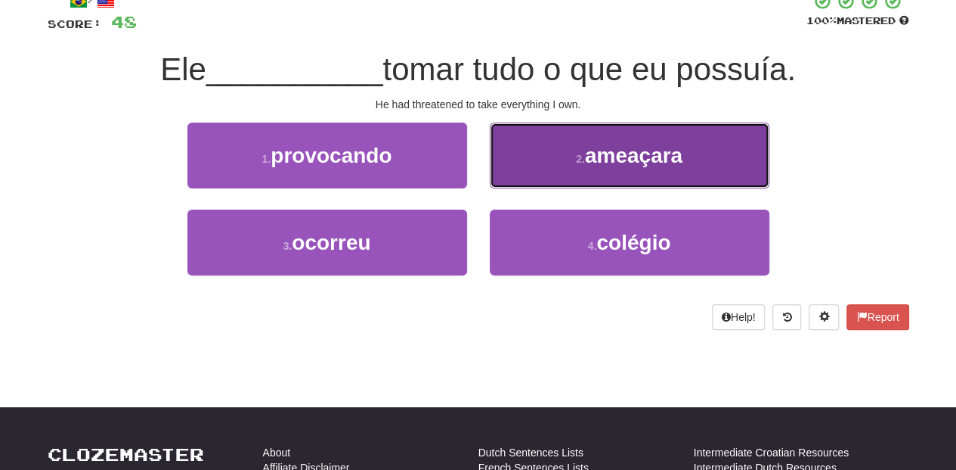
click at [540, 173] on button "2 . ameaçara" at bounding box center [630, 155] width 280 height 66
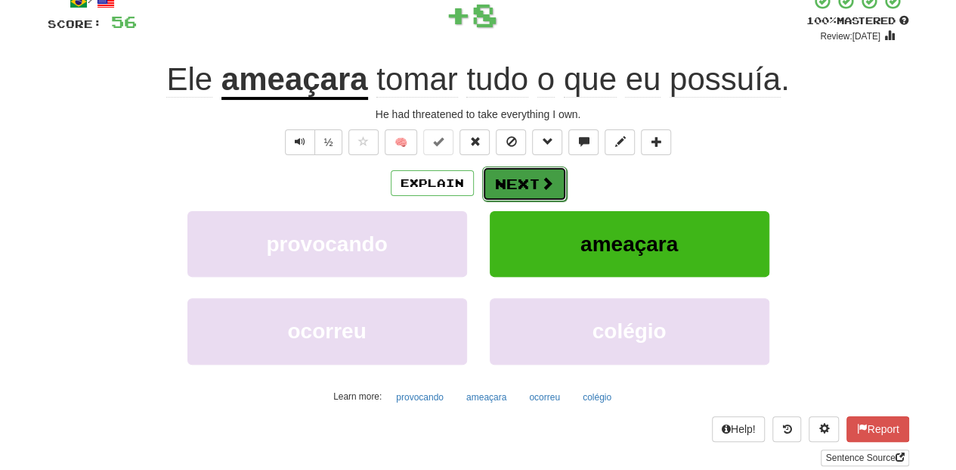
click at [540, 172] on button "Next" at bounding box center [524, 183] width 85 height 35
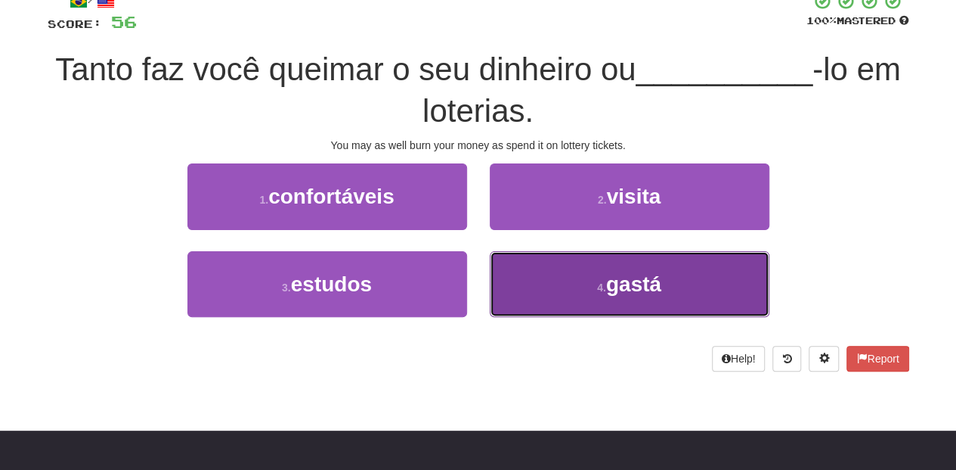
click at [525, 281] on button "4 . gastá" at bounding box center [630, 284] width 280 height 66
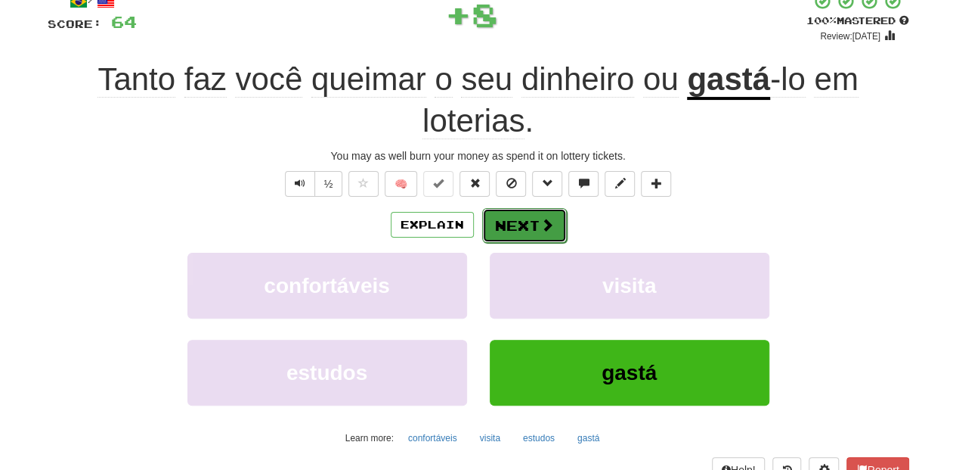
click at [513, 228] on button "Next" at bounding box center [524, 225] width 85 height 35
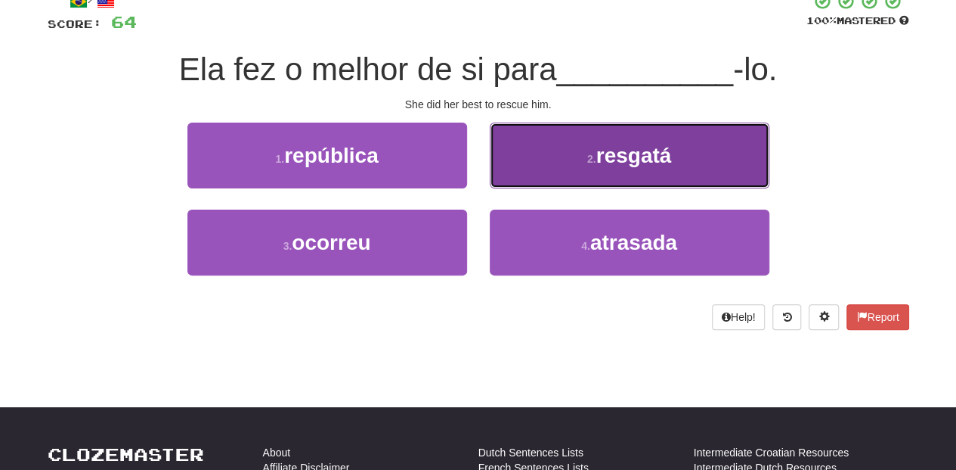
click at [541, 172] on button "2 . resgatá" at bounding box center [630, 155] width 280 height 66
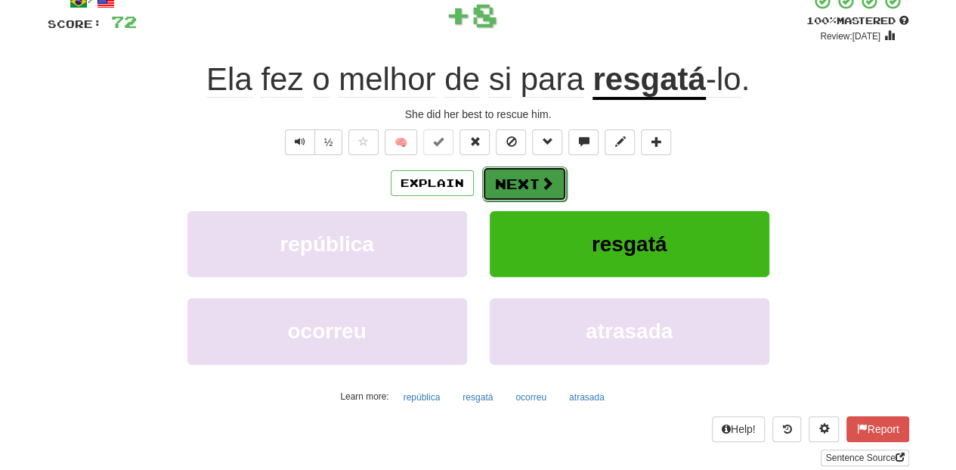
click at [538, 171] on button "Next" at bounding box center [524, 183] width 85 height 35
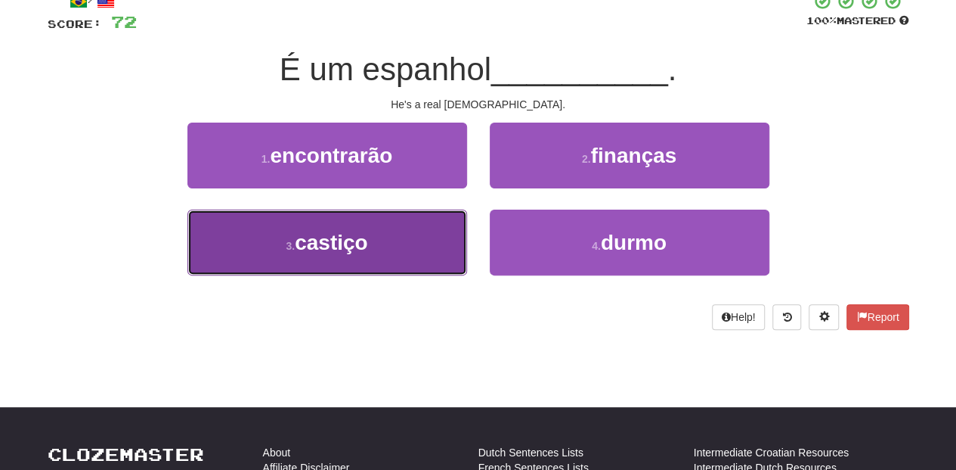
click at [401, 245] on button "3 . castiço" at bounding box center [328, 242] width 280 height 66
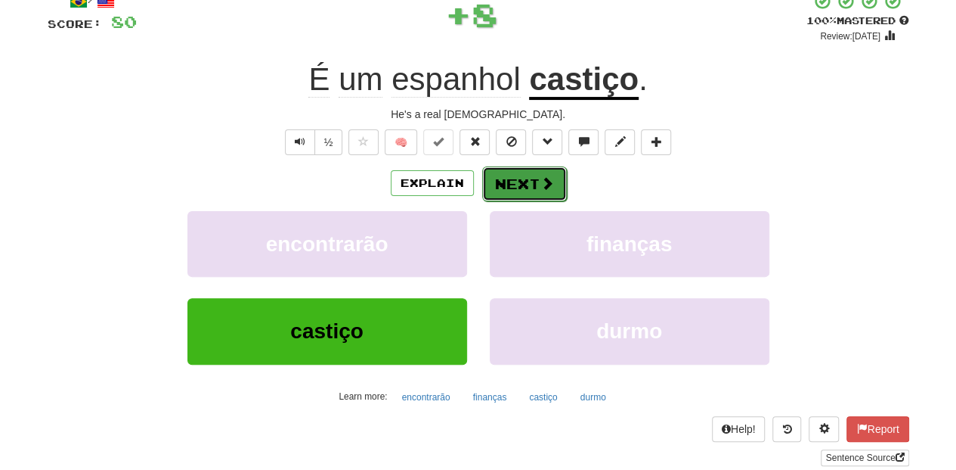
click at [512, 177] on button "Next" at bounding box center [524, 183] width 85 height 35
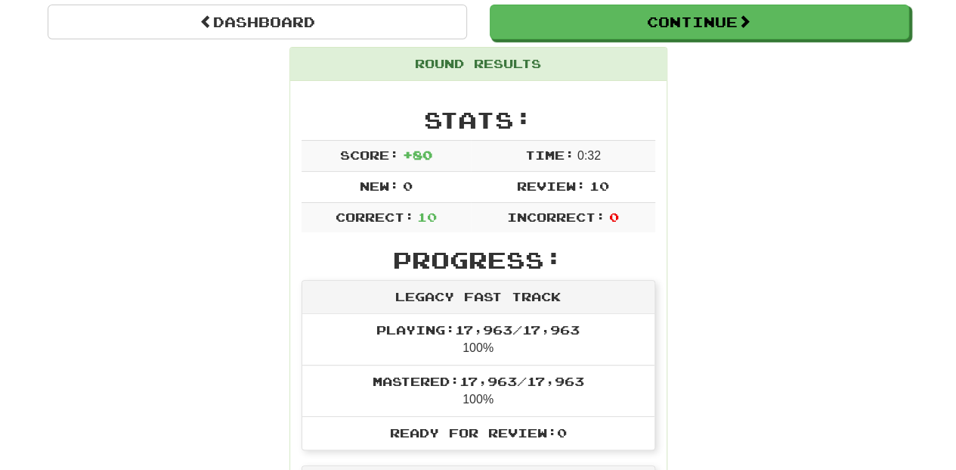
scroll to position [66, 0]
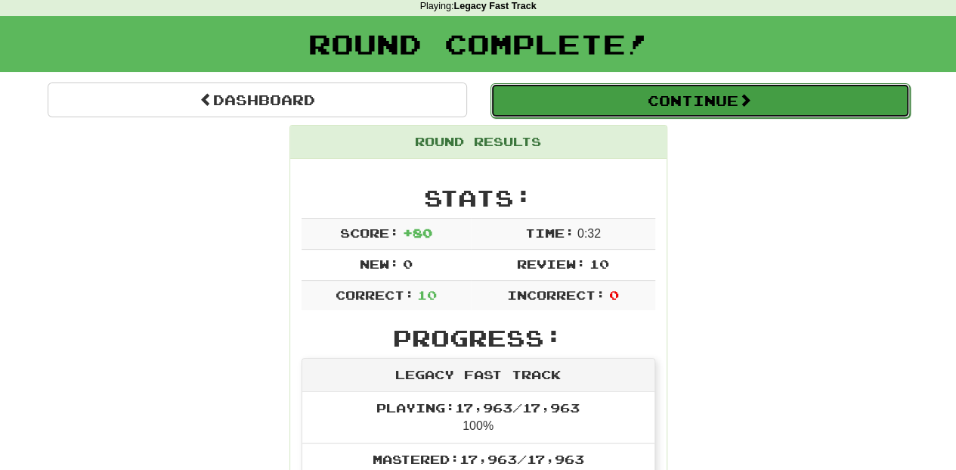
click at [582, 99] on button "Continue" at bounding box center [701, 100] width 420 height 35
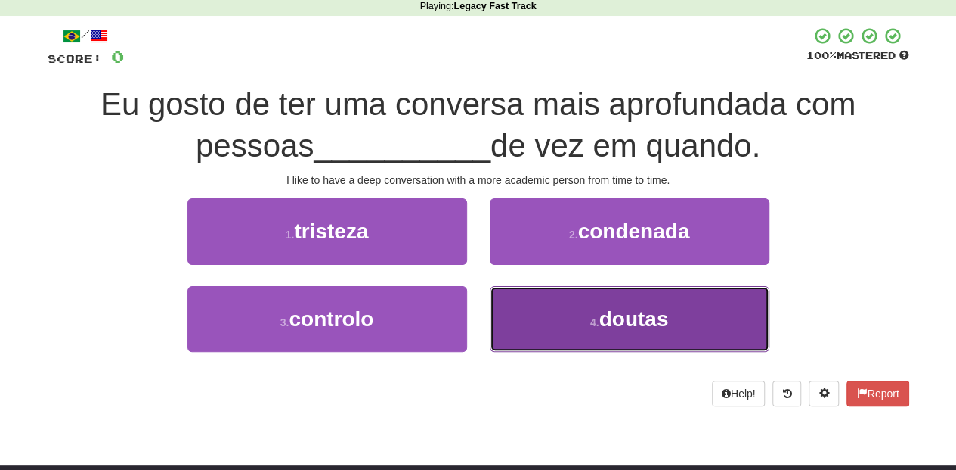
click at [542, 308] on button "4 . doutas" at bounding box center [630, 319] width 280 height 66
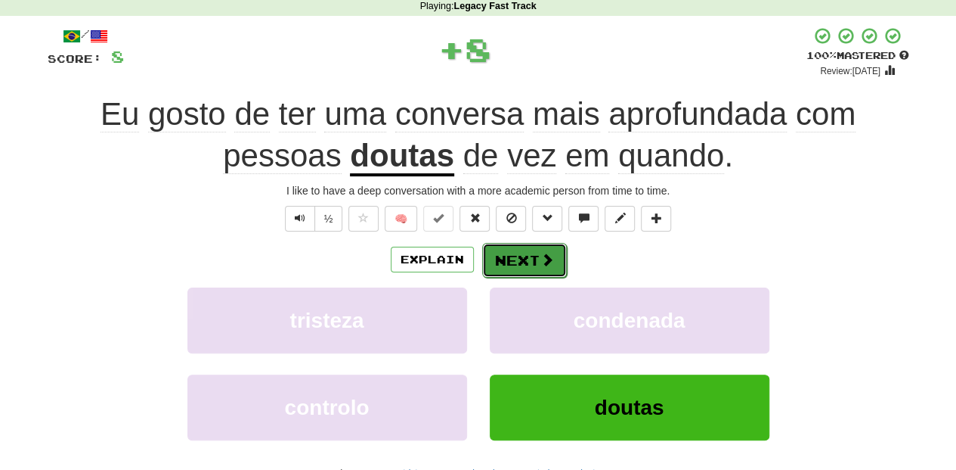
click at [517, 246] on button "Next" at bounding box center [524, 260] width 85 height 35
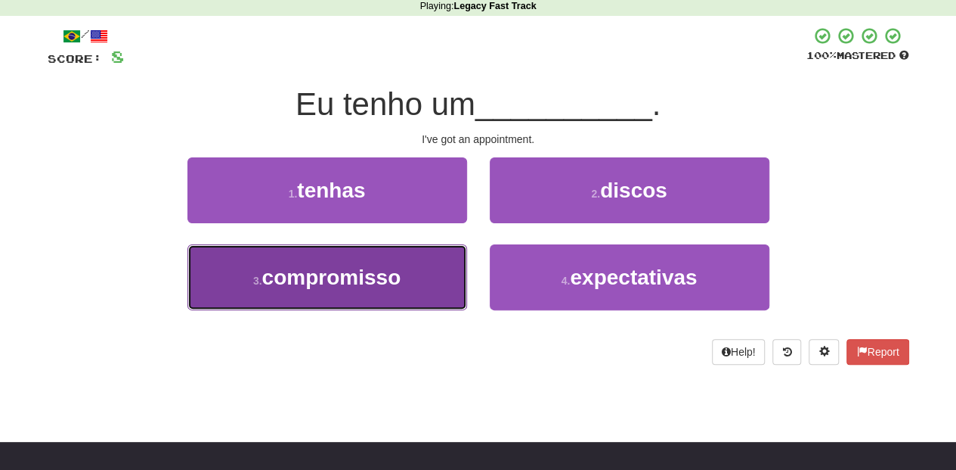
click at [440, 284] on button "3 . compromisso" at bounding box center [328, 277] width 280 height 66
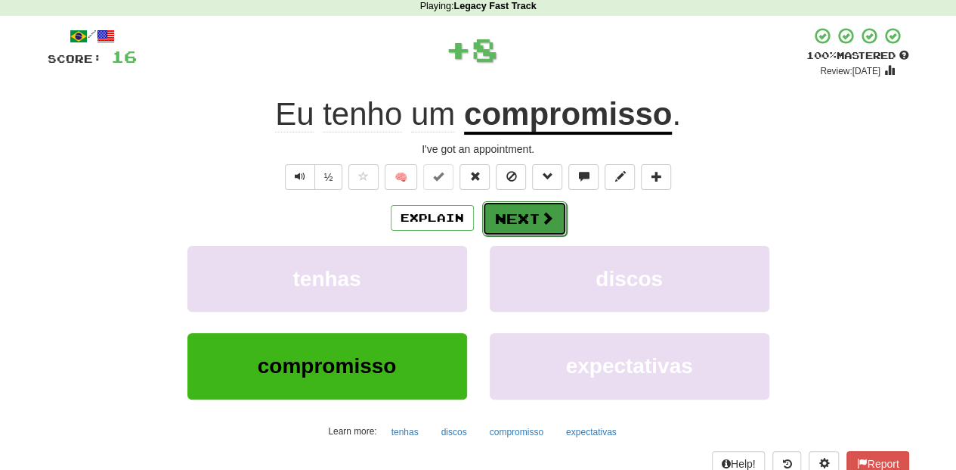
click at [550, 227] on button "Next" at bounding box center [524, 218] width 85 height 35
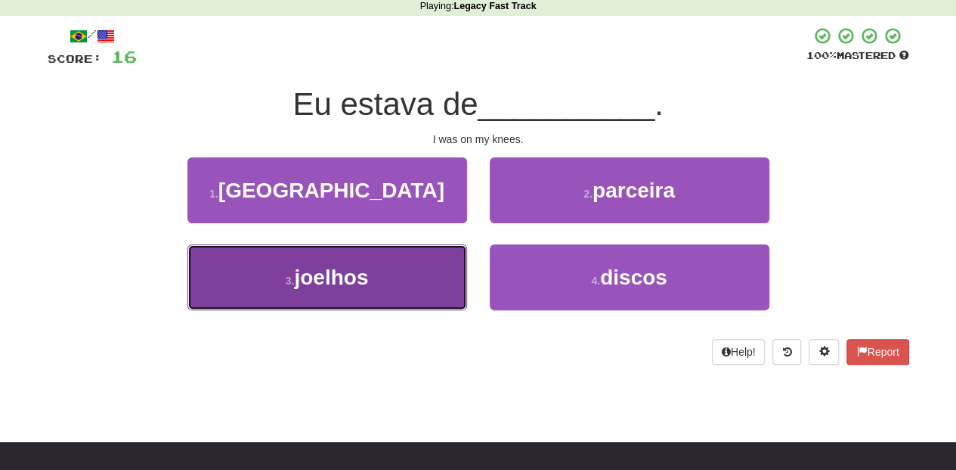
click at [399, 281] on button "3 . joelhos" at bounding box center [328, 277] width 280 height 66
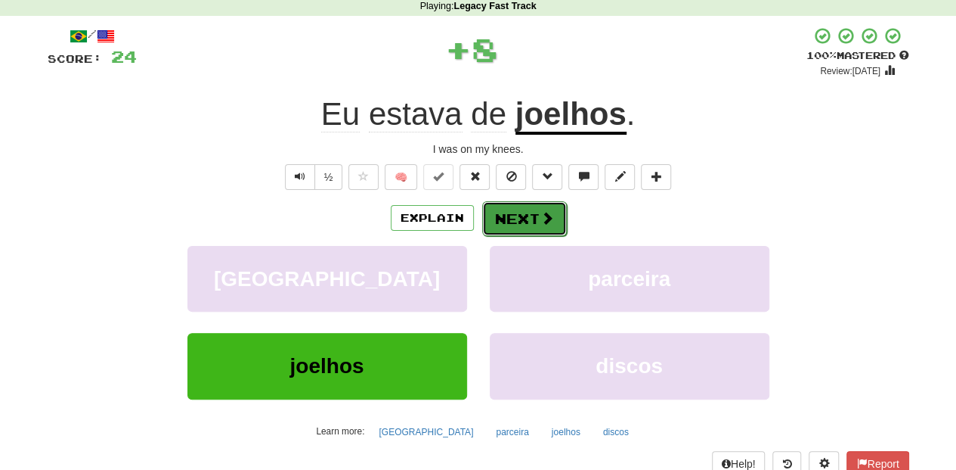
click at [528, 212] on button "Next" at bounding box center [524, 218] width 85 height 35
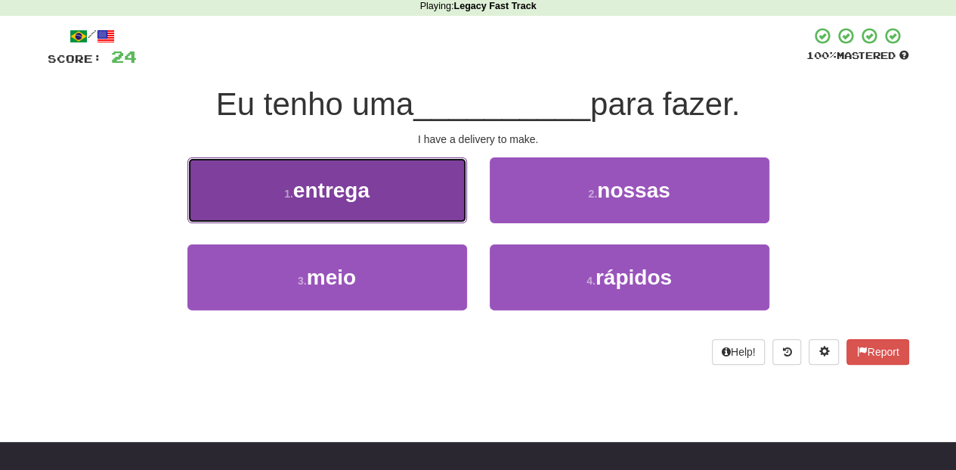
click at [443, 212] on button "1 . entrega" at bounding box center [328, 190] width 280 height 66
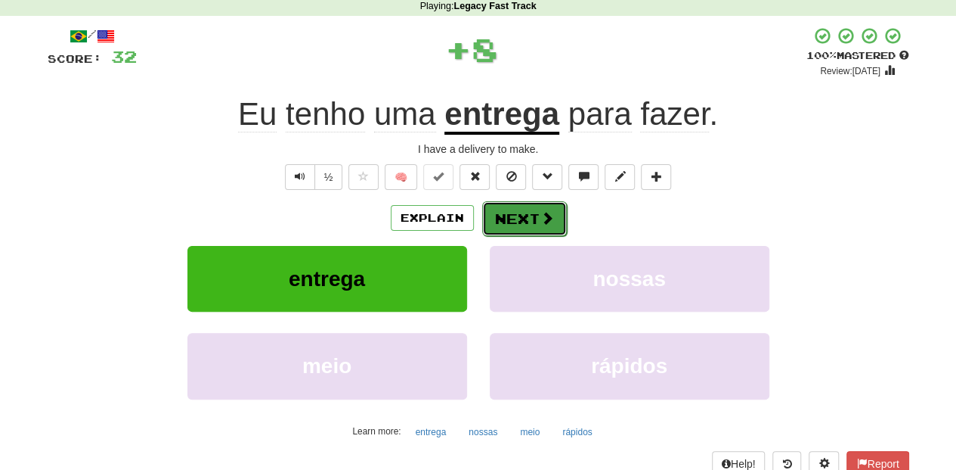
click at [529, 219] on button "Next" at bounding box center [524, 218] width 85 height 35
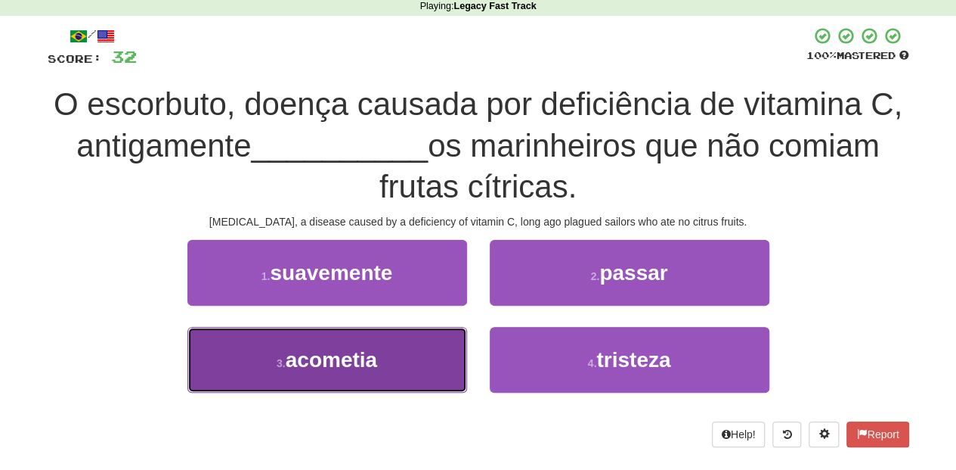
click at [407, 359] on button "3 . acometia" at bounding box center [328, 360] width 280 height 66
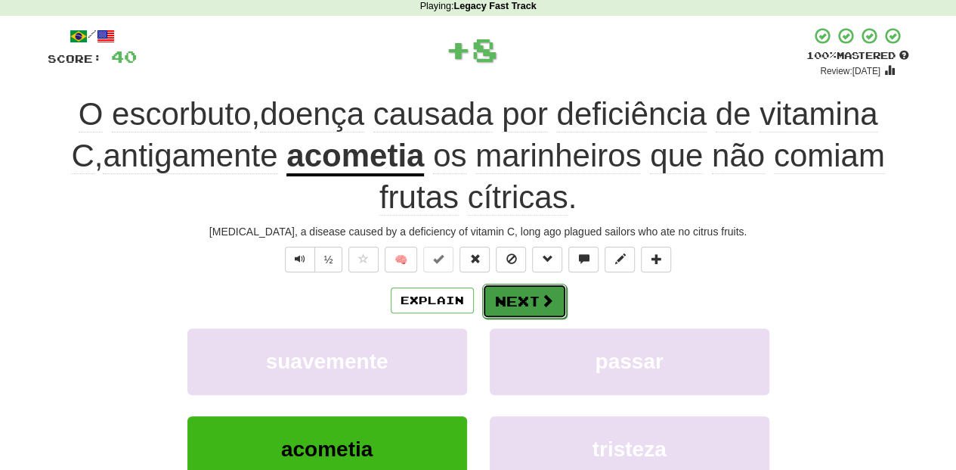
click at [520, 296] on button "Next" at bounding box center [524, 301] width 85 height 35
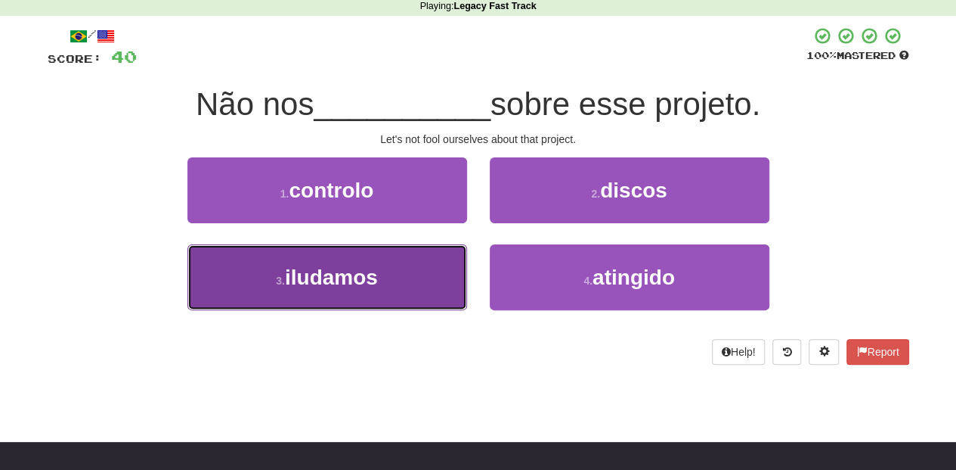
click at [413, 283] on button "3 . iludamos" at bounding box center [328, 277] width 280 height 66
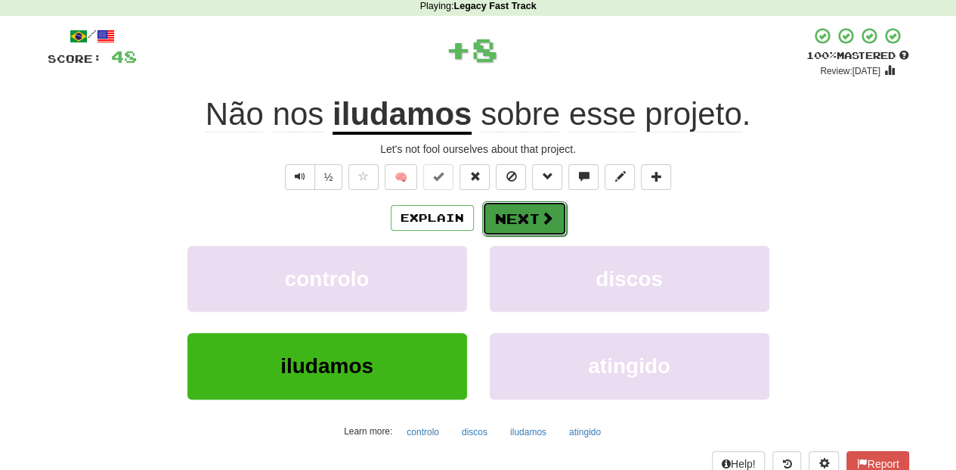
click at [541, 212] on span at bounding box center [548, 218] width 14 height 14
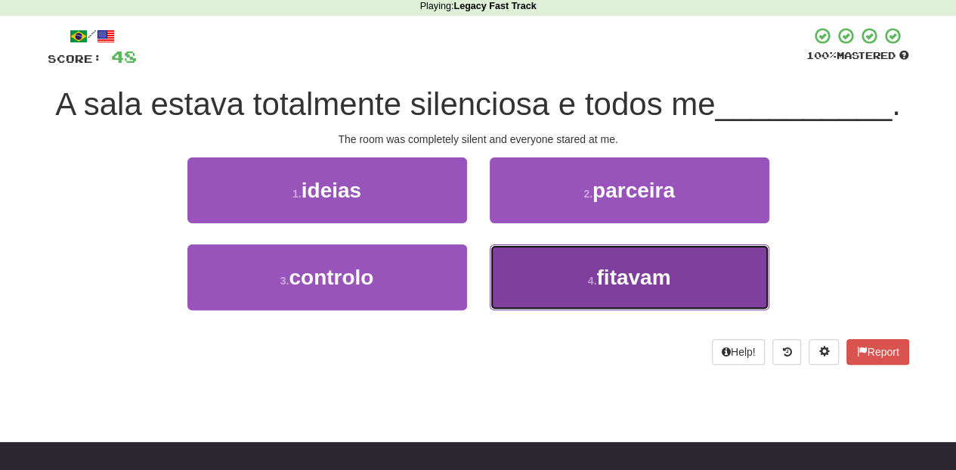
click at [531, 281] on button "4 . fitavam" at bounding box center [630, 277] width 280 height 66
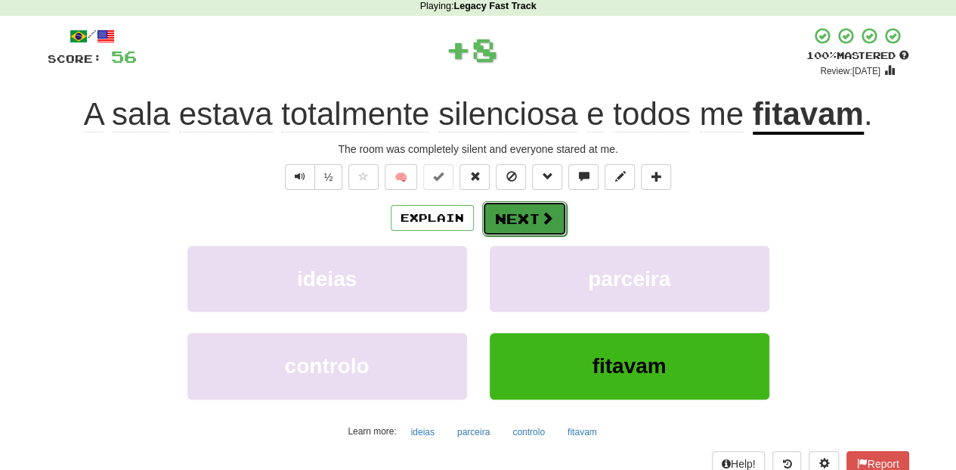
click at [522, 230] on button "Next" at bounding box center [524, 218] width 85 height 35
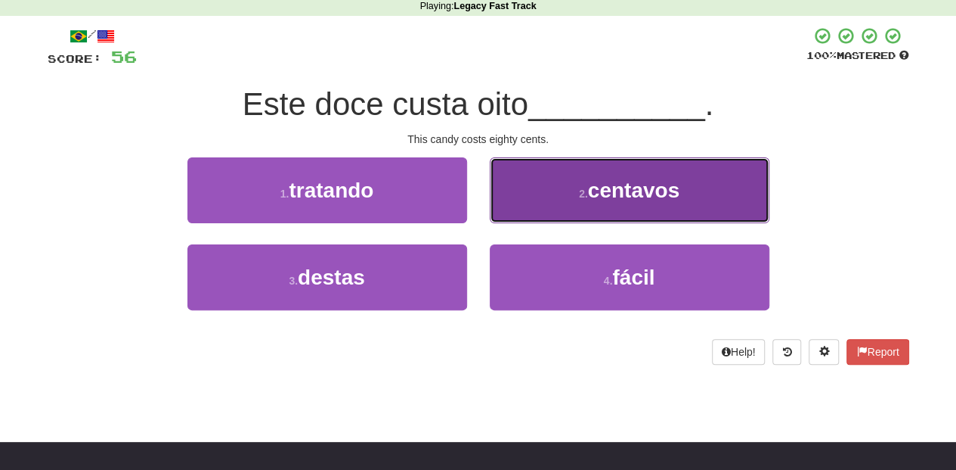
click at [538, 212] on button "2 . centavos" at bounding box center [630, 190] width 280 height 66
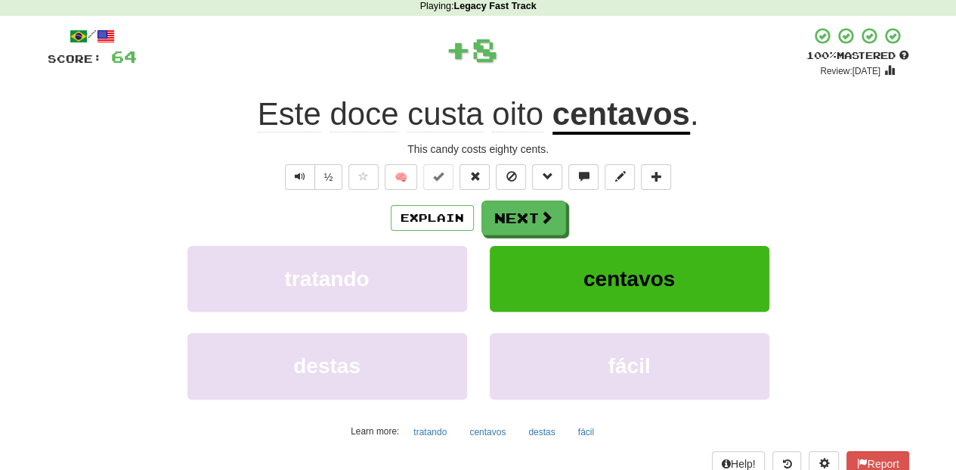
click at [538, 212] on button "Next" at bounding box center [524, 217] width 85 height 35
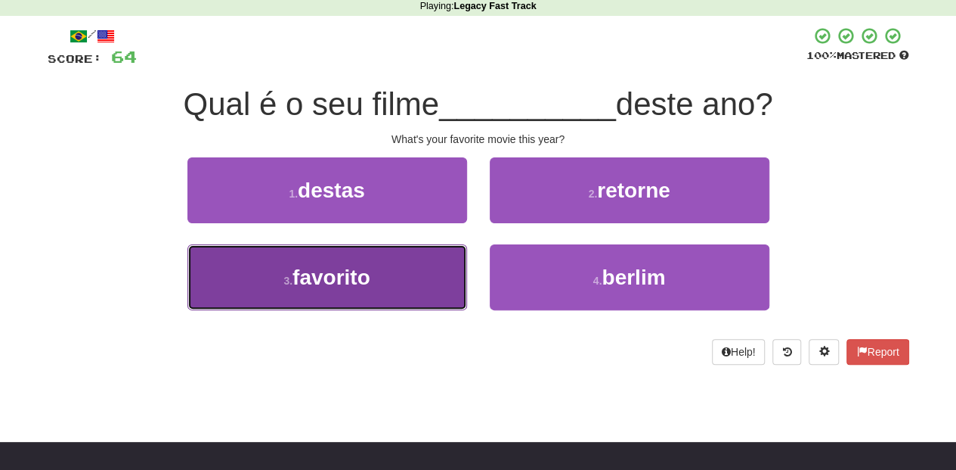
click at [429, 268] on button "3 . favorito" at bounding box center [328, 277] width 280 height 66
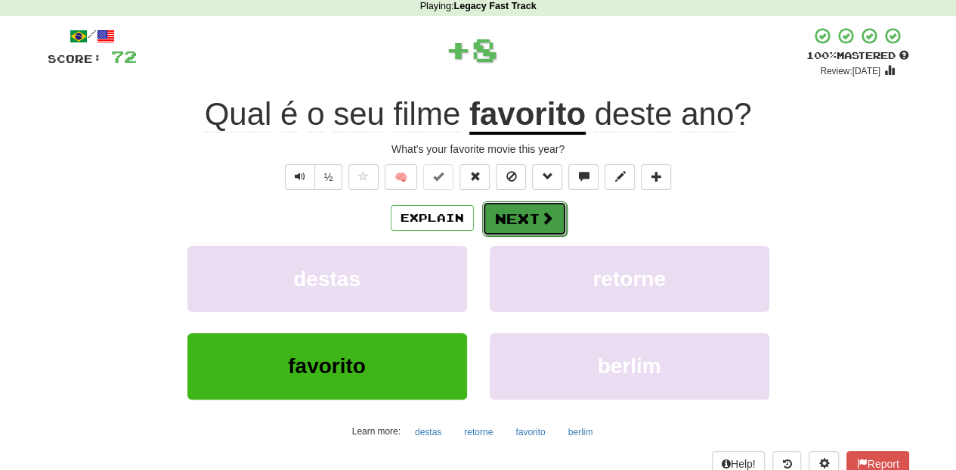
click at [527, 208] on button "Next" at bounding box center [524, 218] width 85 height 35
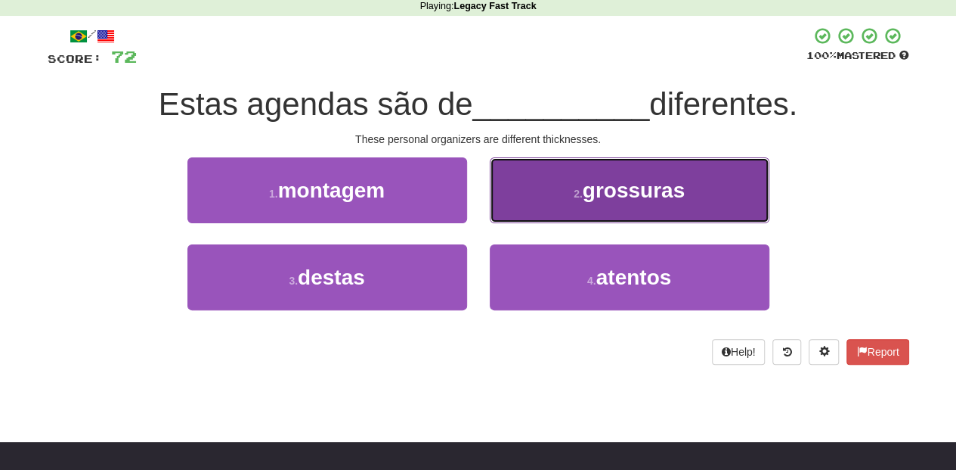
click at [528, 210] on button "2 . grossuras" at bounding box center [630, 190] width 280 height 66
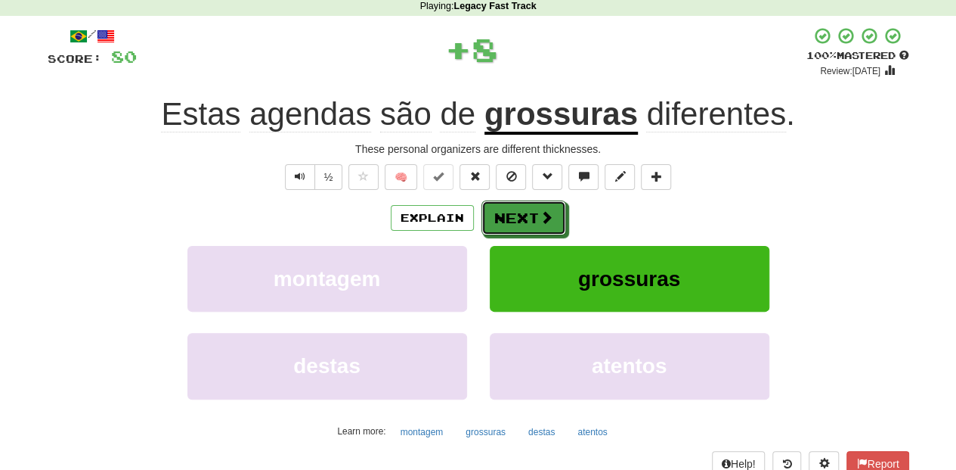
click at [528, 210] on button "Next" at bounding box center [524, 217] width 85 height 35
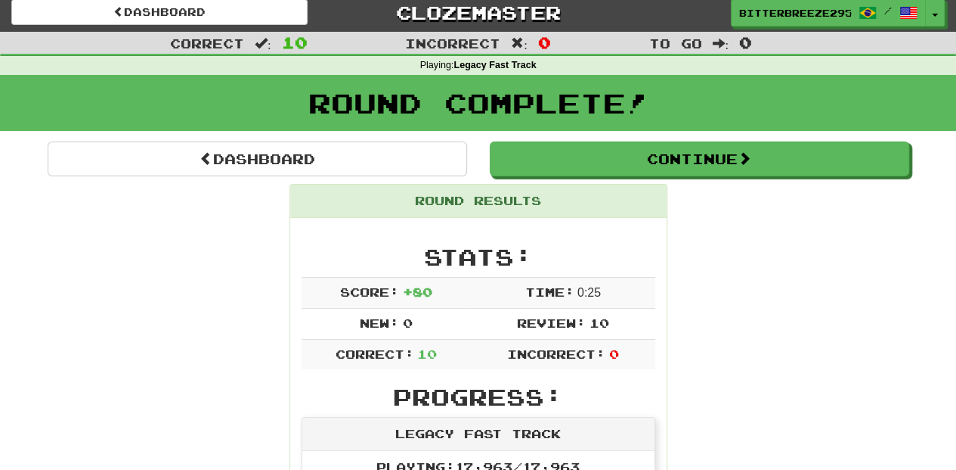
scroll to position [0, 0]
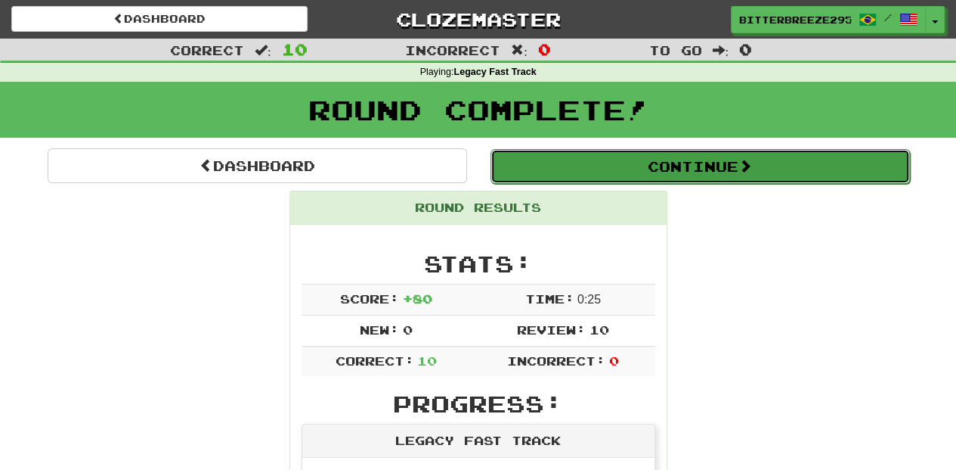
click at [612, 166] on button "Continue" at bounding box center [701, 166] width 420 height 35
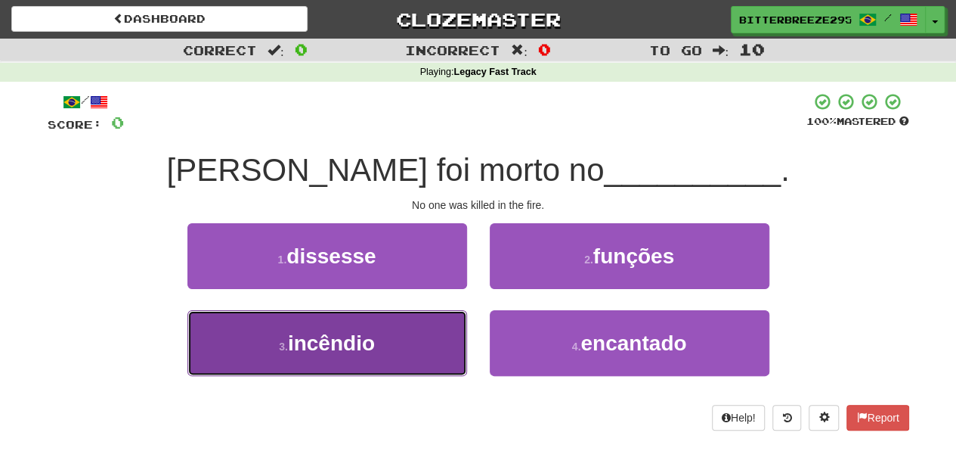
click at [423, 346] on button "3 . incêndio" at bounding box center [328, 343] width 280 height 66
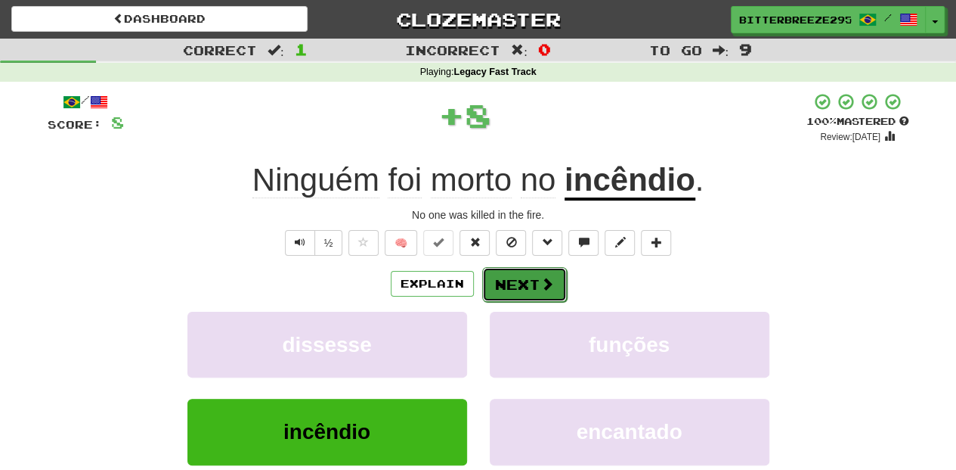
click at [528, 290] on button "Next" at bounding box center [524, 284] width 85 height 35
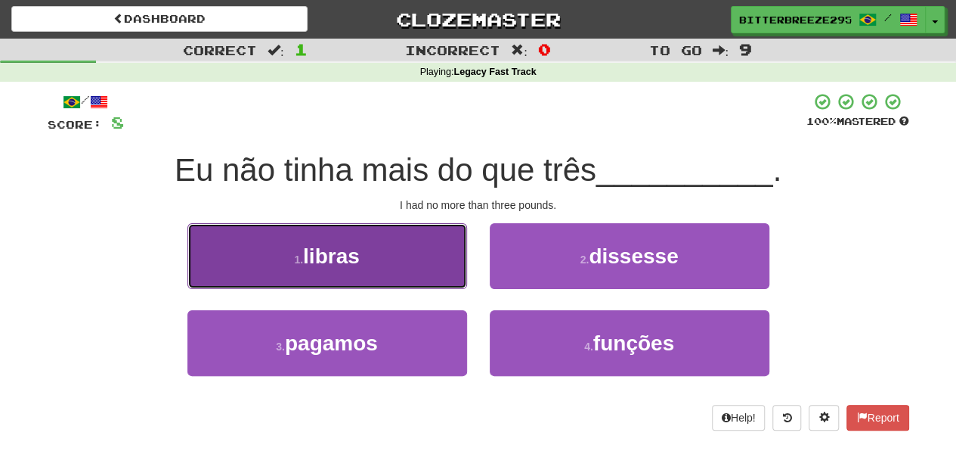
click at [395, 280] on button "1 . libras" at bounding box center [328, 256] width 280 height 66
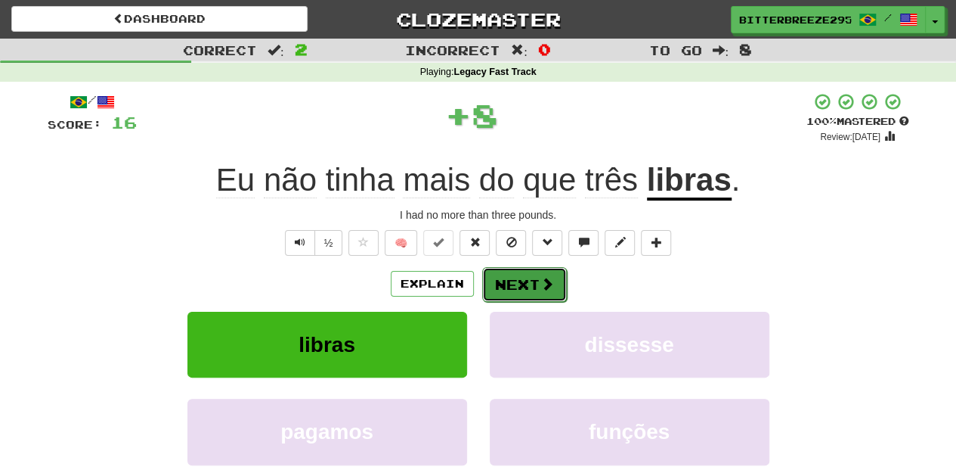
click at [500, 278] on button "Next" at bounding box center [524, 284] width 85 height 35
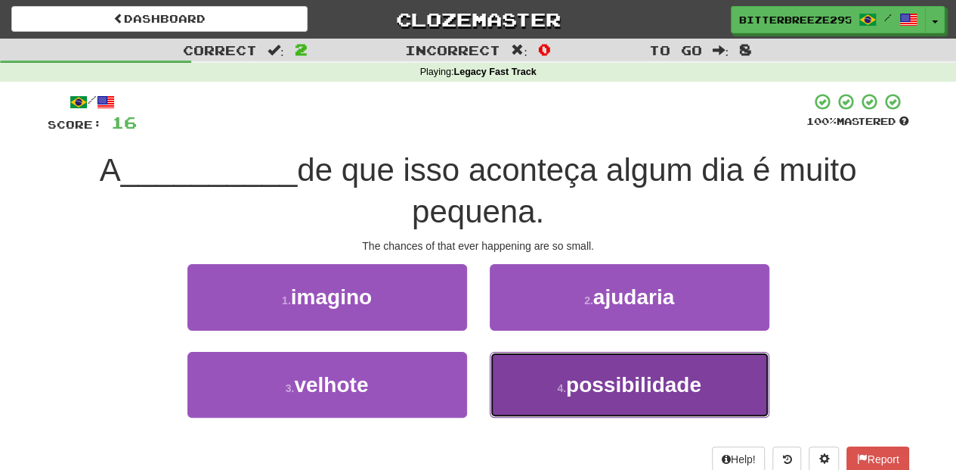
click at [553, 374] on button "4 . possibilidade" at bounding box center [630, 385] width 280 height 66
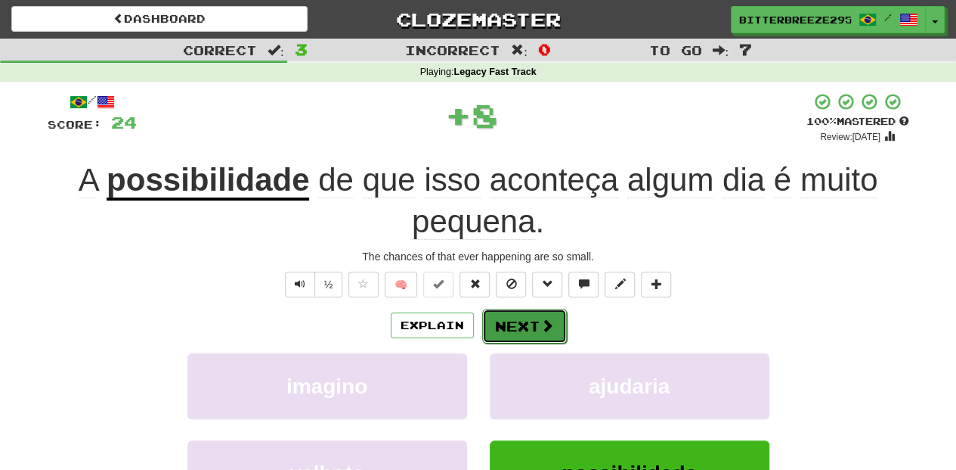
click at [538, 324] on button "Next" at bounding box center [524, 325] width 85 height 35
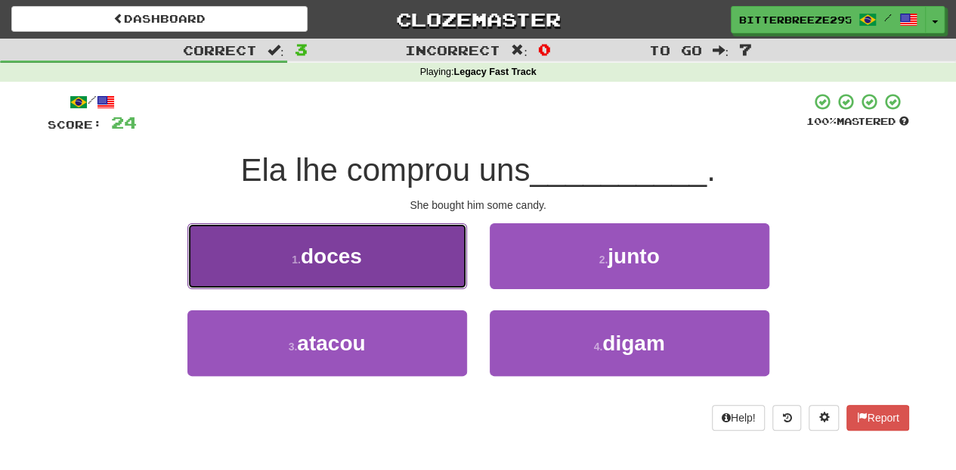
click at [439, 274] on button "1 . doces" at bounding box center [328, 256] width 280 height 66
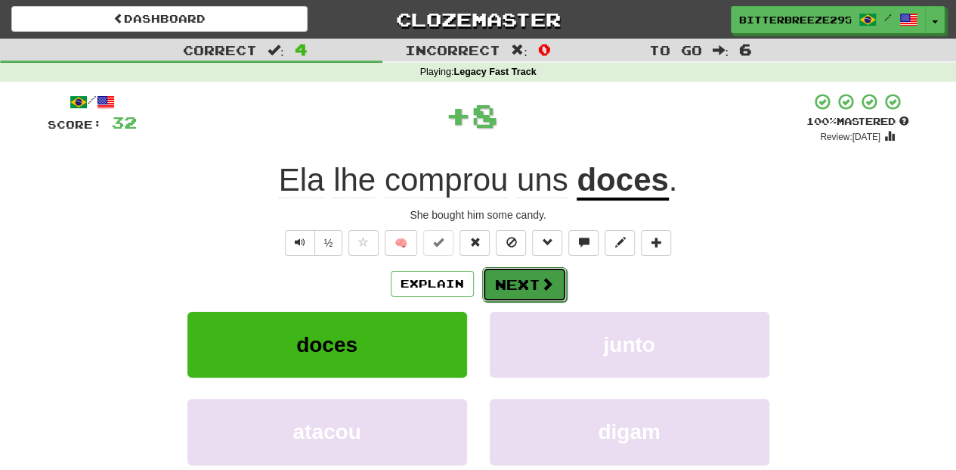
click at [523, 290] on button "Next" at bounding box center [524, 284] width 85 height 35
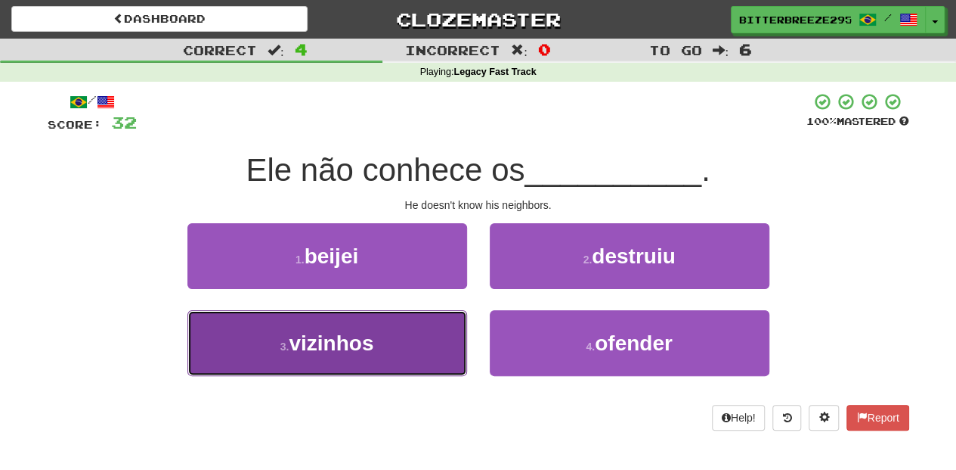
click at [406, 342] on button "3 . vizinhos" at bounding box center [328, 343] width 280 height 66
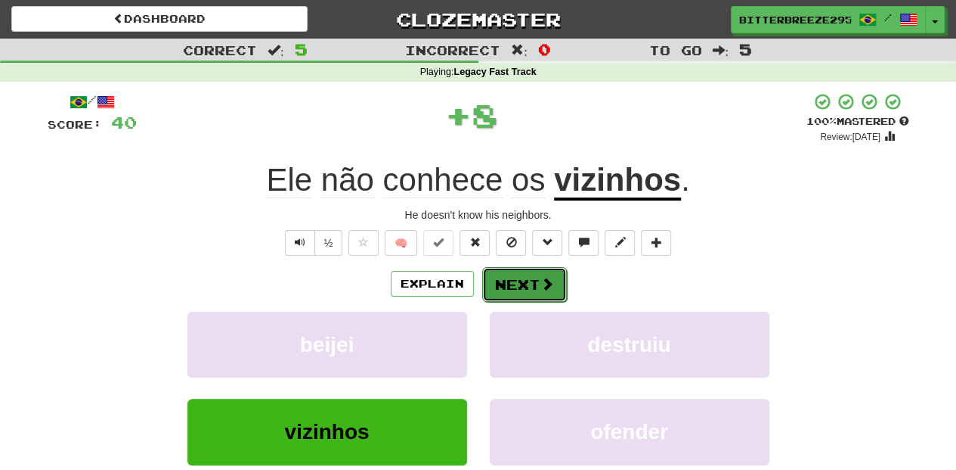
click at [512, 287] on button "Next" at bounding box center [524, 284] width 85 height 35
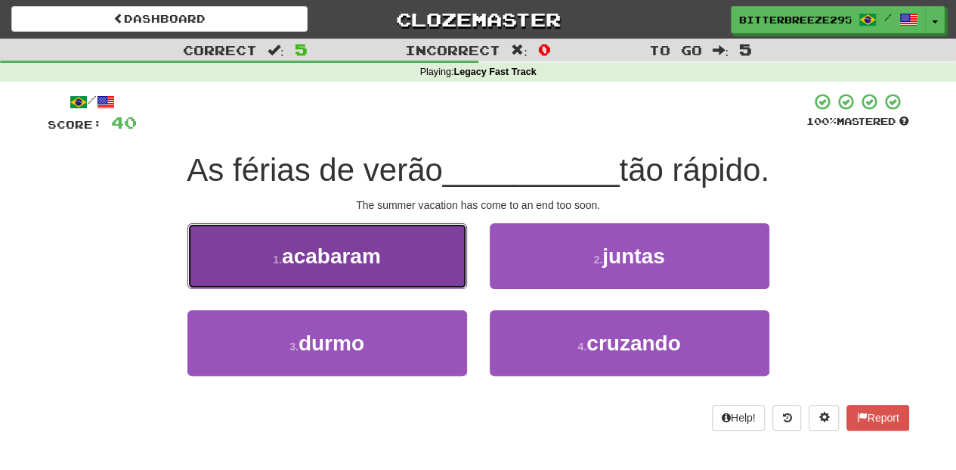
click at [419, 273] on button "1 . acabaram" at bounding box center [328, 256] width 280 height 66
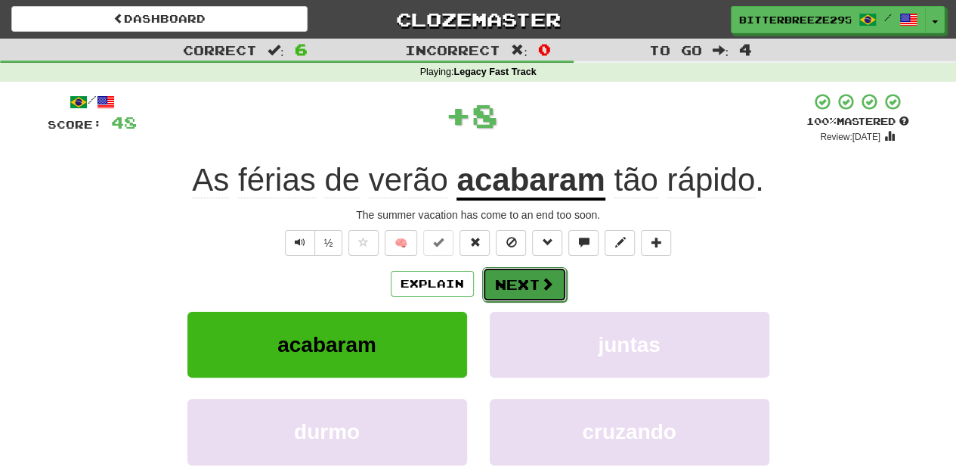
click at [510, 287] on button "Next" at bounding box center [524, 284] width 85 height 35
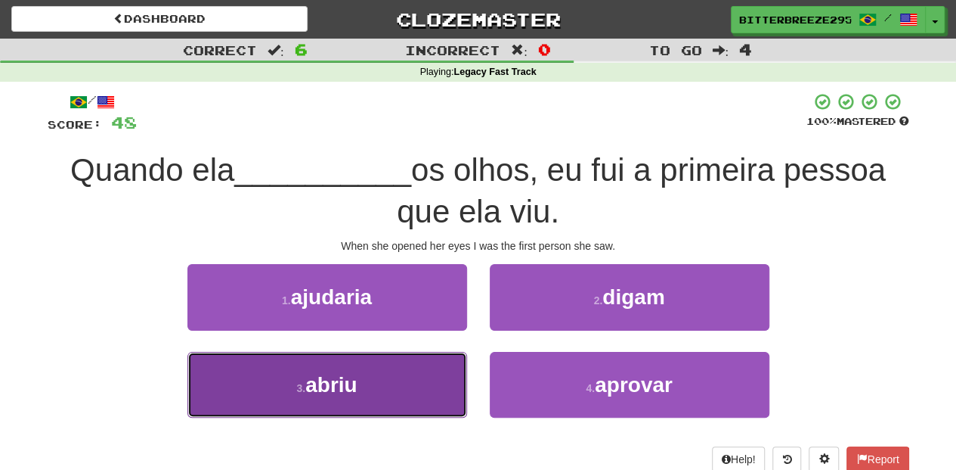
click at [422, 395] on button "3 . abriu" at bounding box center [328, 385] width 280 height 66
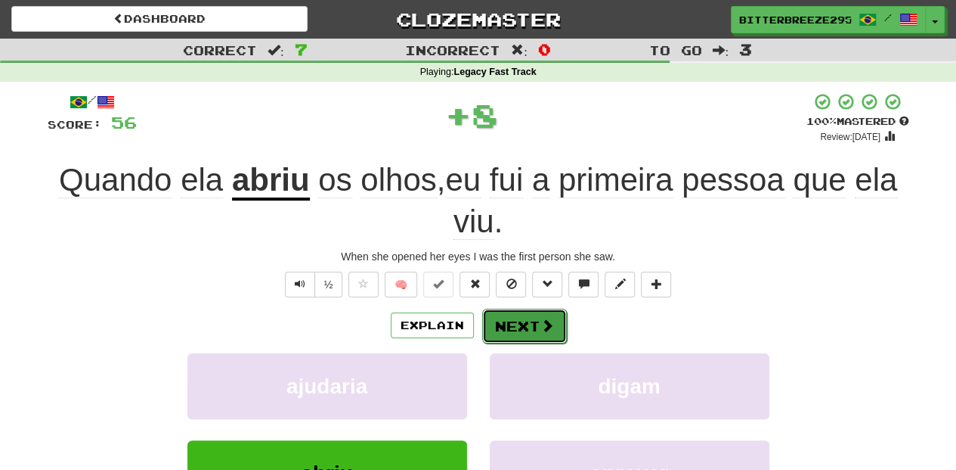
click at [533, 321] on button "Next" at bounding box center [524, 325] width 85 height 35
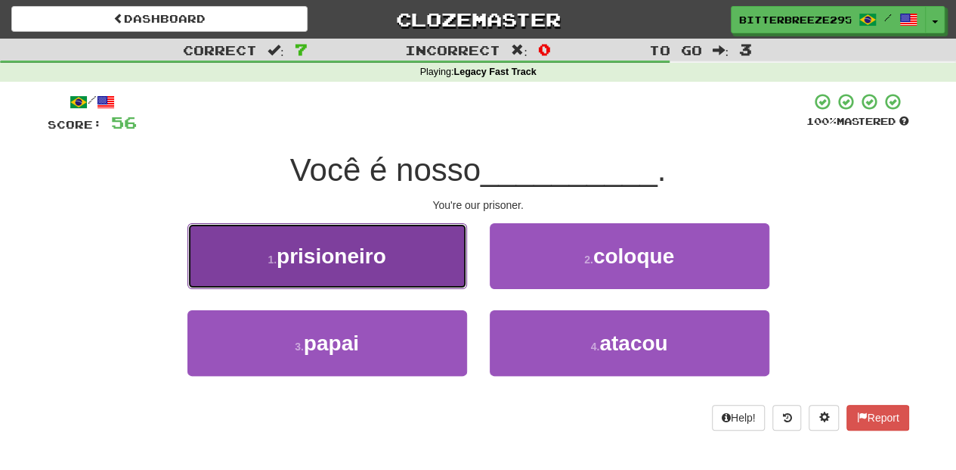
click at [416, 269] on button "1 . prisioneiro" at bounding box center [328, 256] width 280 height 66
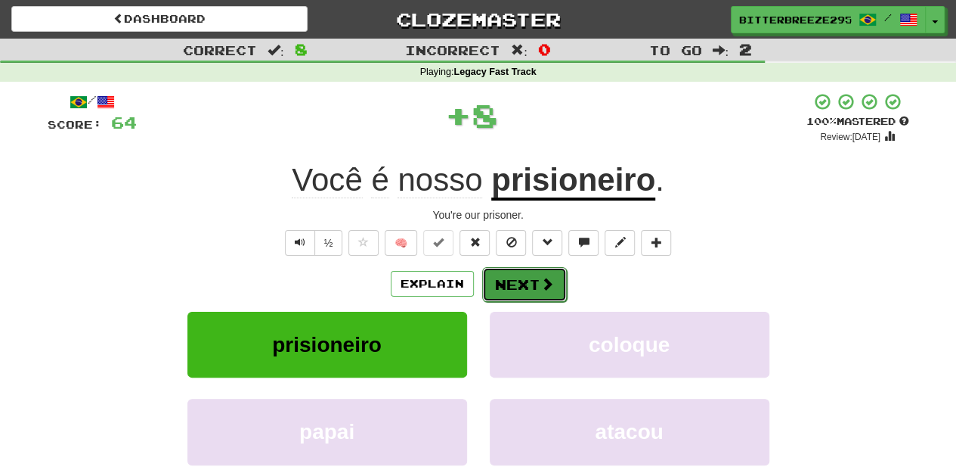
click at [519, 281] on button "Next" at bounding box center [524, 284] width 85 height 35
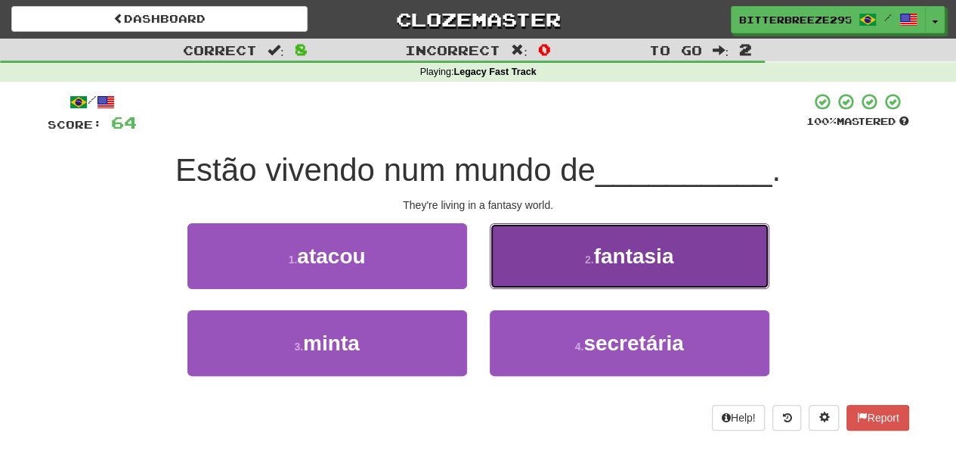
click at [530, 277] on button "2 . fantasia" at bounding box center [630, 256] width 280 height 66
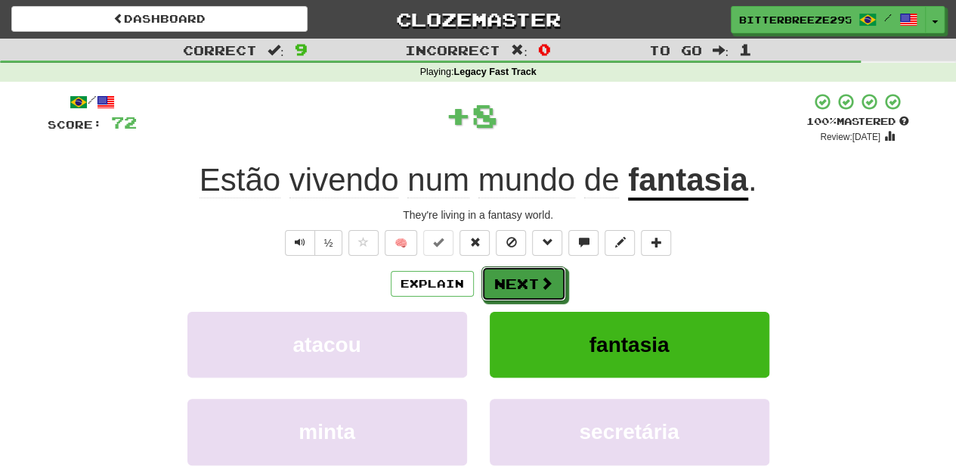
click at [530, 277] on button "Next" at bounding box center [524, 283] width 85 height 35
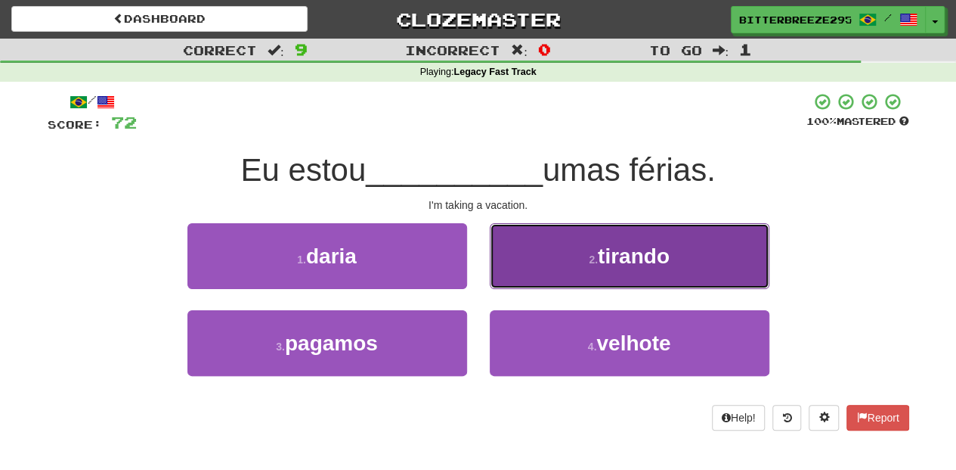
click at [539, 265] on button "2 . tirando" at bounding box center [630, 256] width 280 height 66
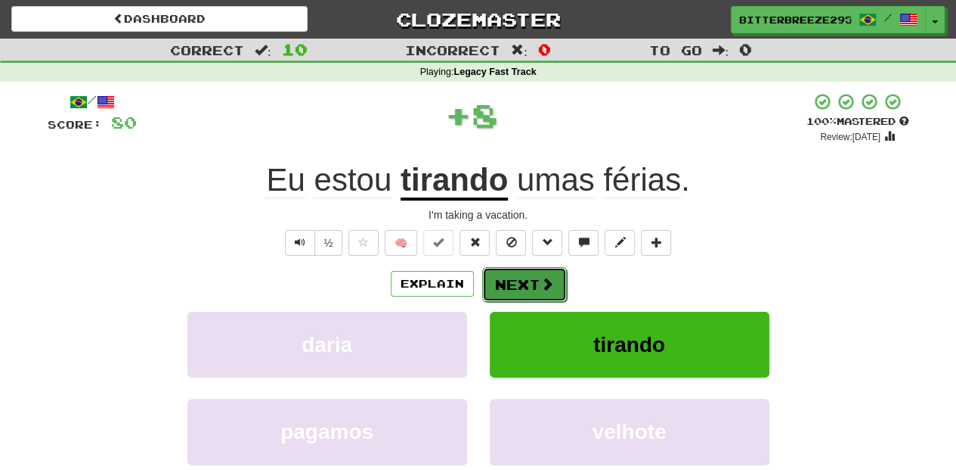
click at [538, 269] on button "Next" at bounding box center [524, 284] width 85 height 35
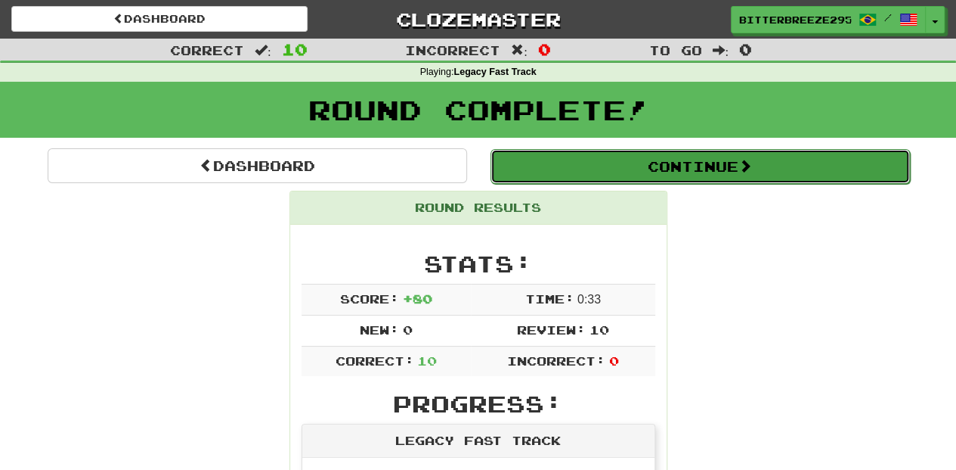
click at [578, 172] on button "Continue" at bounding box center [701, 166] width 420 height 35
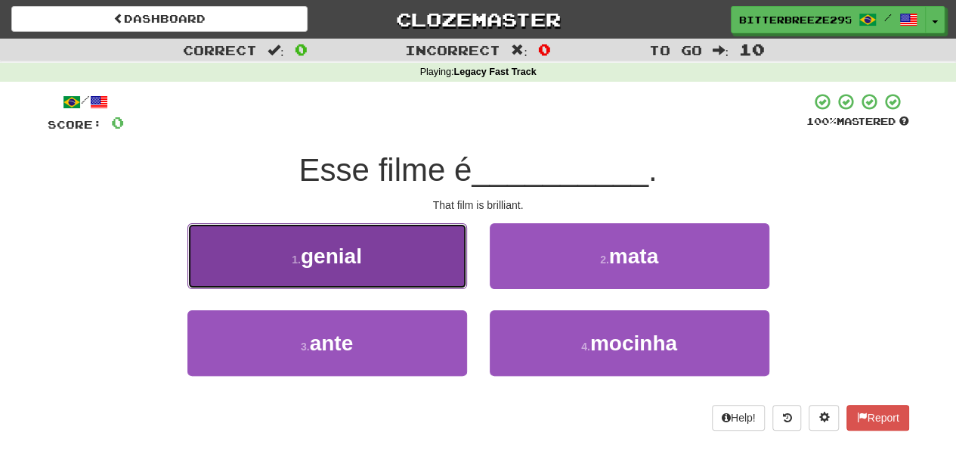
click at [401, 274] on button "1 . genial" at bounding box center [328, 256] width 280 height 66
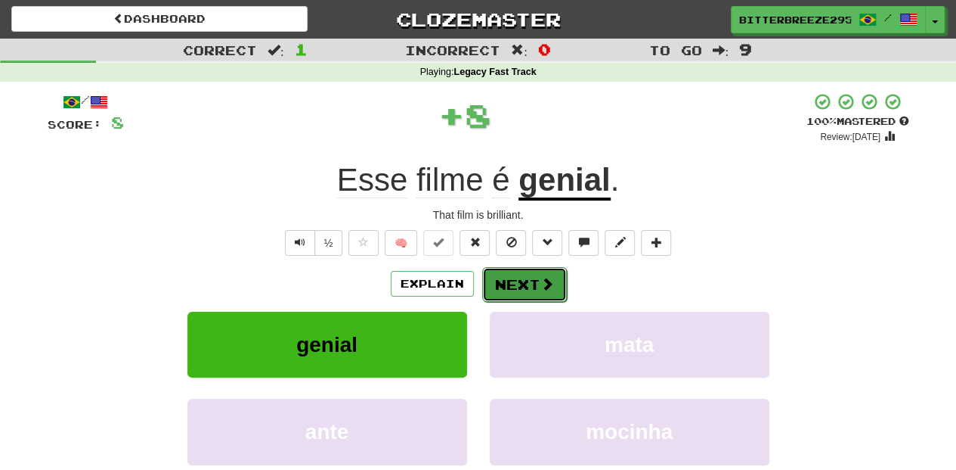
click at [501, 274] on button "Next" at bounding box center [524, 284] width 85 height 35
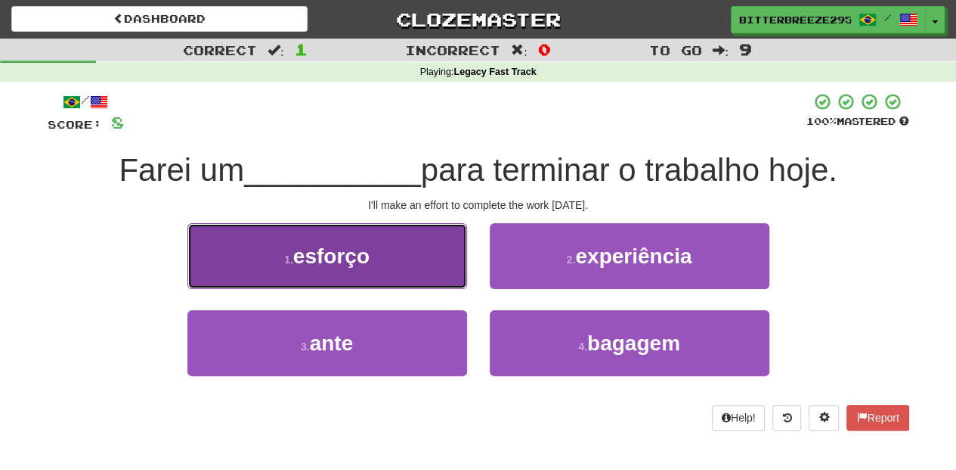
click at [418, 283] on button "1 . esforço" at bounding box center [328, 256] width 280 height 66
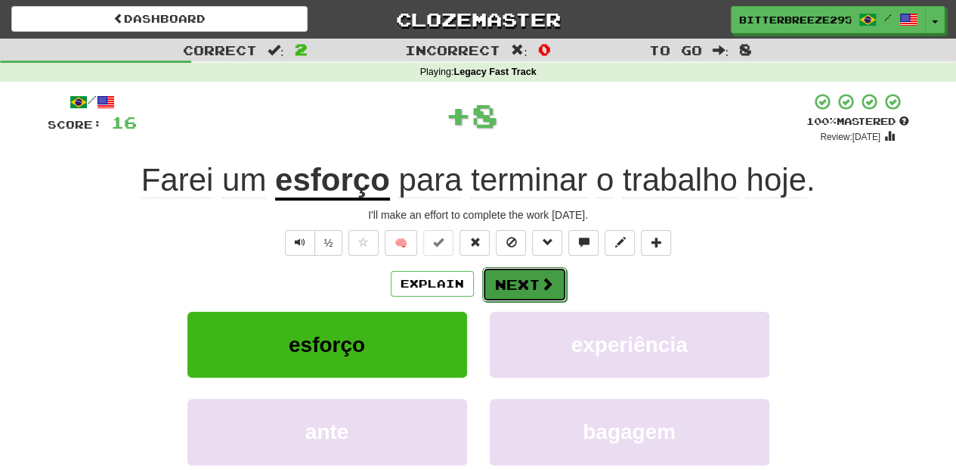
click at [512, 278] on button "Next" at bounding box center [524, 284] width 85 height 35
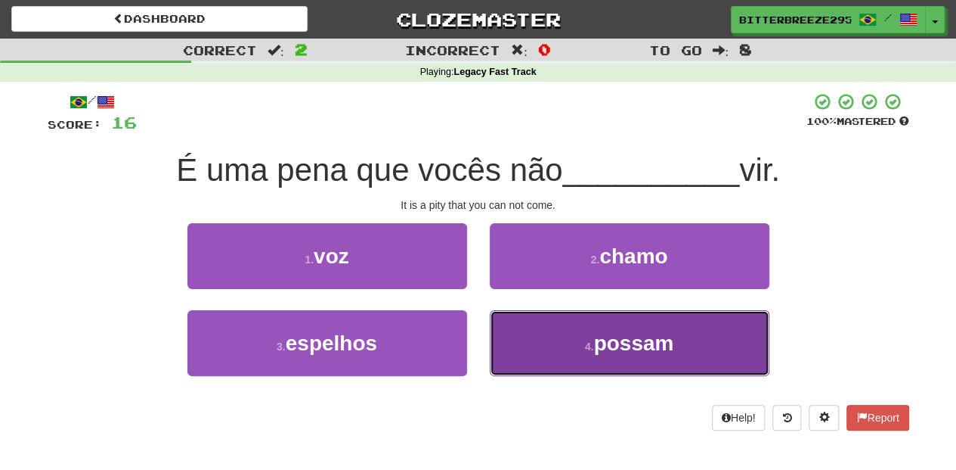
click at [551, 348] on button "4 . possam" at bounding box center [630, 343] width 280 height 66
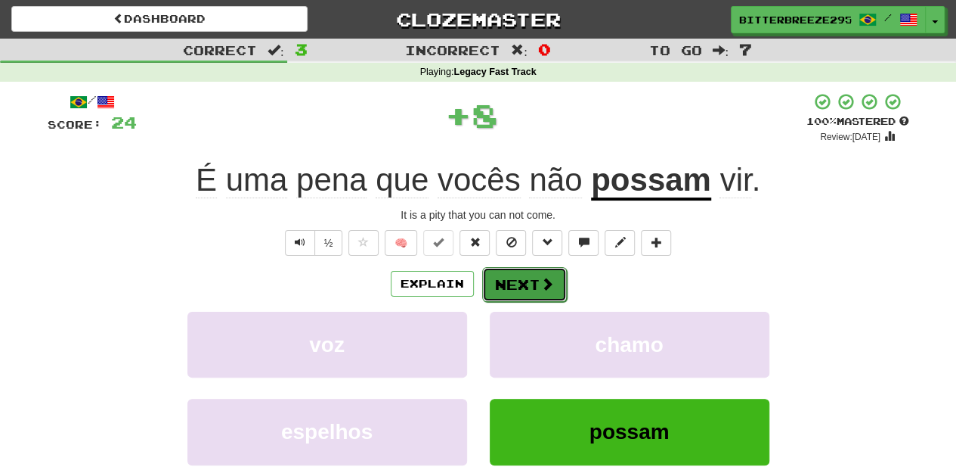
click at [504, 286] on button "Next" at bounding box center [524, 284] width 85 height 35
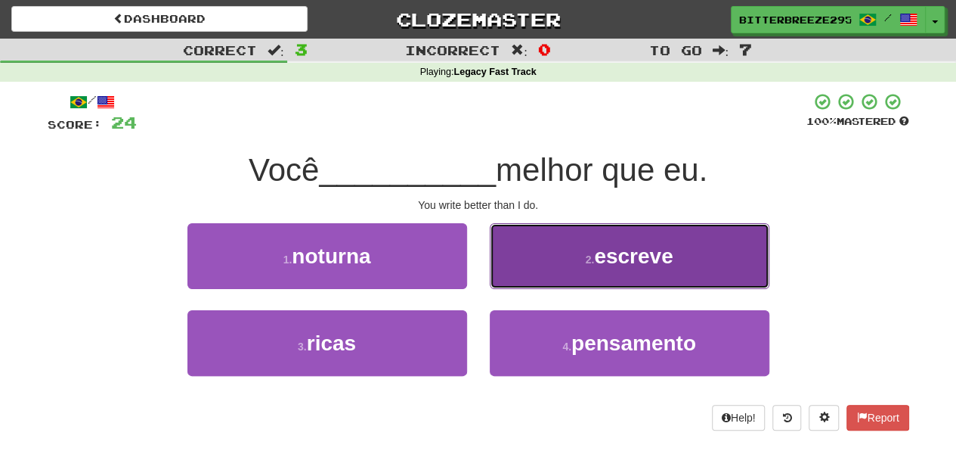
click at [533, 276] on button "2 . escreve" at bounding box center [630, 256] width 280 height 66
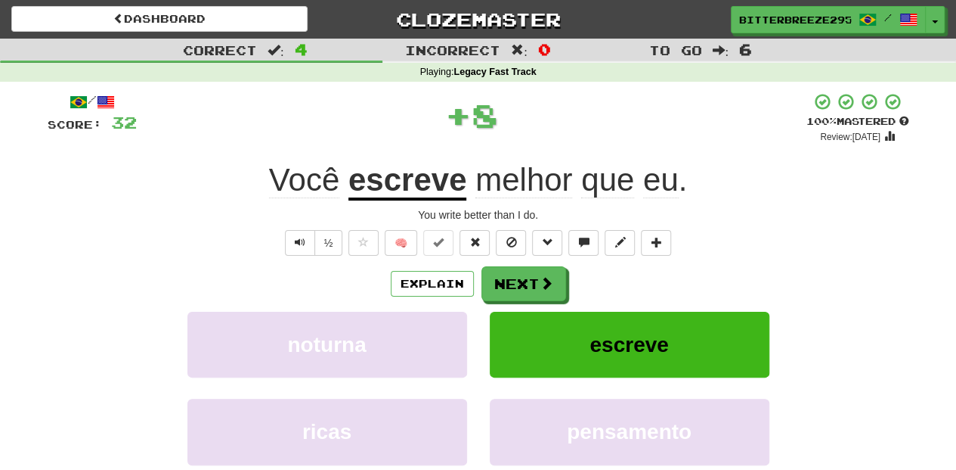
click at [533, 276] on button "Next" at bounding box center [524, 283] width 85 height 35
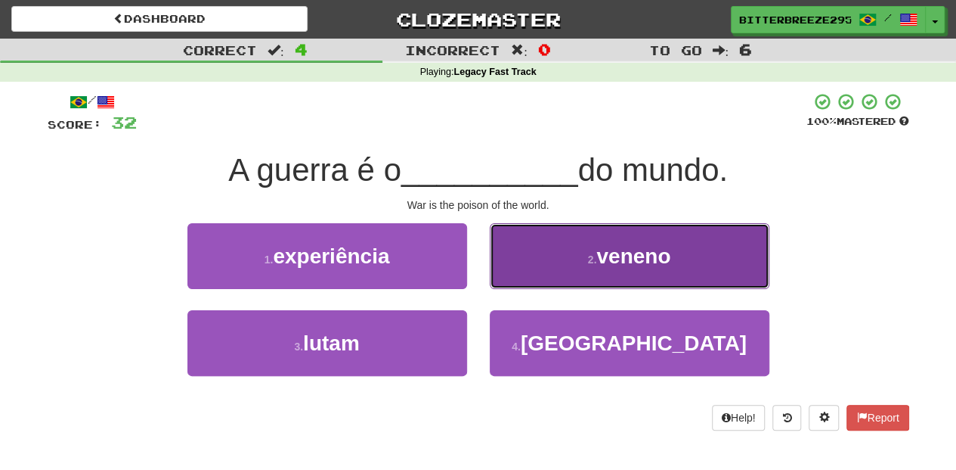
click at [523, 272] on button "2 . veneno" at bounding box center [630, 256] width 280 height 66
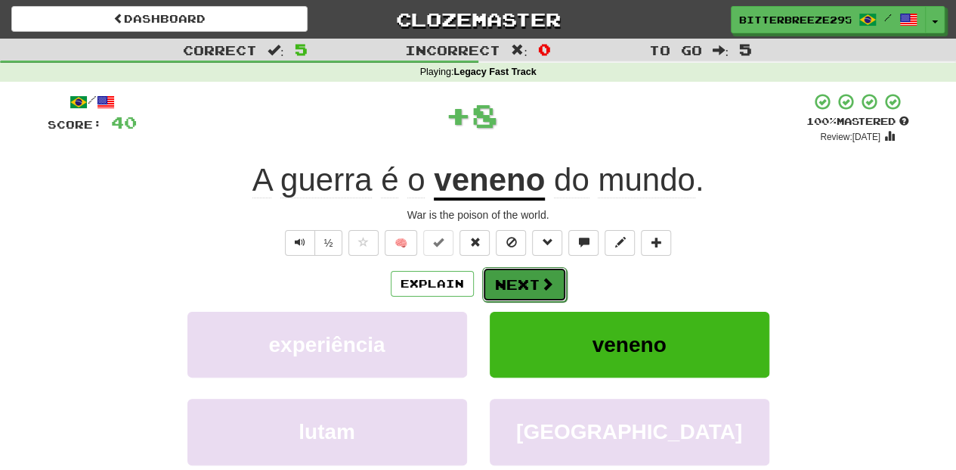
click at [506, 279] on button "Next" at bounding box center [524, 284] width 85 height 35
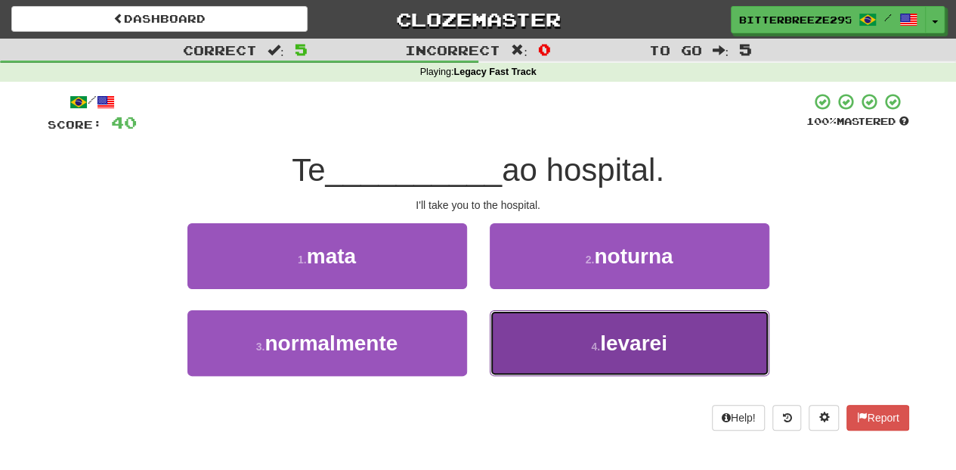
click at [534, 337] on button "4 . levarei" at bounding box center [630, 343] width 280 height 66
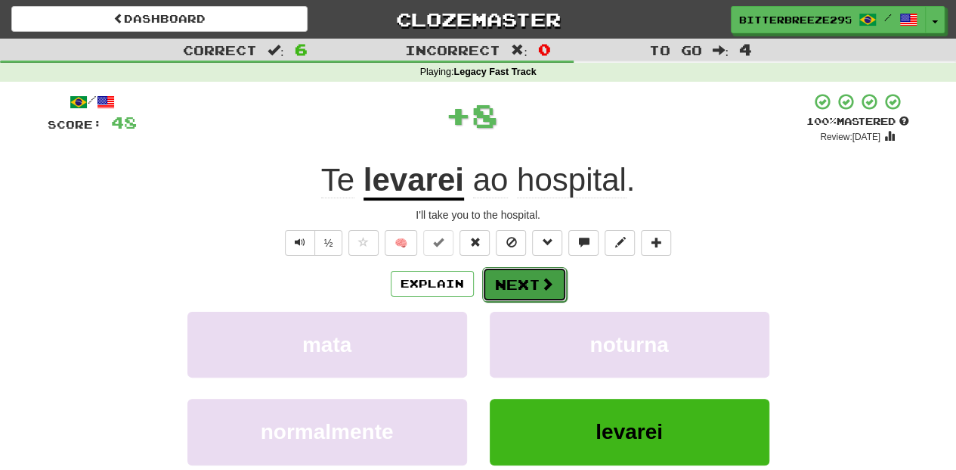
click at [512, 287] on button "Next" at bounding box center [524, 284] width 85 height 35
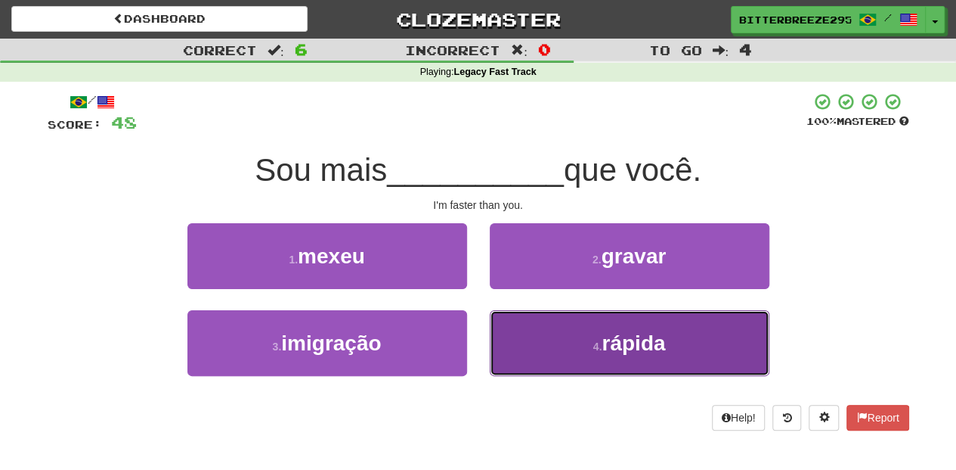
click at [534, 336] on button "4 . rápida" at bounding box center [630, 343] width 280 height 66
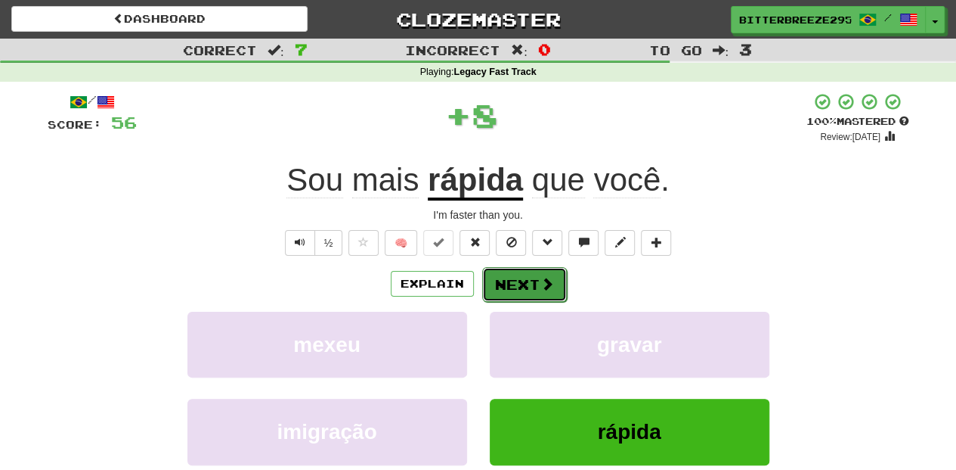
click at [522, 291] on button "Next" at bounding box center [524, 284] width 85 height 35
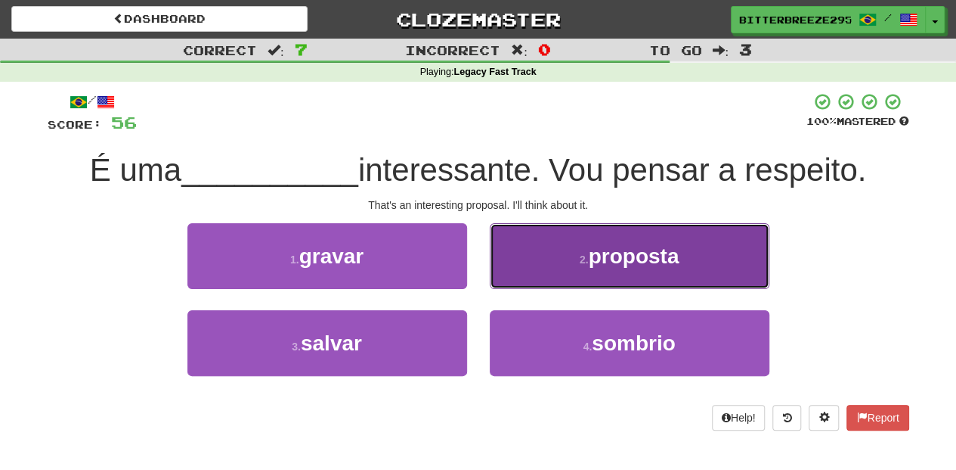
click at [525, 277] on button "2 . proposta" at bounding box center [630, 256] width 280 height 66
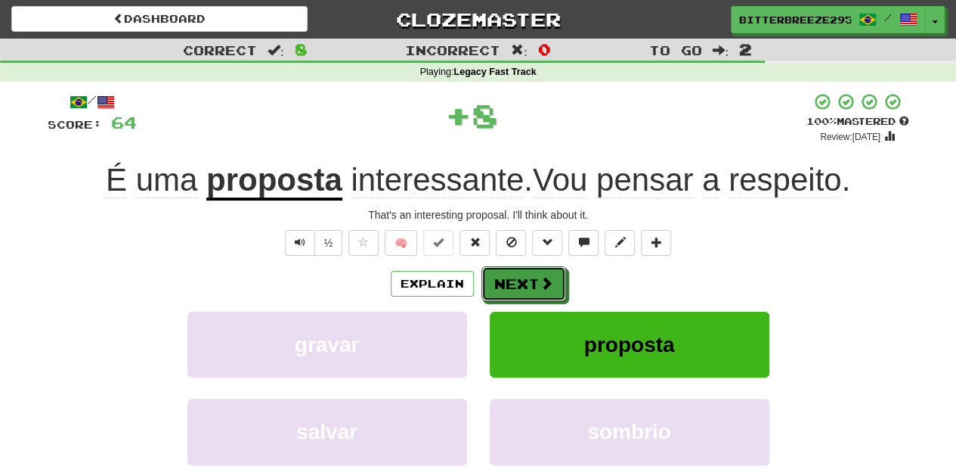
click at [507, 280] on button "Next" at bounding box center [524, 283] width 85 height 35
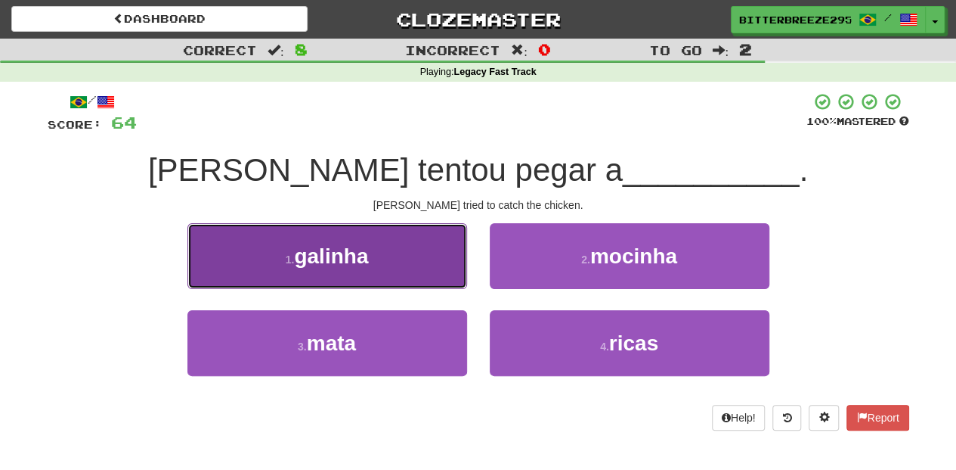
click at [412, 276] on button "1 . galinha" at bounding box center [328, 256] width 280 height 66
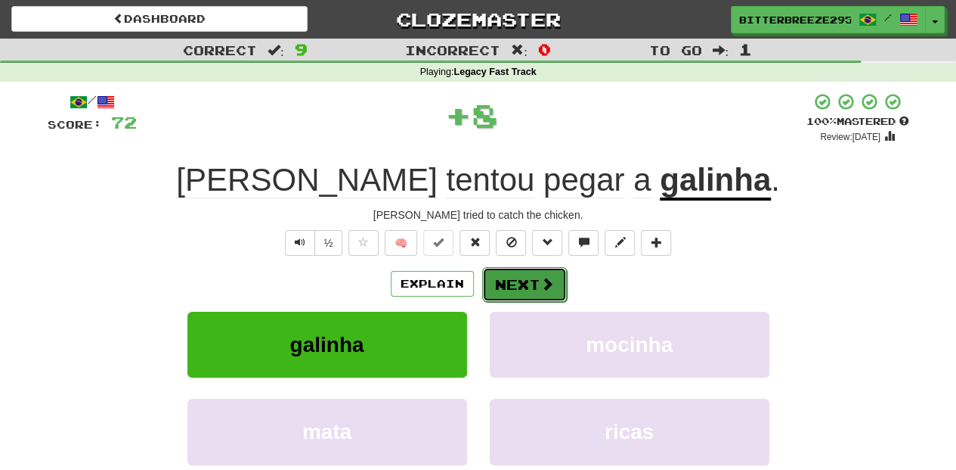
click at [517, 292] on button "Next" at bounding box center [524, 284] width 85 height 35
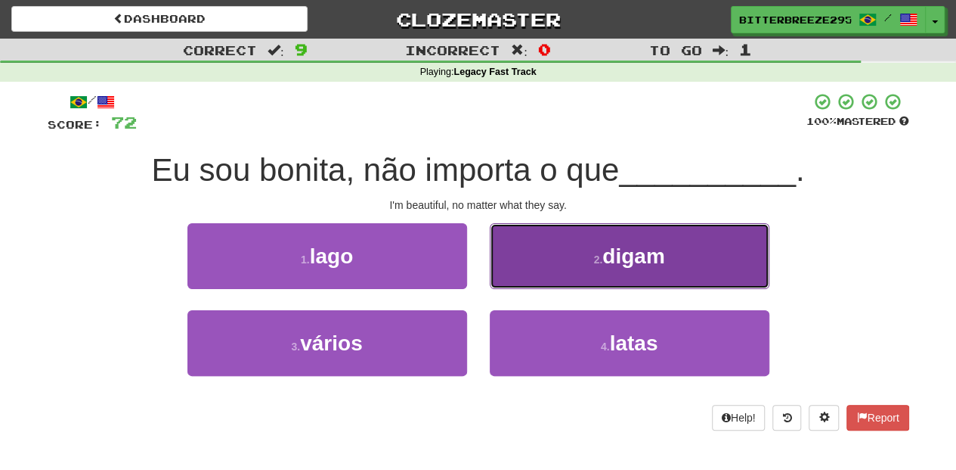
click at [552, 272] on button "2 . digam" at bounding box center [630, 256] width 280 height 66
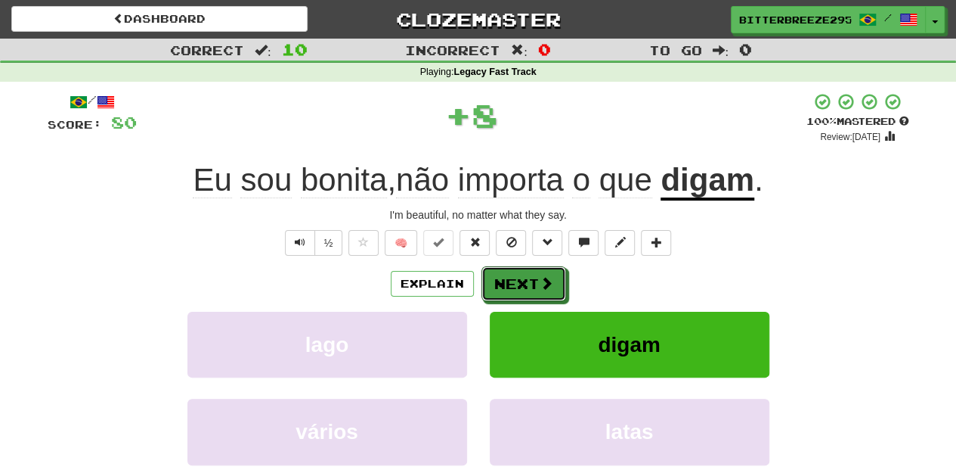
click at [540, 283] on span at bounding box center [547, 283] width 14 height 14
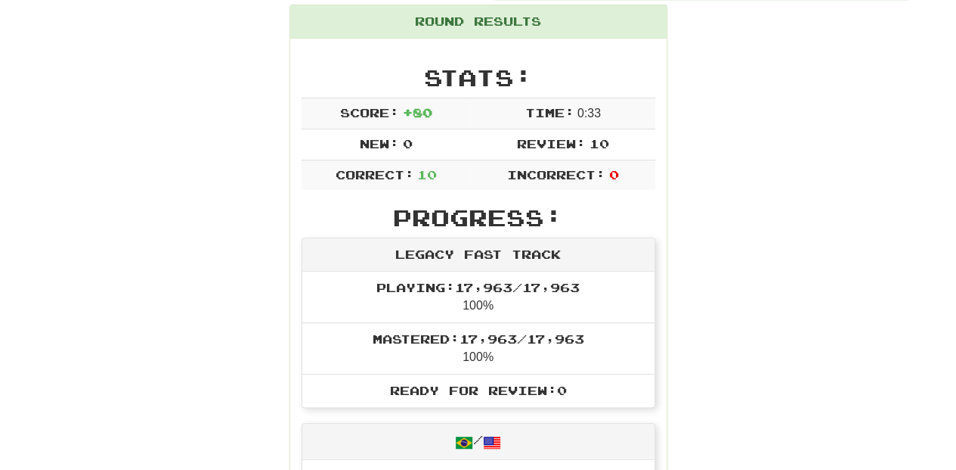
scroll to position [151, 0]
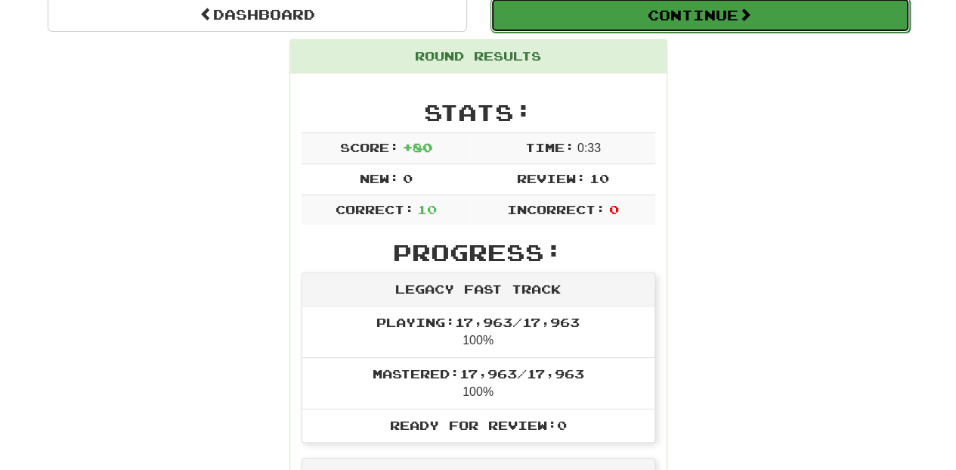
click at [603, 14] on button "Continue" at bounding box center [701, 15] width 420 height 35
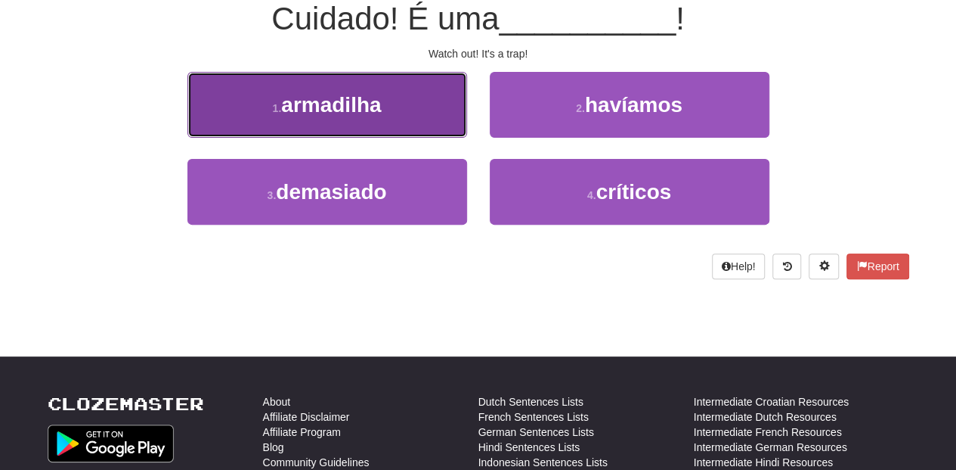
click at [406, 104] on button "1 . armadilha" at bounding box center [328, 105] width 280 height 66
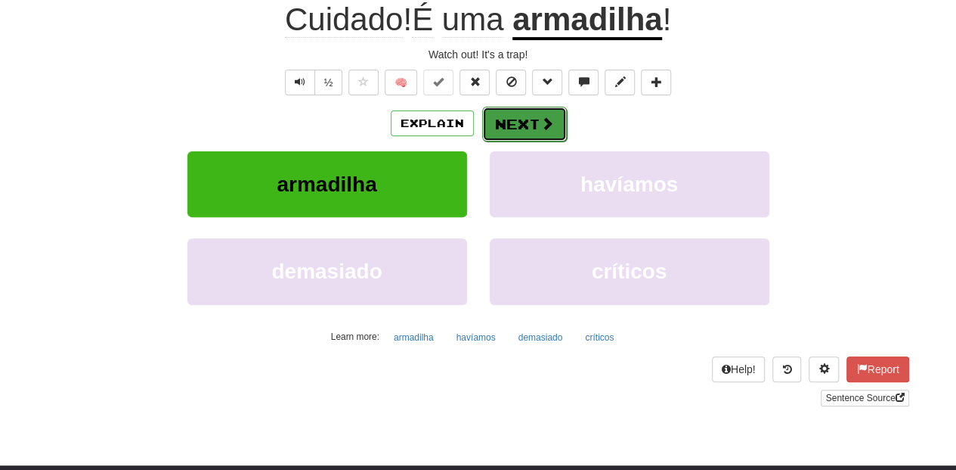
click at [515, 111] on button "Next" at bounding box center [524, 124] width 85 height 35
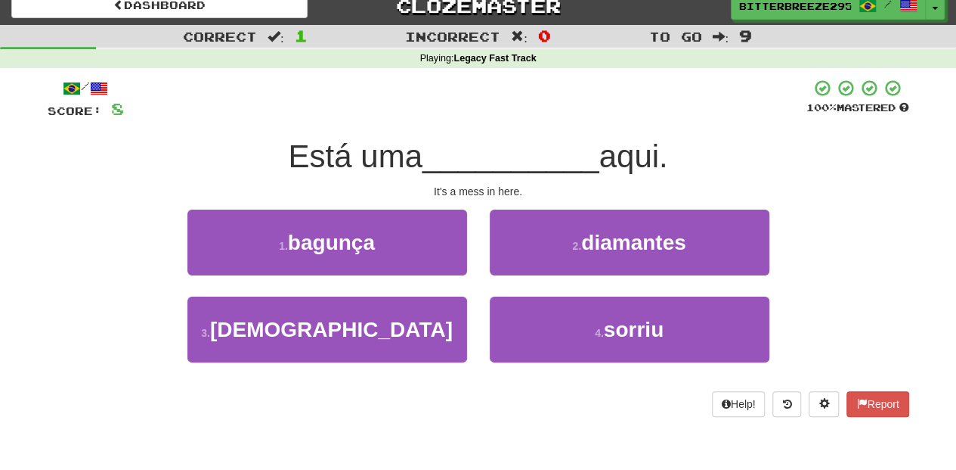
scroll to position [0, 0]
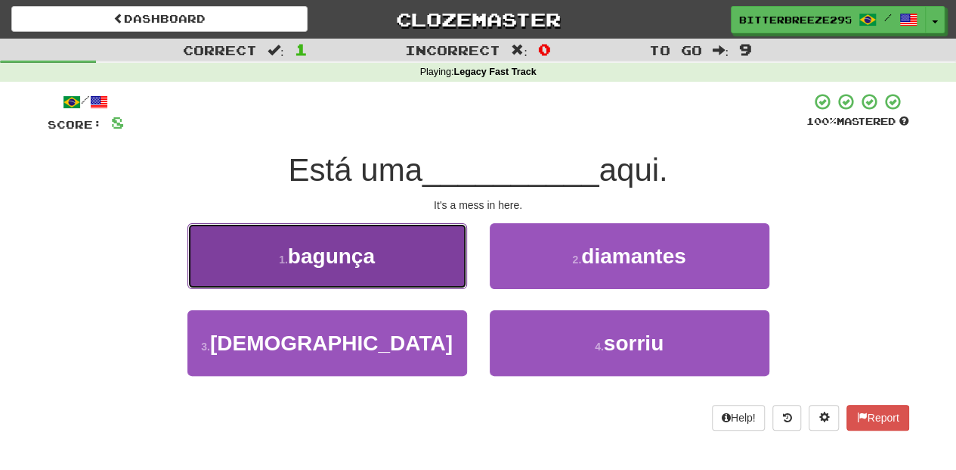
click at [429, 253] on button "1 . bagunça" at bounding box center [328, 256] width 280 height 66
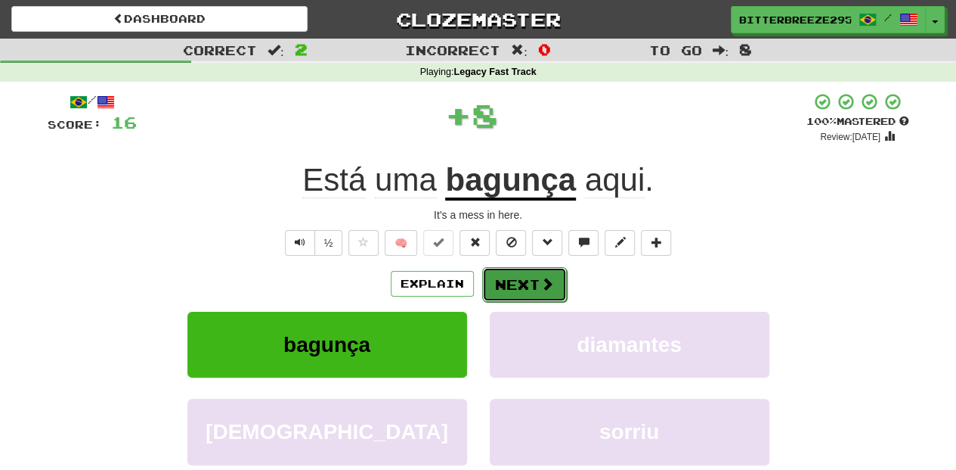
click at [490, 285] on button "Next" at bounding box center [524, 284] width 85 height 35
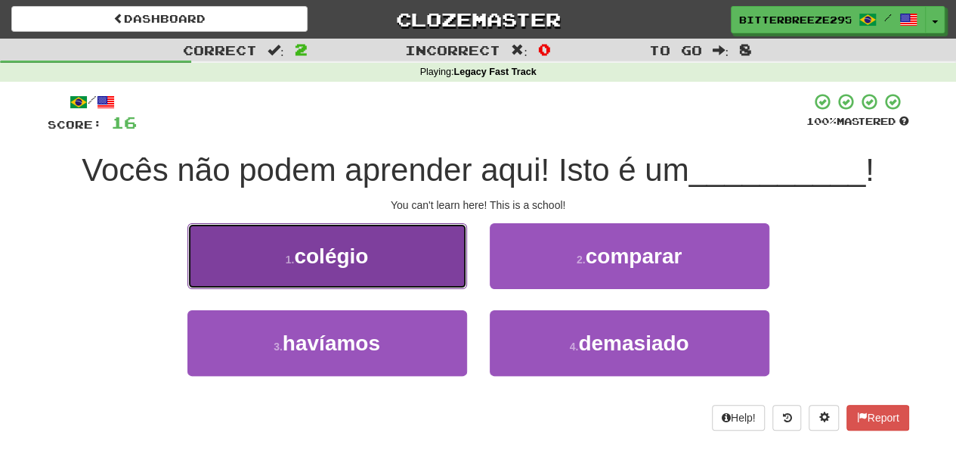
click at [405, 250] on button "1 . colégio" at bounding box center [328, 256] width 280 height 66
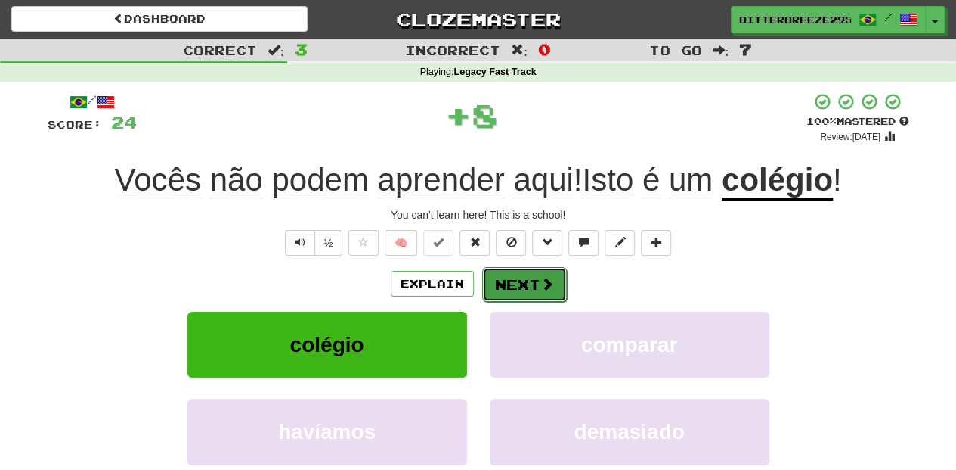
click at [493, 283] on button "Next" at bounding box center [524, 284] width 85 height 35
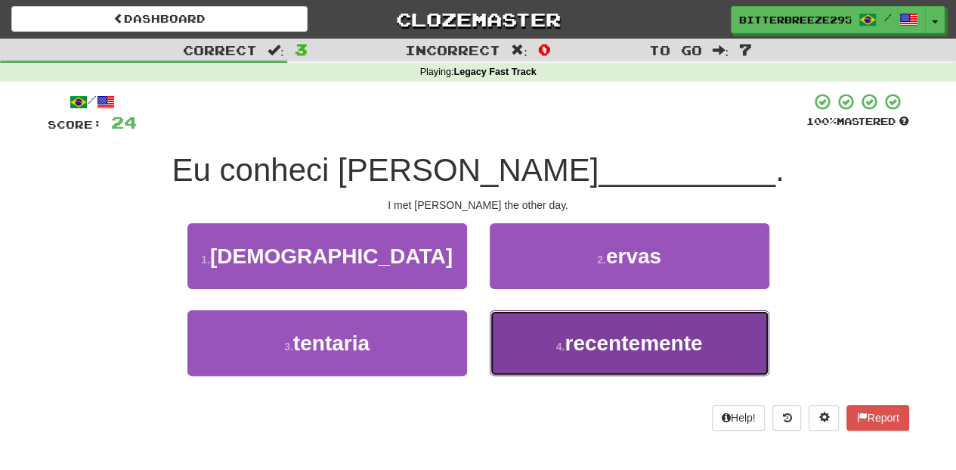
click at [546, 341] on button "4 . recentemente" at bounding box center [630, 343] width 280 height 66
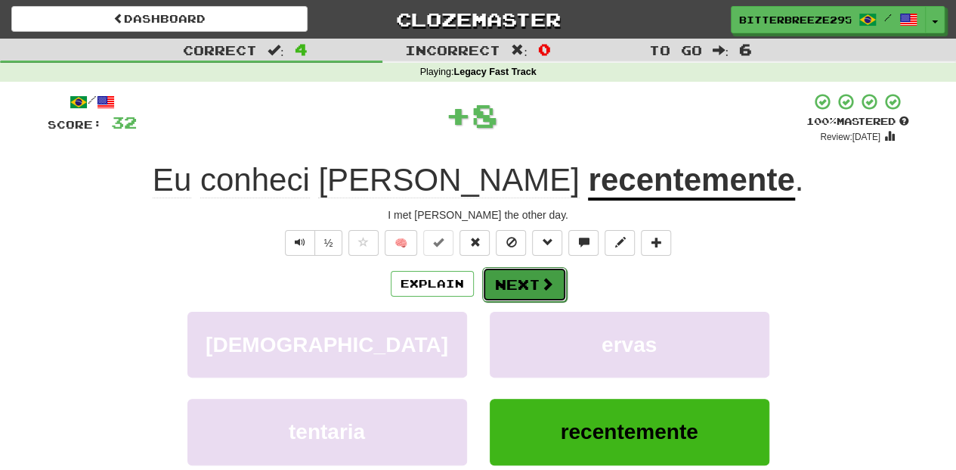
drag, startPoint x: 520, startPoint y: 275, endPoint x: 520, endPoint y: 288, distance: 12.9
click at [520, 288] on button "Next" at bounding box center [524, 284] width 85 height 35
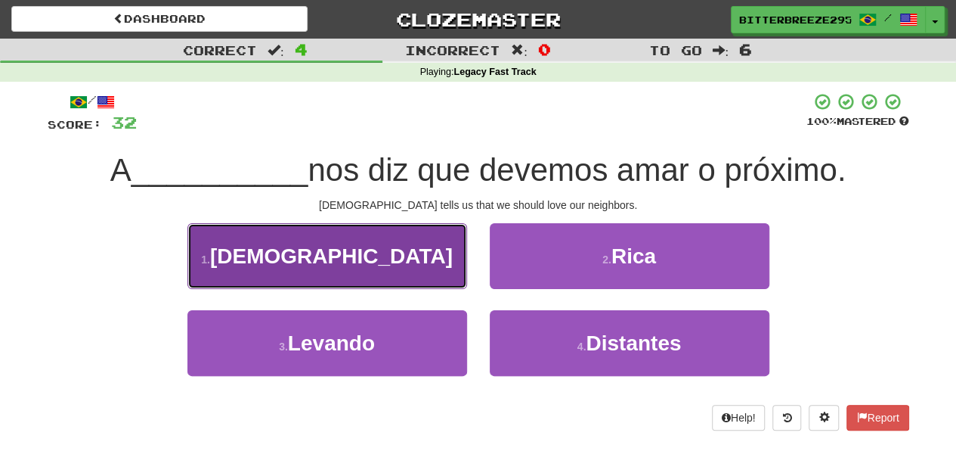
click at [370, 259] on button "1 . Bíblia" at bounding box center [328, 256] width 280 height 66
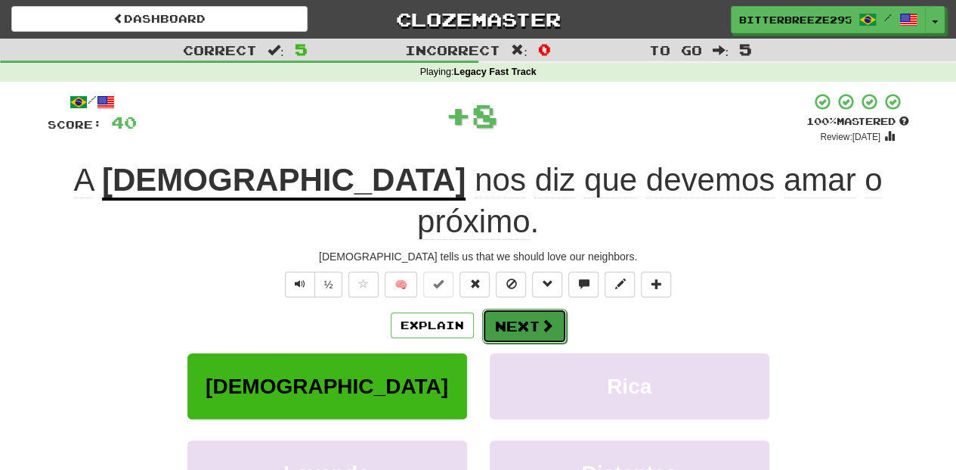
click at [531, 308] on button "Next" at bounding box center [524, 325] width 85 height 35
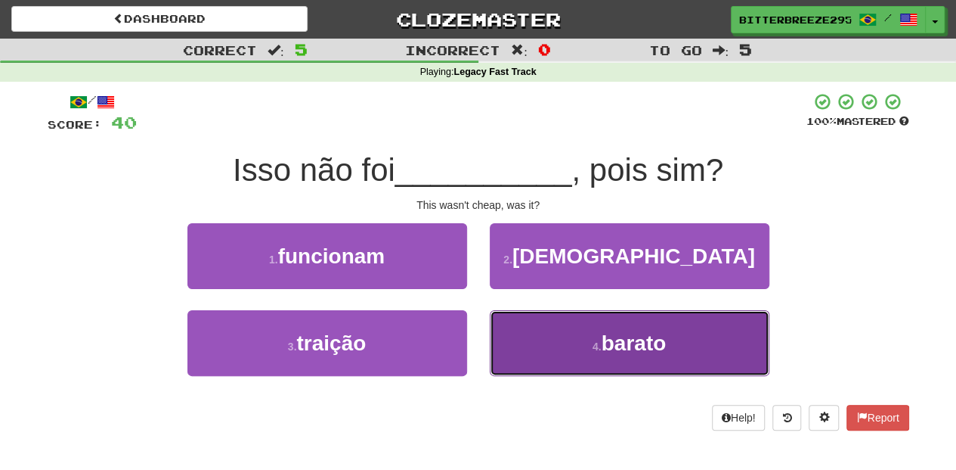
click at [513, 337] on button "4 . barato" at bounding box center [630, 343] width 280 height 66
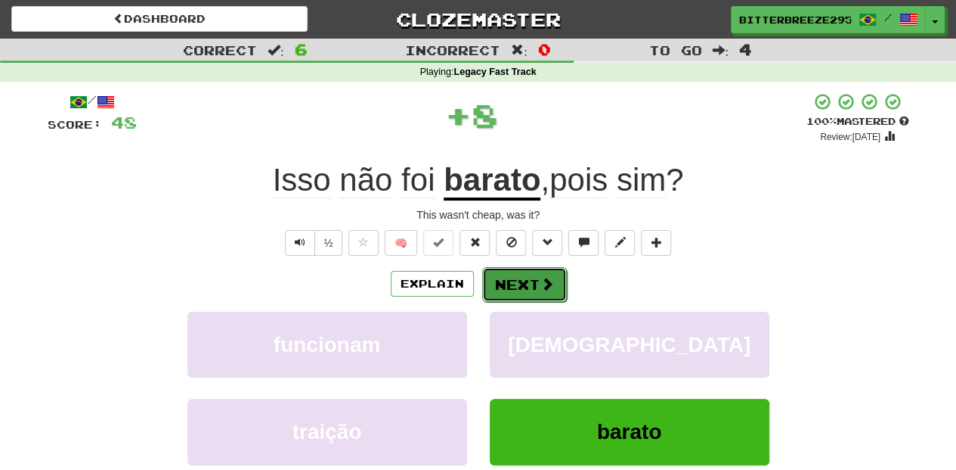
click at [511, 281] on button "Next" at bounding box center [524, 284] width 85 height 35
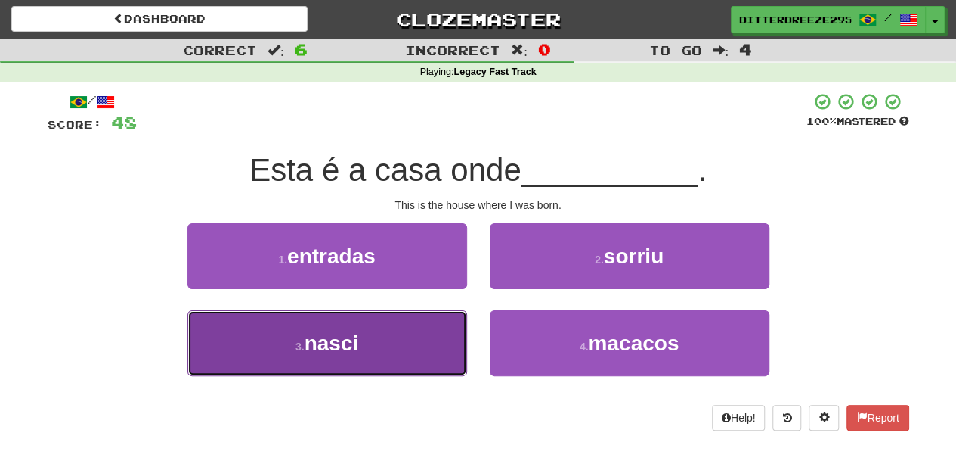
click at [420, 327] on button "3 . nasci" at bounding box center [328, 343] width 280 height 66
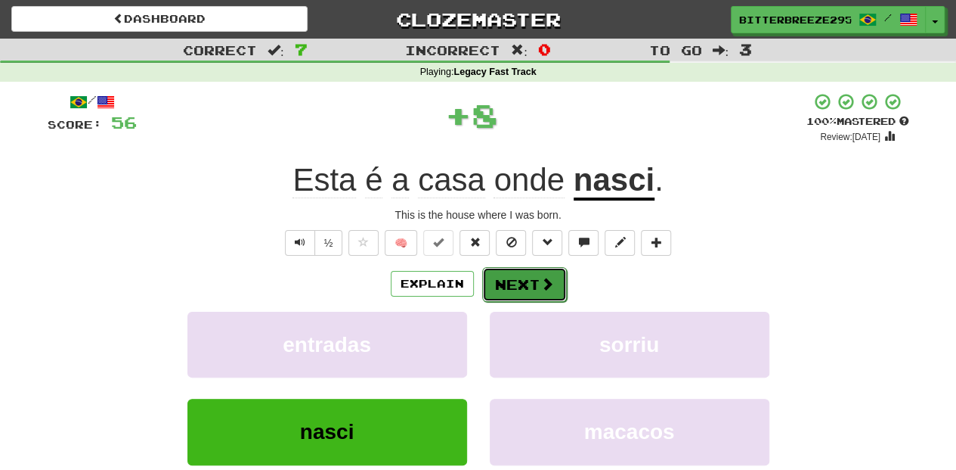
click at [525, 273] on button "Next" at bounding box center [524, 284] width 85 height 35
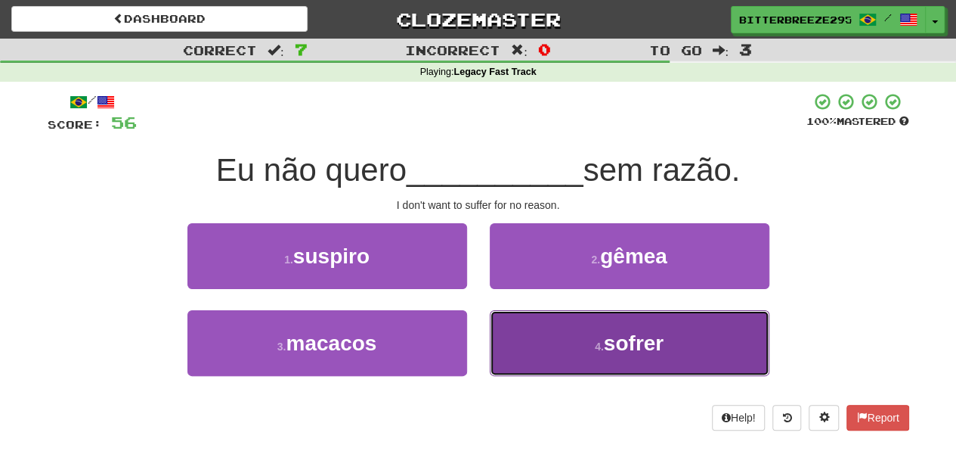
click at [597, 340] on small "4 ." at bounding box center [599, 346] width 9 height 12
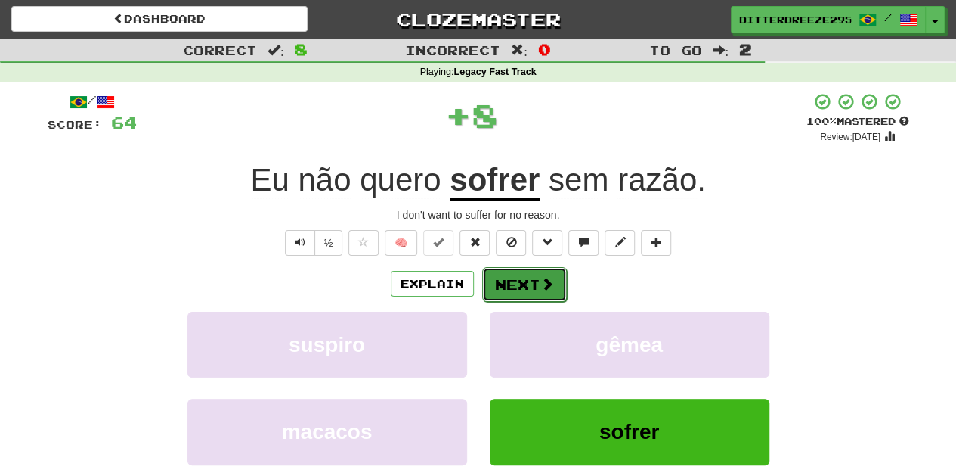
click at [535, 287] on button "Next" at bounding box center [524, 284] width 85 height 35
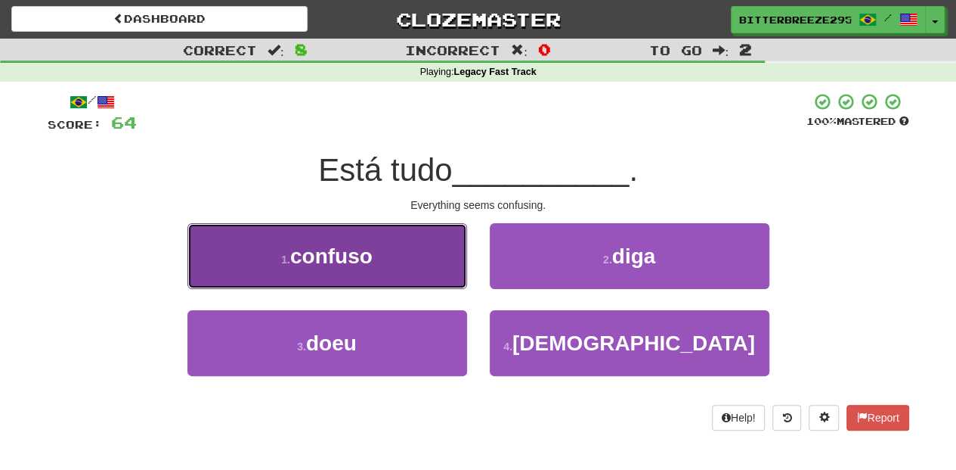
click at [369, 263] on span "confuso" at bounding box center [331, 255] width 82 height 23
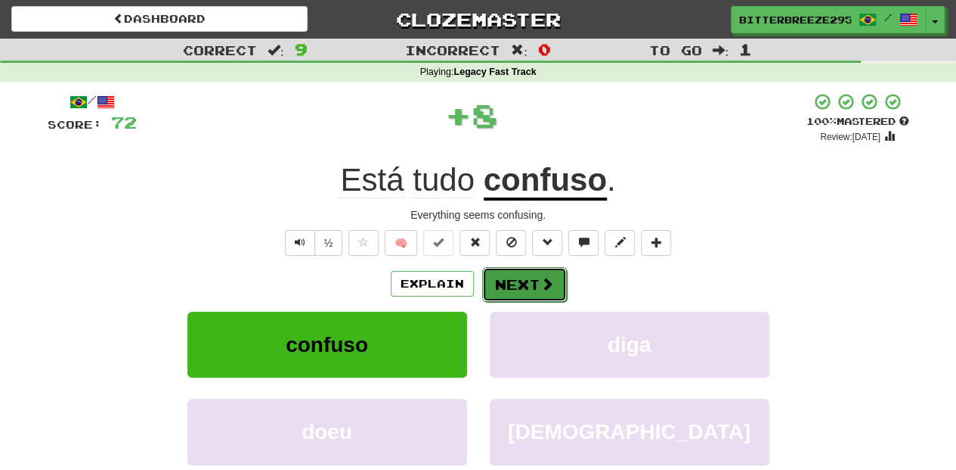
click at [541, 281] on span at bounding box center [548, 284] width 14 height 14
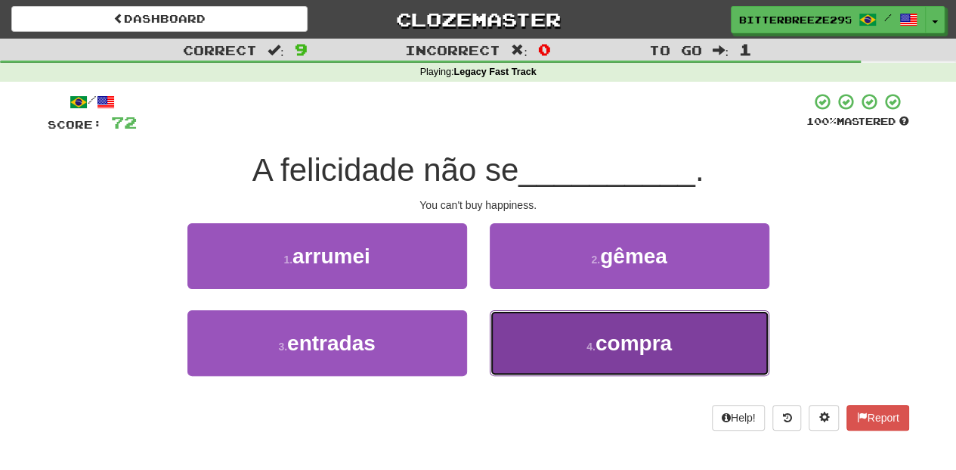
click at [516, 339] on button "4 . compra" at bounding box center [630, 343] width 280 height 66
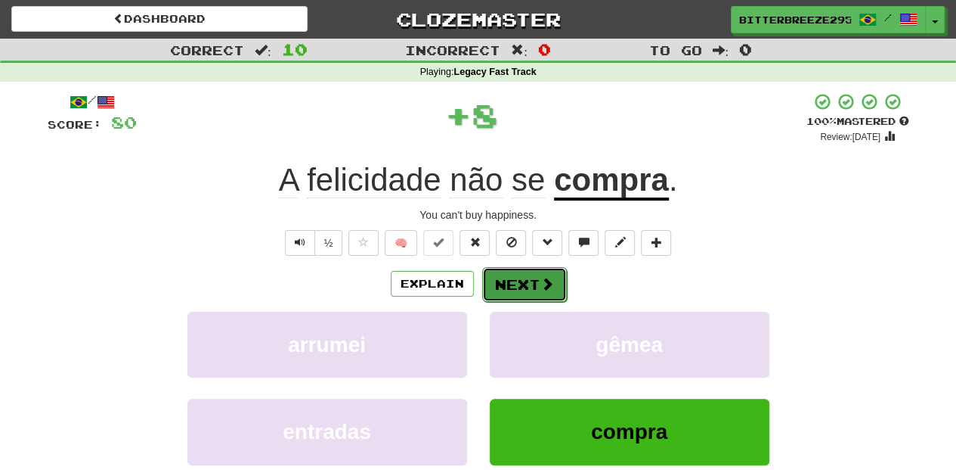
click at [502, 280] on button "Next" at bounding box center [524, 284] width 85 height 35
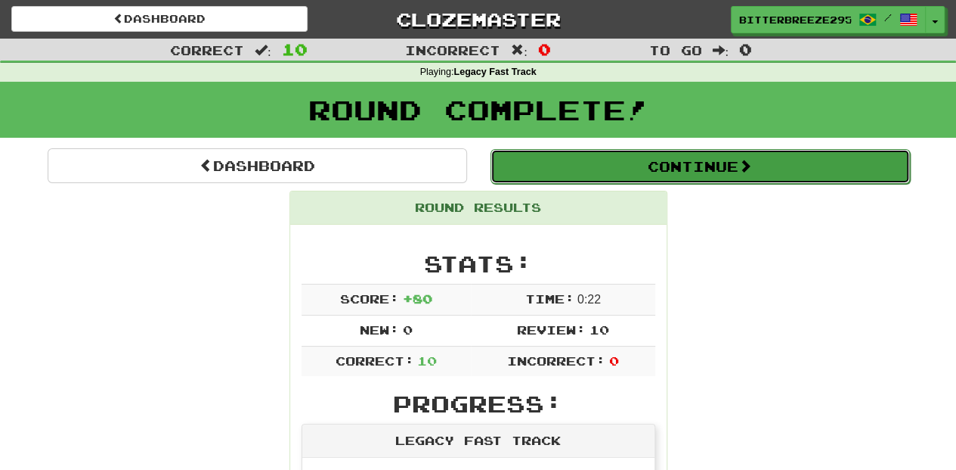
click at [590, 173] on button "Continue" at bounding box center [701, 166] width 420 height 35
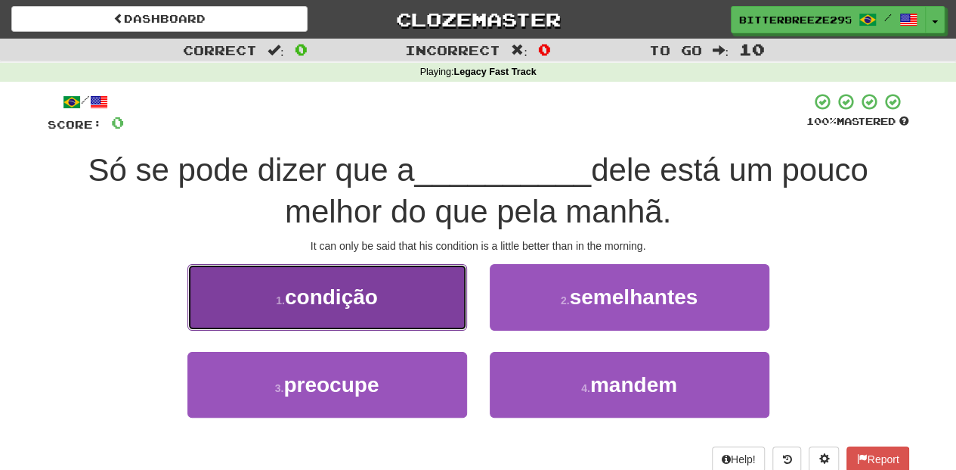
click at [379, 308] on button "1 . condição" at bounding box center [328, 297] width 280 height 66
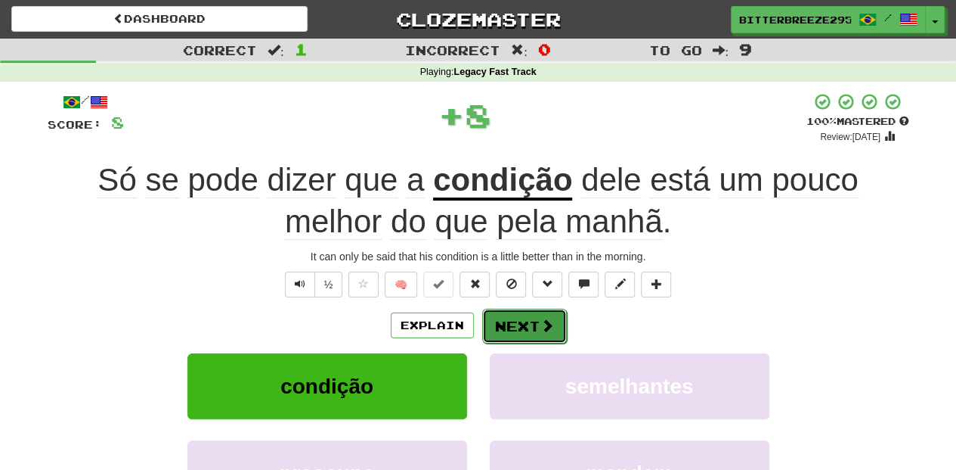
click at [525, 322] on button "Next" at bounding box center [524, 325] width 85 height 35
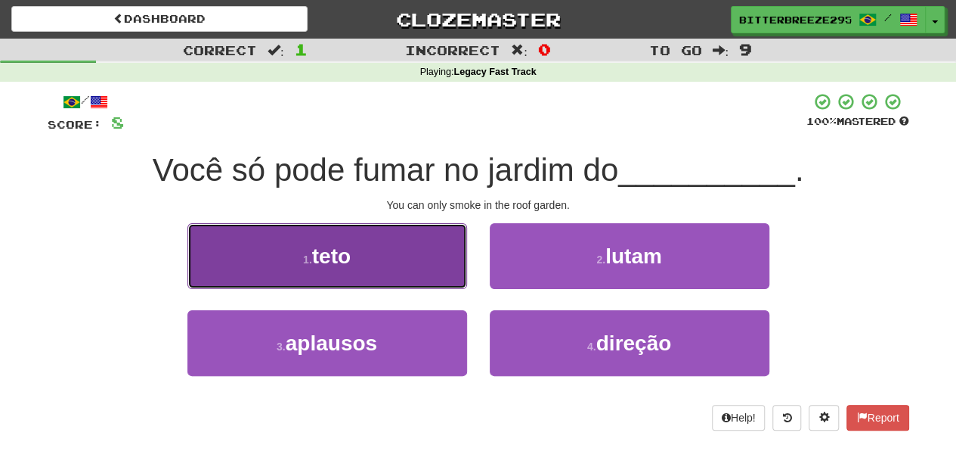
click at [389, 265] on button "1 . teto" at bounding box center [328, 256] width 280 height 66
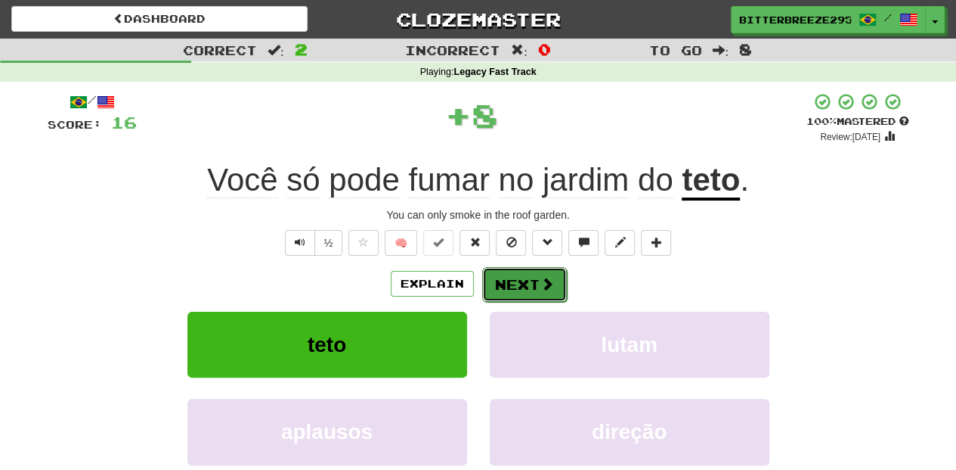
click at [522, 282] on button "Next" at bounding box center [524, 284] width 85 height 35
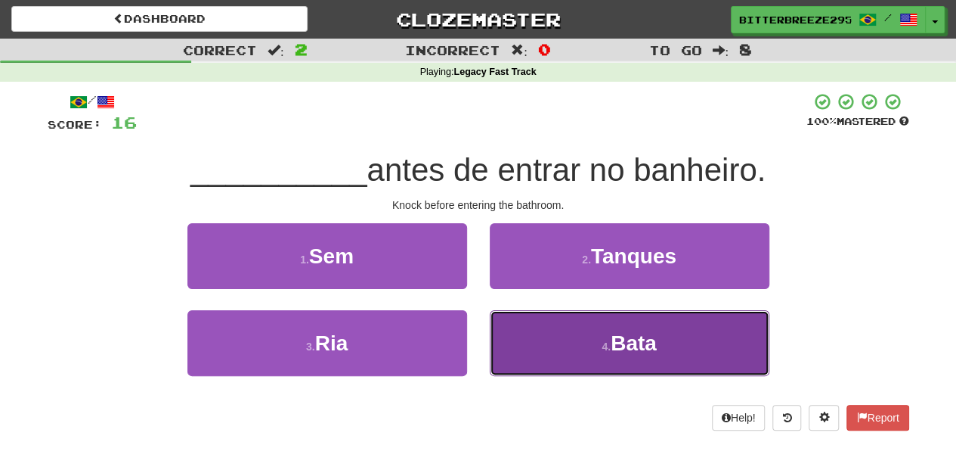
click at [539, 341] on button "4 . Bata" at bounding box center [630, 343] width 280 height 66
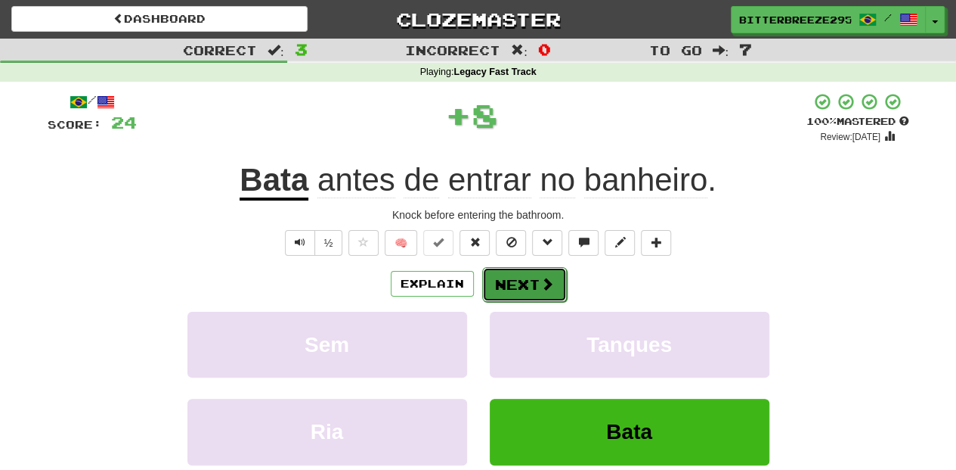
click at [511, 287] on button "Next" at bounding box center [524, 284] width 85 height 35
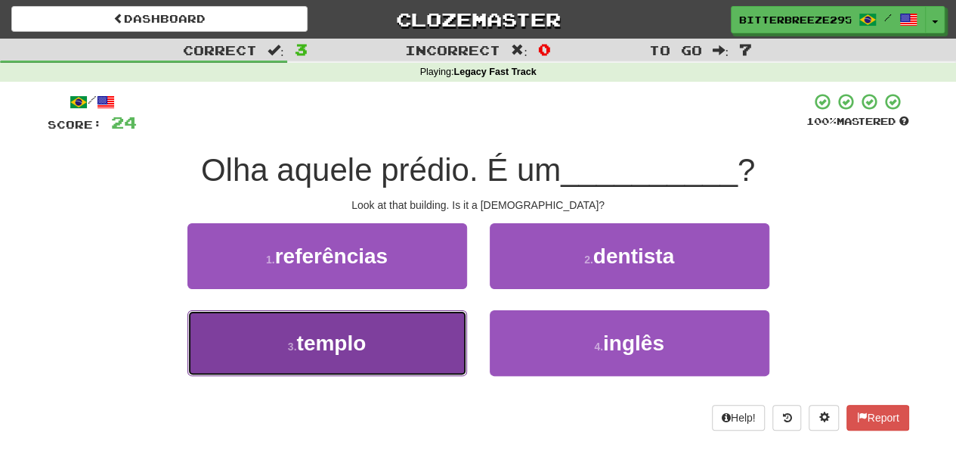
click at [439, 327] on button "3 . templo" at bounding box center [328, 343] width 280 height 66
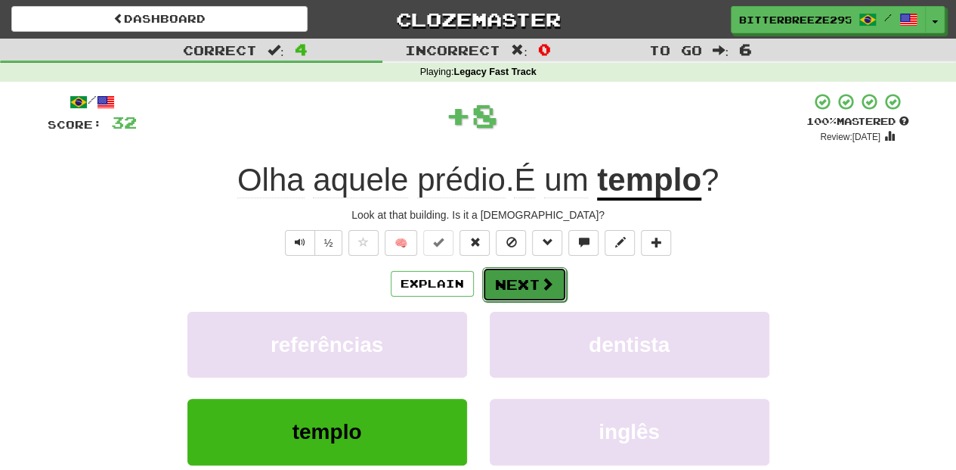
click at [520, 279] on button "Next" at bounding box center [524, 284] width 85 height 35
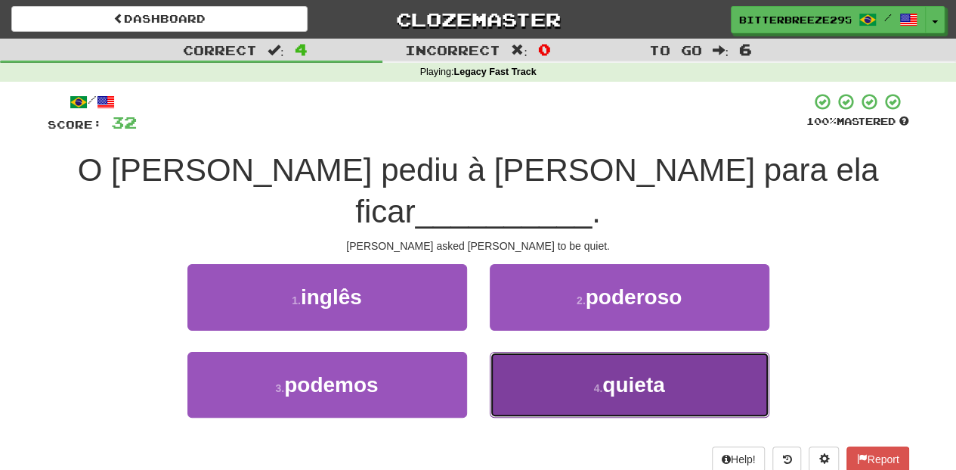
click at [554, 352] on button "4 . quieta" at bounding box center [630, 385] width 280 height 66
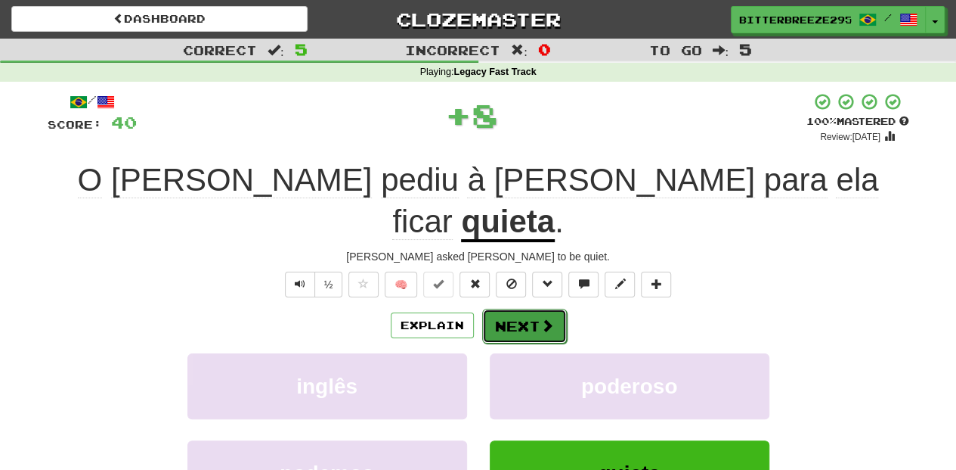
click at [510, 308] on button "Next" at bounding box center [524, 325] width 85 height 35
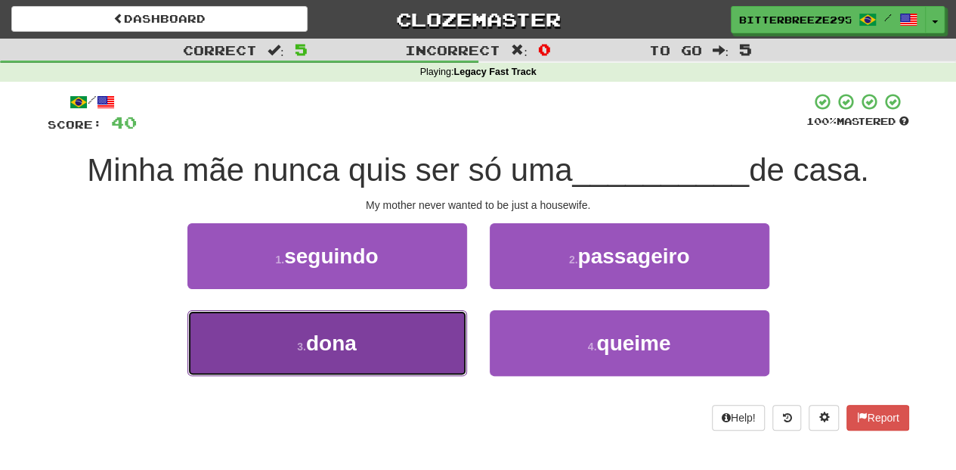
click at [437, 330] on button "3 . dona" at bounding box center [328, 343] width 280 height 66
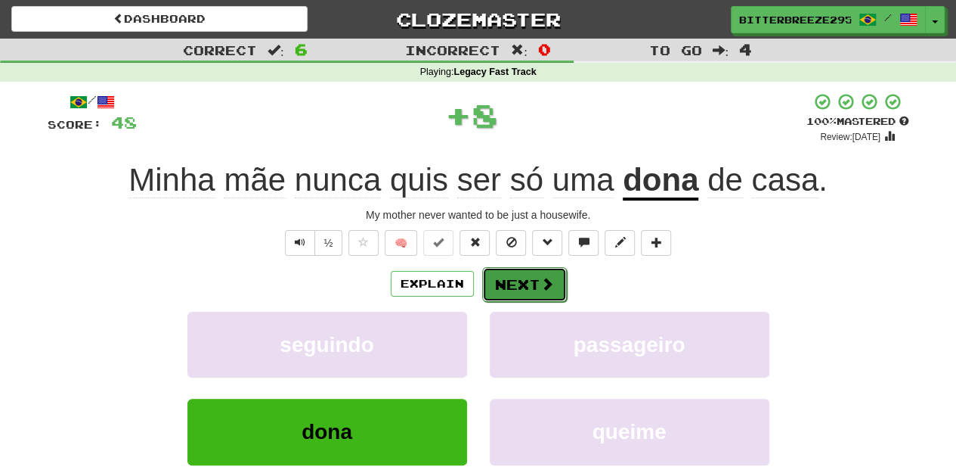
click at [520, 287] on button "Next" at bounding box center [524, 284] width 85 height 35
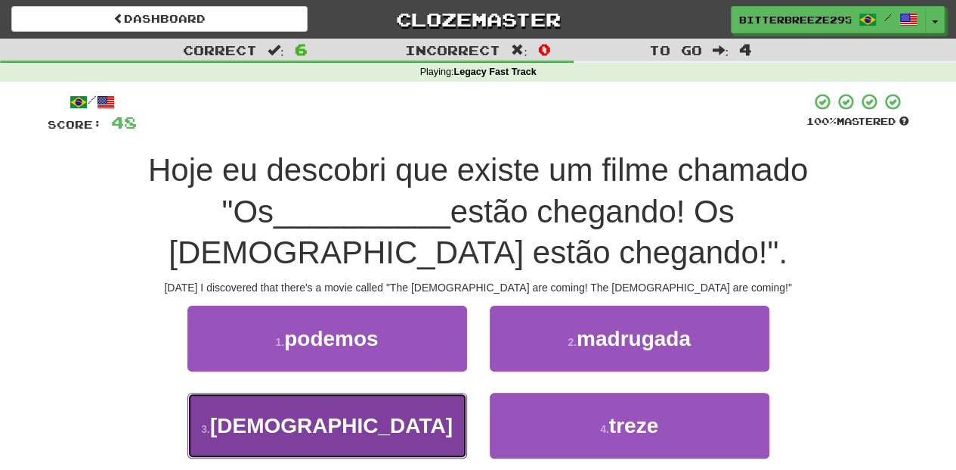
click at [431, 392] on button "3 . russos" at bounding box center [328, 425] width 280 height 66
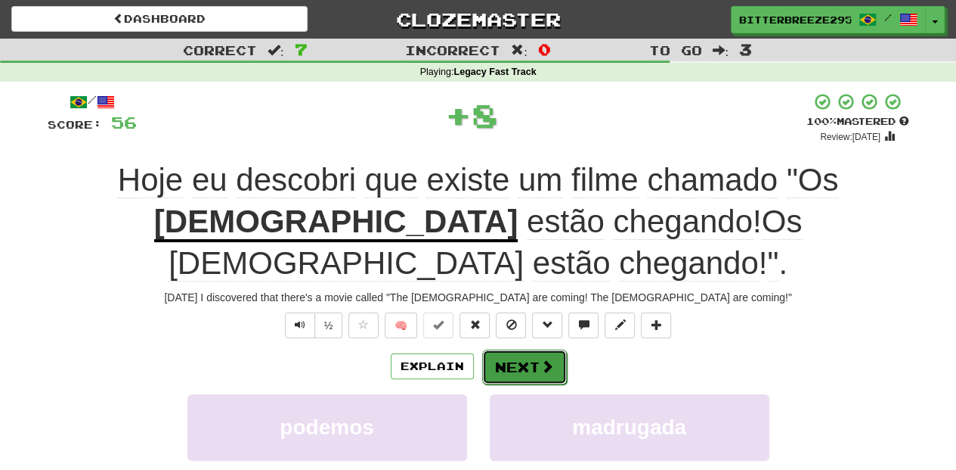
click at [515, 349] on button "Next" at bounding box center [524, 366] width 85 height 35
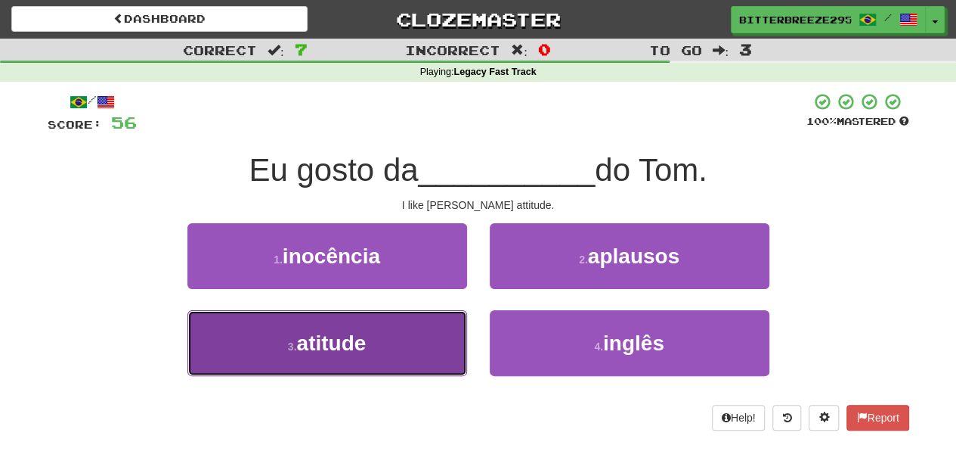
click at [399, 339] on button "3 . atitude" at bounding box center [328, 343] width 280 height 66
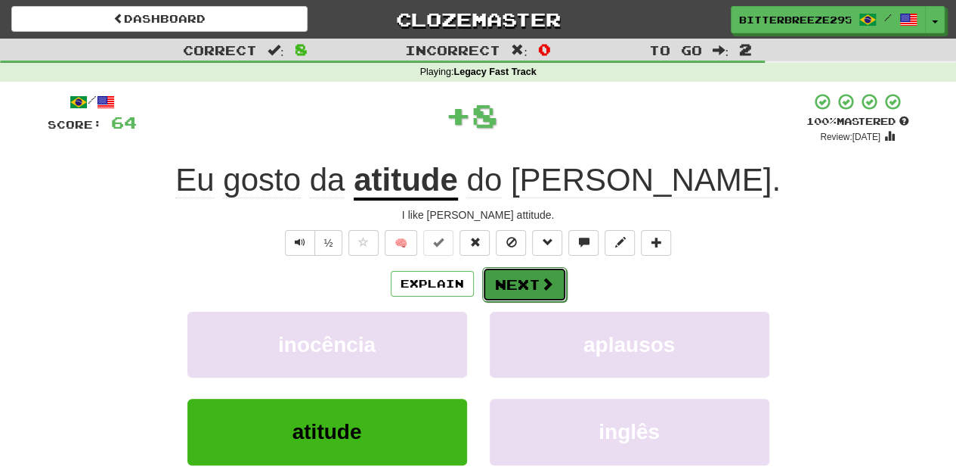
click at [501, 283] on button "Next" at bounding box center [524, 284] width 85 height 35
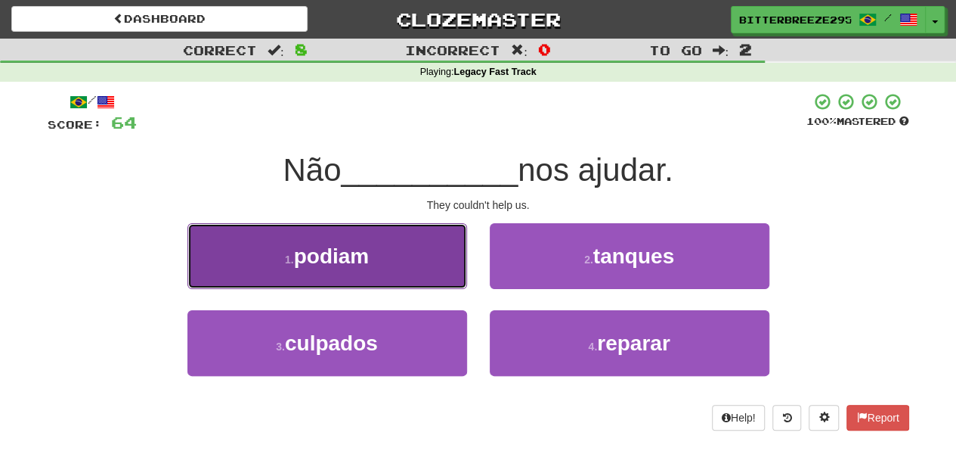
click at [398, 263] on button "1 . podiam" at bounding box center [328, 256] width 280 height 66
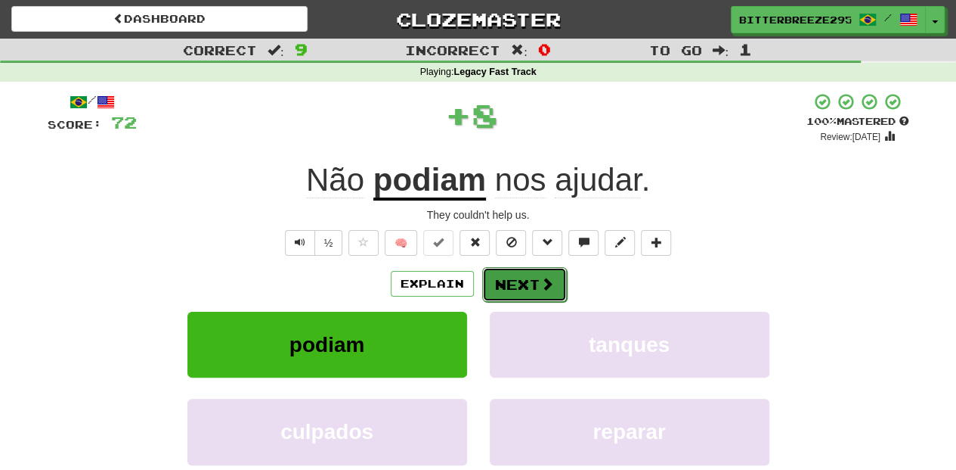
click at [508, 275] on button "Next" at bounding box center [524, 284] width 85 height 35
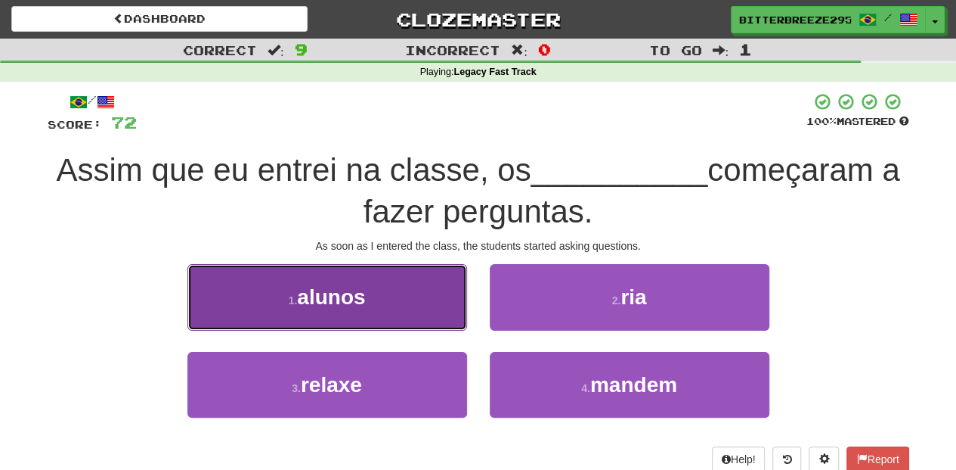
click at [431, 322] on button "1 . alunos" at bounding box center [328, 297] width 280 height 66
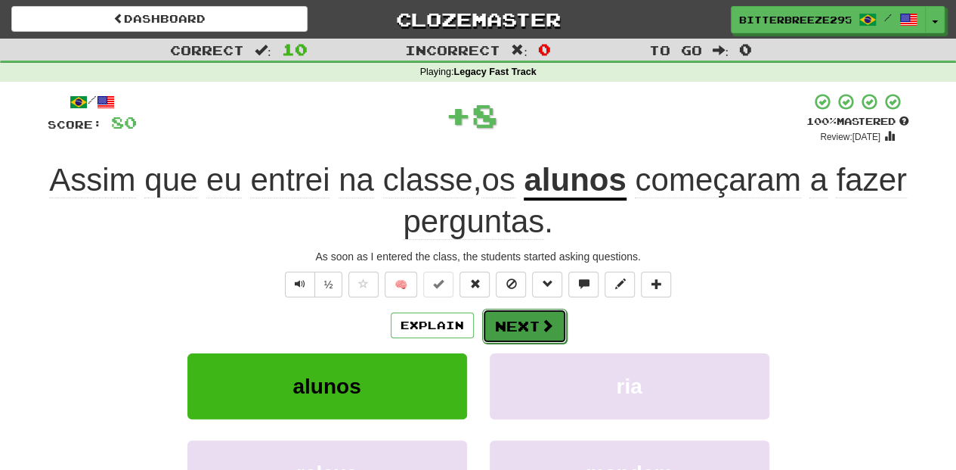
click at [534, 330] on button "Next" at bounding box center [524, 325] width 85 height 35
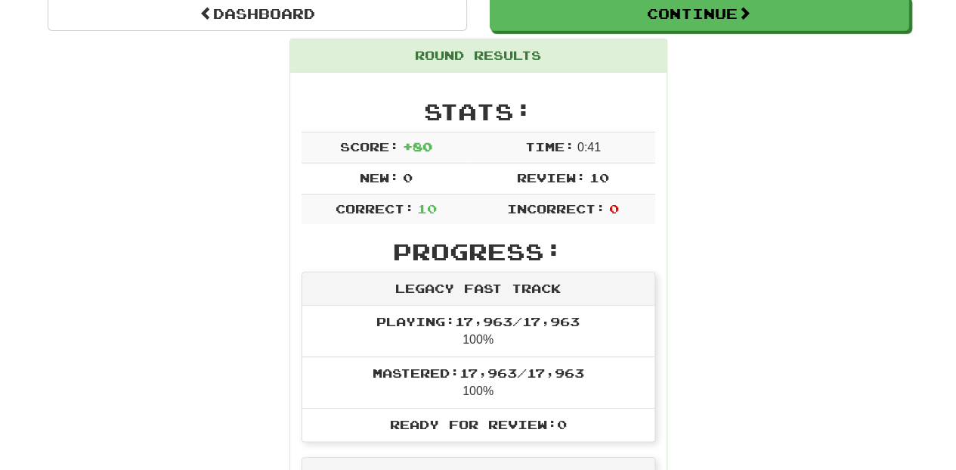
scroll to position [50, 0]
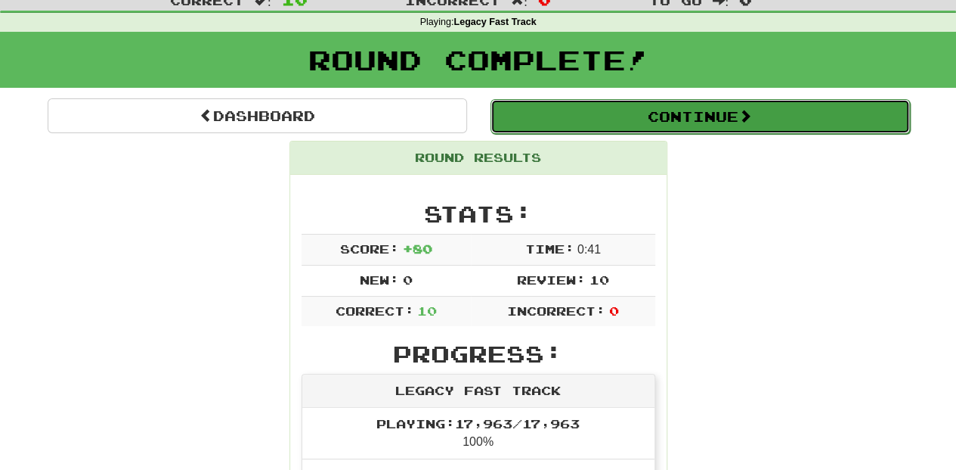
click at [626, 111] on button "Continue" at bounding box center [701, 116] width 420 height 35
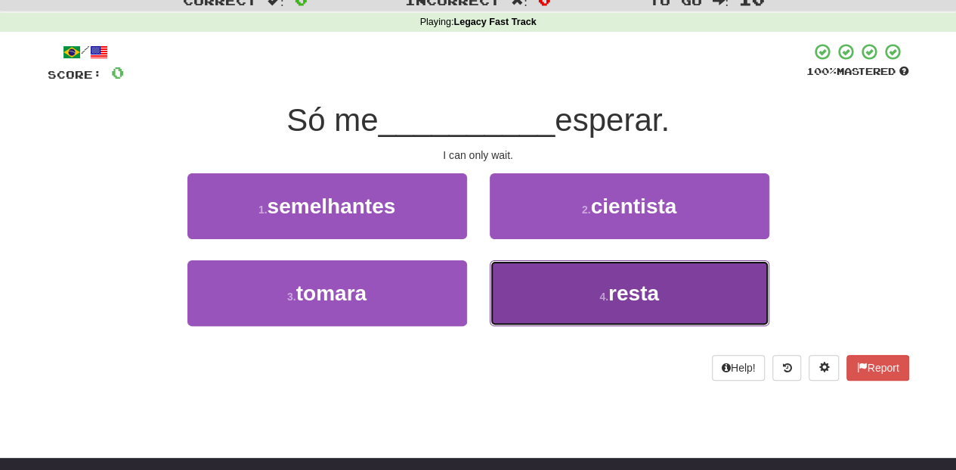
click at [522, 298] on button "4 . resta" at bounding box center [630, 293] width 280 height 66
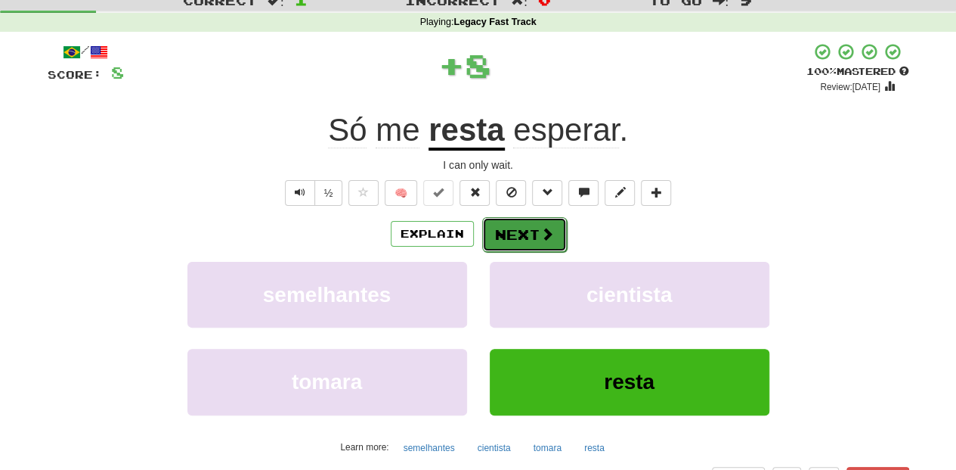
click at [527, 227] on button "Next" at bounding box center [524, 234] width 85 height 35
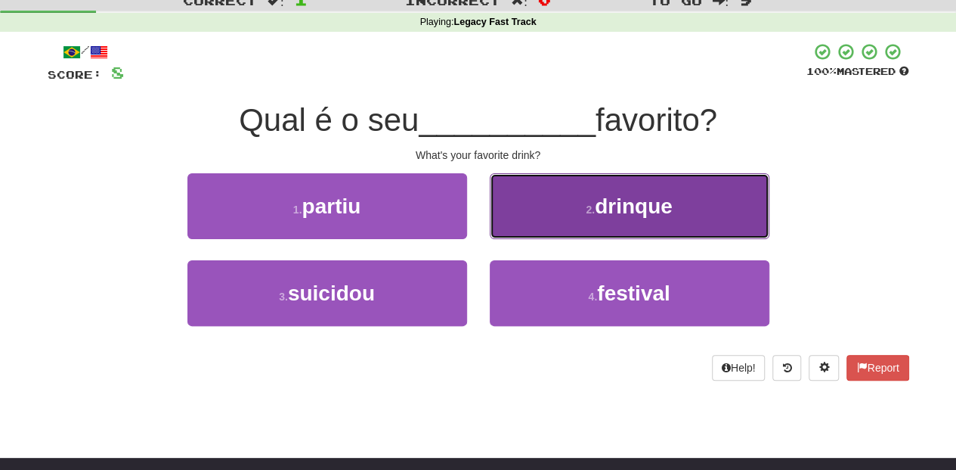
click at [522, 215] on button "2 . drinque" at bounding box center [630, 206] width 280 height 66
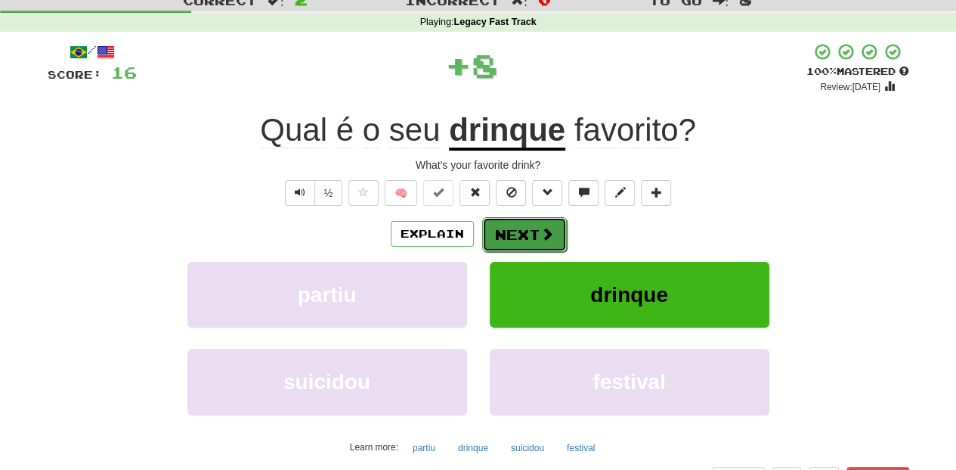
click at [522, 217] on button "Next" at bounding box center [524, 234] width 85 height 35
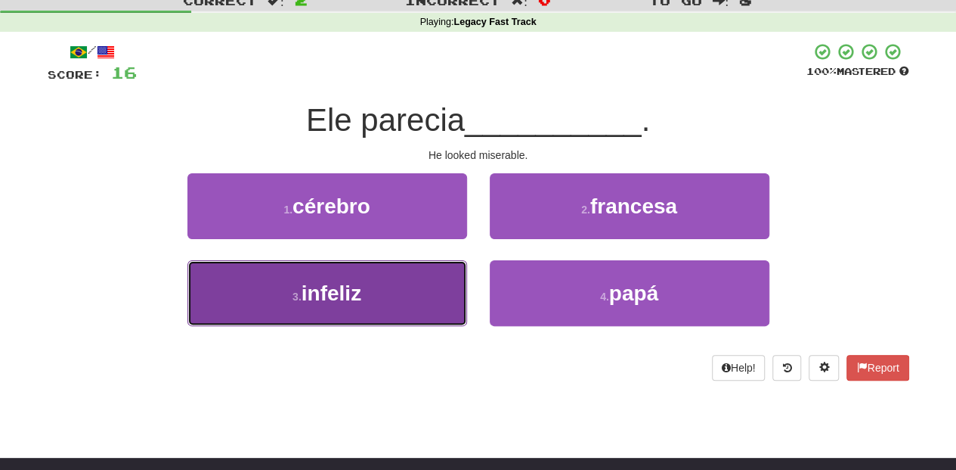
click at [387, 290] on button "3 . infeliz" at bounding box center [328, 293] width 280 height 66
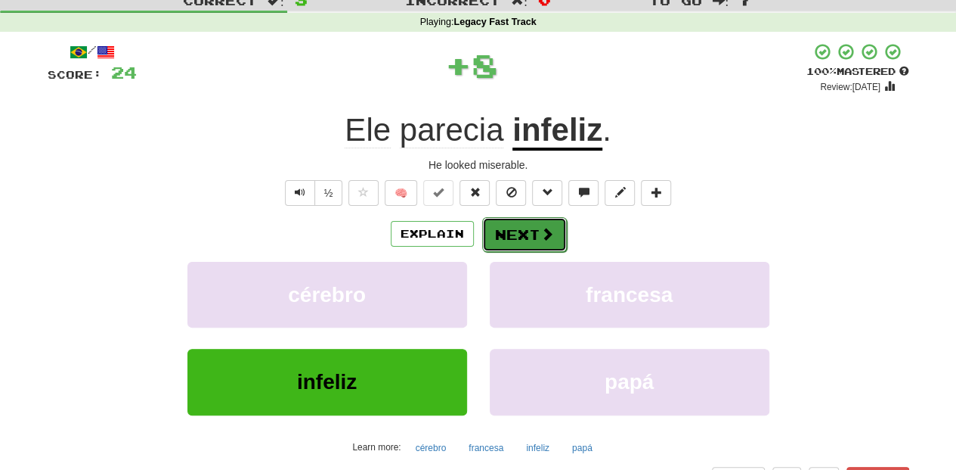
click at [511, 232] on button "Next" at bounding box center [524, 234] width 85 height 35
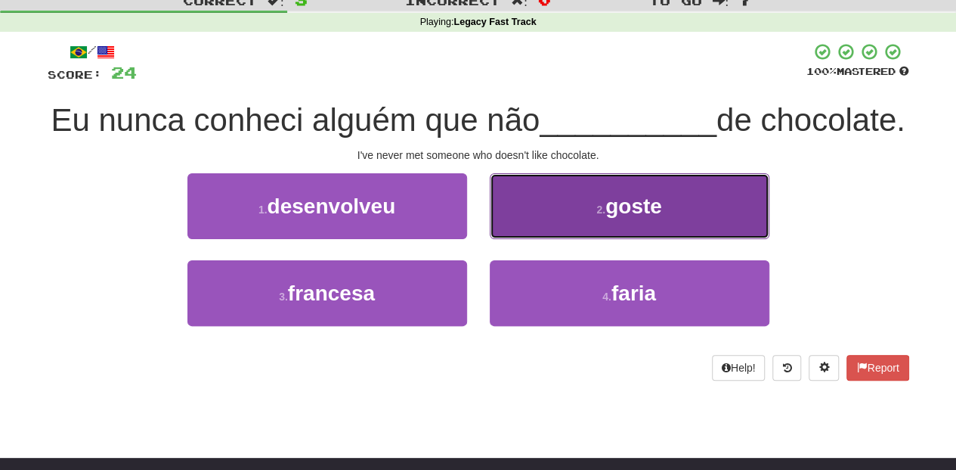
click at [550, 239] on button "2 . goste" at bounding box center [630, 206] width 280 height 66
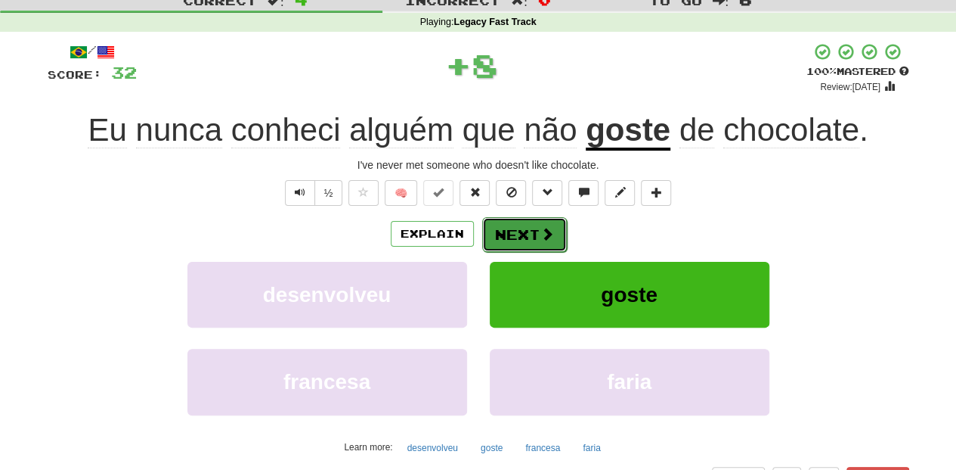
click at [511, 231] on button "Next" at bounding box center [524, 234] width 85 height 35
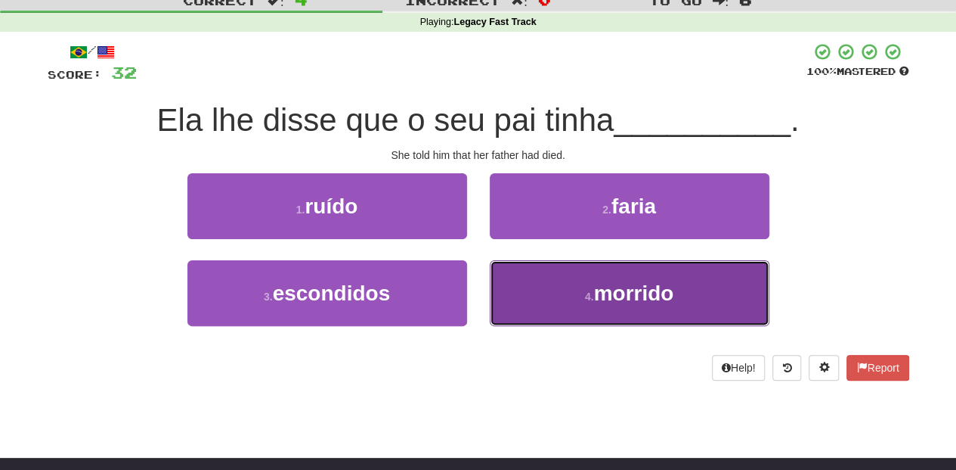
click at [532, 281] on button "4 . morrido" at bounding box center [630, 293] width 280 height 66
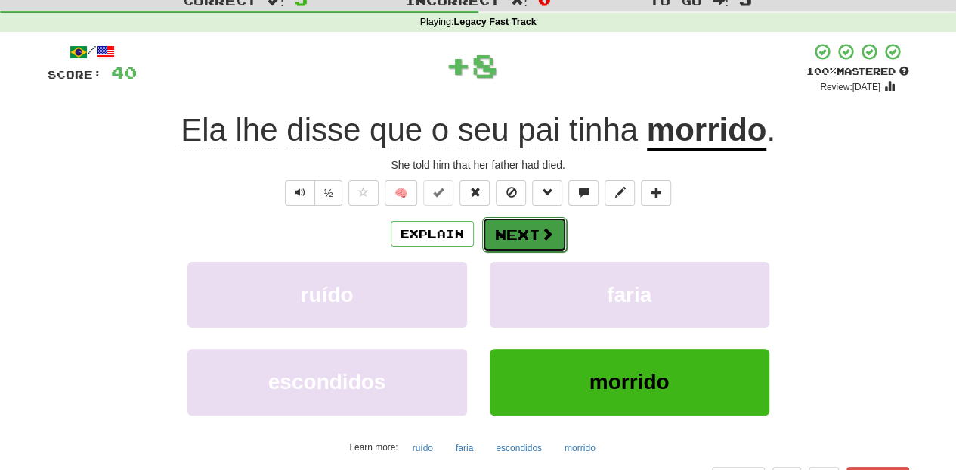
click at [531, 236] on button "Next" at bounding box center [524, 234] width 85 height 35
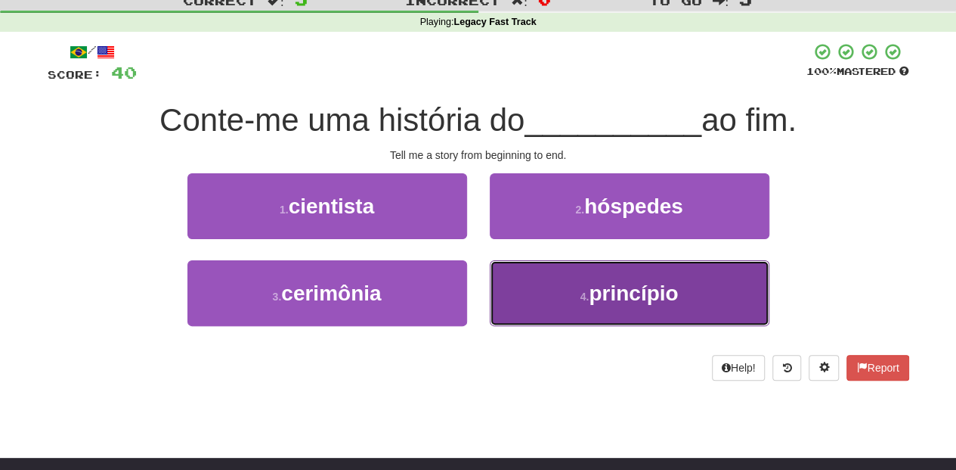
click at [539, 287] on button "4 . princípio" at bounding box center [630, 293] width 280 height 66
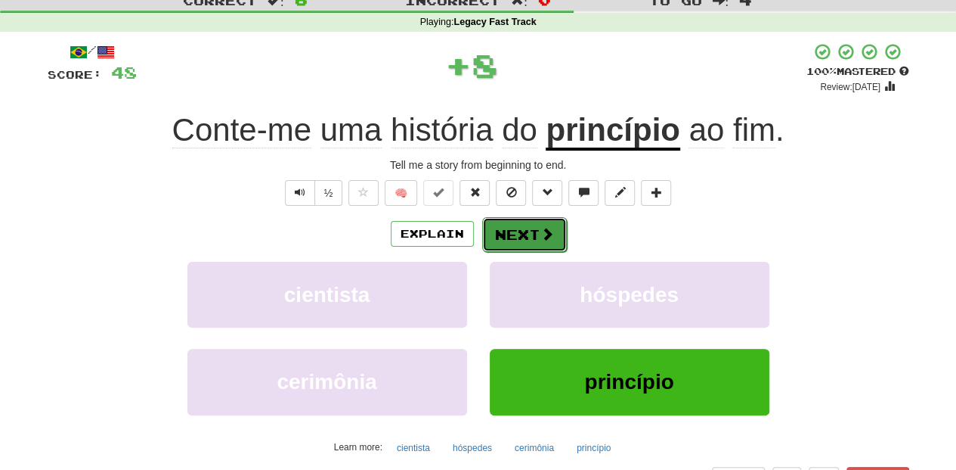
click at [543, 224] on button "Next" at bounding box center [524, 234] width 85 height 35
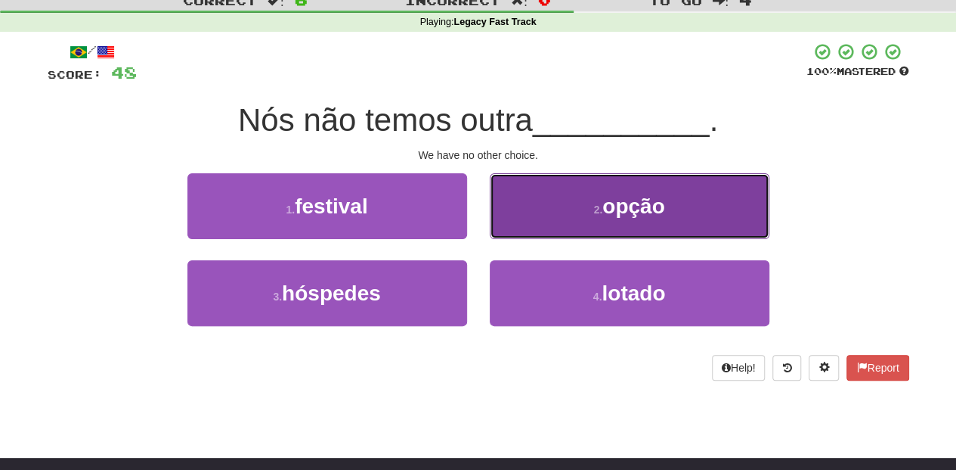
click at [547, 224] on button "2 . opção" at bounding box center [630, 206] width 280 height 66
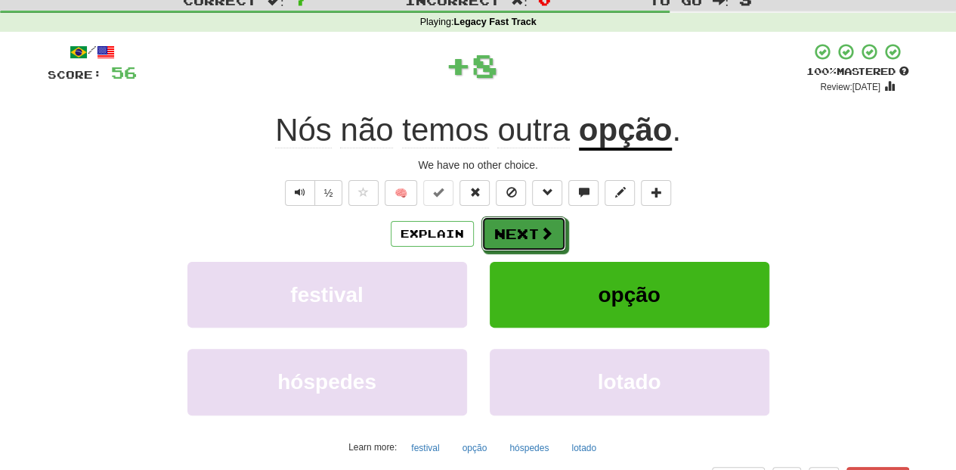
click at [547, 224] on button "Next" at bounding box center [524, 233] width 85 height 35
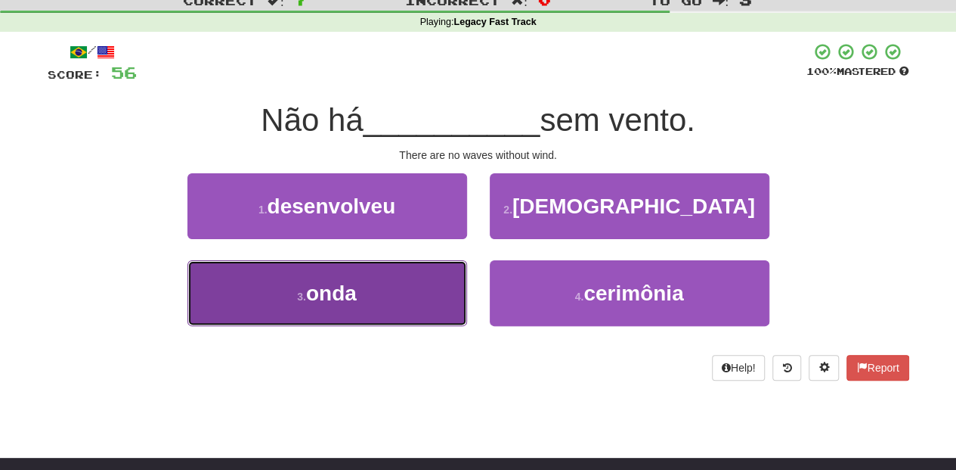
click at [442, 280] on button "3 . onda" at bounding box center [328, 293] width 280 height 66
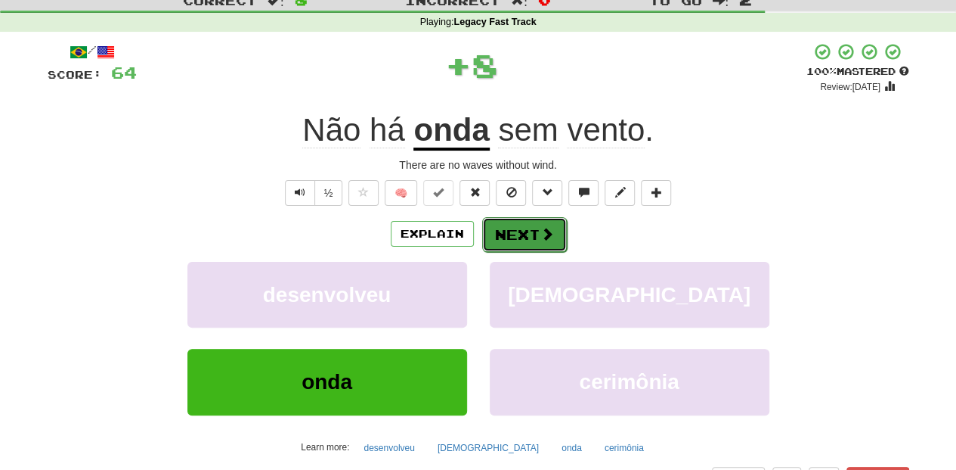
click at [511, 231] on button "Next" at bounding box center [524, 234] width 85 height 35
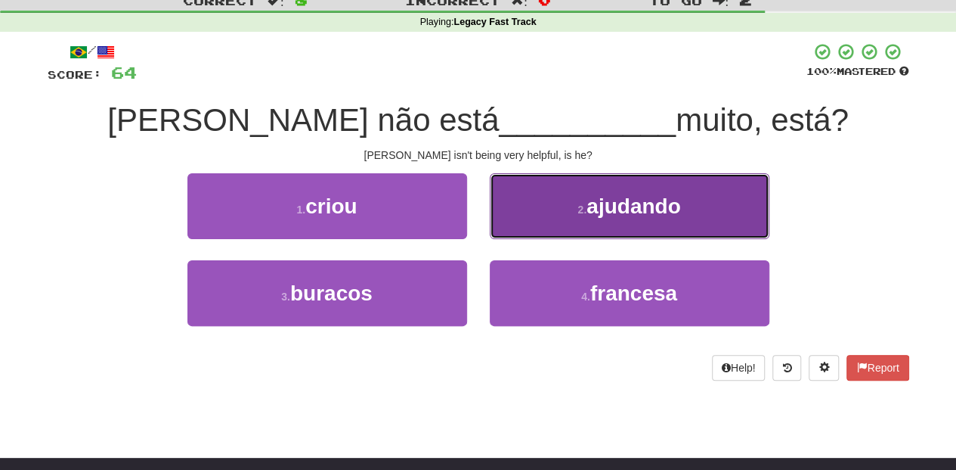
click at [517, 224] on button "2 . ajudando" at bounding box center [630, 206] width 280 height 66
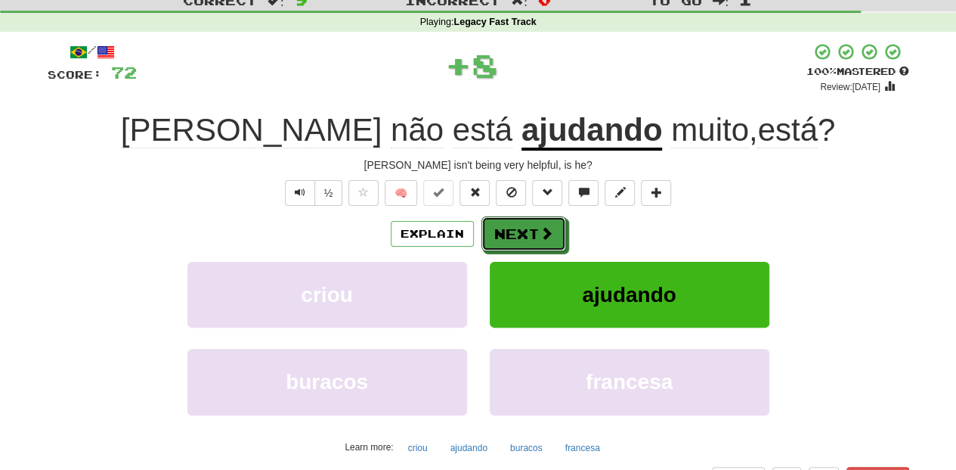
click at [517, 224] on button "Next" at bounding box center [524, 233] width 85 height 35
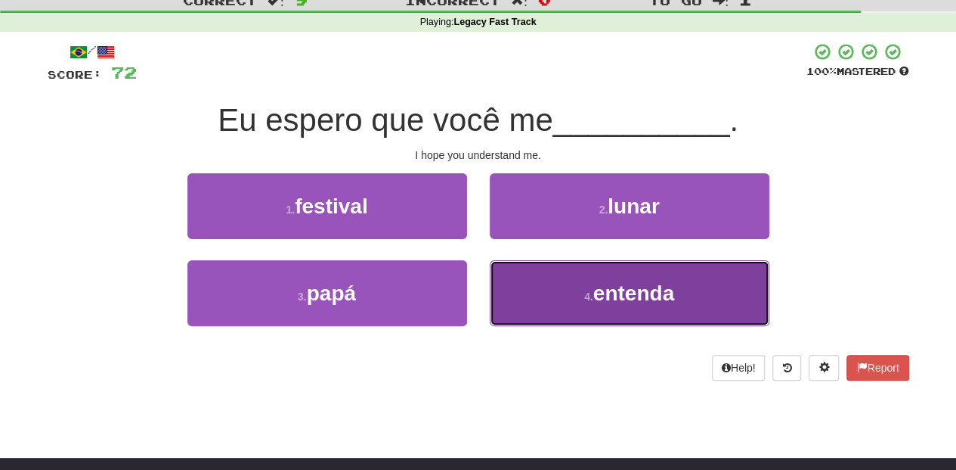
click at [531, 286] on button "4 . entenda" at bounding box center [630, 293] width 280 height 66
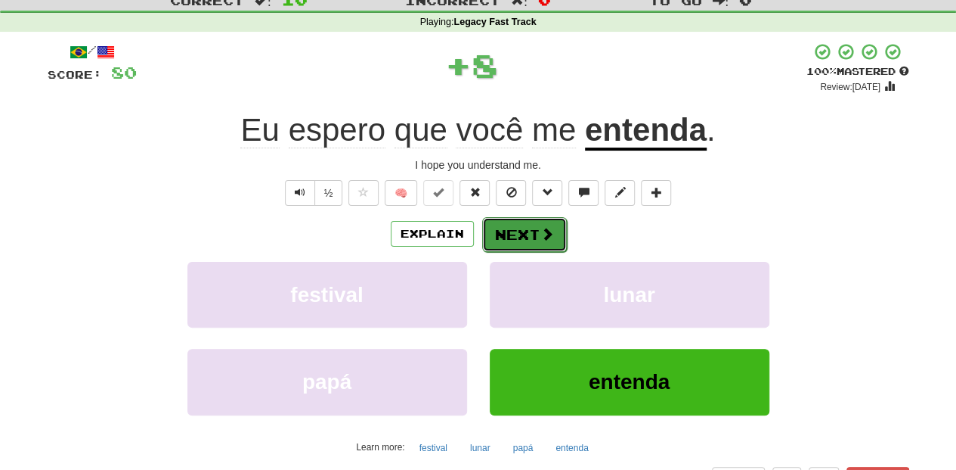
click at [512, 236] on button "Next" at bounding box center [524, 234] width 85 height 35
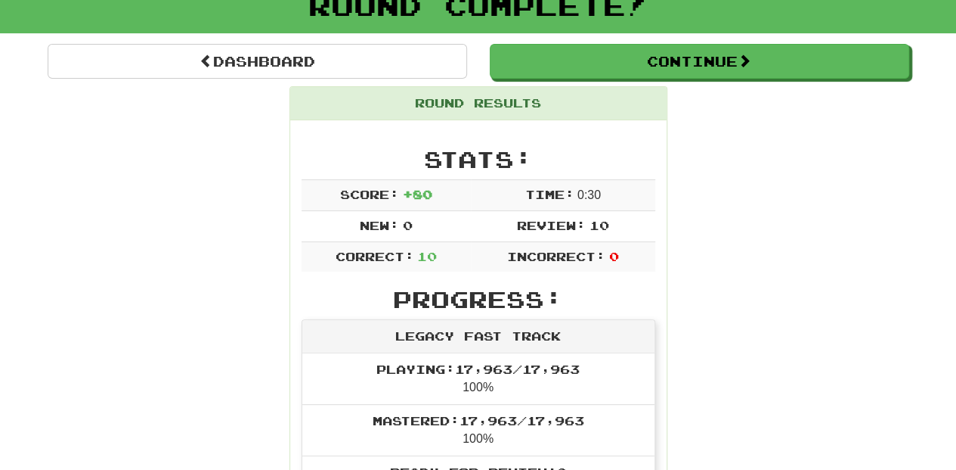
scroll to position [101, 0]
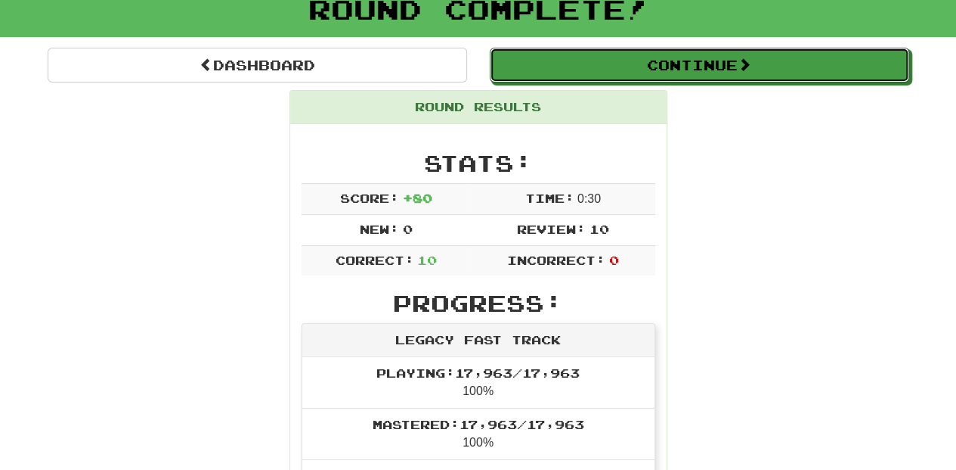
click at [573, 60] on button "Continue" at bounding box center [700, 65] width 420 height 35
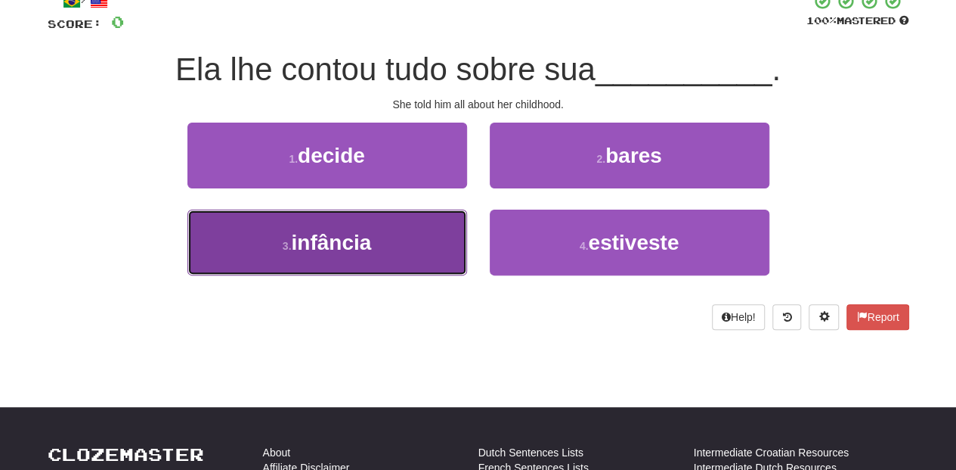
click at [387, 242] on button "3 . infância" at bounding box center [328, 242] width 280 height 66
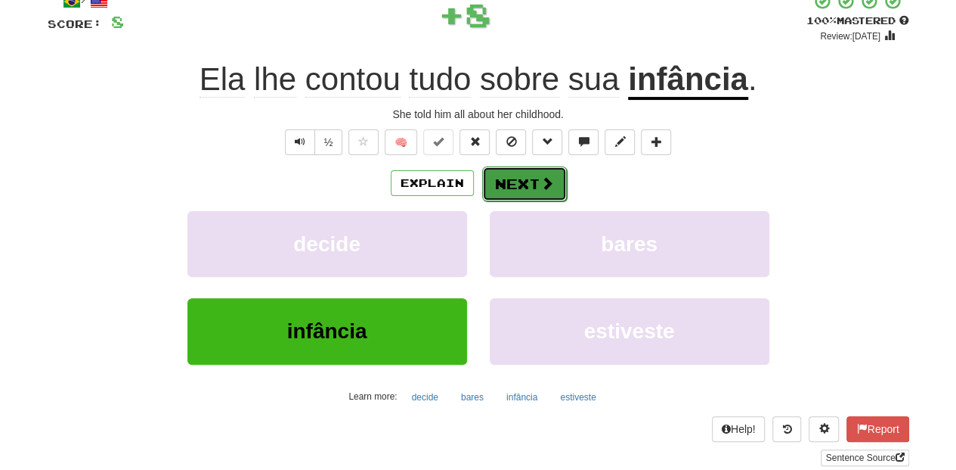
click at [523, 178] on button "Next" at bounding box center [524, 183] width 85 height 35
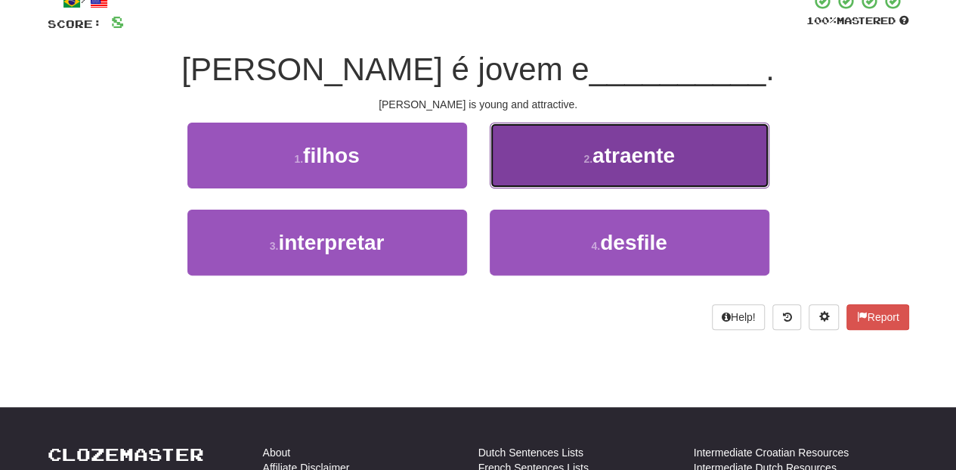
click at [513, 172] on button "2 . atraente" at bounding box center [630, 155] width 280 height 66
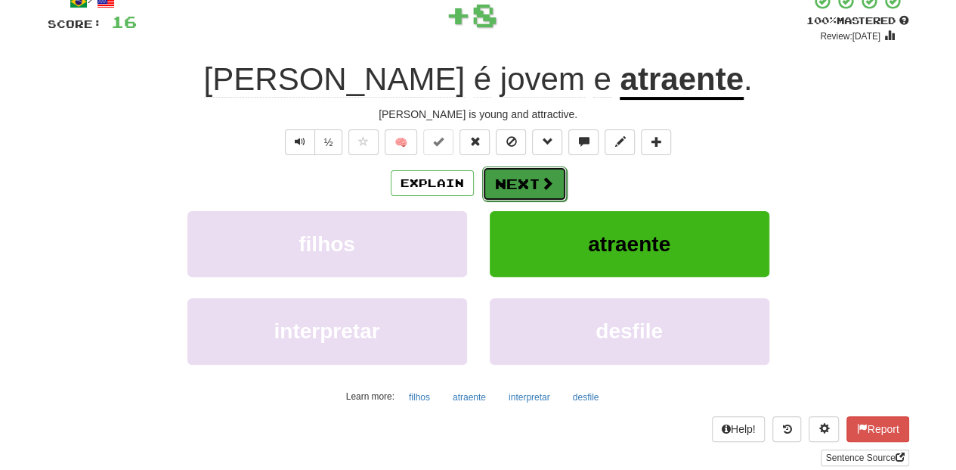
click at [511, 171] on button "Next" at bounding box center [524, 183] width 85 height 35
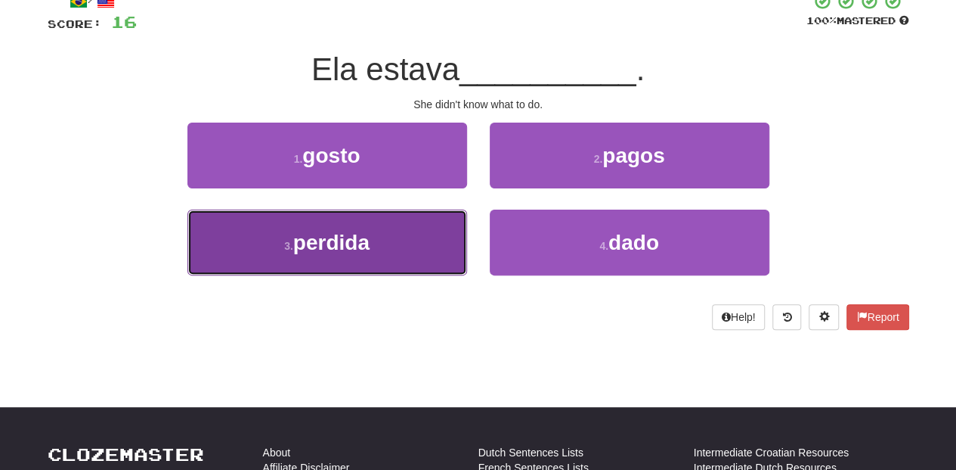
click at [429, 239] on button "3 . perdida" at bounding box center [328, 242] width 280 height 66
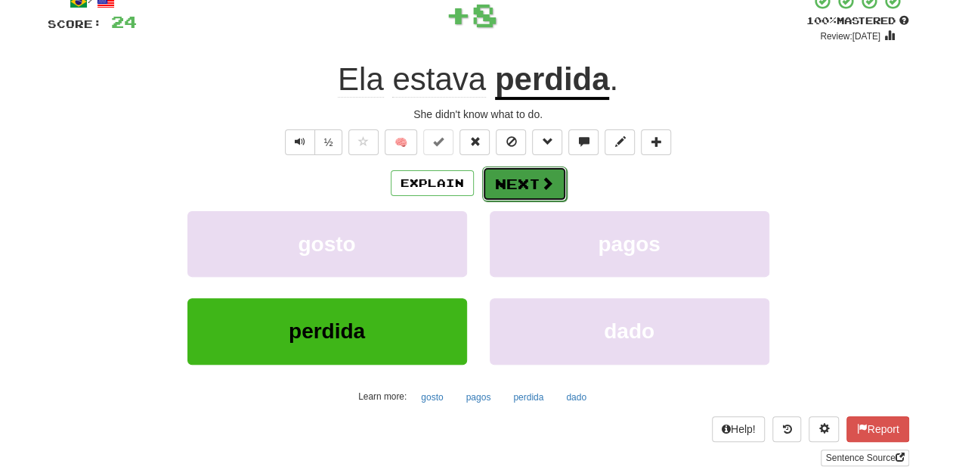
click at [528, 185] on button "Next" at bounding box center [524, 183] width 85 height 35
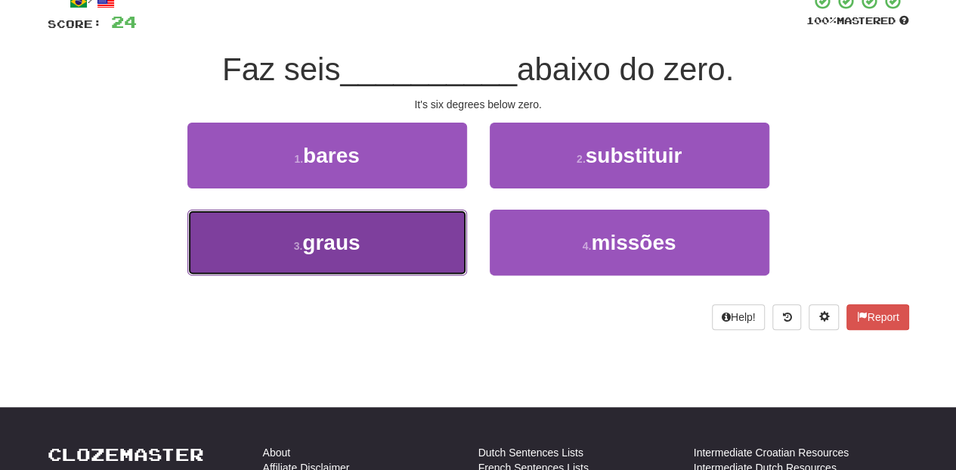
click at [400, 250] on button "3 . graus" at bounding box center [328, 242] width 280 height 66
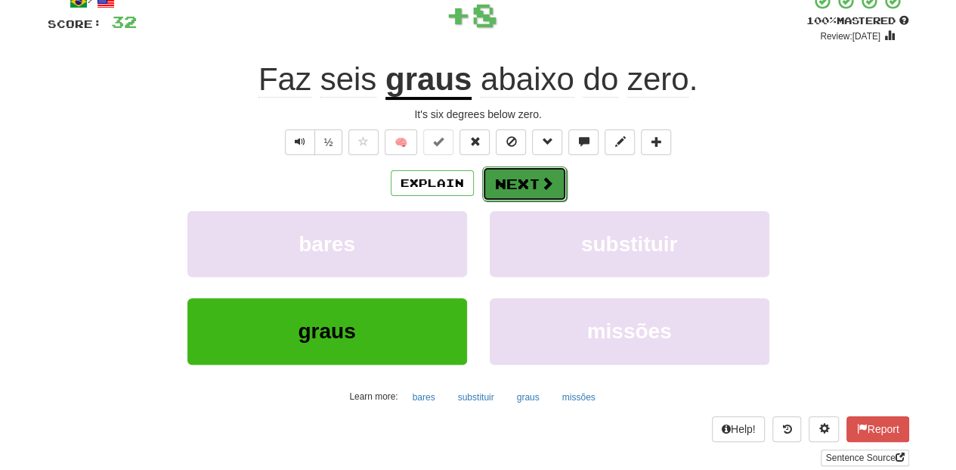
click at [501, 191] on button "Next" at bounding box center [524, 183] width 85 height 35
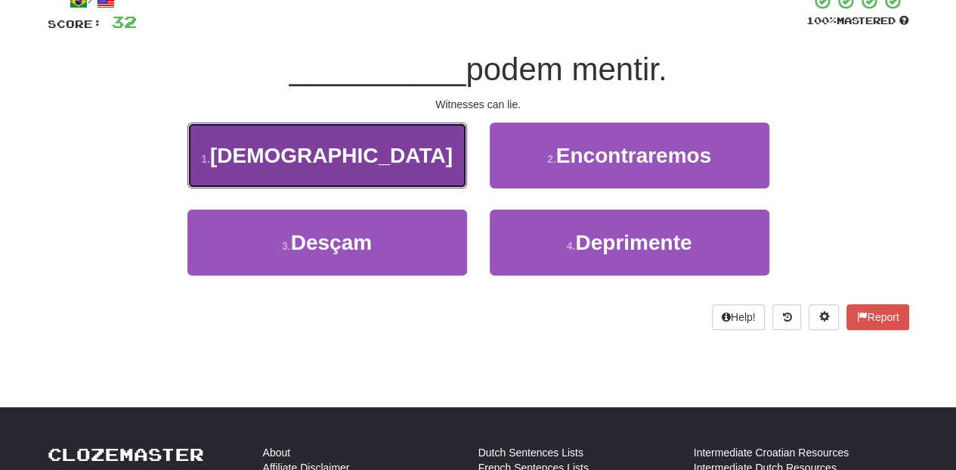
click at [426, 165] on button "1 . Testemunhas" at bounding box center [328, 155] width 280 height 66
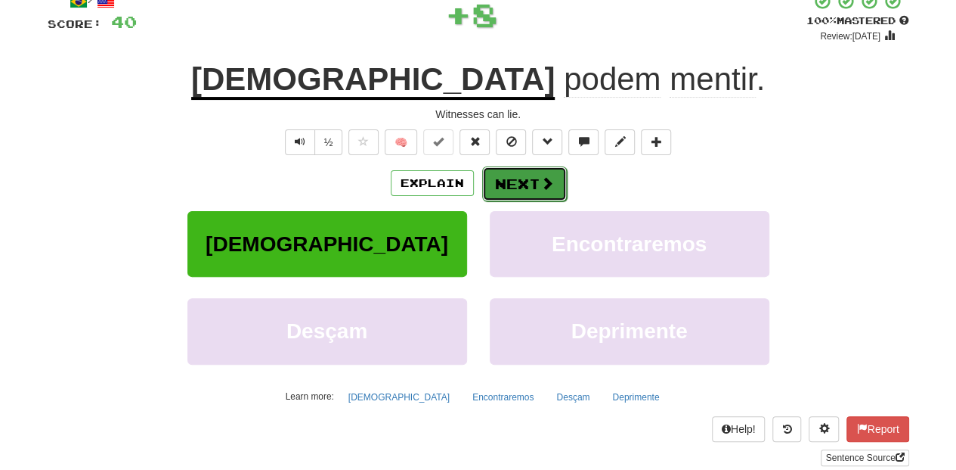
click at [501, 186] on button "Next" at bounding box center [524, 183] width 85 height 35
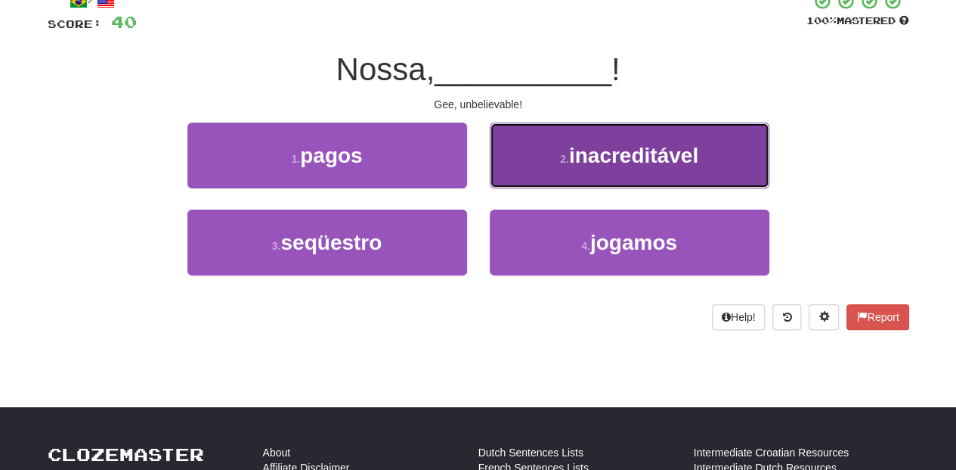
click at [510, 178] on button "2 . inacreditável" at bounding box center [630, 155] width 280 height 66
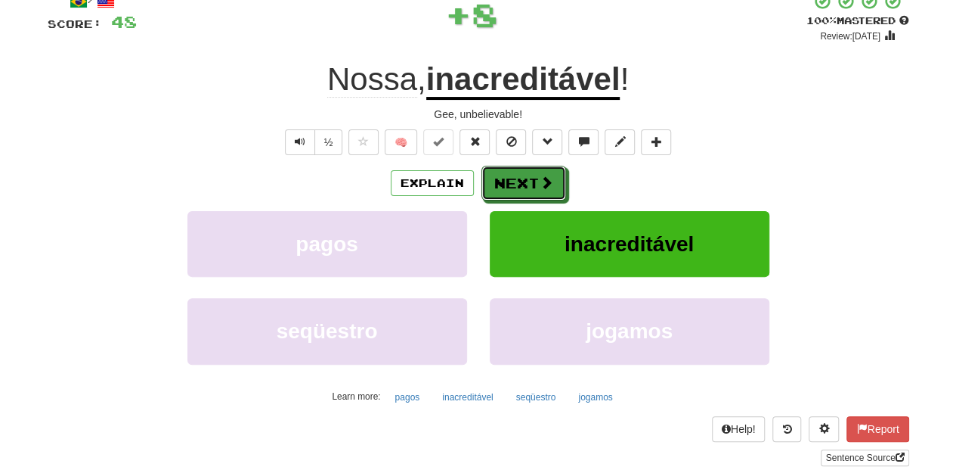
click at [510, 178] on button "Next" at bounding box center [524, 183] width 85 height 35
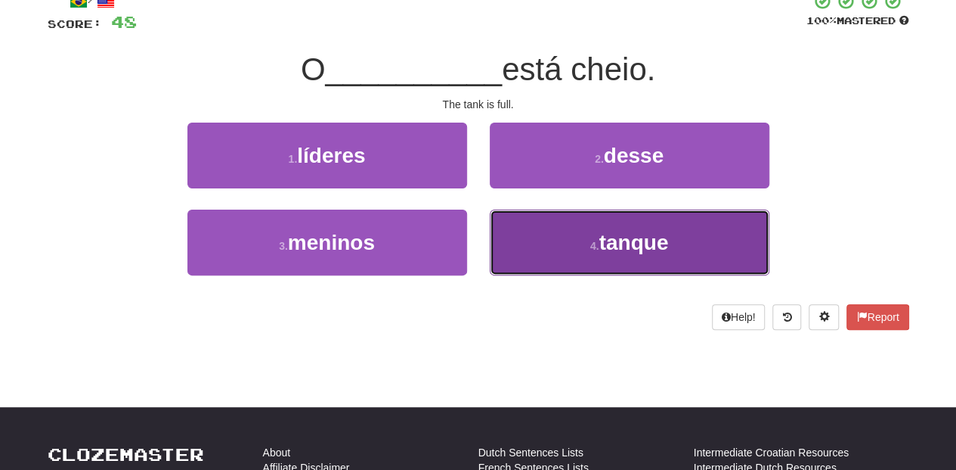
click at [516, 210] on button "4 . tanque" at bounding box center [630, 242] width 280 height 66
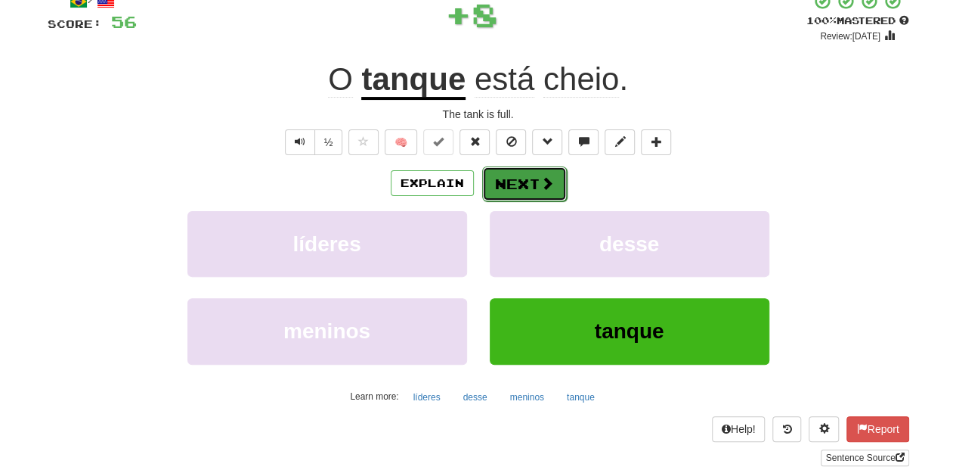
click at [513, 175] on button "Next" at bounding box center [524, 183] width 85 height 35
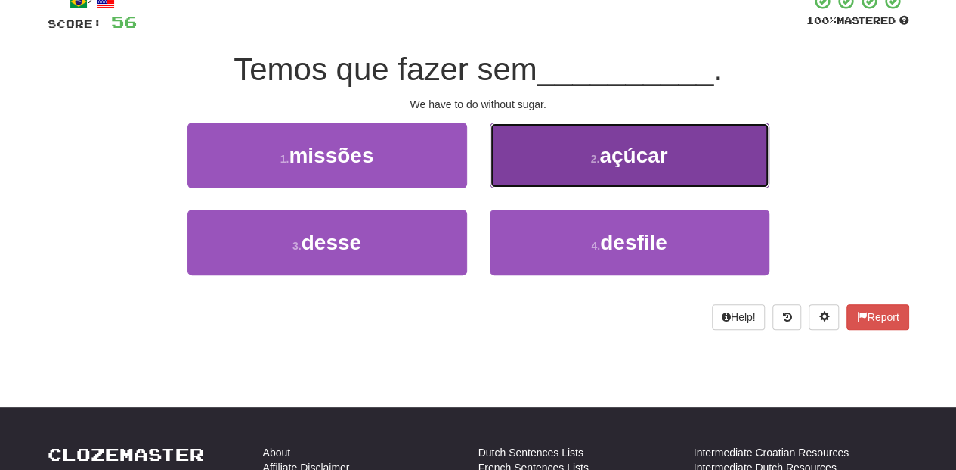
click at [515, 174] on button "2 . açúcar" at bounding box center [630, 155] width 280 height 66
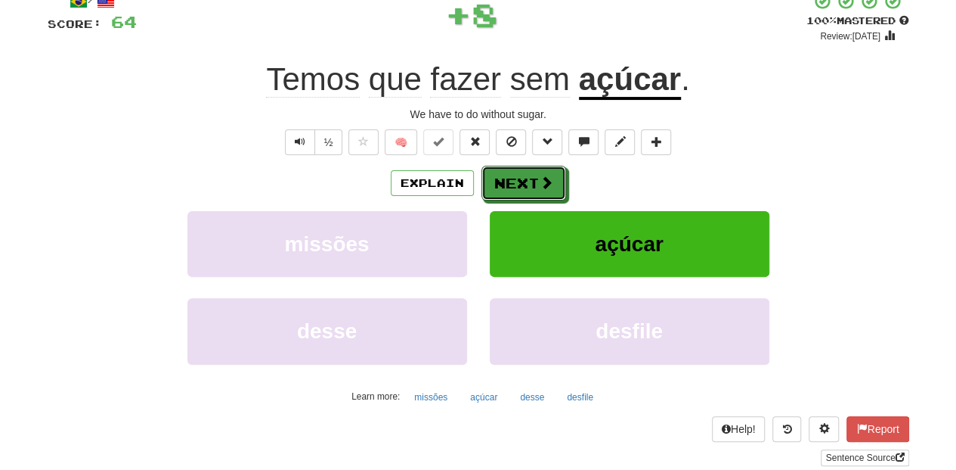
click at [515, 174] on button "Next" at bounding box center [524, 183] width 85 height 35
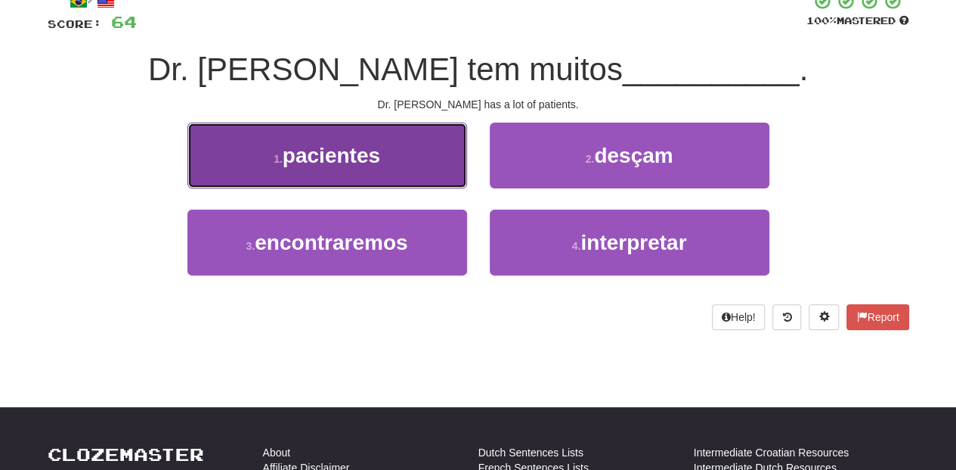
click at [432, 165] on button "1 . pacientes" at bounding box center [328, 155] width 280 height 66
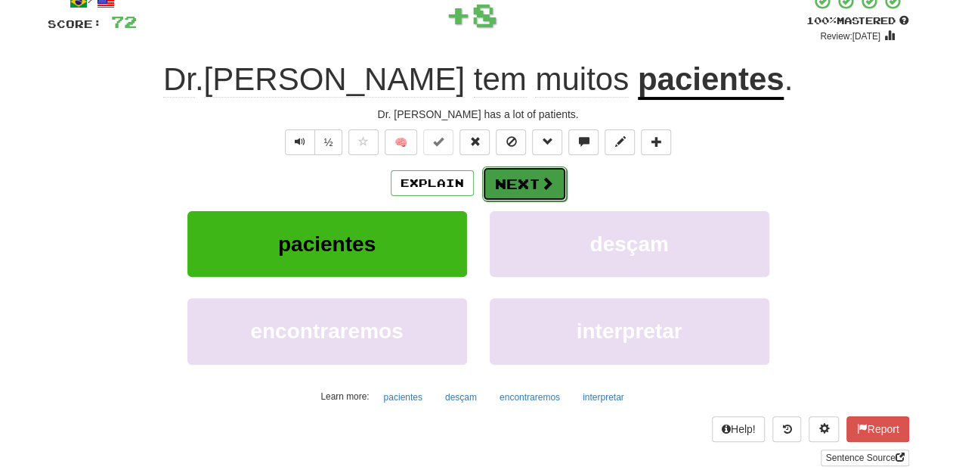
click at [521, 188] on button "Next" at bounding box center [524, 183] width 85 height 35
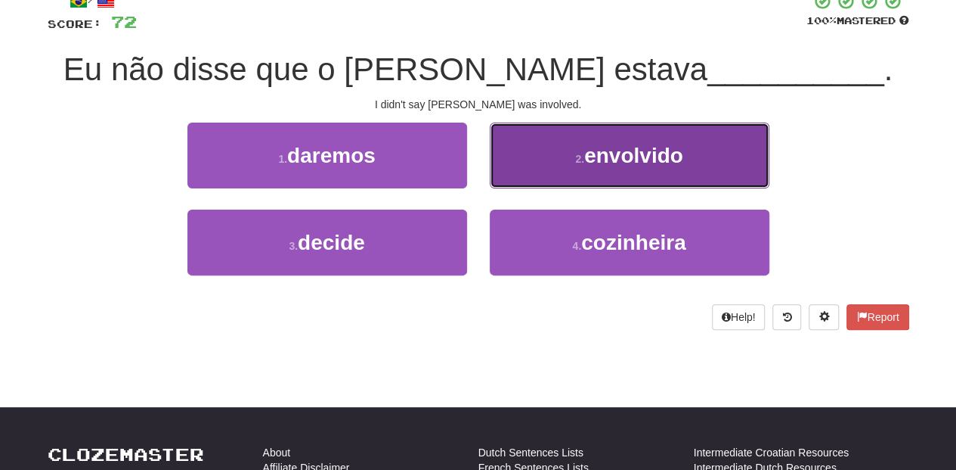
click at [529, 175] on button "2 . envolvido" at bounding box center [630, 155] width 280 height 66
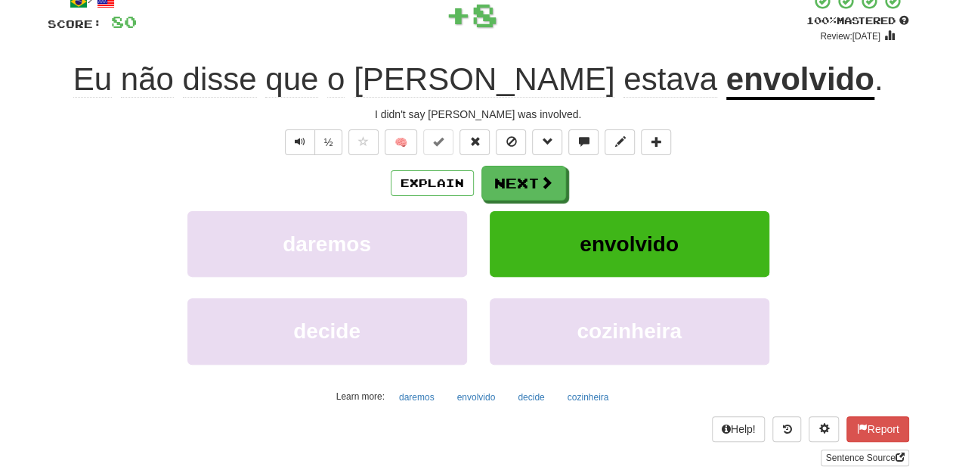
click at [529, 175] on button "Next" at bounding box center [524, 183] width 85 height 35
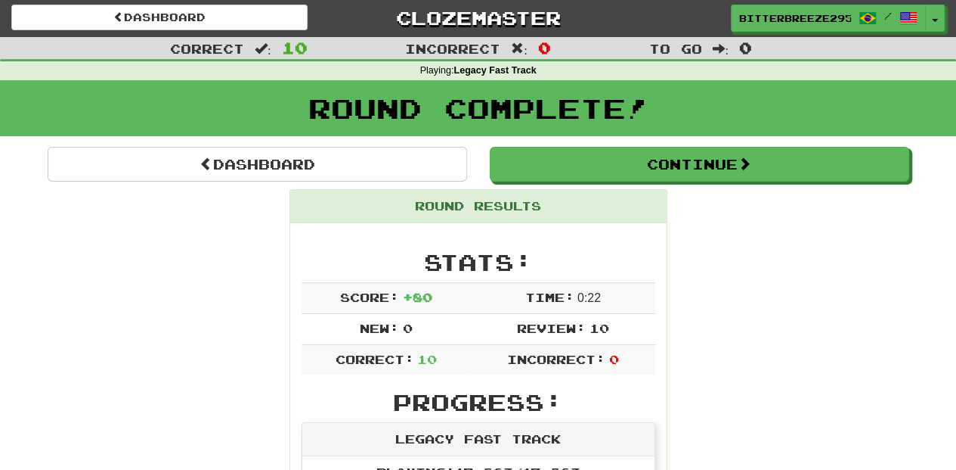
scroll to position [0, 0]
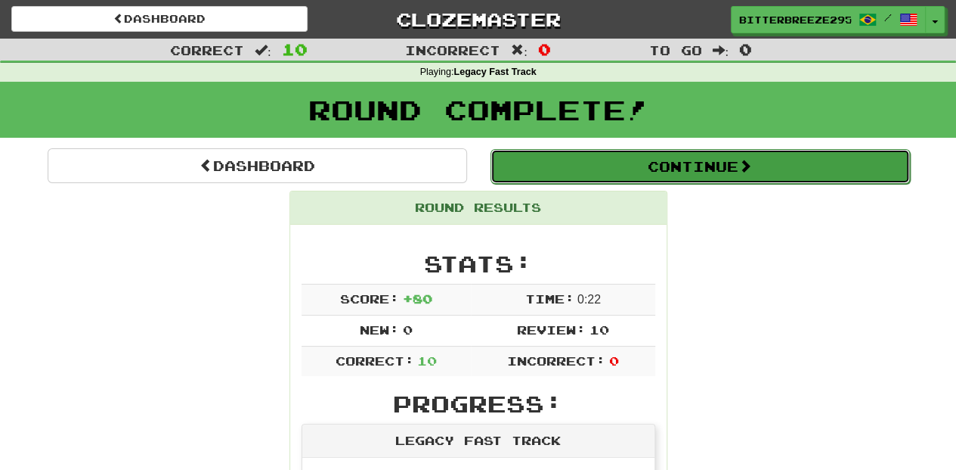
click at [594, 157] on button "Continue" at bounding box center [701, 166] width 420 height 35
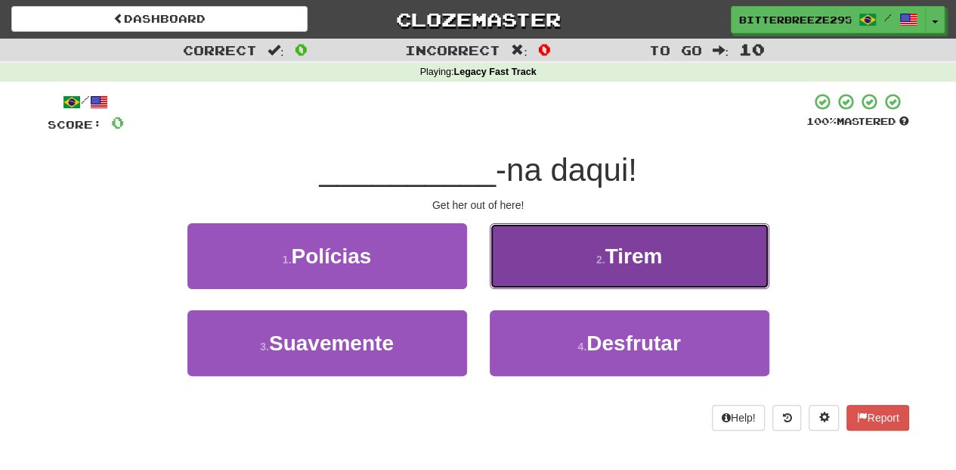
click at [504, 268] on button "2 . Tirem" at bounding box center [630, 256] width 280 height 66
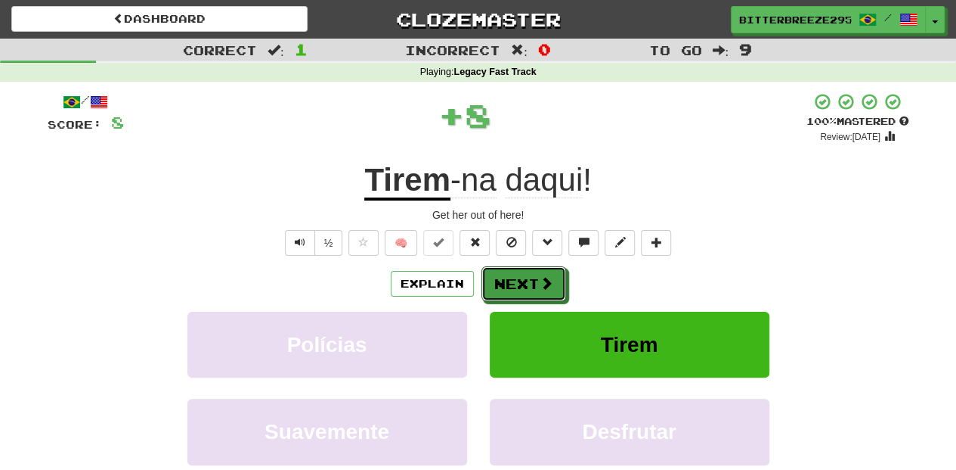
click at [504, 268] on button "Next" at bounding box center [524, 283] width 85 height 35
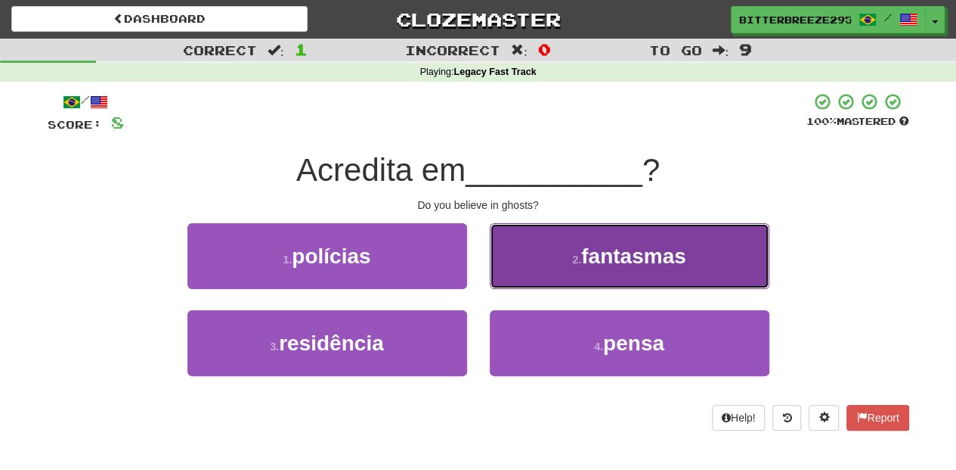
click at [511, 271] on button "2 . fantasmas" at bounding box center [630, 256] width 280 height 66
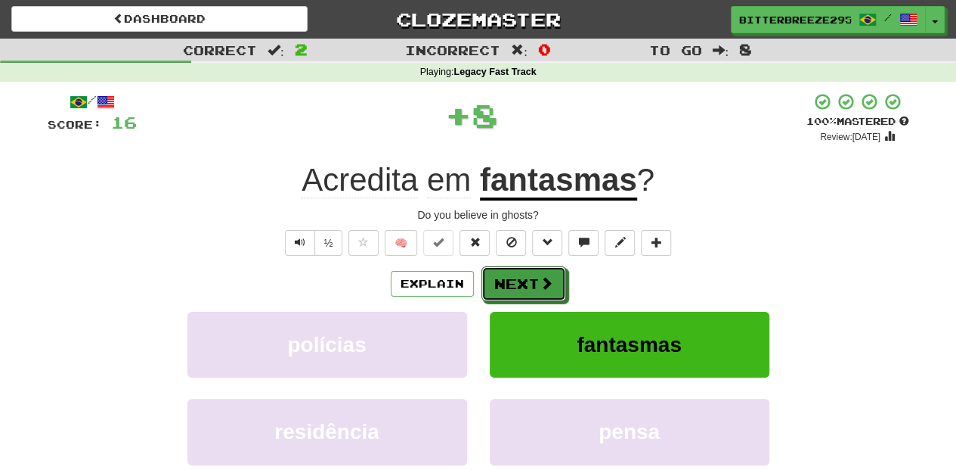
click at [511, 271] on button "Next" at bounding box center [524, 283] width 85 height 35
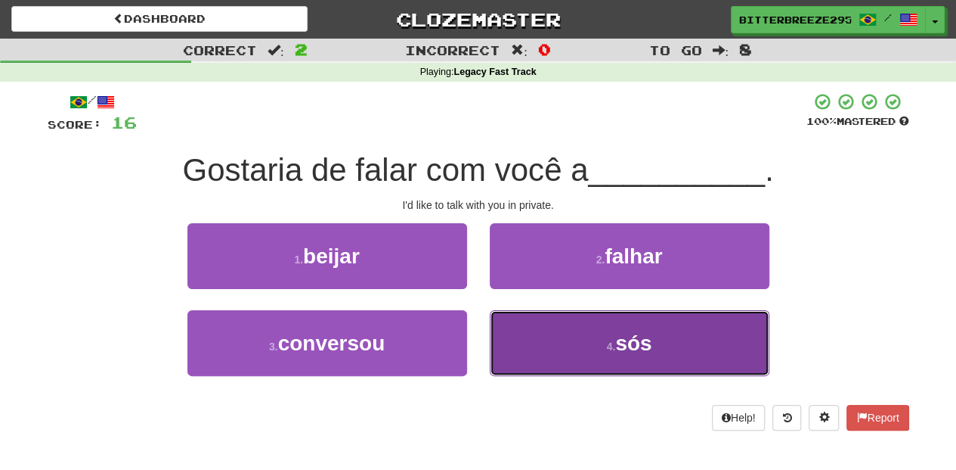
click at [533, 333] on button "4 . sós" at bounding box center [630, 343] width 280 height 66
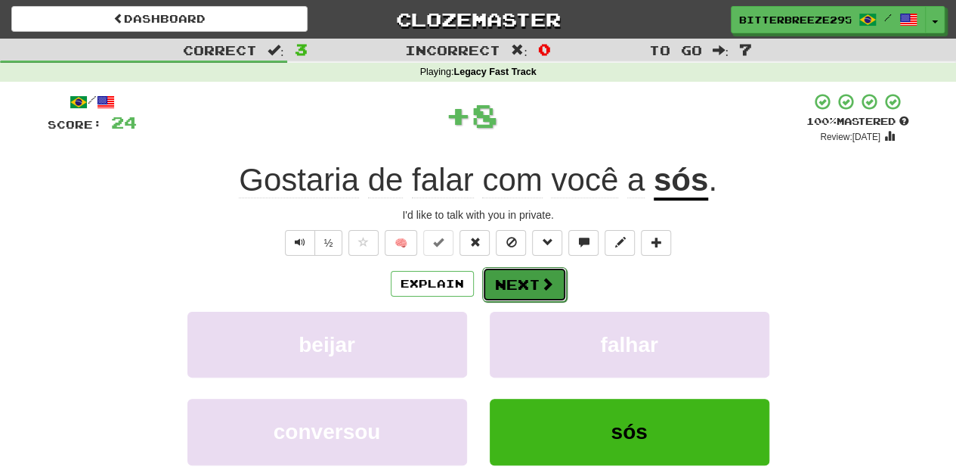
click at [533, 297] on button "Next" at bounding box center [524, 284] width 85 height 35
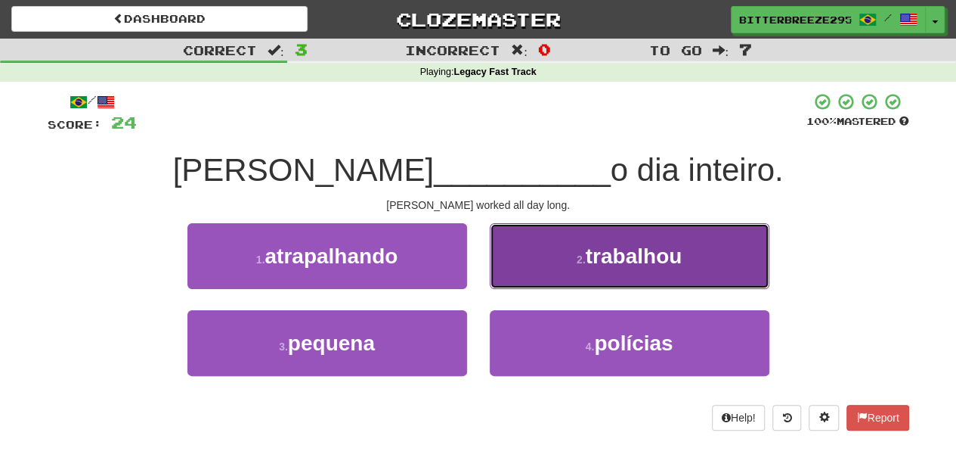
click at [541, 269] on button "2 . trabalhou" at bounding box center [630, 256] width 280 height 66
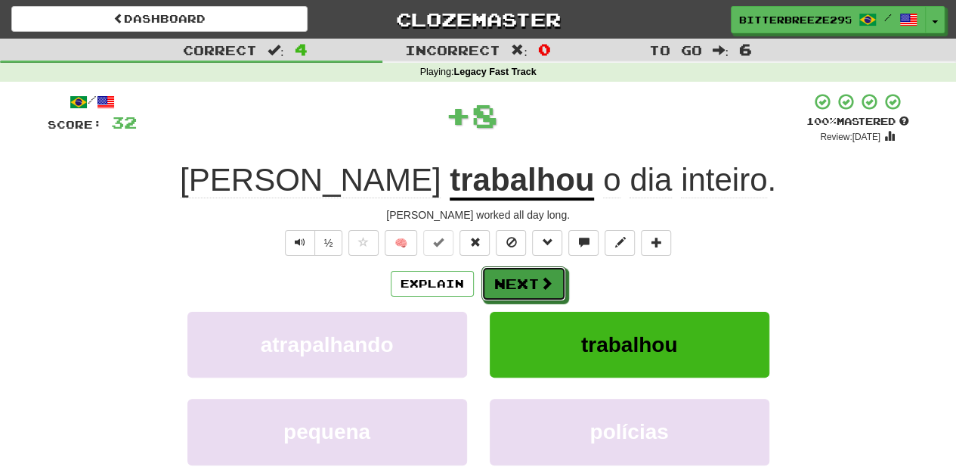
click at [512, 278] on button "Next" at bounding box center [524, 283] width 85 height 35
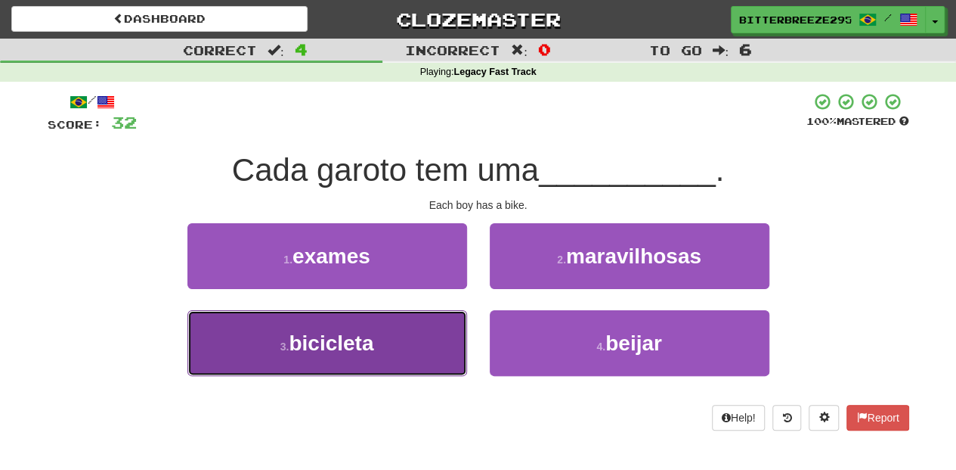
click at [449, 321] on button "3 . bicicleta" at bounding box center [328, 343] width 280 height 66
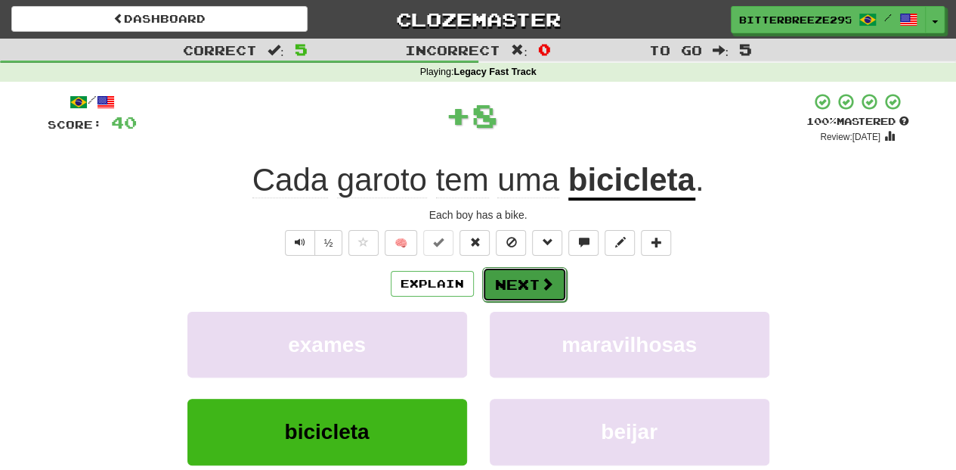
click at [517, 268] on button "Next" at bounding box center [524, 284] width 85 height 35
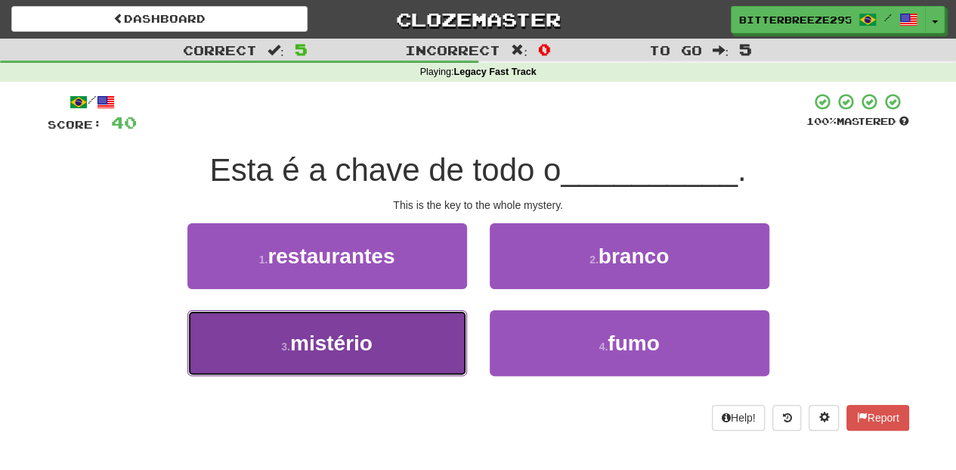
click at [410, 322] on button "3 . mistério" at bounding box center [328, 343] width 280 height 66
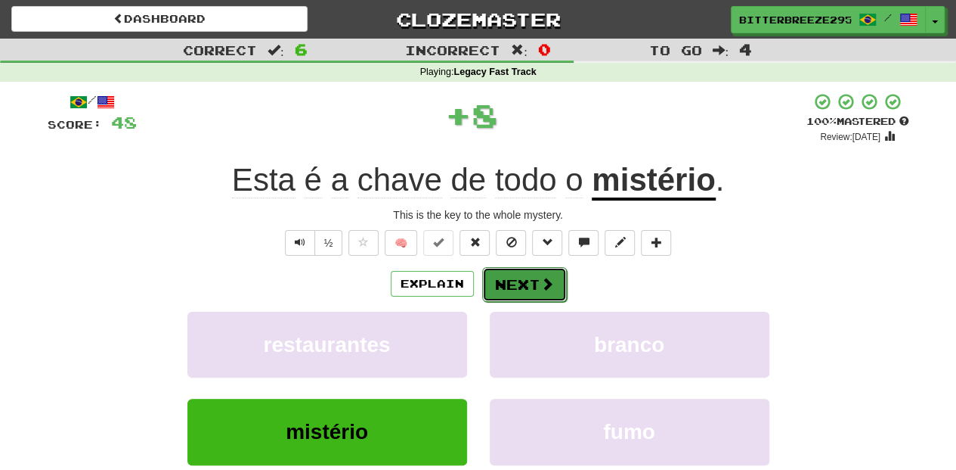
click at [504, 280] on button "Next" at bounding box center [524, 284] width 85 height 35
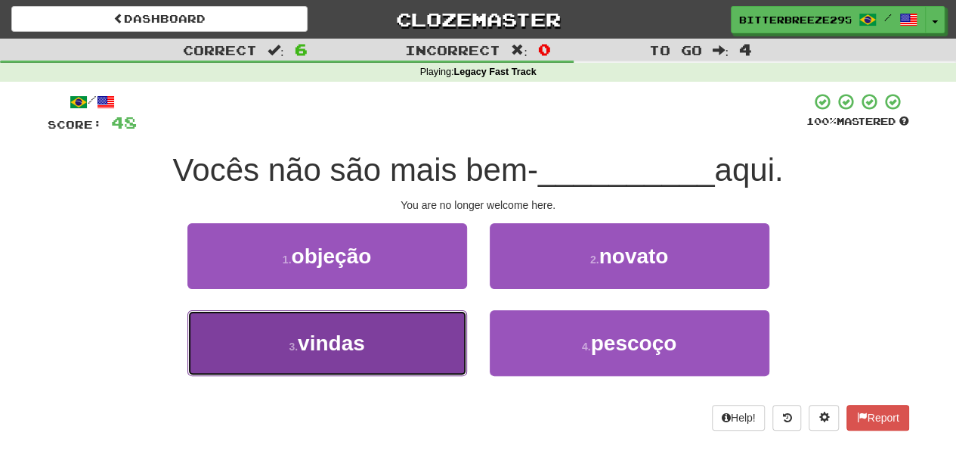
click at [420, 325] on button "3 . vindas" at bounding box center [328, 343] width 280 height 66
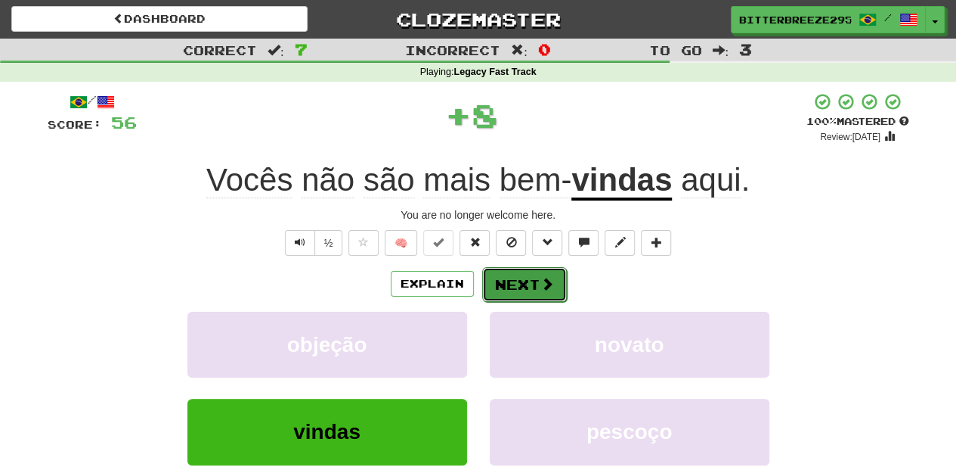
click at [491, 283] on button "Next" at bounding box center [524, 284] width 85 height 35
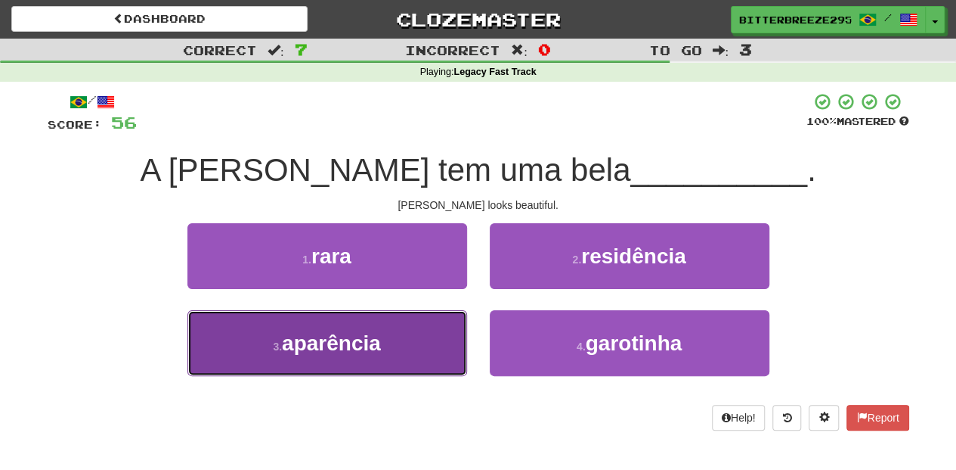
click at [410, 349] on button "3 . aparência" at bounding box center [328, 343] width 280 height 66
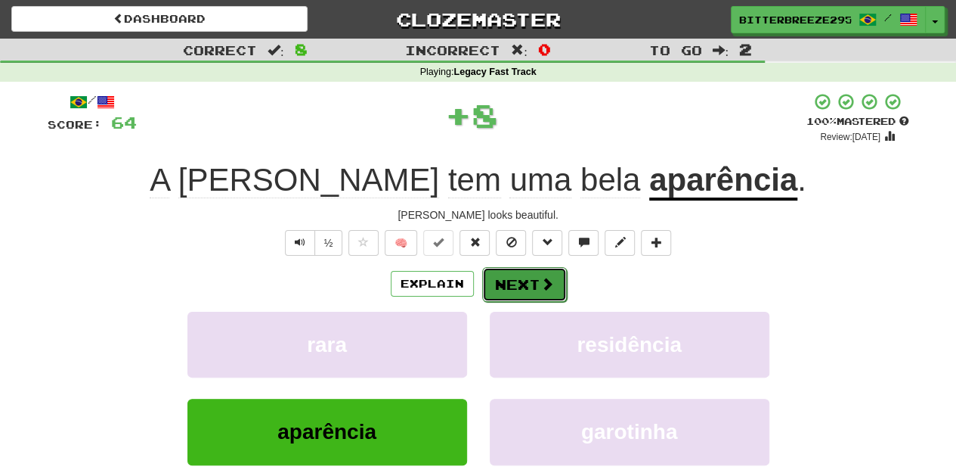
click at [508, 282] on button "Next" at bounding box center [524, 284] width 85 height 35
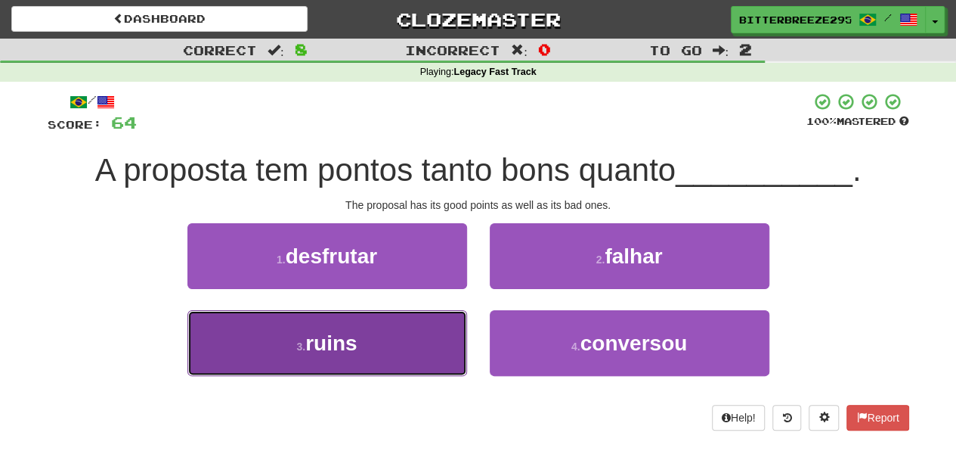
click at [414, 333] on button "3 . ruins" at bounding box center [328, 343] width 280 height 66
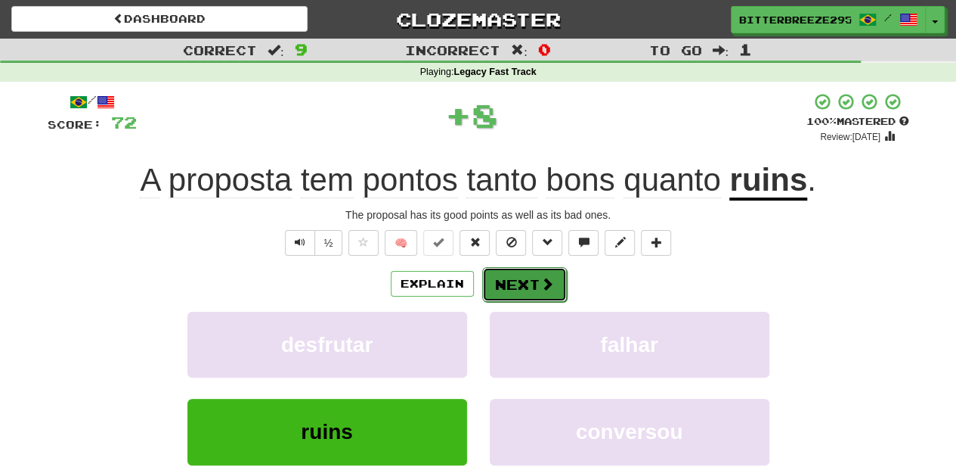
click at [516, 271] on button "Next" at bounding box center [524, 284] width 85 height 35
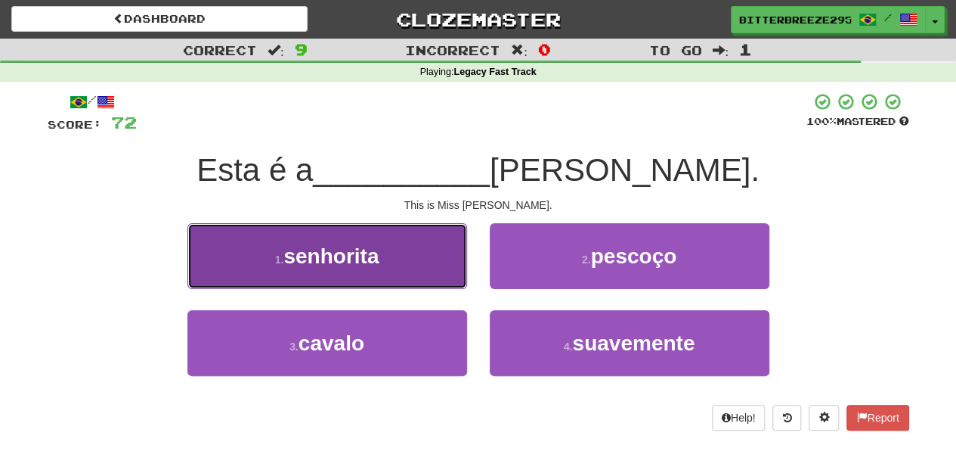
click at [423, 273] on button "1 . senhorita" at bounding box center [328, 256] width 280 height 66
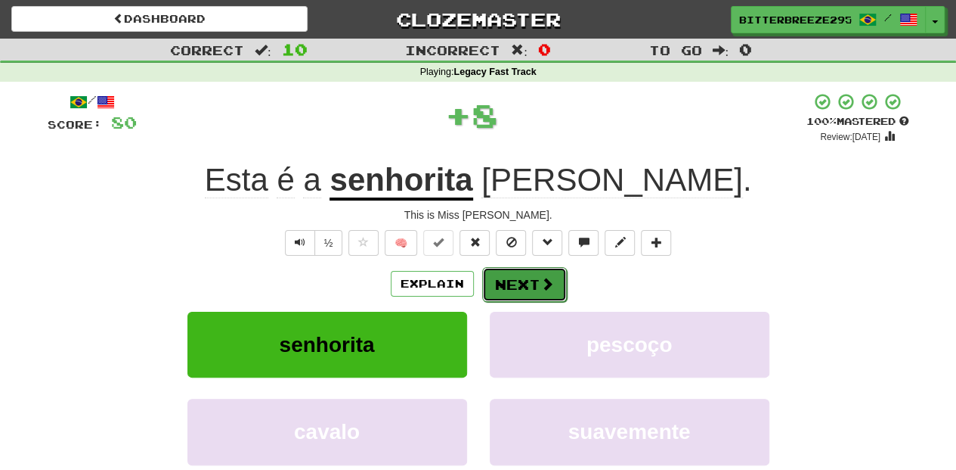
click at [504, 274] on button "Next" at bounding box center [524, 284] width 85 height 35
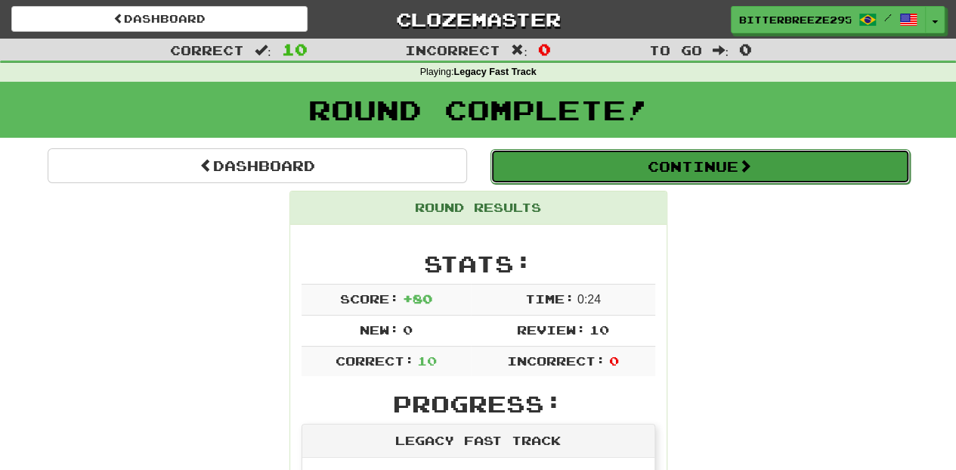
click at [600, 162] on button "Continue" at bounding box center [701, 166] width 420 height 35
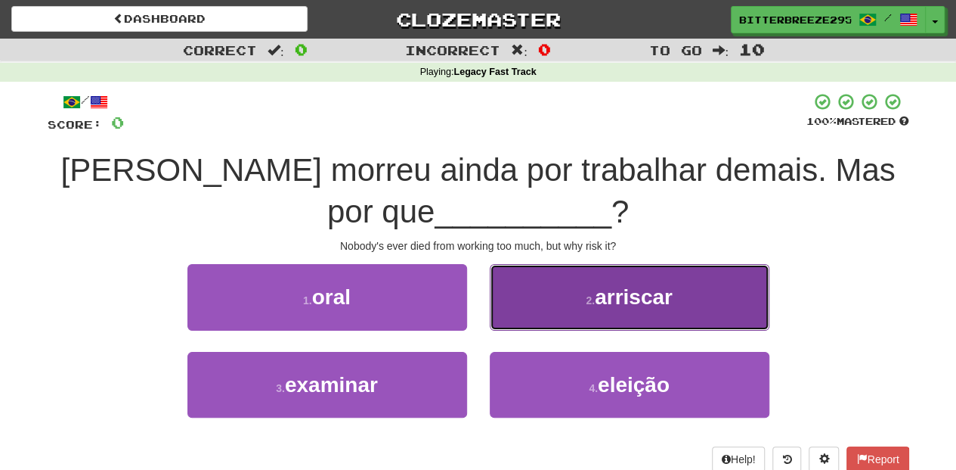
click at [541, 319] on button "2 . arriscar" at bounding box center [630, 297] width 280 height 66
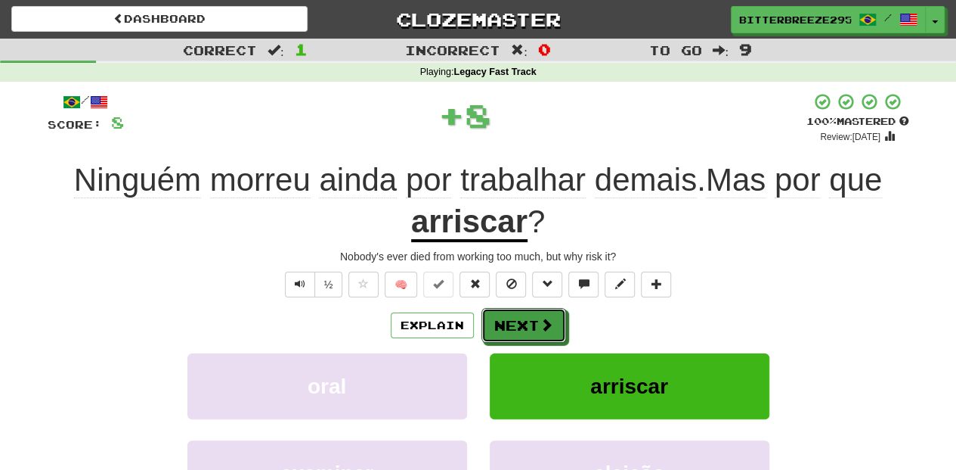
click at [541, 319] on span at bounding box center [547, 325] width 14 height 14
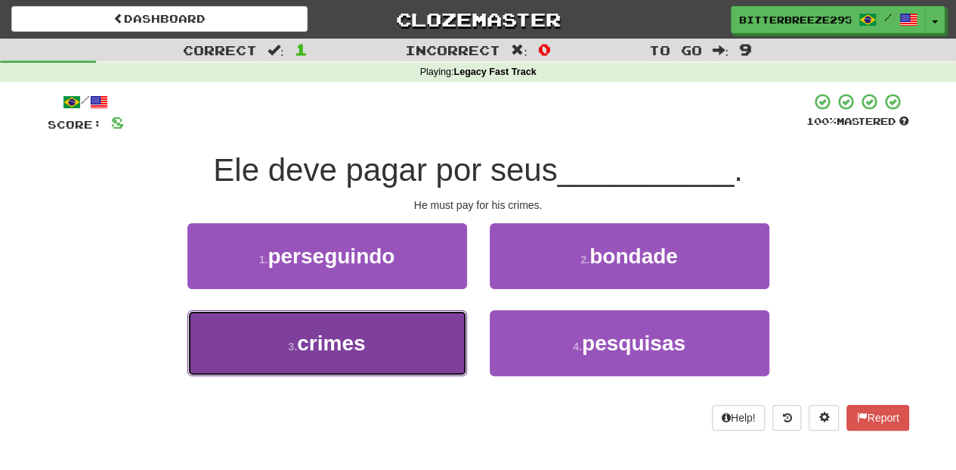
click at [454, 348] on button "3 . crimes" at bounding box center [328, 343] width 280 height 66
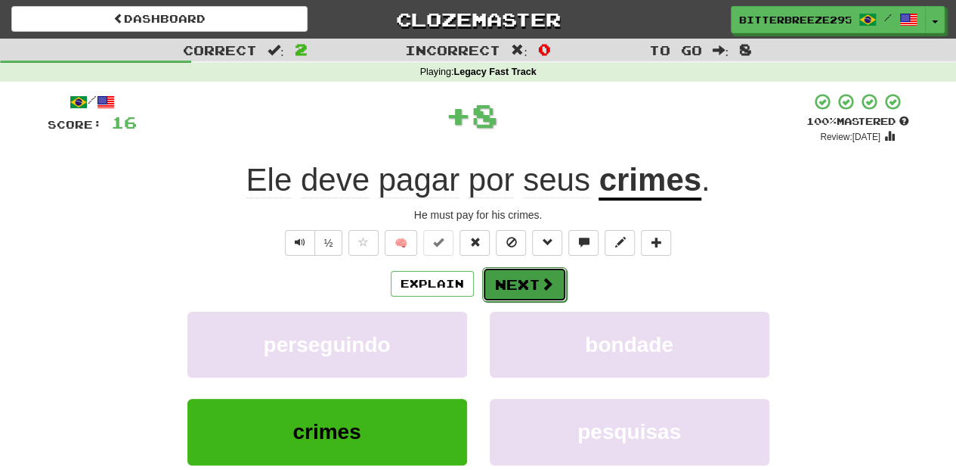
click at [526, 296] on button "Next" at bounding box center [524, 284] width 85 height 35
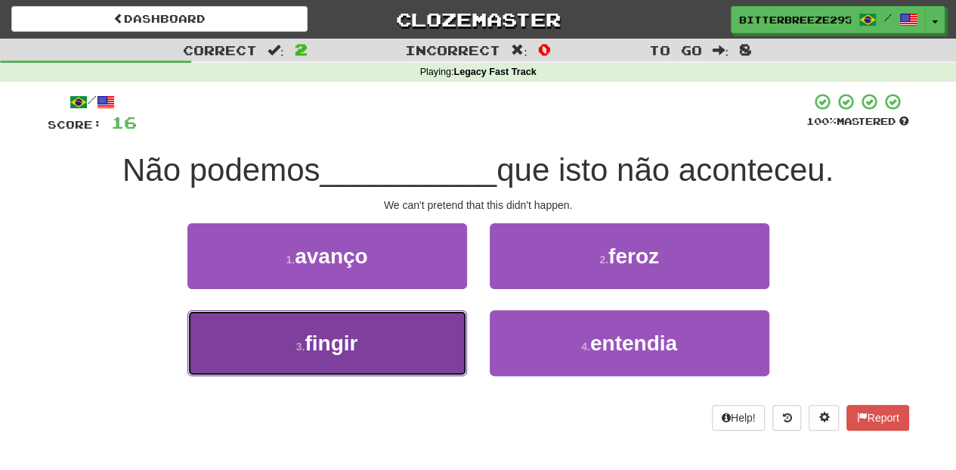
click at [441, 331] on button "3 . fingir" at bounding box center [328, 343] width 280 height 66
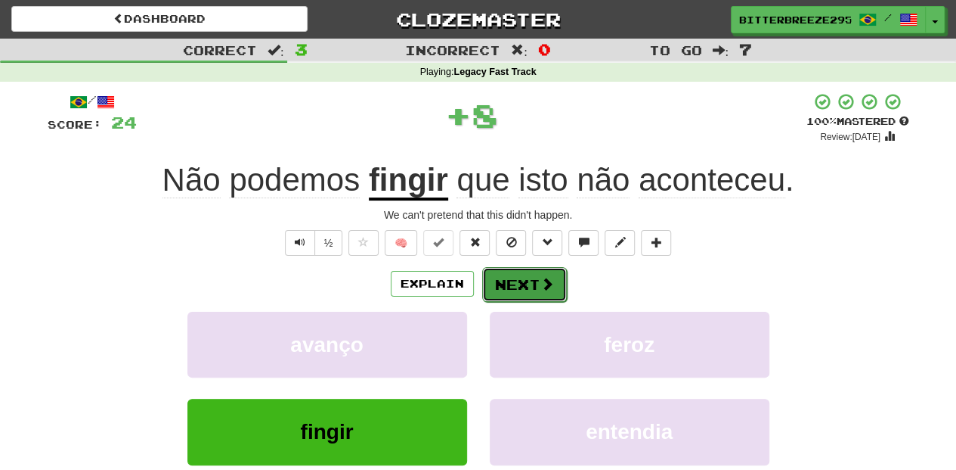
click at [526, 287] on button "Next" at bounding box center [524, 284] width 85 height 35
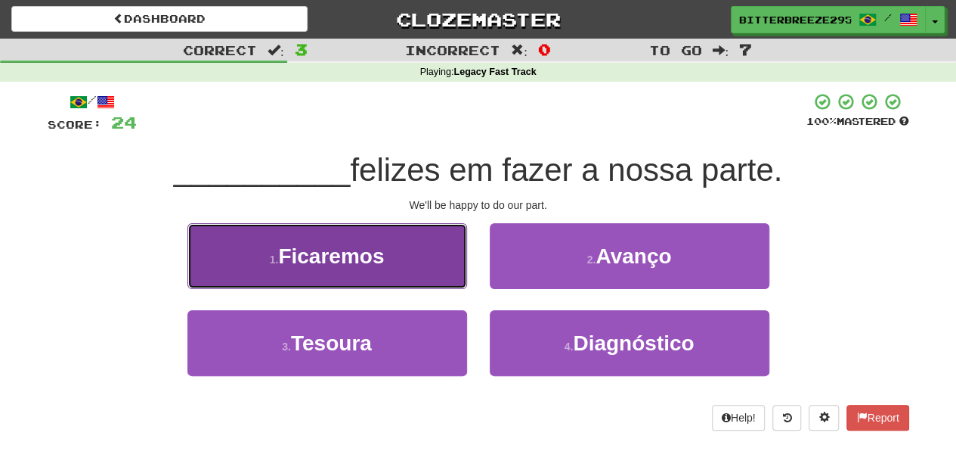
click at [445, 278] on button "1 . Ficaremos" at bounding box center [328, 256] width 280 height 66
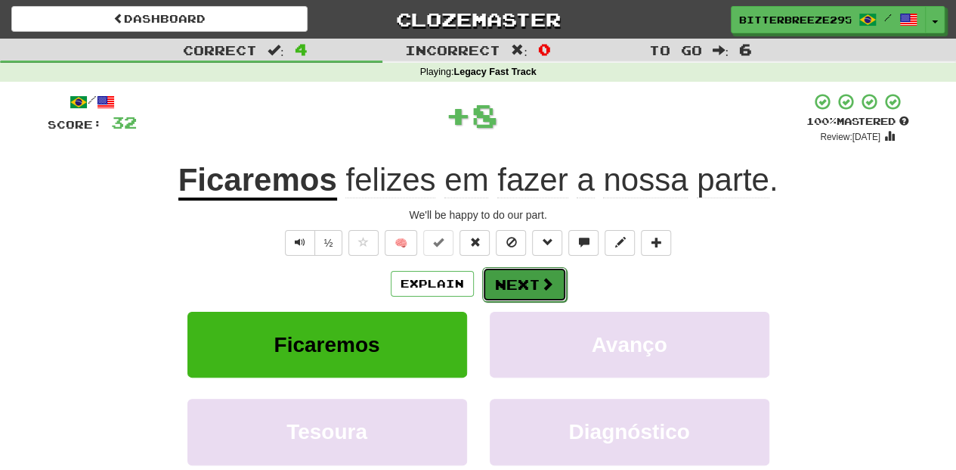
click at [513, 279] on button "Next" at bounding box center [524, 284] width 85 height 35
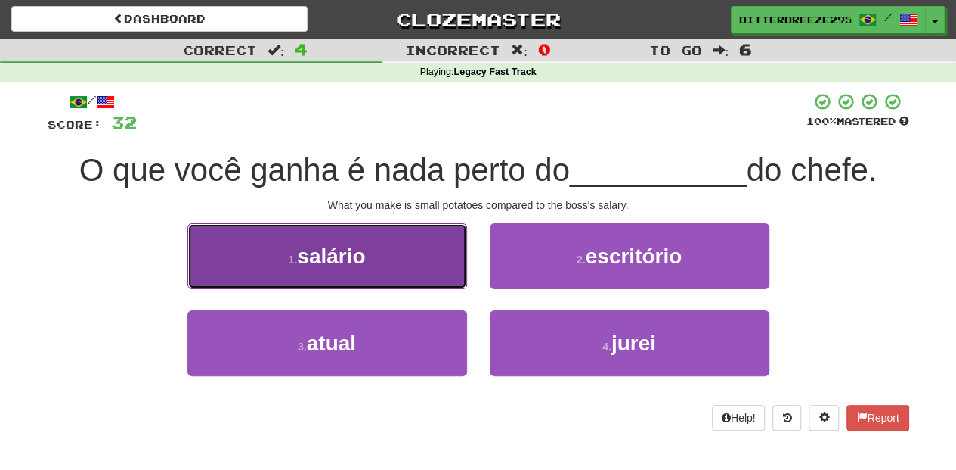
click at [425, 271] on button "1 . salário" at bounding box center [328, 256] width 280 height 66
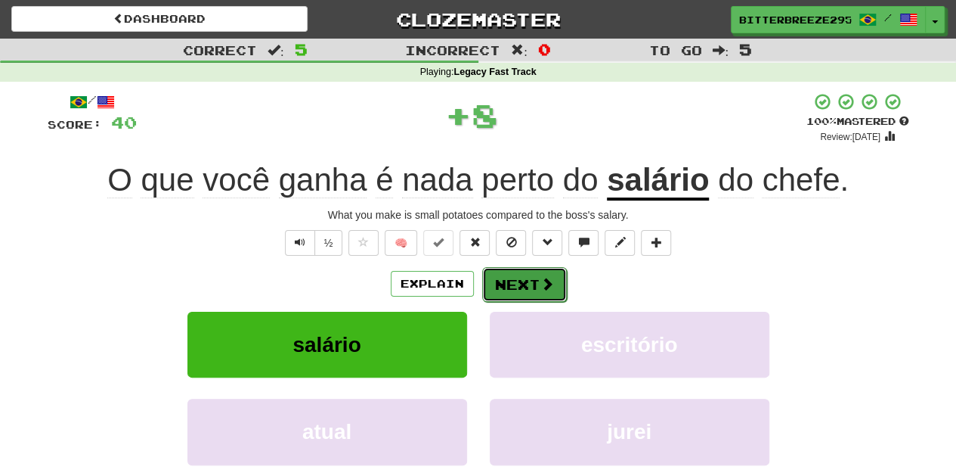
click at [525, 281] on button "Next" at bounding box center [524, 284] width 85 height 35
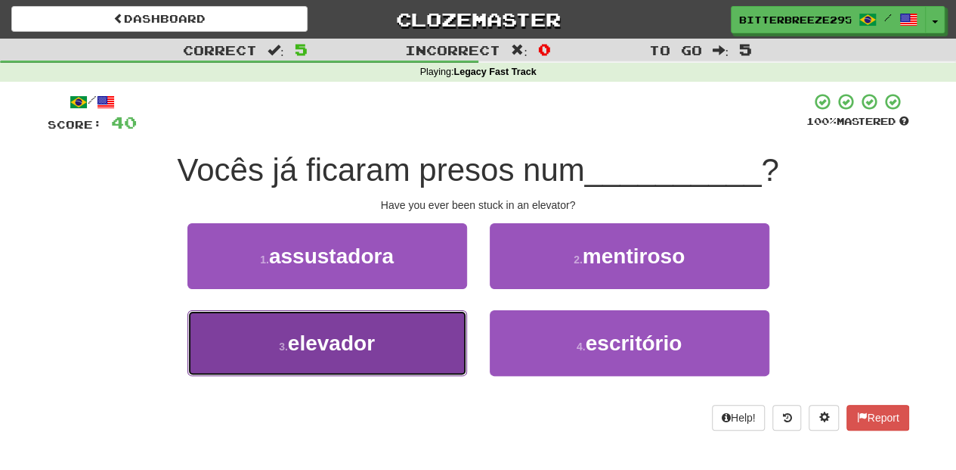
click at [417, 343] on button "3 . elevador" at bounding box center [328, 343] width 280 height 66
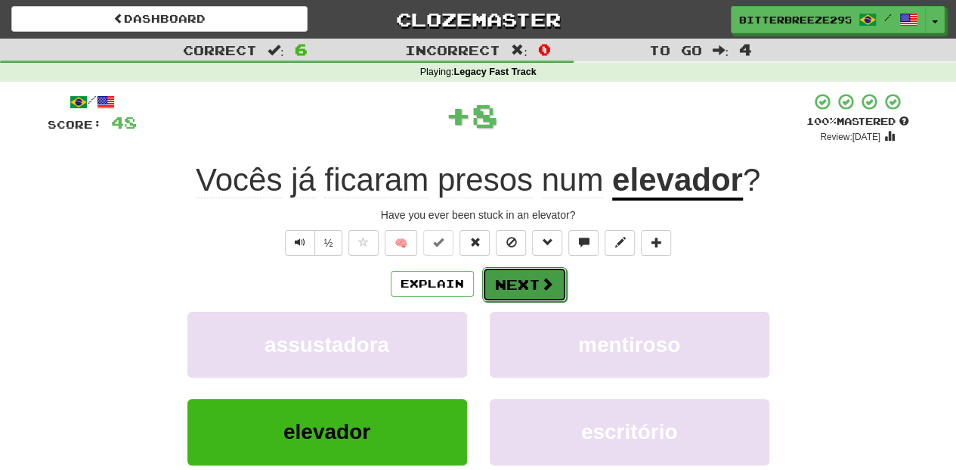
click at [527, 274] on button "Next" at bounding box center [524, 284] width 85 height 35
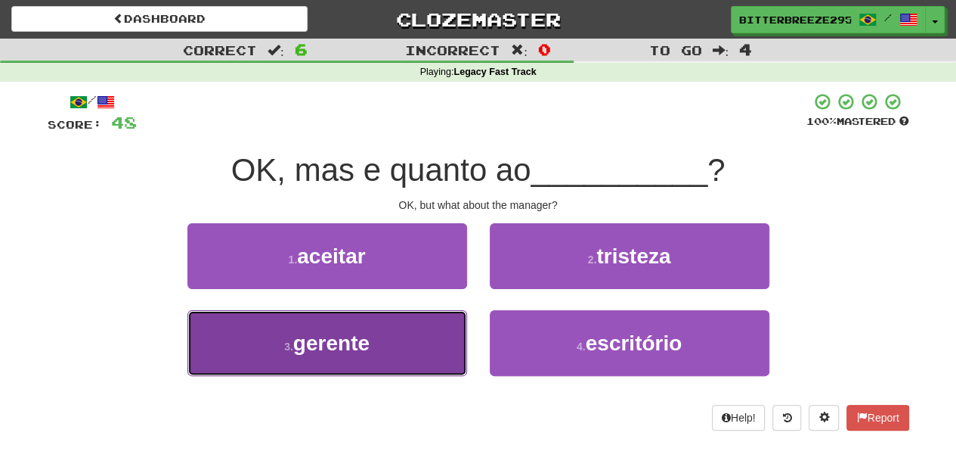
click at [409, 346] on button "3 . gerente" at bounding box center [328, 343] width 280 height 66
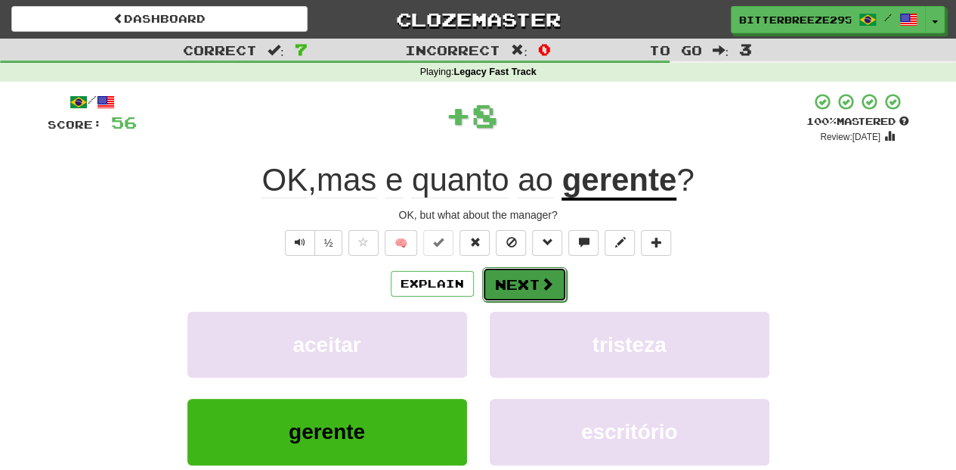
click at [513, 281] on button "Next" at bounding box center [524, 284] width 85 height 35
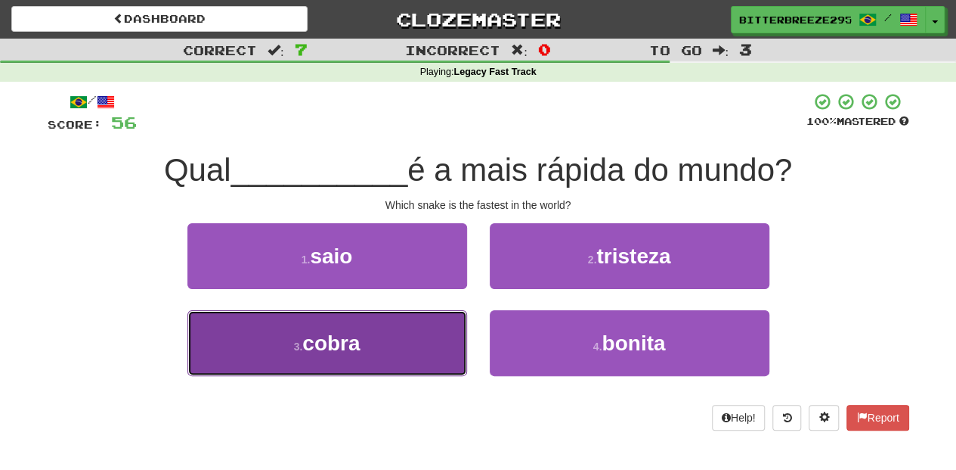
click at [421, 341] on button "3 . cobra" at bounding box center [328, 343] width 280 height 66
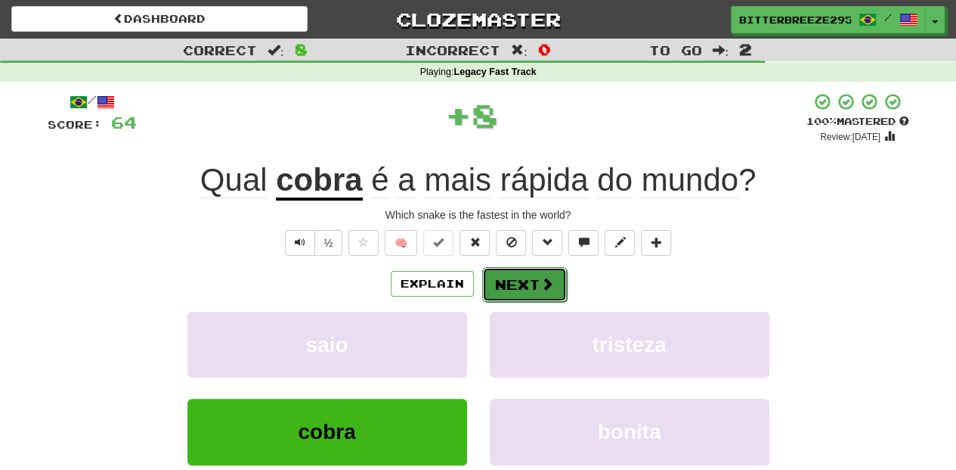
click at [516, 286] on button "Next" at bounding box center [524, 284] width 85 height 35
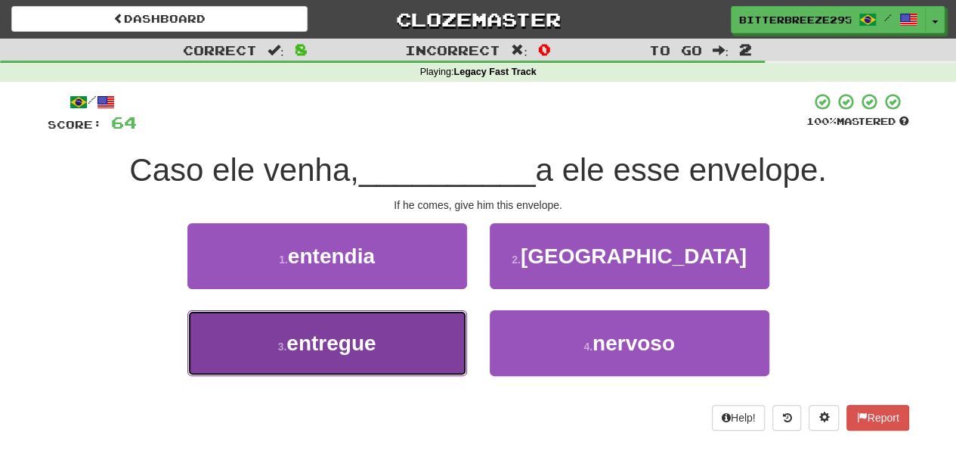
click at [423, 330] on button "3 . entregue" at bounding box center [328, 343] width 280 height 66
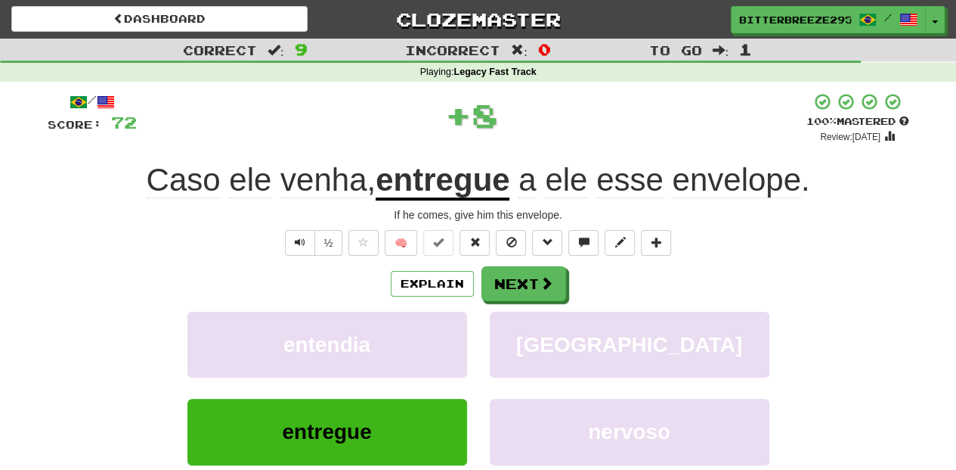
click at [470, 301] on div "Explain Next entendia viena entregue nervoso Learn more: entendia viena entregu…" at bounding box center [479, 387] width 862 height 243
click at [523, 286] on button "Next" at bounding box center [524, 284] width 85 height 35
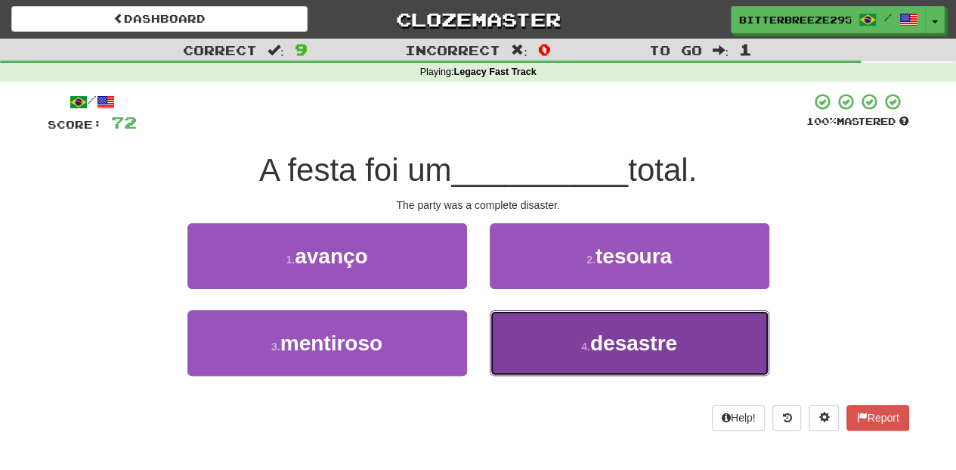
click at [530, 336] on button "4 . desastre" at bounding box center [630, 343] width 280 height 66
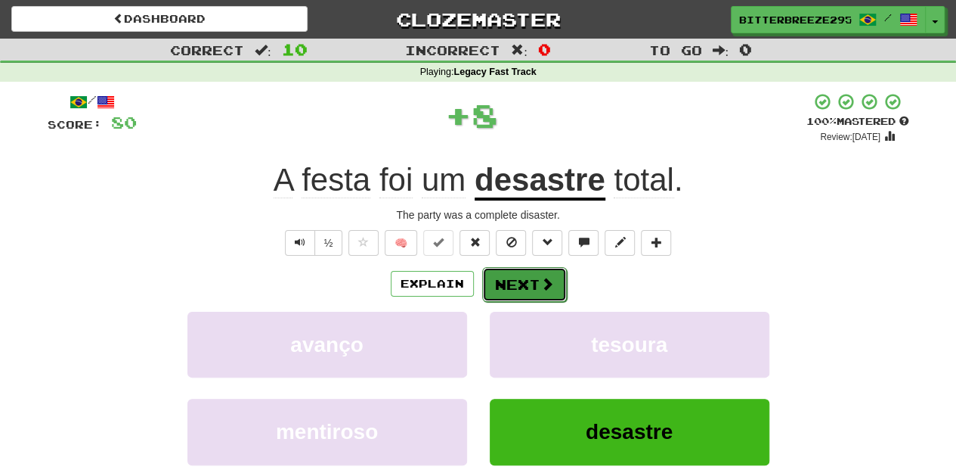
click at [507, 285] on button "Next" at bounding box center [524, 284] width 85 height 35
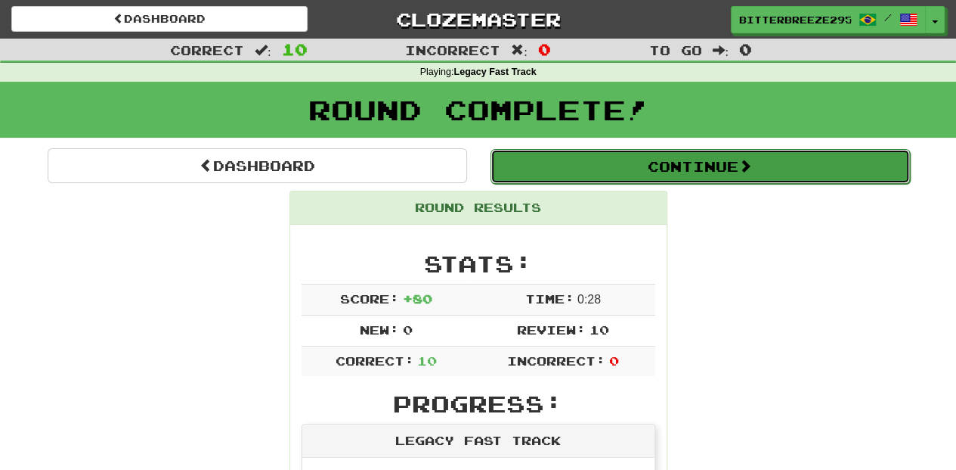
click at [628, 168] on button "Continue" at bounding box center [701, 166] width 420 height 35
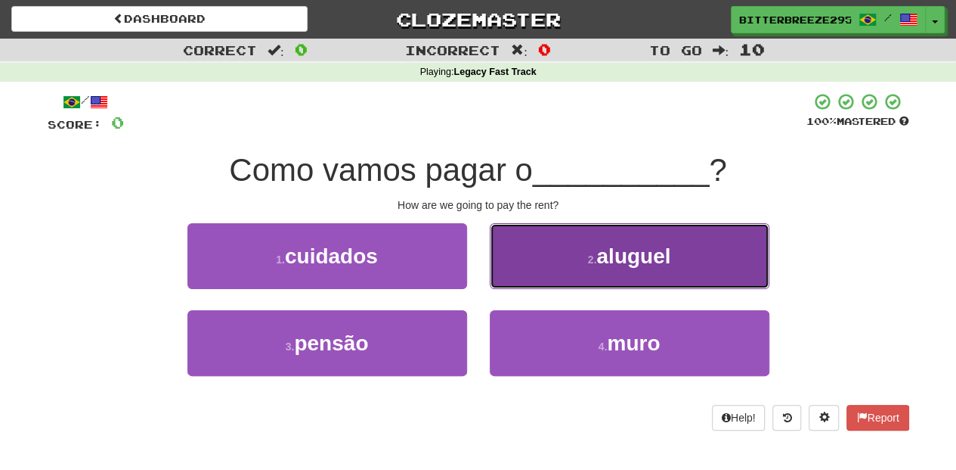
click at [620, 269] on button "2 . aluguel" at bounding box center [630, 256] width 280 height 66
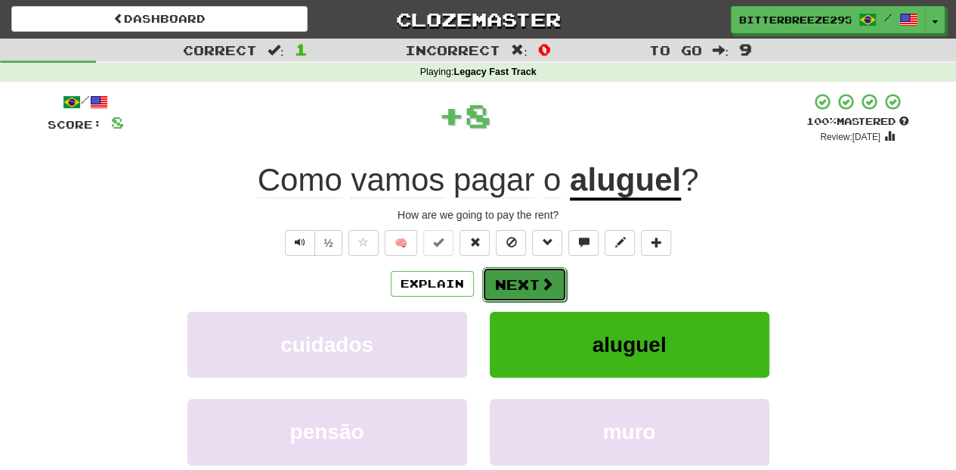
click at [553, 278] on button "Next" at bounding box center [524, 284] width 85 height 35
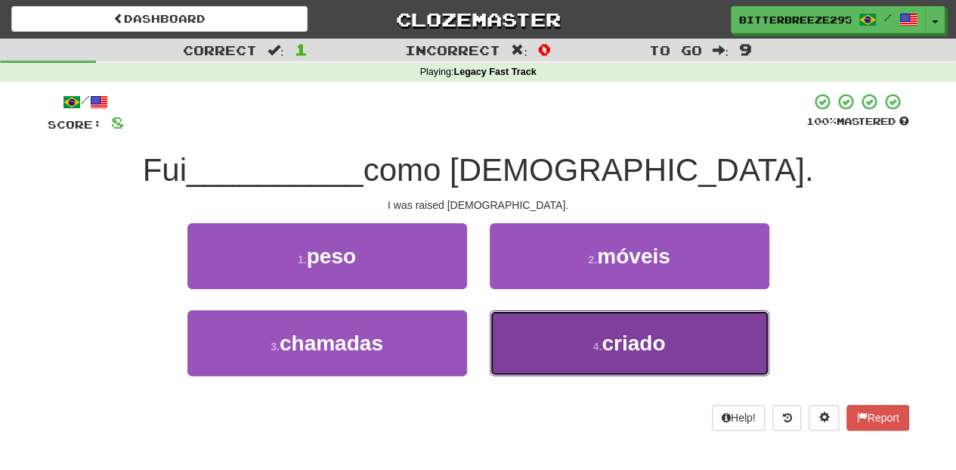
click at [537, 344] on button "4 . criado" at bounding box center [630, 343] width 280 height 66
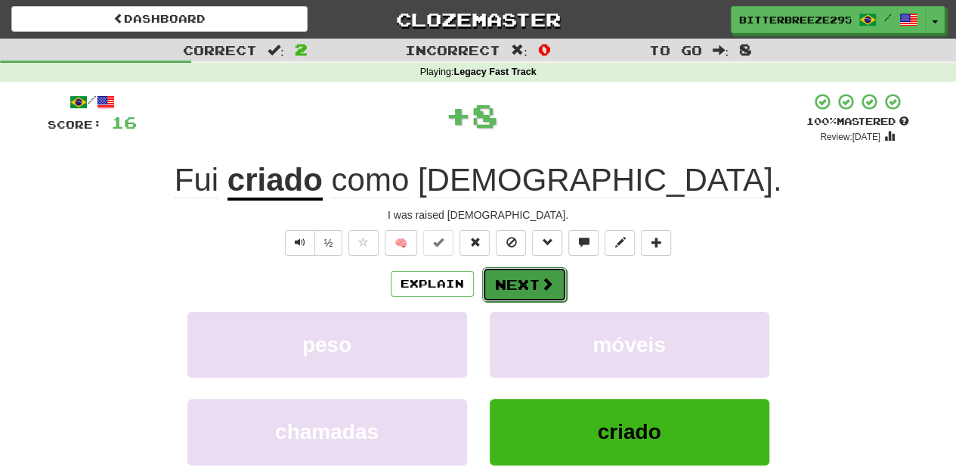
click at [511, 276] on button "Next" at bounding box center [524, 284] width 85 height 35
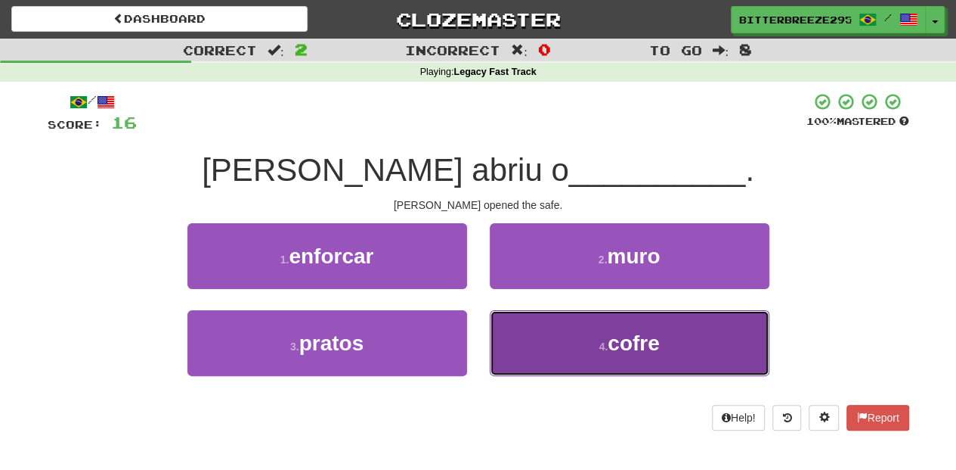
click at [547, 345] on button "4 . cofre" at bounding box center [630, 343] width 280 height 66
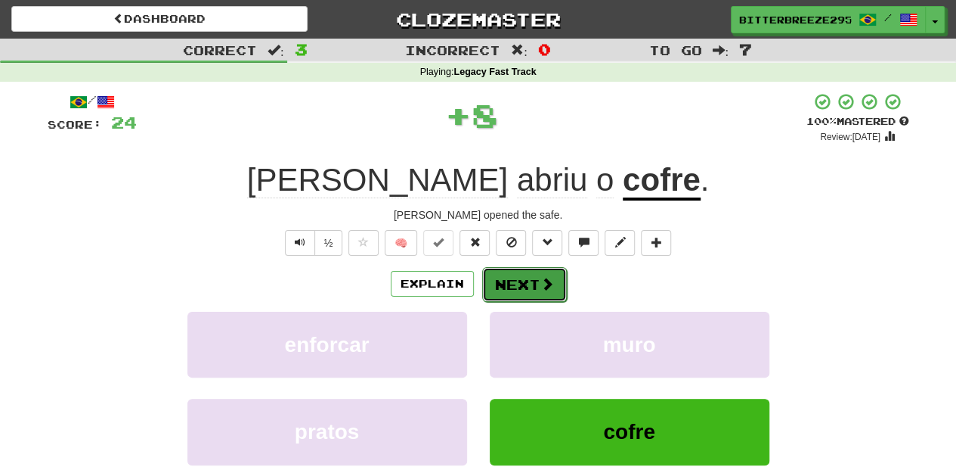
click at [516, 275] on button "Next" at bounding box center [524, 284] width 85 height 35
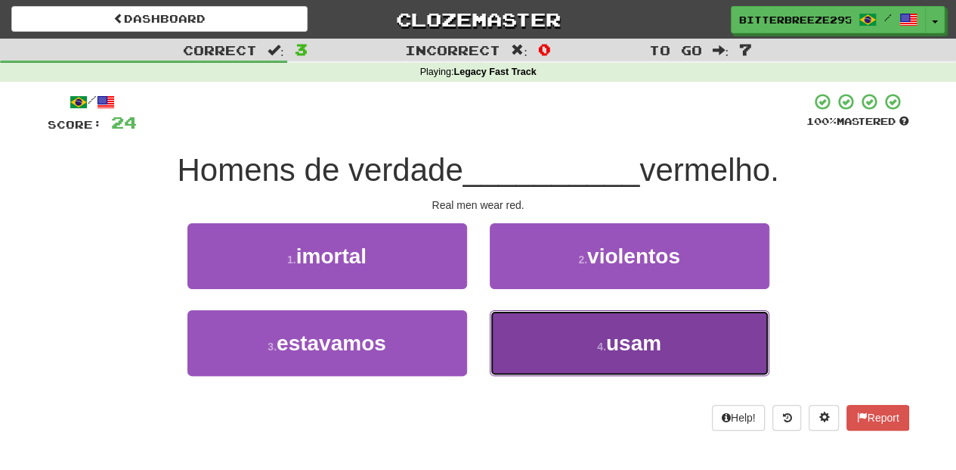
click at [547, 343] on button "4 . usam" at bounding box center [630, 343] width 280 height 66
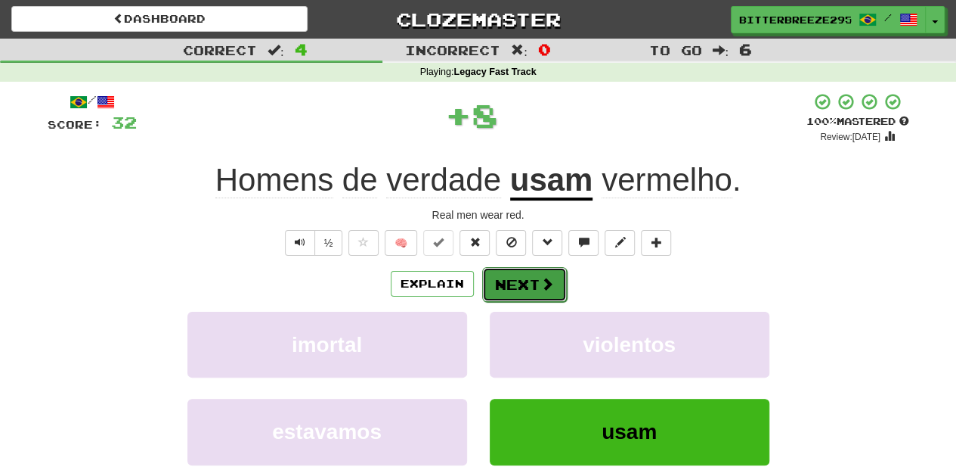
click at [519, 275] on button "Next" at bounding box center [524, 284] width 85 height 35
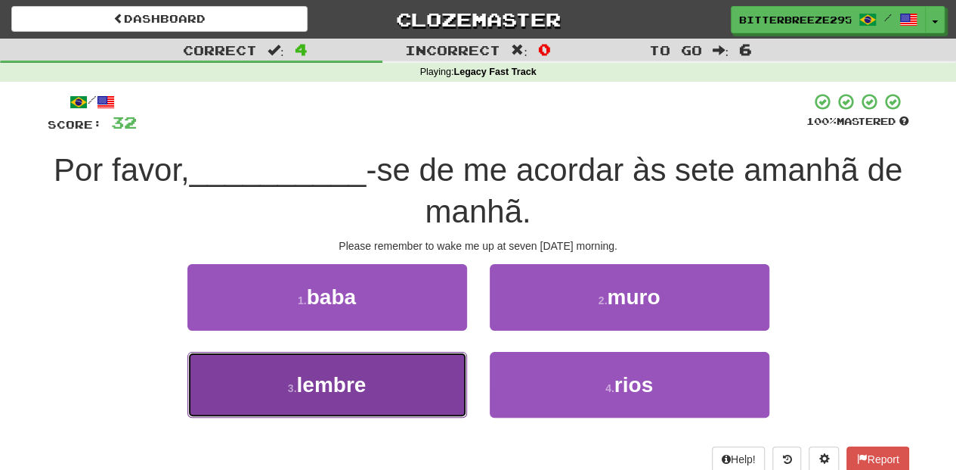
click at [395, 383] on button "3 . lembre" at bounding box center [328, 385] width 280 height 66
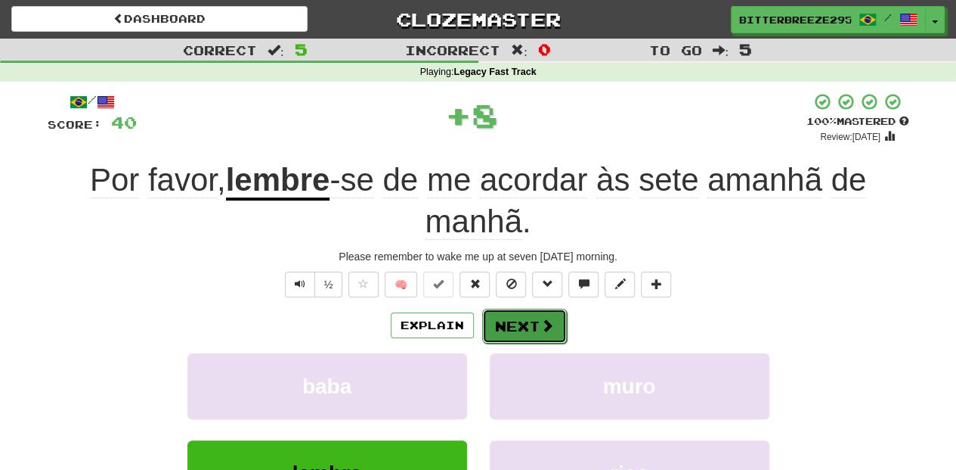
click at [515, 329] on button "Next" at bounding box center [524, 325] width 85 height 35
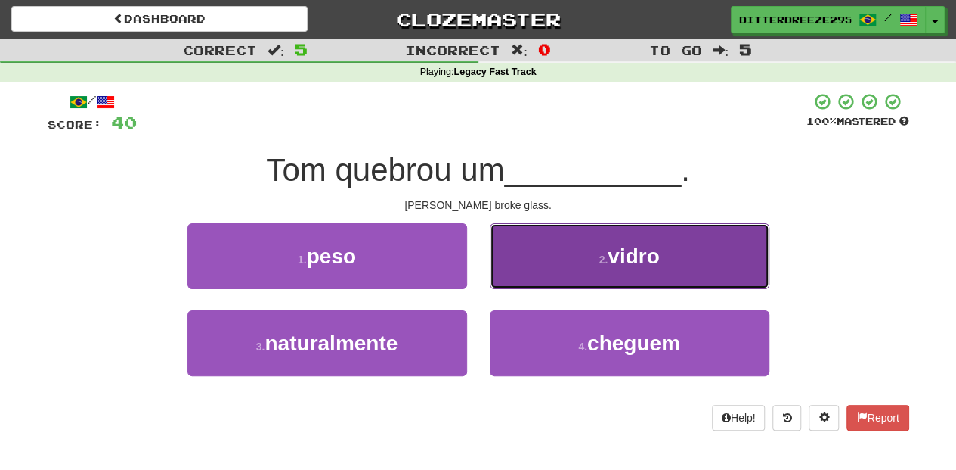
click at [531, 279] on button "2 . vidro" at bounding box center [630, 256] width 280 height 66
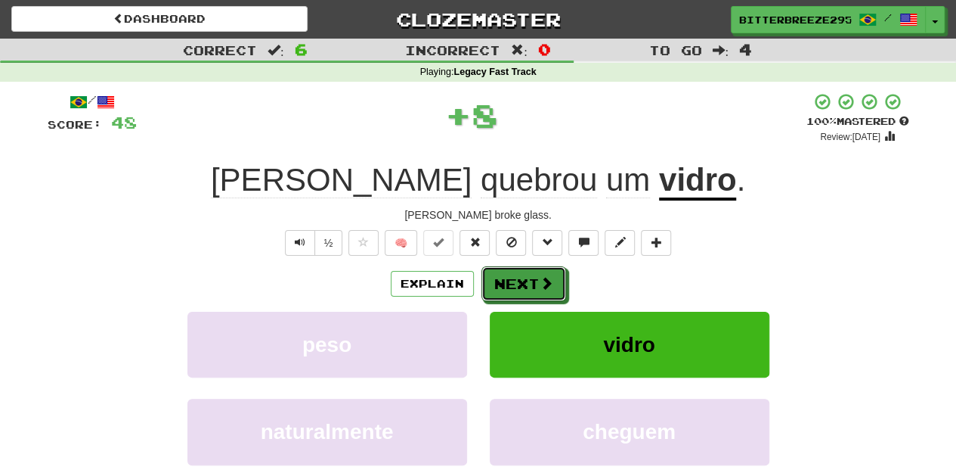
click at [523, 280] on button "Next" at bounding box center [524, 283] width 85 height 35
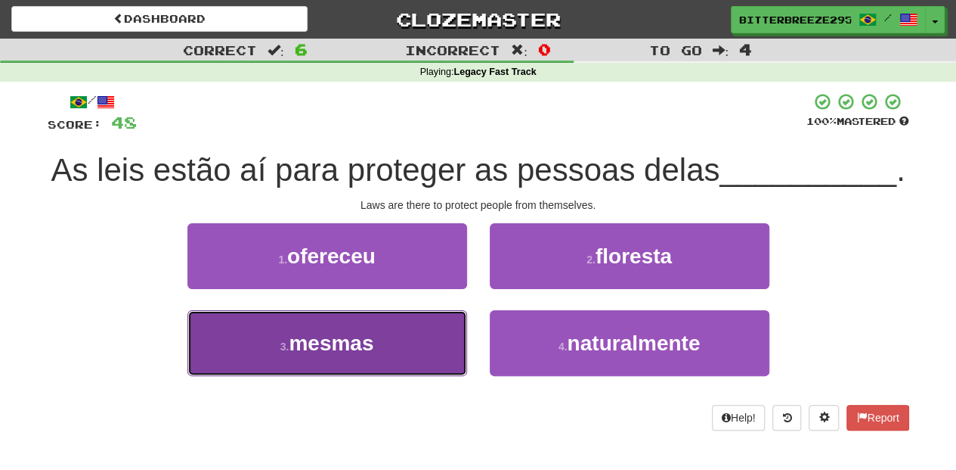
click at [401, 376] on button "3 . mesmas" at bounding box center [328, 343] width 280 height 66
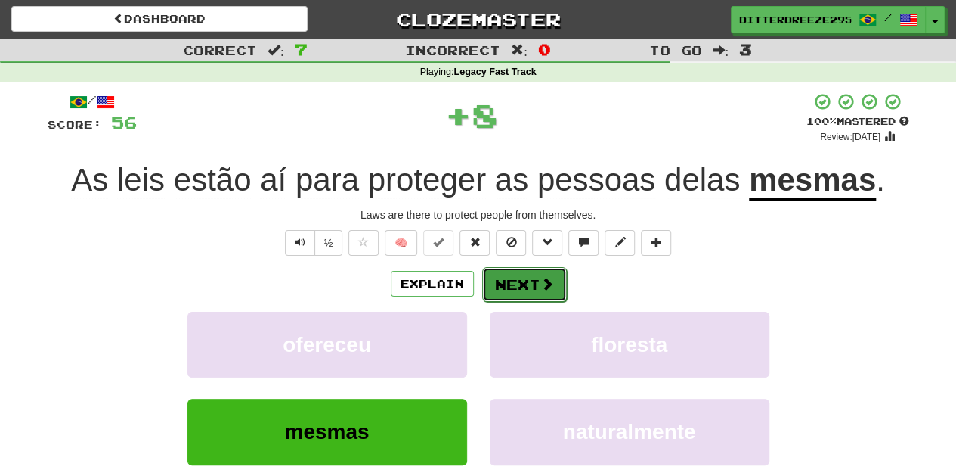
click at [558, 280] on button "Next" at bounding box center [524, 284] width 85 height 35
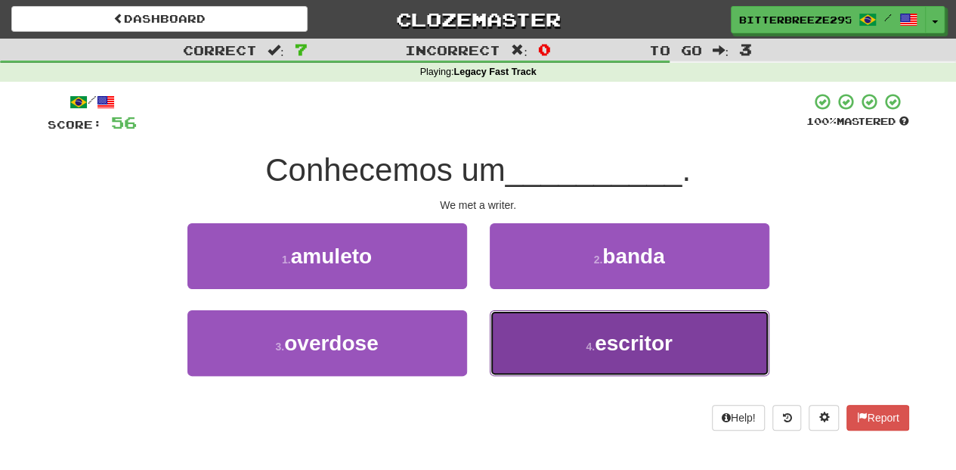
click at [552, 338] on button "4 . escritor" at bounding box center [630, 343] width 280 height 66
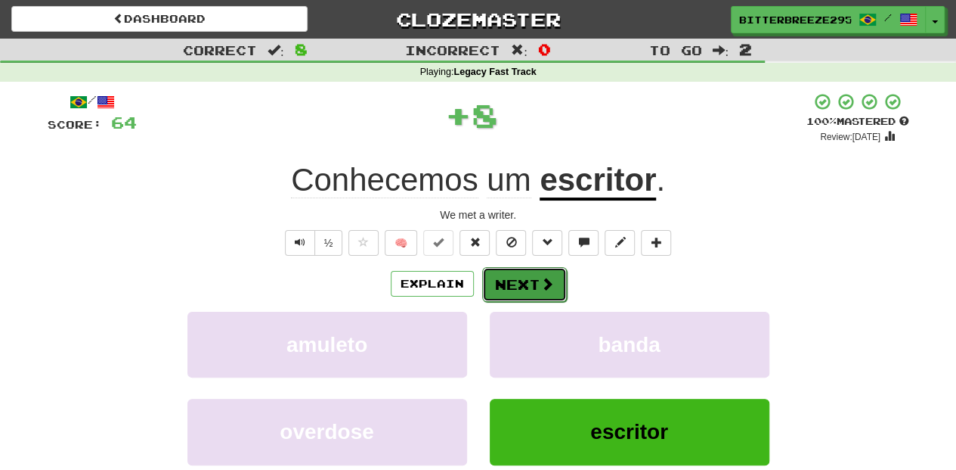
click at [495, 285] on button "Next" at bounding box center [524, 284] width 85 height 35
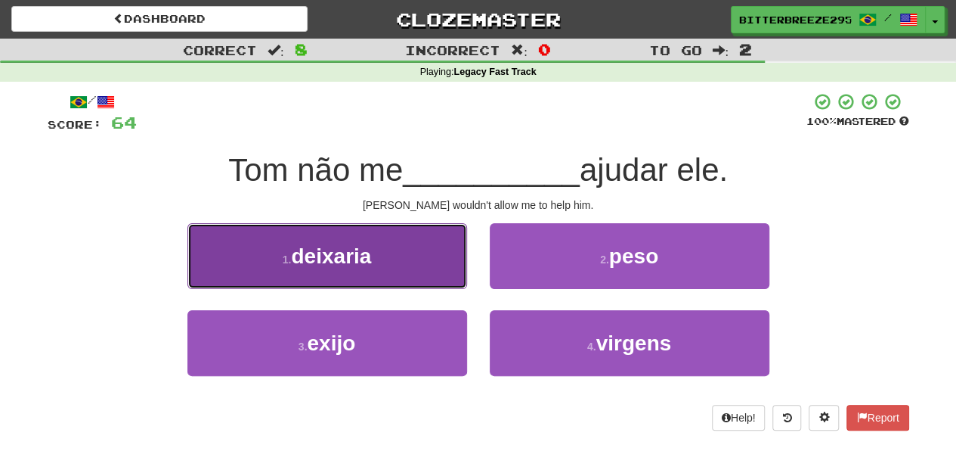
click at [410, 275] on button "1 . deixaria" at bounding box center [328, 256] width 280 height 66
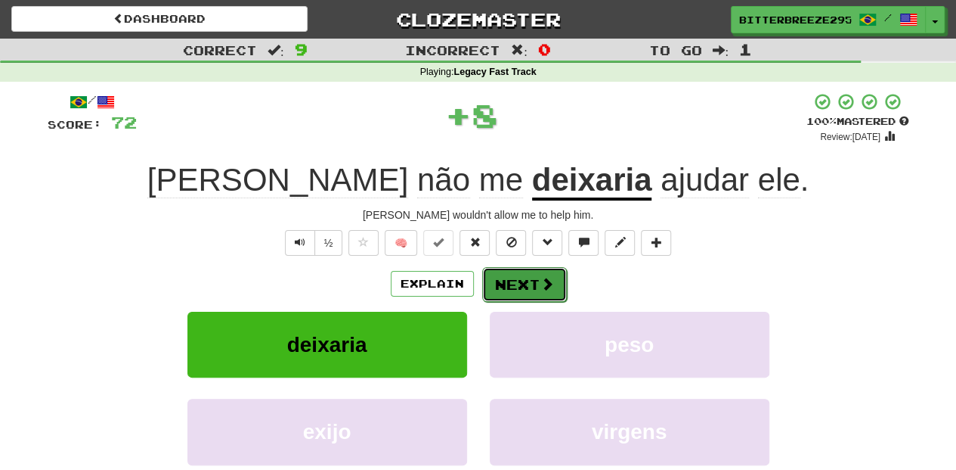
click at [494, 286] on button "Next" at bounding box center [524, 284] width 85 height 35
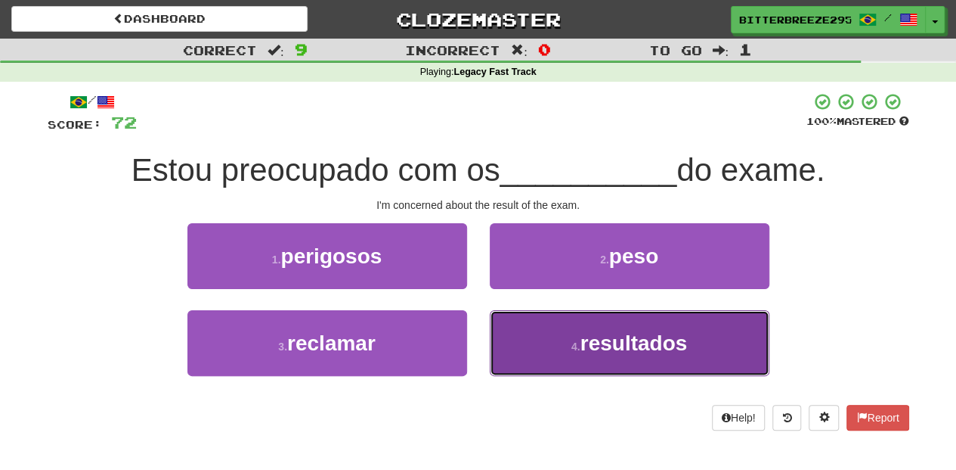
click at [535, 331] on button "4 . resultados" at bounding box center [630, 343] width 280 height 66
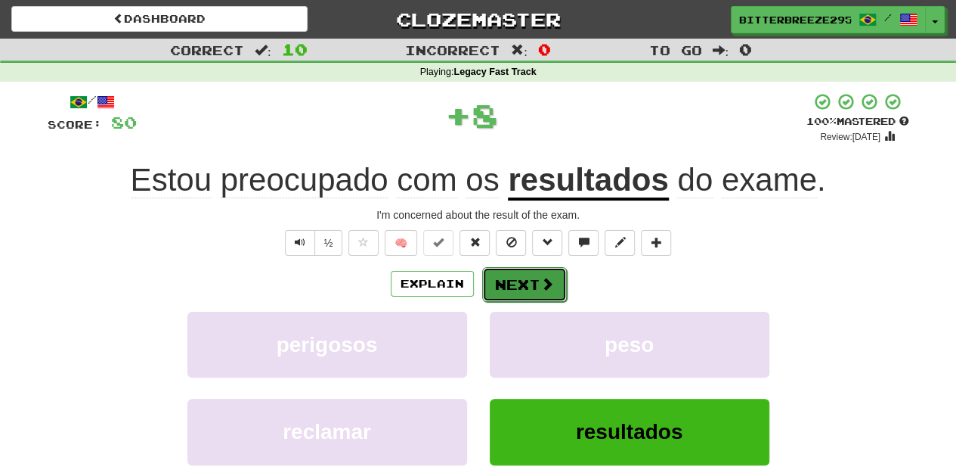
click at [520, 286] on button "Next" at bounding box center [524, 284] width 85 height 35
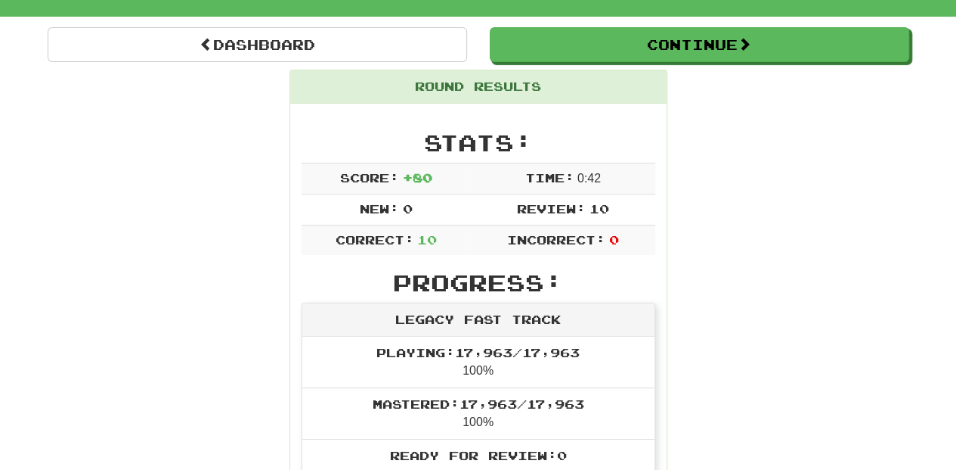
scroll to position [101, 0]
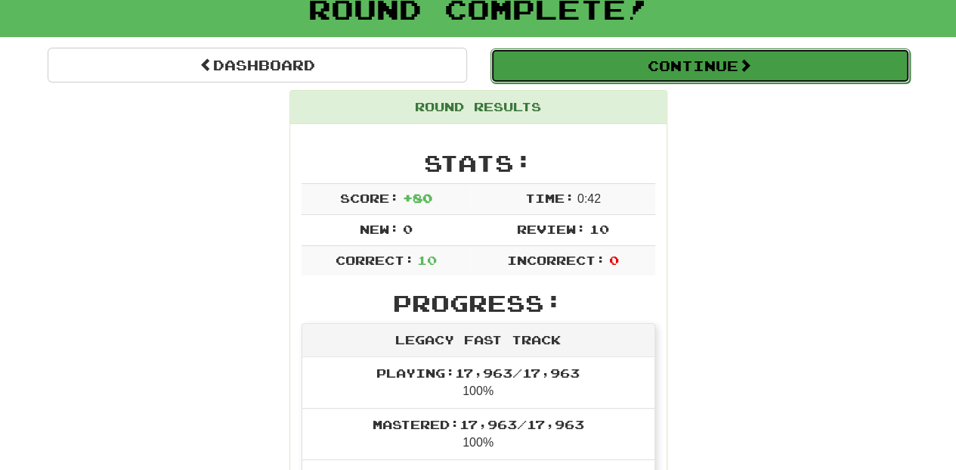
click at [588, 73] on button "Continue" at bounding box center [701, 65] width 420 height 35
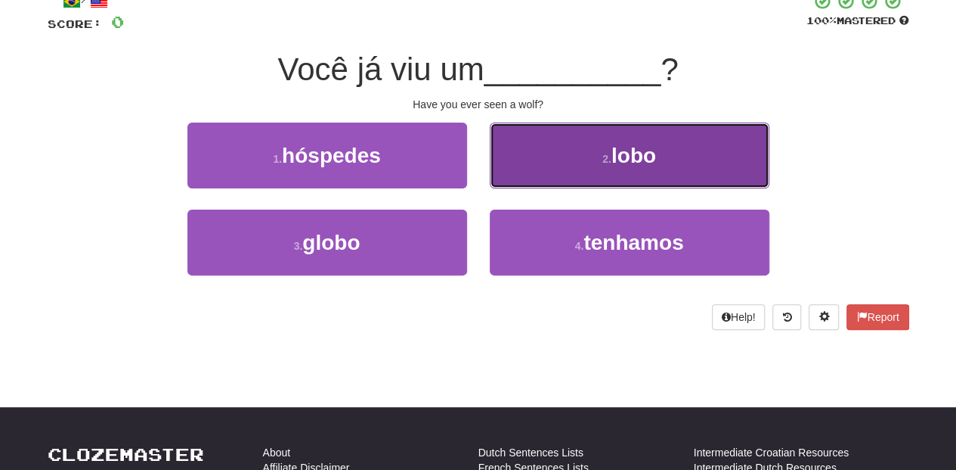
click at [531, 161] on button "2 . lobo" at bounding box center [630, 155] width 280 height 66
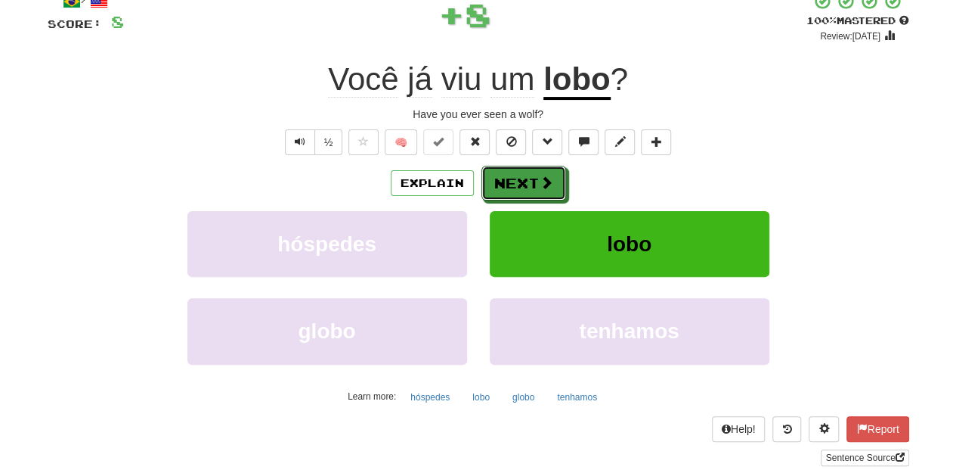
click at [512, 171] on button "Next" at bounding box center [524, 183] width 85 height 35
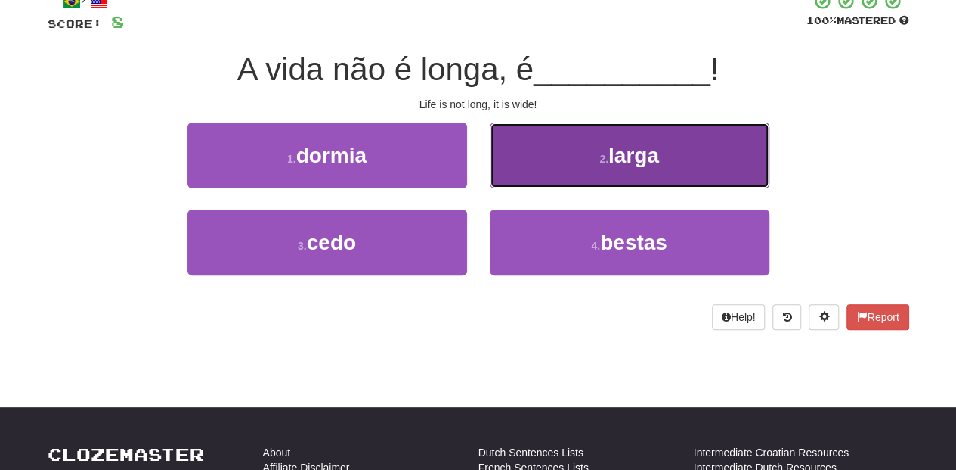
click at [508, 174] on button "2 . larga" at bounding box center [630, 155] width 280 height 66
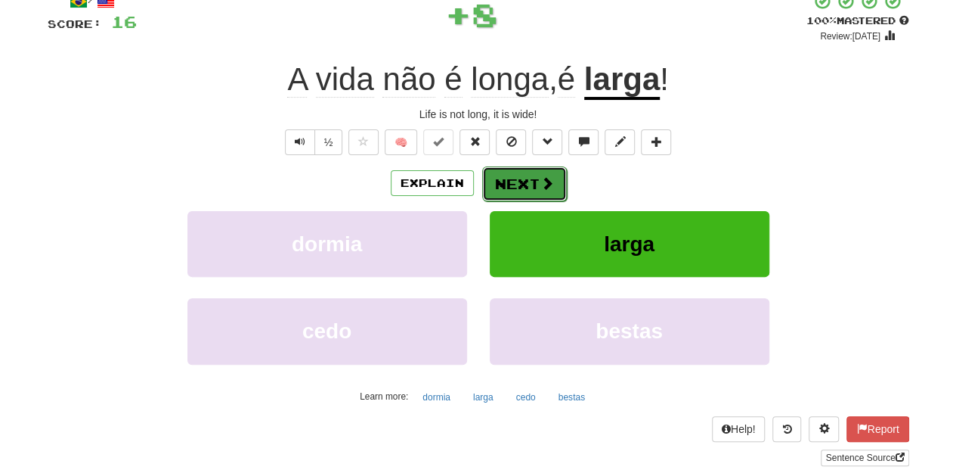
click at [499, 174] on button "Next" at bounding box center [524, 183] width 85 height 35
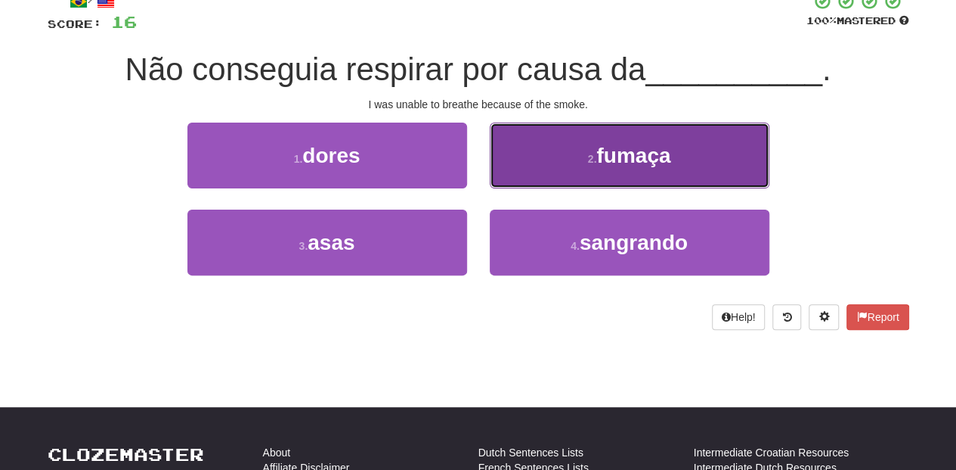
click at [510, 169] on button "2 . fumaça" at bounding box center [630, 155] width 280 height 66
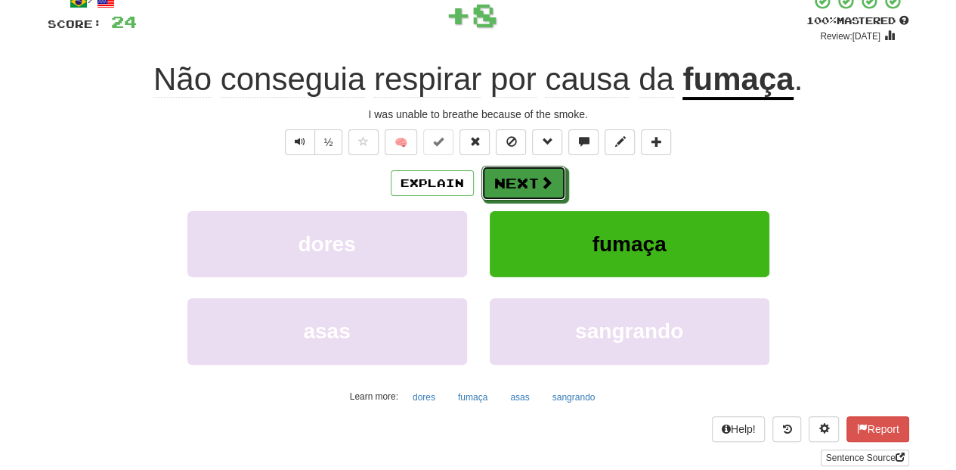
click at [506, 169] on button "Next" at bounding box center [524, 183] width 85 height 35
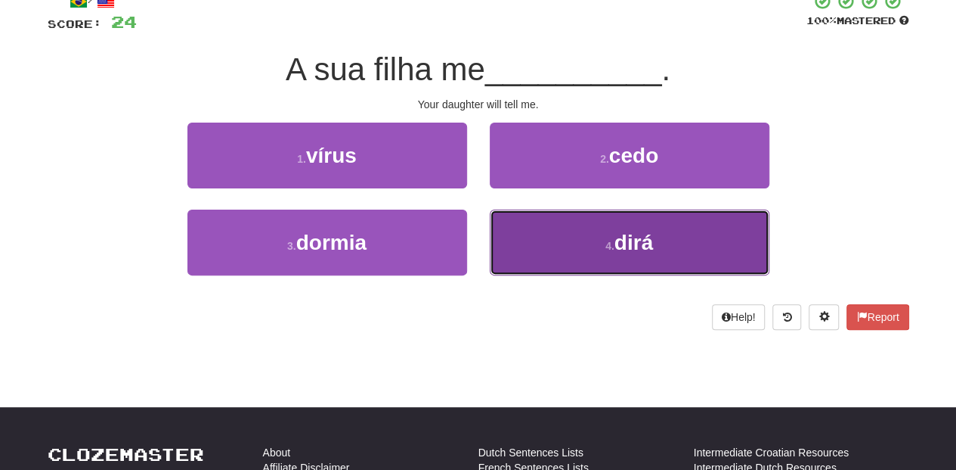
click at [549, 236] on button "4 . dirá" at bounding box center [630, 242] width 280 height 66
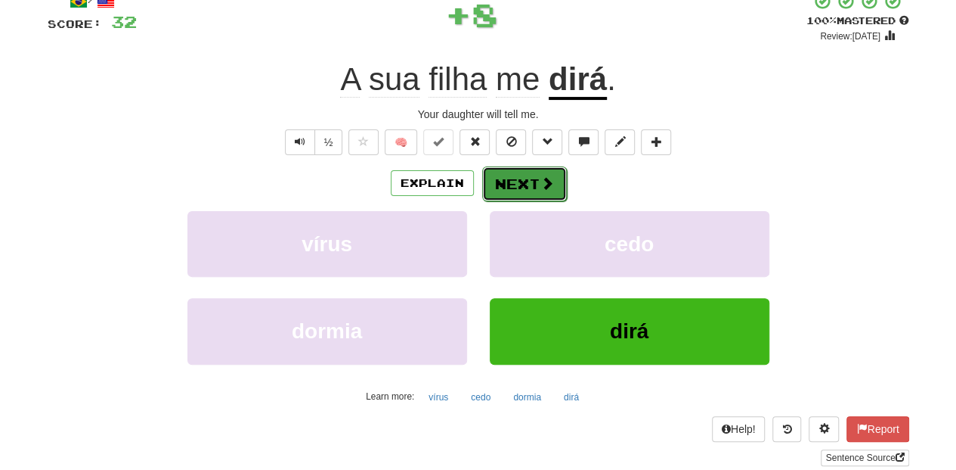
click at [510, 195] on button "Next" at bounding box center [524, 183] width 85 height 35
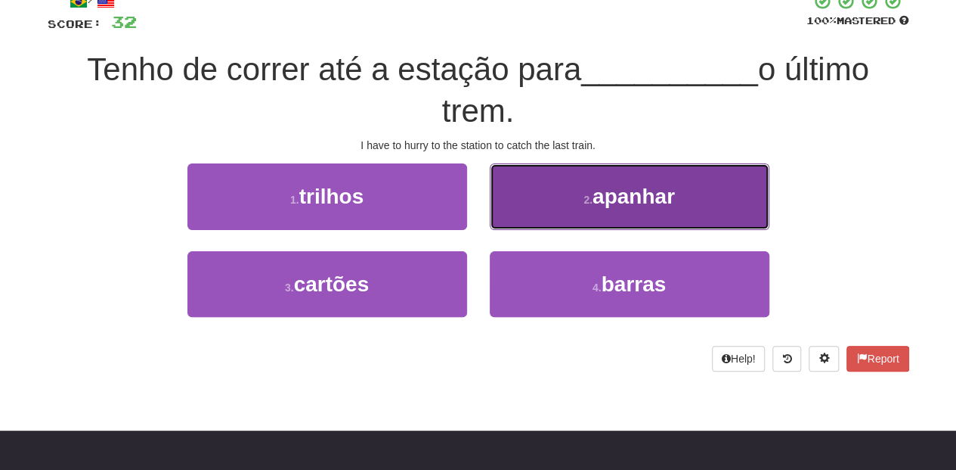
click at [529, 211] on button "2 . apanhar" at bounding box center [630, 196] width 280 height 66
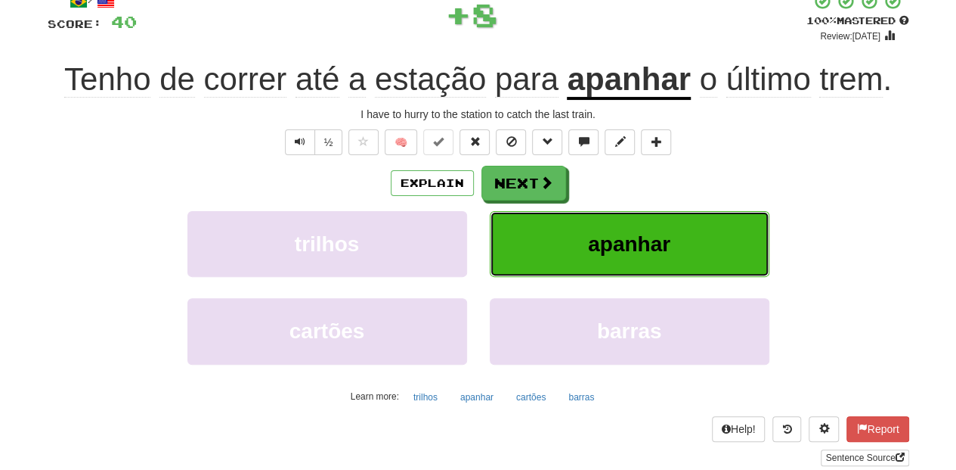
click at [529, 211] on button "apanhar" at bounding box center [630, 244] width 280 height 66
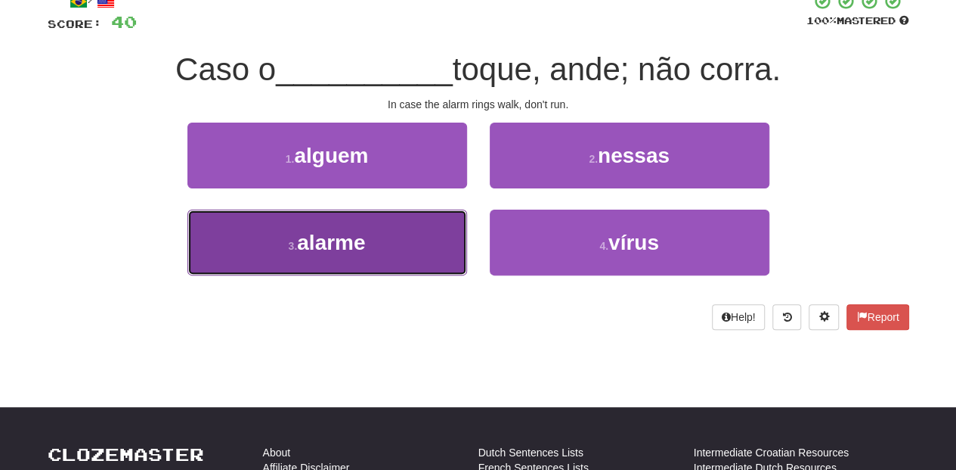
click at [402, 234] on button "3 . alarme" at bounding box center [328, 242] width 280 height 66
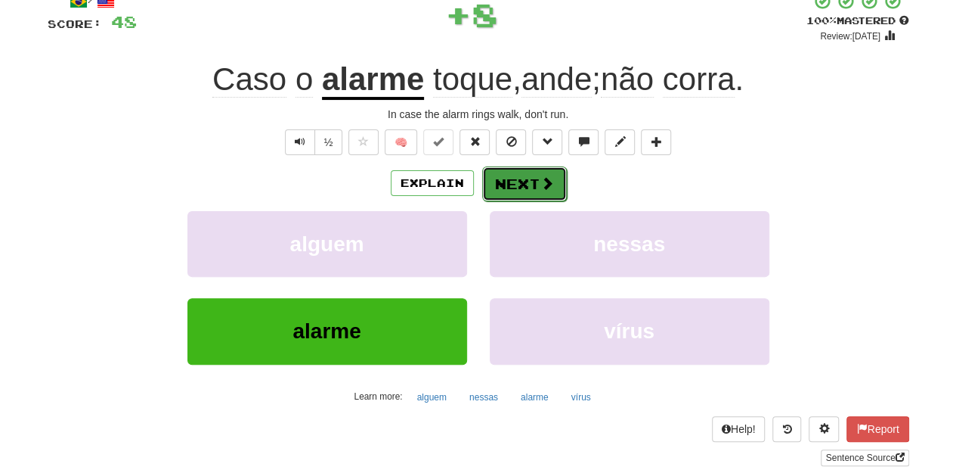
click at [498, 180] on button "Next" at bounding box center [524, 183] width 85 height 35
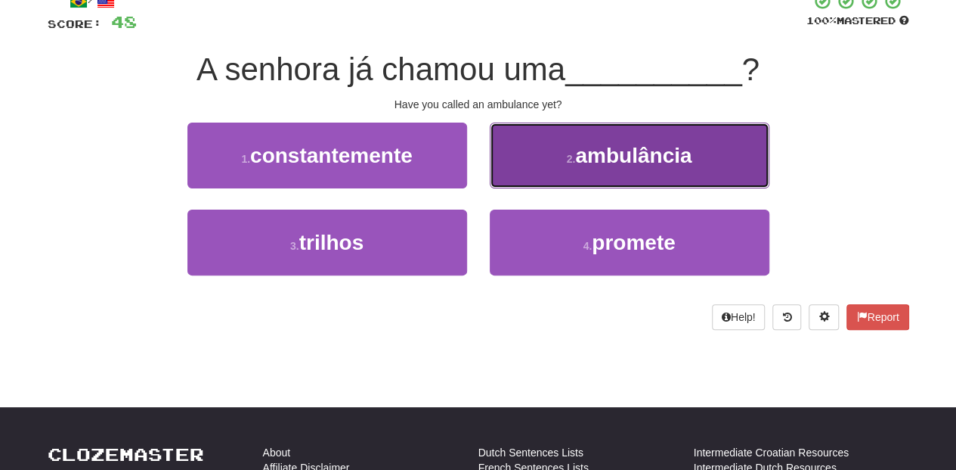
click at [509, 169] on button "2 . ambulância" at bounding box center [630, 155] width 280 height 66
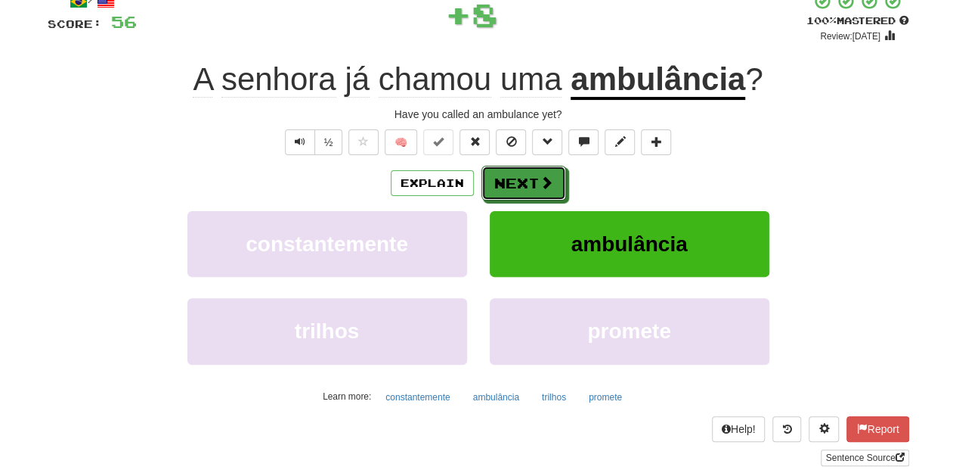
click at [509, 169] on button "Next" at bounding box center [524, 183] width 85 height 35
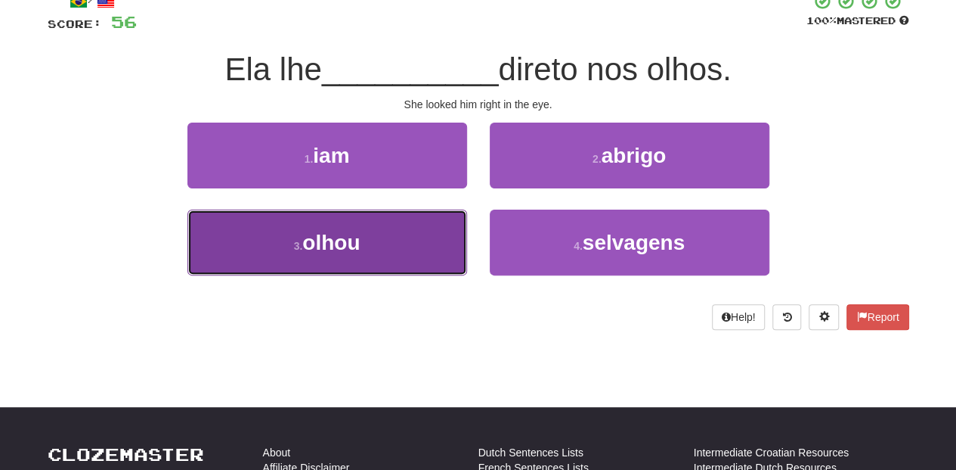
click at [428, 237] on button "3 . olhou" at bounding box center [328, 242] width 280 height 66
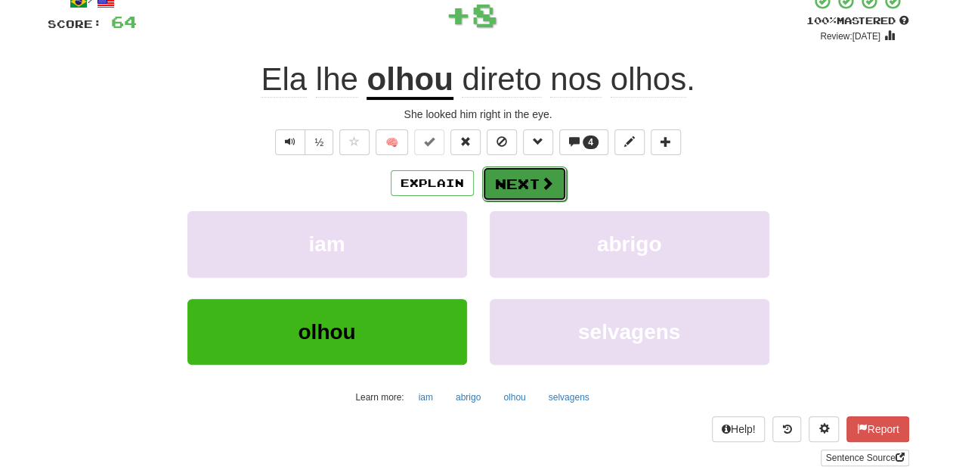
click at [485, 186] on button "Next" at bounding box center [524, 183] width 85 height 35
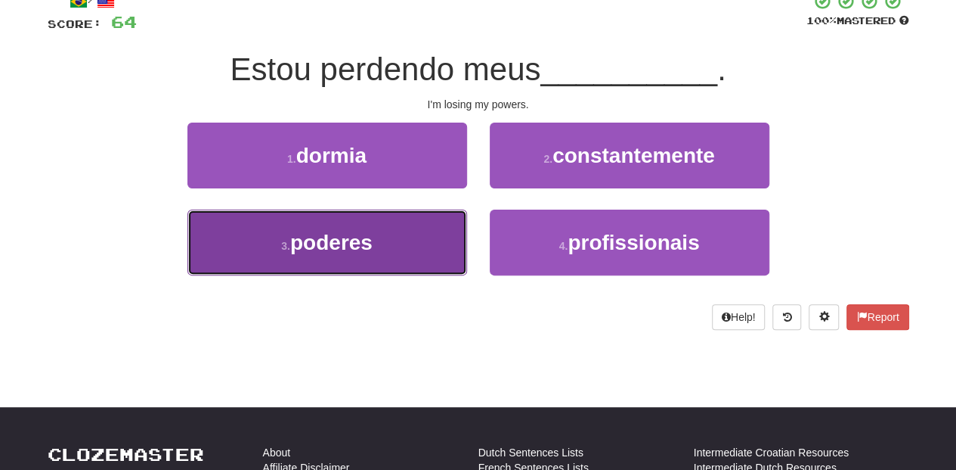
click at [425, 225] on button "3 . poderes" at bounding box center [328, 242] width 280 height 66
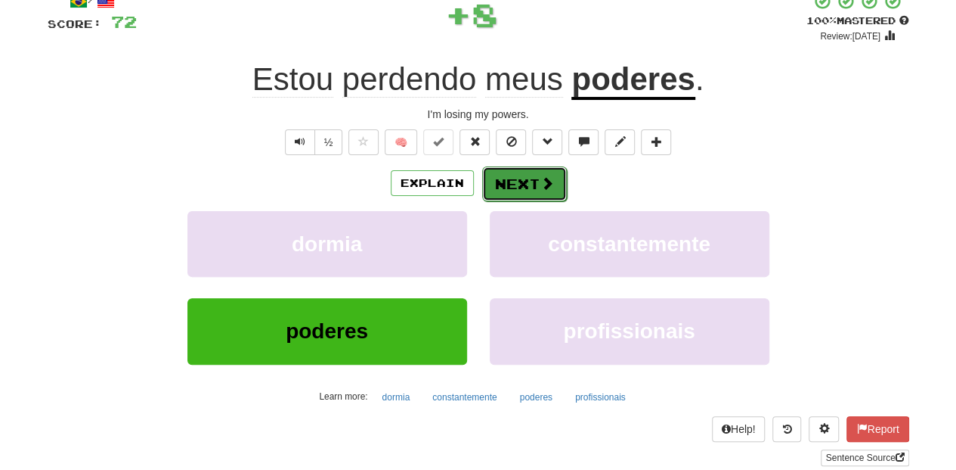
click at [519, 178] on button "Next" at bounding box center [524, 183] width 85 height 35
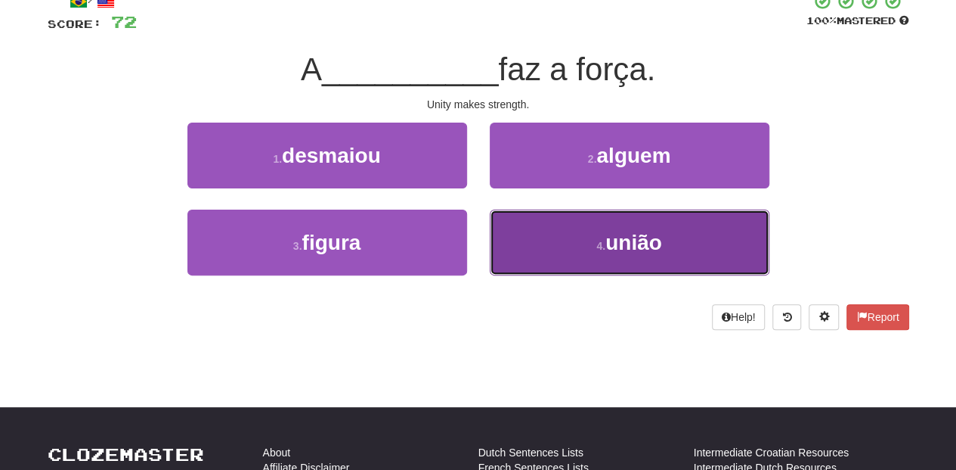
click at [545, 234] on button "4 . união" at bounding box center [630, 242] width 280 height 66
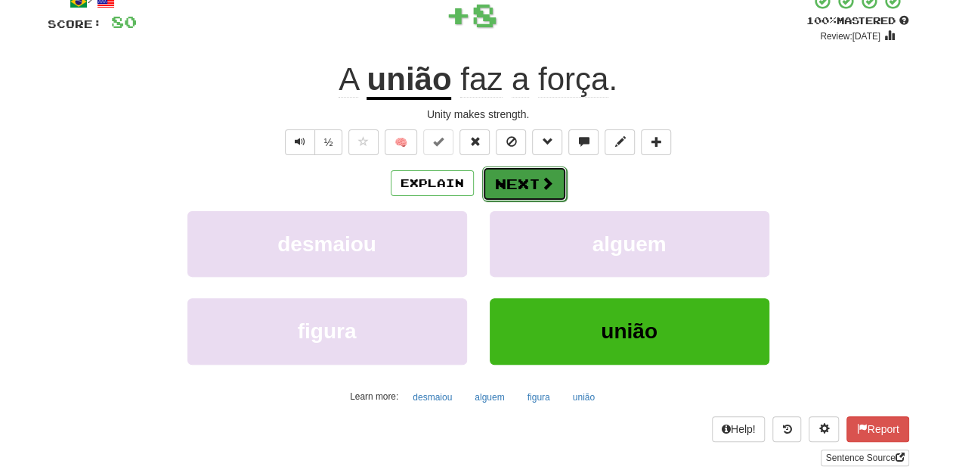
click at [498, 179] on button "Next" at bounding box center [524, 183] width 85 height 35
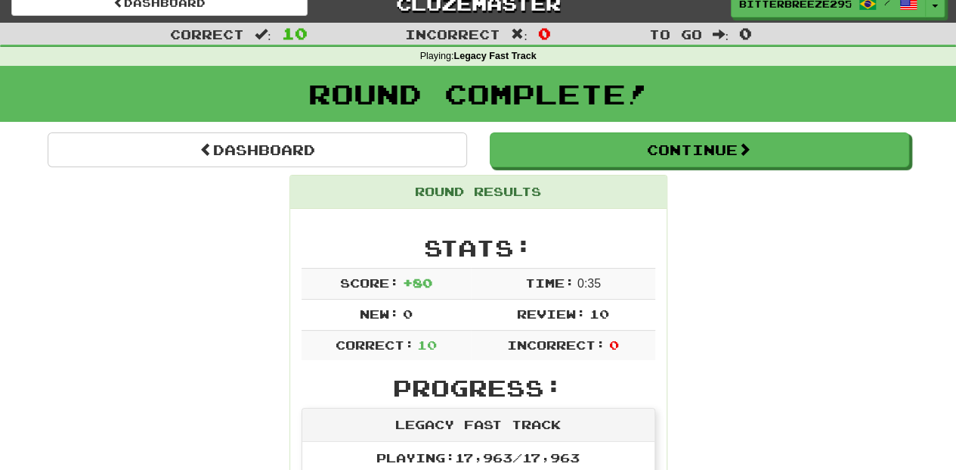
scroll to position [0, 0]
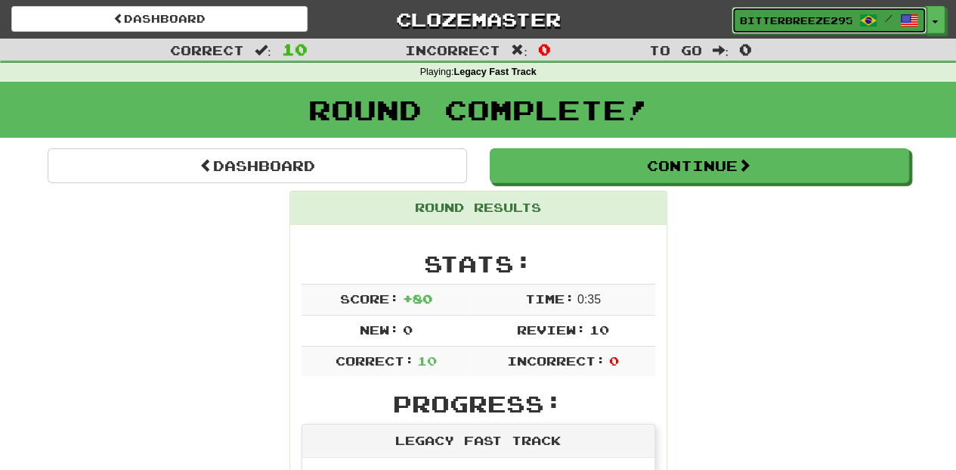
click at [841, 20] on span "BitterBreeze2956" at bounding box center [796, 21] width 112 height 14
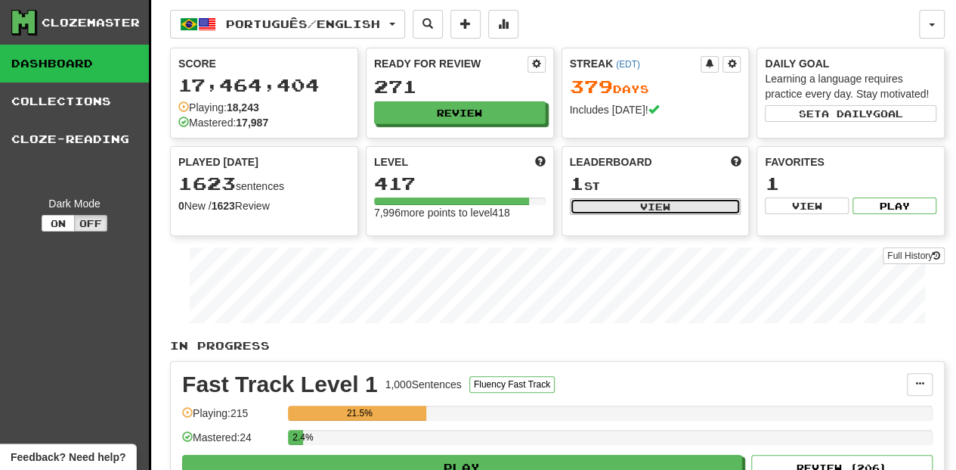
click at [603, 209] on button "View" at bounding box center [656, 206] width 172 height 17
select select "**********"
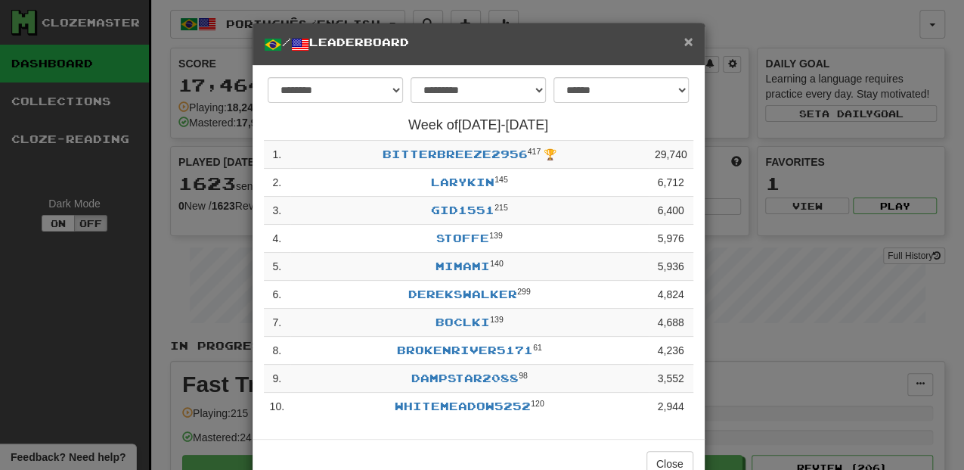
click at [684, 39] on span "×" at bounding box center [688, 41] width 9 height 17
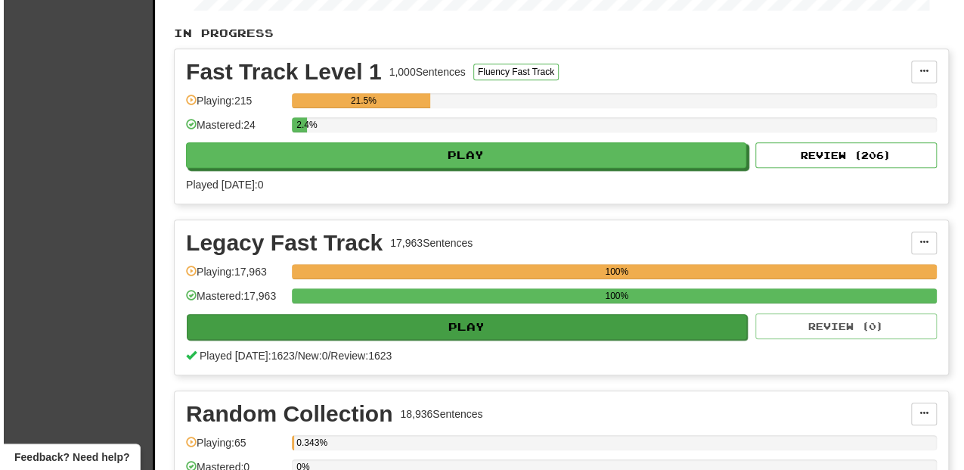
scroll to position [352, 0]
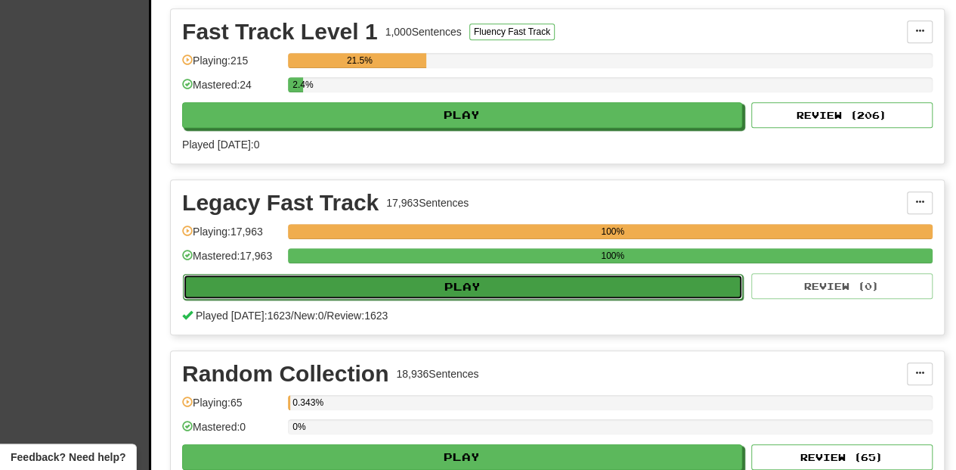
click at [412, 282] on button "Play" at bounding box center [463, 287] width 560 height 26
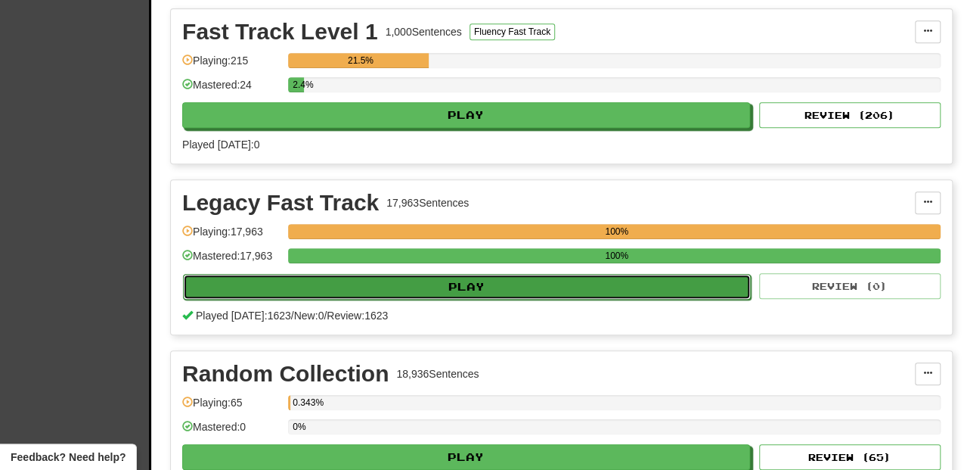
select select "**"
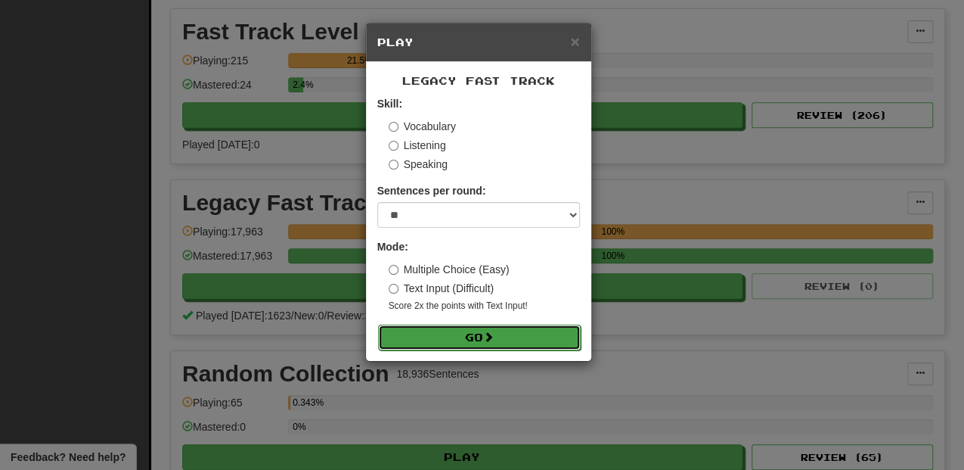
click at [464, 341] on button "Go" at bounding box center [479, 337] width 203 height 26
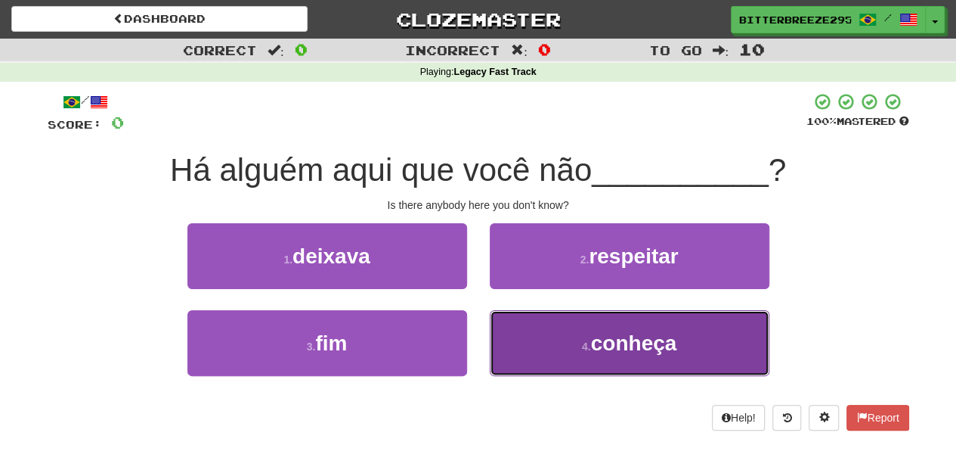
click at [577, 338] on button "4 . conheça" at bounding box center [630, 343] width 280 height 66
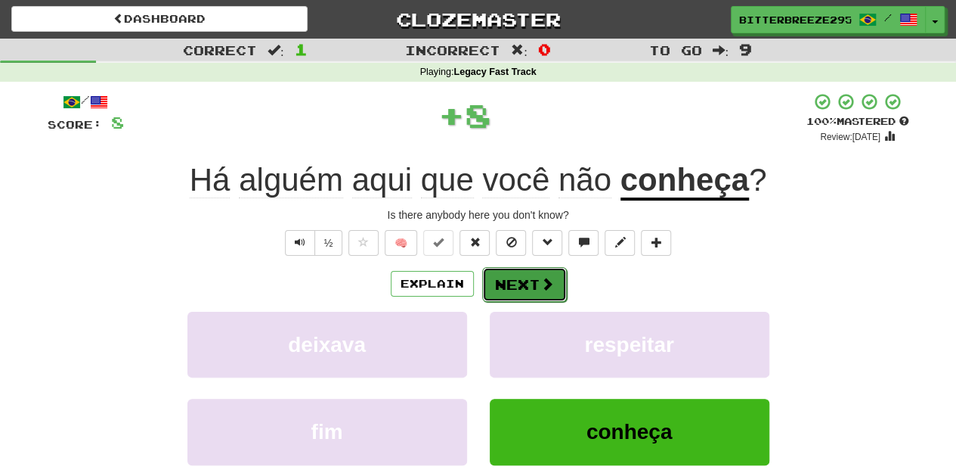
click at [523, 290] on button "Next" at bounding box center [524, 284] width 85 height 35
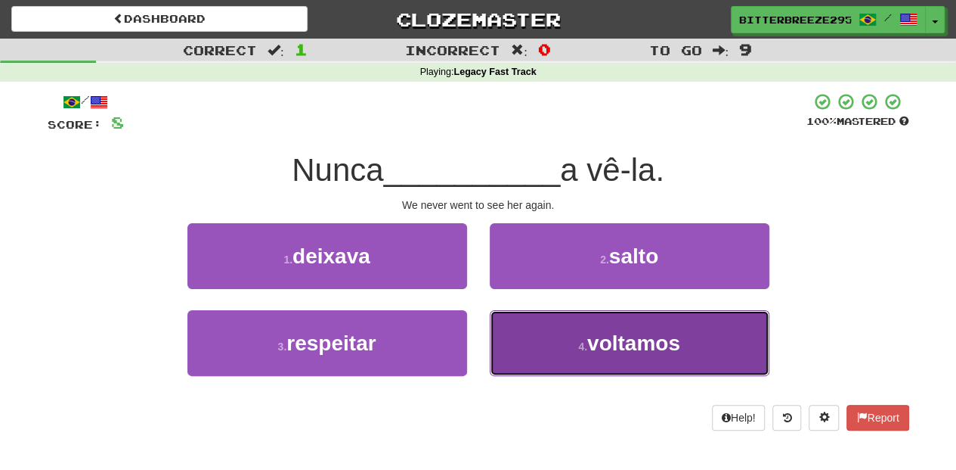
click at [532, 327] on button "4 . voltamos" at bounding box center [630, 343] width 280 height 66
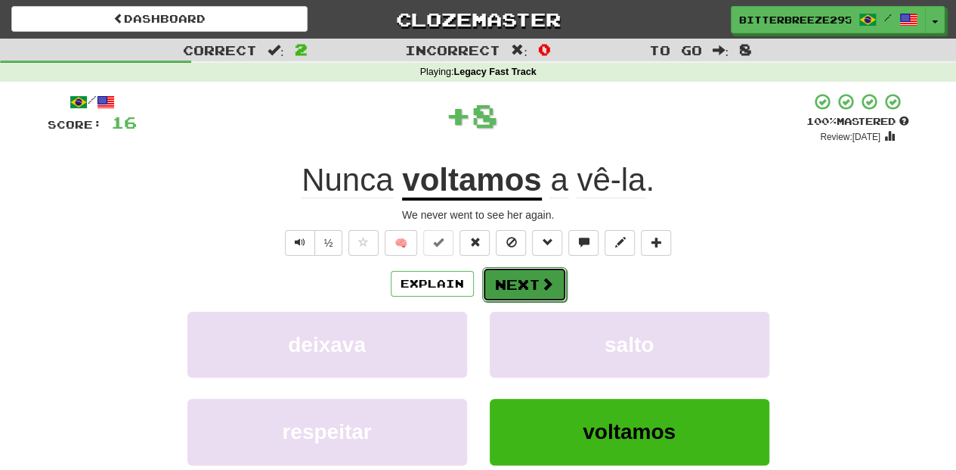
click at [513, 275] on button "Next" at bounding box center [524, 284] width 85 height 35
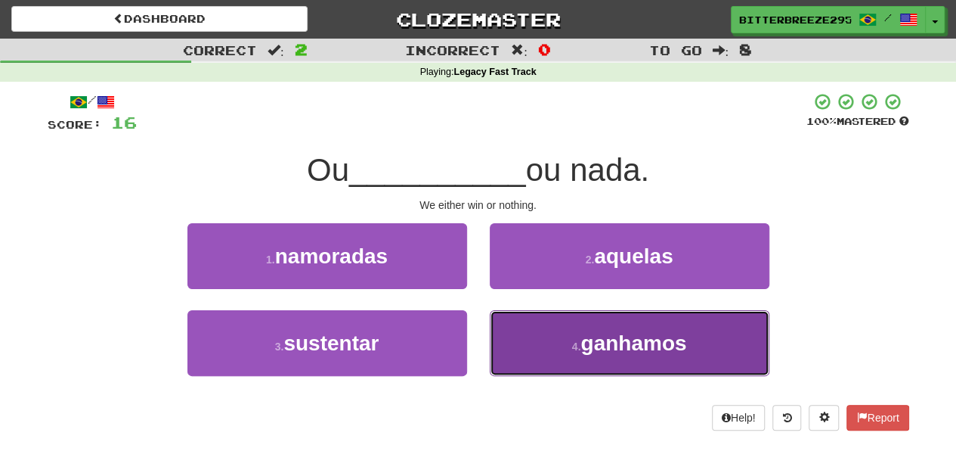
click at [531, 338] on button "4 . ganhamos" at bounding box center [630, 343] width 280 height 66
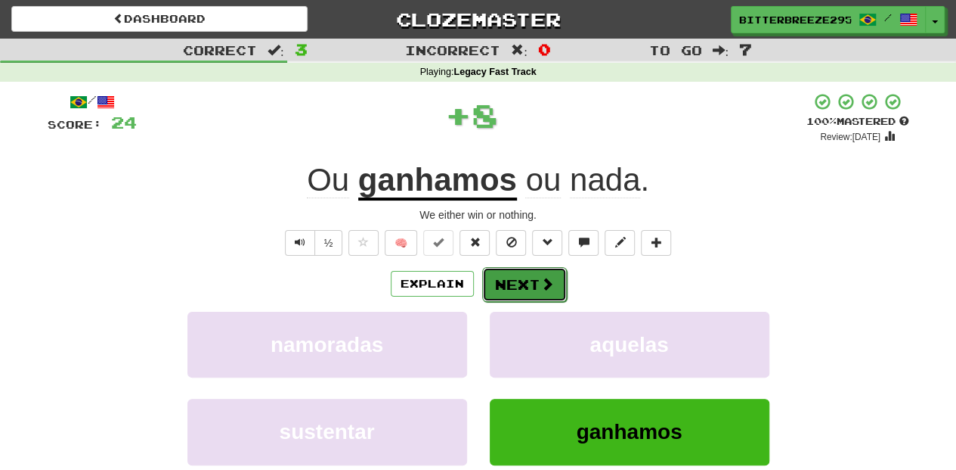
click at [524, 283] on button "Next" at bounding box center [524, 284] width 85 height 35
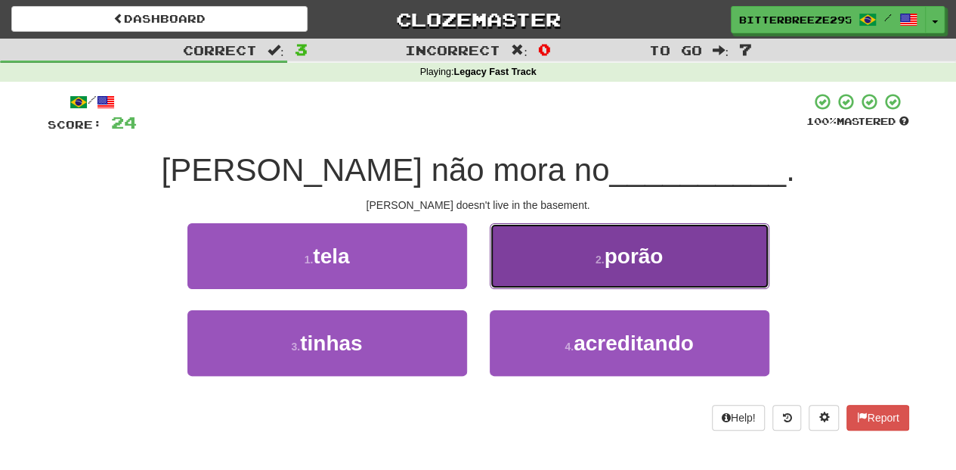
click at [528, 275] on button "2 . porão" at bounding box center [630, 256] width 280 height 66
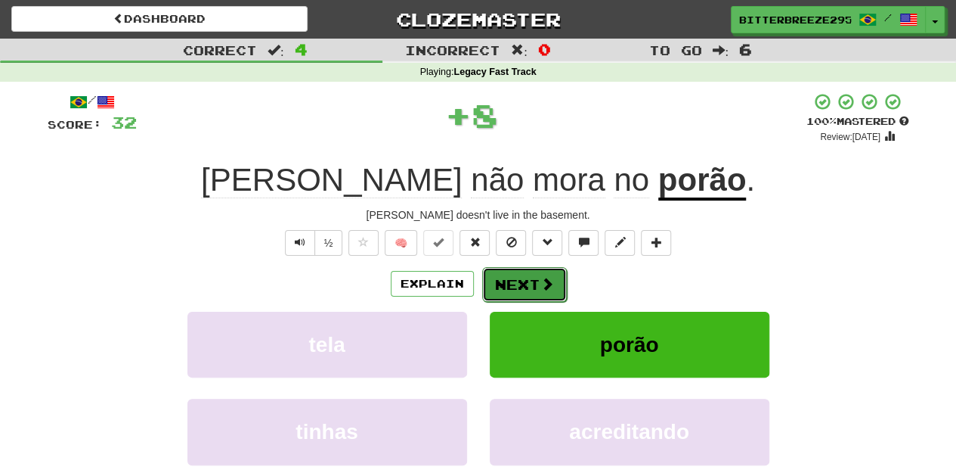
click at [528, 275] on button "Next" at bounding box center [524, 284] width 85 height 35
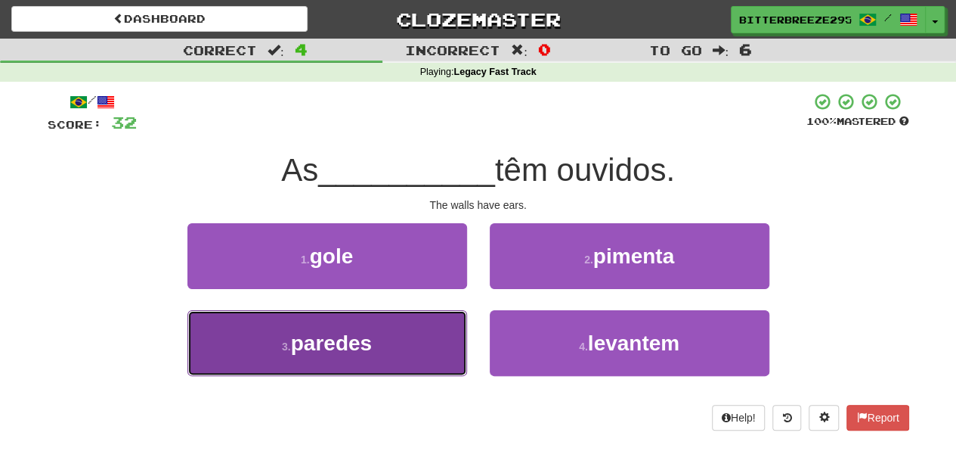
click at [395, 331] on button "3 . paredes" at bounding box center [328, 343] width 280 height 66
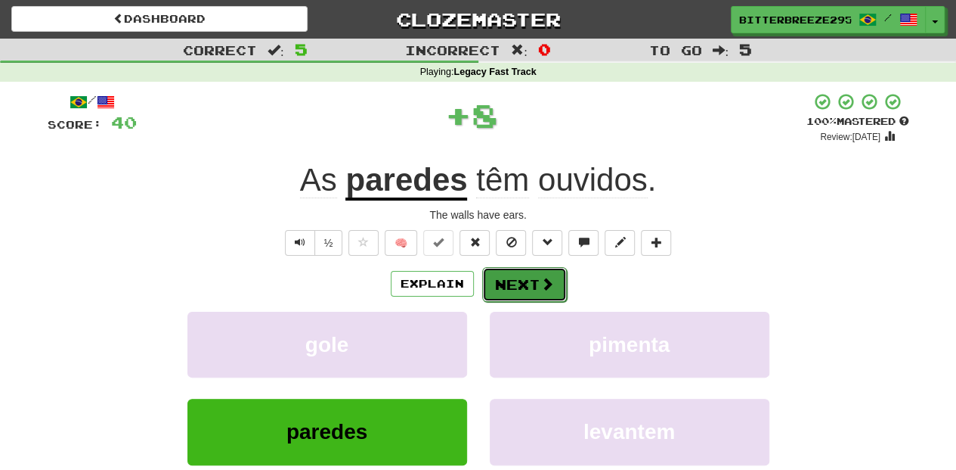
click at [491, 288] on button "Next" at bounding box center [524, 284] width 85 height 35
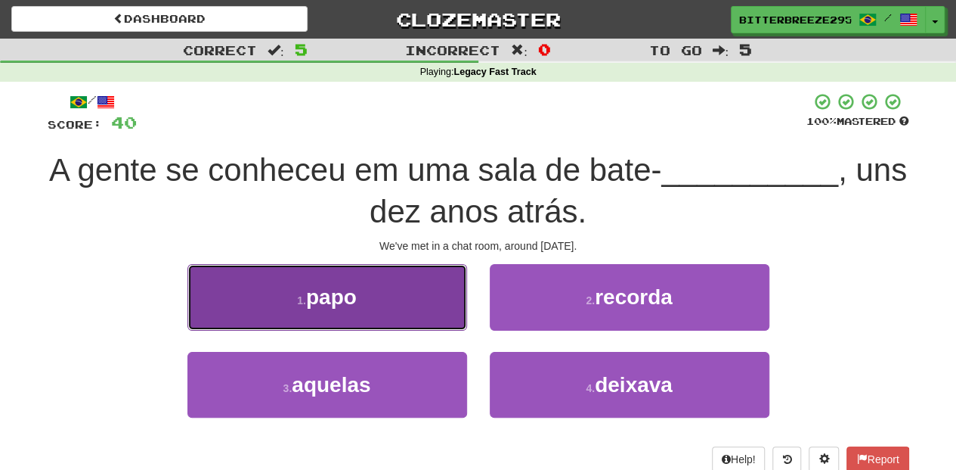
click at [387, 306] on button "1 . papo" at bounding box center [328, 297] width 280 height 66
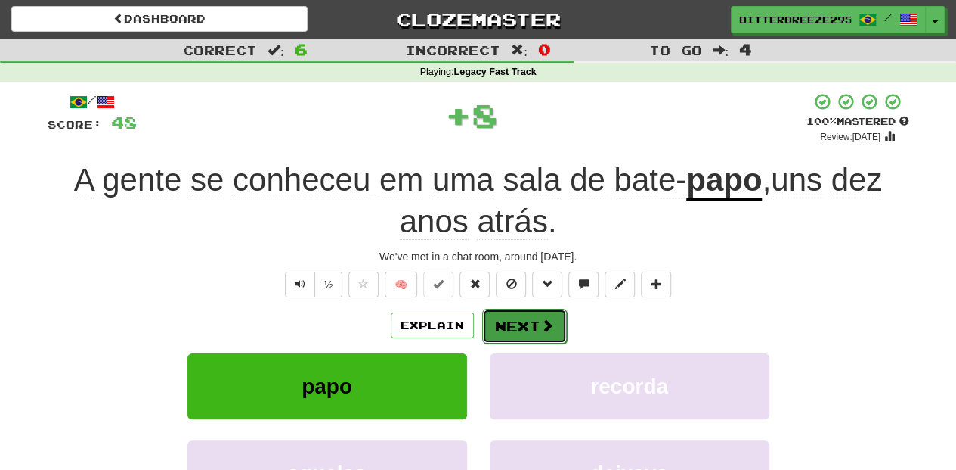
click at [532, 328] on button "Next" at bounding box center [524, 325] width 85 height 35
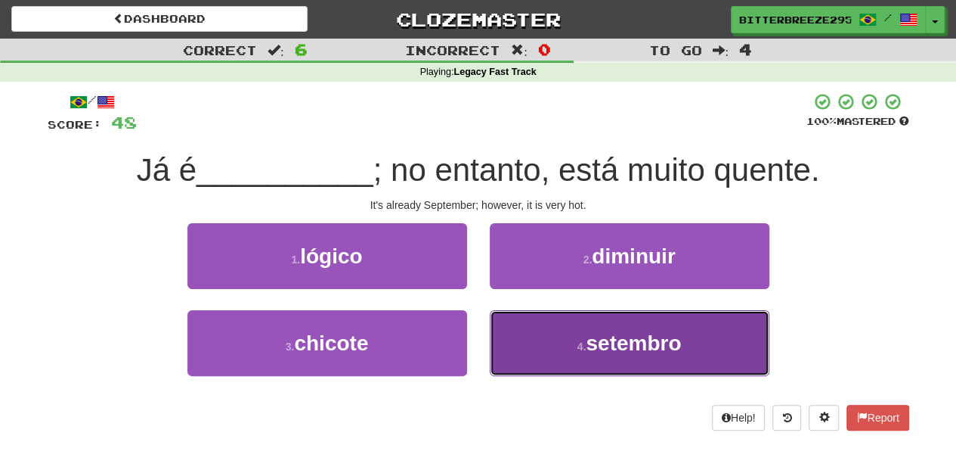
click at [558, 358] on button "4 . setembro" at bounding box center [630, 343] width 280 height 66
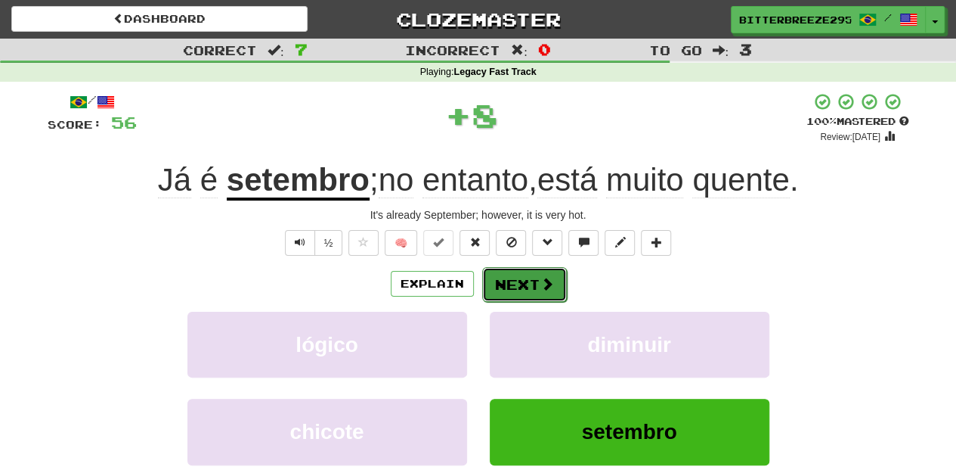
click at [528, 287] on button "Next" at bounding box center [524, 284] width 85 height 35
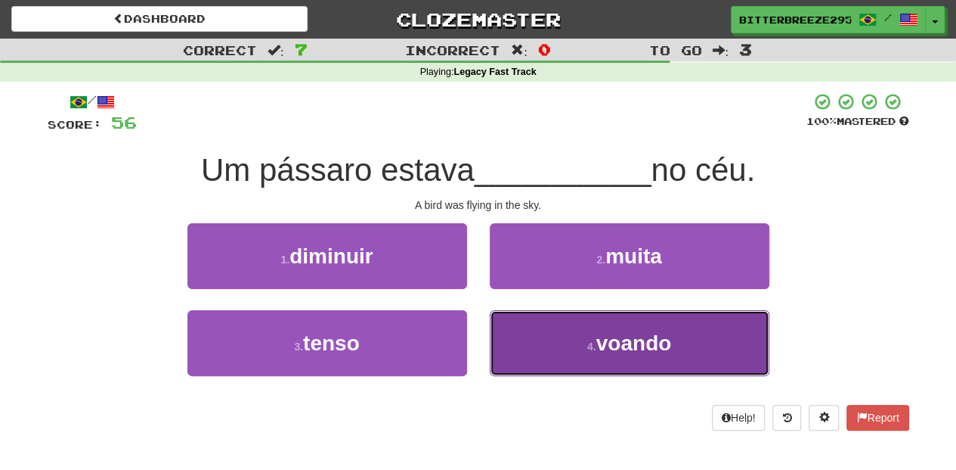
click at [543, 344] on button "4 . voando" at bounding box center [630, 343] width 280 height 66
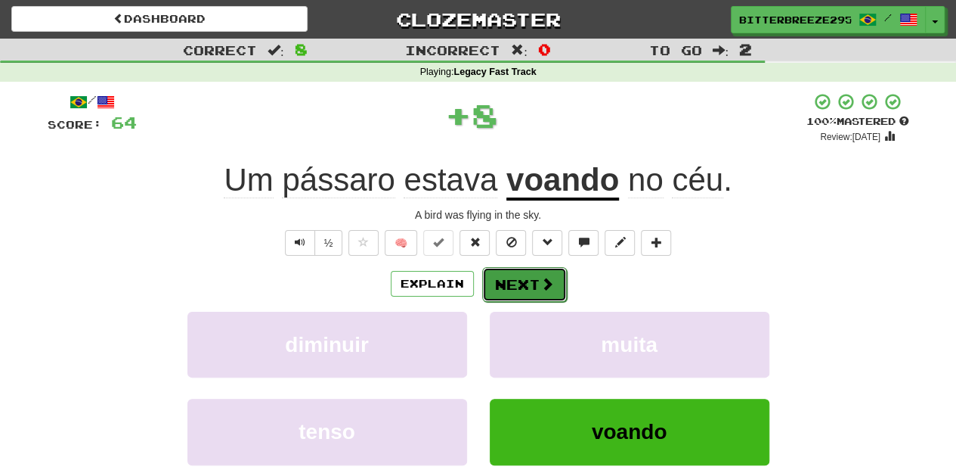
click at [535, 290] on button "Next" at bounding box center [524, 284] width 85 height 35
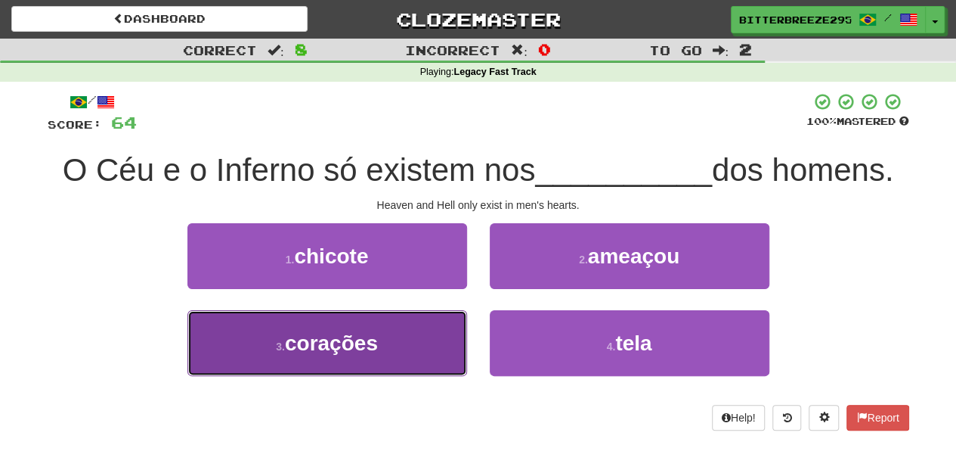
click at [398, 337] on button "3 . corações" at bounding box center [328, 343] width 280 height 66
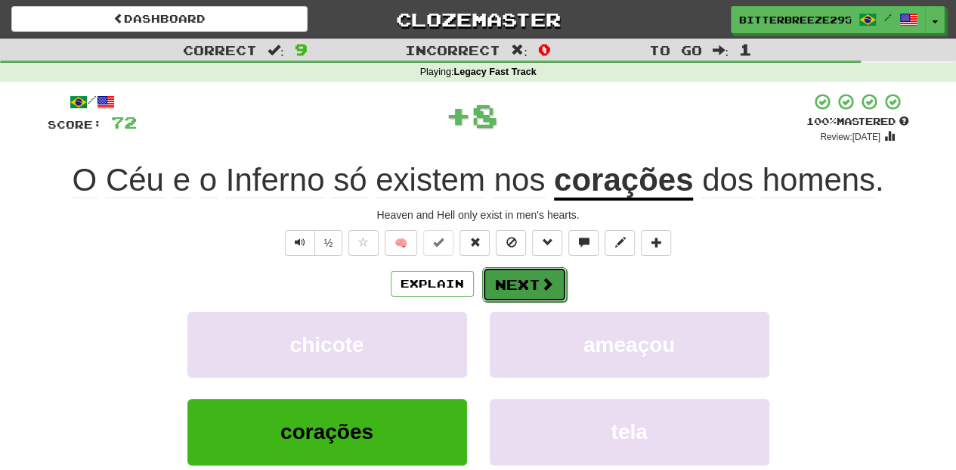
click at [519, 287] on button "Next" at bounding box center [524, 284] width 85 height 35
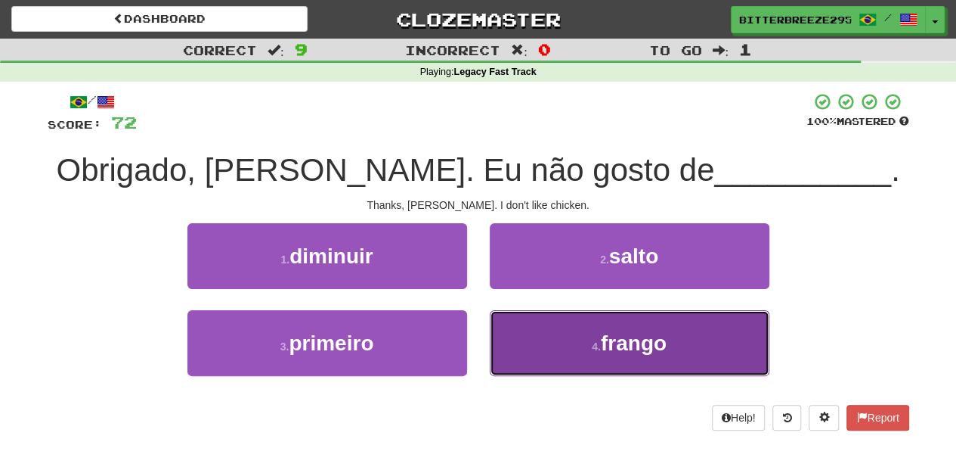
click at [529, 327] on button "4 . frango" at bounding box center [630, 343] width 280 height 66
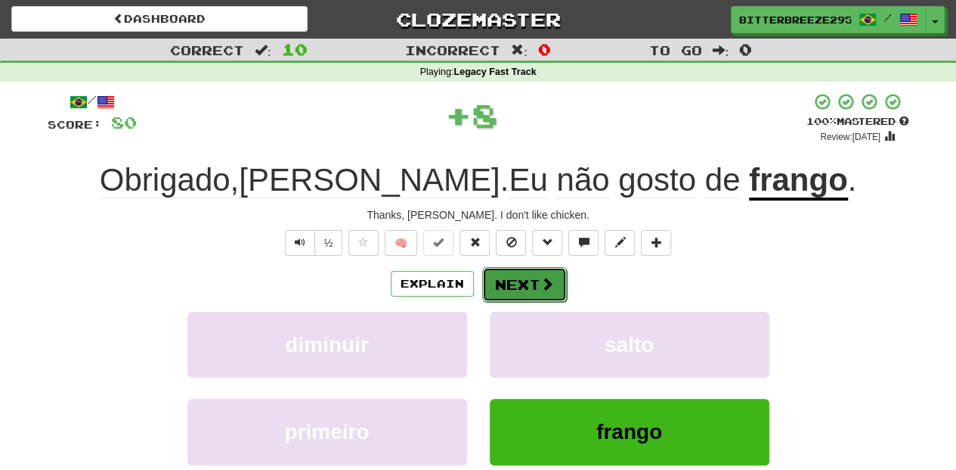
click at [517, 281] on button "Next" at bounding box center [524, 284] width 85 height 35
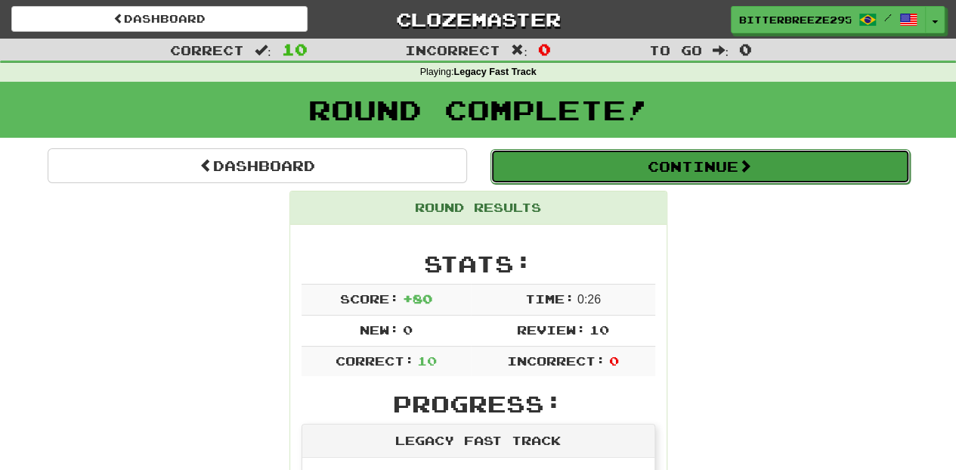
click at [558, 157] on button "Continue" at bounding box center [701, 166] width 420 height 35
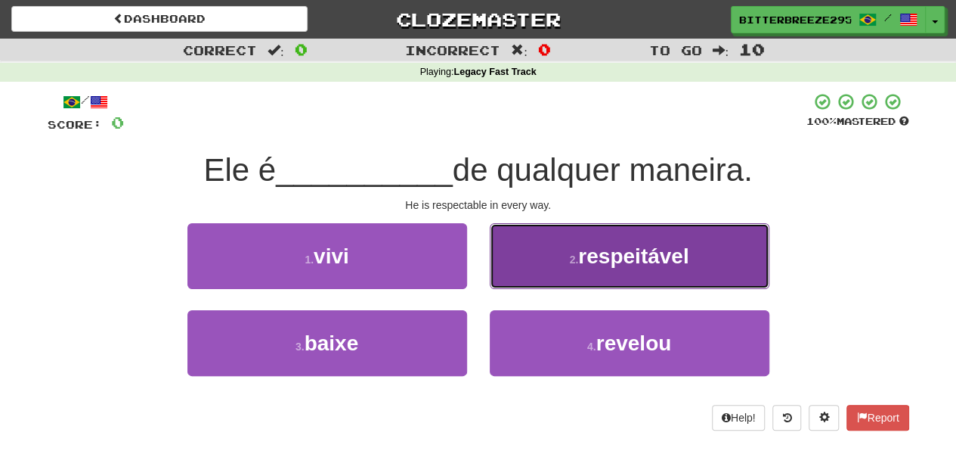
click at [526, 280] on button "2 . respeitável" at bounding box center [630, 256] width 280 height 66
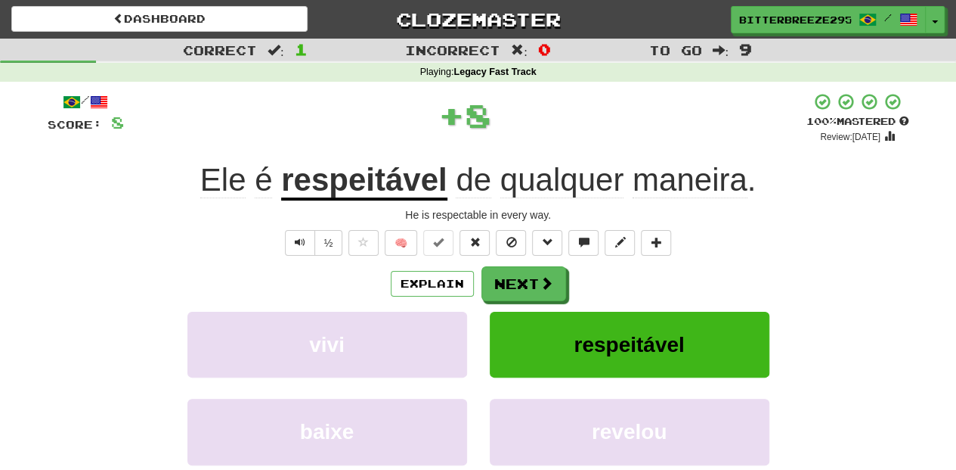
click at [526, 280] on button "Next" at bounding box center [524, 283] width 85 height 35
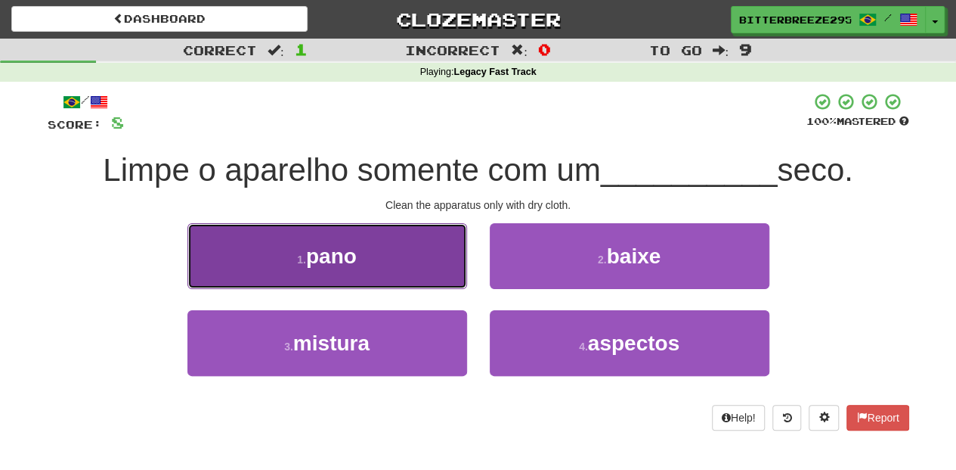
click at [374, 282] on button "1 . pano" at bounding box center [328, 256] width 280 height 66
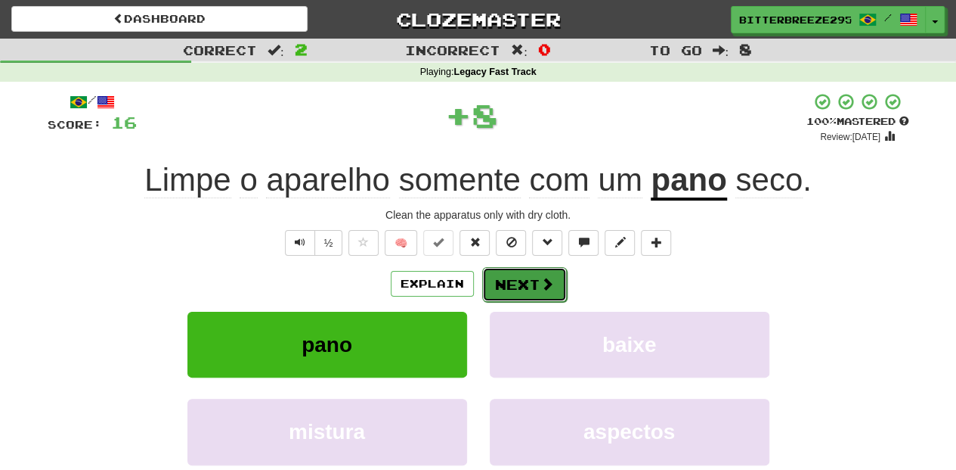
click at [502, 282] on button "Next" at bounding box center [524, 284] width 85 height 35
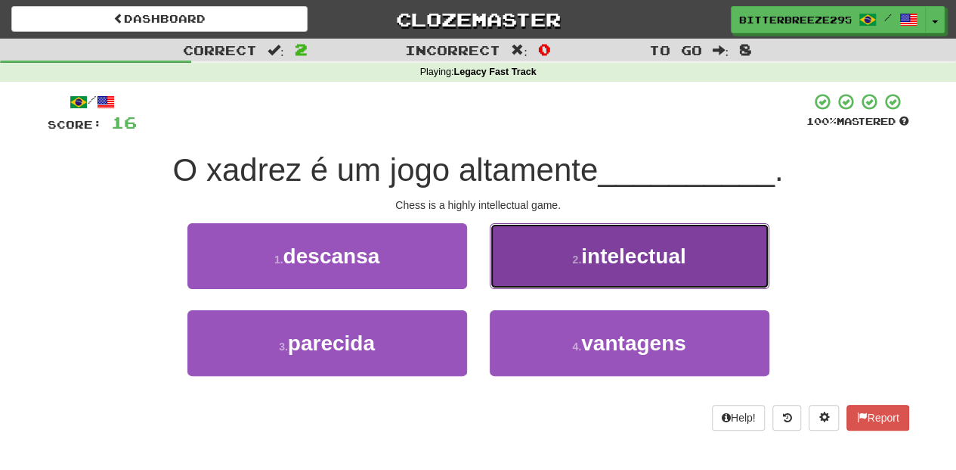
click at [505, 282] on button "2 . intelectual" at bounding box center [630, 256] width 280 height 66
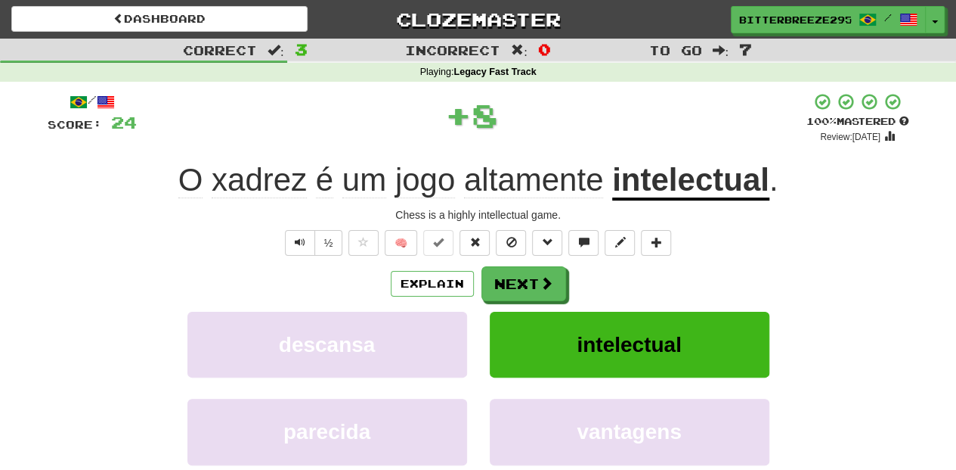
click at [505, 282] on button "Next" at bounding box center [524, 283] width 85 height 35
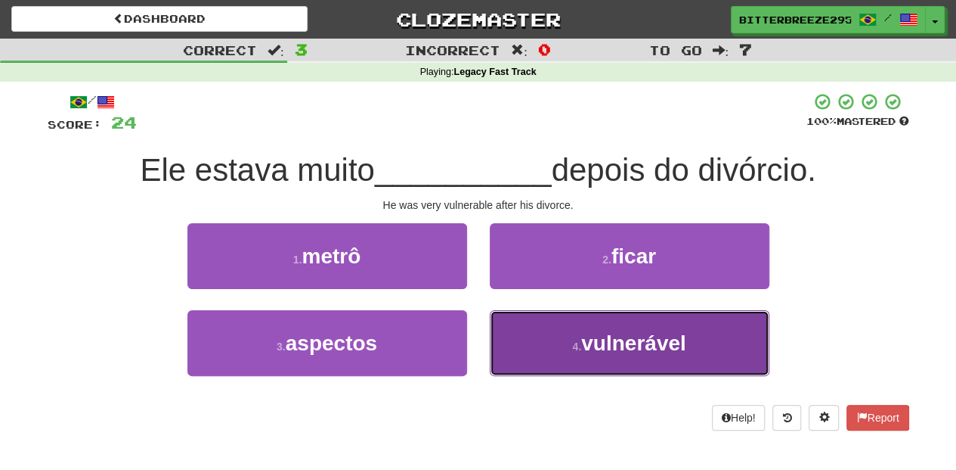
click at [527, 317] on button "4 . vulnerável" at bounding box center [630, 343] width 280 height 66
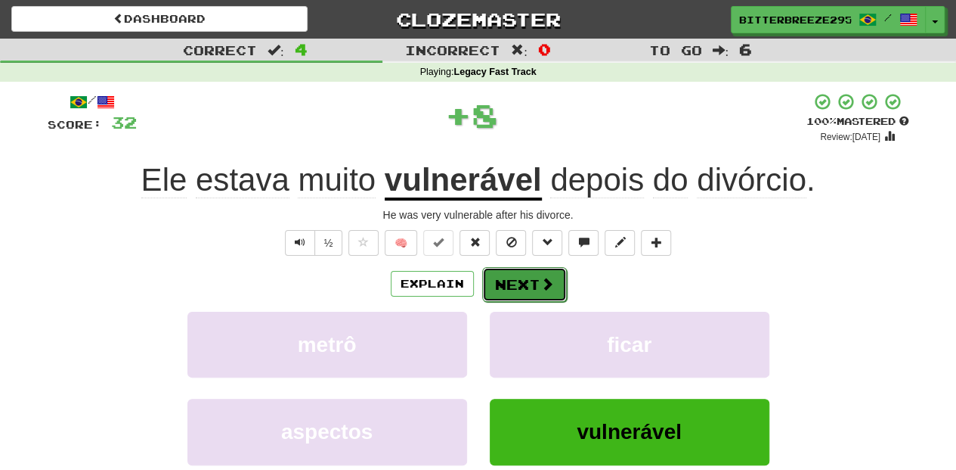
click at [526, 290] on button "Next" at bounding box center [524, 284] width 85 height 35
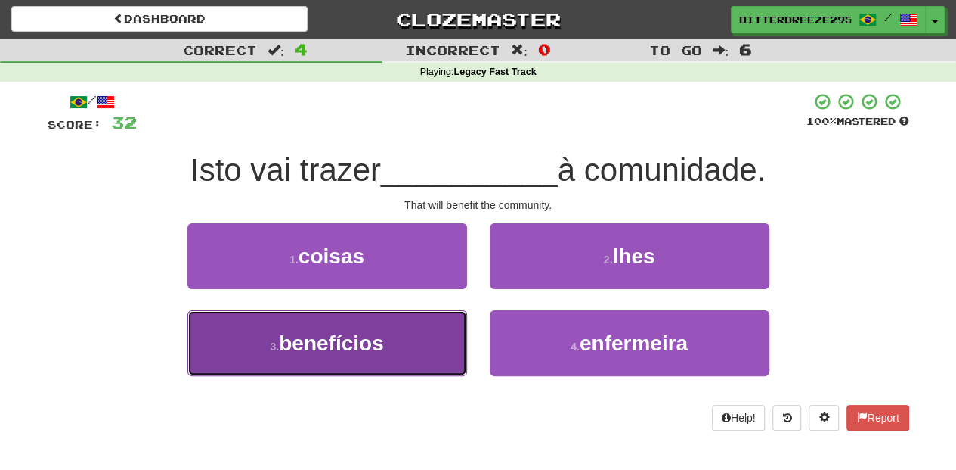
click at [410, 340] on button "3 . benefícios" at bounding box center [328, 343] width 280 height 66
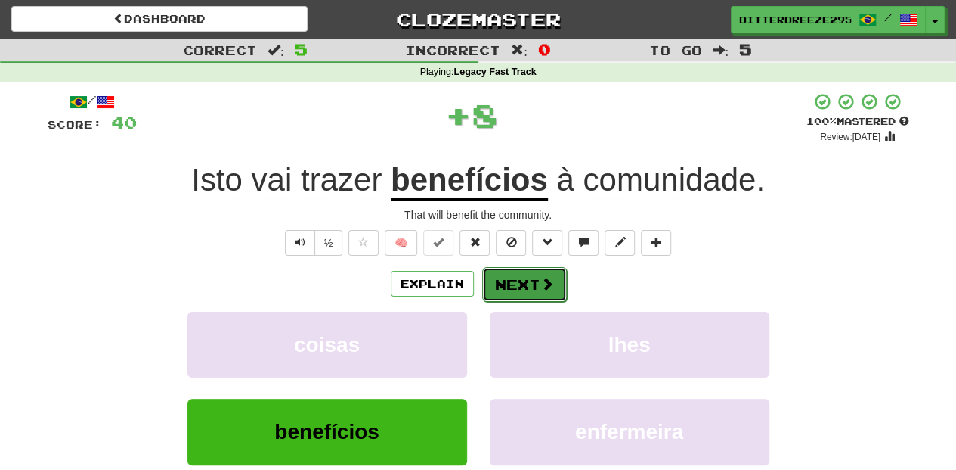
click at [506, 287] on button "Next" at bounding box center [524, 284] width 85 height 35
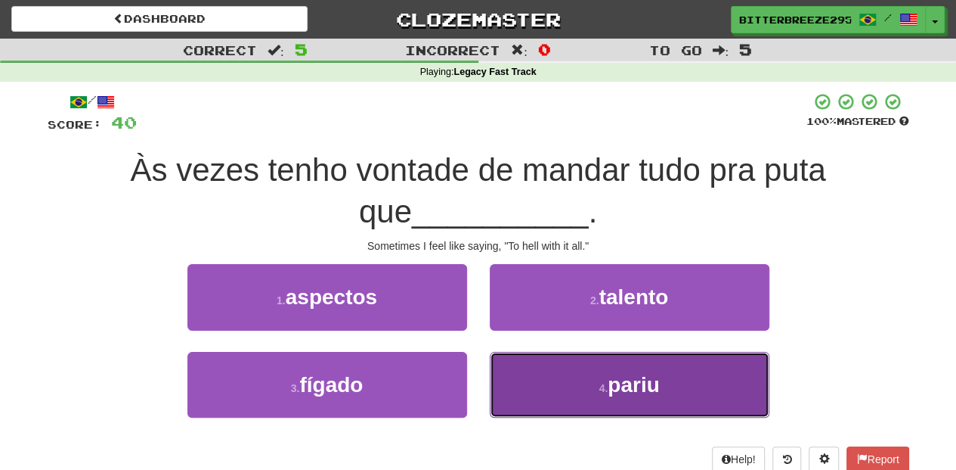
click at [522, 367] on button "4 . pariu" at bounding box center [630, 385] width 280 height 66
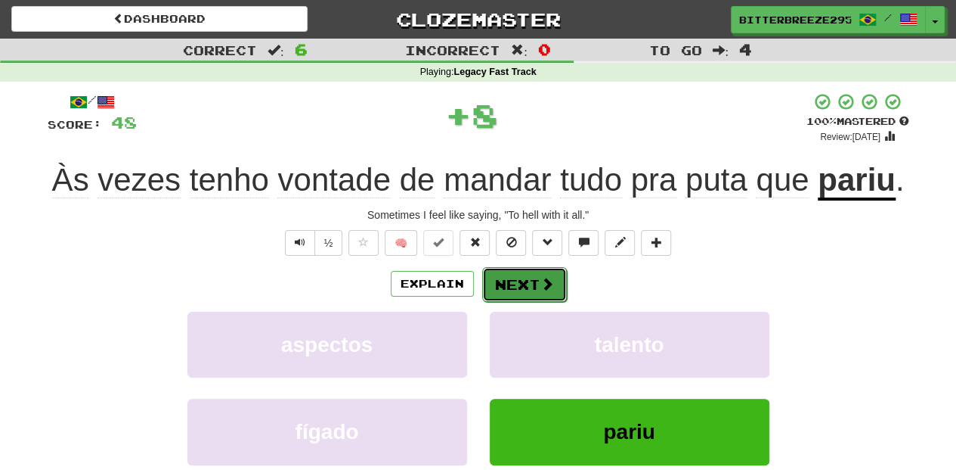
click at [523, 284] on button "Next" at bounding box center [524, 284] width 85 height 35
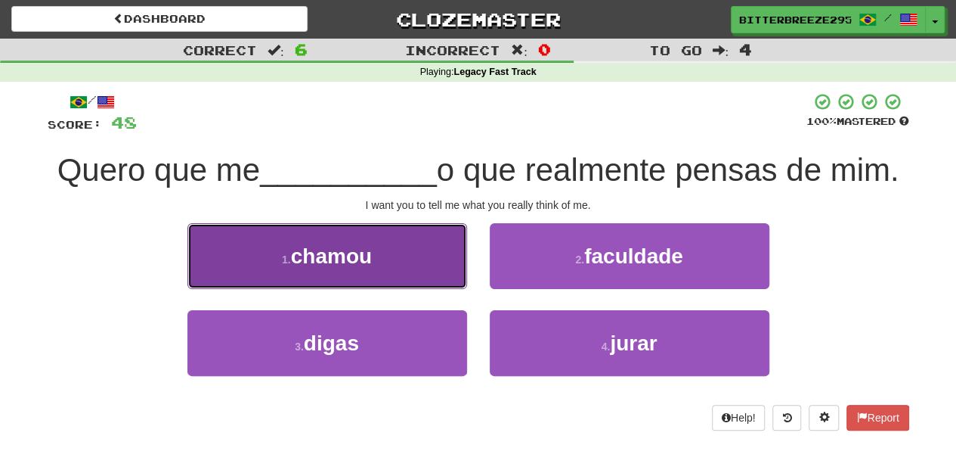
click at [408, 278] on button "1 . chamou" at bounding box center [328, 256] width 280 height 66
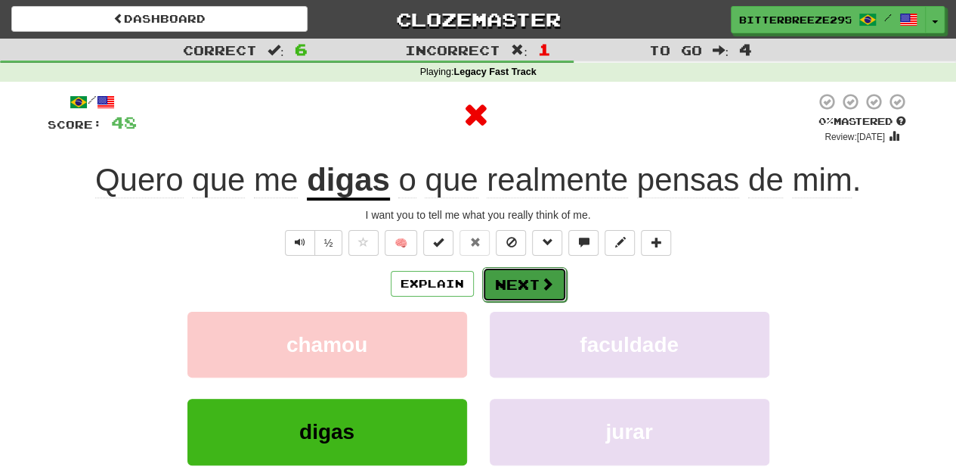
click at [525, 278] on button "Next" at bounding box center [524, 284] width 85 height 35
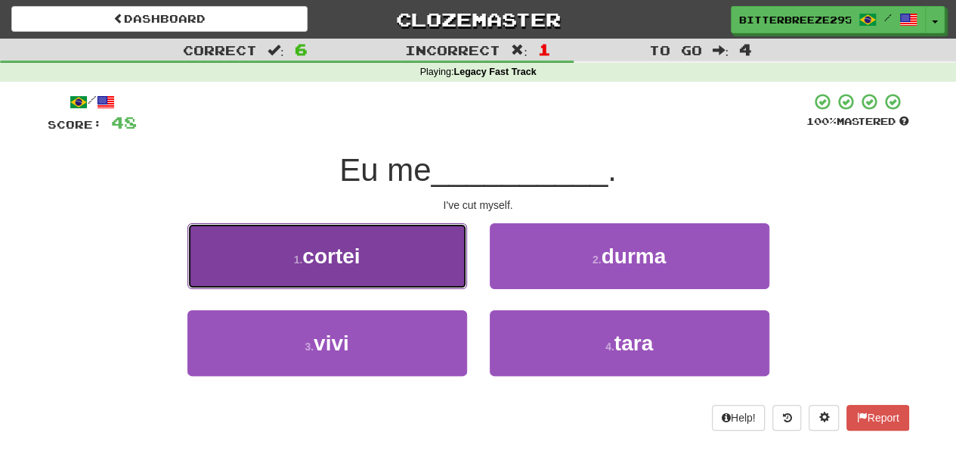
click at [365, 268] on button "1 . cortei" at bounding box center [328, 256] width 280 height 66
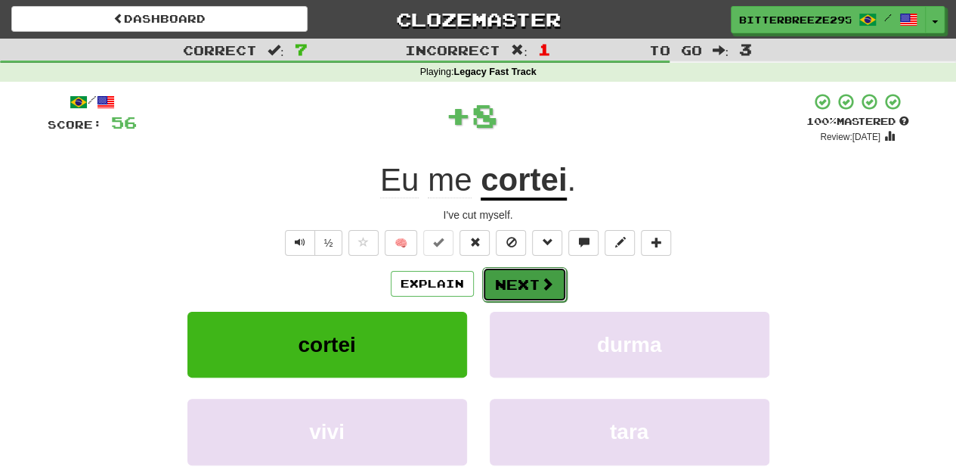
click at [521, 286] on button "Next" at bounding box center [524, 284] width 85 height 35
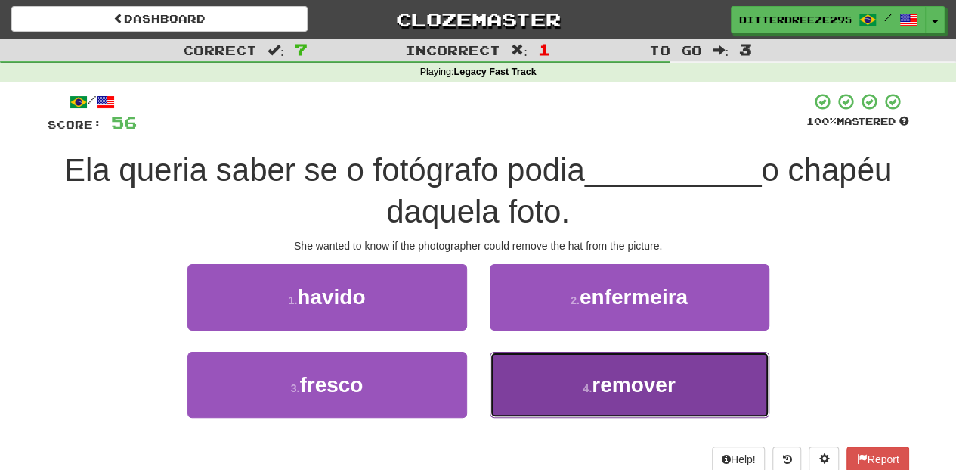
click at [519, 378] on button "4 . remover" at bounding box center [630, 385] width 280 height 66
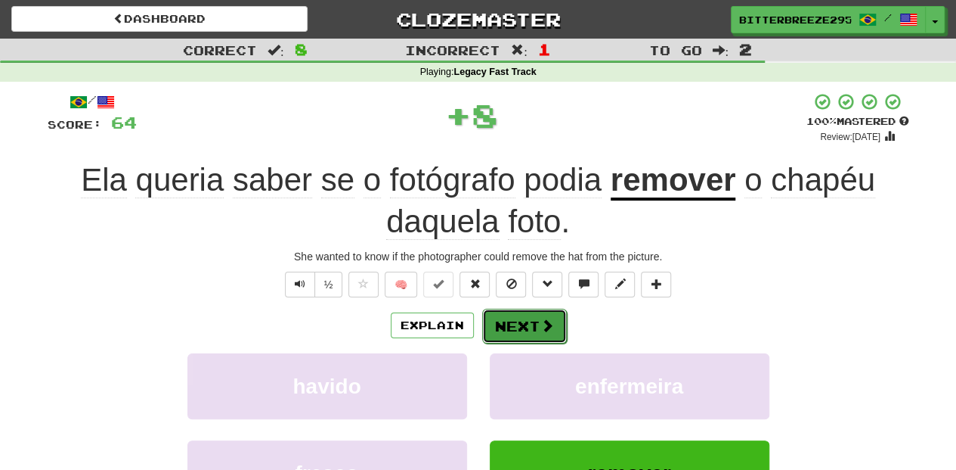
click at [506, 318] on button "Next" at bounding box center [524, 325] width 85 height 35
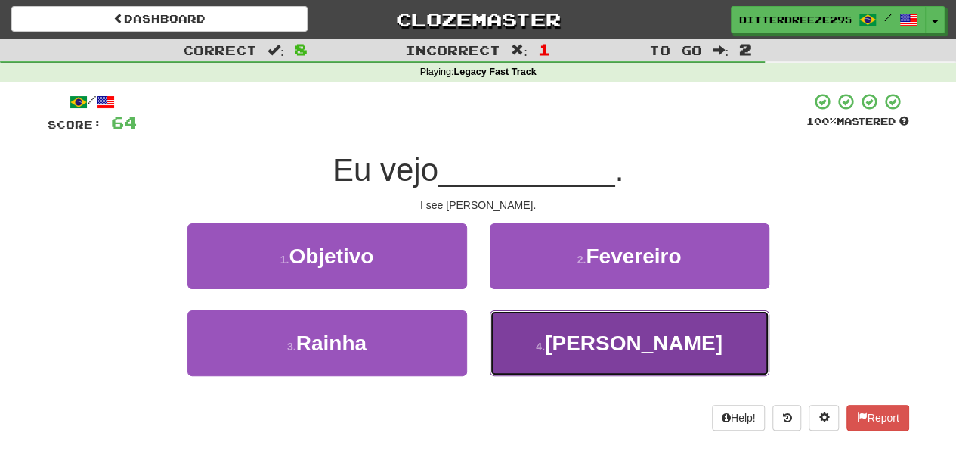
click at [535, 325] on button "4 . Dana" at bounding box center [630, 343] width 280 height 66
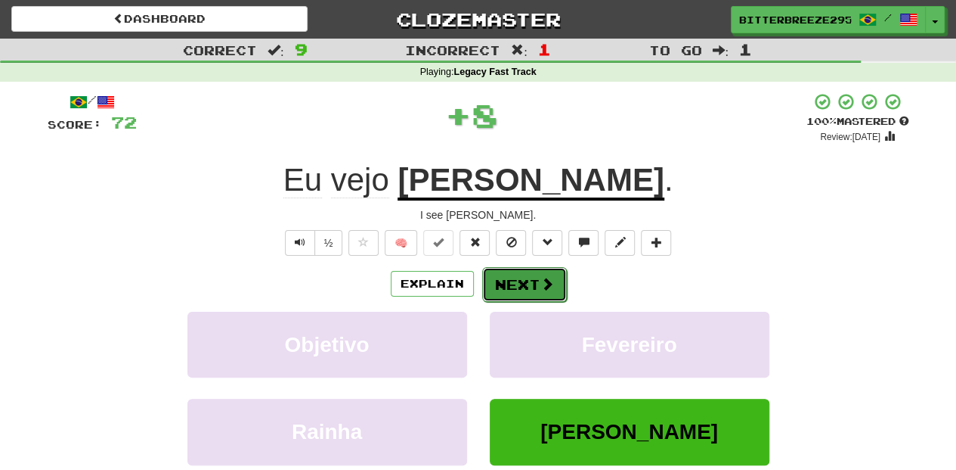
click at [520, 287] on button "Next" at bounding box center [524, 284] width 85 height 35
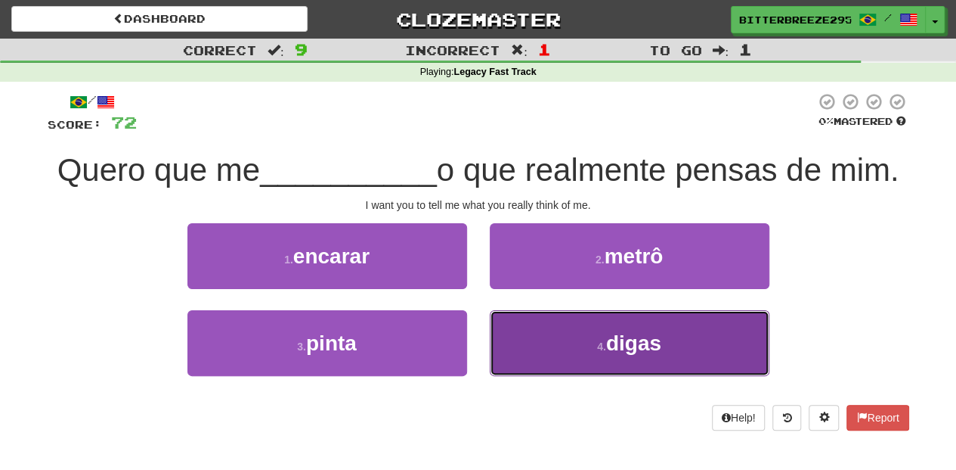
click at [562, 339] on button "4 . digas" at bounding box center [630, 343] width 280 height 66
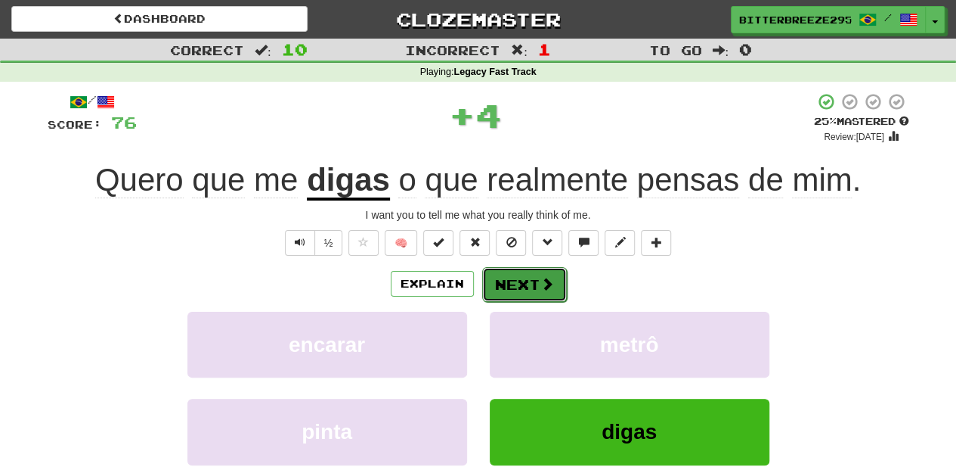
click at [522, 294] on button "Next" at bounding box center [524, 284] width 85 height 35
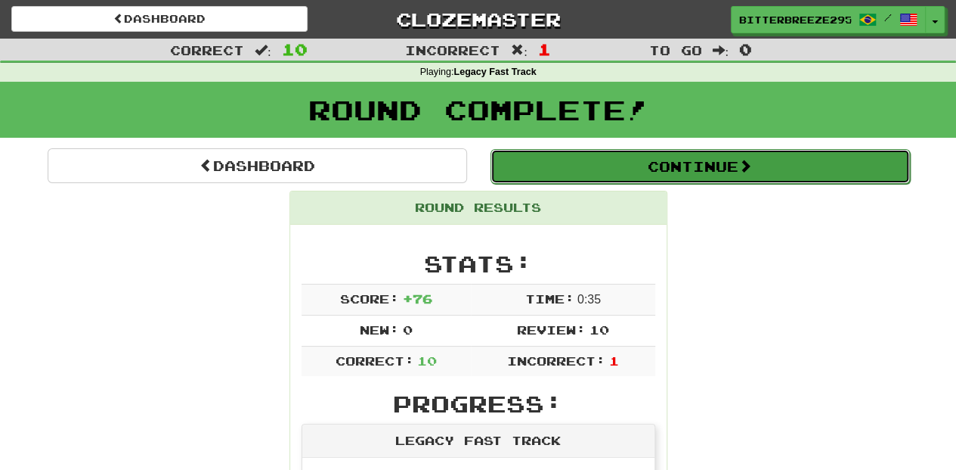
click at [584, 167] on button "Continue" at bounding box center [701, 166] width 420 height 35
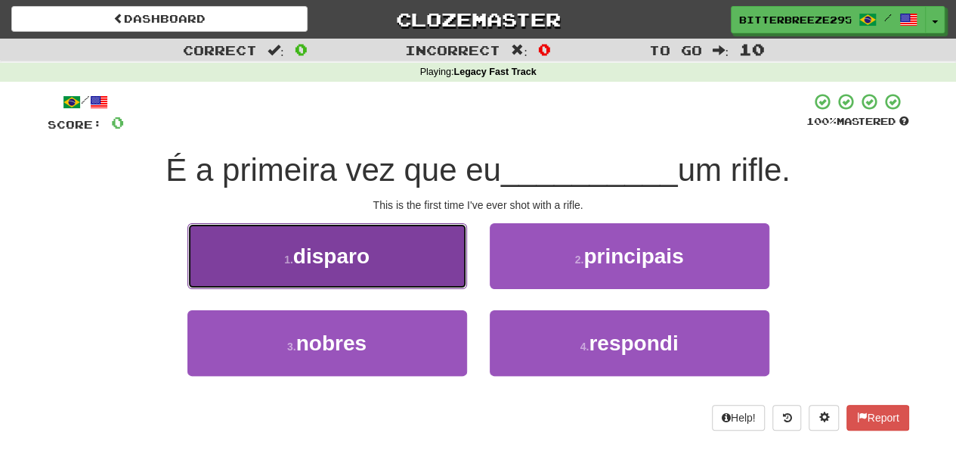
click at [450, 275] on button "1 . disparo" at bounding box center [328, 256] width 280 height 66
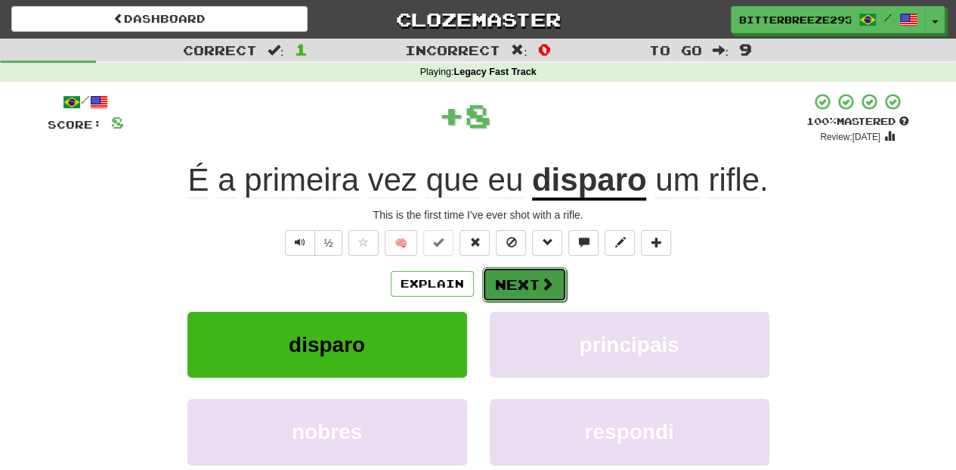
click at [522, 287] on button "Next" at bounding box center [524, 284] width 85 height 35
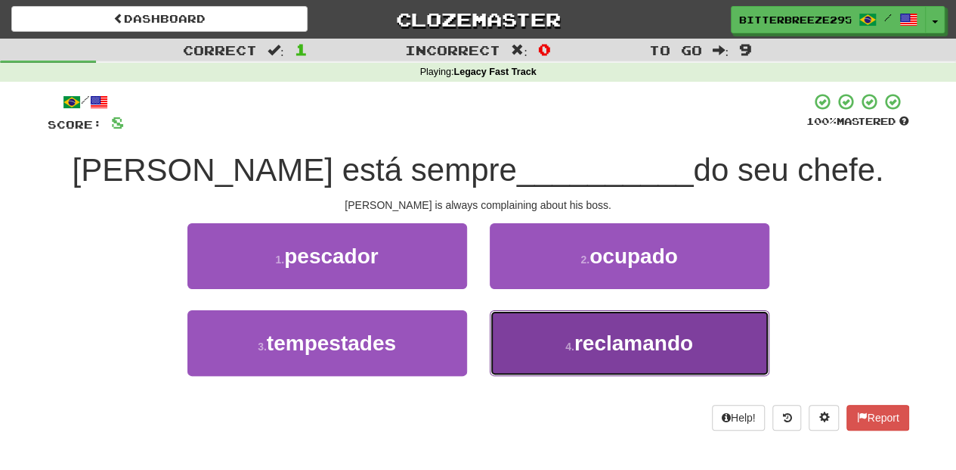
click at [526, 337] on button "4 . reclamando" at bounding box center [630, 343] width 280 height 66
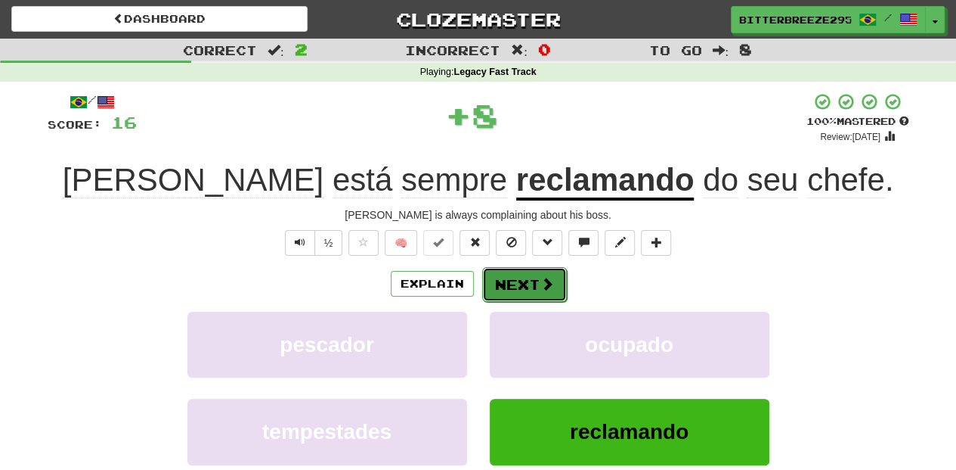
click at [505, 281] on button "Next" at bounding box center [524, 284] width 85 height 35
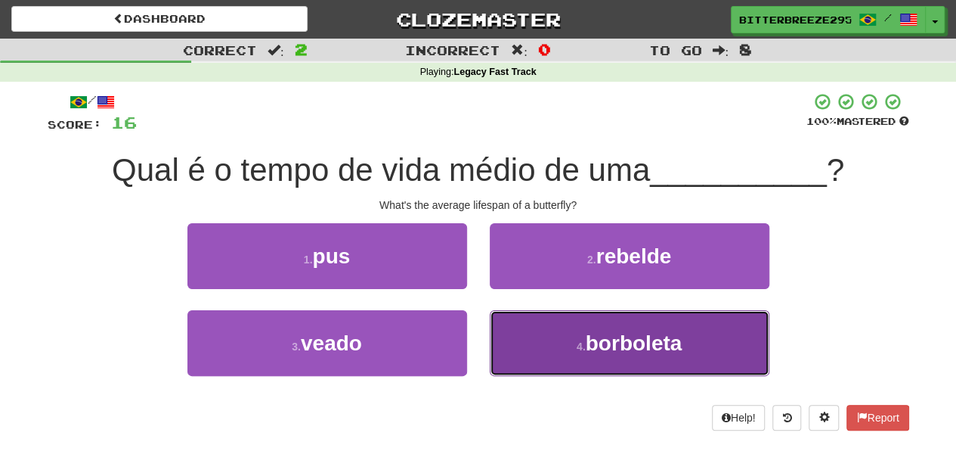
click at [536, 342] on button "4 . borboleta" at bounding box center [630, 343] width 280 height 66
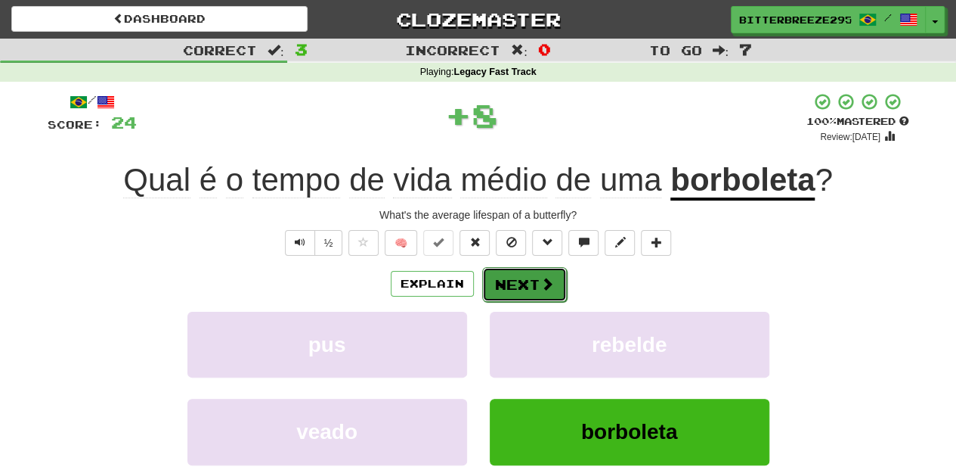
click at [513, 281] on button "Next" at bounding box center [524, 284] width 85 height 35
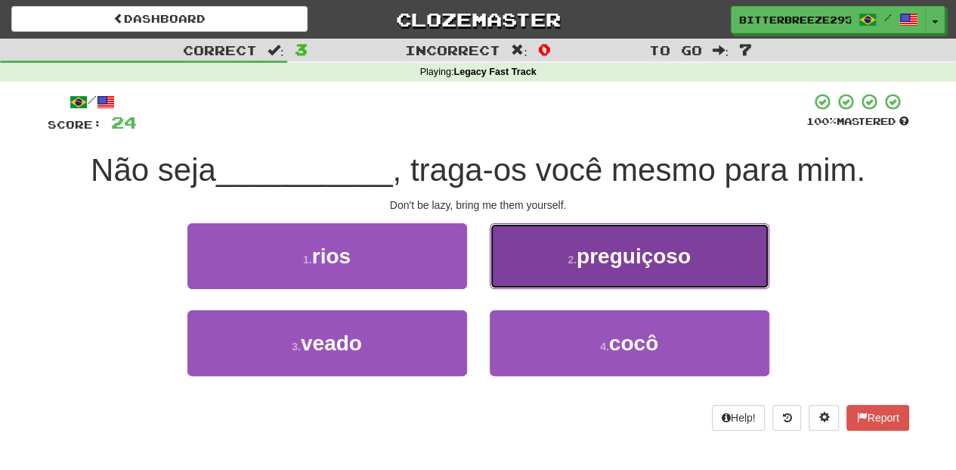
click at [516, 279] on button "2 . preguiçoso" at bounding box center [630, 256] width 280 height 66
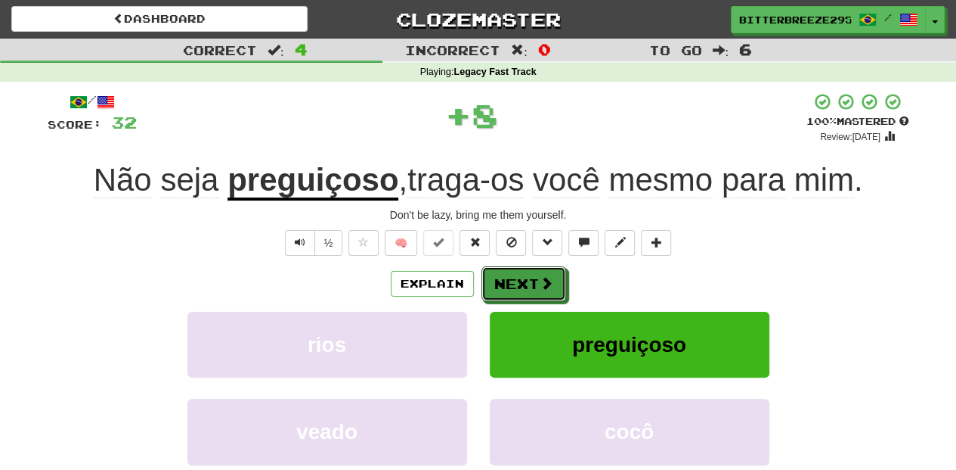
click at [516, 279] on button "Next" at bounding box center [524, 283] width 85 height 35
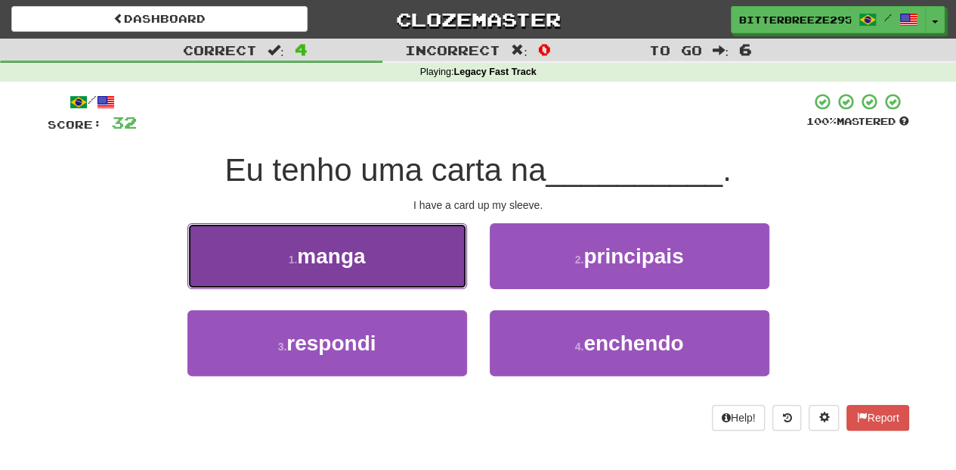
click at [390, 262] on button "1 . manga" at bounding box center [328, 256] width 280 height 66
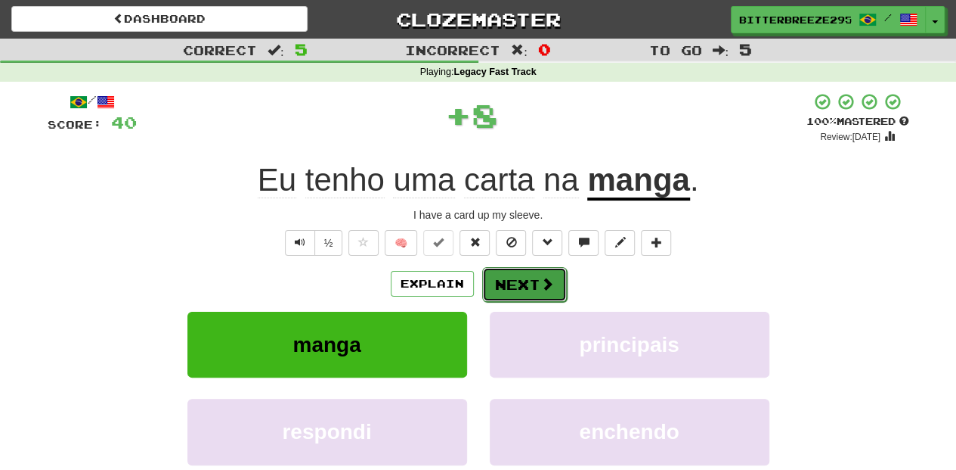
click at [529, 281] on button "Next" at bounding box center [524, 284] width 85 height 35
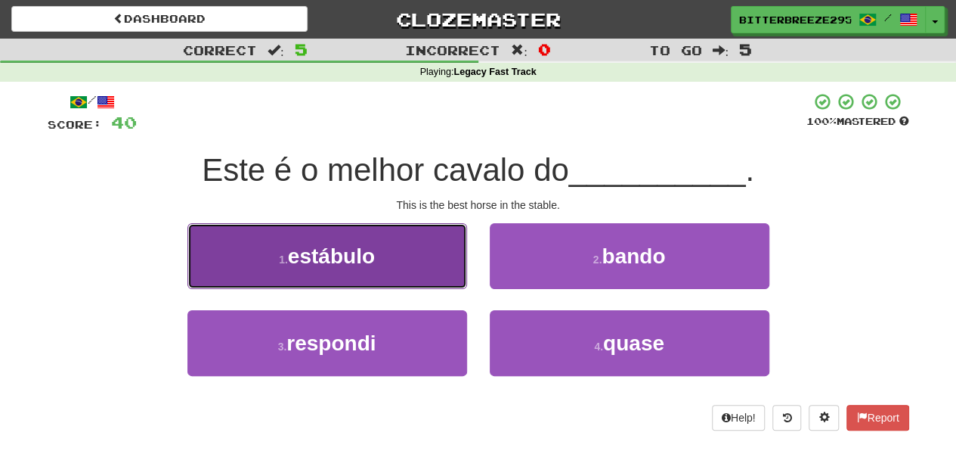
click at [383, 263] on button "1 . estábulo" at bounding box center [328, 256] width 280 height 66
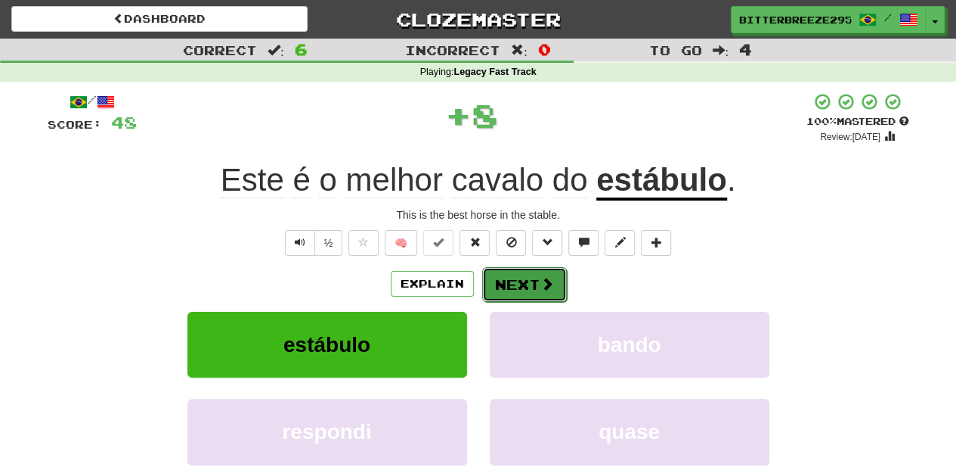
click at [508, 278] on button "Next" at bounding box center [524, 284] width 85 height 35
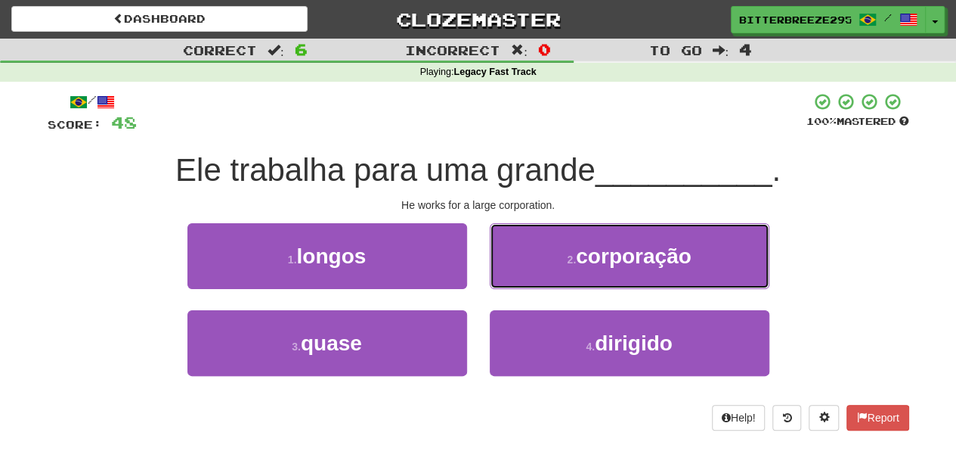
click at [508, 278] on button "2 . corporação" at bounding box center [630, 256] width 280 height 66
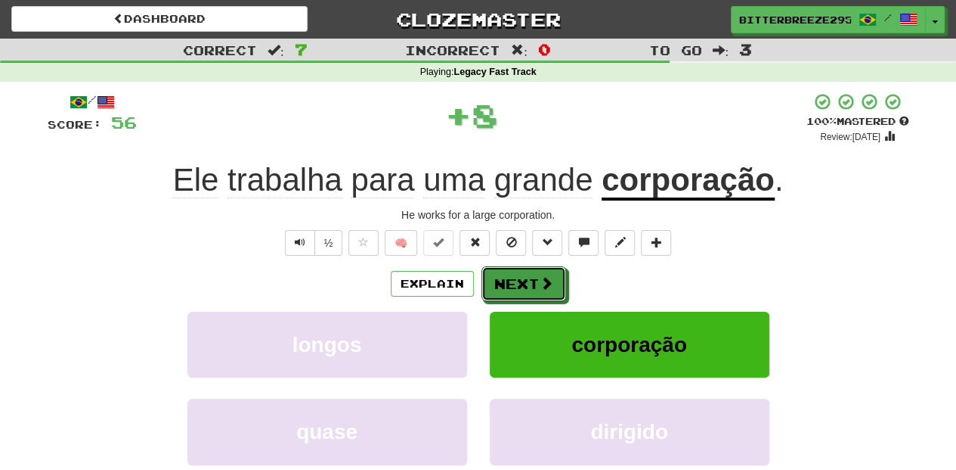
click at [508, 278] on button "Next" at bounding box center [524, 283] width 85 height 35
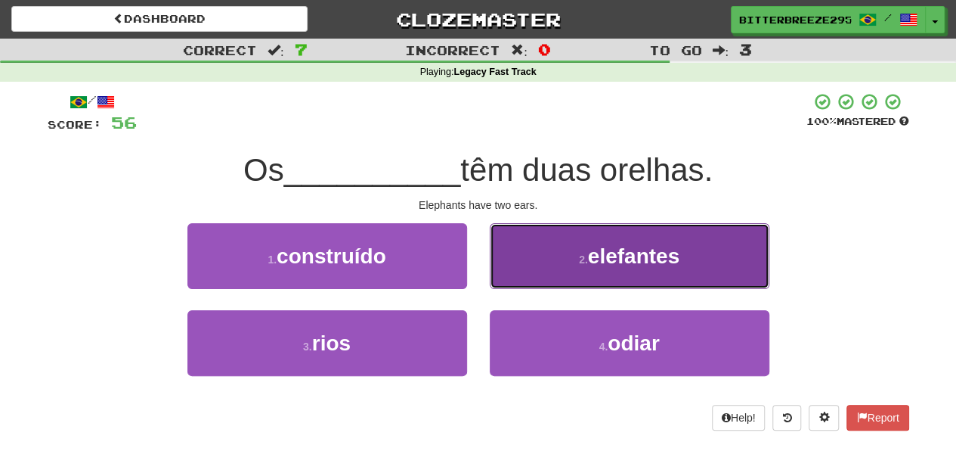
click at [519, 275] on button "2 . elefantes" at bounding box center [630, 256] width 280 height 66
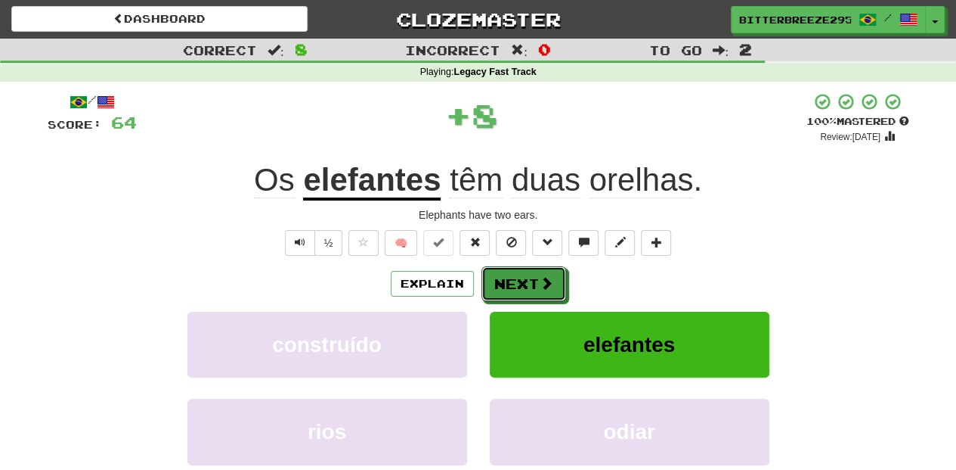
click at [519, 275] on button "Next" at bounding box center [524, 283] width 85 height 35
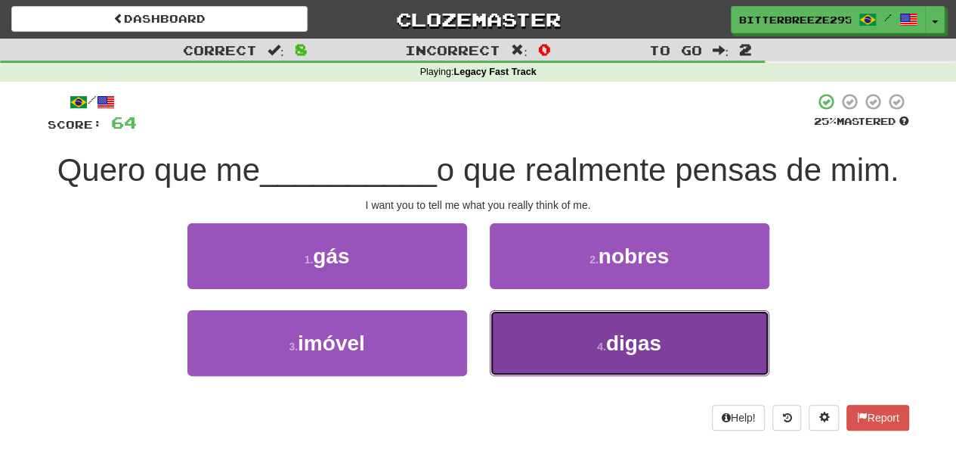
click at [567, 337] on button "4 . digas" at bounding box center [630, 343] width 280 height 66
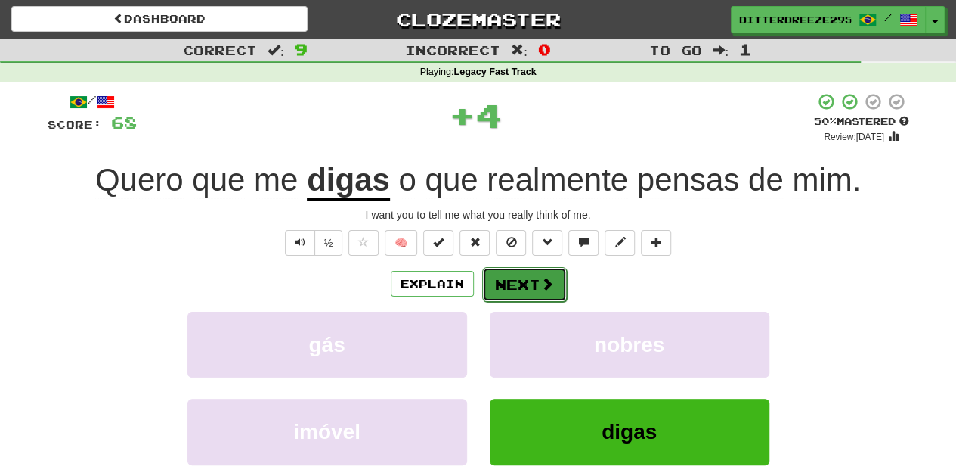
click at [502, 277] on button "Next" at bounding box center [524, 284] width 85 height 35
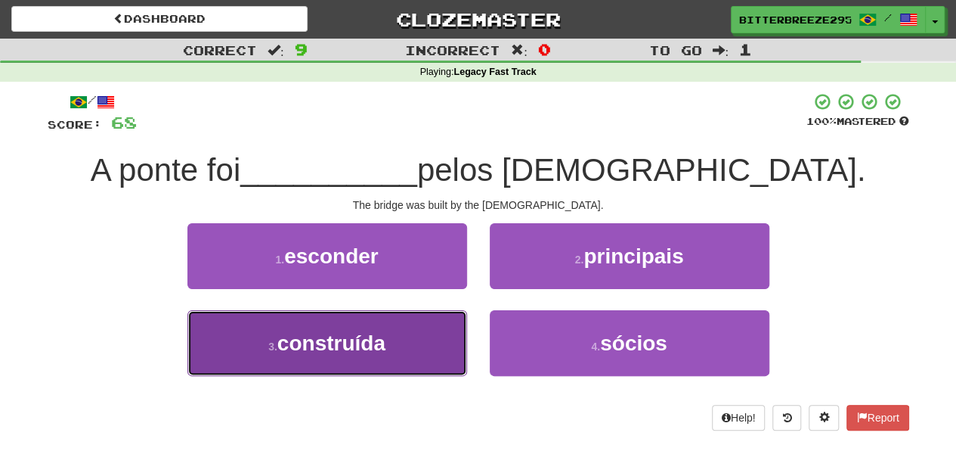
click at [427, 340] on button "3 . construída" at bounding box center [328, 343] width 280 height 66
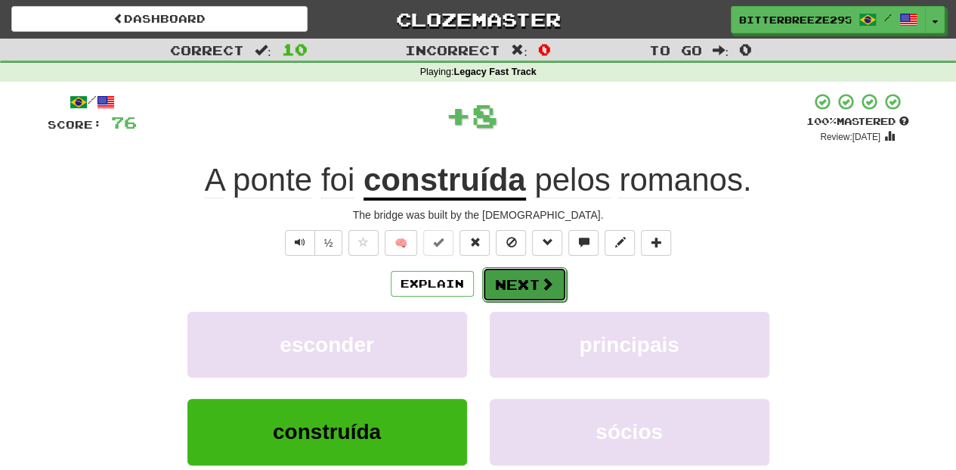
click at [510, 292] on button "Next" at bounding box center [524, 284] width 85 height 35
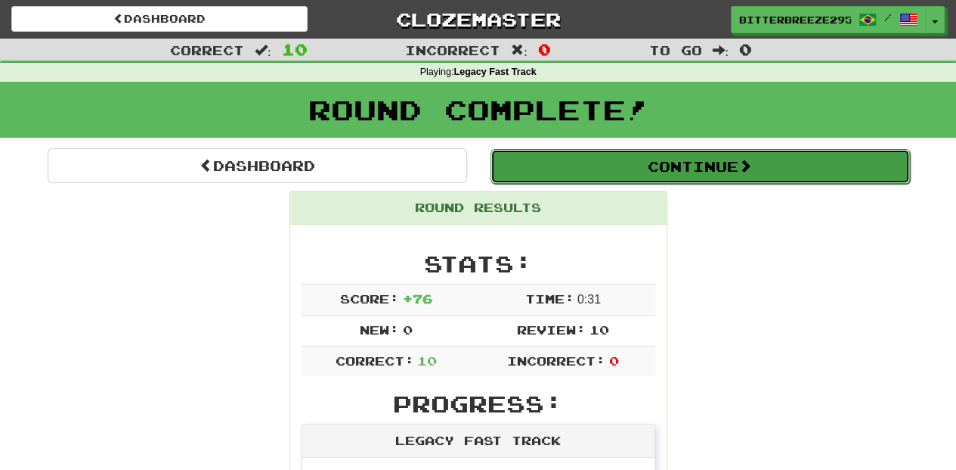
click at [544, 167] on button "Continue" at bounding box center [701, 166] width 420 height 35
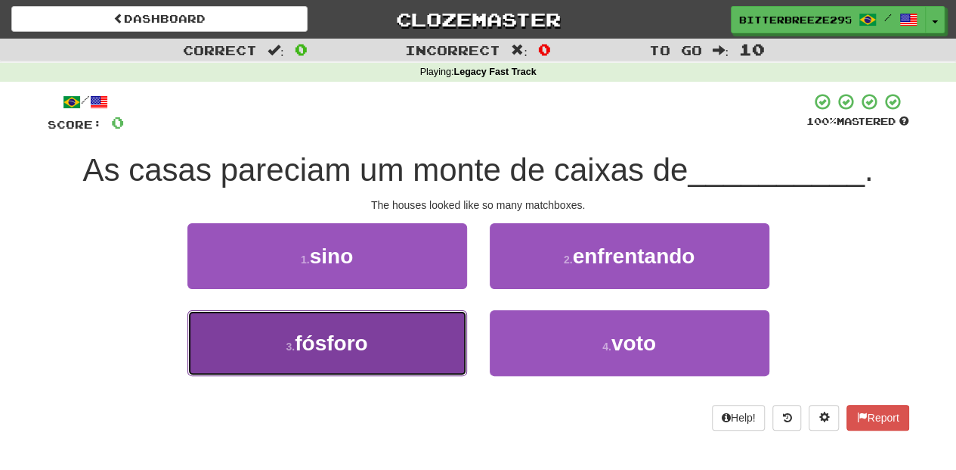
click at [404, 333] on button "3 . fósforo" at bounding box center [328, 343] width 280 height 66
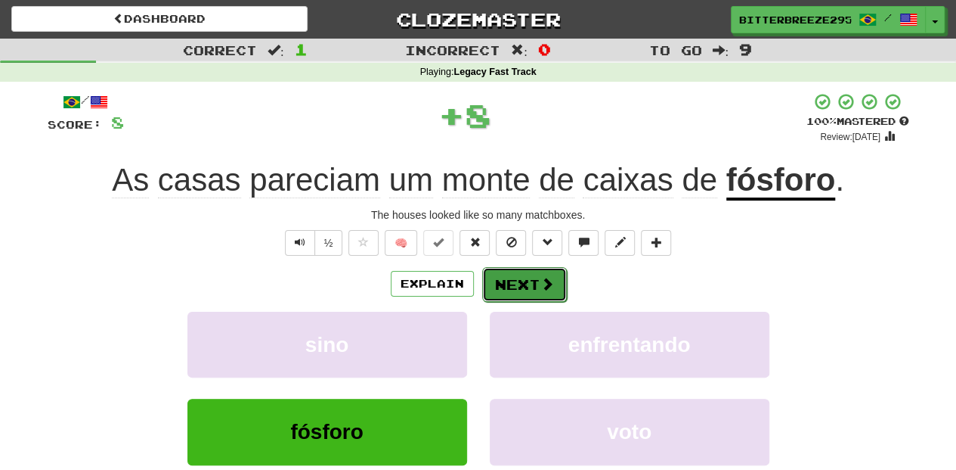
click at [525, 287] on button "Next" at bounding box center [524, 284] width 85 height 35
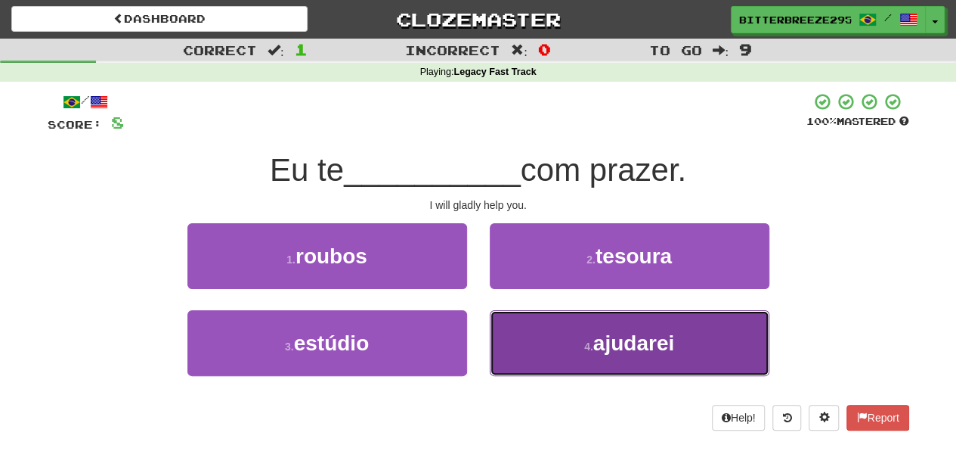
click at [540, 335] on button "4 . ajudarei" at bounding box center [630, 343] width 280 height 66
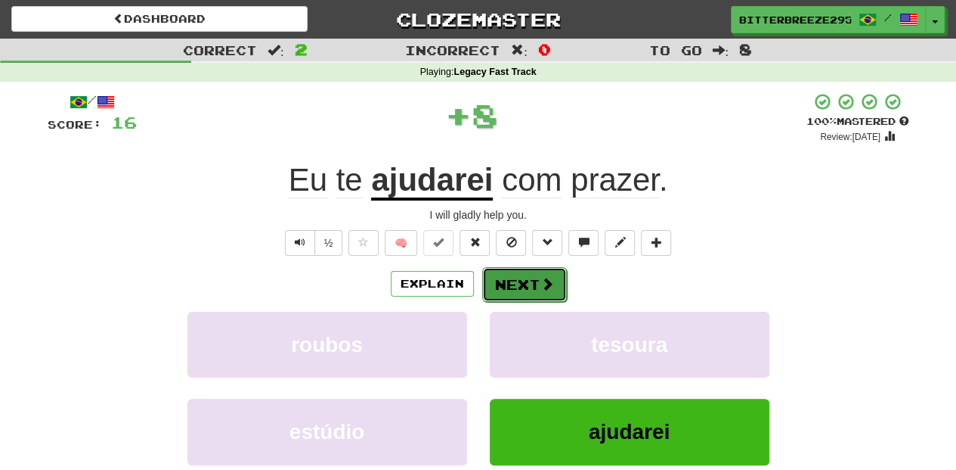
click at [522, 281] on button "Next" at bounding box center [524, 284] width 85 height 35
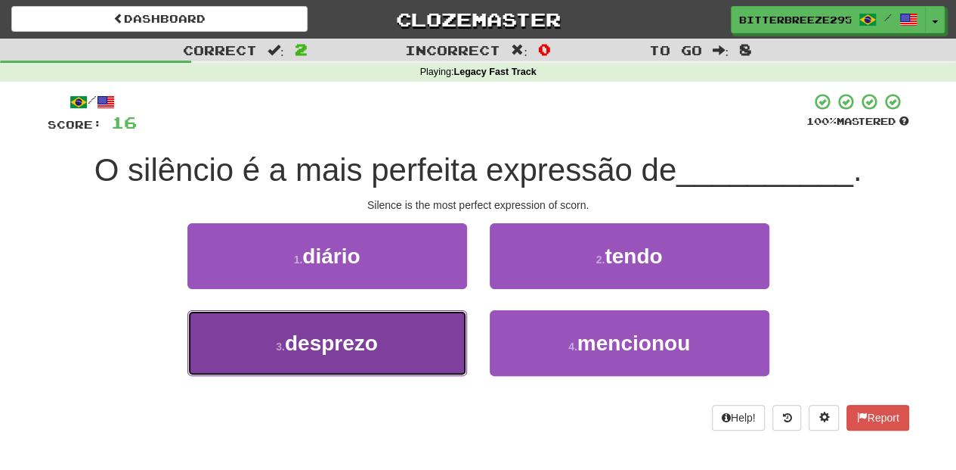
click at [414, 336] on button "3 . desprezo" at bounding box center [328, 343] width 280 height 66
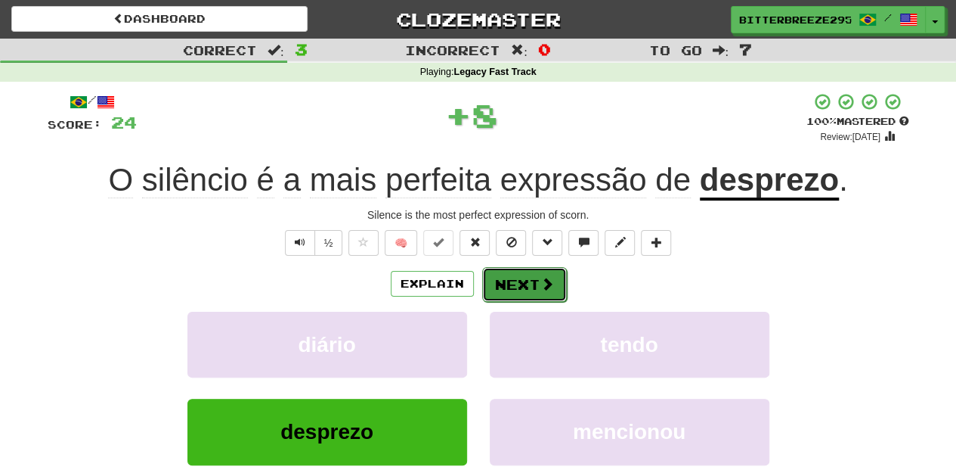
click at [508, 292] on button "Next" at bounding box center [524, 284] width 85 height 35
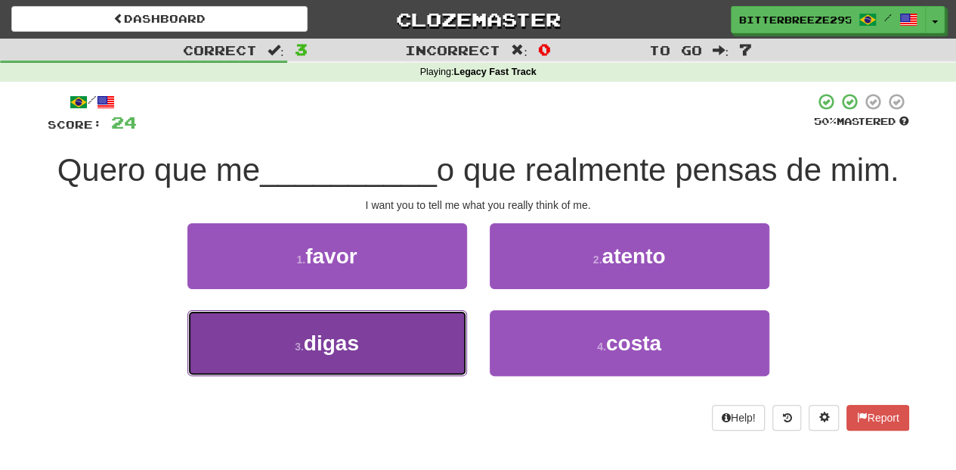
click at [417, 340] on button "3 . digas" at bounding box center [328, 343] width 280 height 66
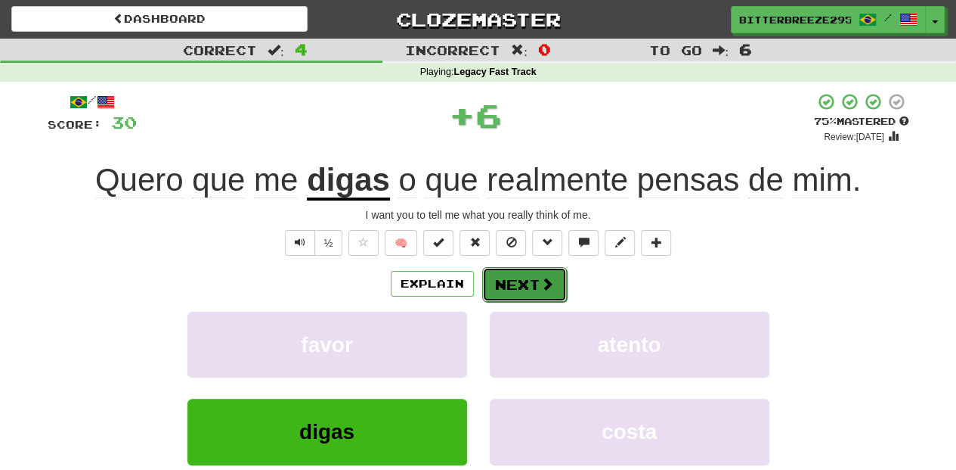
click at [511, 290] on button "Next" at bounding box center [524, 284] width 85 height 35
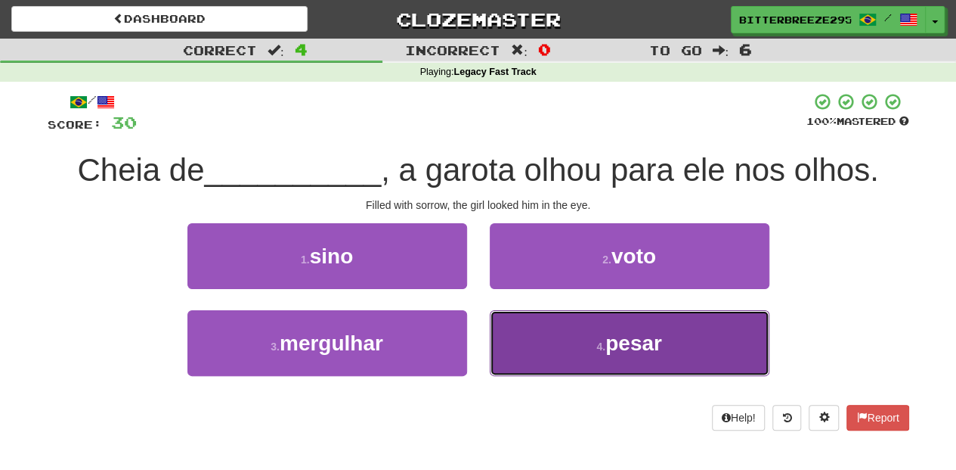
click at [564, 352] on button "4 . pesar" at bounding box center [630, 343] width 280 height 66
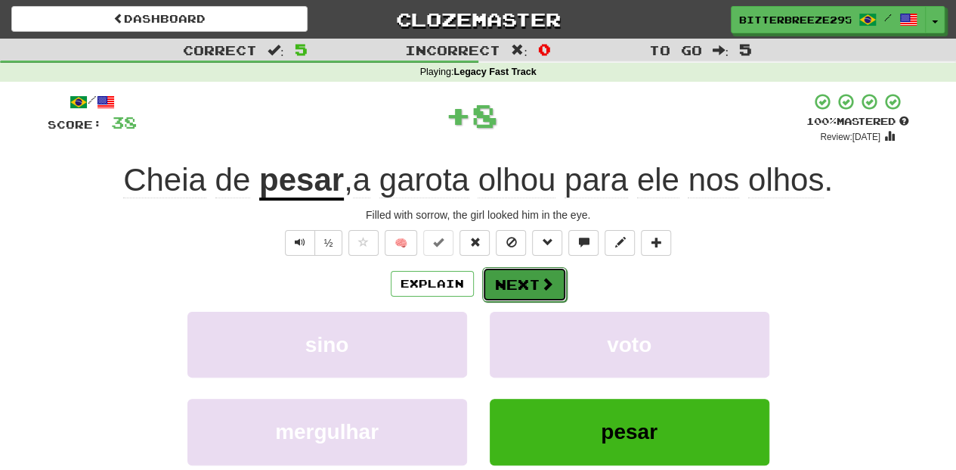
click at [526, 284] on button "Next" at bounding box center [524, 284] width 85 height 35
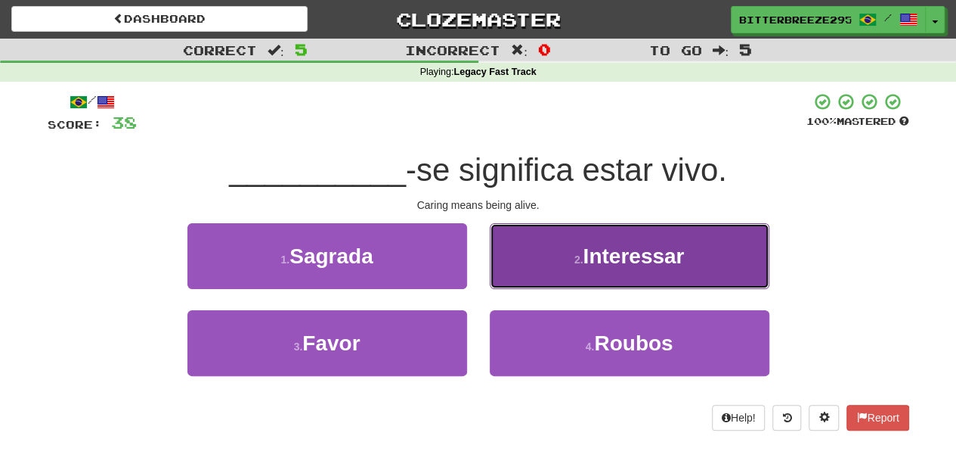
click at [528, 271] on button "2 . Interessar" at bounding box center [630, 256] width 280 height 66
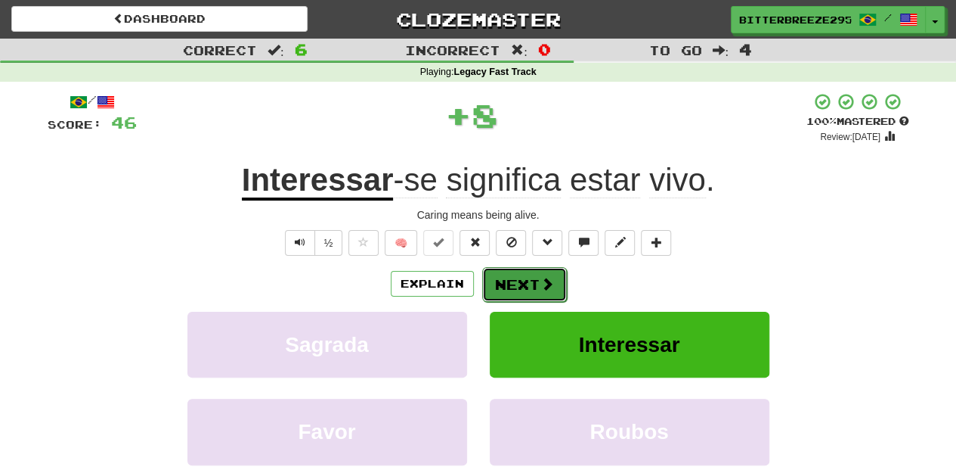
click at [513, 281] on button "Next" at bounding box center [524, 284] width 85 height 35
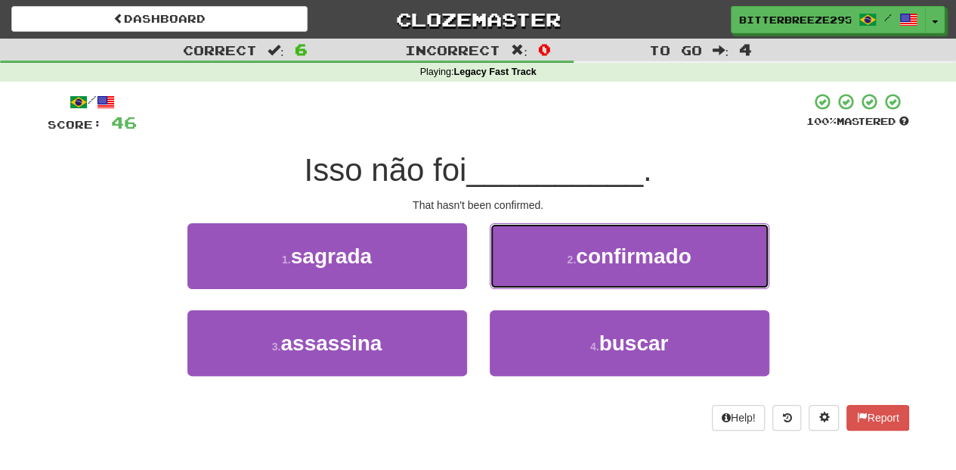
click at [513, 281] on button "2 . confirmado" at bounding box center [630, 256] width 280 height 66
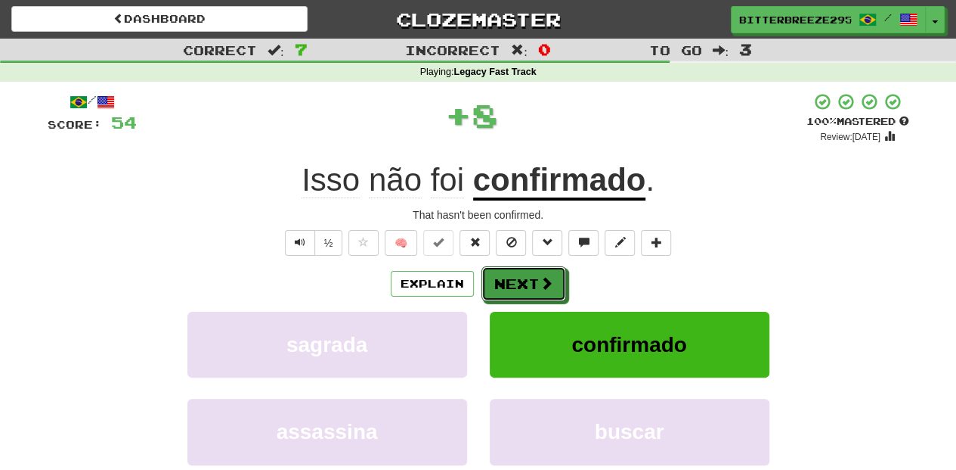
click at [513, 281] on button "Next" at bounding box center [524, 283] width 85 height 35
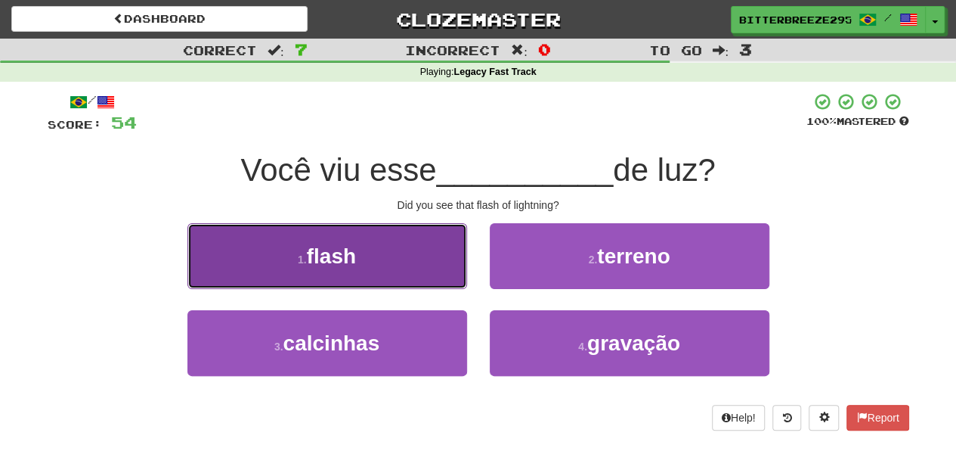
click at [413, 266] on button "1 . flash" at bounding box center [328, 256] width 280 height 66
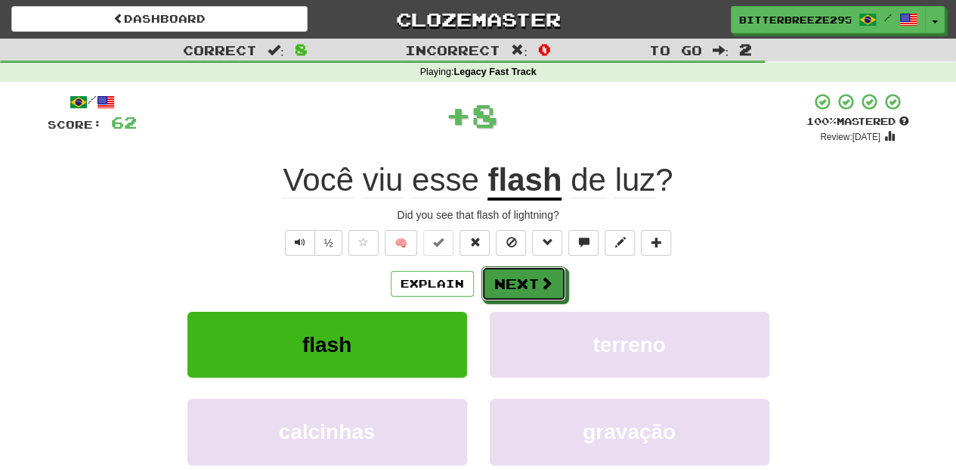
click at [510, 269] on button "Next" at bounding box center [524, 283] width 85 height 35
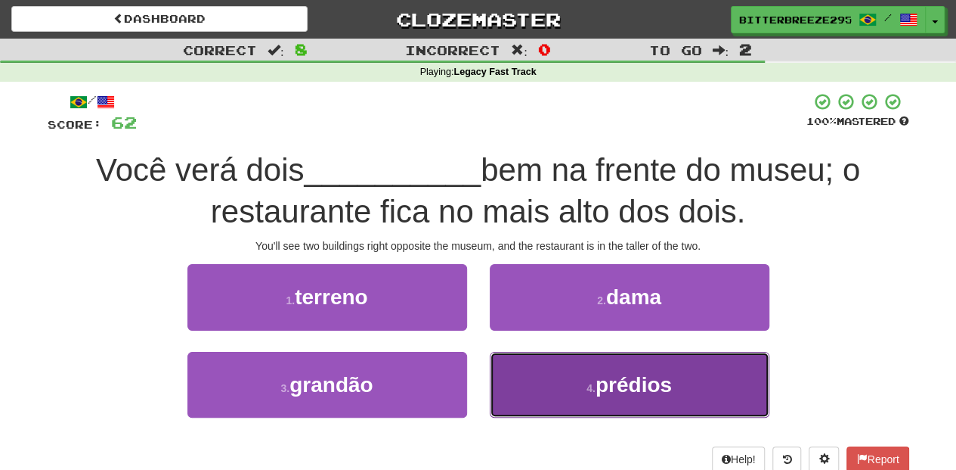
click at [528, 374] on button "4 . prédios" at bounding box center [630, 385] width 280 height 66
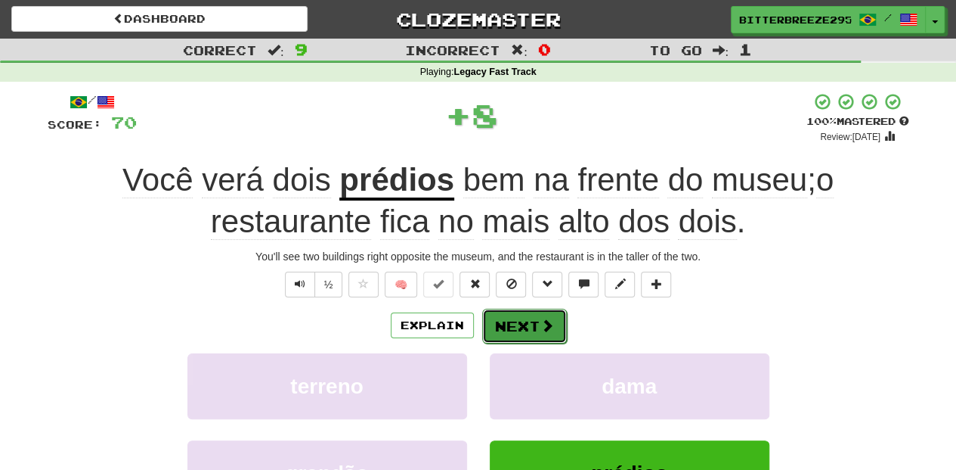
click at [532, 321] on button "Next" at bounding box center [524, 325] width 85 height 35
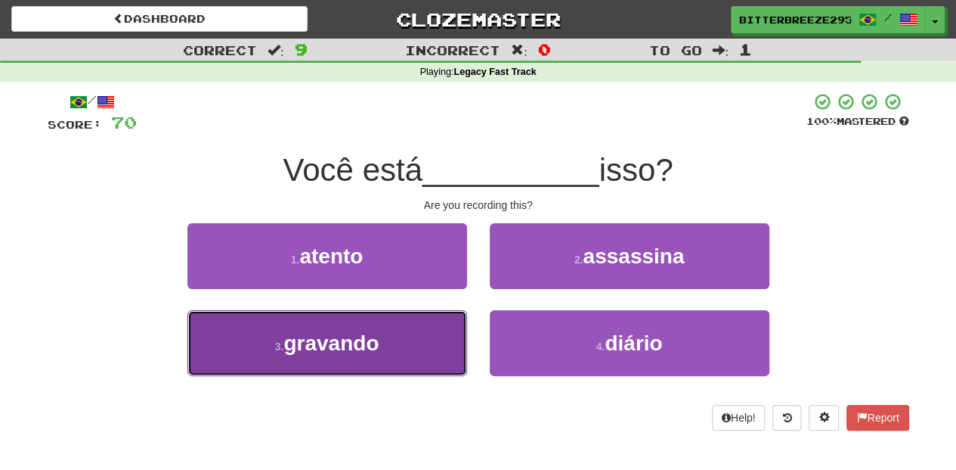
click at [408, 339] on button "3 . gravando" at bounding box center [328, 343] width 280 height 66
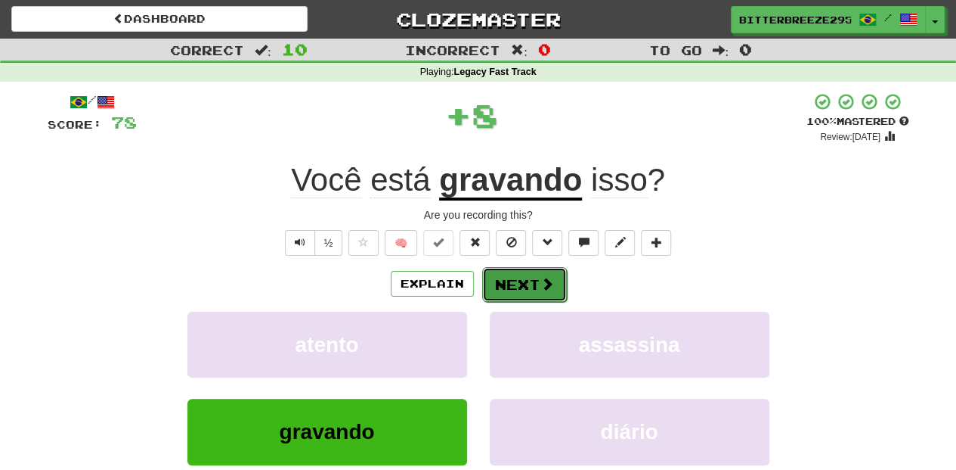
click at [504, 277] on button "Next" at bounding box center [524, 284] width 85 height 35
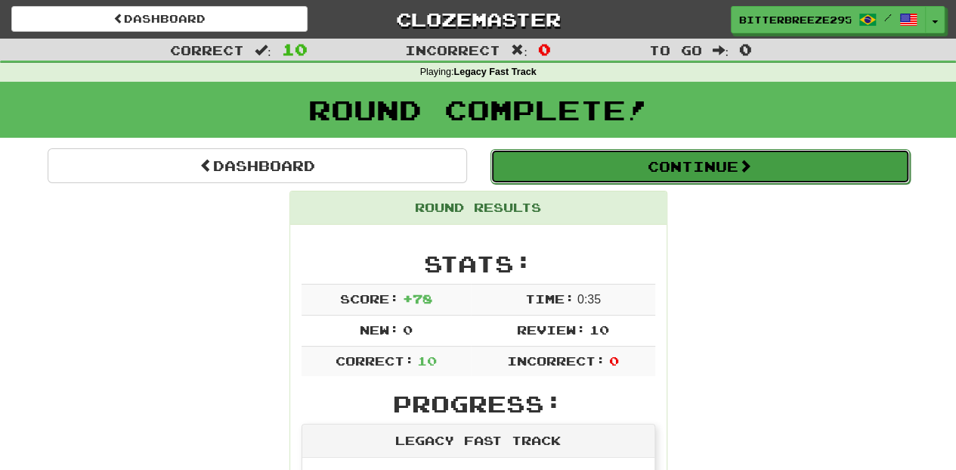
click at [604, 157] on button "Continue" at bounding box center [701, 166] width 420 height 35
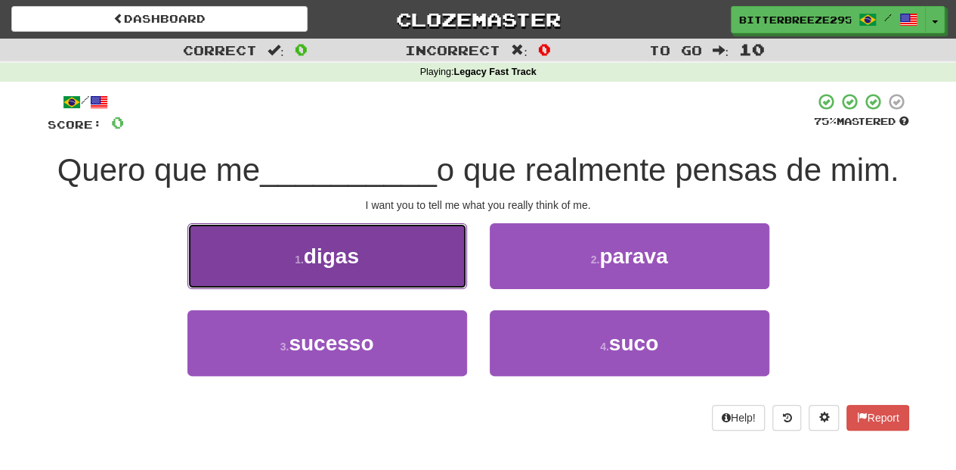
click at [408, 256] on button "1 . digas" at bounding box center [328, 256] width 280 height 66
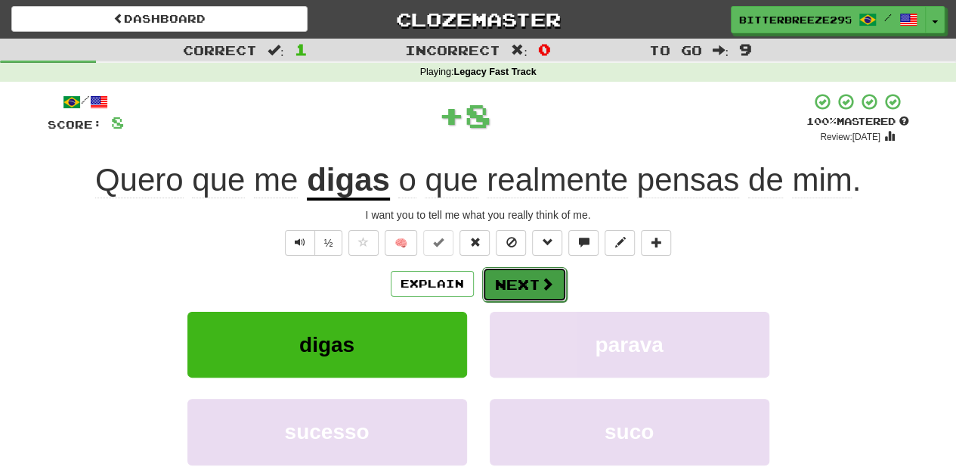
click at [519, 280] on button "Next" at bounding box center [524, 284] width 85 height 35
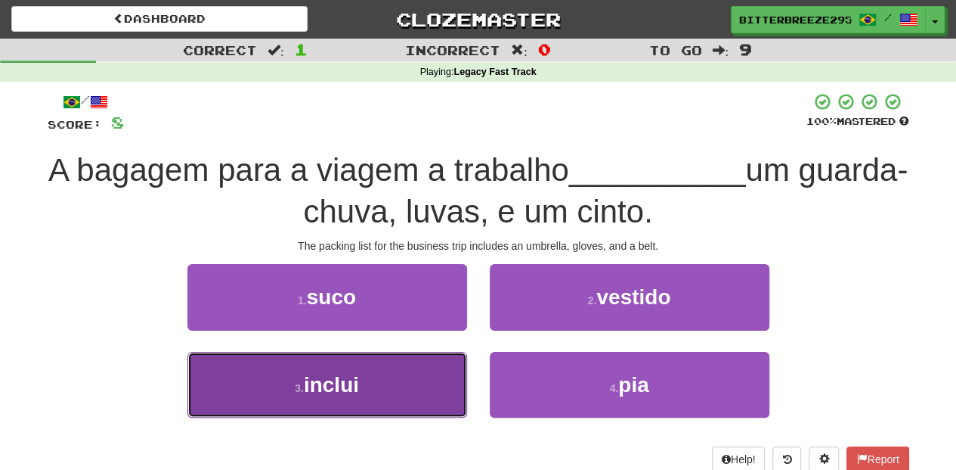
click at [405, 389] on button "3 . inclui" at bounding box center [328, 385] width 280 height 66
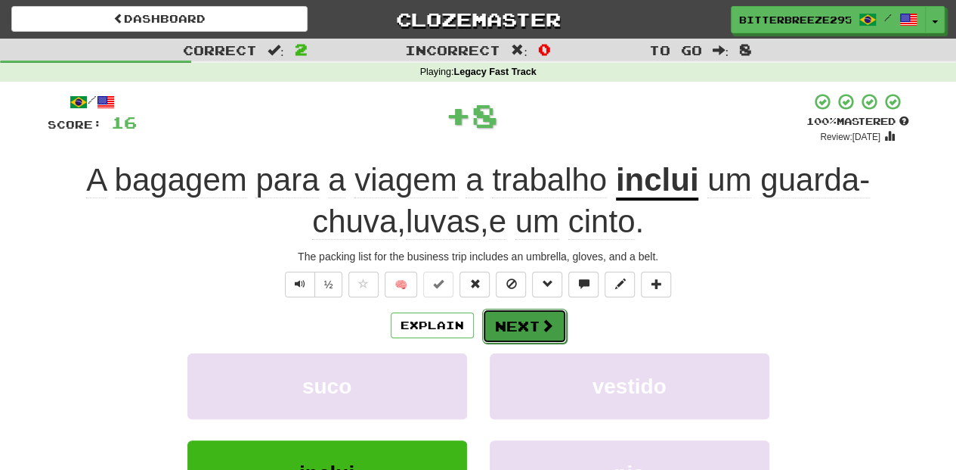
click at [515, 324] on button "Next" at bounding box center [524, 325] width 85 height 35
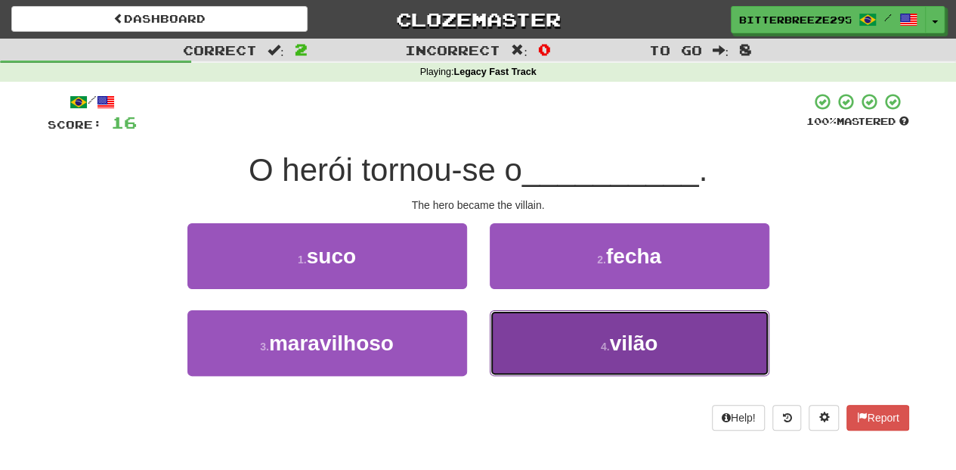
click at [547, 324] on button "4 . vilão" at bounding box center [630, 343] width 280 height 66
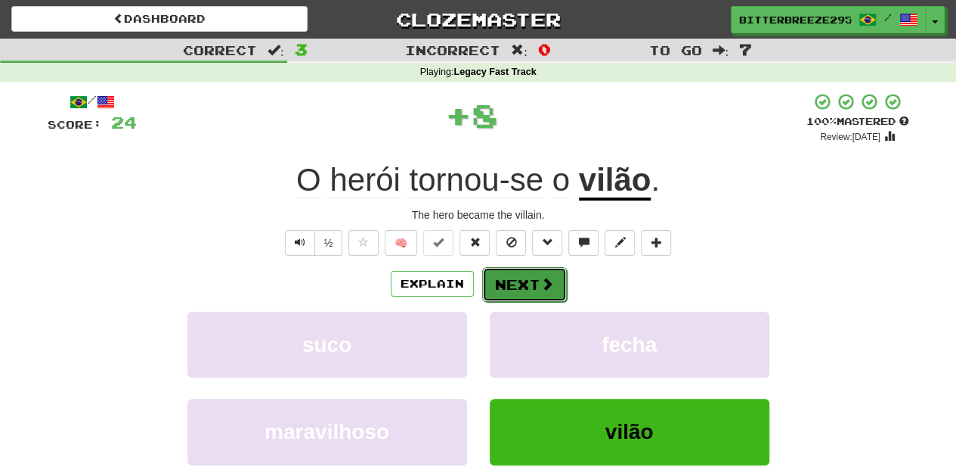
click at [535, 283] on button "Next" at bounding box center [524, 284] width 85 height 35
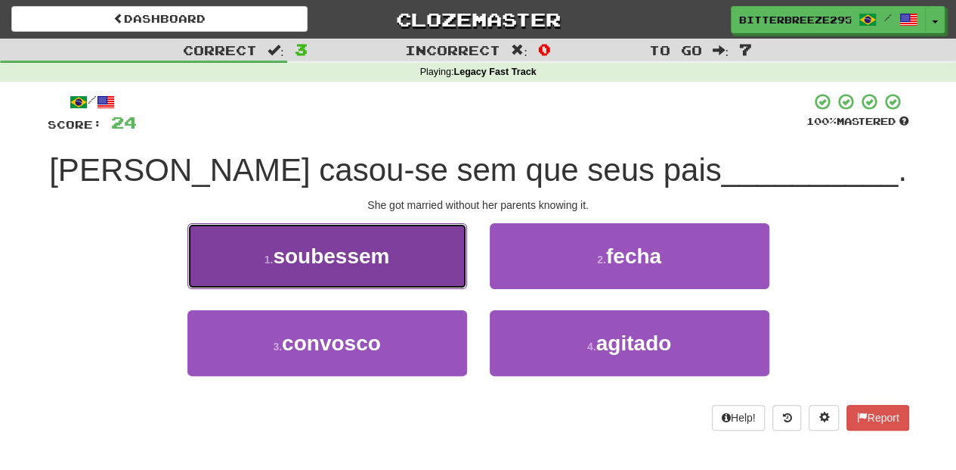
click at [417, 273] on button "1 . soubessem" at bounding box center [328, 256] width 280 height 66
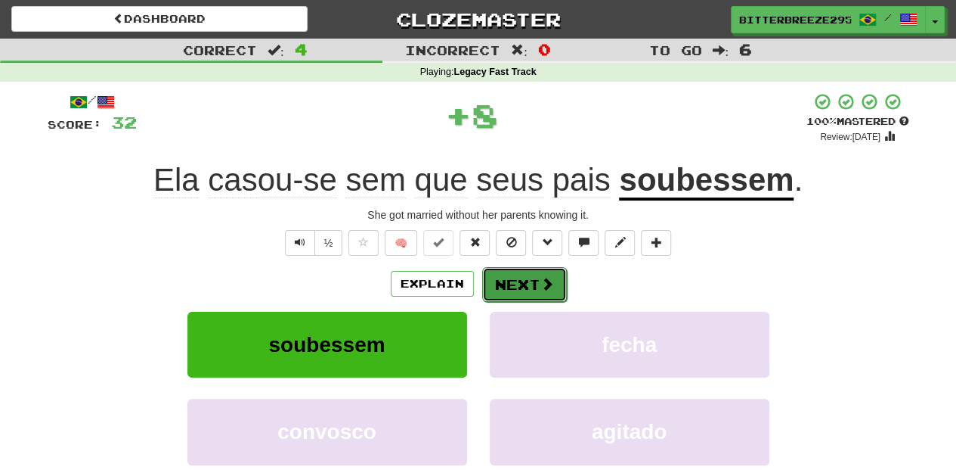
click at [519, 285] on button "Next" at bounding box center [524, 284] width 85 height 35
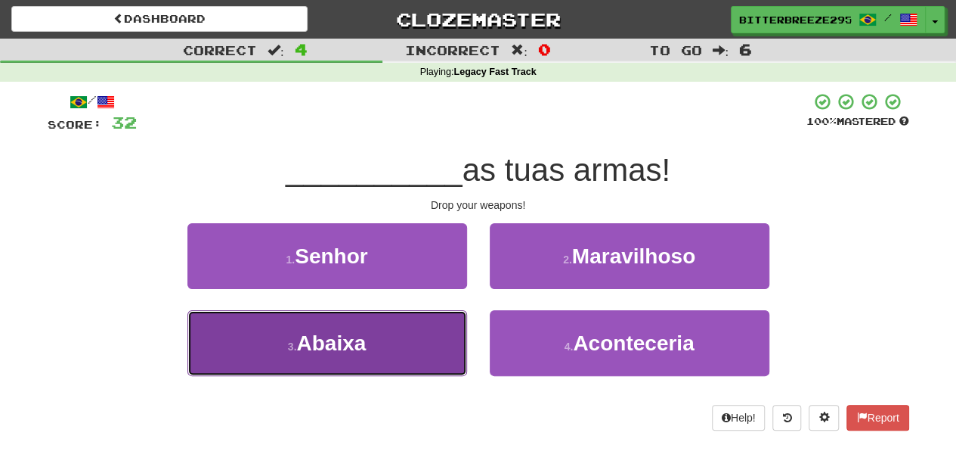
click at [386, 333] on button "3 . [GEOGRAPHIC_DATA]" at bounding box center [328, 343] width 280 height 66
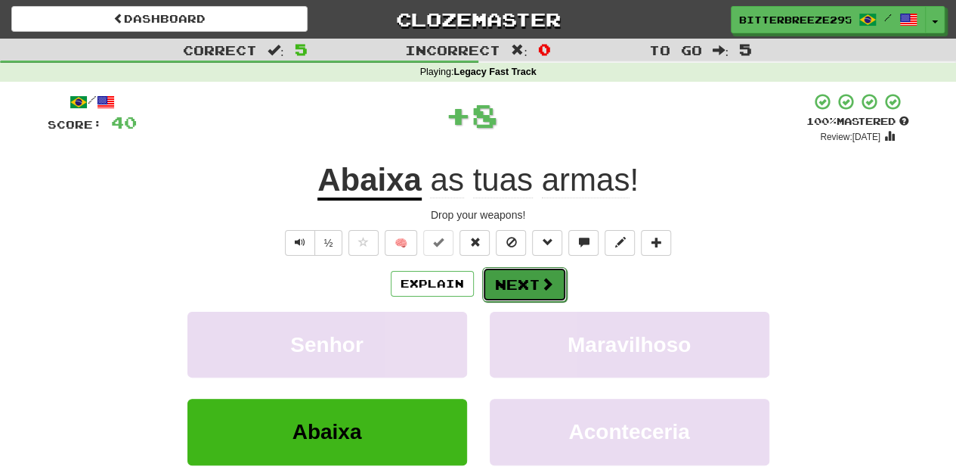
click at [547, 283] on span at bounding box center [548, 284] width 14 height 14
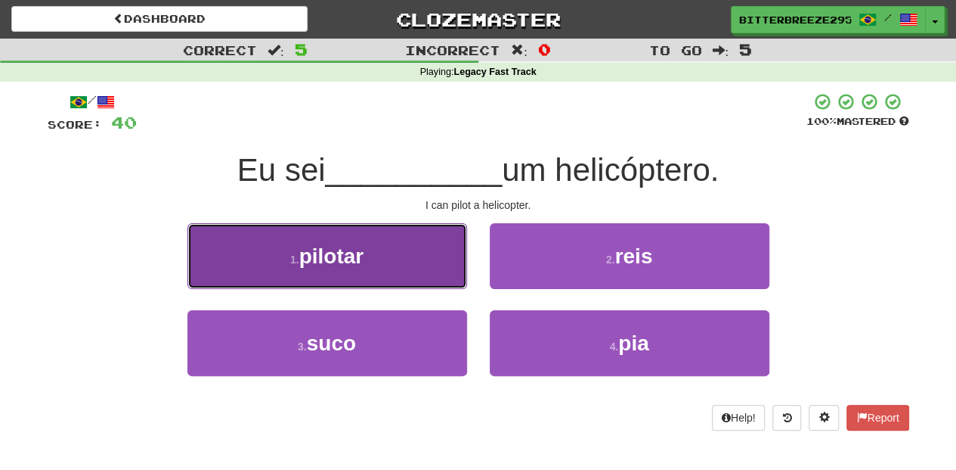
click at [447, 271] on button "1 . pilotar" at bounding box center [328, 256] width 280 height 66
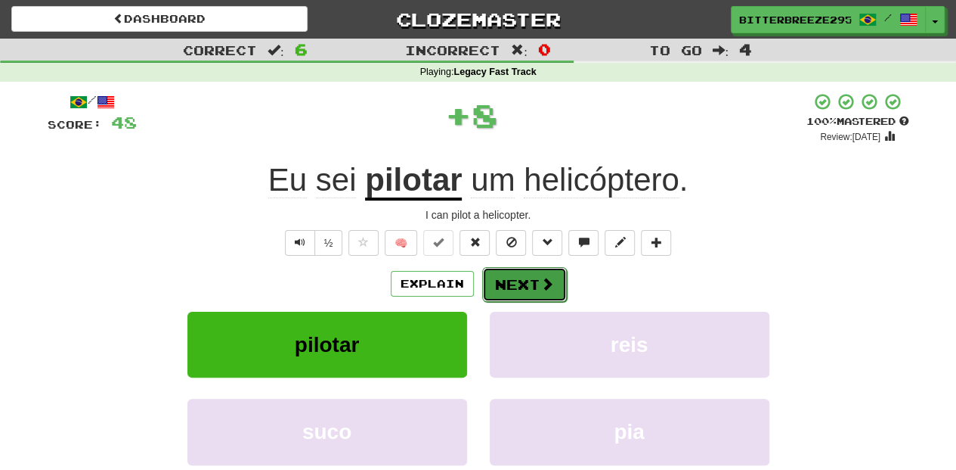
click at [509, 286] on button "Next" at bounding box center [524, 284] width 85 height 35
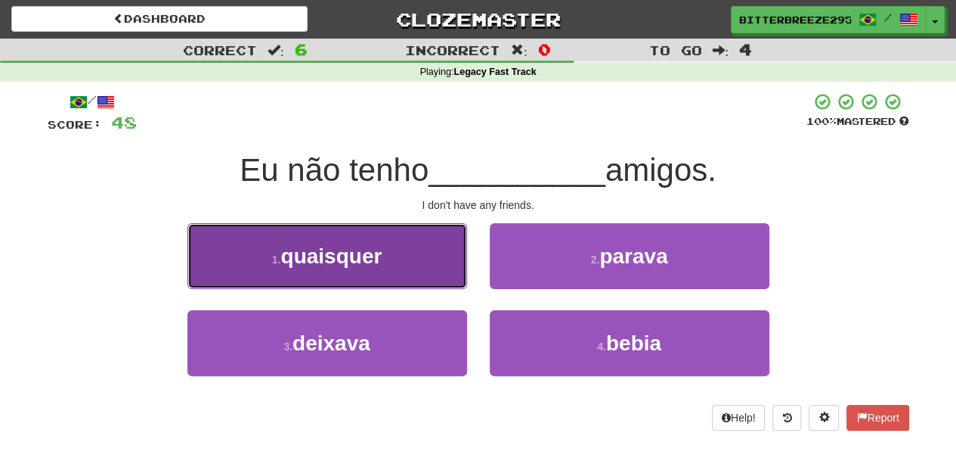
click at [413, 277] on button "1 . quaisquer" at bounding box center [328, 256] width 280 height 66
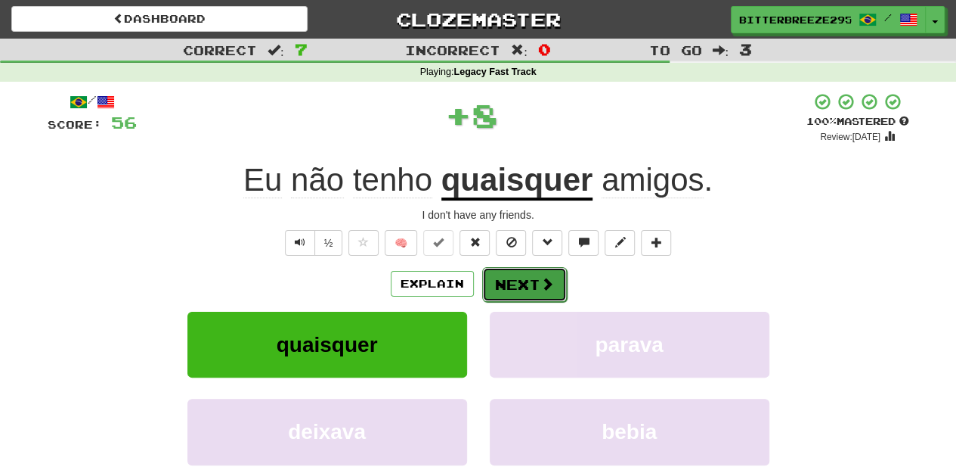
click at [516, 284] on button "Next" at bounding box center [524, 284] width 85 height 35
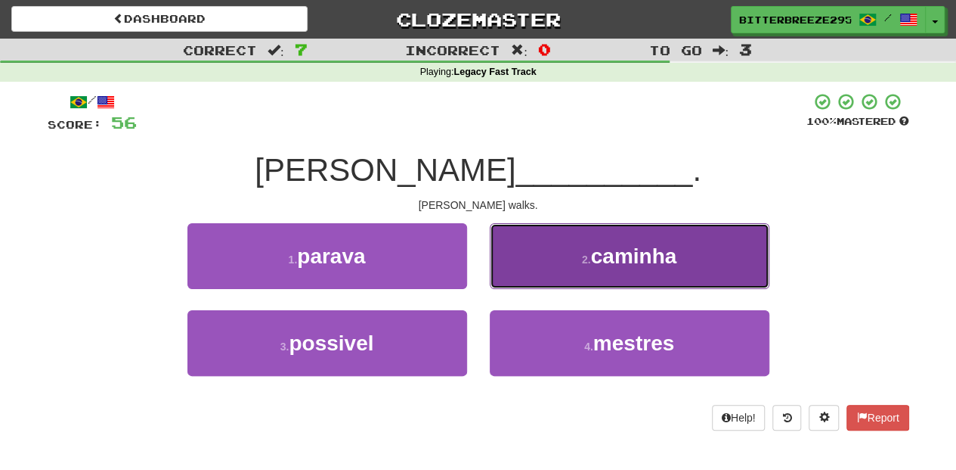
click at [525, 278] on button "2 . caminha" at bounding box center [630, 256] width 280 height 66
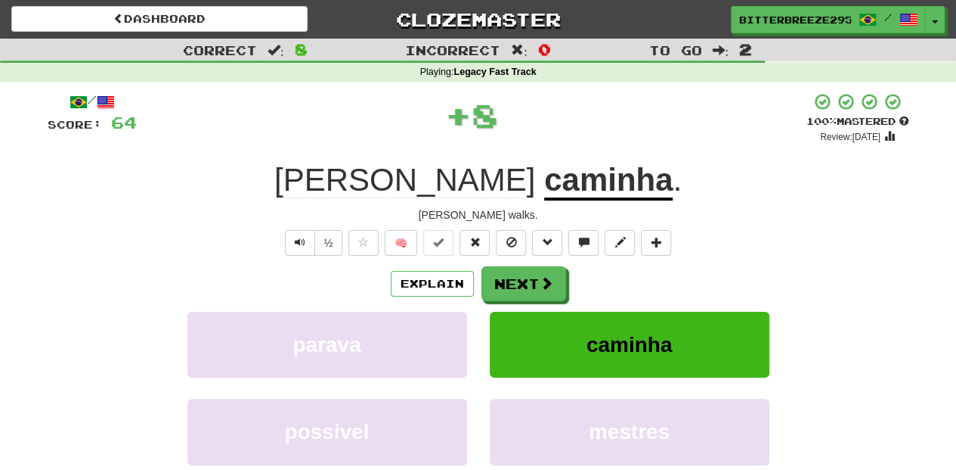
click at [525, 278] on button "Next" at bounding box center [524, 283] width 85 height 35
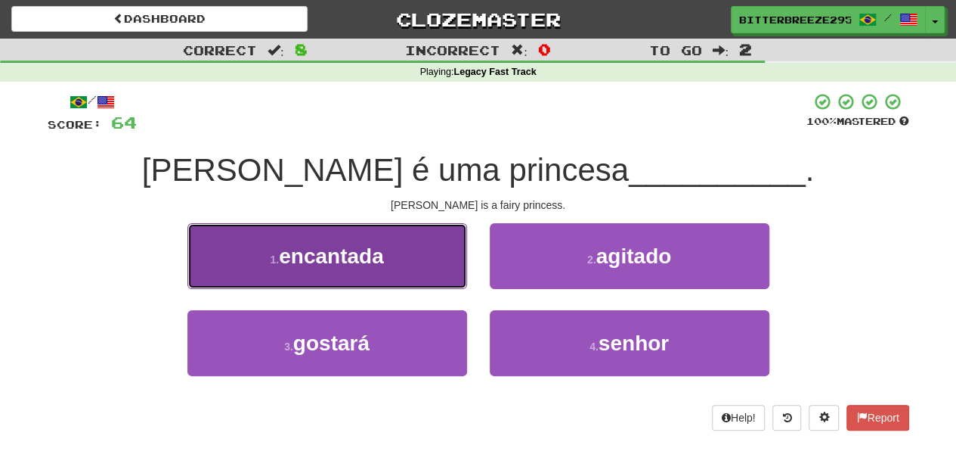
click at [411, 271] on button "1 . encantada" at bounding box center [328, 256] width 280 height 66
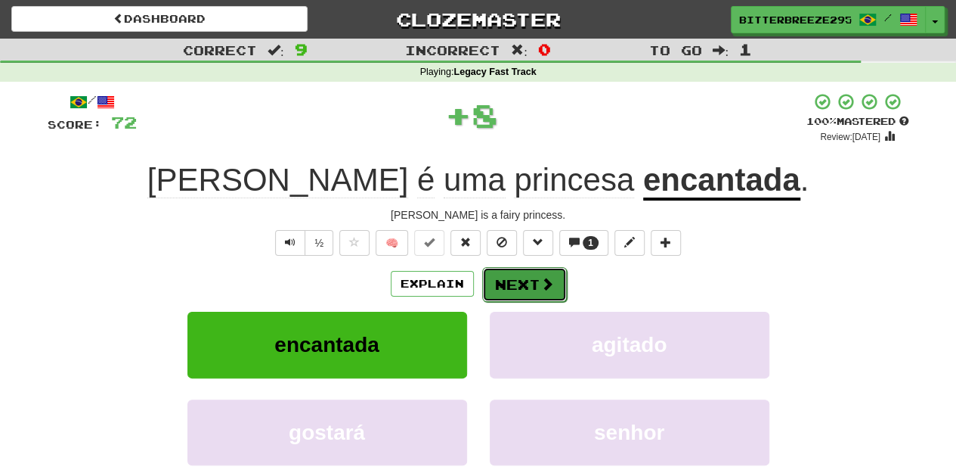
click at [498, 276] on button "Next" at bounding box center [524, 284] width 85 height 35
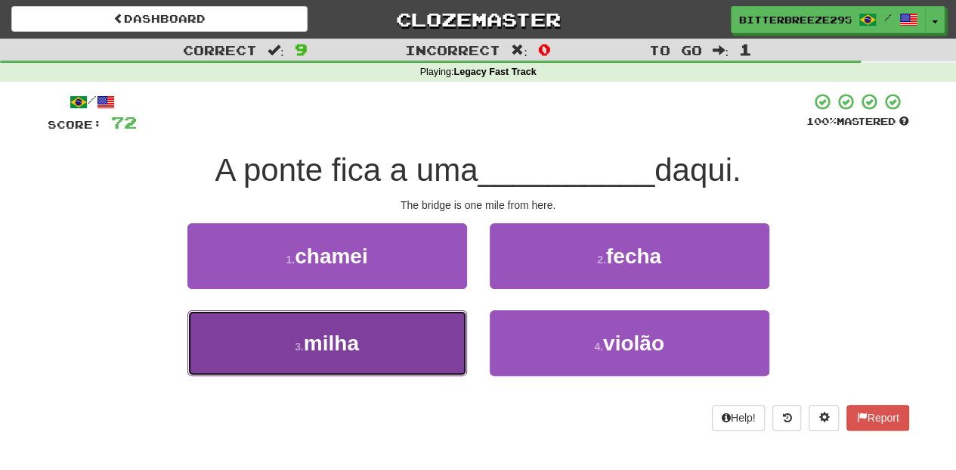
click at [429, 336] on button "3 . milha" at bounding box center [328, 343] width 280 height 66
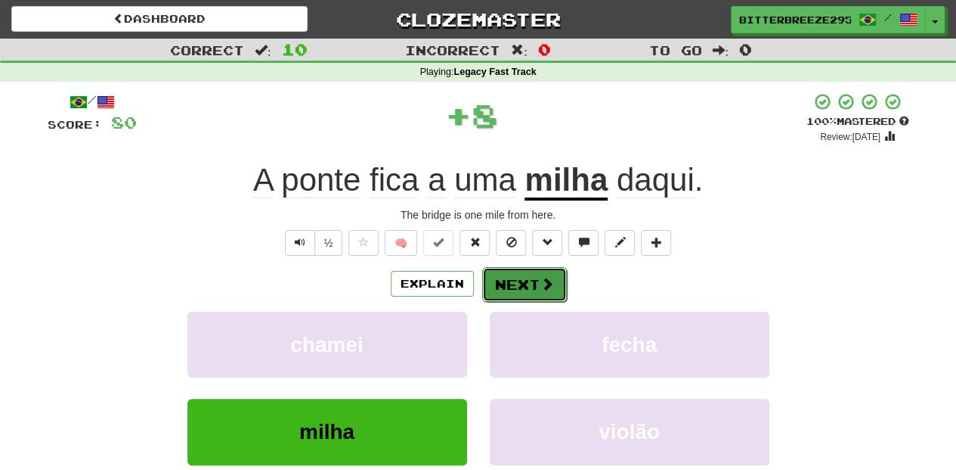
click at [509, 286] on button "Next" at bounding box center [524, 284] width 85 height 35
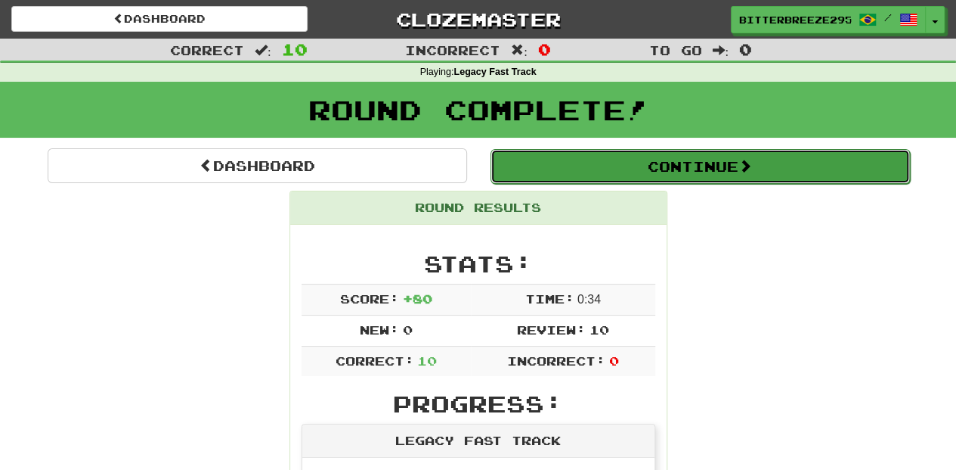
click at [612, 176] on button "Continue" at bounding box center [701, 166] width 420 height 35
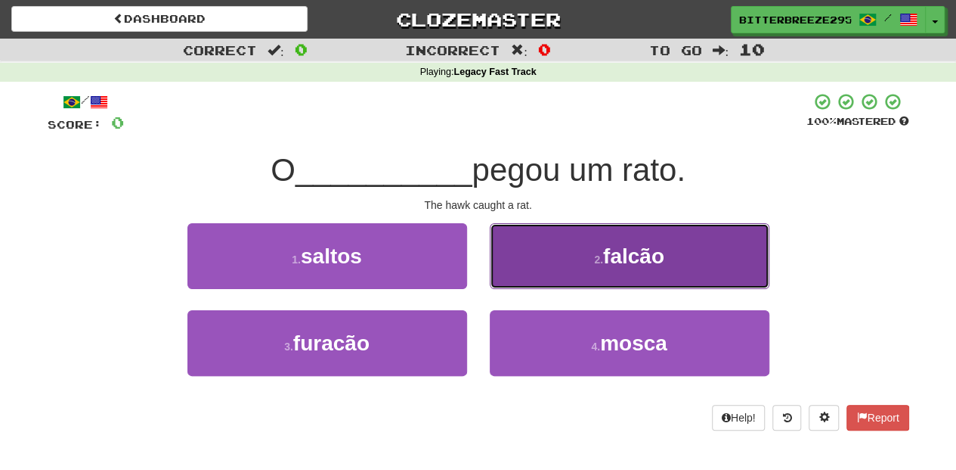
click at [549, 261] on button "2 . falcão" at bounding box center [630, 256] width 280 height 66
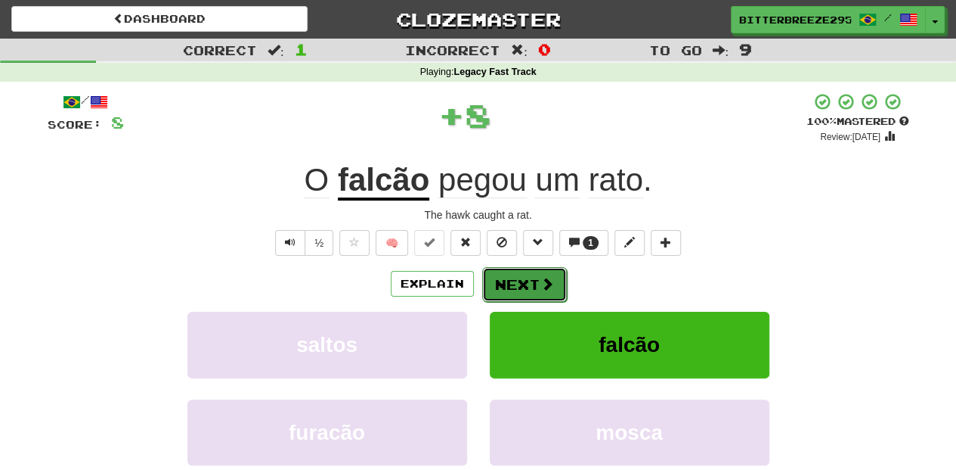
click at [529, 275] on button "Next" at bounding box center [524, 284] width 85 height 35
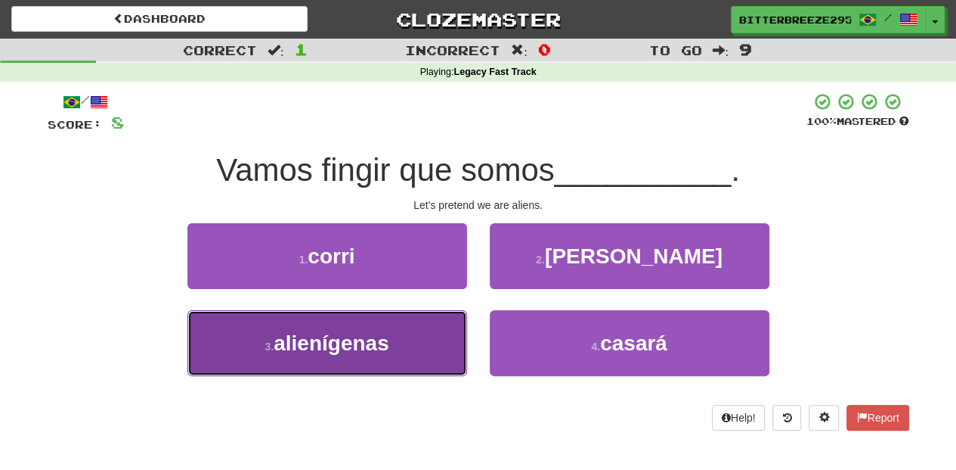
click at [401, 327] on button "3 . alienígenas" at bounding box center [328, 343] width 280 height 66
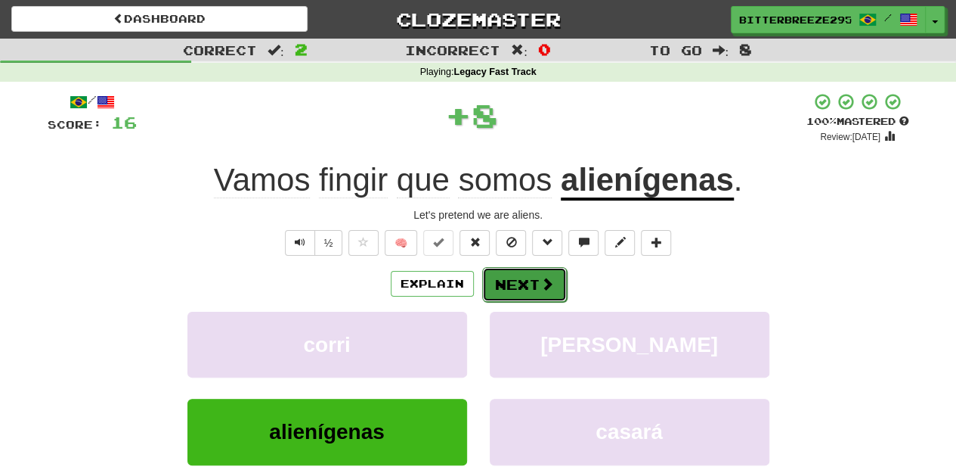
click at [496, 292] on button "Next" at bounding box center [524, 284] width 85 height 35
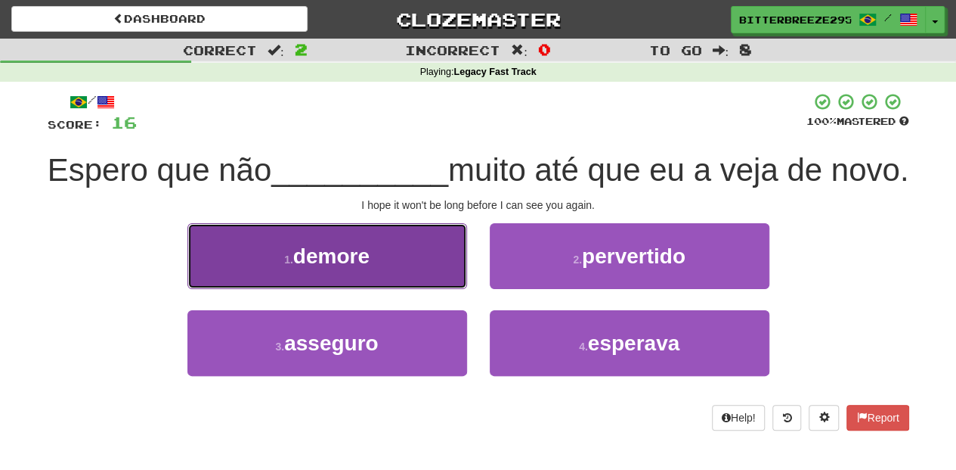
click at [431, 289] on button "1 . demore" at bounding box center [328, 256] width 280 height 66
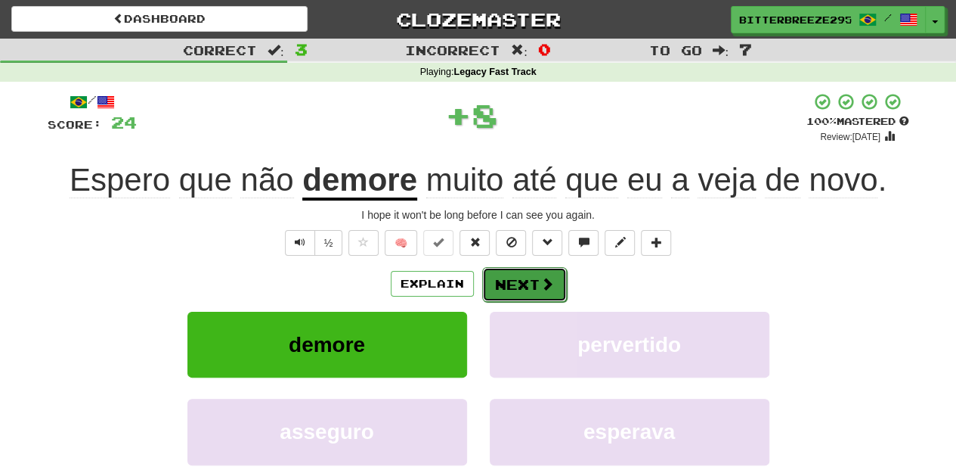
click at [519, 283] on button "Next" at bounding box center [524, 284] width 85 height 35
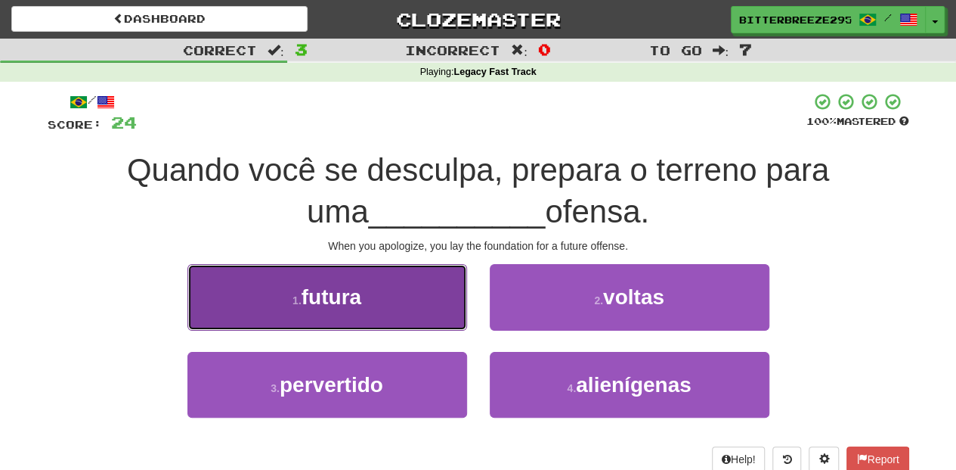
click at [395, 313] on button "1 . futura" at bounding box center [328, 297] width 280 height 66
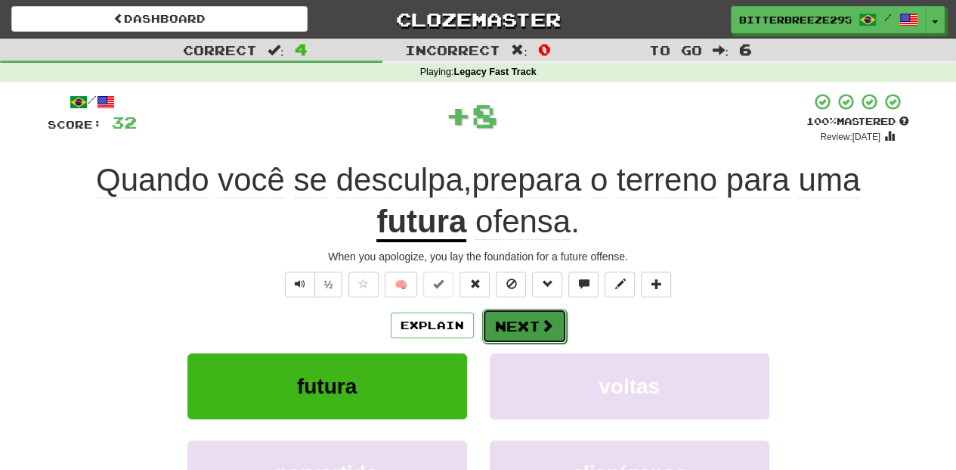
click at [533, 316] on button "Next" at bounding box center [524, 325] width 85 height 35
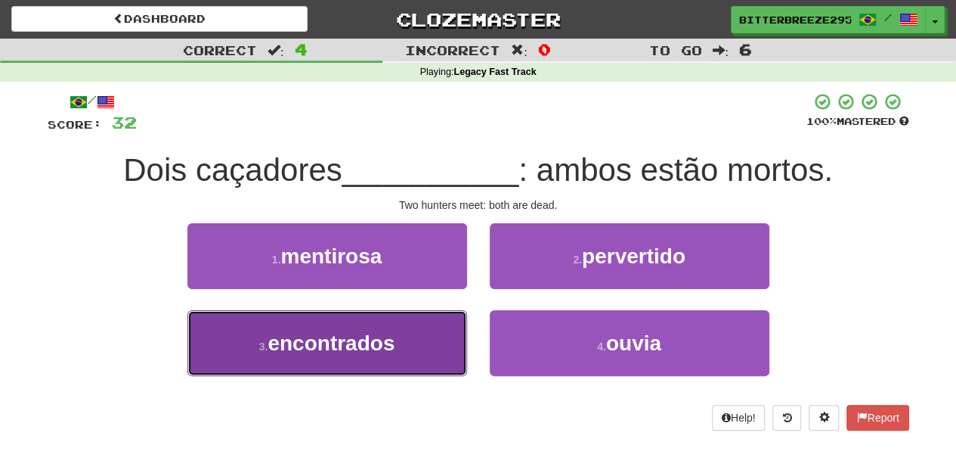
click at [439, 351] on button "3 . encontrados" at bounding box center [328, 343] width 280 height 66
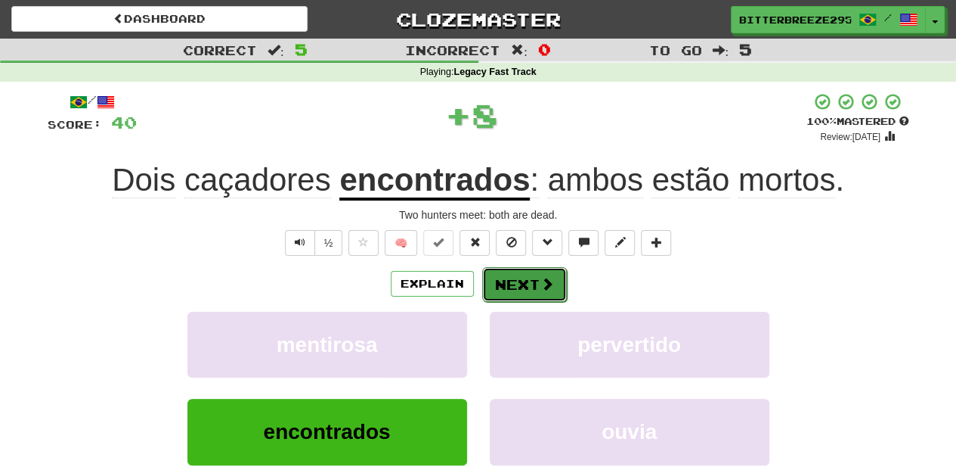
click at [534, 278] on button "Next" at bounding box center [524, 284] width 85 height 35
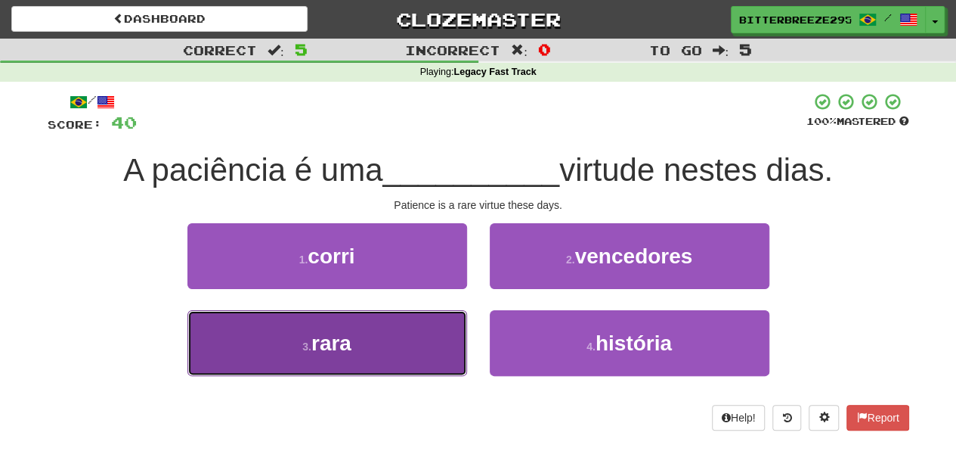
click at [395, 343] on button "3 . rara" at bounding box center [328, 343] width 280 height 66
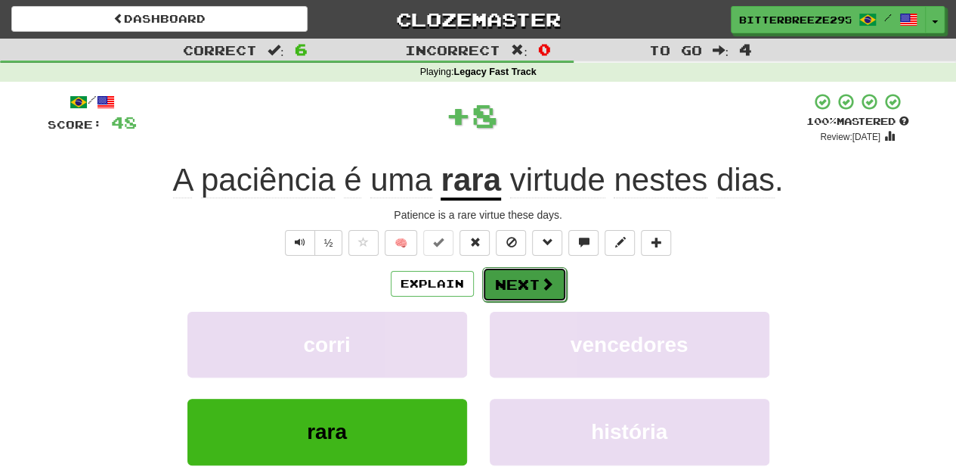
click at [514, 276] on button "Next" at bounding box center [524, 284] width 85 height 35
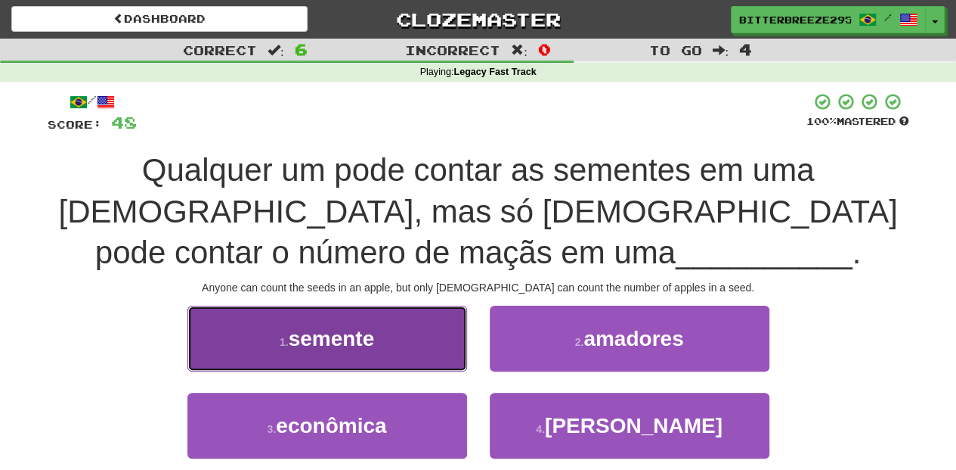
click at [425, 350] on button "1 . semente" at bounding box center [328, 338] width 280 height 66
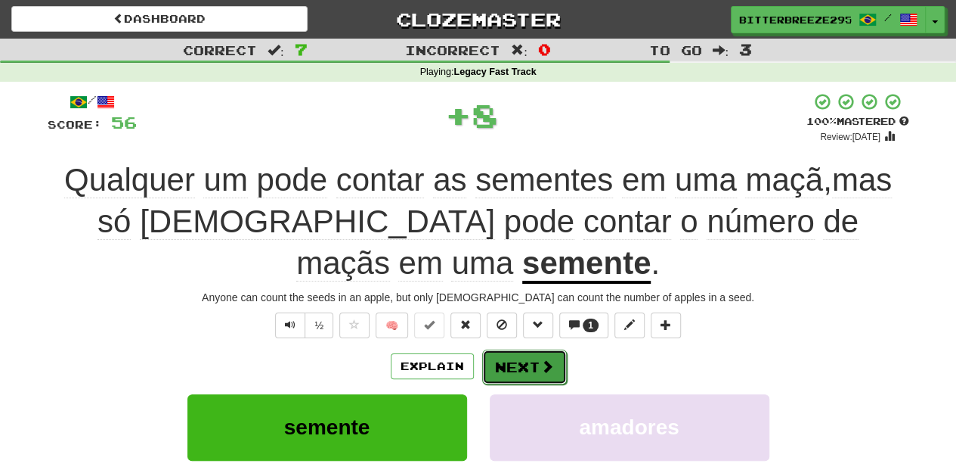
click at [507, 349] on button "Next" at bounding box center [524, 366] width 85 height 35
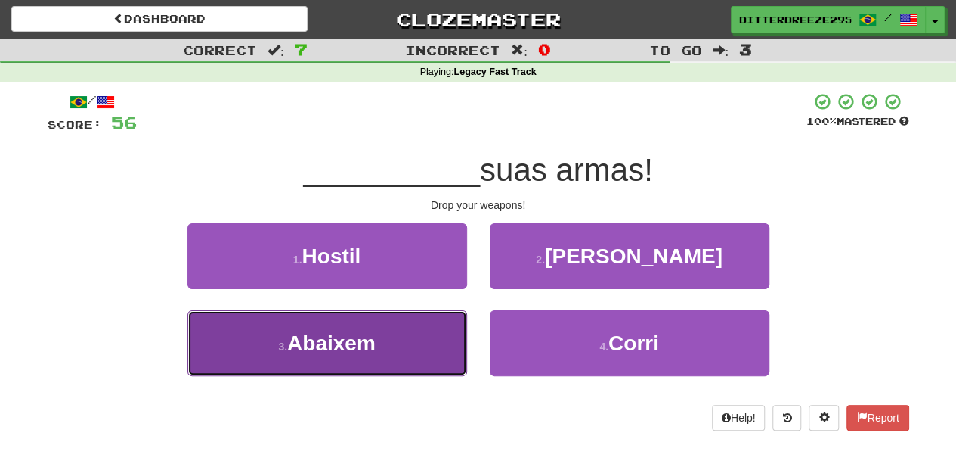
click at [425, 361] on button "3 . [GEOGRAPHIC_DATA]" at bounding box center [328, 343] width 280 height 66
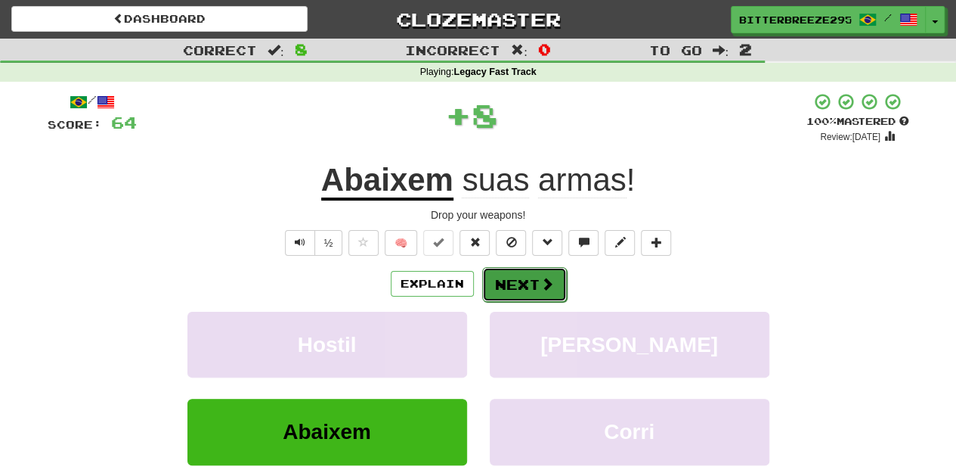
click at [505, 281] on button "Next" at bounding box center [524, 284] width 85 height 35
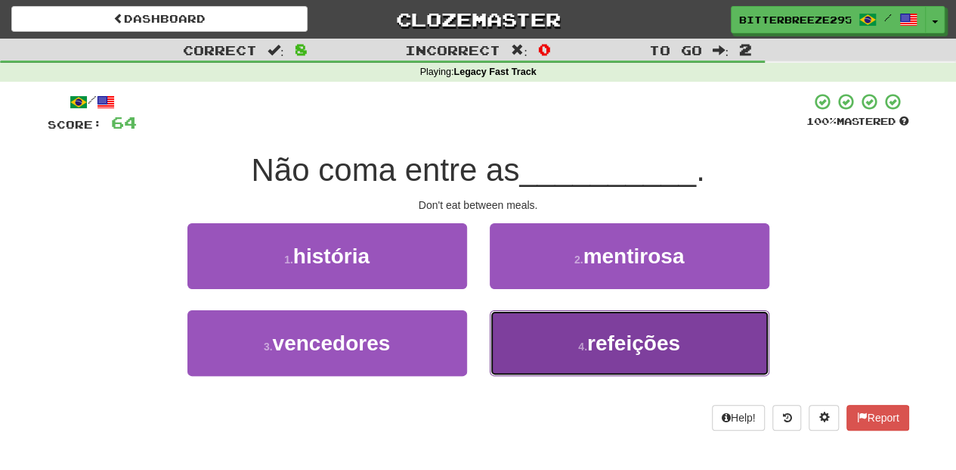
click at [522, 310] on button "4 . refeições" at bounding box center [630, 343] width 280 height 66
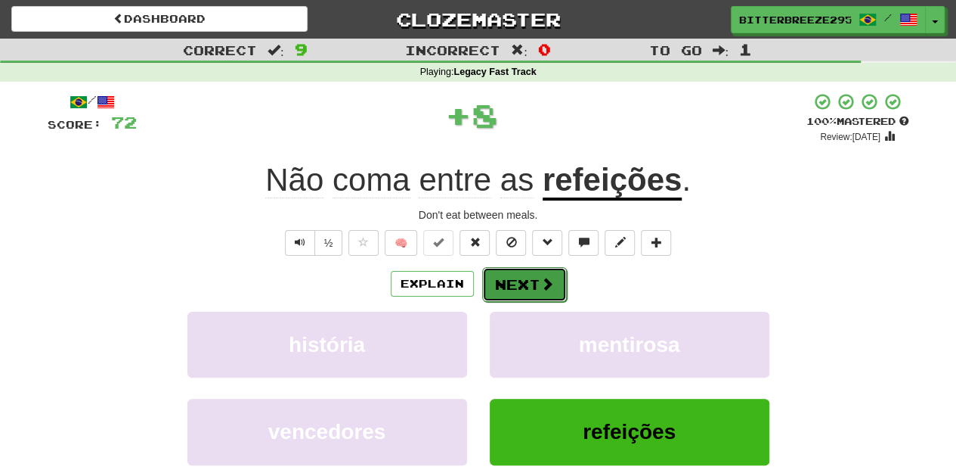
click at [514, 268] on button "Next" at bounding box center [524, 284] width 85 height 35
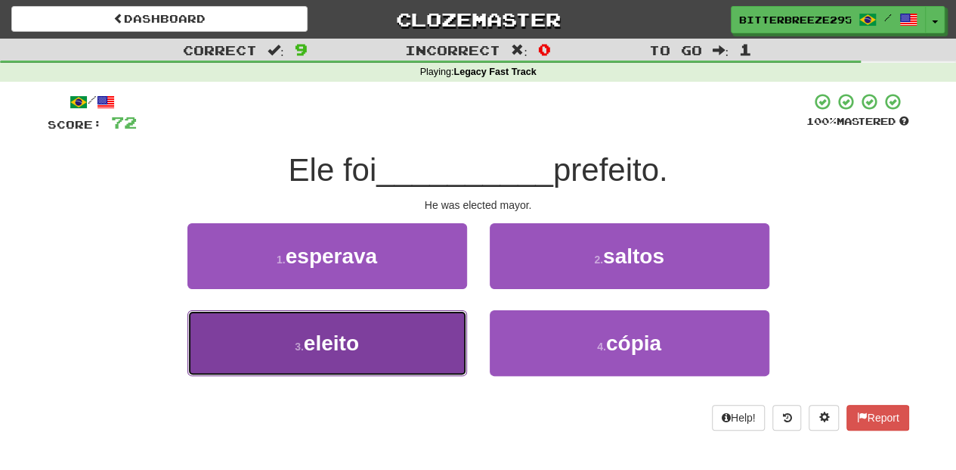
click at [446, 345] on button "3 . eleito" at bounding box center [328, 343] width 280 height 66
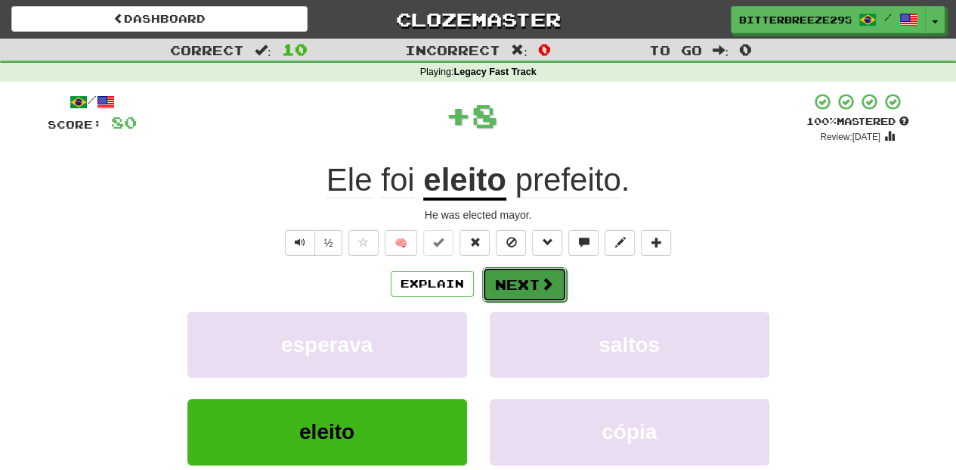
click at [510, 289] on button "Next" at bounding box center [524, 284] width 85 height 35
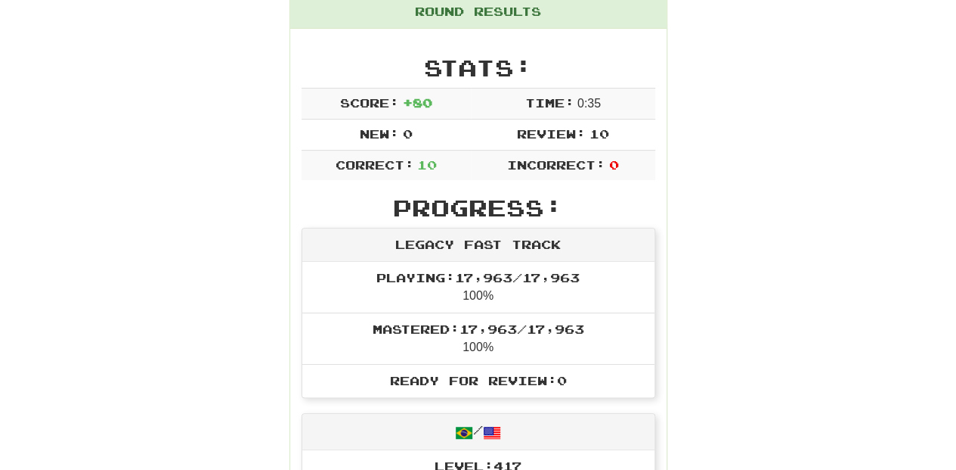
scroll to position [151, 0]
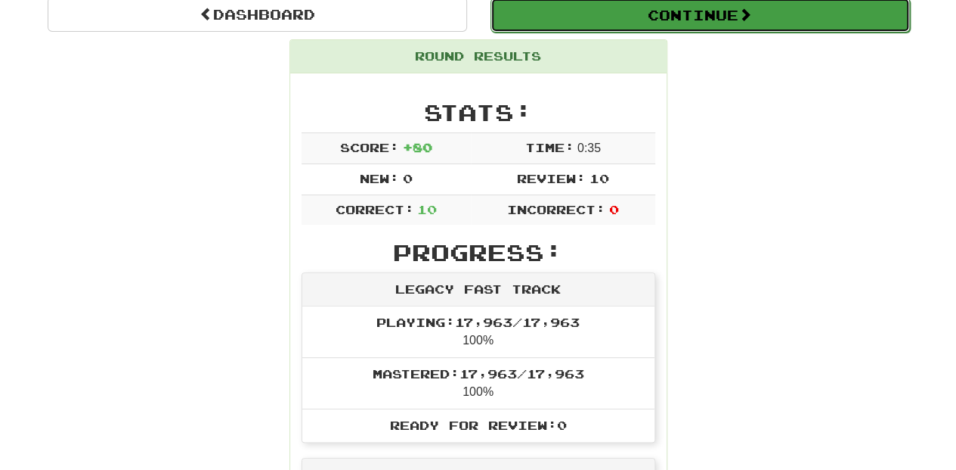
click at [659, 22] on button "Continue" at bounding box center [701, 15] width 420 height 35
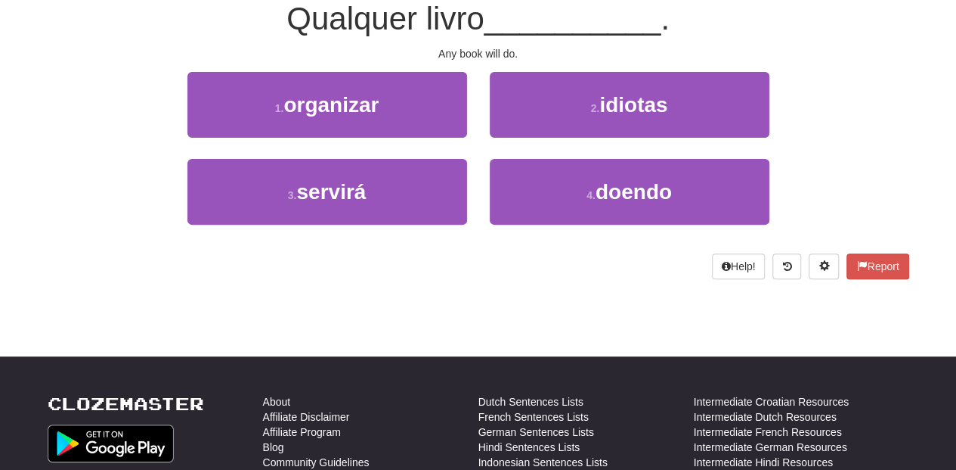
scroll to position [101, 0]
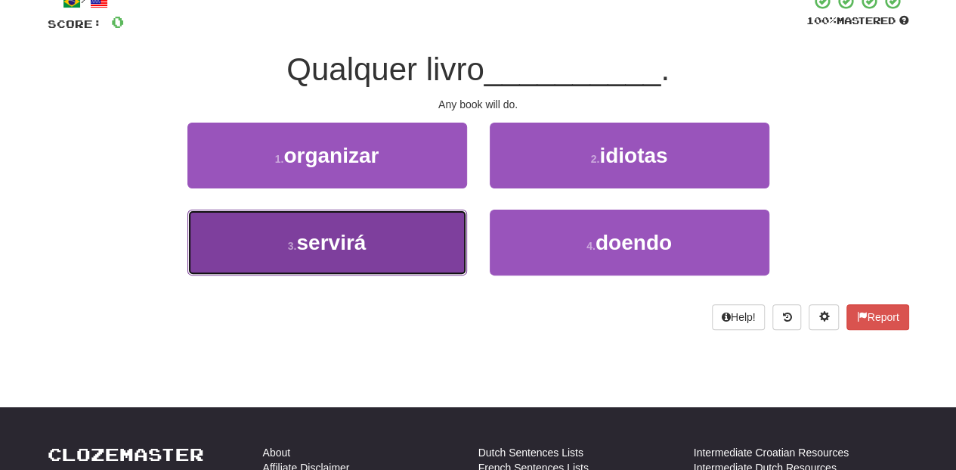
click at [370, 250] on button "3 . servirá" at bounding box center [328, 242] width 280 height 66
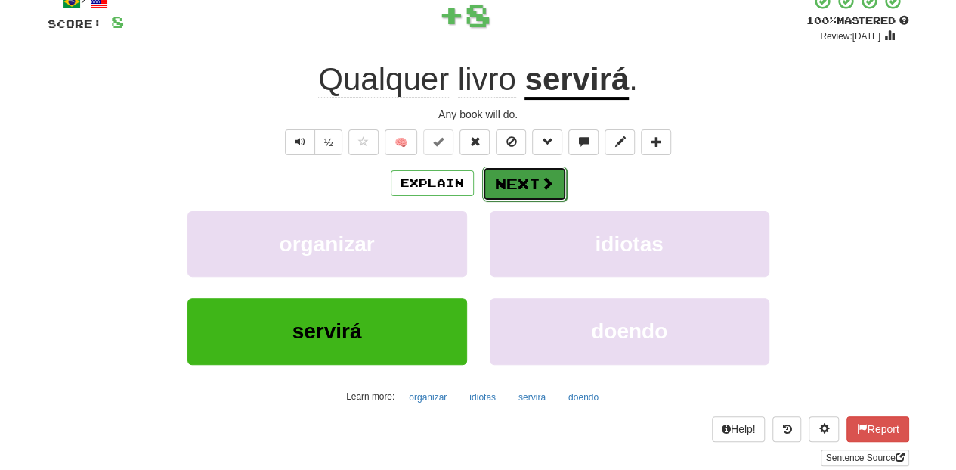
click at [513, 183] on button "Next" at bounding box center [524, 183] width 85 height 35
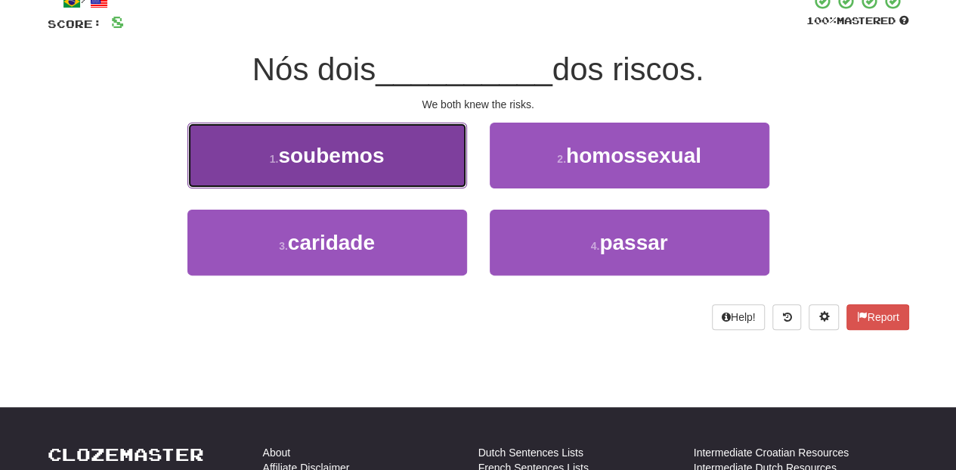
click at [423, 177] on button "1 . soubemos" at bounding box center [328, 155] width 280 height 66
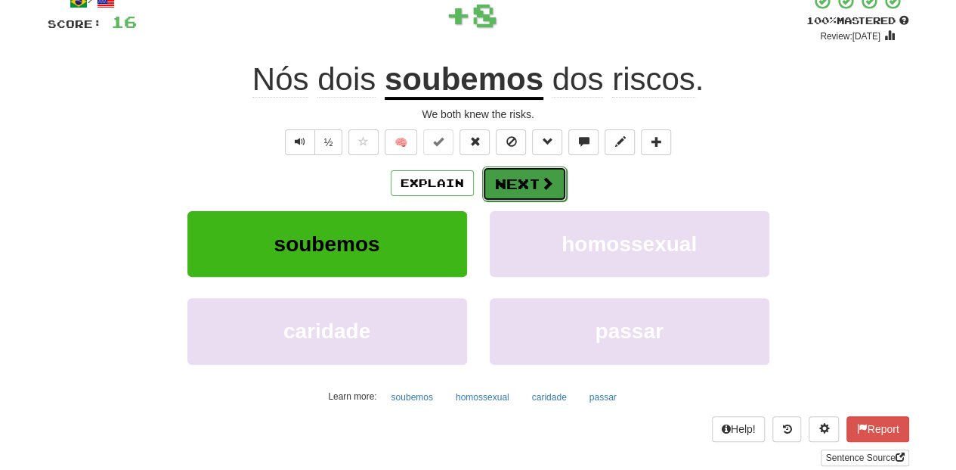
click at [517, 176] on button "Next" at bounding box center [524, 183] width 85 height 35
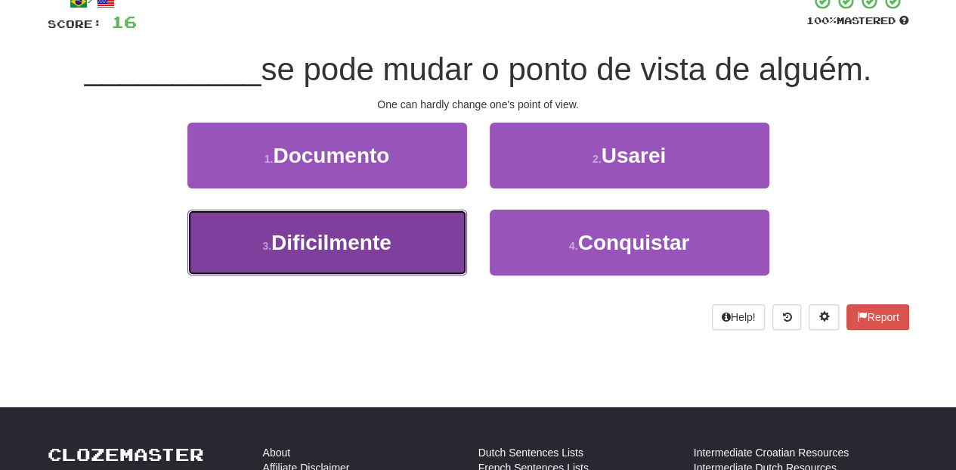
click at [400, 234] on button "3 . Dificilmente" at bounding box center [328, 242] width 280 height 66
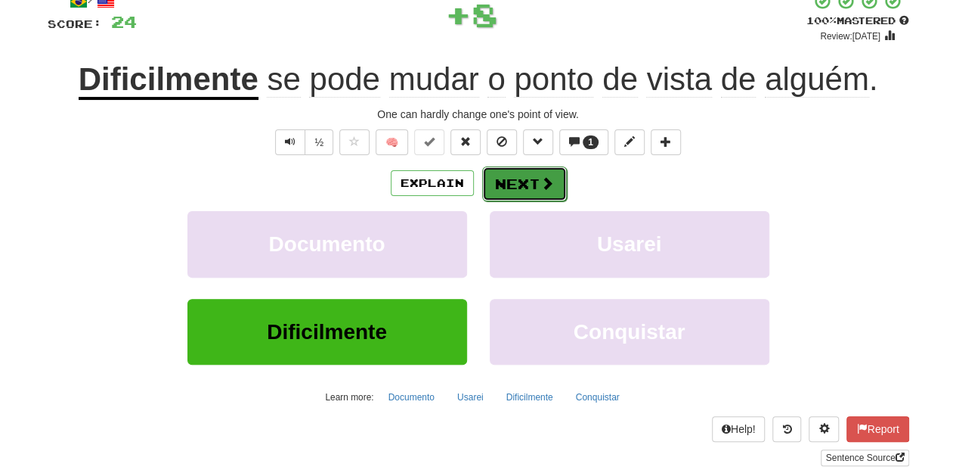
click at [507, 183] on button "Next" at bounding box center [524, 183] width 85 height 35
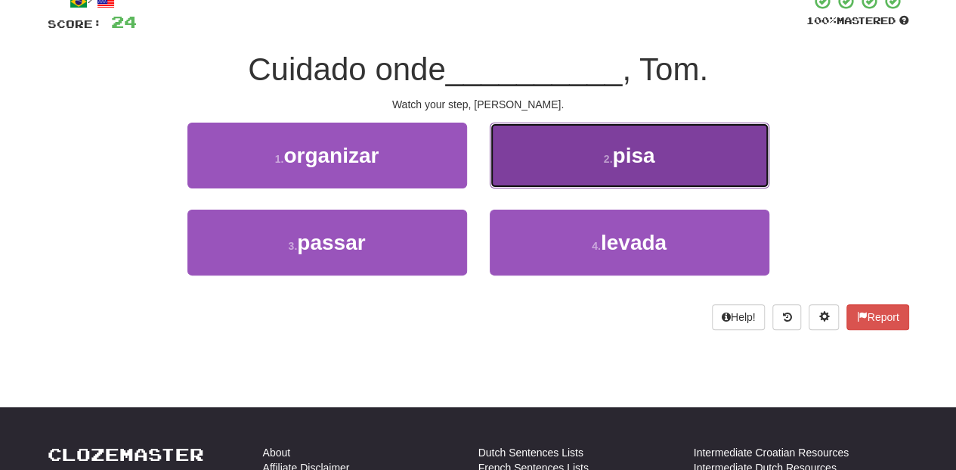
click at [523, 170] on button "2 . [GEOGRAPHIC_DATA]" at bounding box center [630, 155] width 280 height 66
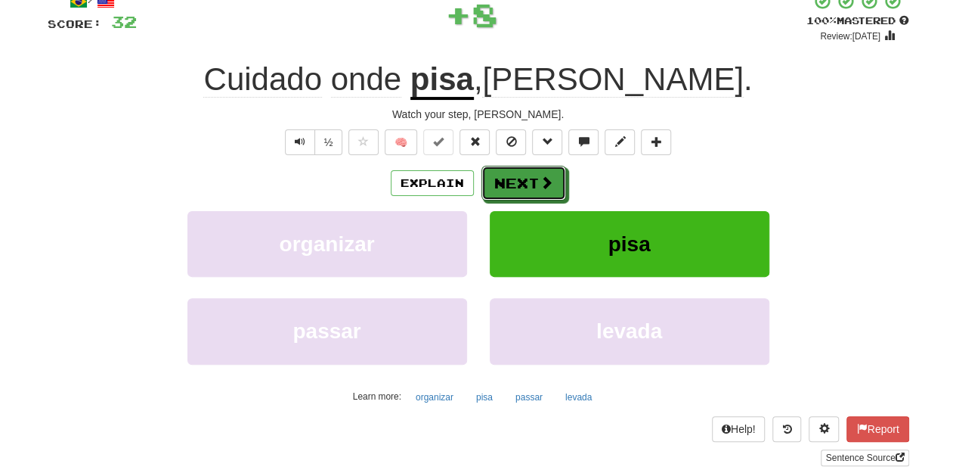
click at [523, 170] on button "Next" at bounding box center [524, 183] width 85 height 35
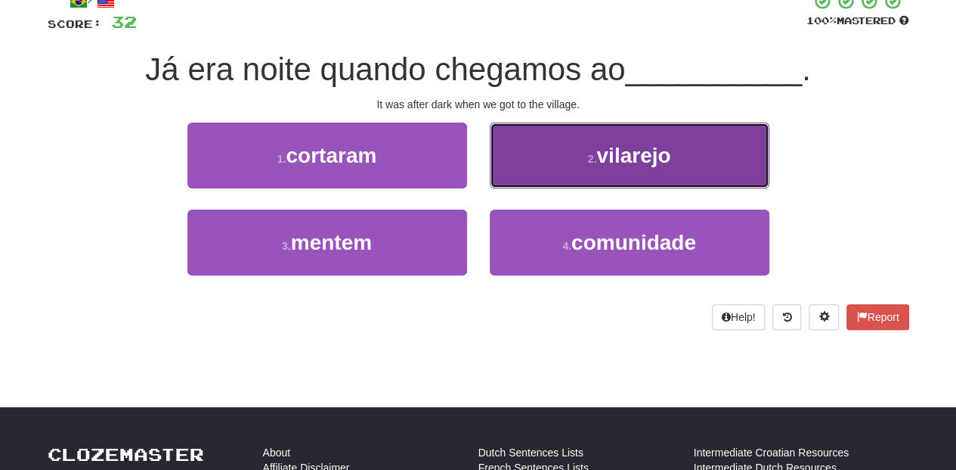
click at [548, 170] on button "2 . vilarejo" at bounding box center [630, 155] width 280 height 66
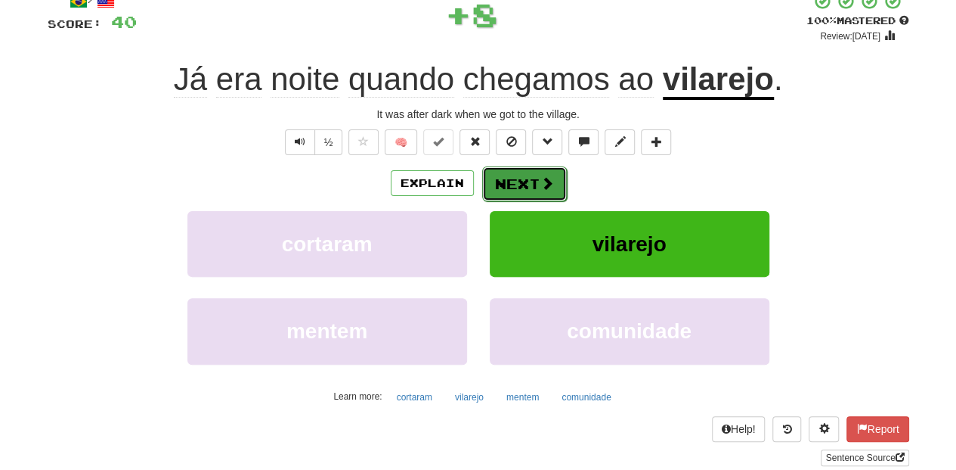
click at [534, 184] on button "Next" at bounding box center [524, 183] width 85 height 35
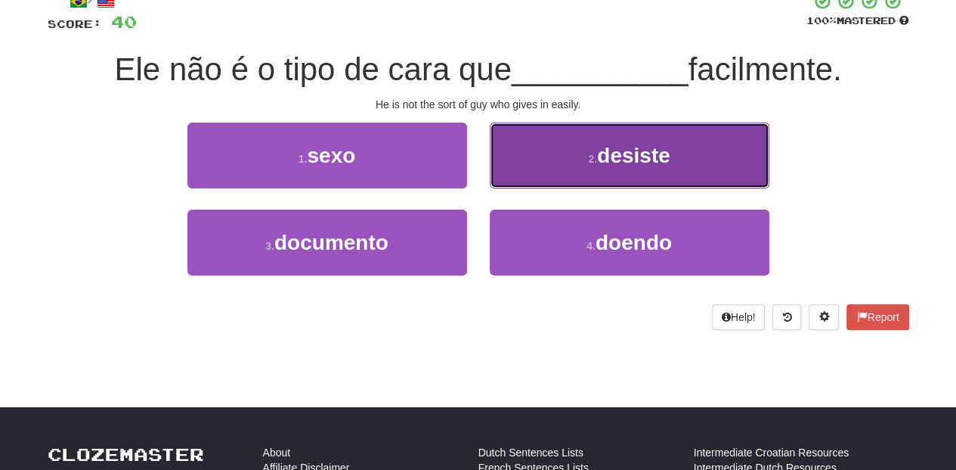
click at [532, 184] on button "2 . desiste" at bounding box center [630, 155] width 280 height 66
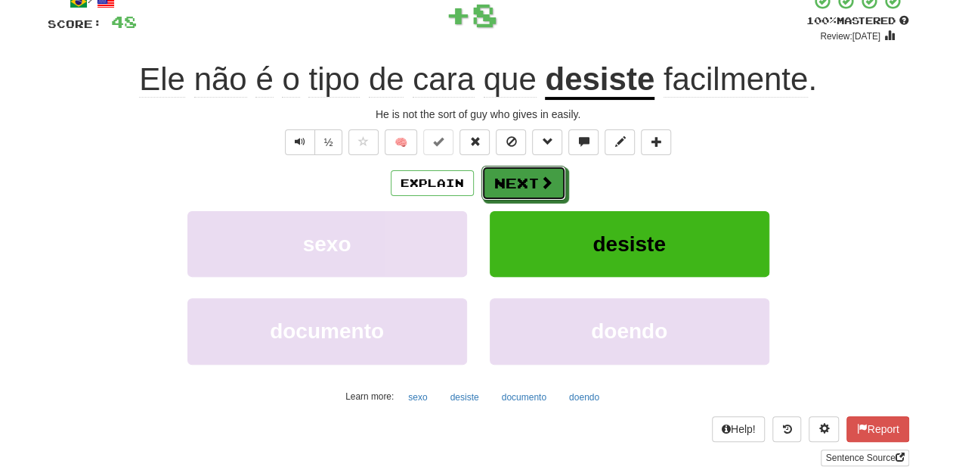
click at [532, 184] on button "Next" at bounding box center [524, 183] width 85 height 35
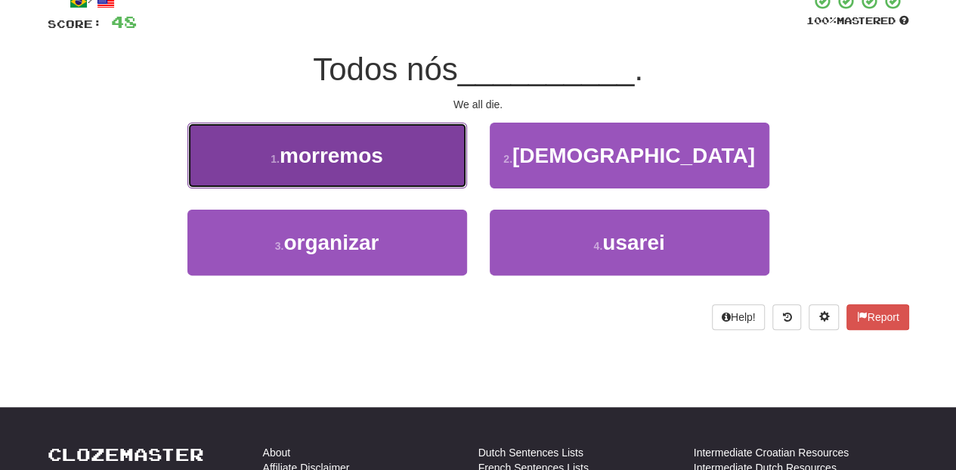
click at [402, 183] on button "1 . morremos" at bounding box center [328, 155] width 280 height 66
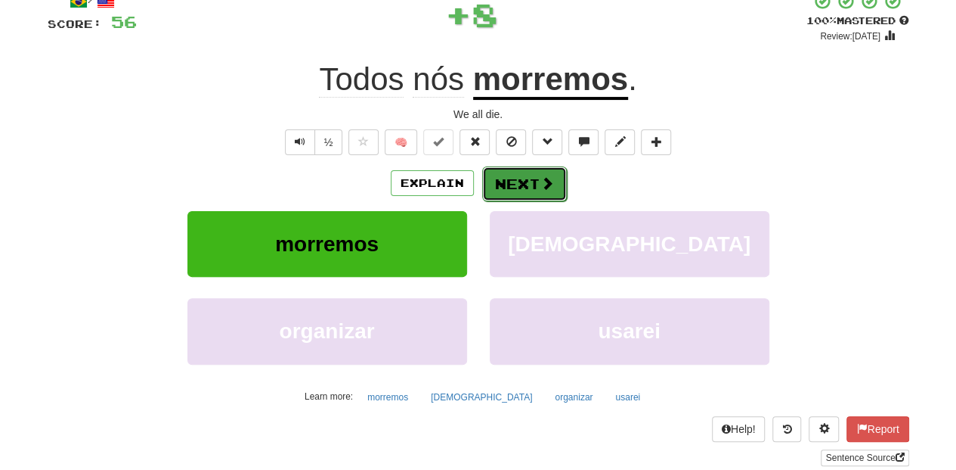
click at [498, 177] on button "Next" at bounding box center [524, 183] width 85 height 35
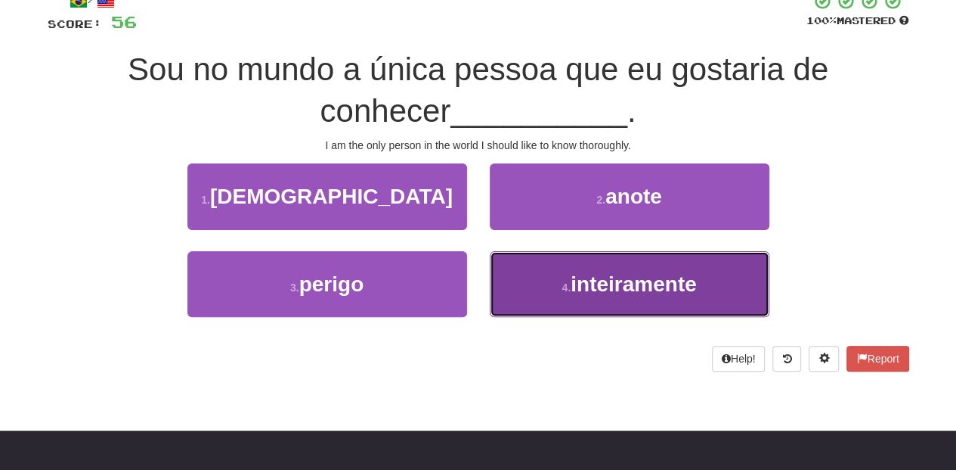
click at [537, 261] on button "4 . inteiramente" at bounding box center [630, 284] width 280 height 66
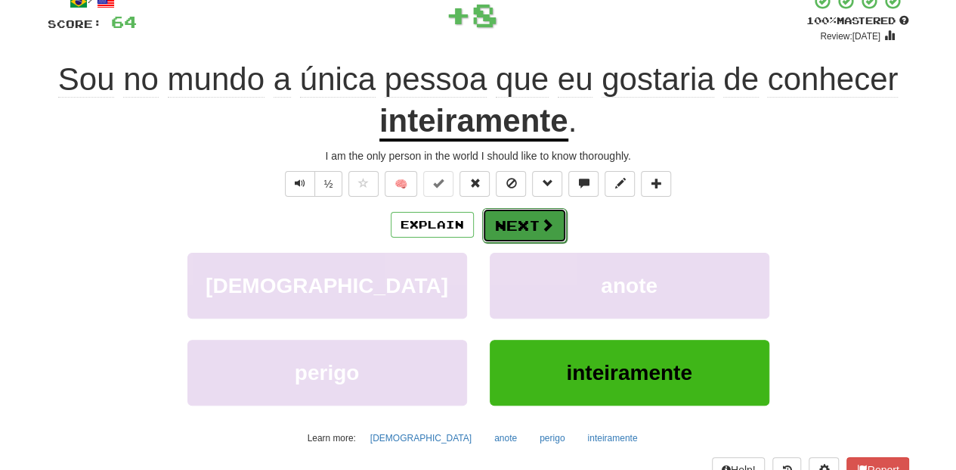
click at [519, 215] on button "Next" at bounding box center [524, 225] width 85 height 35
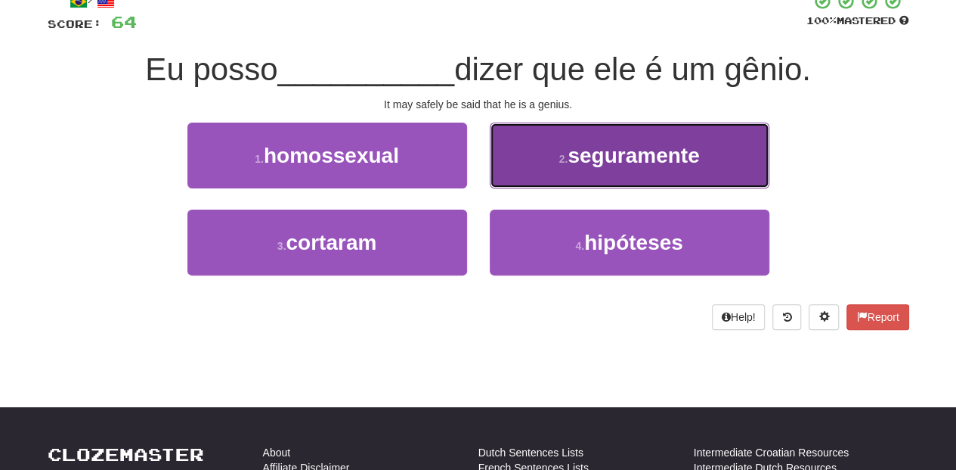
click at [517, 183] on button "2 . seguramente" at bounding box center [630, 155] width 280 height 66
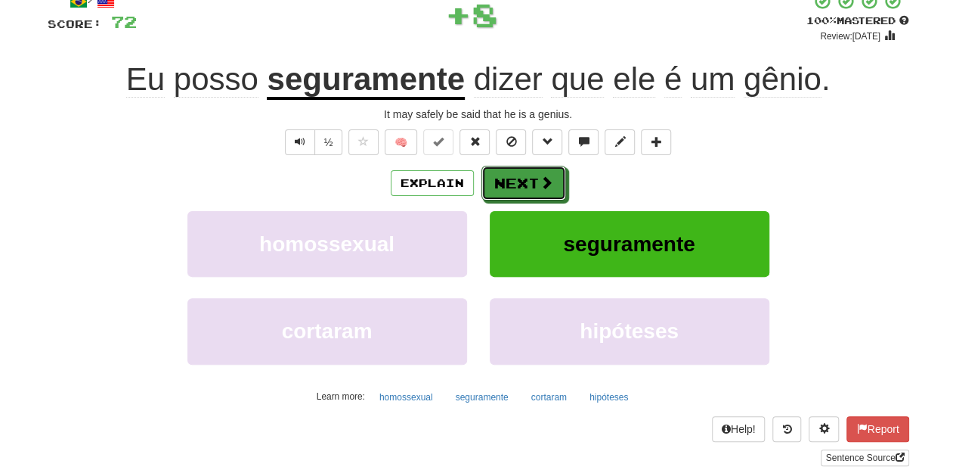
click at [517, 183] on button "Next" at bounding box center [524, 183] width 85 height 35
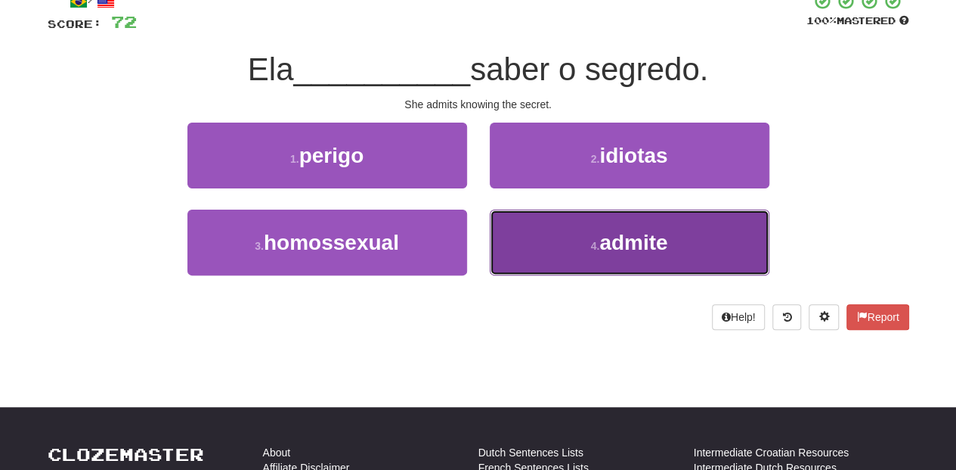
click at [531, 245] on button "4 . admite" at bounding box center [630, 242] width 280 height 66
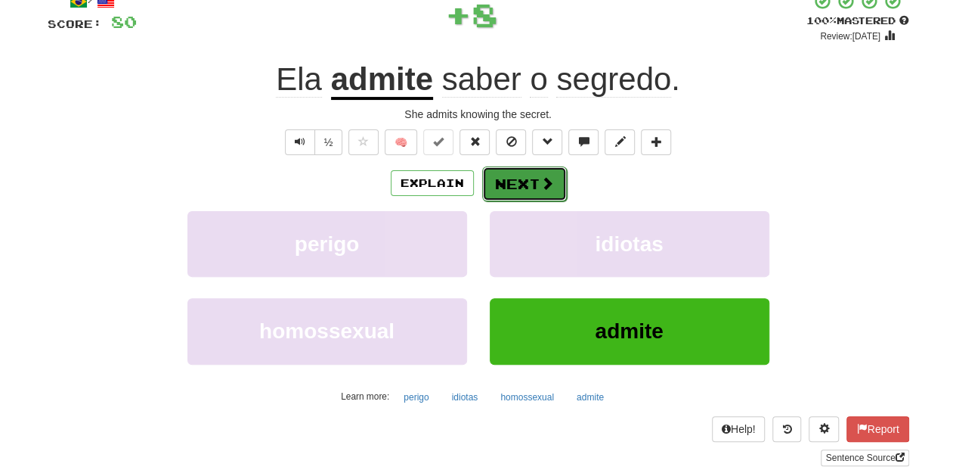
click at [511, 186] on button "Next" at bounding box center [524, 183] width 85 height 35
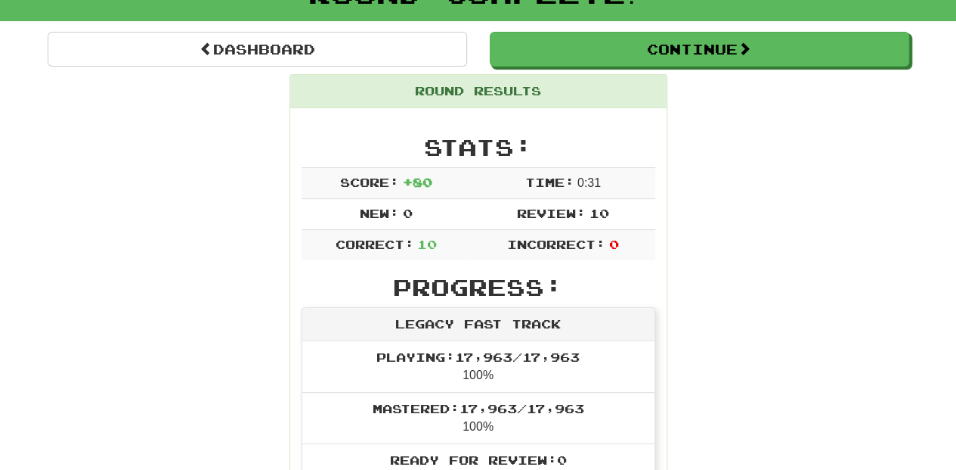
scroll to position [116, 0]
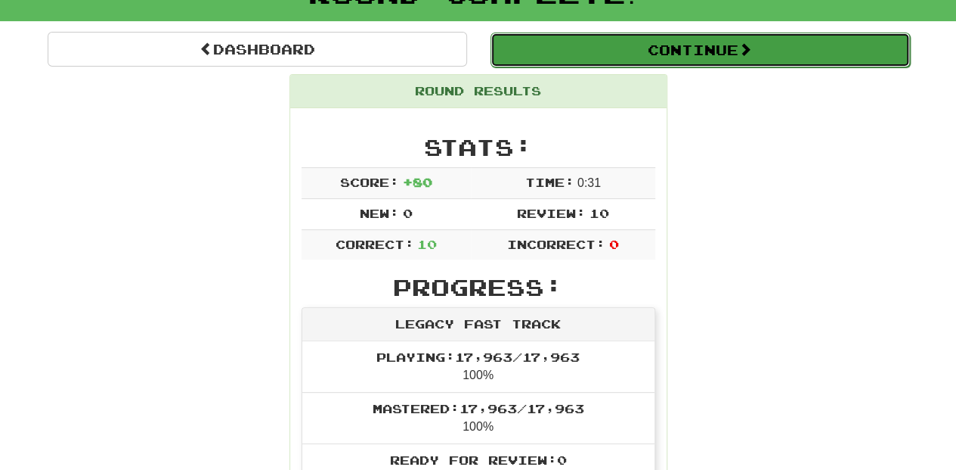
click at [575, 45] on button "Continue" at bounding box center [701, 50] width 420 height 35
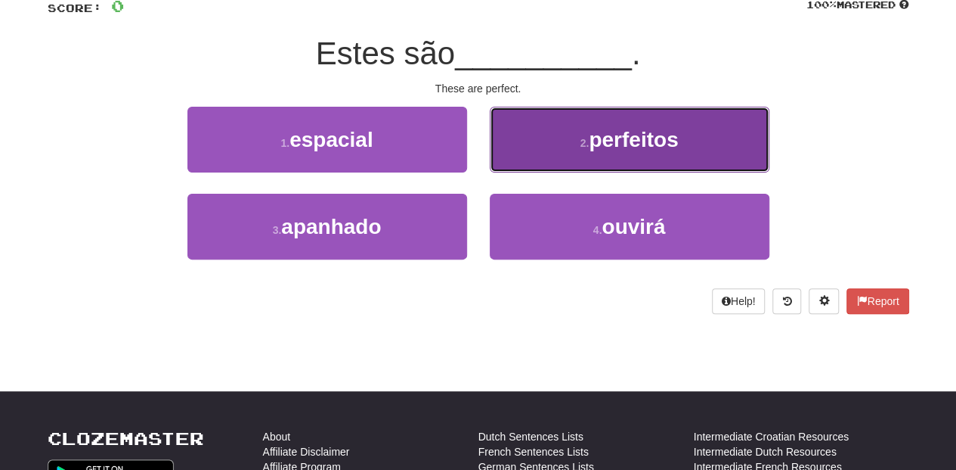
click at [545, 150] on button "2 . perfeitos" at bounding box center [630, 140] width 280 height 66
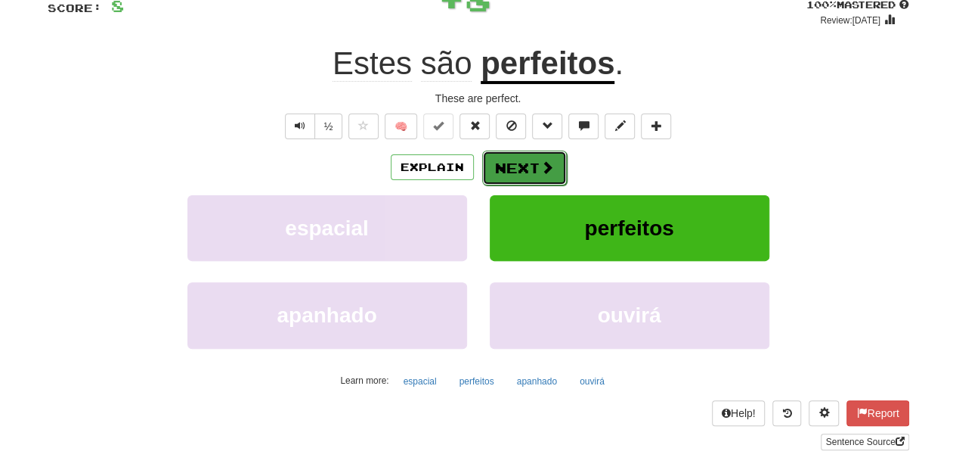
click at [537, 153] on button "Next" at bounding box center [524, 167] width 85 height 35
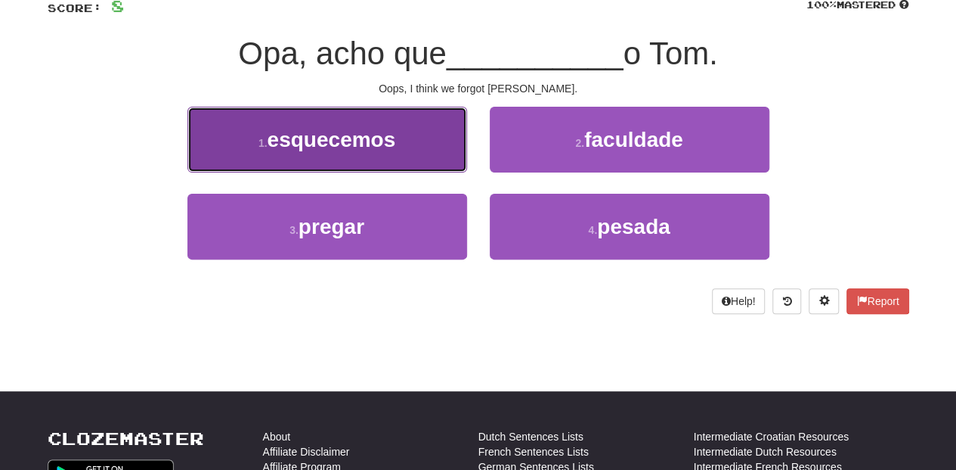
click at [422, 159] on button "1 . esquecemos" at bounding box center [328, 140] width 280 height 66
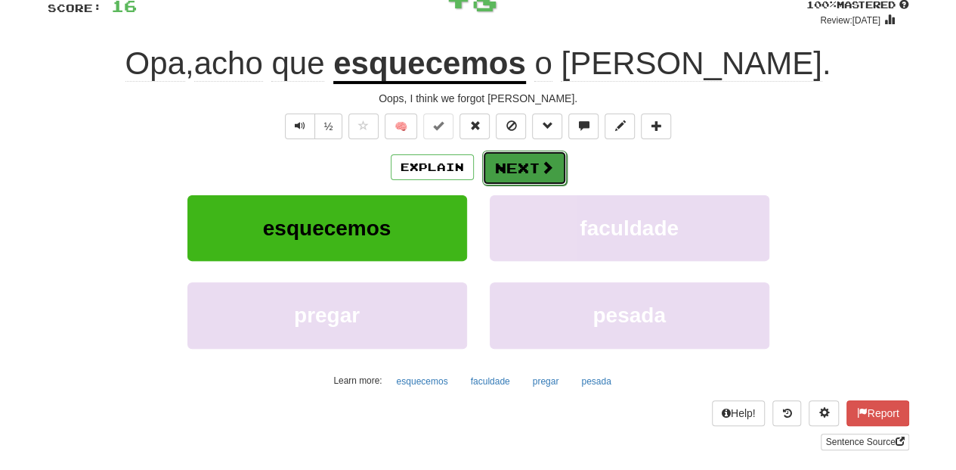
click at [510, 162] on button "Next" at bounding box center [524, 167] width 85 height 35
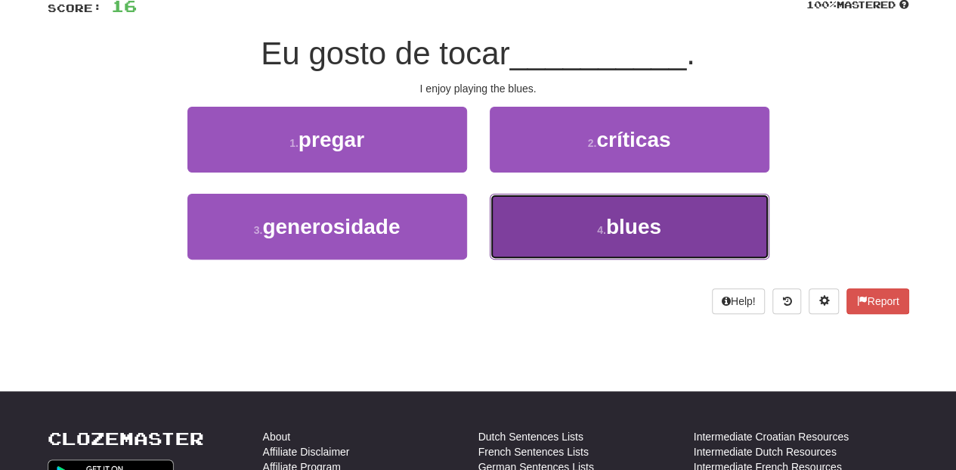
click at [560, 216] on button "4 . blues" at bounding box center [630, 227] width 280 height 66
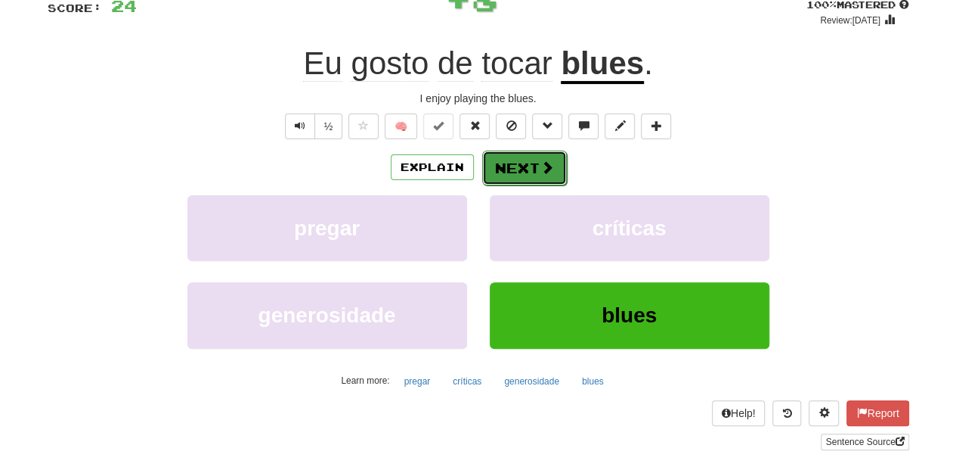
click at [516, 171] on button "Next" at bounding box center [524, 167] width 85 height 35
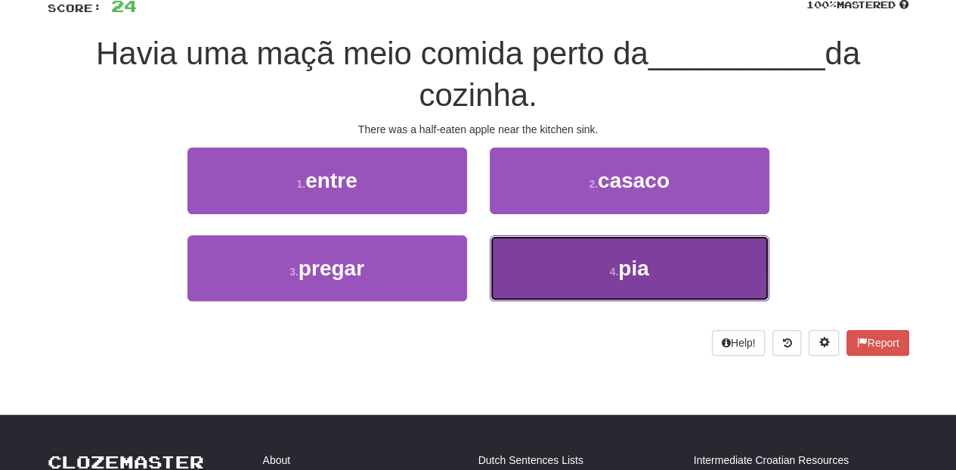
click at [535, 269] on button "4 . pia" at bounding box center [630, 268] width 280 height 66
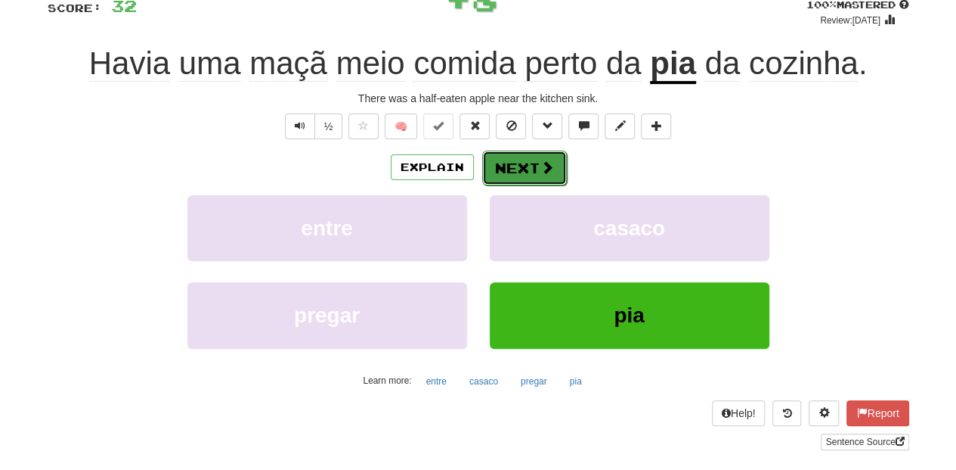
click at [511, 156] on button "Next" at bounding box center [524, 167] width 85 height 35
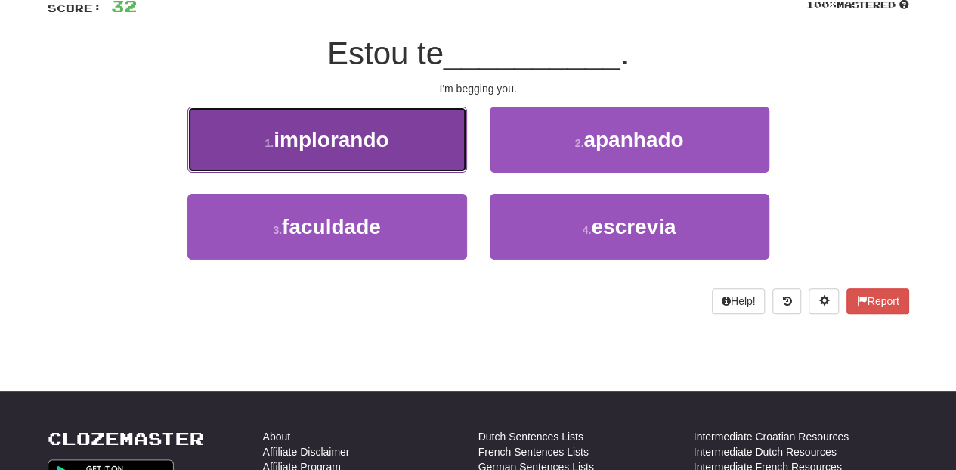
click at [384, 154] on button "1 . implorando" at bounding box center [328, 140] width 280 height 66
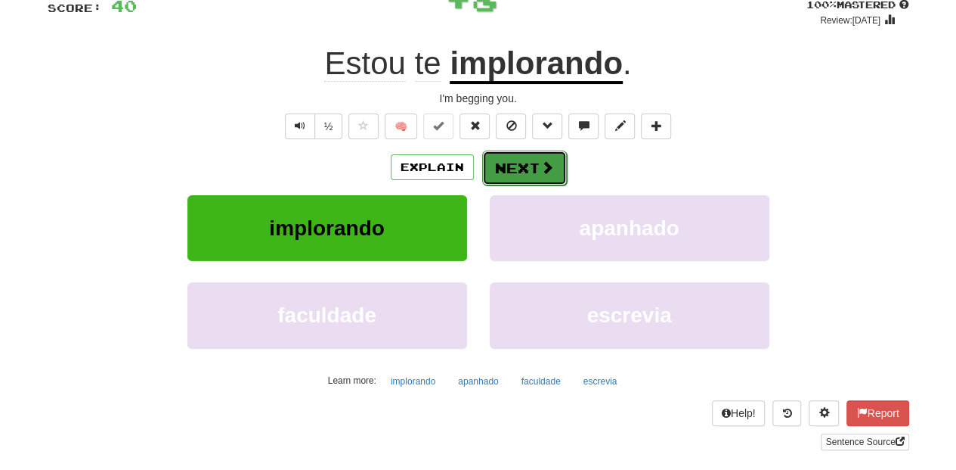
click at [515, 160] on button "Next" at bounding box center [524, 167] width 85 height 35
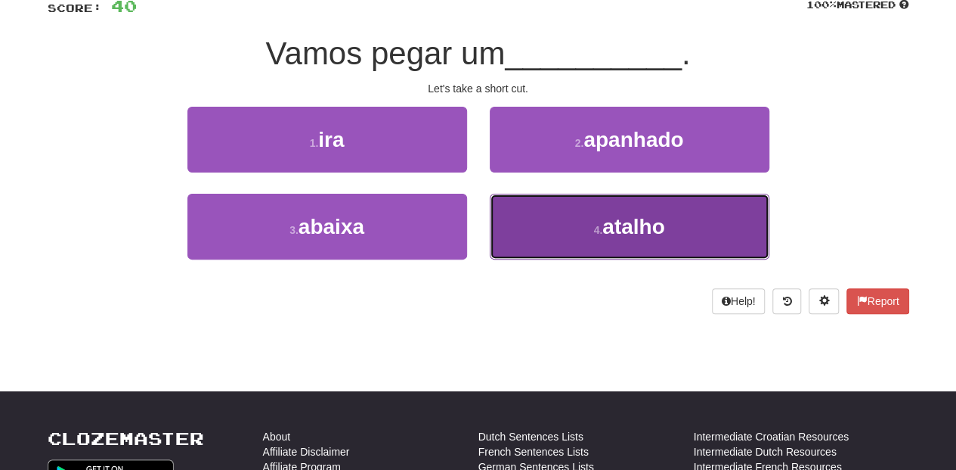
click at [530, 230] on button "4 . atalho" at bounding box center [630, 227] width 280 height 66
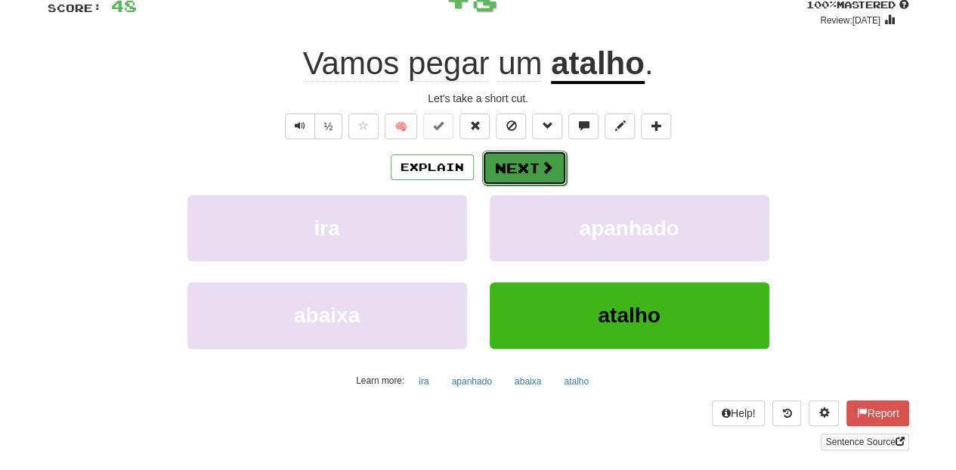
click at [511, 161] on button "Next" at bounding box center [524, 167] width 85 height 35
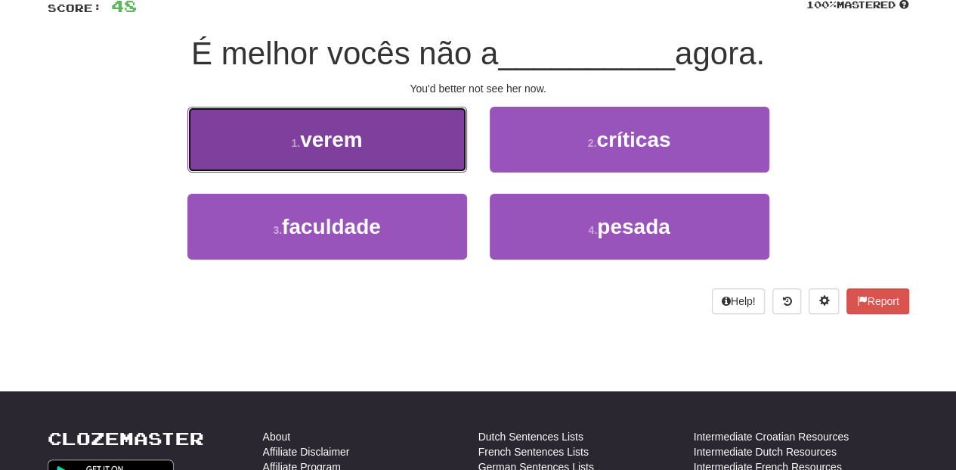
click at [424, 149] on button "1 . verem" at bounding box center [328, 140] width 280 height 66
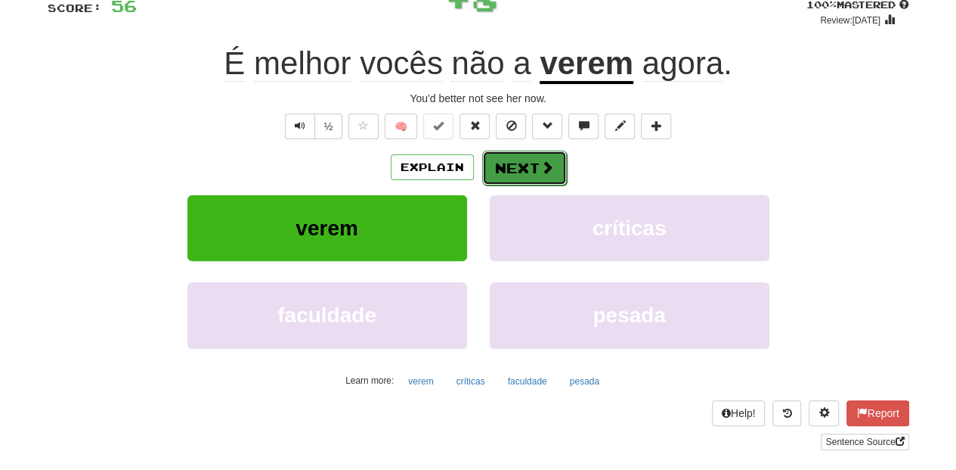
click at [519, 166] on button "Next" at bounding box center [524, 167] width 85 height 35
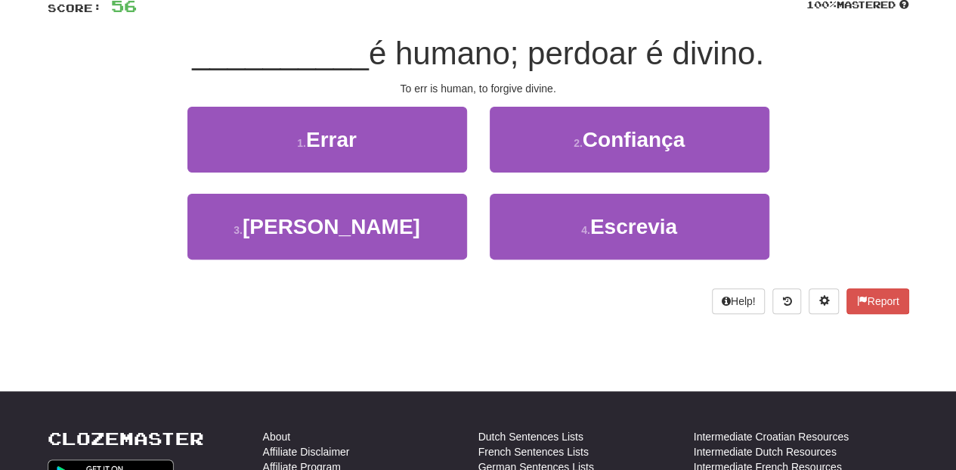
click at [410, 172] on div "1 . Errar" at bounding box center [327, 150] width 302 height 87
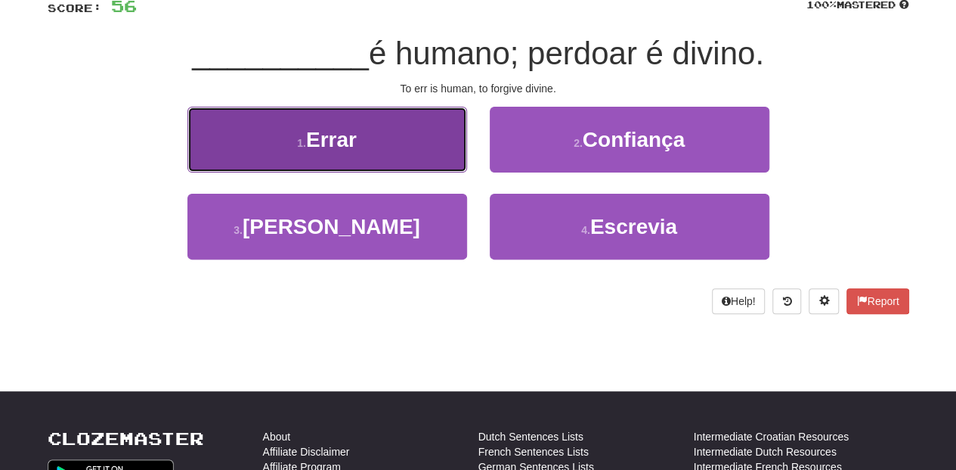
click at [457, 156] on button "1 . Errar" at bounding box center [328, 140] width 280 height 66
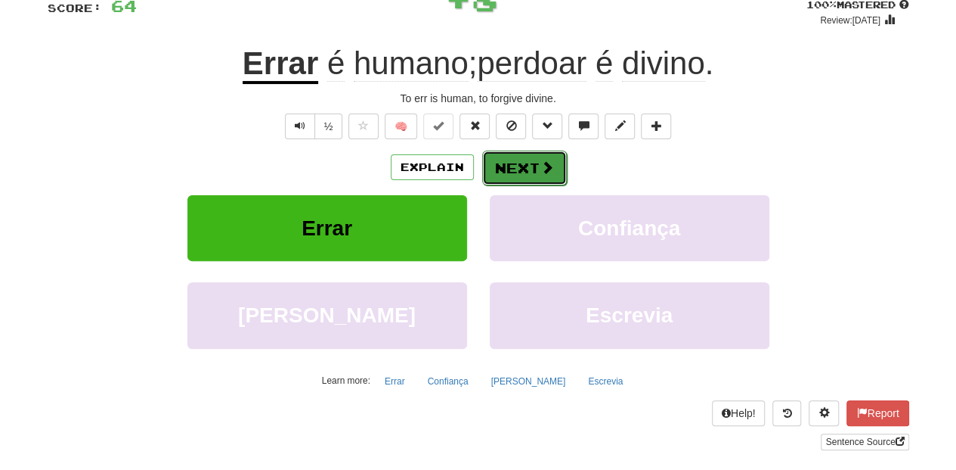
click at [532, 164] on button "Next" at bounding box center [524, 167] width 85 height 35
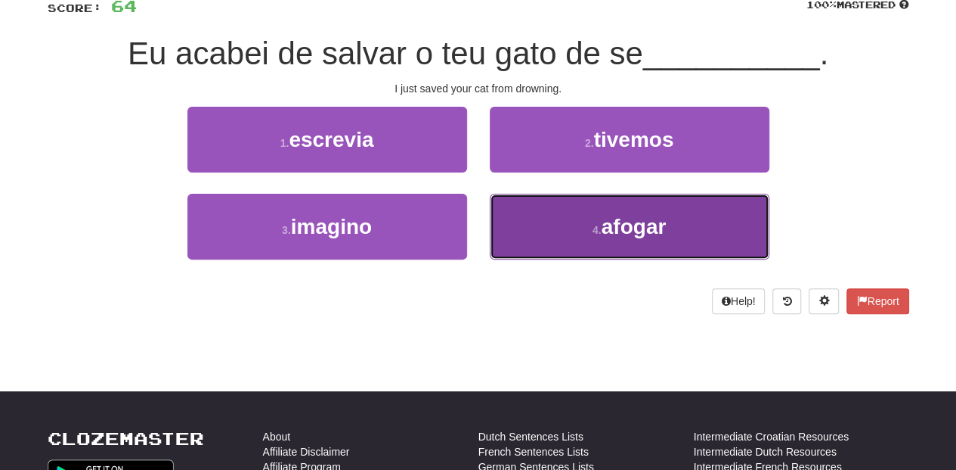
click at [528, 215] on button "4 . afogar" at bounding box center [630, 227] width 280 height 66
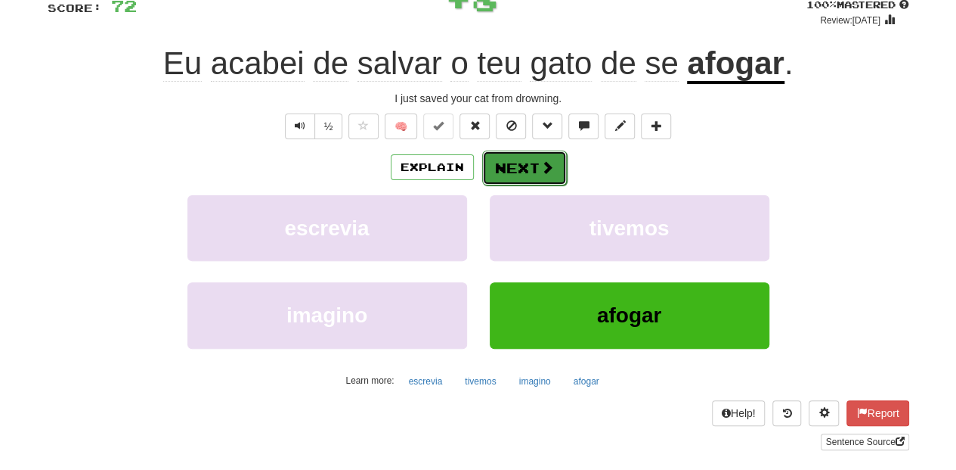
click at [505, 165] on button "Next" at bounding box center [524, 167] width 85 height 35
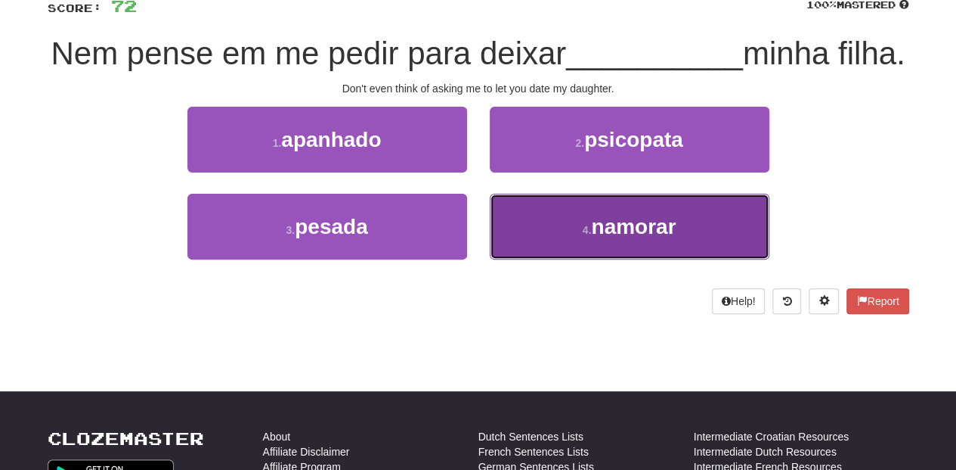
click at [541, 243] on button "4 . namorar" at bounding box center [630, 227] width 280 height 66
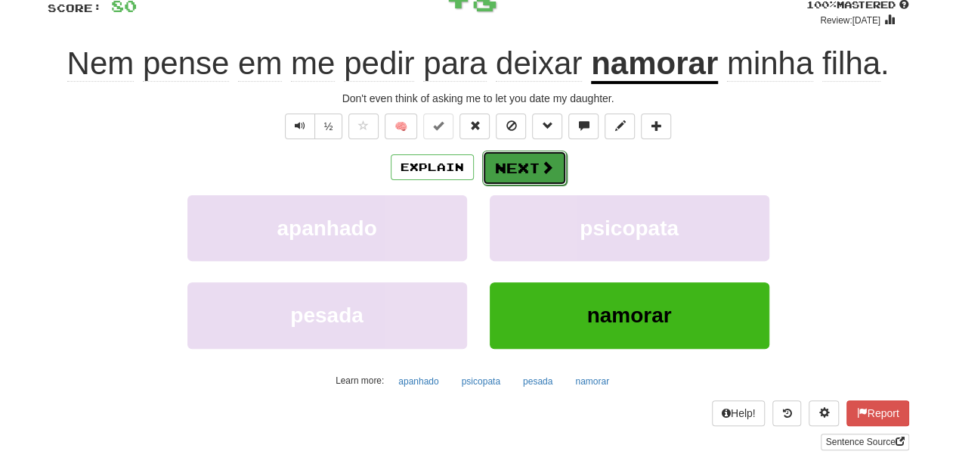
click at [516, 172] on button "Next" at bounding box center [524, 167] width 85 height 35
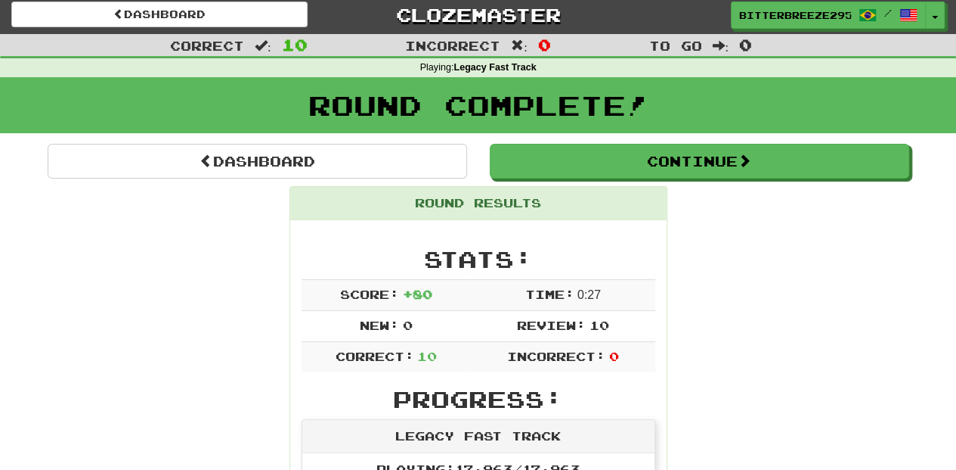
scroll to position [0, 0]
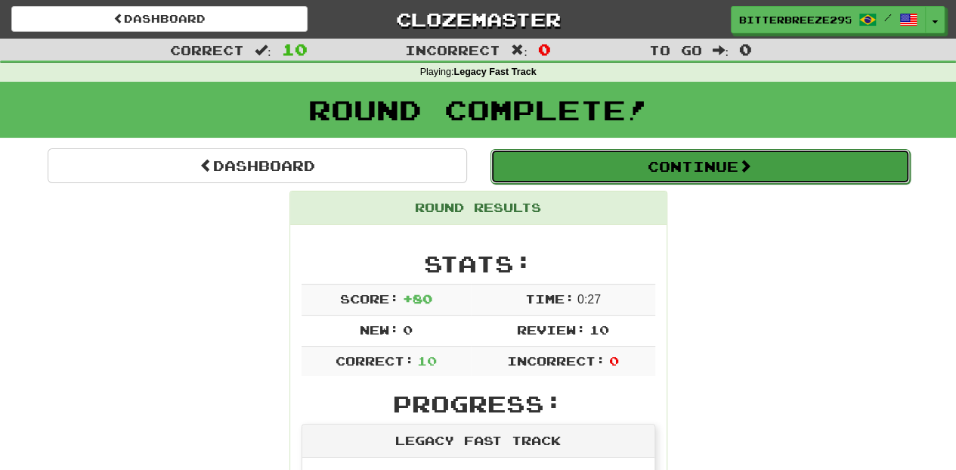
click at [597, 161] on button "Continue" at bounding box center [701, 166] width 420 height 35
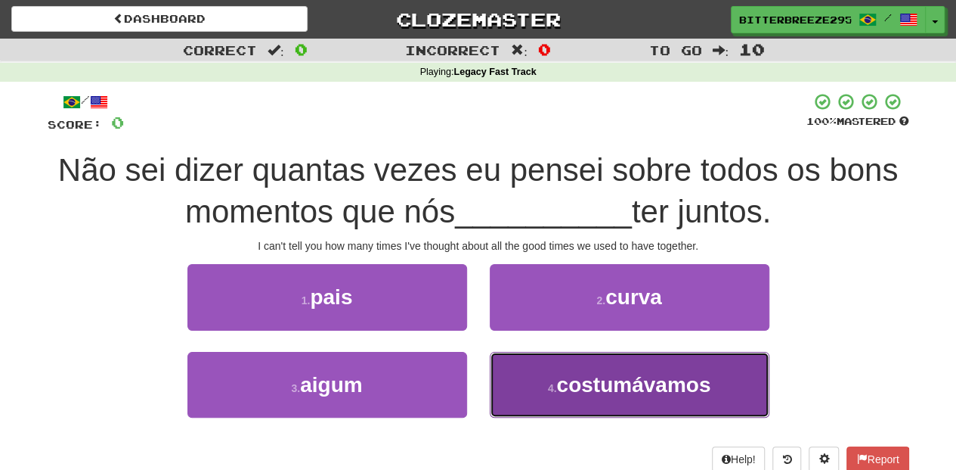
click at [546, 398] on button "4 . costumávamos" at bounding box center [630, 385] width 280 height 66
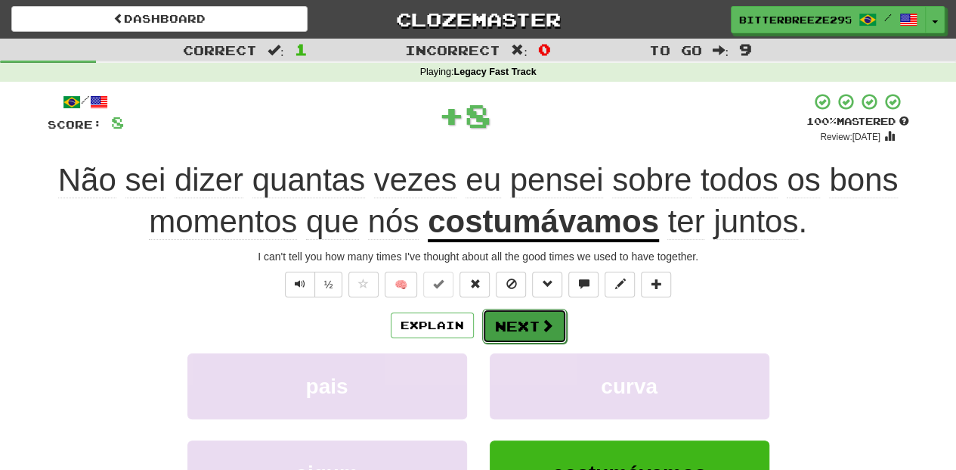
click at [504, 311] on button "Next" at bounding box center [524, 325] width 85 height 35
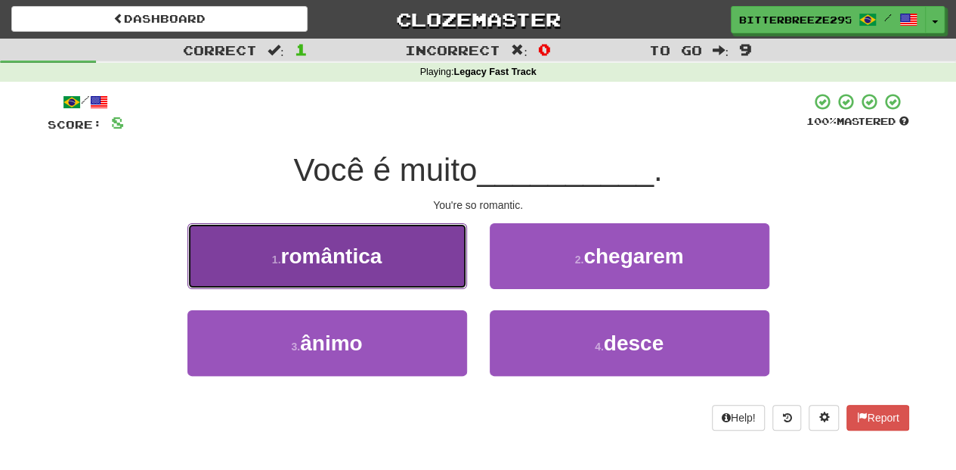
click at [388, 252] on button "1 . romântica" at bounding box center [328, 256] width 280 height 66
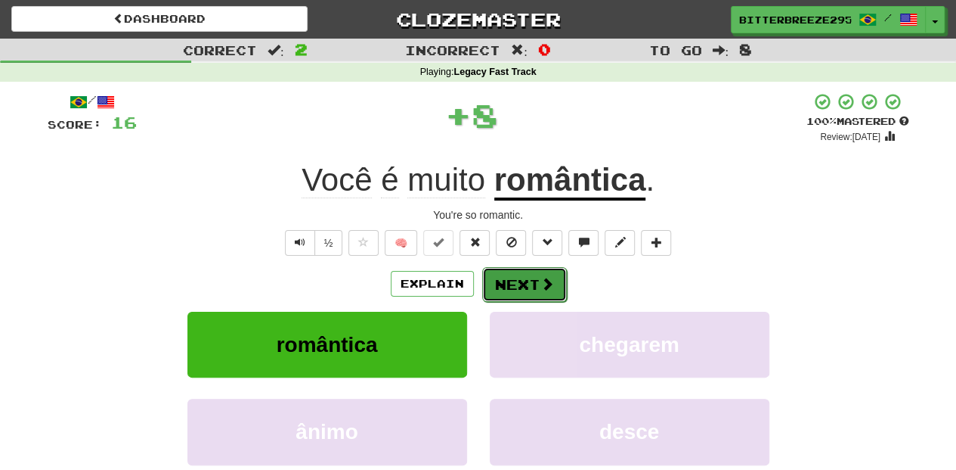
click at [534, 284] on button "Next" at bounding box center [524, 284] width 85 height 35
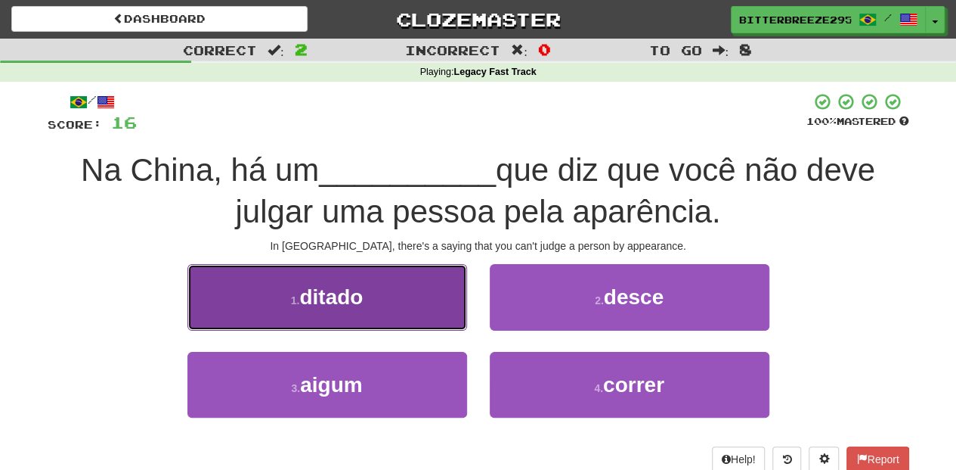
click at [418, 315] on button "1 . ditado" at bounding box center [328, 297] width 280 height 66
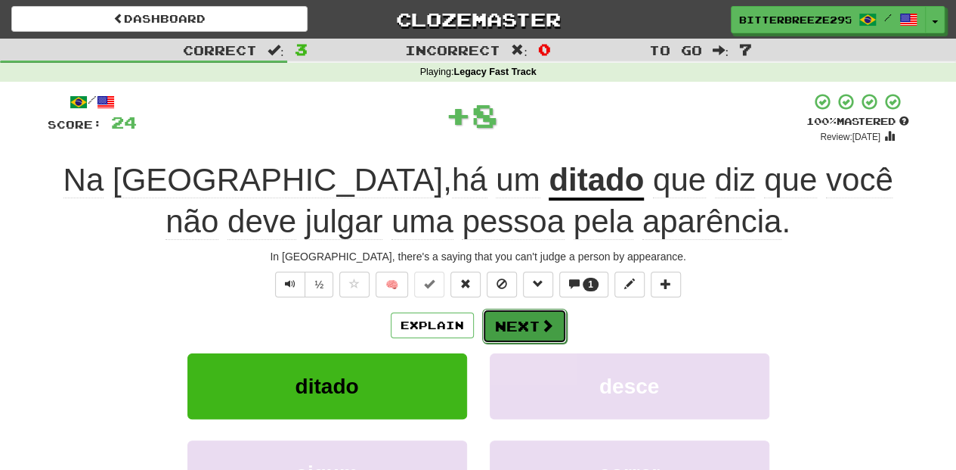
click at [507, 315] on button "Next" at bounding box center [524, 325] width 85 height 35
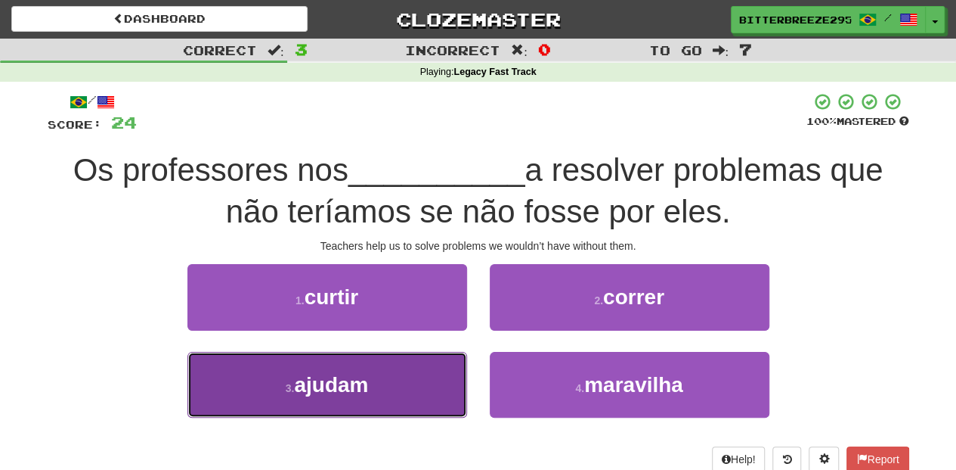
click at [429, 389] on button "3 . ajudam" at bounding box center [328, 385] width 280 height 66
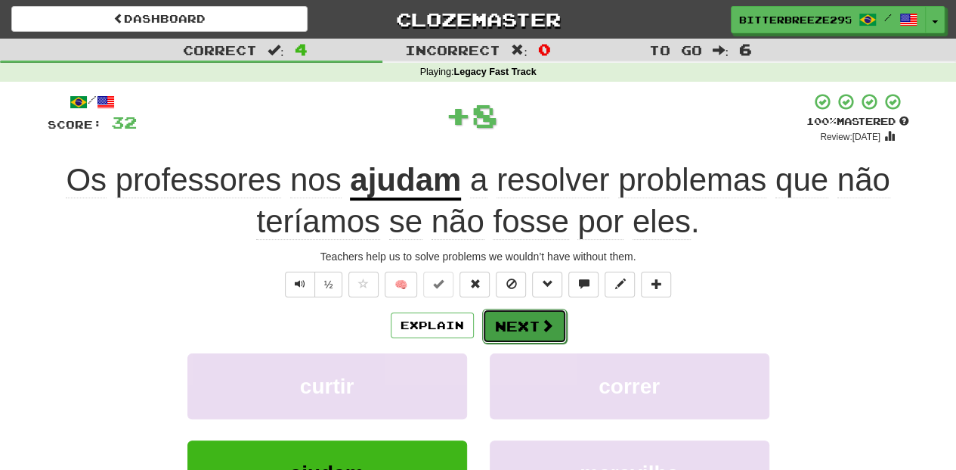
click at [520, 327] on button "Next" at bounding box center [524, 325] width 85 height 35
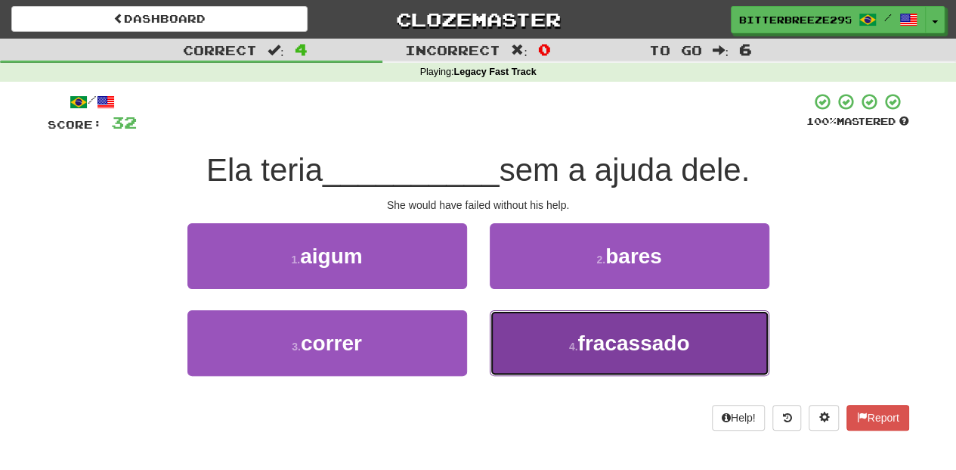
click at [543, 357] on button "4 . fracassado" at bounding box center [630, 343] width 280 height 66
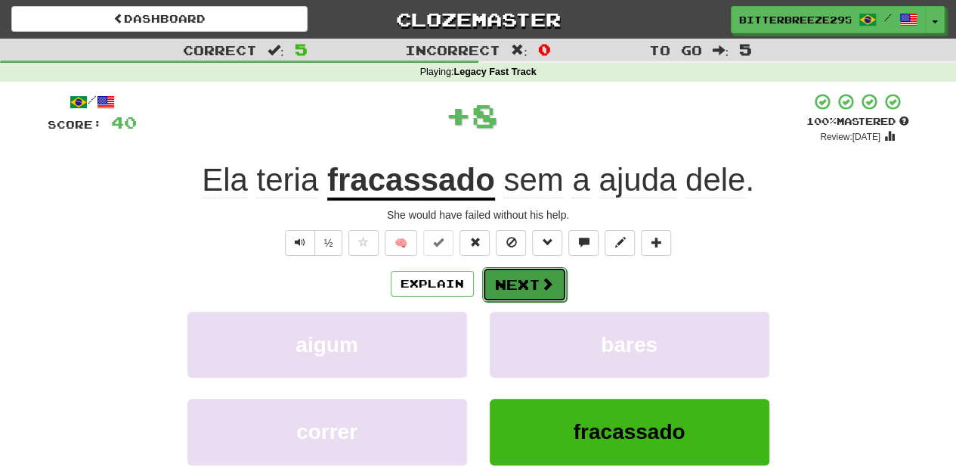
click at [520, 281] on button "Next" at bounding box center [524, 284] width 85 height 35
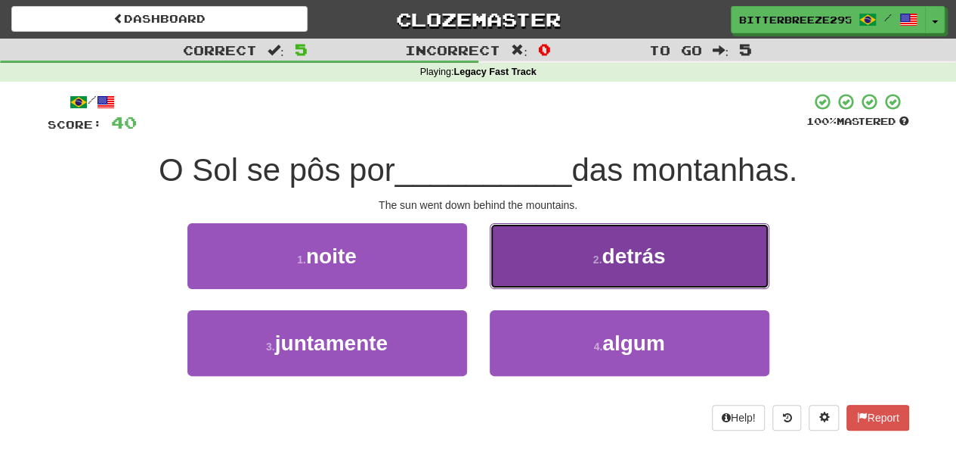
click at [537, 271] on button "2 . detrás" at bounding box center [630, 256] width 280 height 66
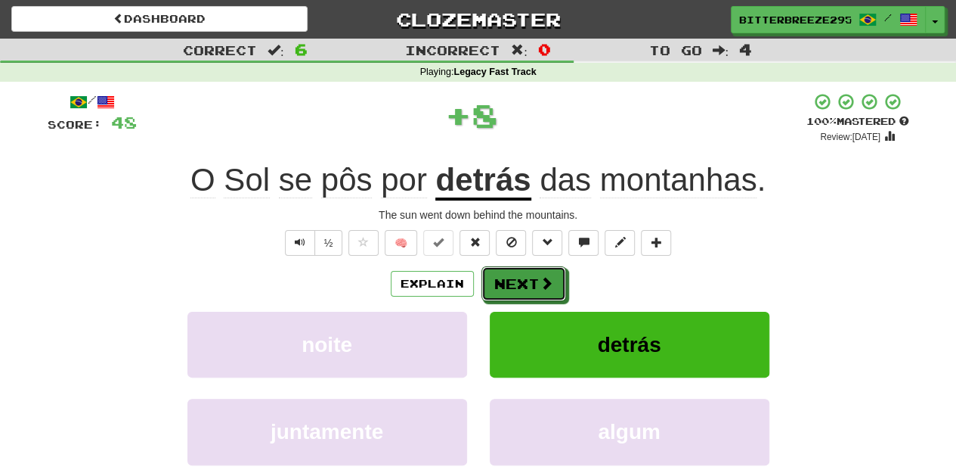
click at [537, 271] on button "Next" at bounding box center [524, 283] width 85 height 35
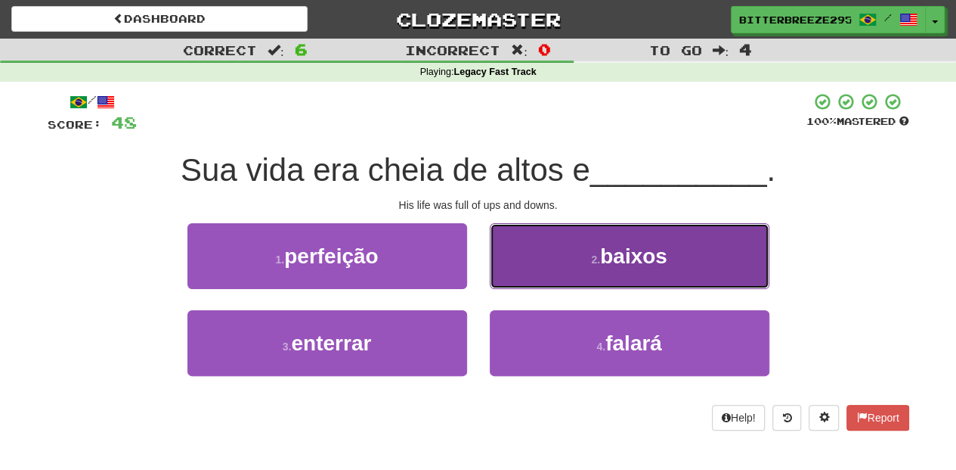
click at [533, 261] on button "2 . baixos" at bounding box center [630, 256] width 280 height 66
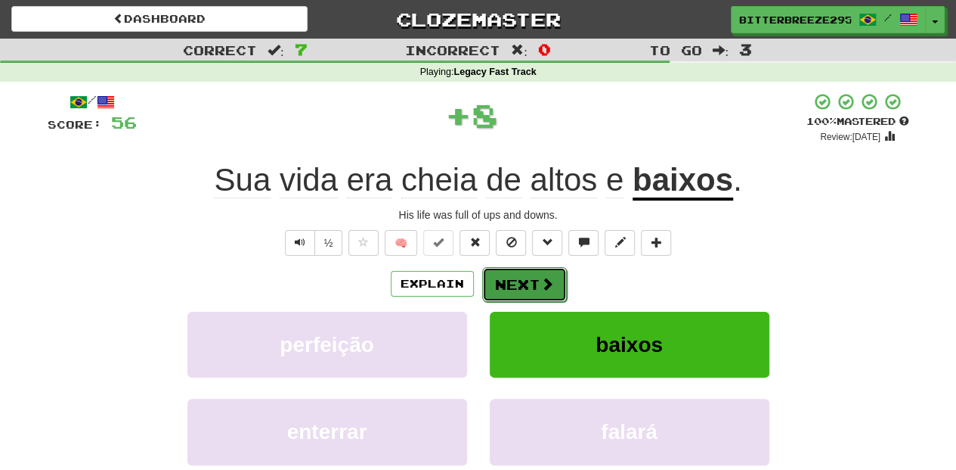
click at [523, 282] on button "Next" at bounding box center [524, 284] width 85 height 35
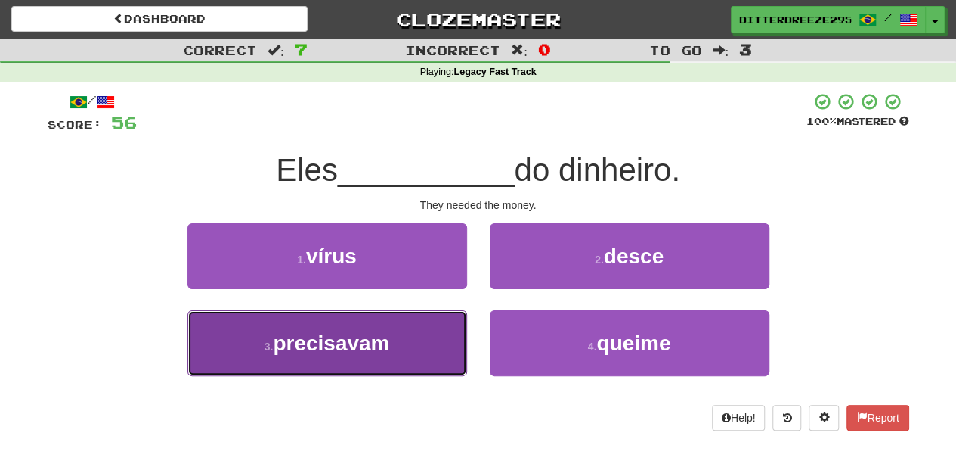
click at [432, 341] on button "3 . precisavam" at bounding box center [328, 343] width 280 height 66
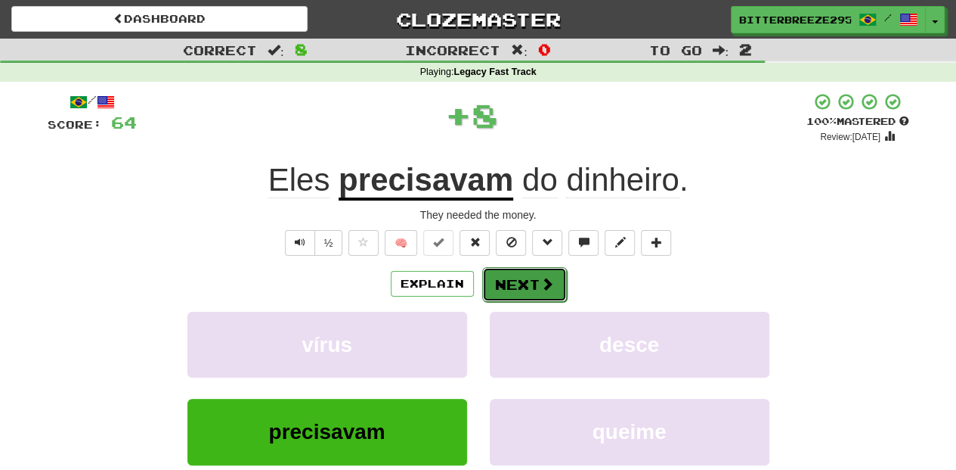
click at [518, 290] on button "Next" at bounding box center [524, 284] width 85 height 35
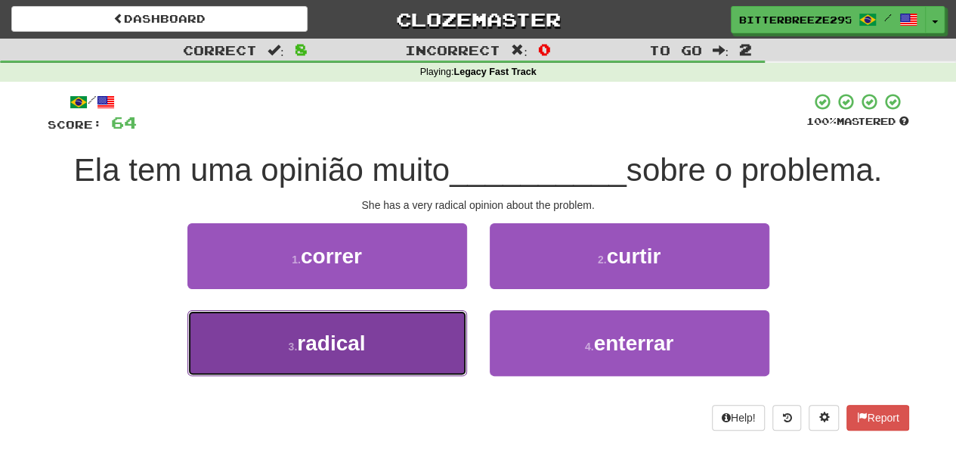
click at [423, 336] on button "3 . radical" at bounding box center [328, 343] width 280 height 66
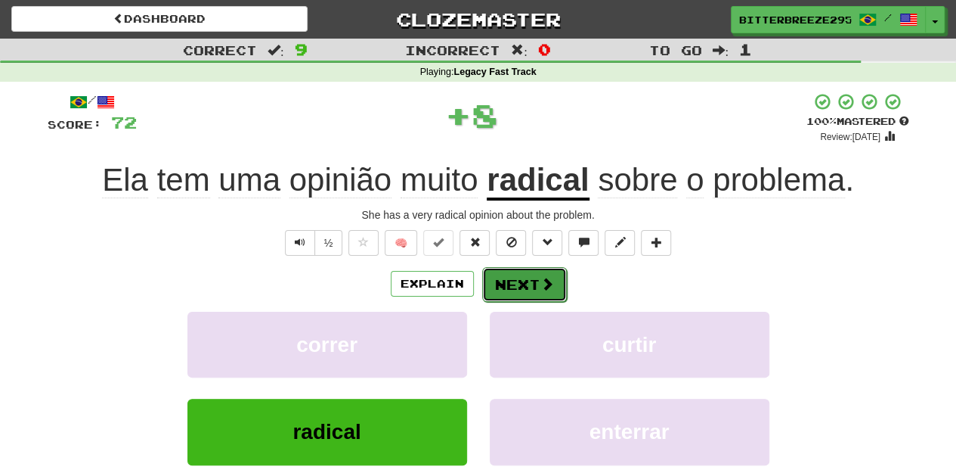
click at [510, 290] on button "Next" at bounding box center [524, 284] width 85 height 35
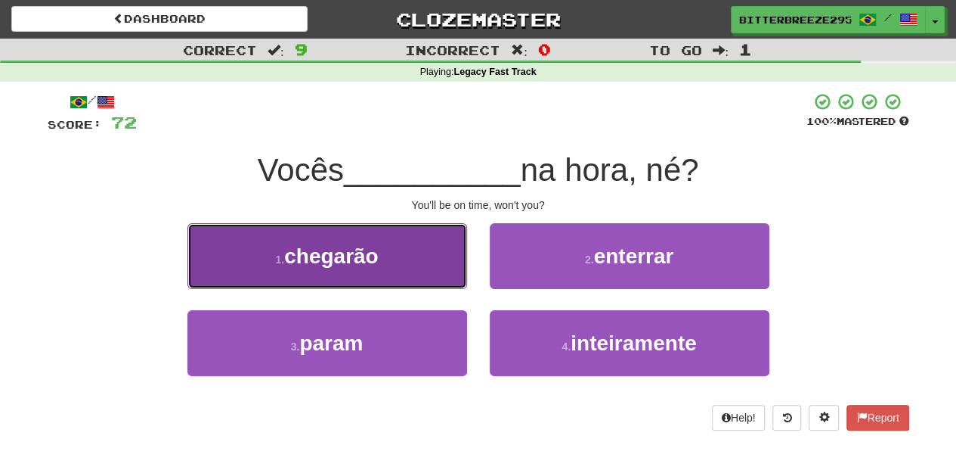
click at [394, 271] on button "1 . chegarão" at bounding box center [328, 256] width 280 height 66
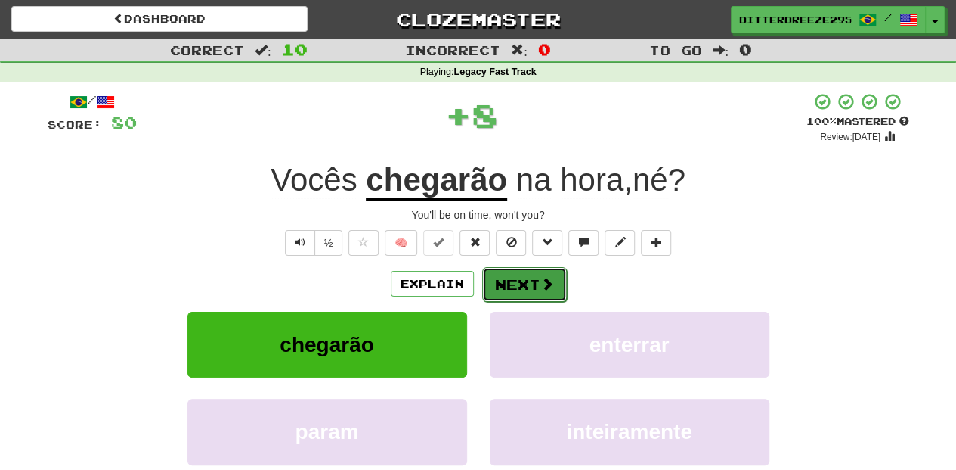
click at [514, 279] on button "Next" at bounding box center [524, 284] width 85 height 35
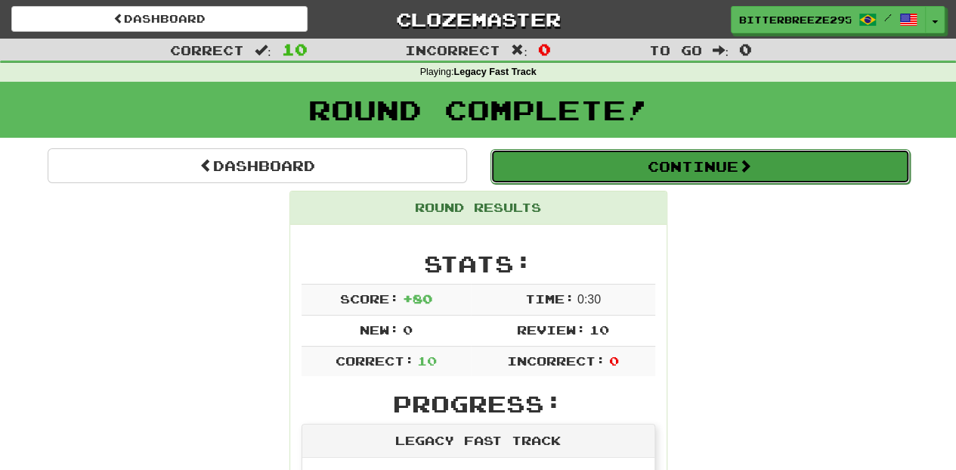
click at [637, 162] on button "Continue" at bounding box center [701, 166] width 420 height 35
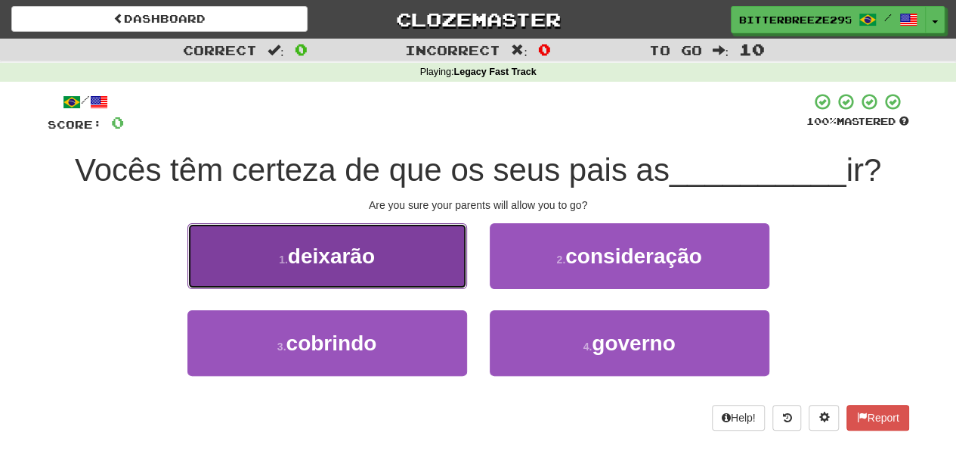
click at [426, 268] on button "1 . deixarão" at bounding box center [328, 256] width 280 height 66
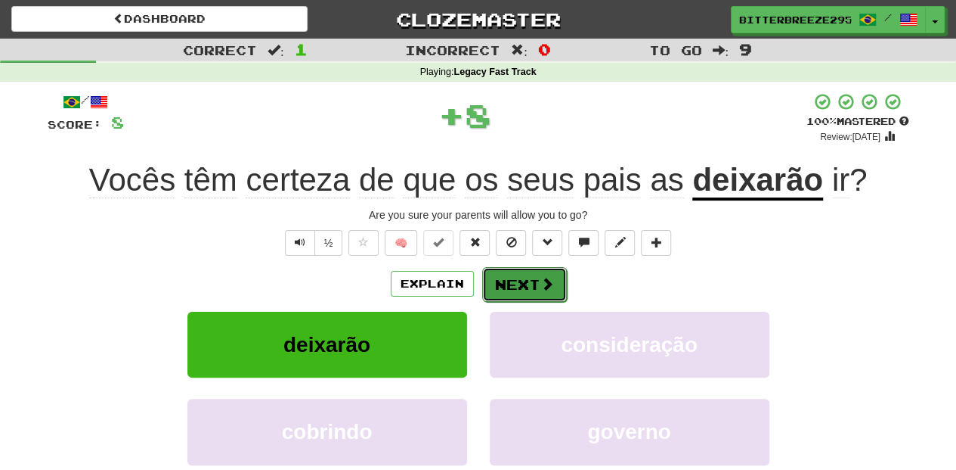
click at [519, 289] on button "Next" at bounding box center [524, 284] width 85 height 35
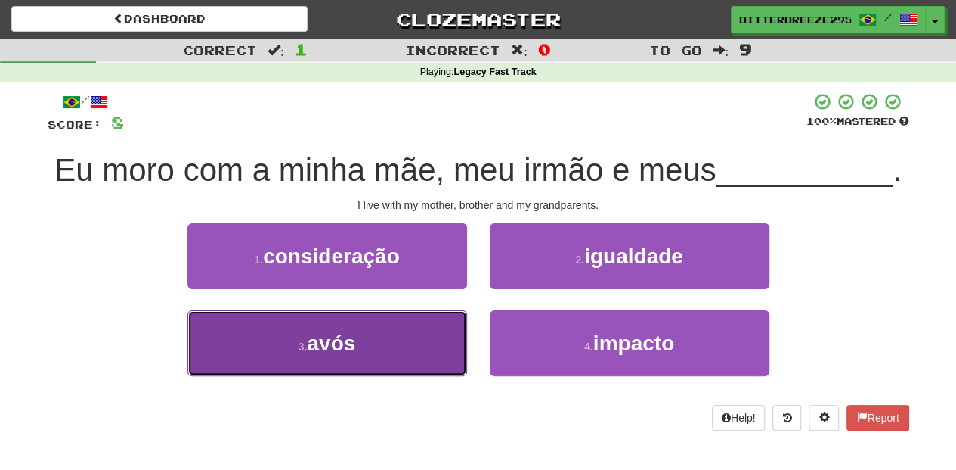
click at [388, 336] on button "3 . avós" at bounding box center [328, 343] width 280 height 66
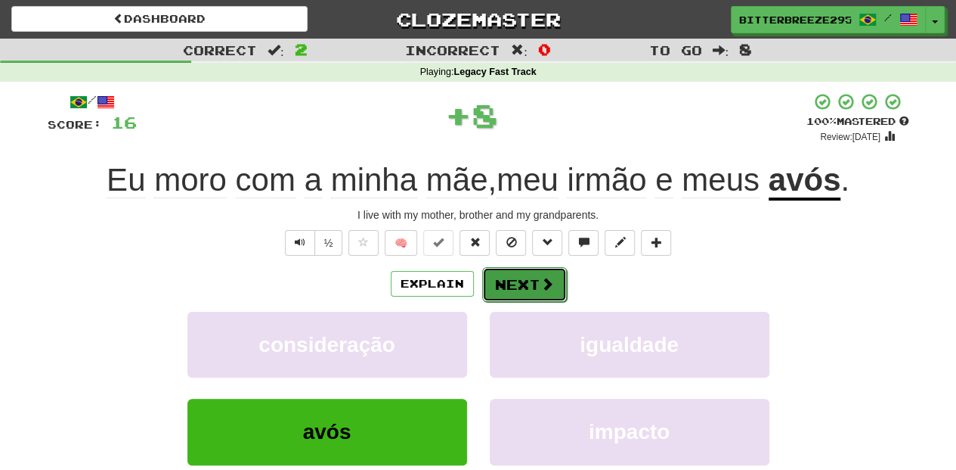
click at [516, 279] on button "Next" at bounding box center [524, 284] width 85 height 35
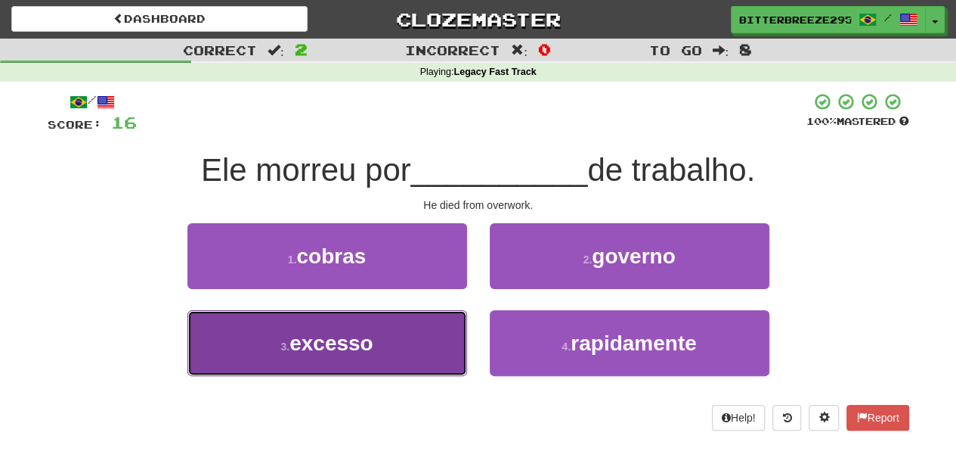
click at [417, 339] on button "3 . excesso" at bounding box center [328, 343] width 280 height 66
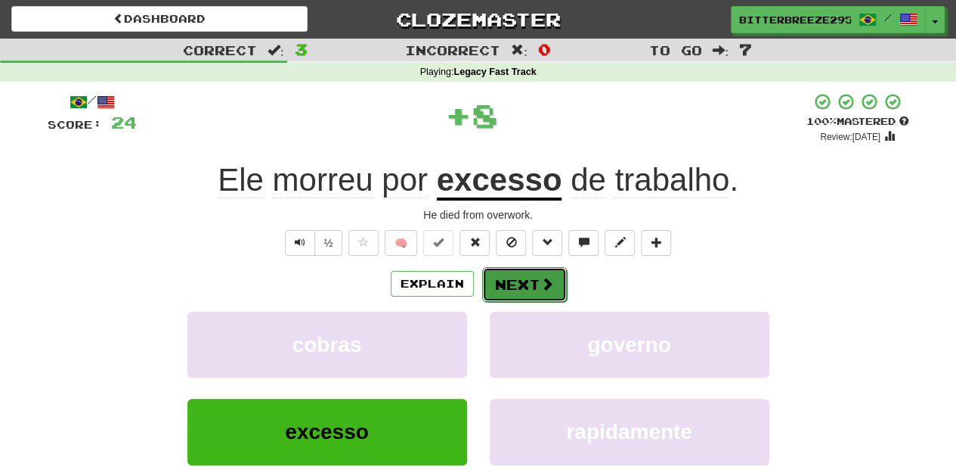
click at [514, 289] on button "Next" at bounding box center [524, 284] width 85 height 35
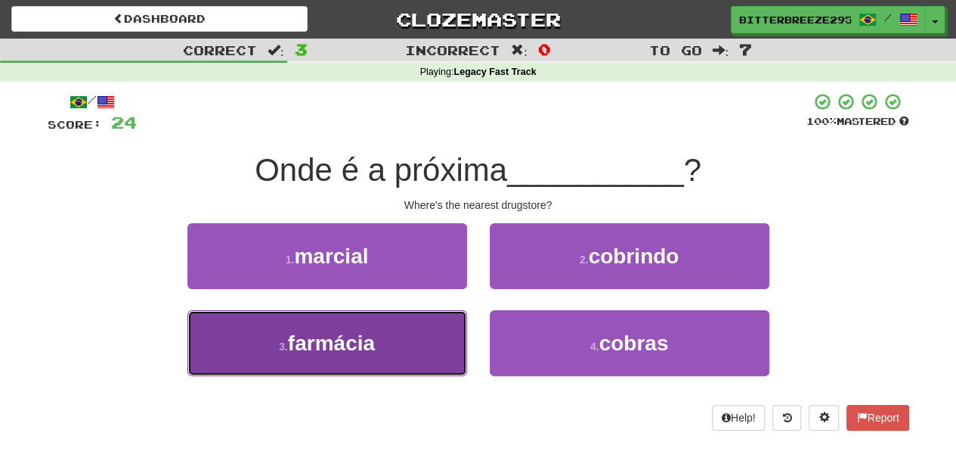
click at [450, 335] on button "3 . farmácia" at bounding box center [328, 343] width 280 height 66
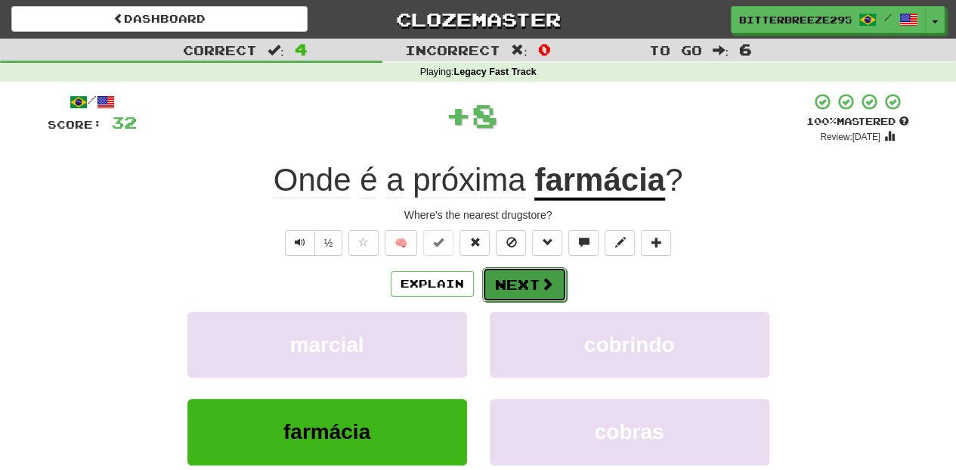
click at [501, 287] on button "Next" at bounding box center [524, 284] width 85 height 35
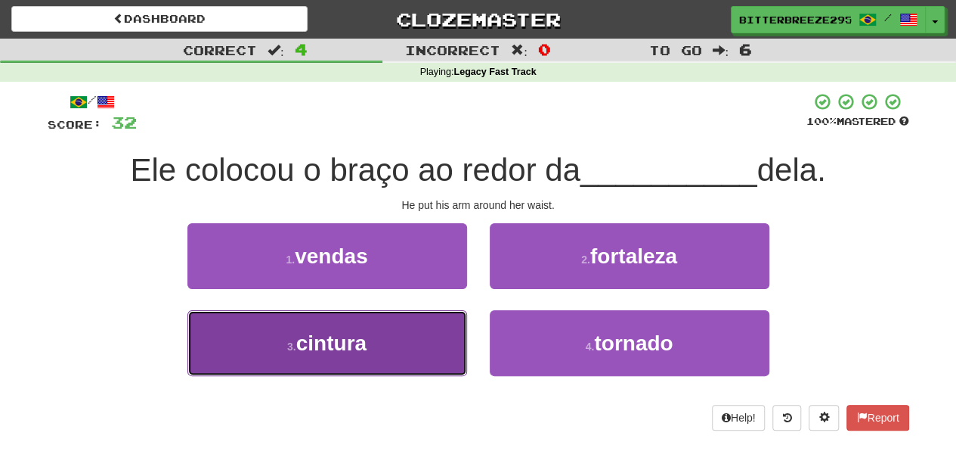
click at [412, 352] on button "3 . cintura" at bounding box center [328, 343] width 280 height 66
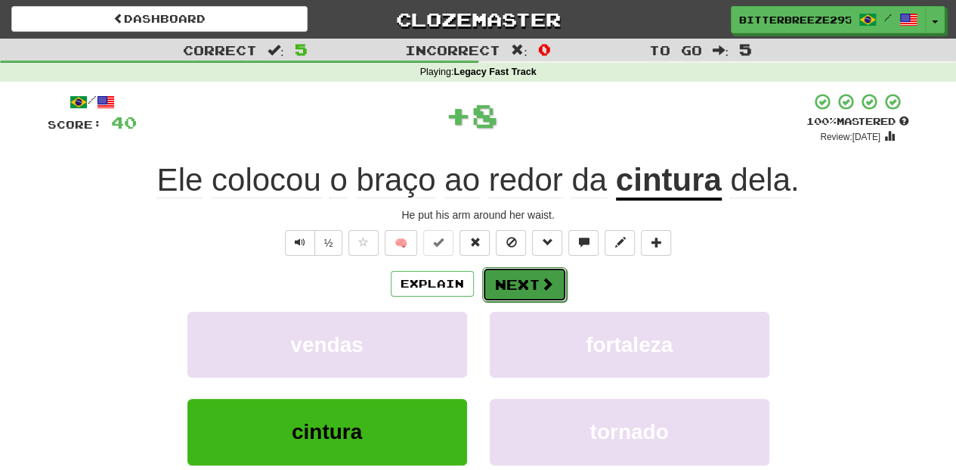
click at [519, 289] on button "Next" at bounding box center [524, 284] width 85 height 35
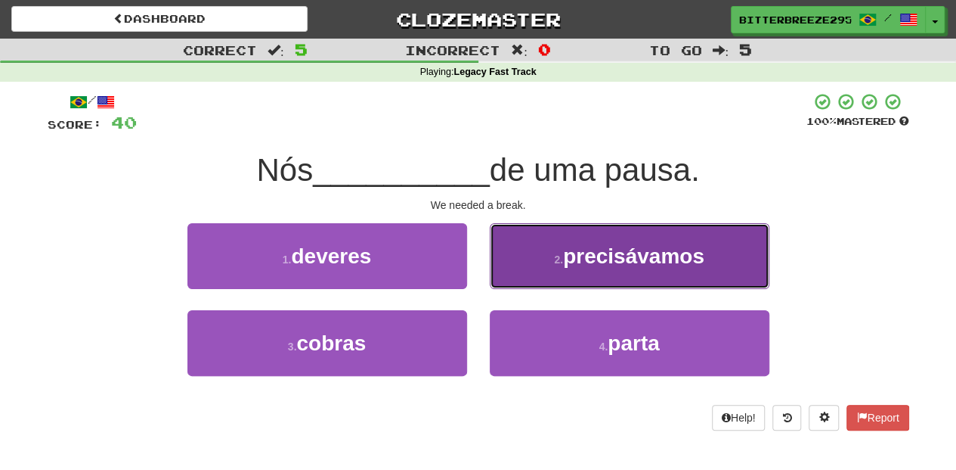
click at [525, 269] on button "2 . precisávamos" at bounding box center [630, 256] width 280 height 66
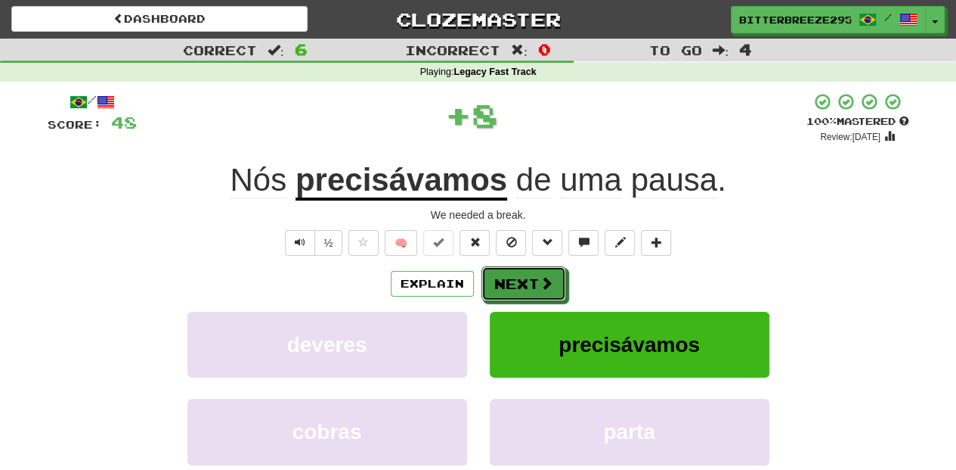
click at [523, 272] on button "Next" at bounding box center [524, 283] width 85 height 35
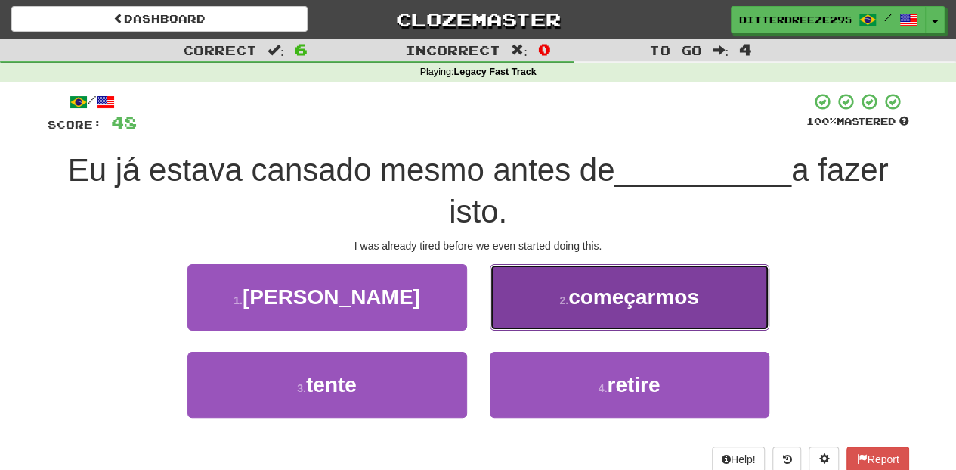
click at [520, 299] on button "2 . começarmos" at bounding box center [630, 297] width 280 height 66
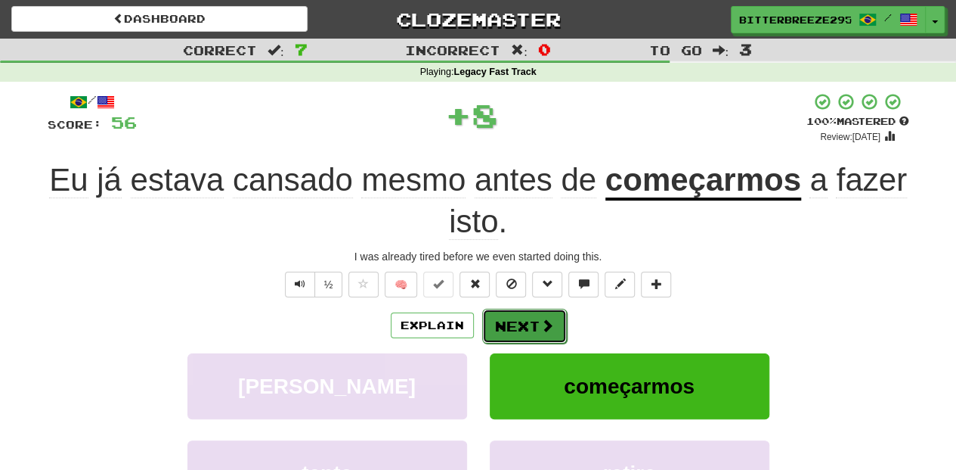
click at [512, 318] on button "Next" at bounding box center [524, 325] width 85 height 35
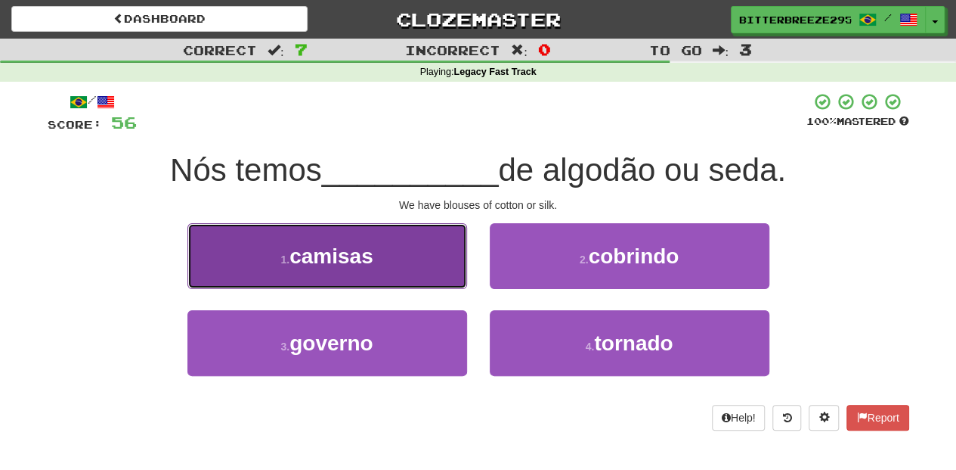
click at [432, 278] on button "1 . camisas" at bounding box center [328, 256] width 280 height 66
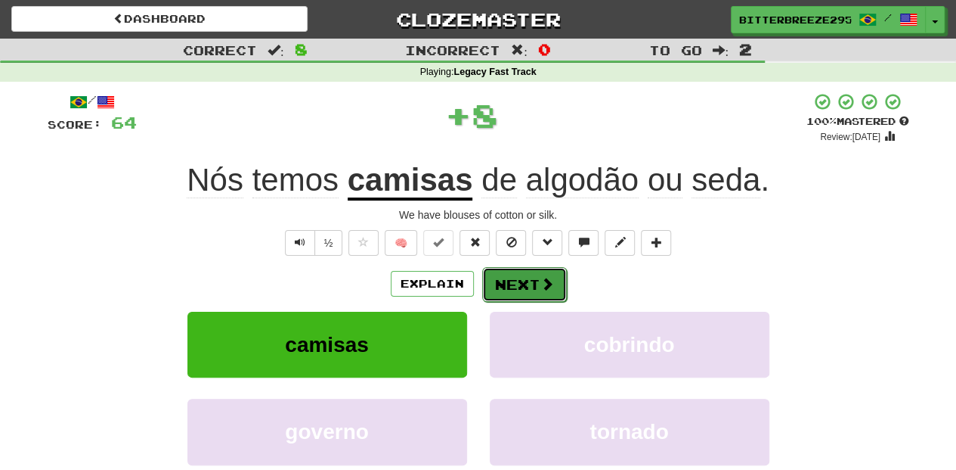
click at [518, 286] on button "Next" at bounding box center [524, 284] width 85 height 35
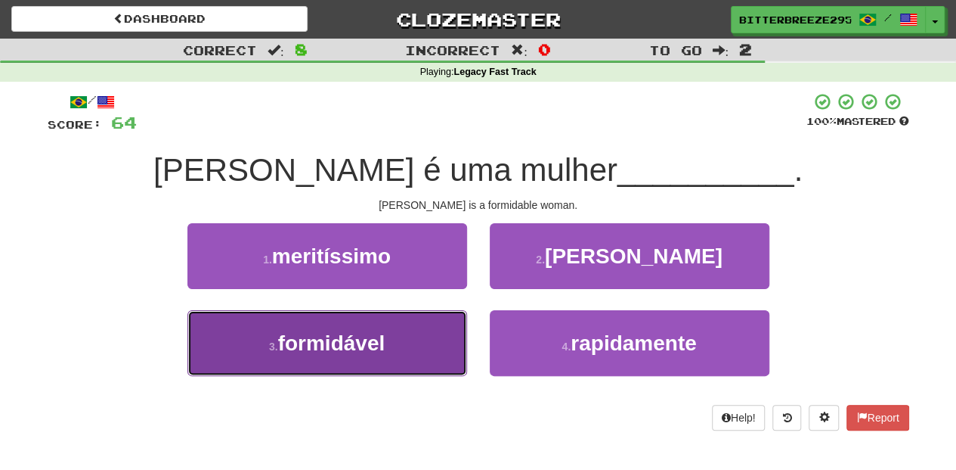
click at [426, 334] on button "3 . formidável" at bounding box center [328, 343] width 280 height 66
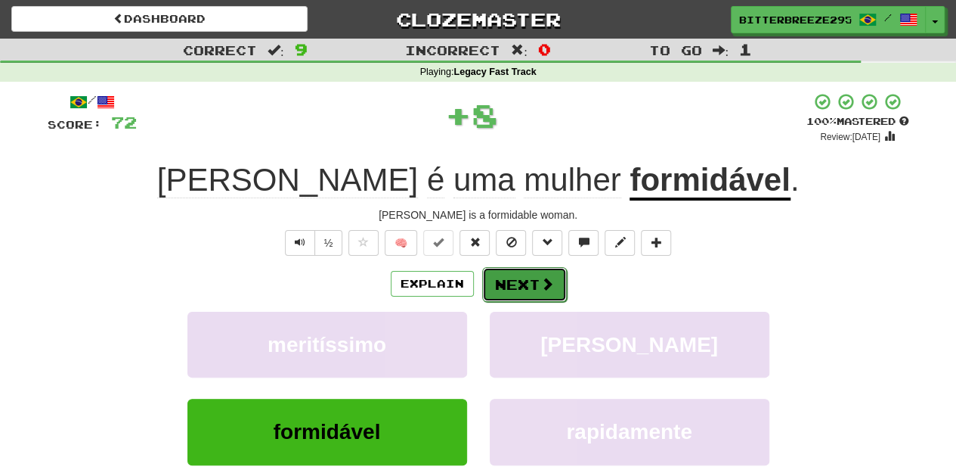
click at [506, 293] on button "Next" at bounding box center [524, 284] width 85 height 35
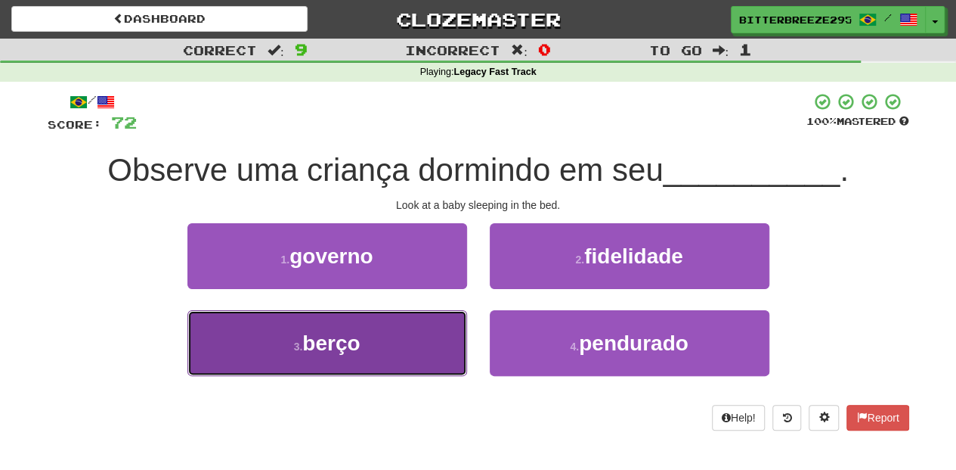
click at [420, 343] on button "3 . berço" at bounding box center [328, 343] width 280 height 66
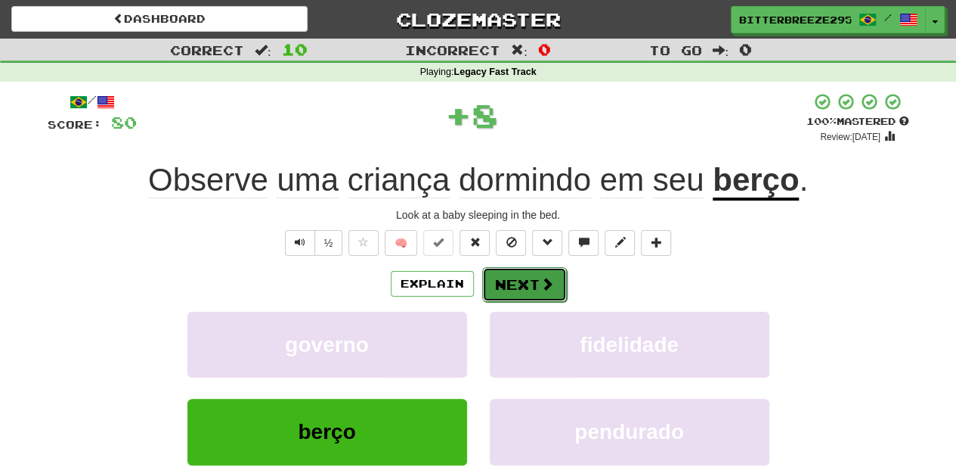
click at [522, 277] on button "Next" at bounding box center [524, 284] width 85 height 35
